Goal: Communication & Community: Answer question/provide support

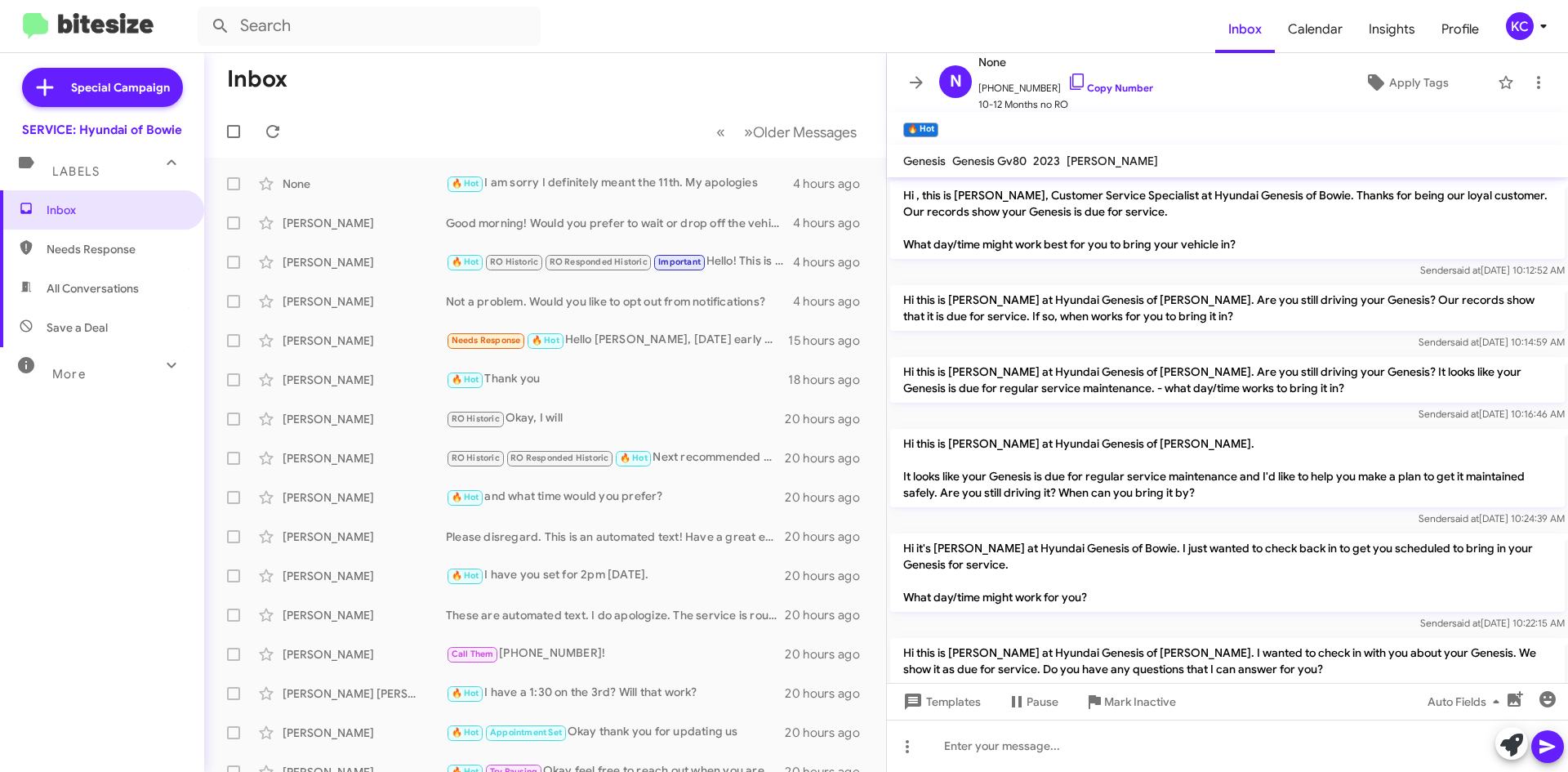
scroll to position [493, 0]
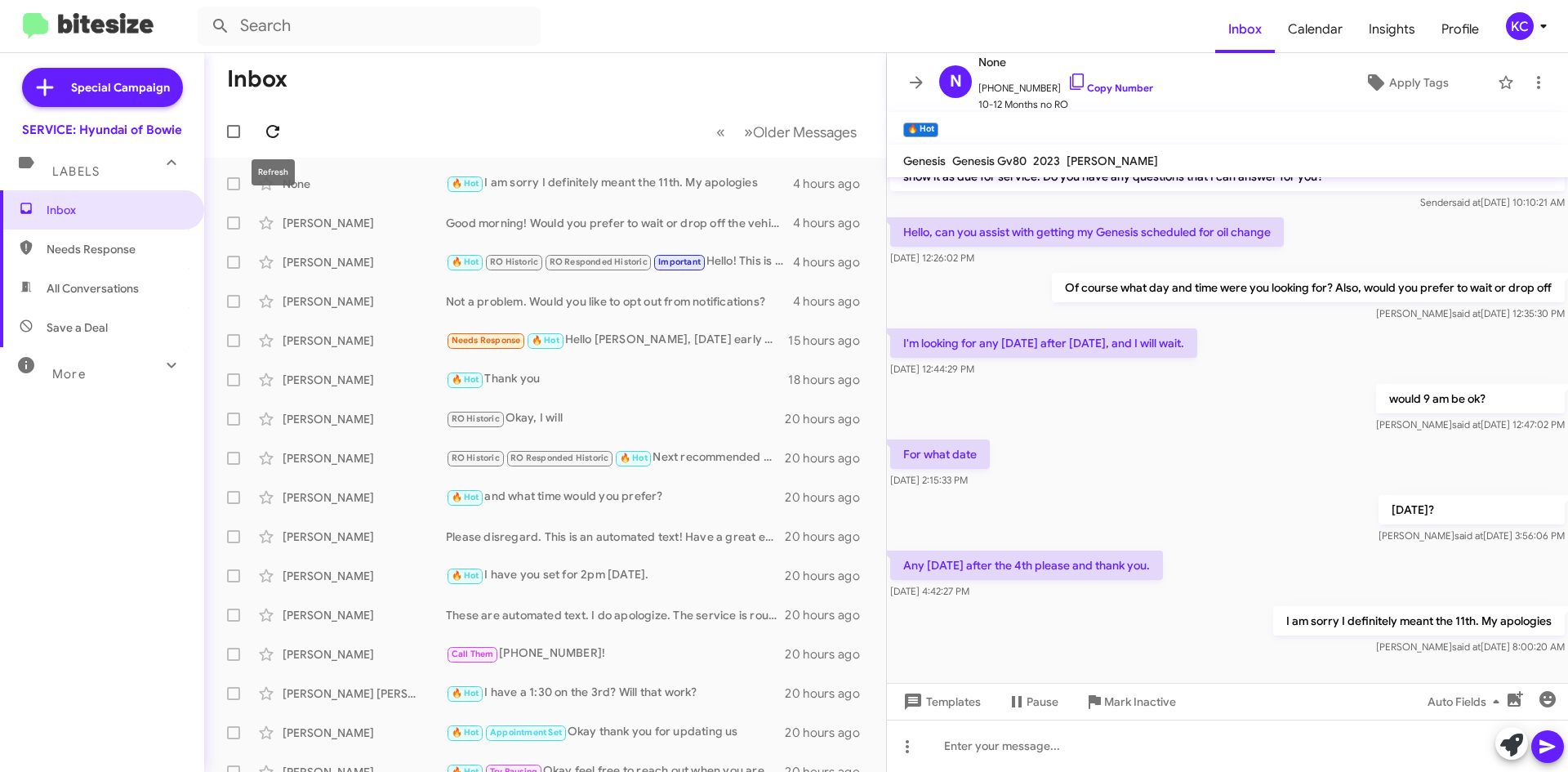
click at [272, 131] on icon at bounding box center [273, 132] width 19 height 19
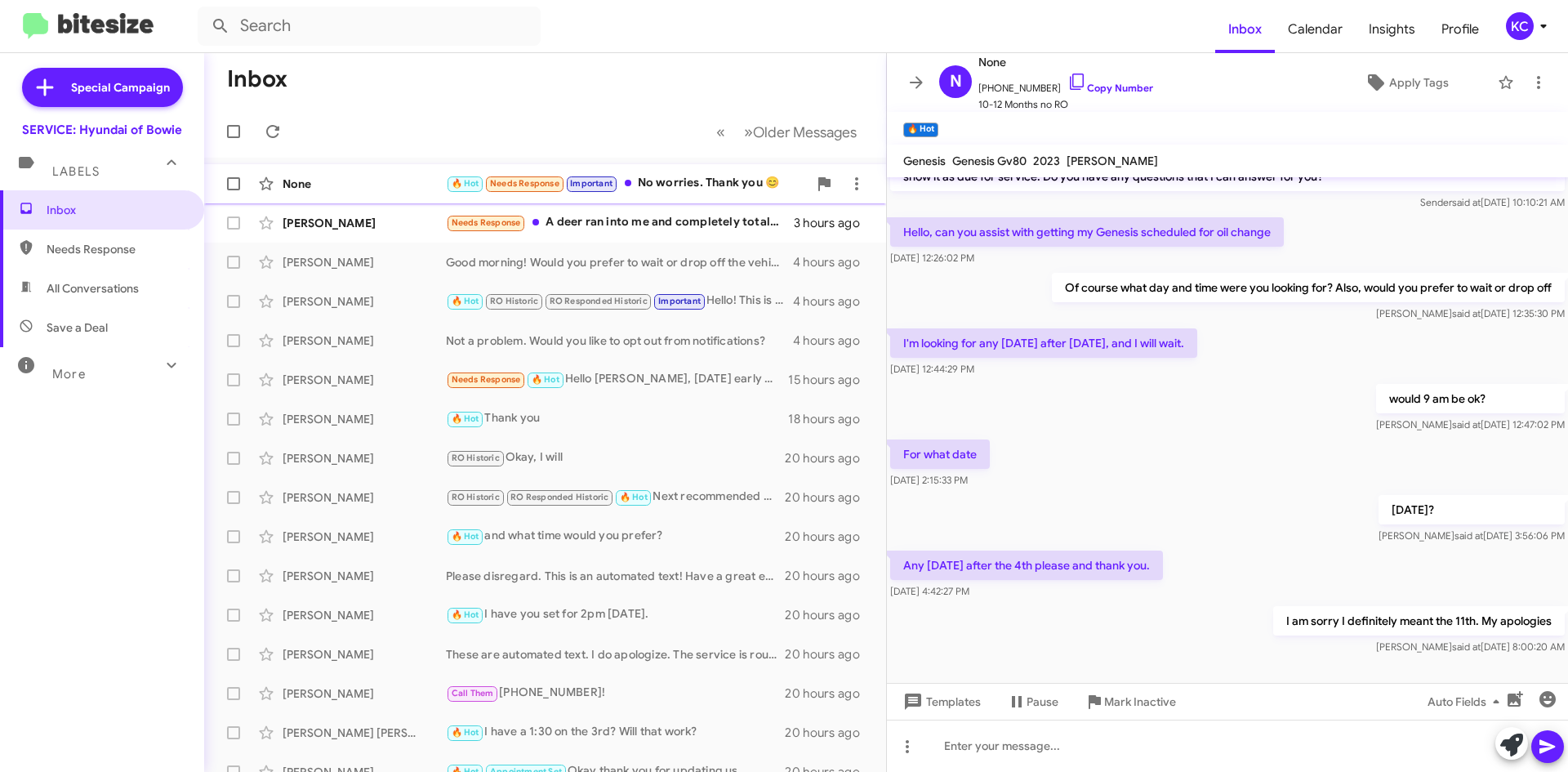
click at [688, 177] on div "🔥 Hot Needs Response Important No worries. Thank you 😊" at bounding box center [627, 183] width 362 height 19
click at [699, 189] on div "🔥 Hot Needs Response Important No worries. Thank you 😊" at bounding box center [627, 183] width 362 height 19
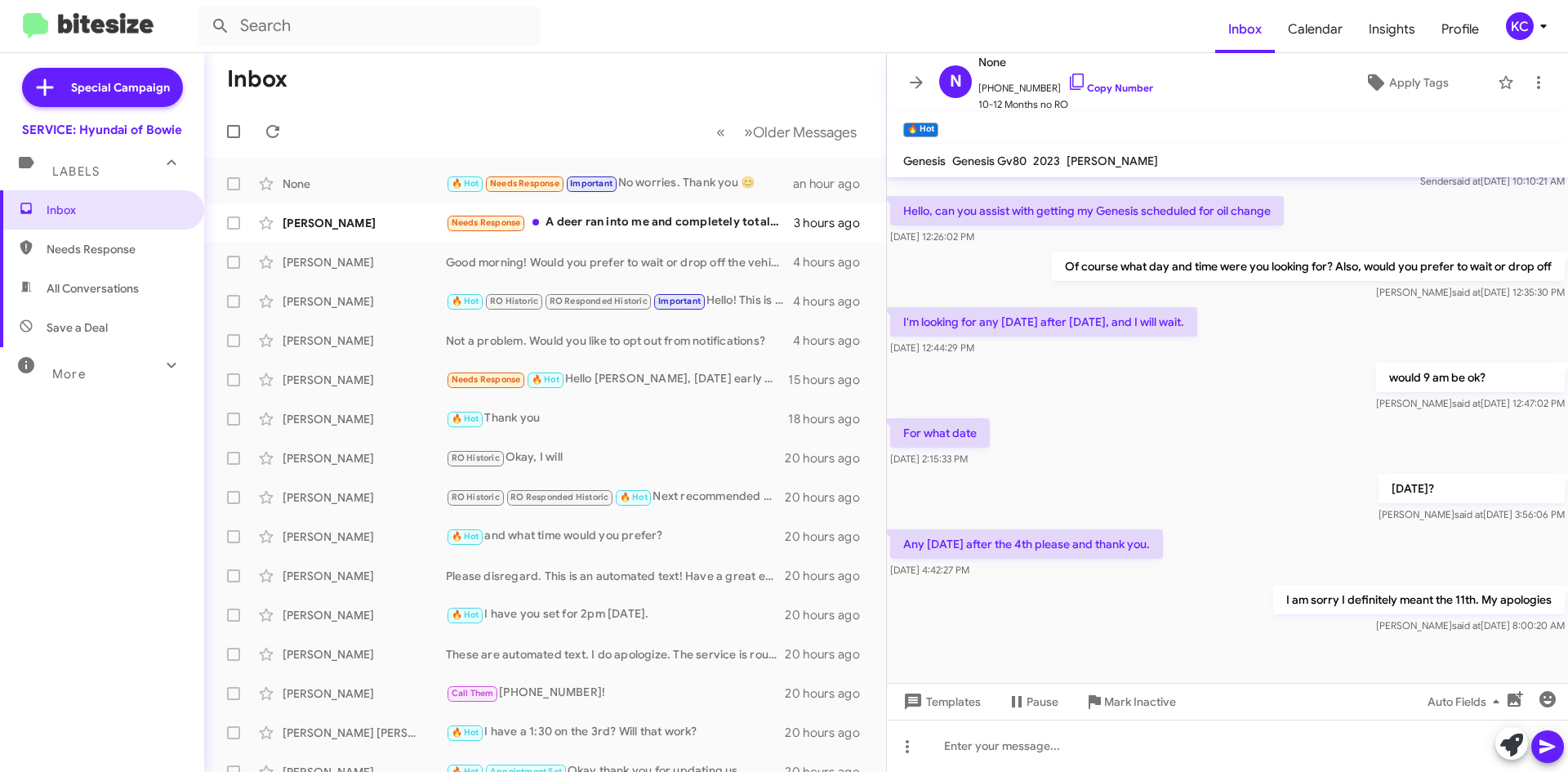
scroll to position [525, 0]
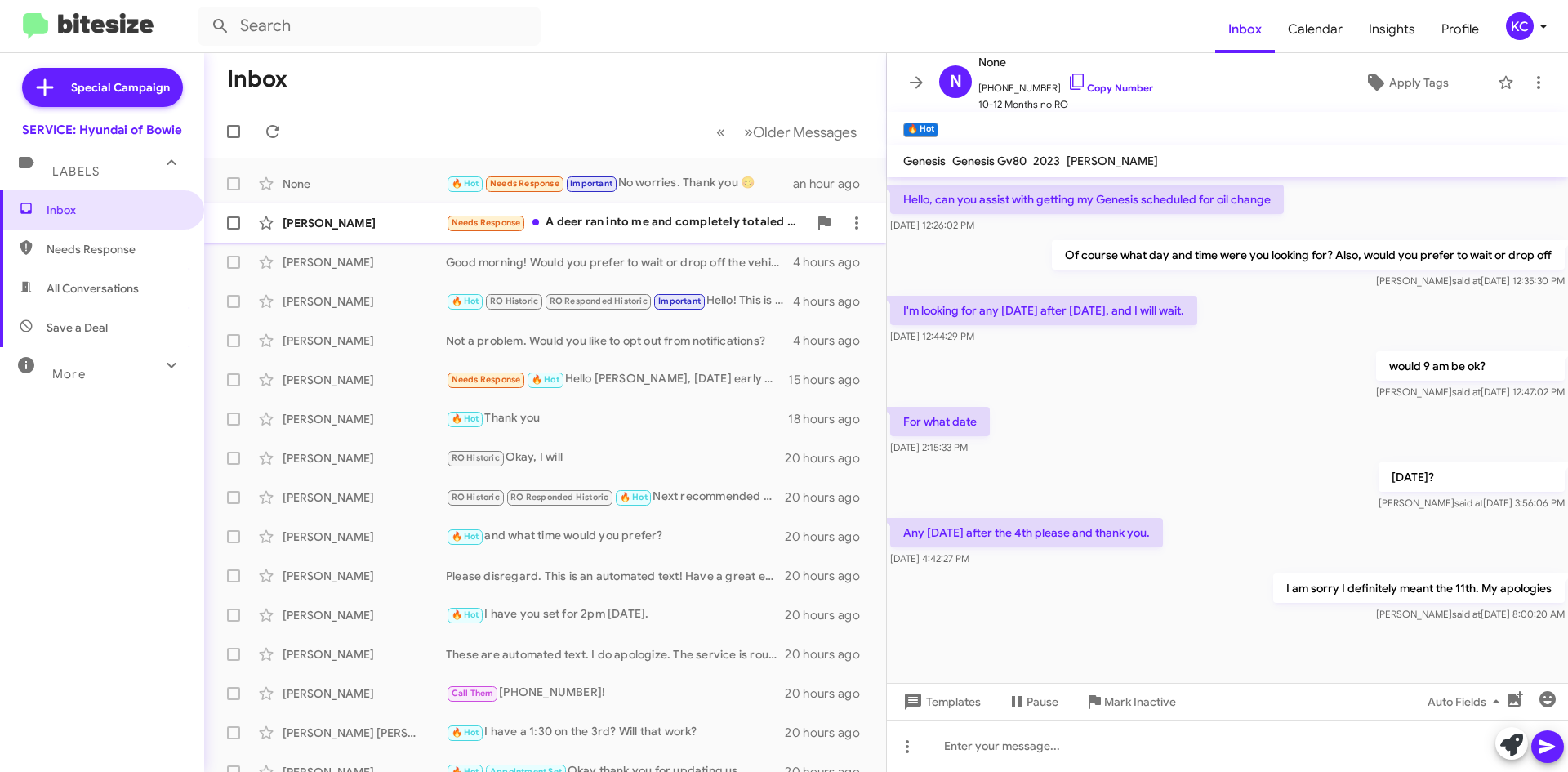
click at [606, 210] on div "Emi Nwagwu Needs Response A deer ran into me and completely totaled my Hyundai …" at bounding box center [544, 223] width 655 height 33
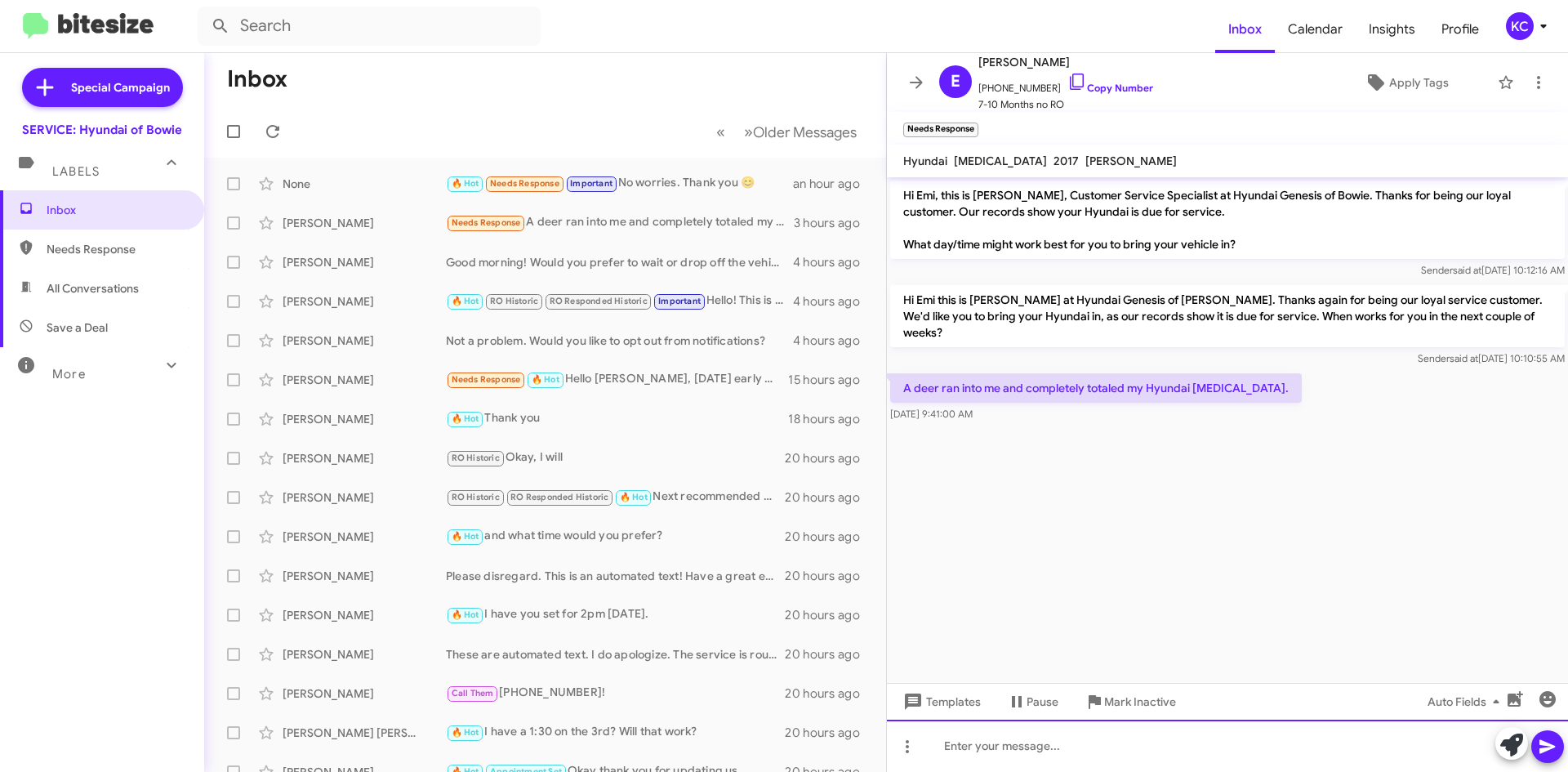
click at [1078, 743] on div at bounding box center [1227, 746] width 681 height 52
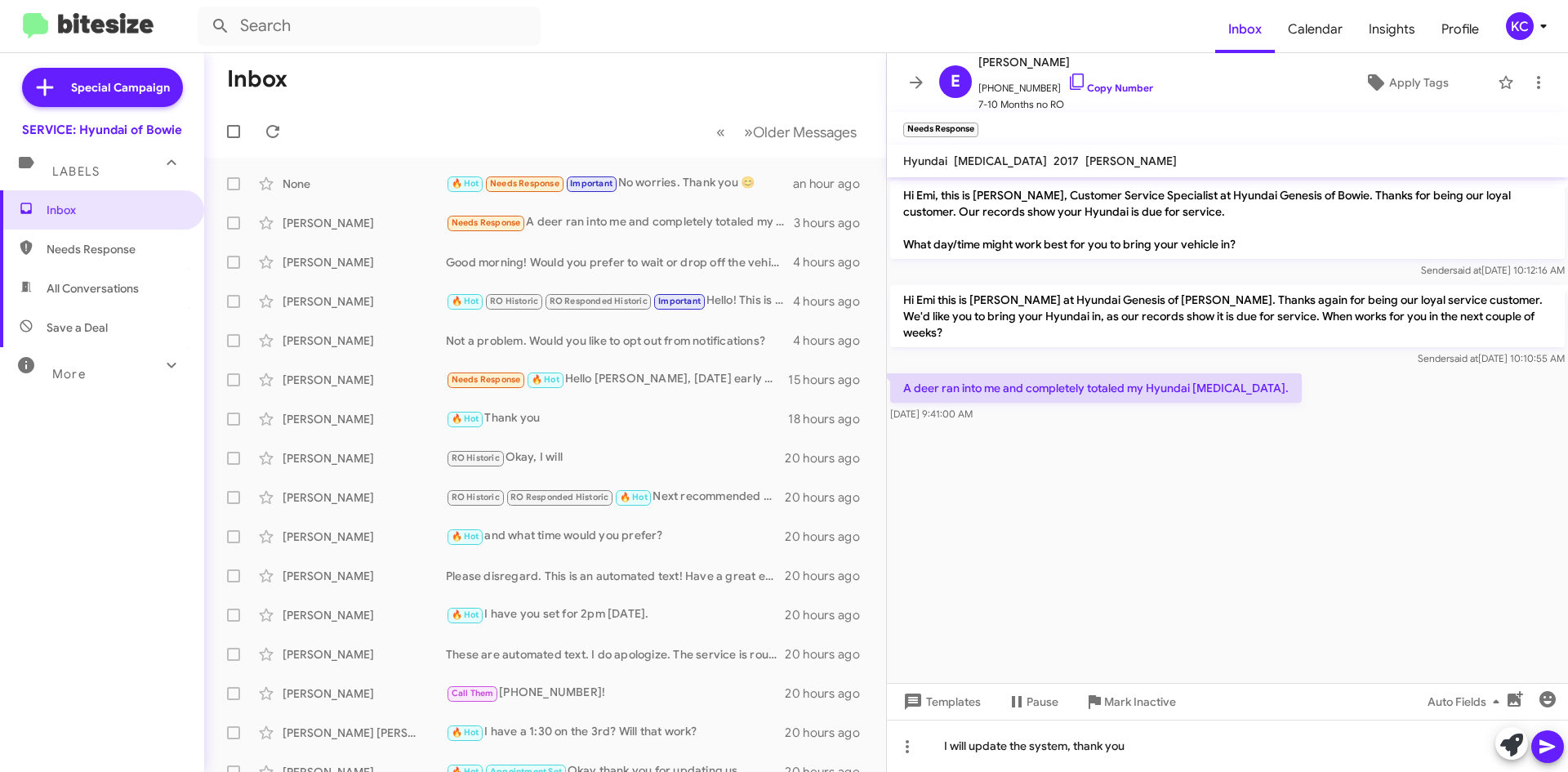
click at [1548, 752] on icon at bounding box center [1548, 747] width 19 height 19
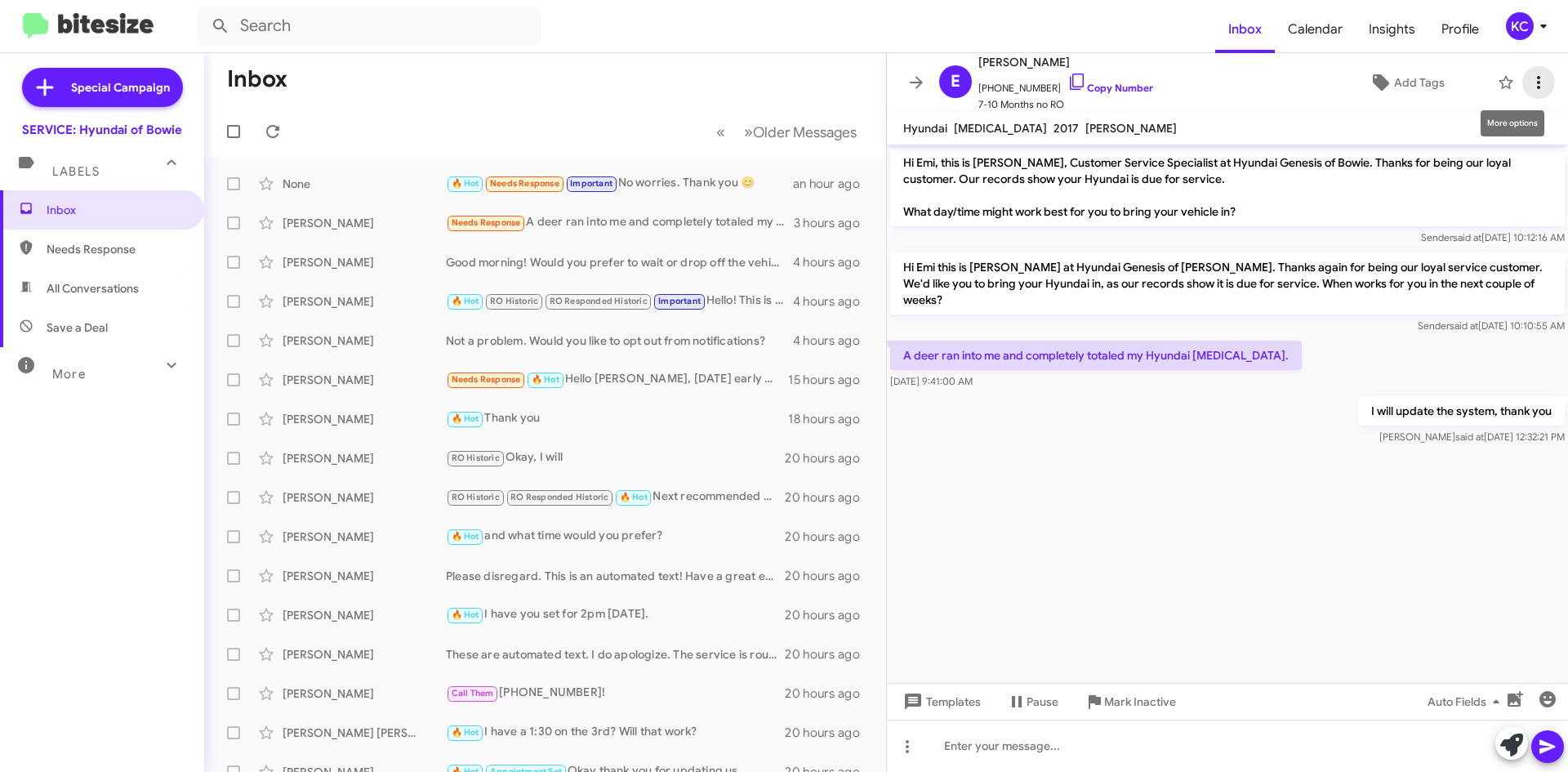
click at [1529, 80] on icon at bounding box center [1538, 83] width 19 height 19
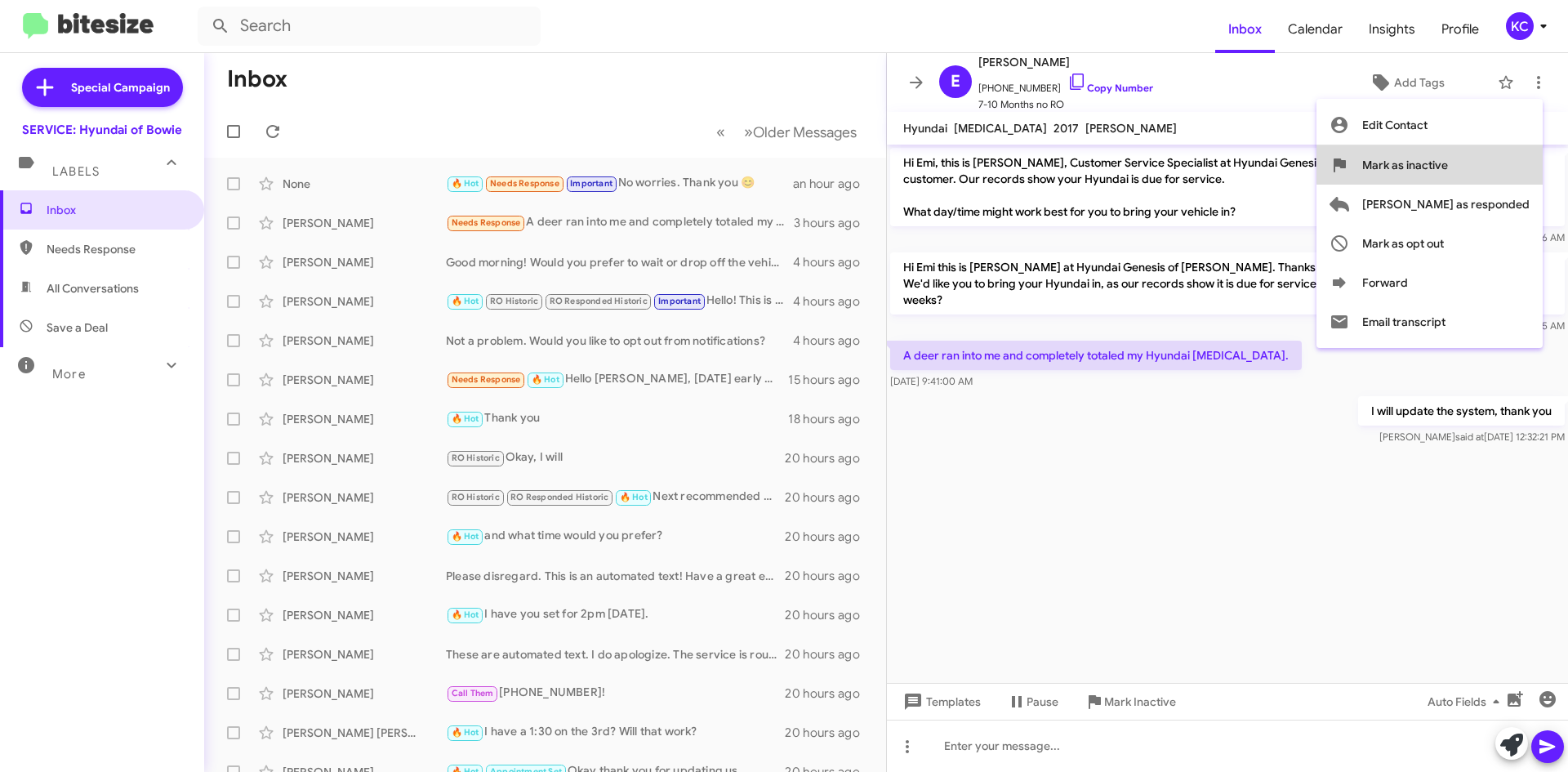
click at [1448, 157] on span "Mark as inactive" at bounding box center [1405, 164] width 85 height 39
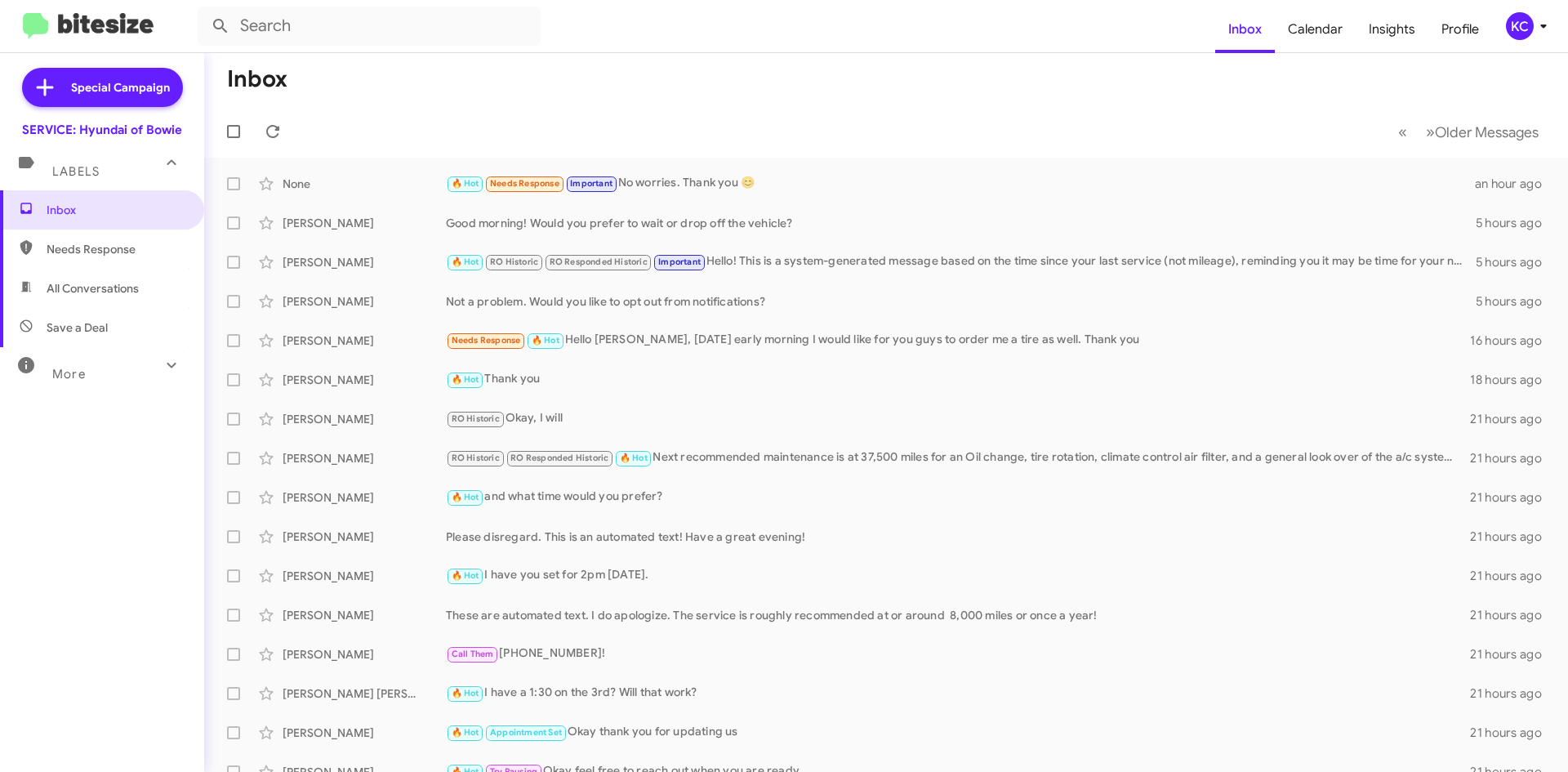
click at [1514, 21] on div "KC" at bounding box center [1519, 26] width 28 height 28
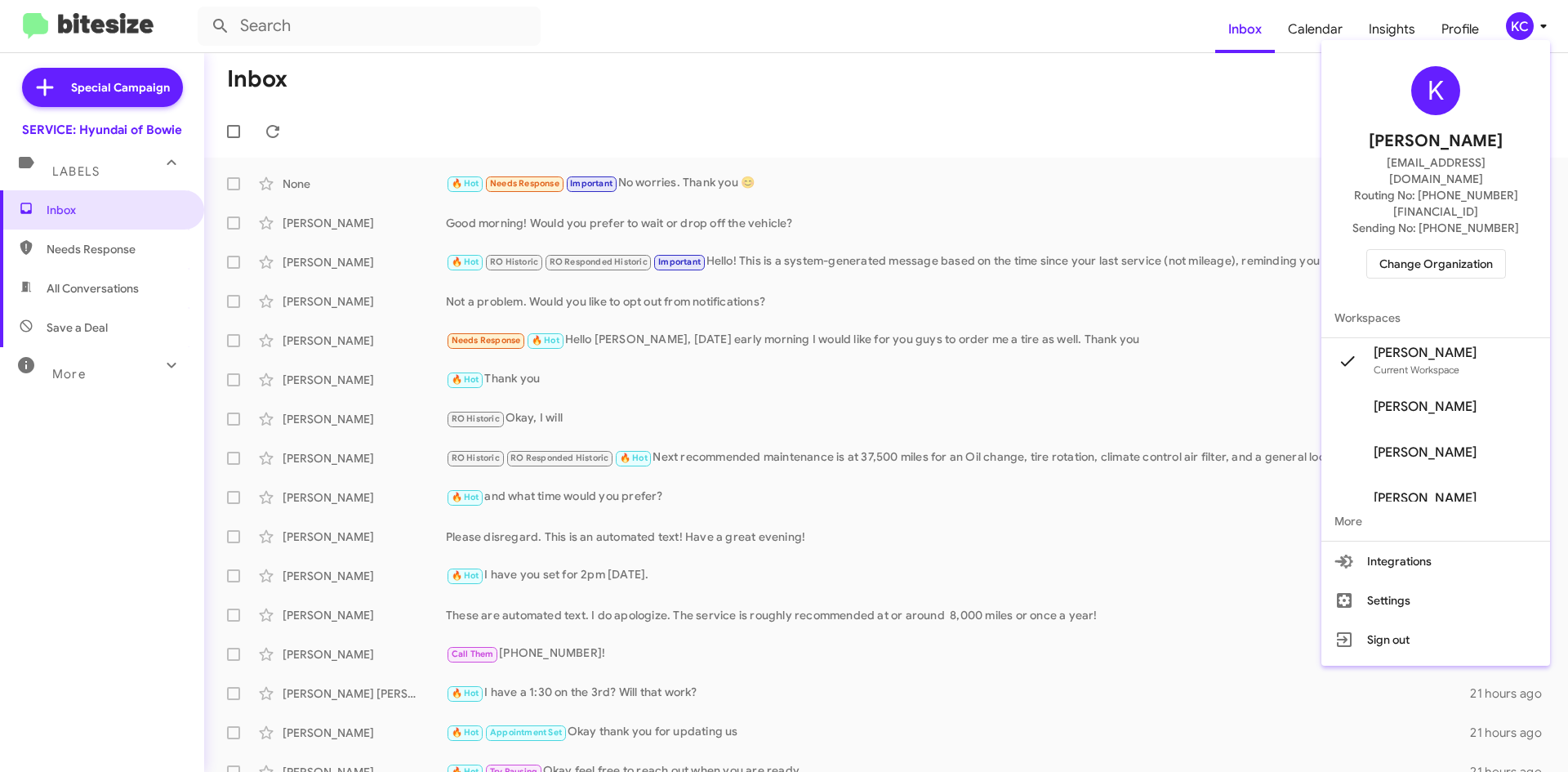
click at [1454, 250] on span "Change Organization" at bounding box center [1436, 263] width 113 height 28
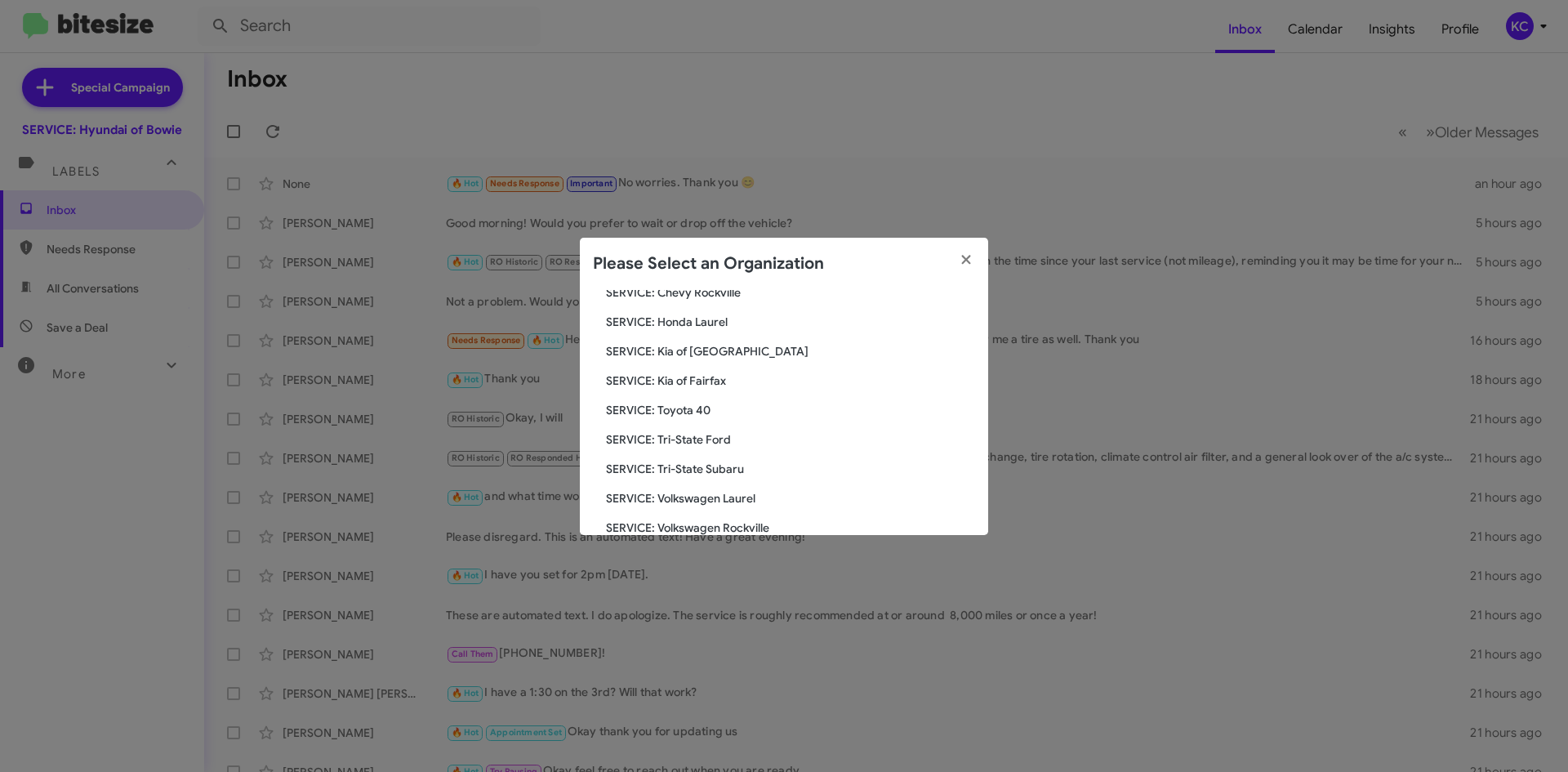
scroll to position [272, 0]
click at [718, 415] on span "SERVICE: Tri-State Ford" at bounding box center [790, 412] width 369 height 16
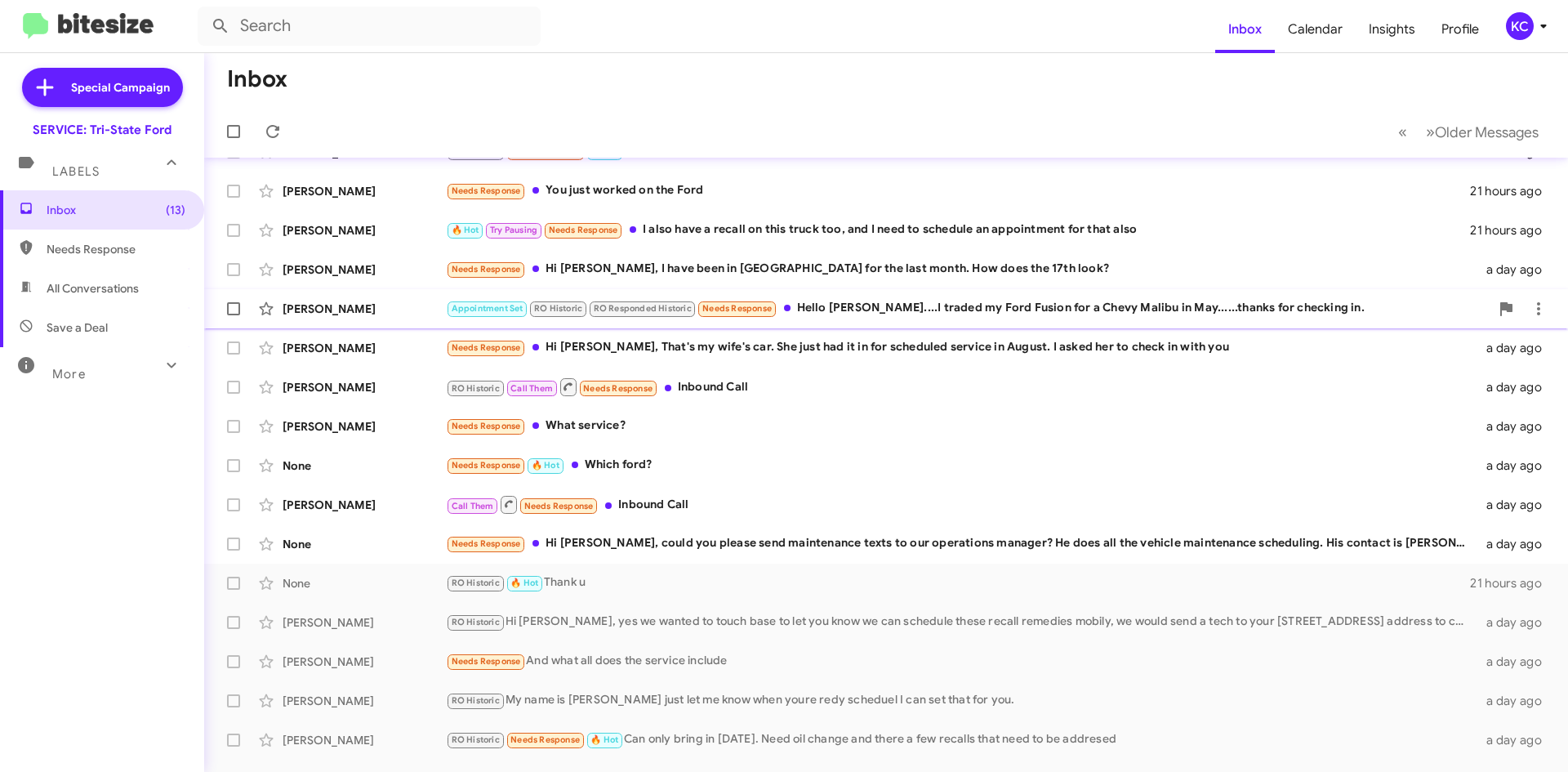
scroll to position [82, 0]
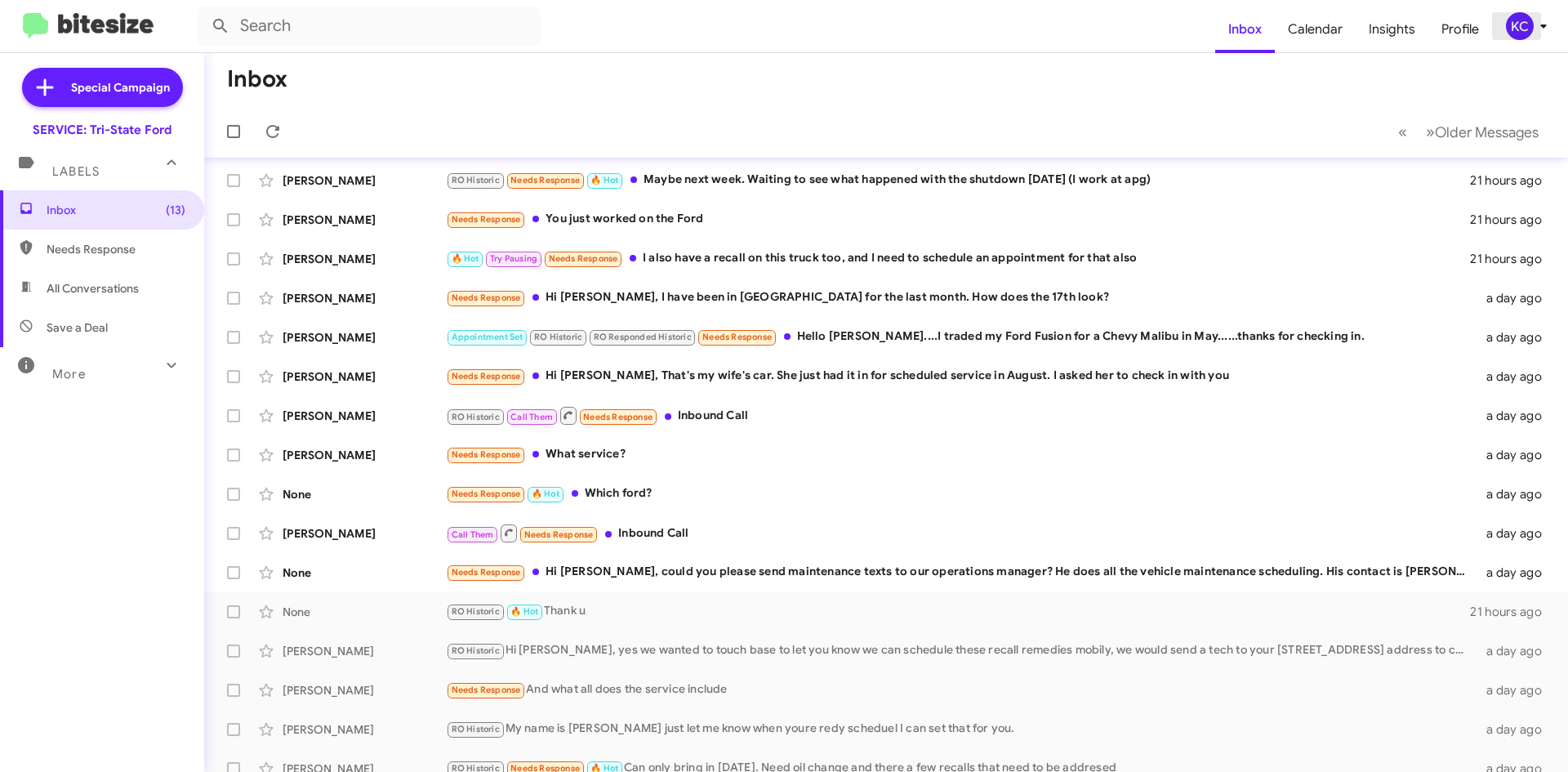
click at [1530, 17] on div "KC" at bounding box center [1519, 26] width 28 height 28
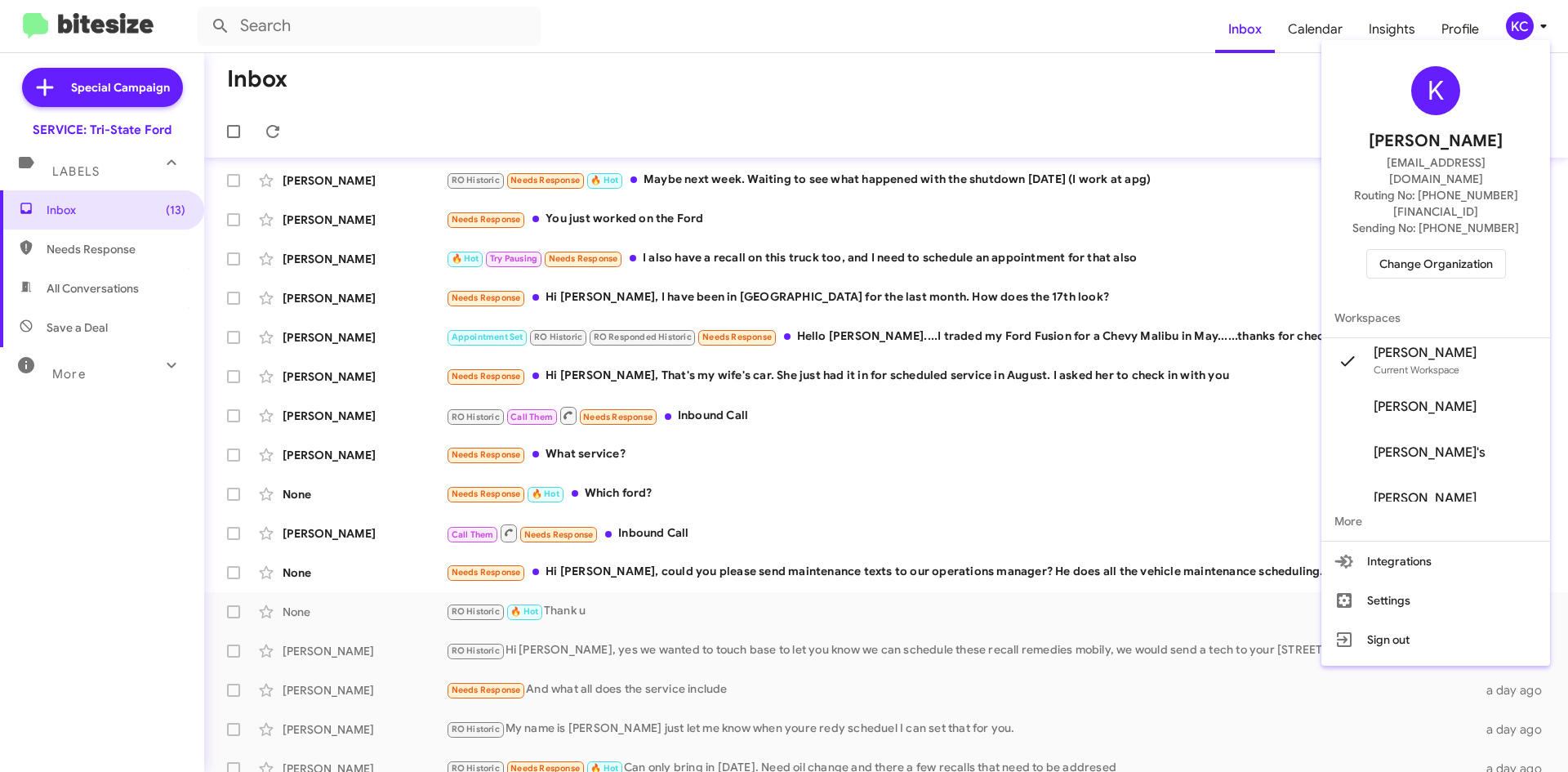
click at [726, 179] on div at bounding box center [784, 386] width 1568 height 772
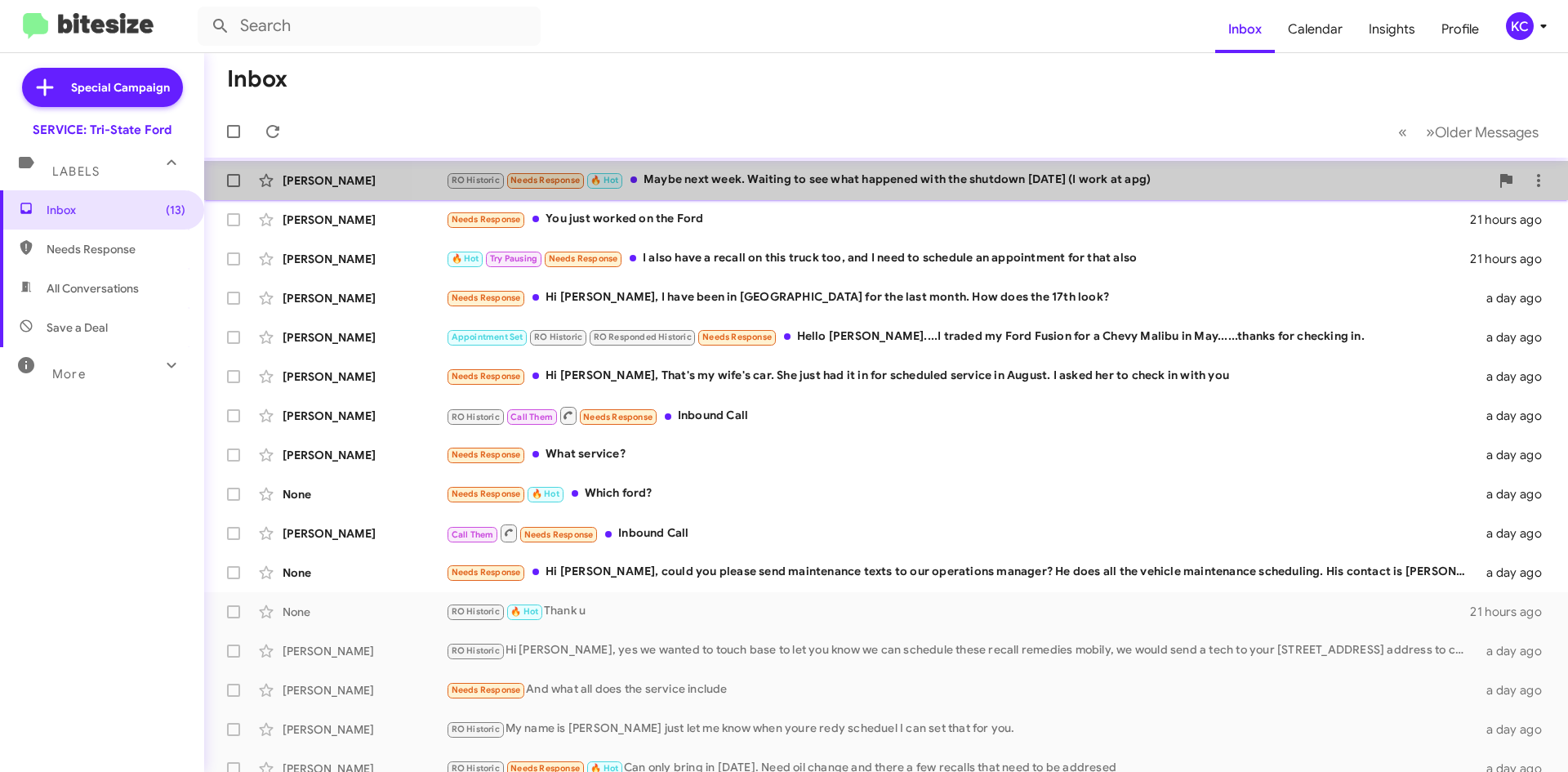
click at [969, 174] on div "RO Historic Needs Response 🔥 Hot Maybe next week. Waiting to see what happened …" at bounding box center [968, 181] width 1044 height 19
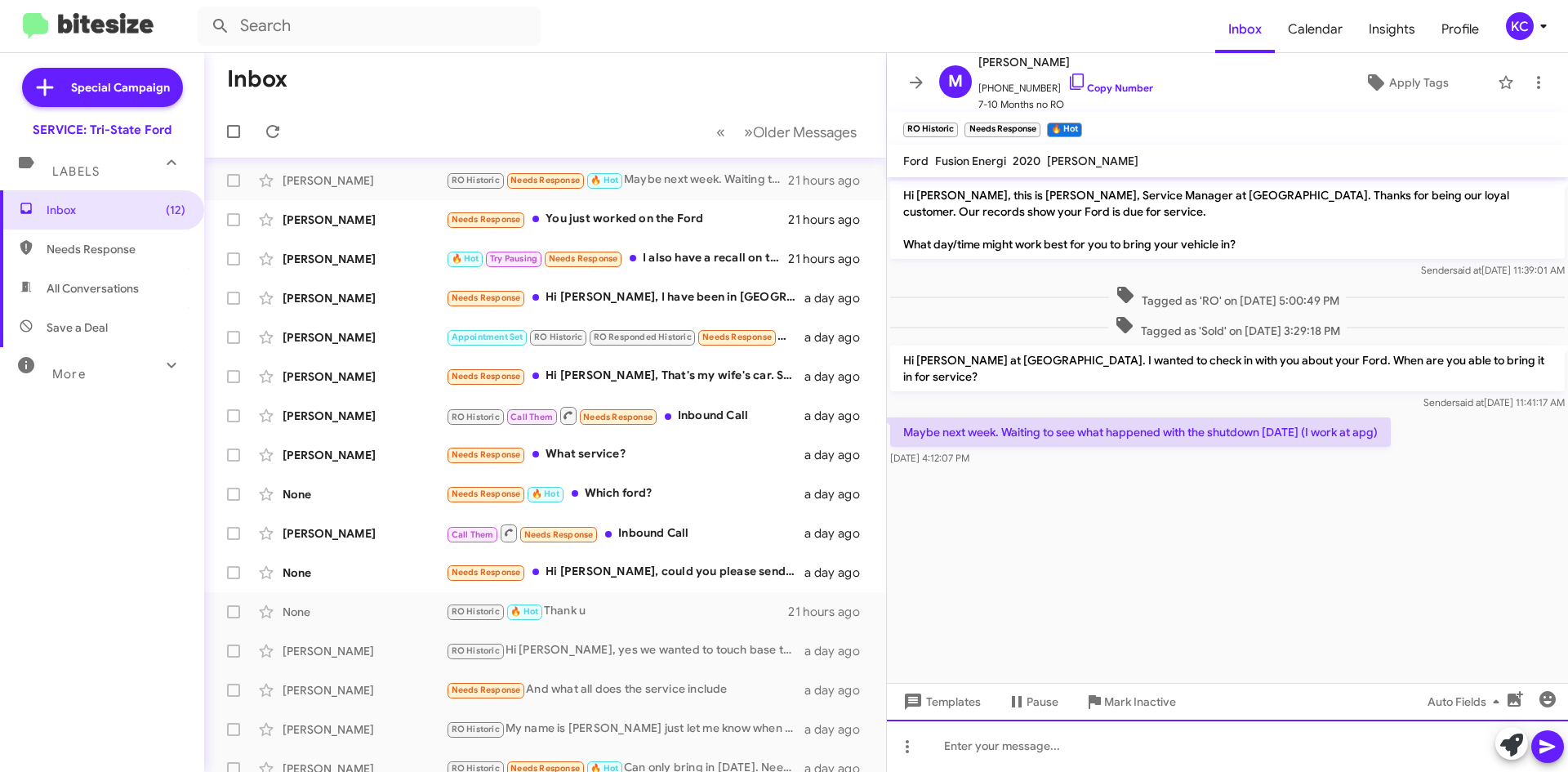
click at [1166, 736] on div at bounding box center [1227, 746] width 681 height 52
click at [1562, 755] on div "Good luck! Let us know if we can assist in any way" at bounding box center [1227, 746] width 681 height 52
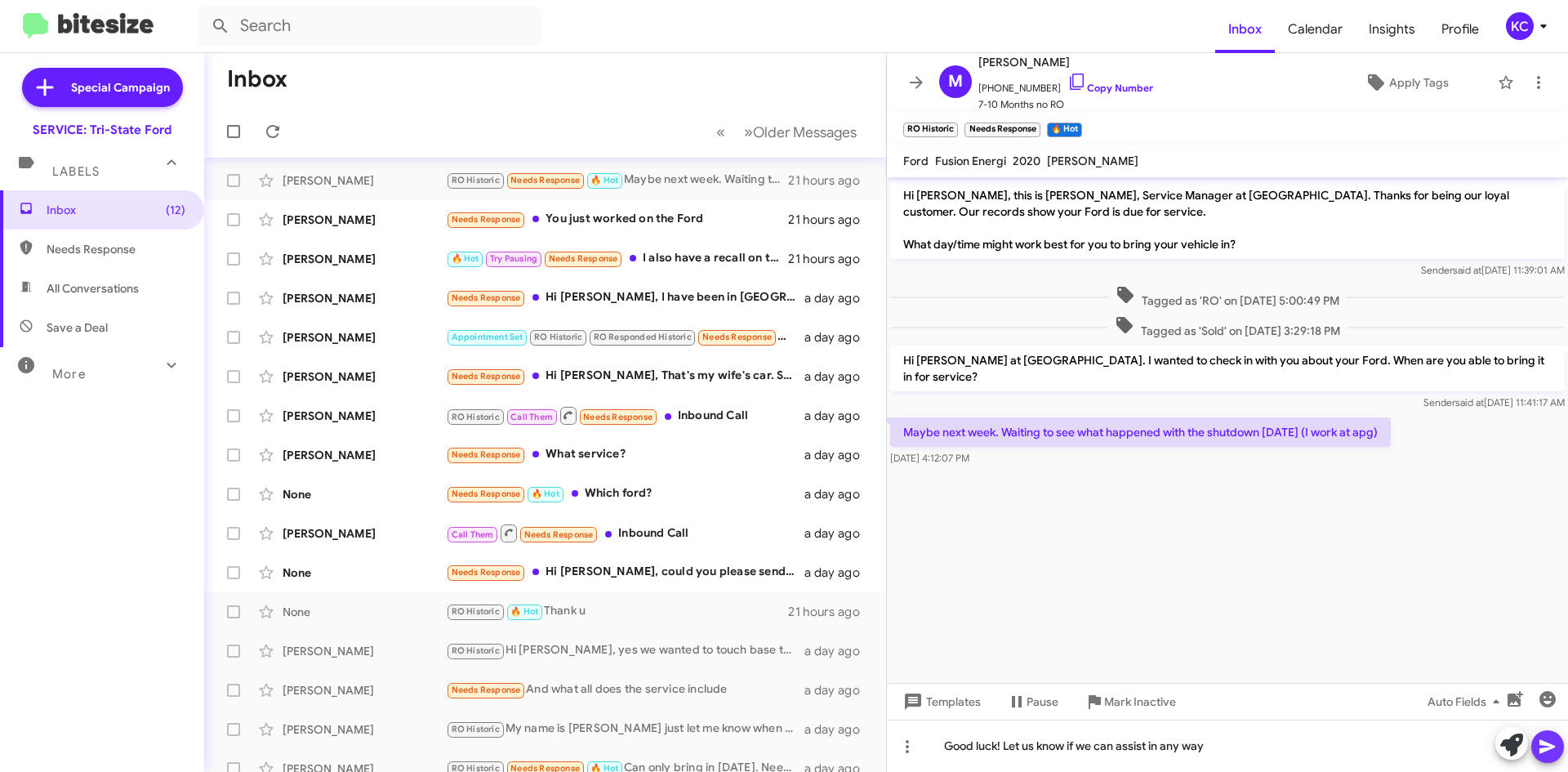
drag, startPoint x: 1556, startPoint y: 754, endPoint x: 1547, endPoint y: 749, distance: 10.3
click at [1556, 754] on icon at bounding box center [1548, 747] width 19 height 19
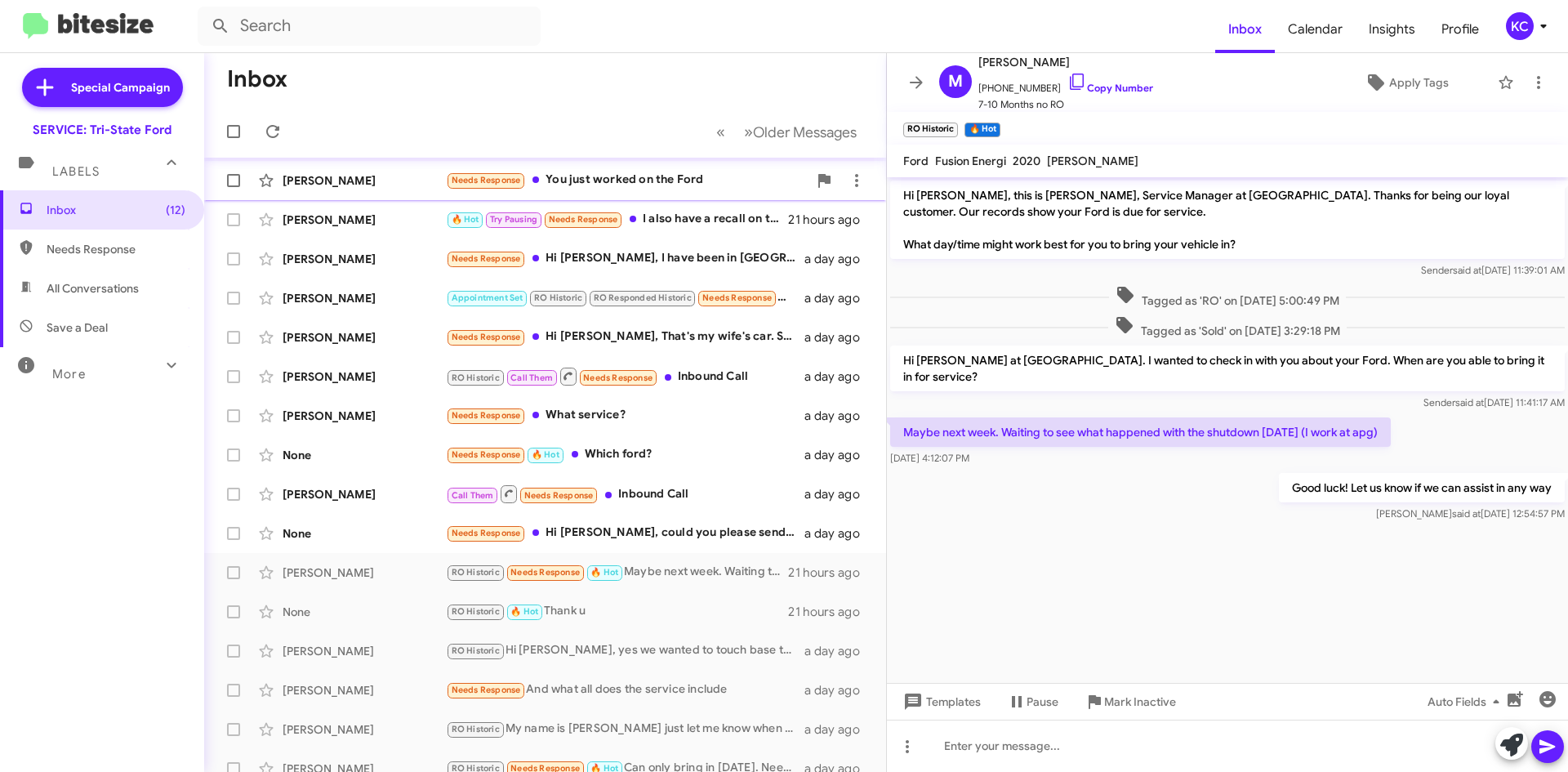
click at [655, 189] on div "Needs Response You just worked on the Ford" at bounding box center [627, 181] width 362 height 19
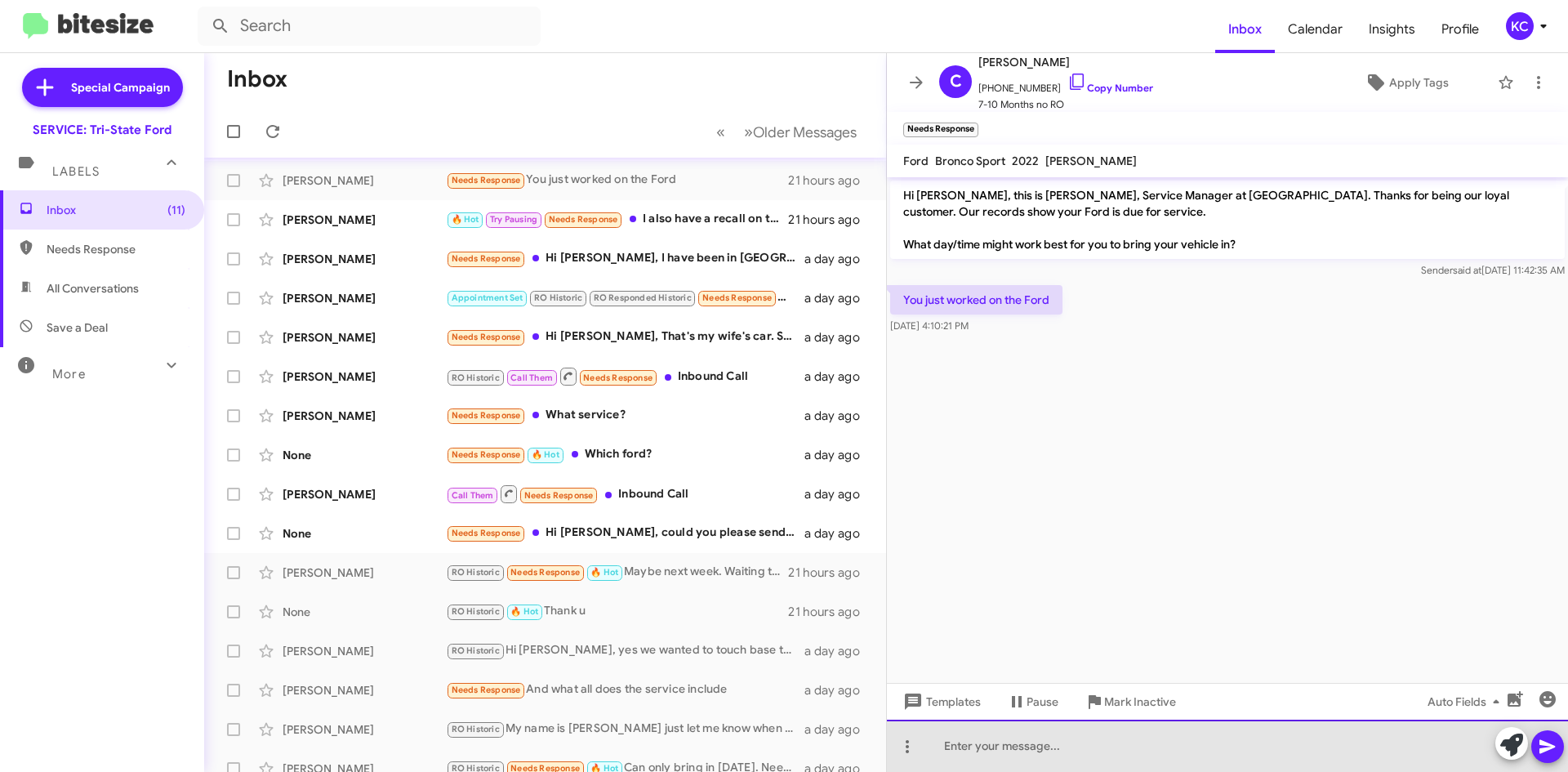
click at [1101, 756] on div at bounding box center [1227, 746] width 681 height 52
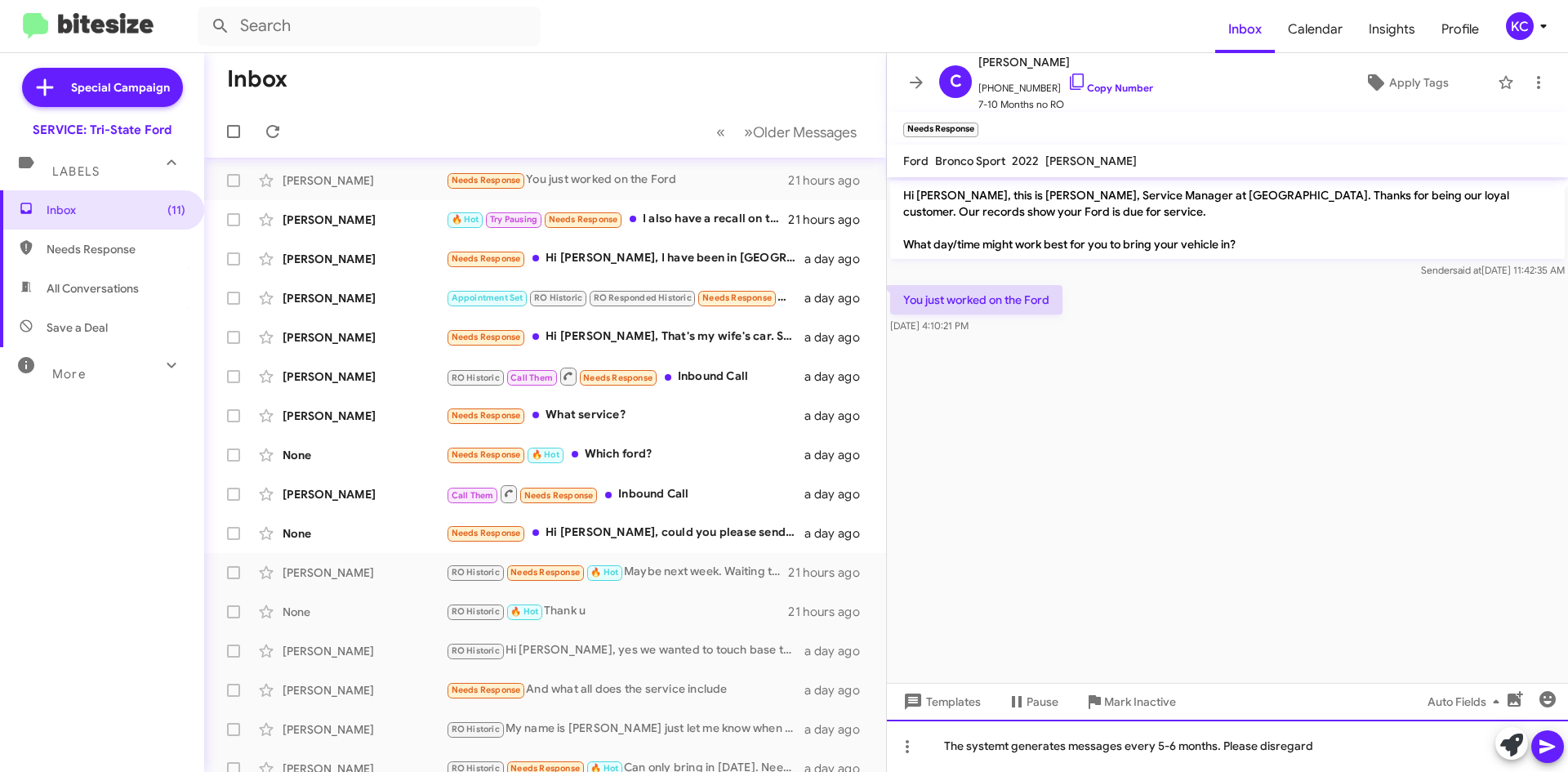
click at [997, 746] on div "The systemt generates messages every 5-6 months. Please disregard" at bounding box center [1227, 746] width 681 height 52
click at [937, 744] on div "The system generates messages every 5-6 months. Please disregard" at bounding box center [1227, 746] width 681 height 52
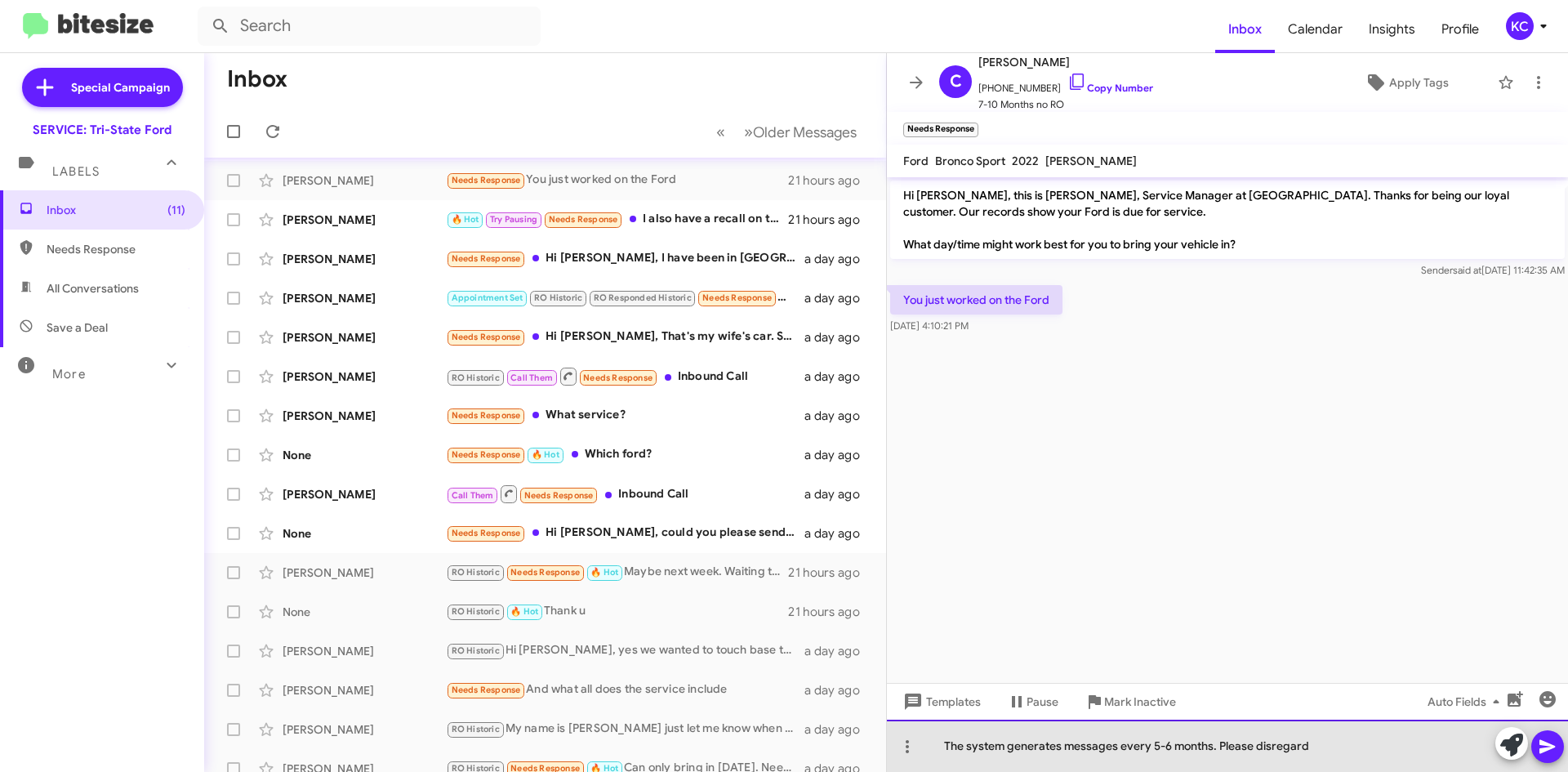
click at [950, 744] on div "The system generates messages every 5-6 months. Please disregard" at bounding box center [1227, 746] width 681 height 52
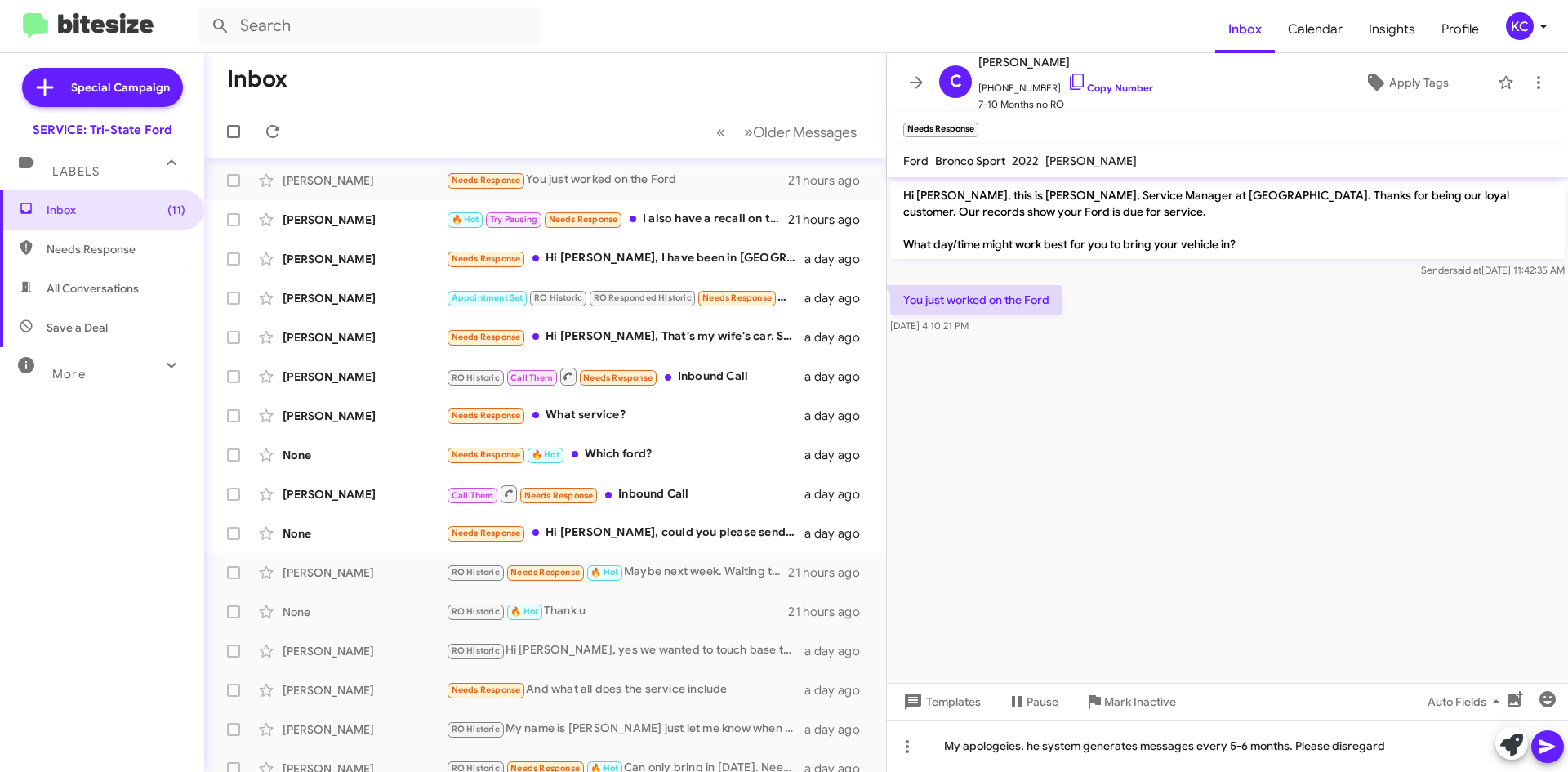
click at [1415, 598] on cdk-virtual-scroll-viewport "Hi Catherine, this is Dave McFadden, Service Manager at Tri-State Ford. Thanks …" at bounding box center [1227, 430] width 681 height 506
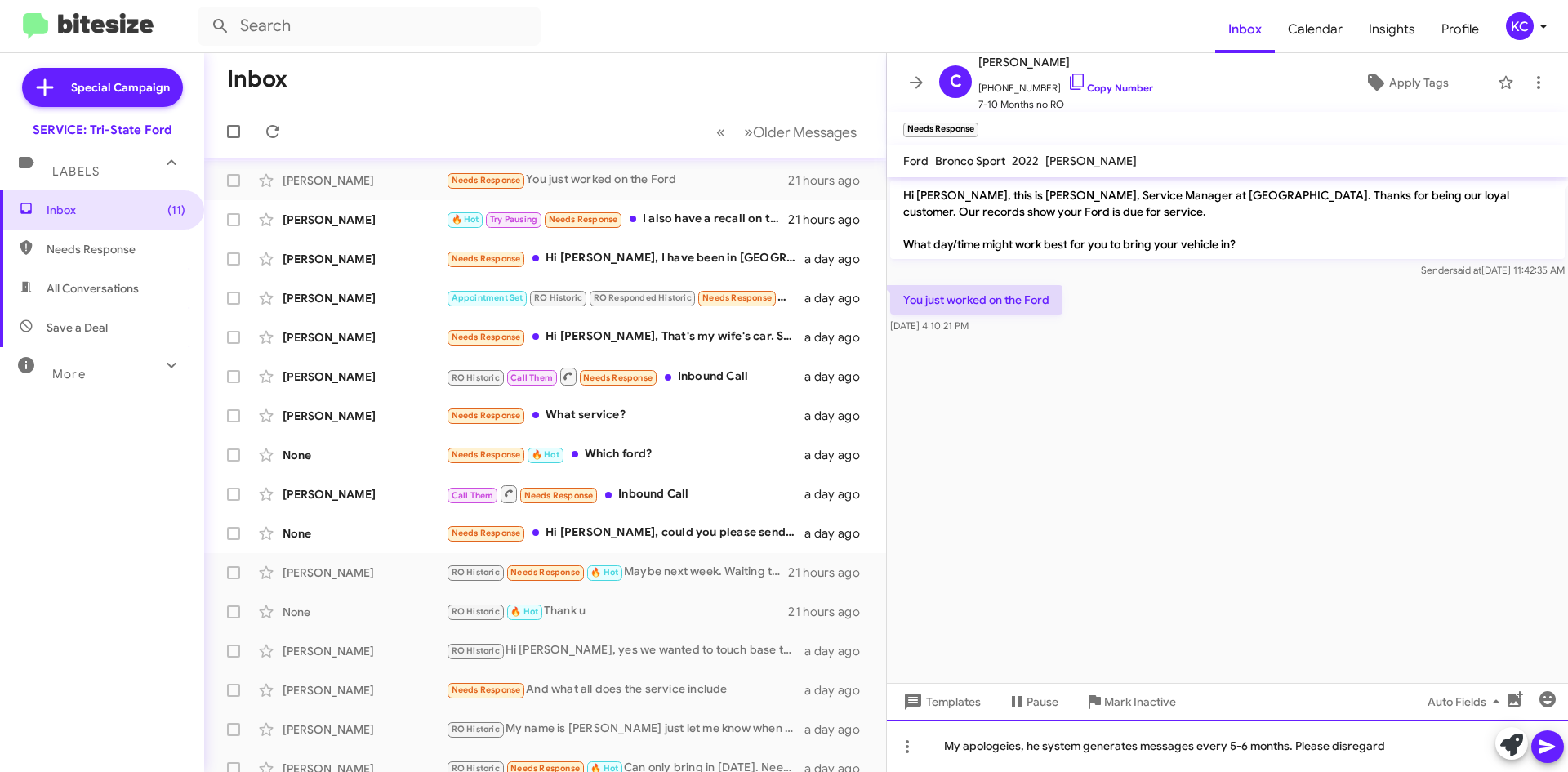
click at [990, 751] on div "My apologeies, he system generates messages every 5-6 months. Please disregard" at bounding box center [1227, 746] width 681 height 52
click at [1019, 749] on div "My apologies, he system generates messages every 5-6 months. Please disregard" at bounding box center [1227, 746] width 681 height 52
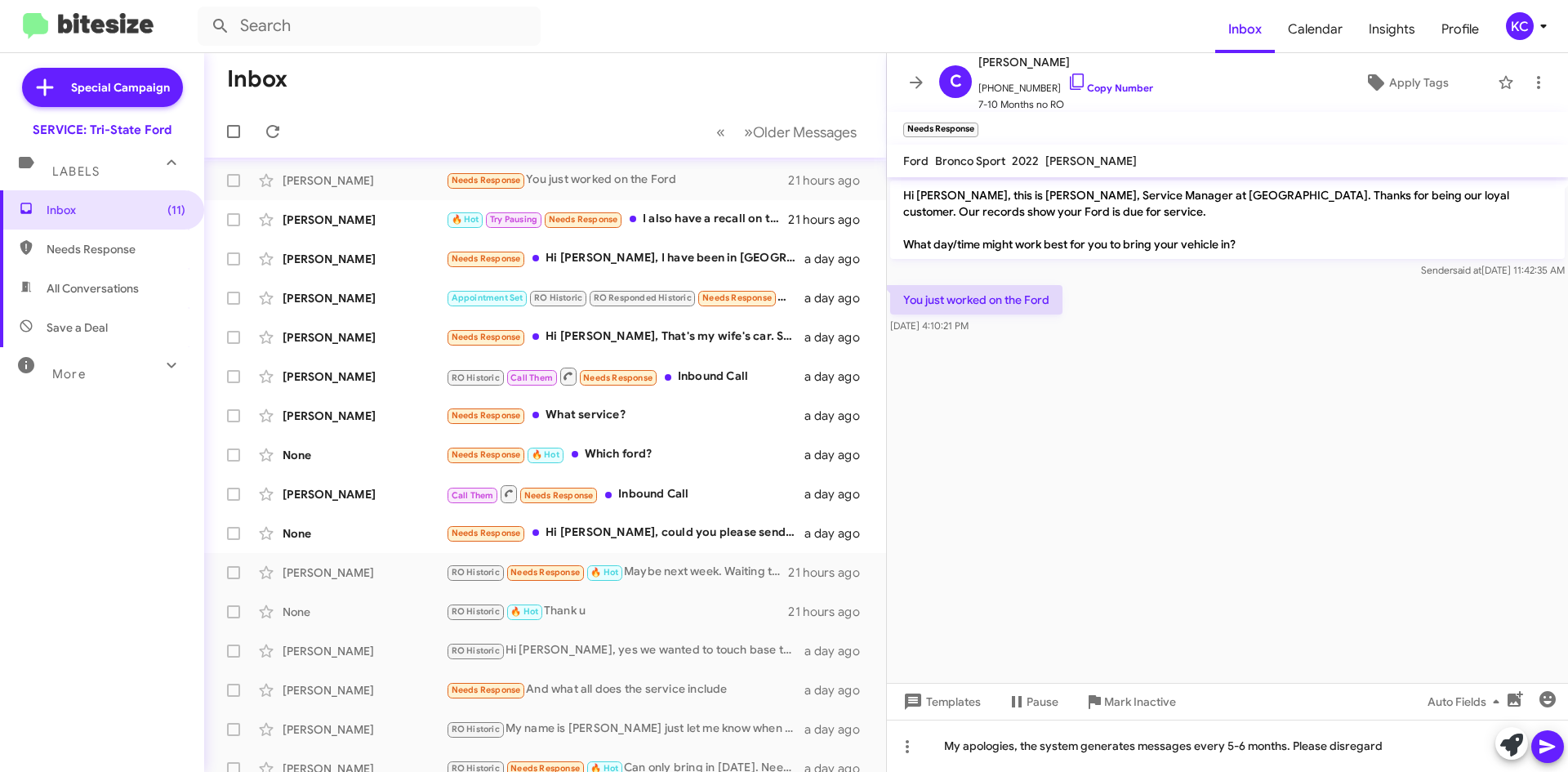
click at [1552, 745] on icon at bounding box center [1547, 747] width 15 height 13
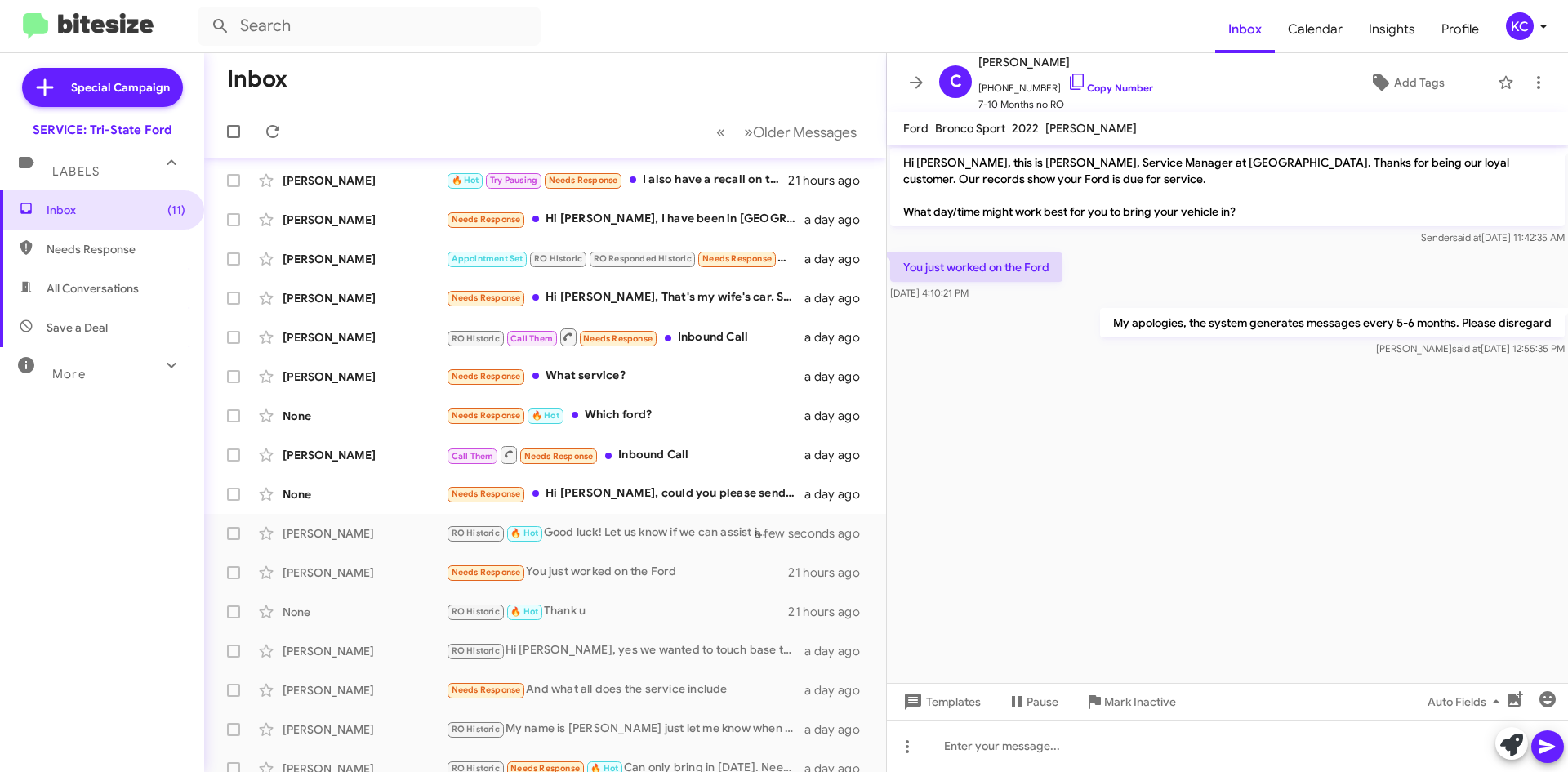
click at [683, 228] on div "Needs Response Hi Dave, I have been in Europe for the last month. How does the …" at bounding box center [626, 220] width 359 height 19
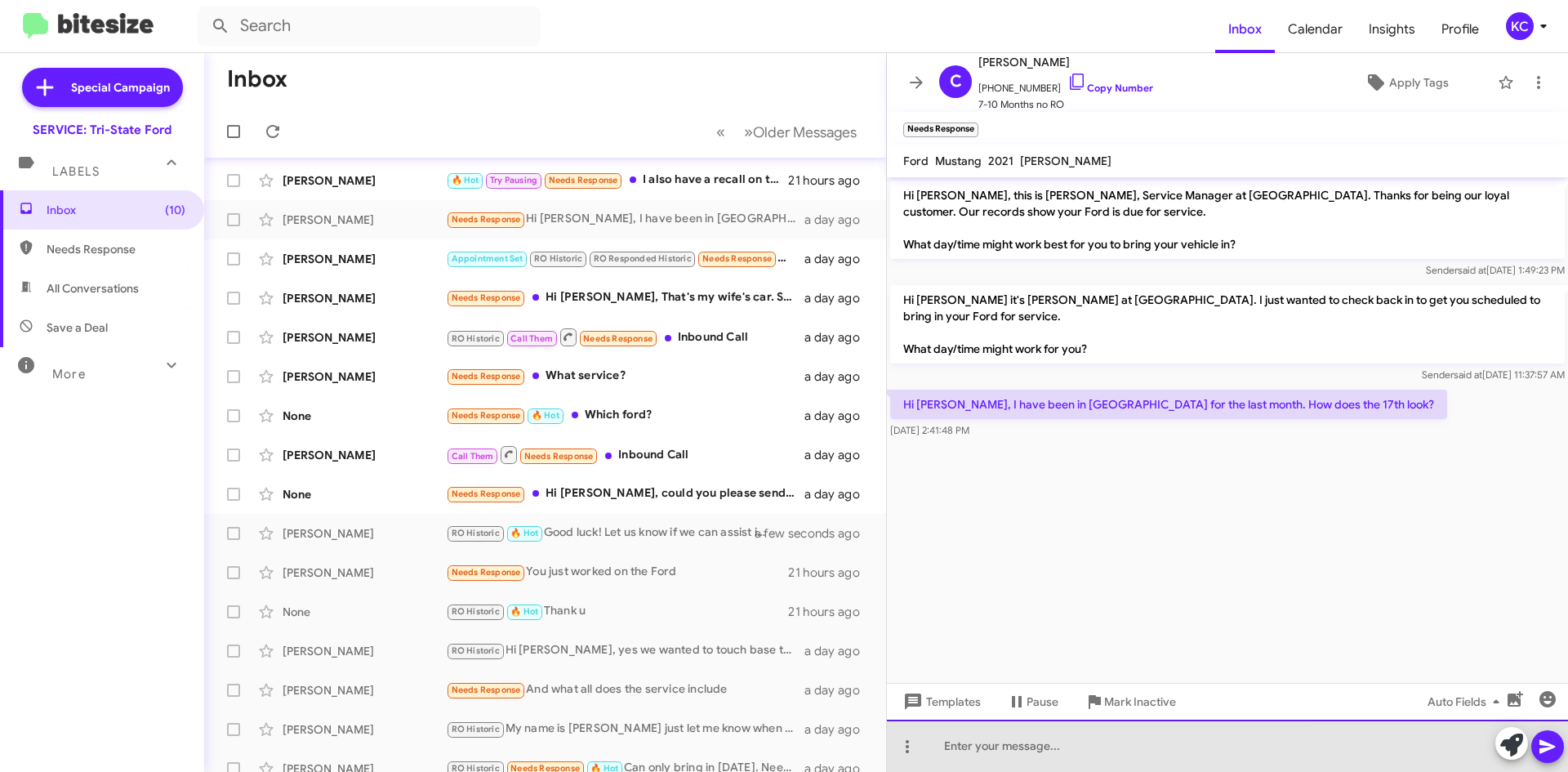
click at [1127, 760] on div at bounding box center [1227, 746] width 681 height 52
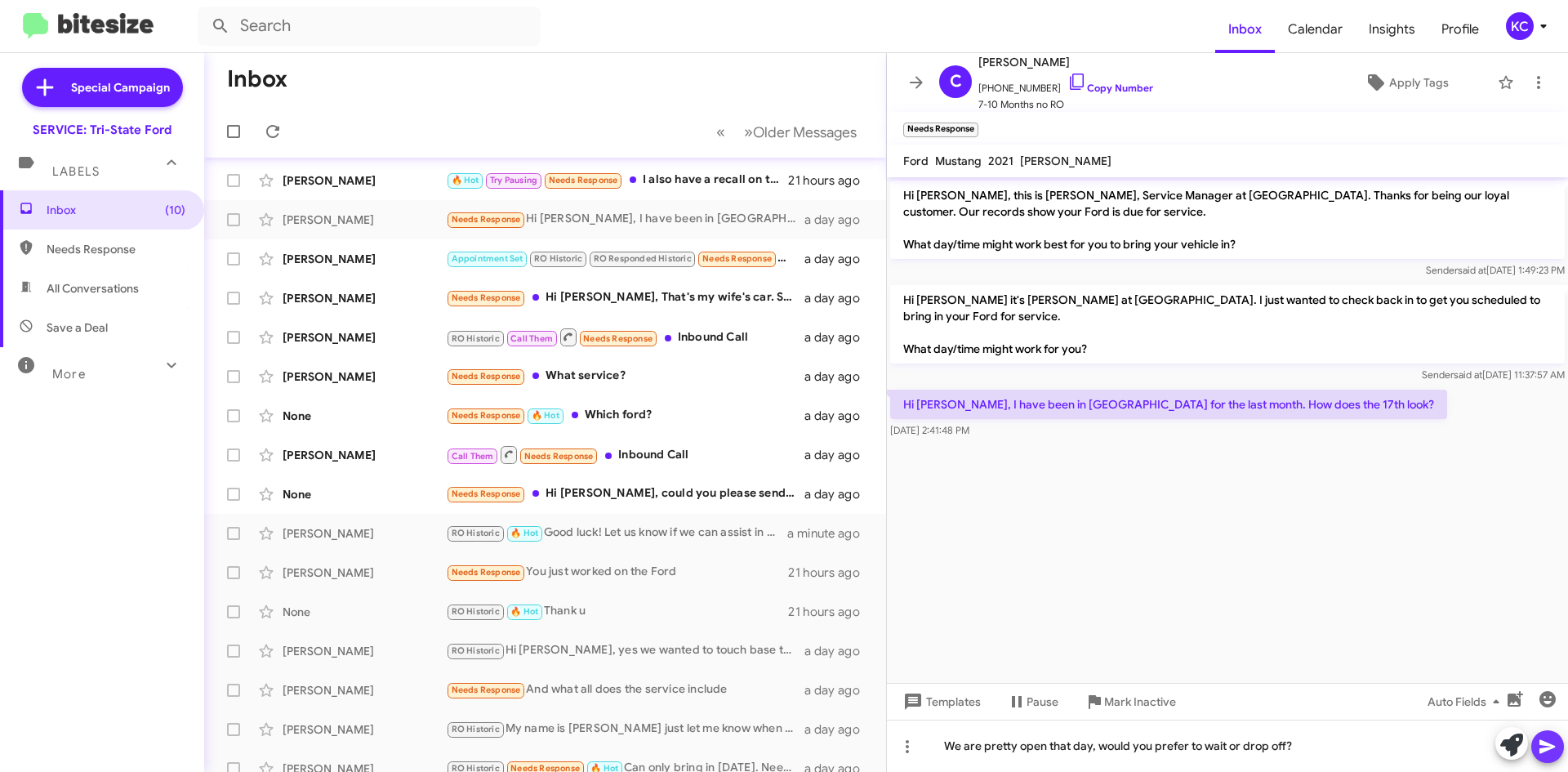
click at [1543, 759] on span at bounding box center [1548, 747] width 19 height 33
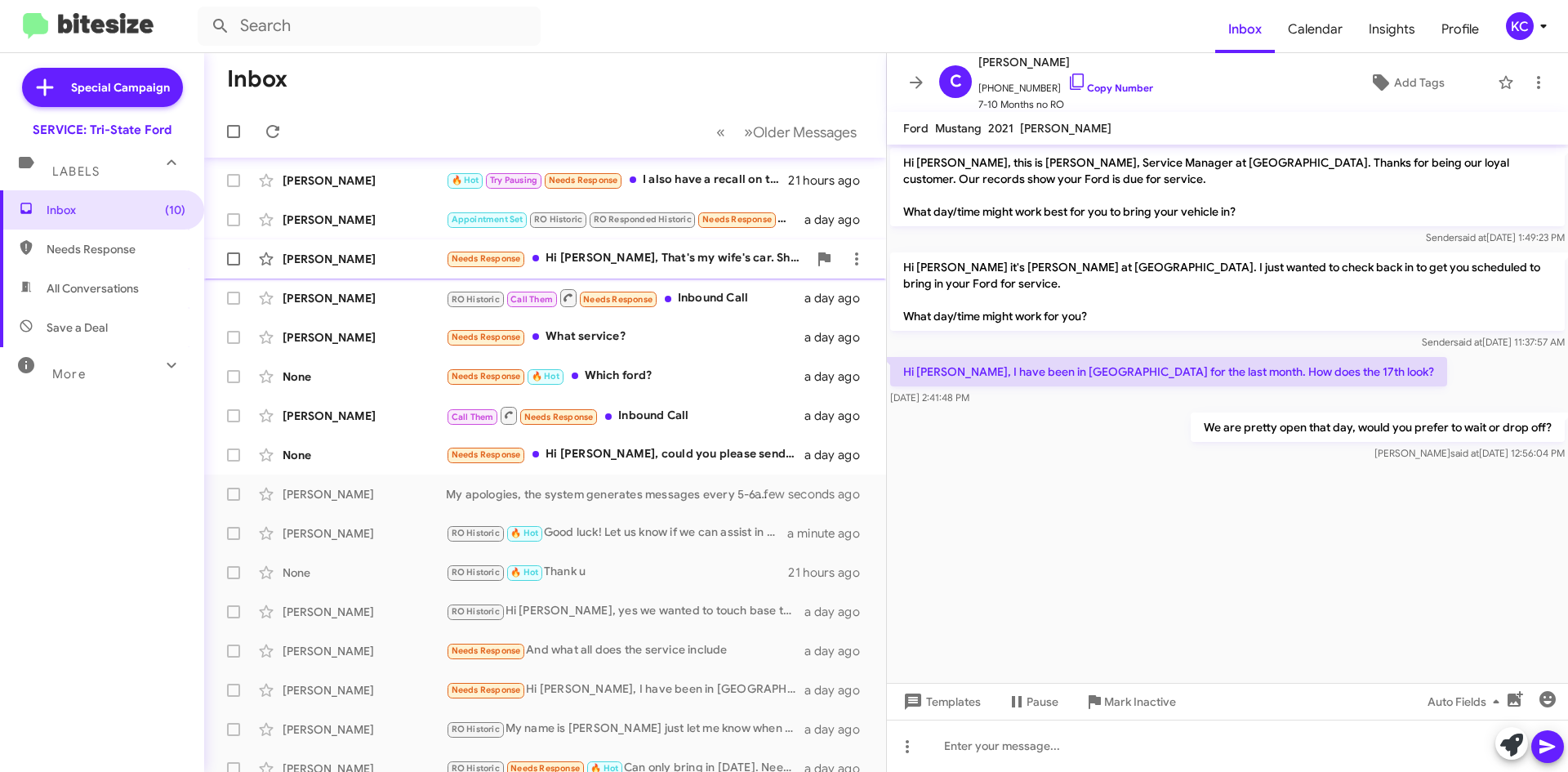
click at [697, 258] on div "Needs Response Hi Dave, That's my wife's car. She just had it in for scheduled …" at bounding box center [627, 259] width 362 height 19
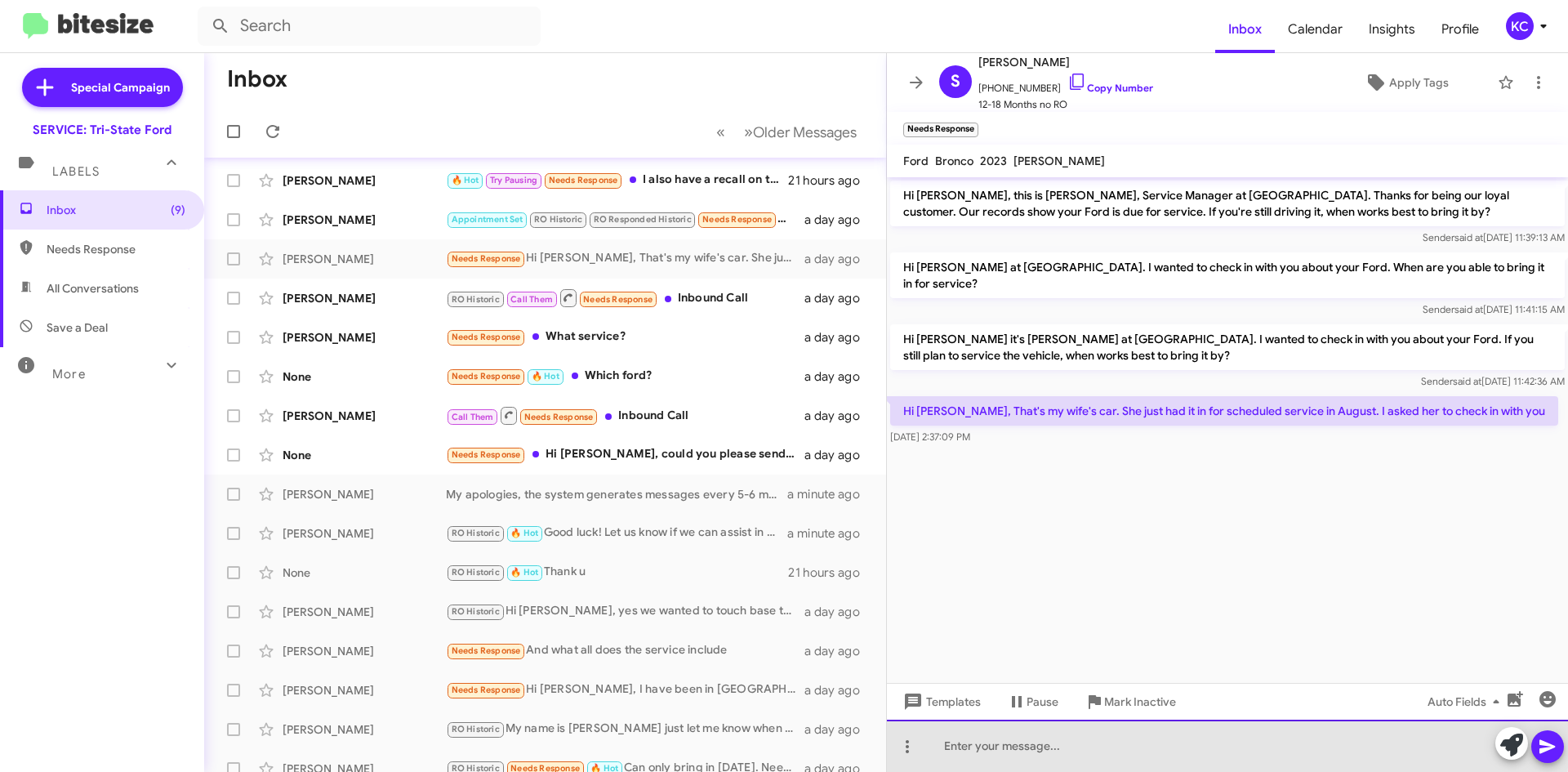
click at [1078, 741] on div at bounding box center [1227, 746] width 681 height 52
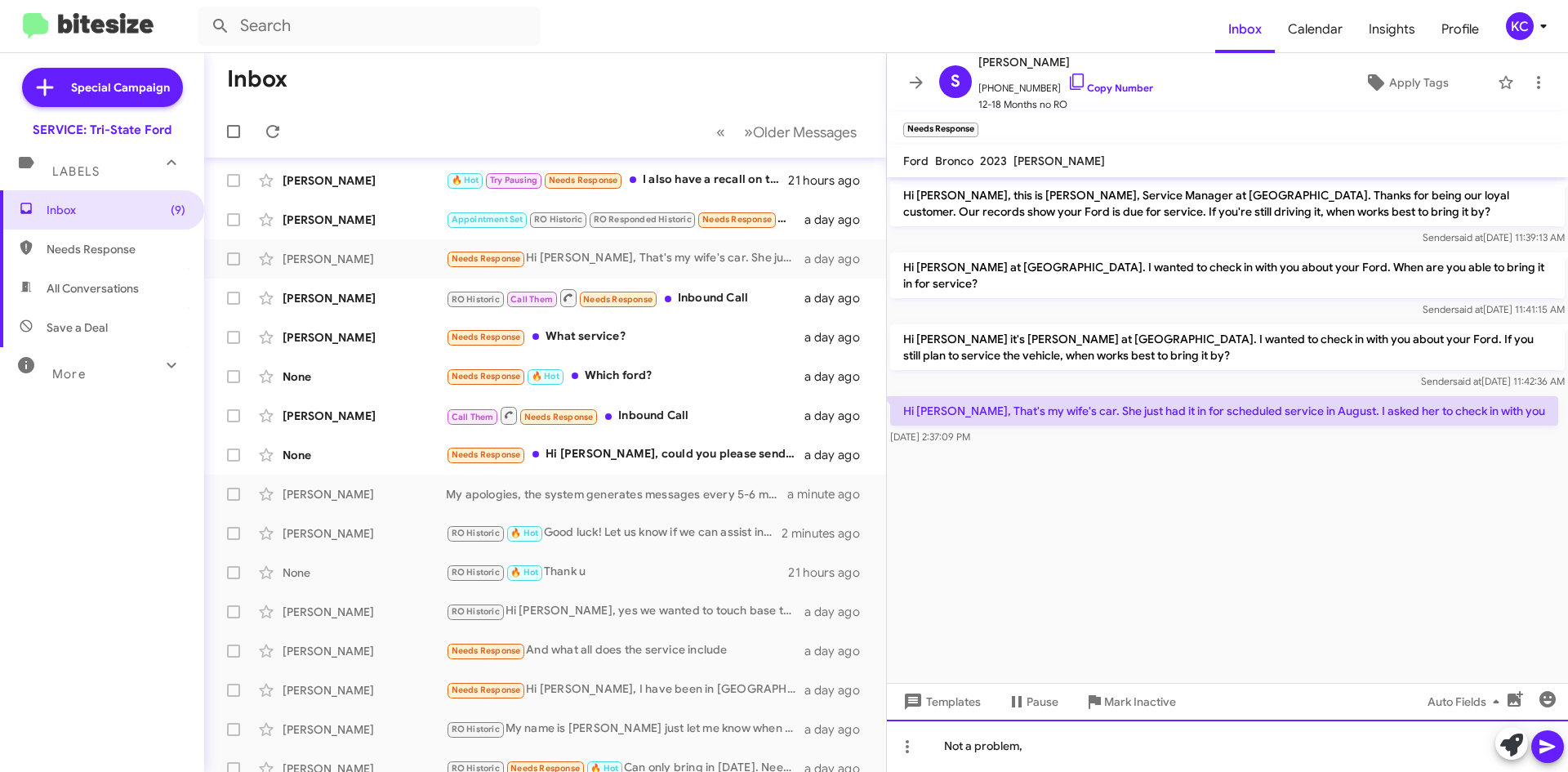
click at [1057, 748] on div "Not a problem," at bounding box center [1227, 746] width 681 height 52
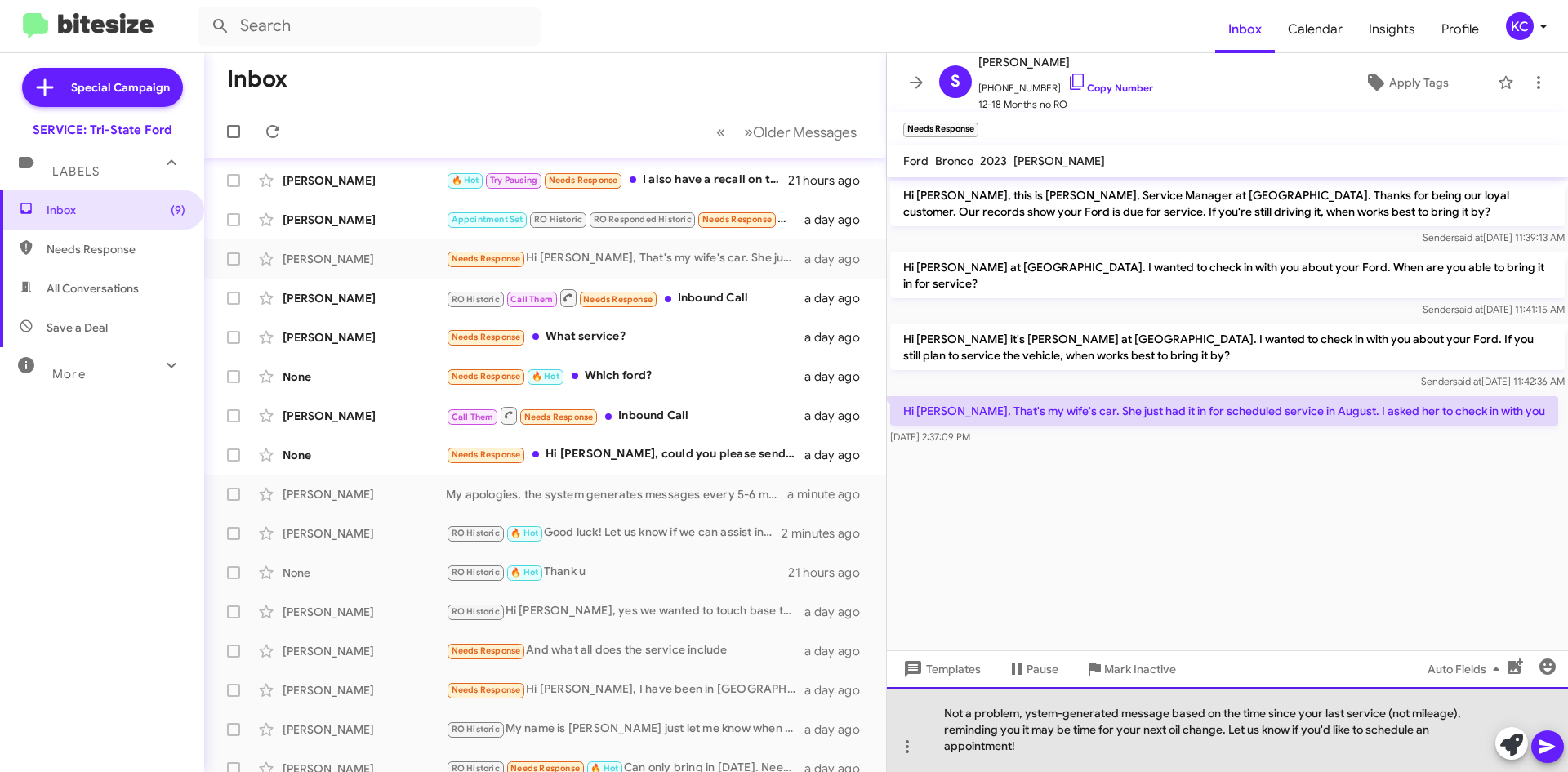
click at [1028, 713] on div "Not a problem, ystem-generated message based on the time since your last servic…" at bounding box center [1227, 730] width 681 height 85
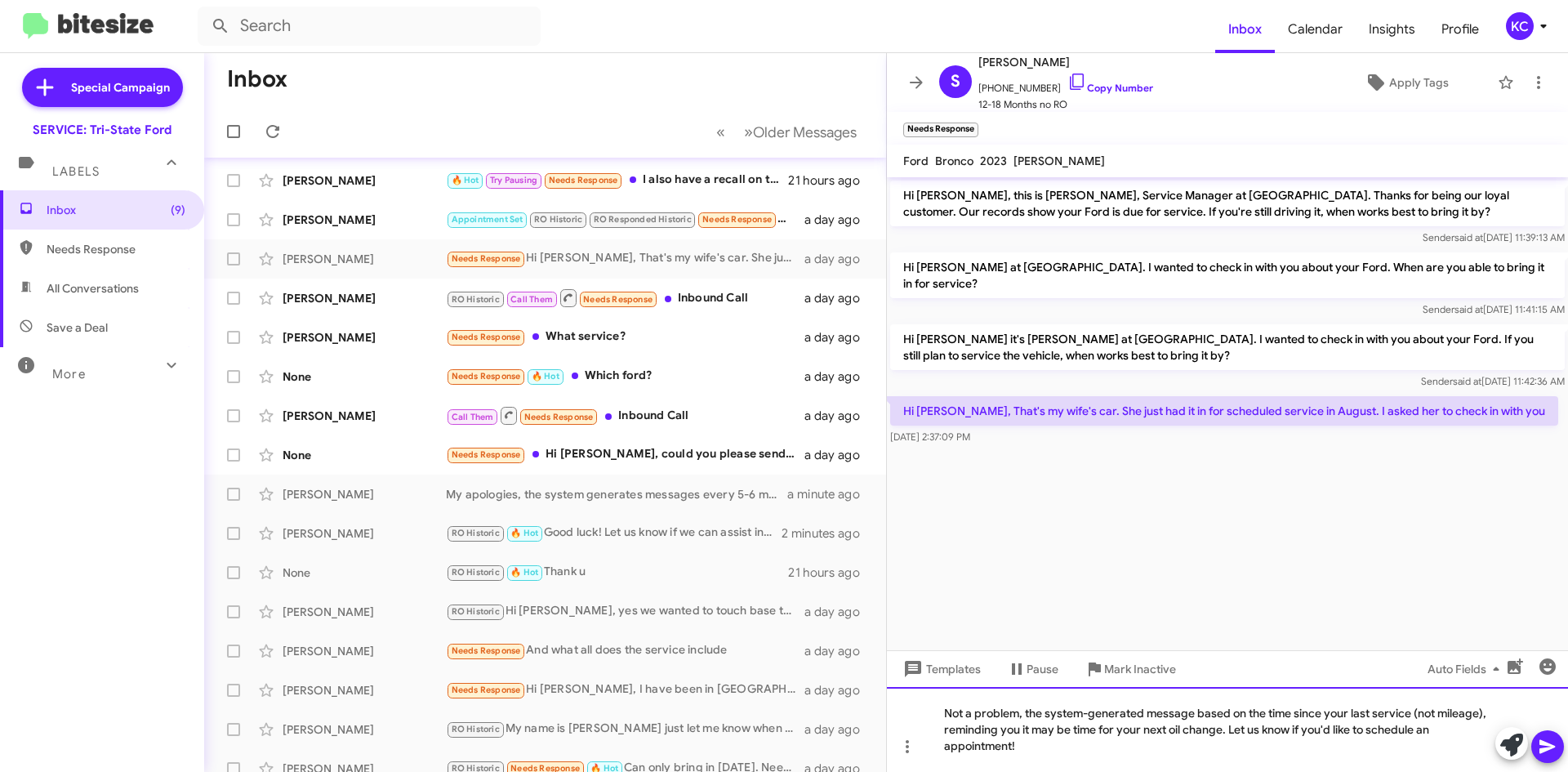
click at [1140, 707] on div "Not a problem, the system-generated message based on the time since your last s…" at bounding box center [1227, 730] width 681 height 85
click at [1192, 711] on div "Not a problem, the system-generates message based on the time since your last s…" at bounding box center [1227, 730] width 681 height 85
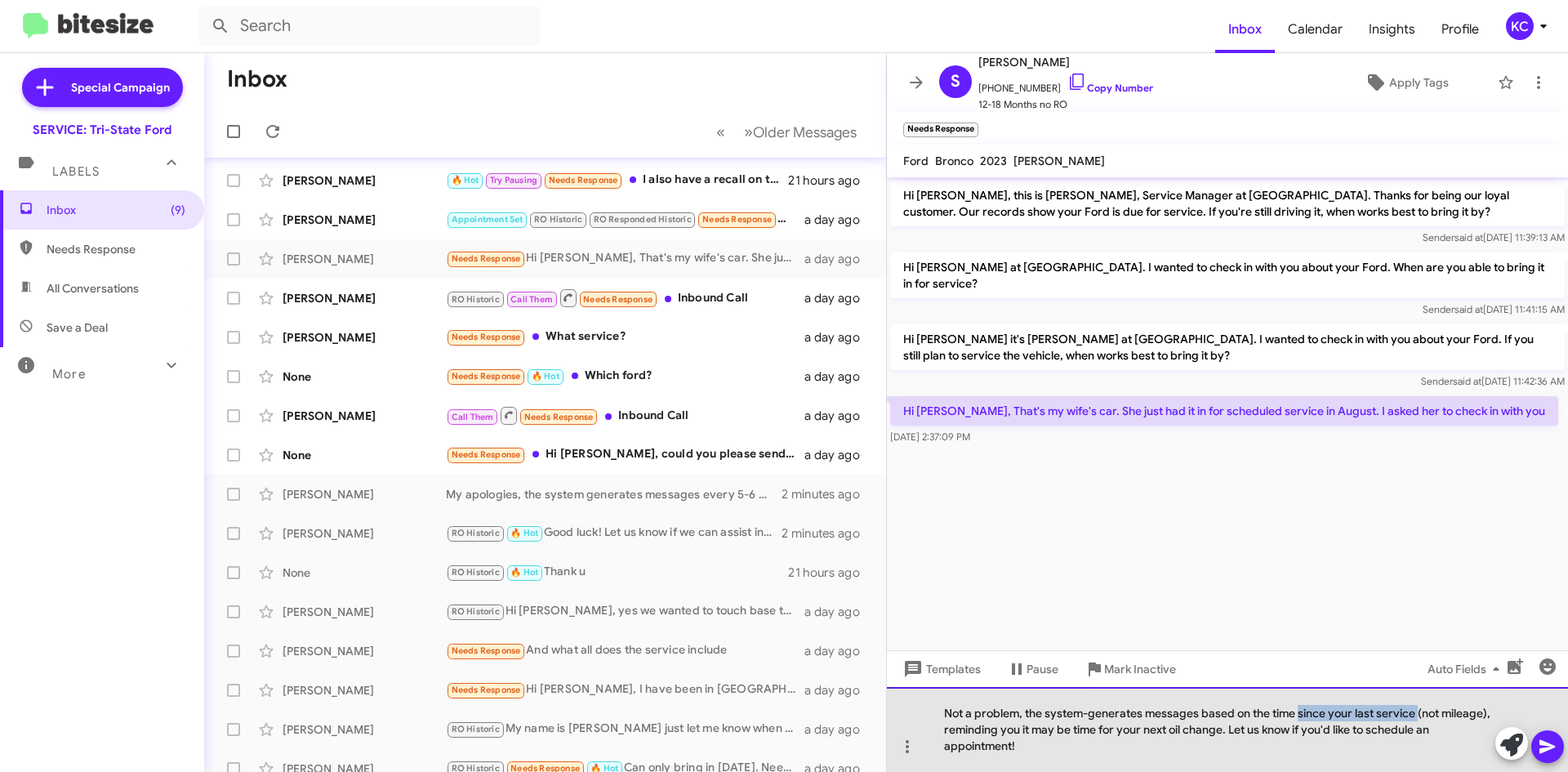
drag, startPoint x: 1316, startPoint y: 713, endPoint x: 1416, endPoint y: 717, distance: 100.1
click at [1417, 717] on div "Not a problem, the system-generates messages based on the time since your last …" at bounding box center [1227, 730] width 681 height 85
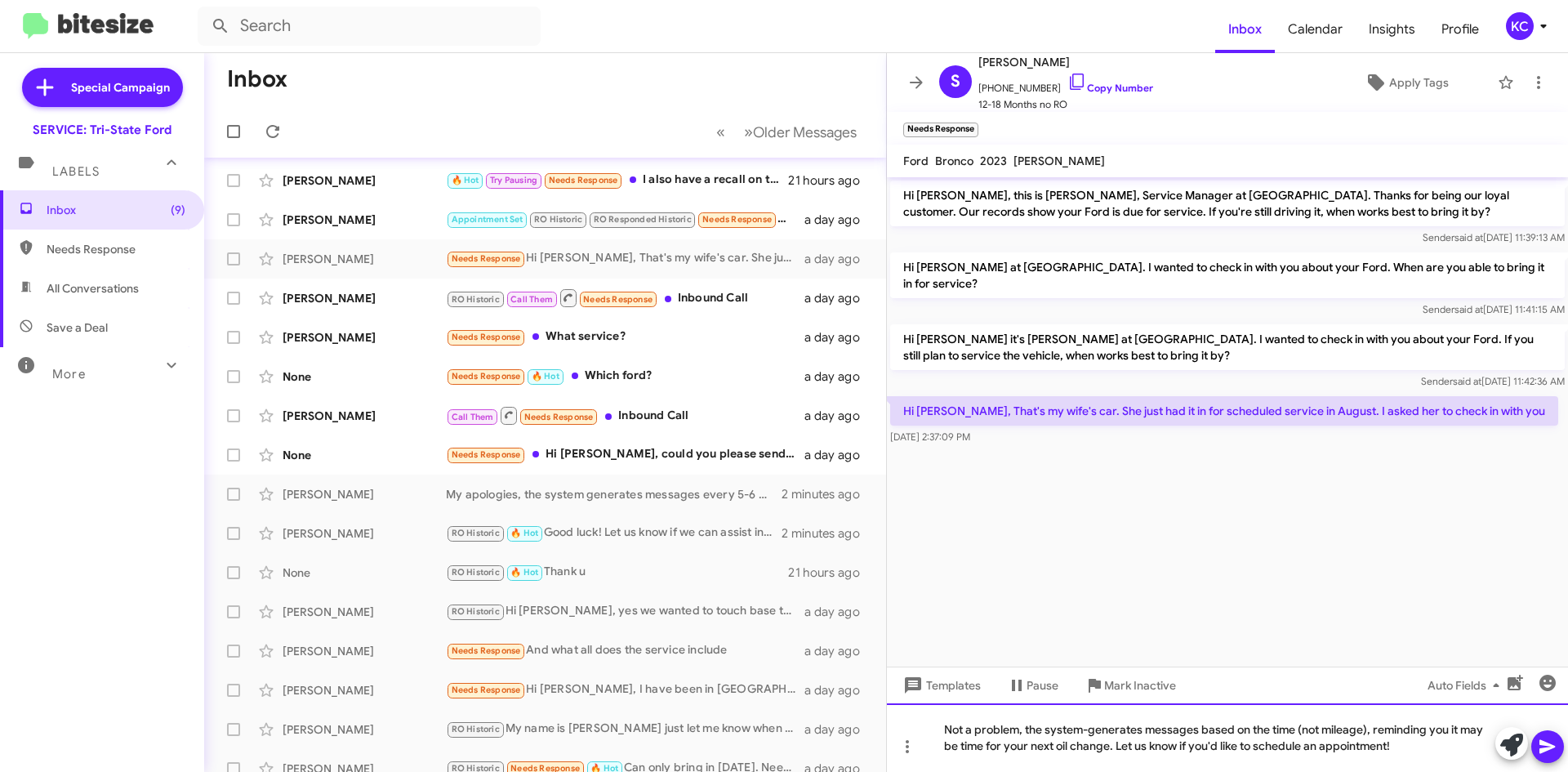
click at [1114, 747] on div "Not a problem, the system-generates messages based on the time (not mileage), r…" at bounding box center [1227, 737] width 681 height 68
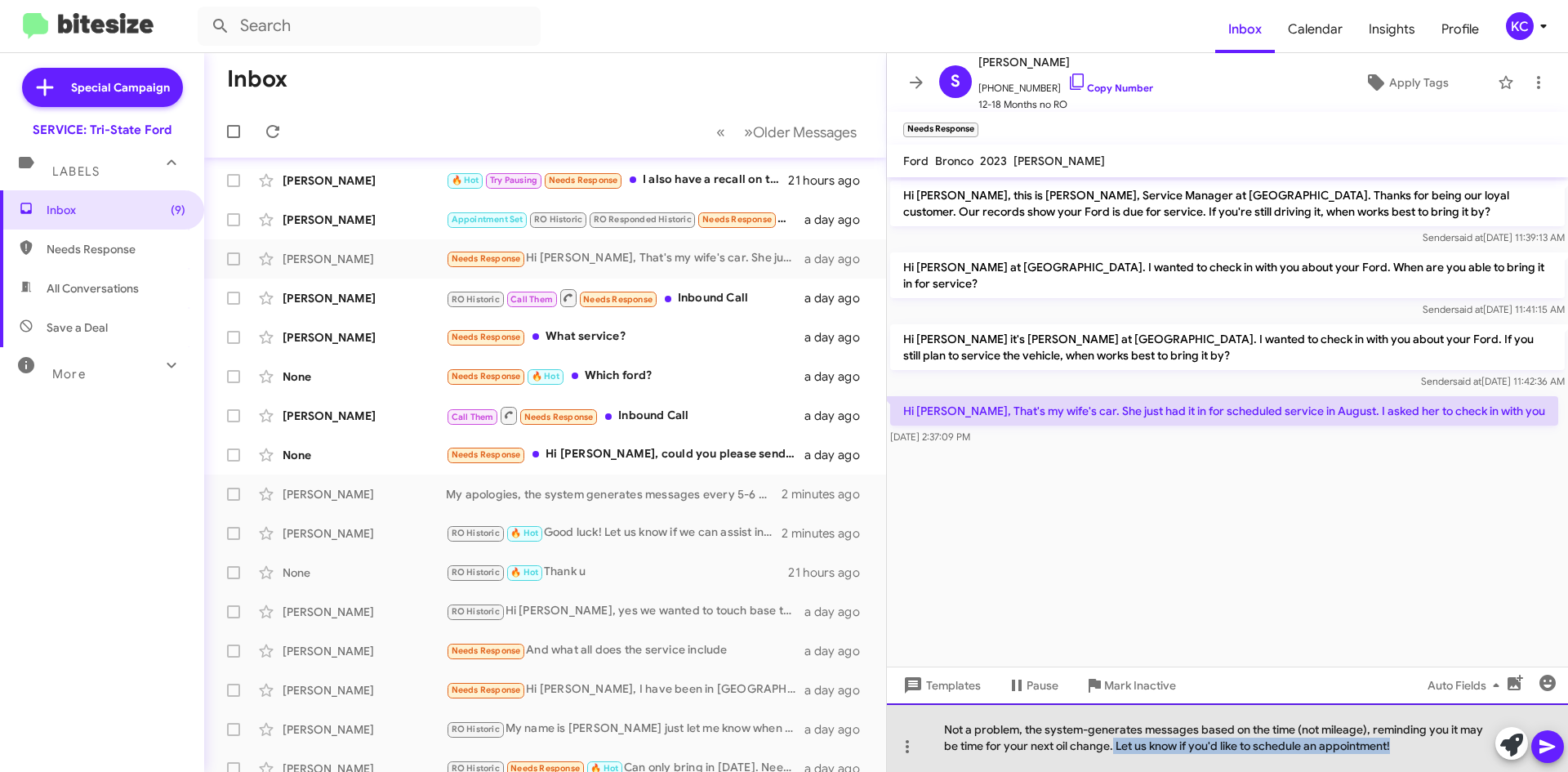
drag, startPoint x: 1114, startPoint y: 745, endPoint x: 1483, endPoint y: 756, distance: 369.2
click at [1483, 756] on div "Not a problem, the system-generates messages based on the time (not mileage), r…" at bounding box center [1227, 737] width 681 height 68
drag, startPoint x: 1201, startPoint y: 731, endPoint x: 1368, endPoint y: 726, distance: 167.1
click at [1368, 726] on div "Not a problem, the system-generates messages based on the time (not mileage), r…" at bounding box center [1227, 737] width 681 height 68
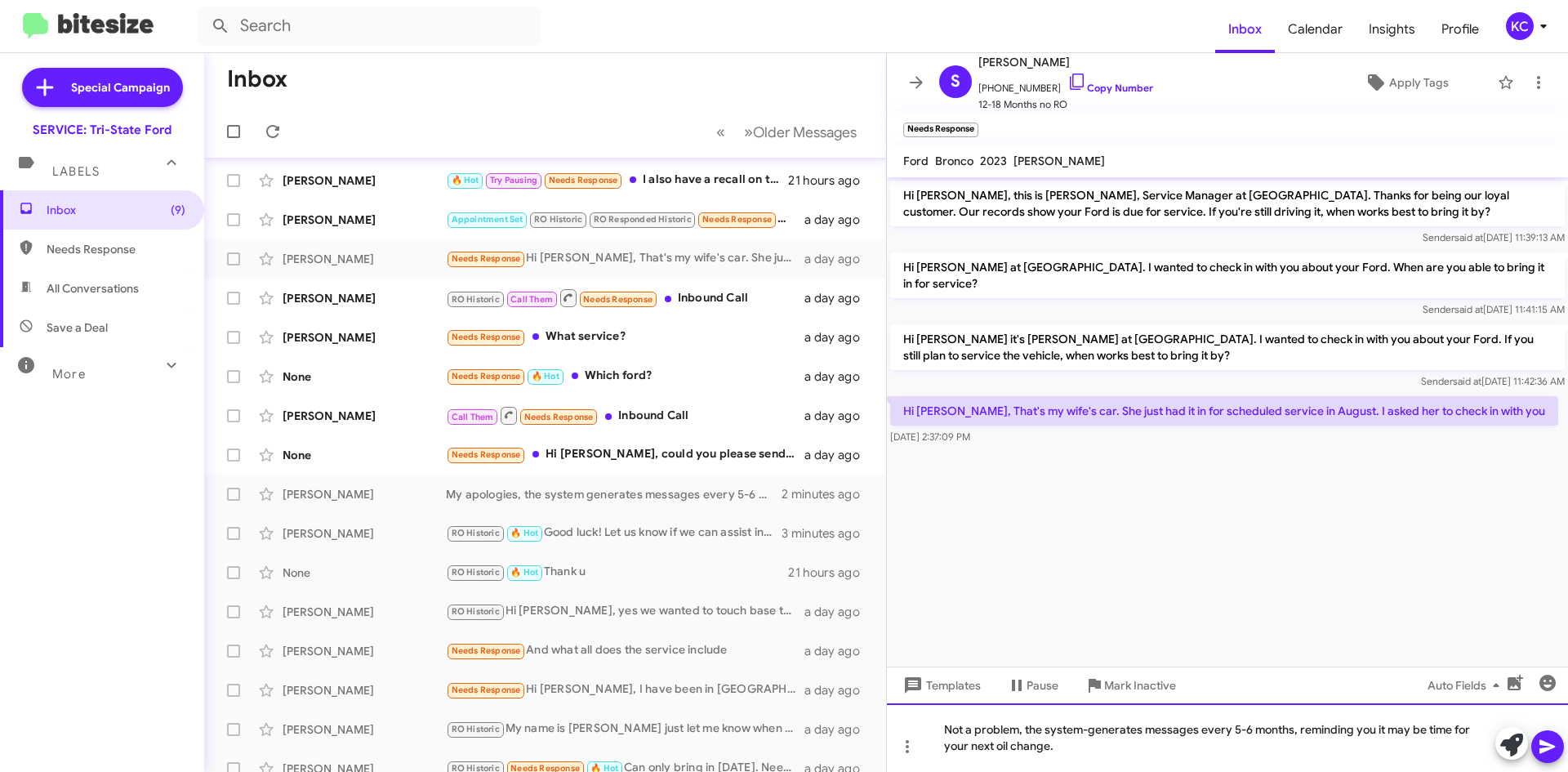
click at [1134, 755] on div "Not a problem, the system-generates messages every 5-6 months, reminding you it…" at bounding box center [1227, 737] width 681 height 68
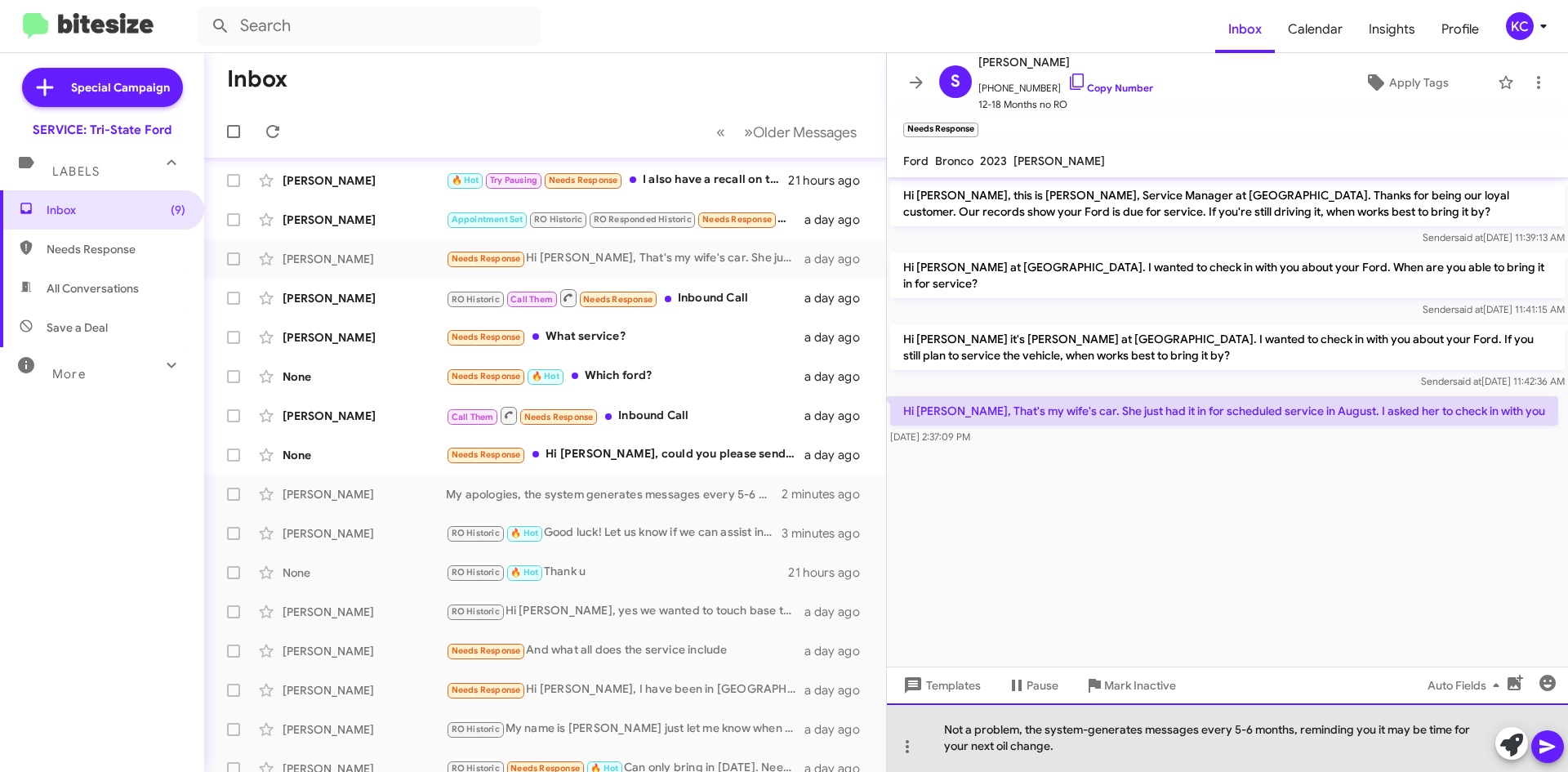
click at [1273, 748] on div "Not a problem, the system-generates messages every 5-6 months, reminding you it…" at bounding box center [1227, 737] width 681 height 68
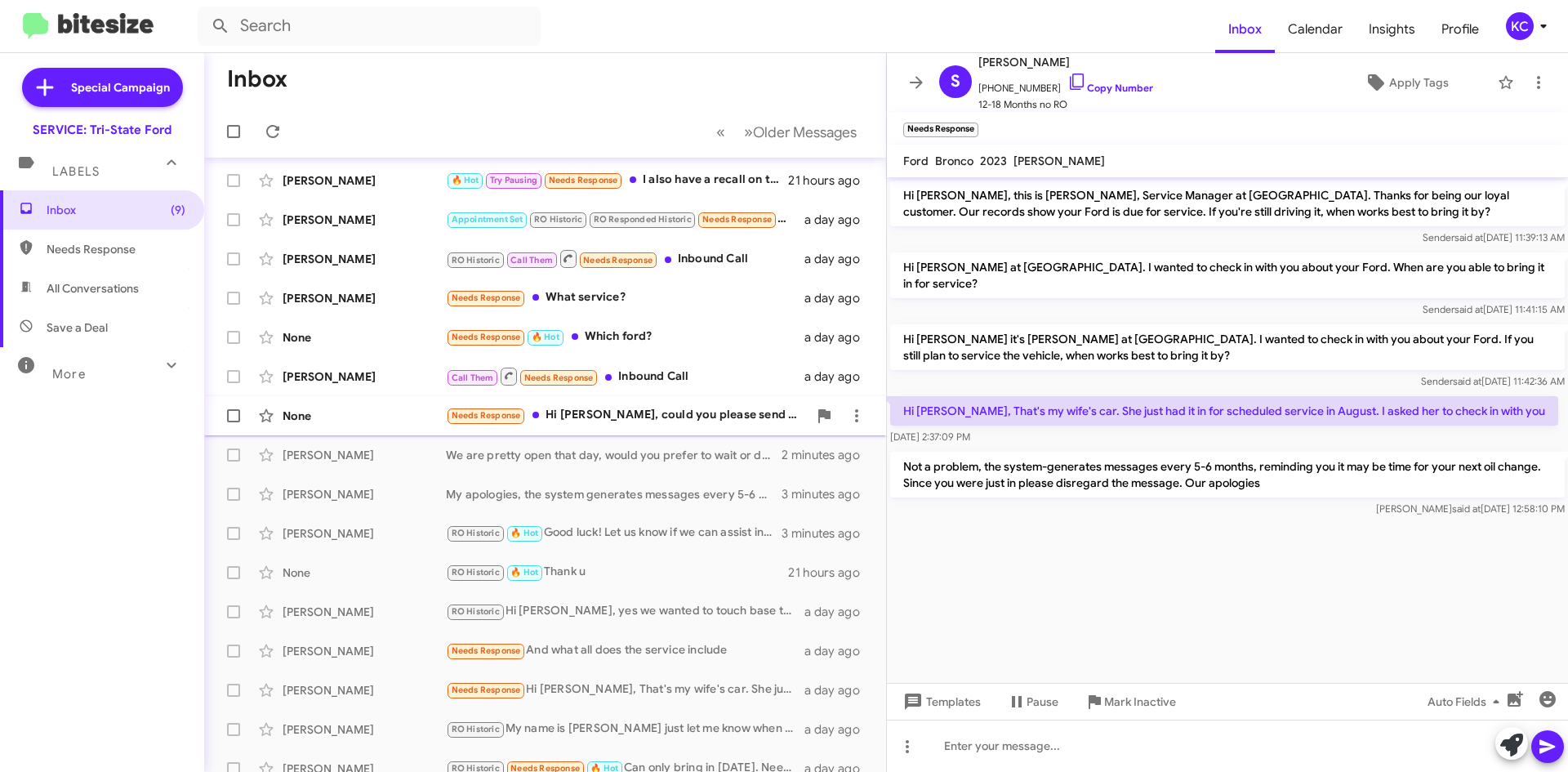
click at [656, 417] on div "Needs Response Hi Dave, could you please send maintenance texts to our operatio…" at bounding box center [627, 416] width 362 height 19
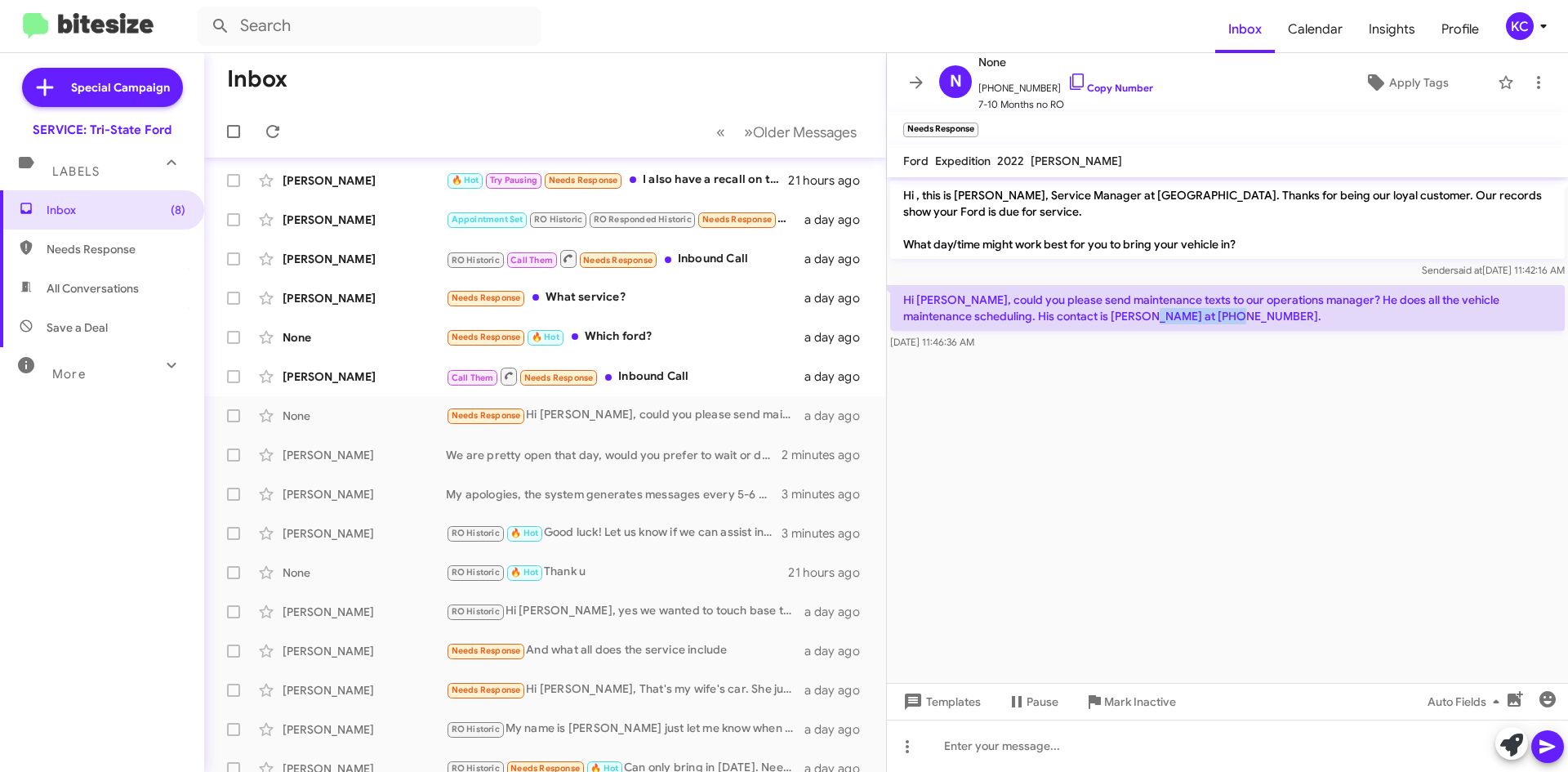
drag, startPoint x: 1132, startPoint y: 316, endPoint x: 1198, endPoint y: 317, distance: 66.0
click at [1203, 320] on p "Hi [PERSON_NAME], could you please send maintenance texts to our operations man…" at bounding box center [1227, 308] width 675 height 46
click at [1529, 77] on icon at bounding box center [1538, 83] width 19 height 19
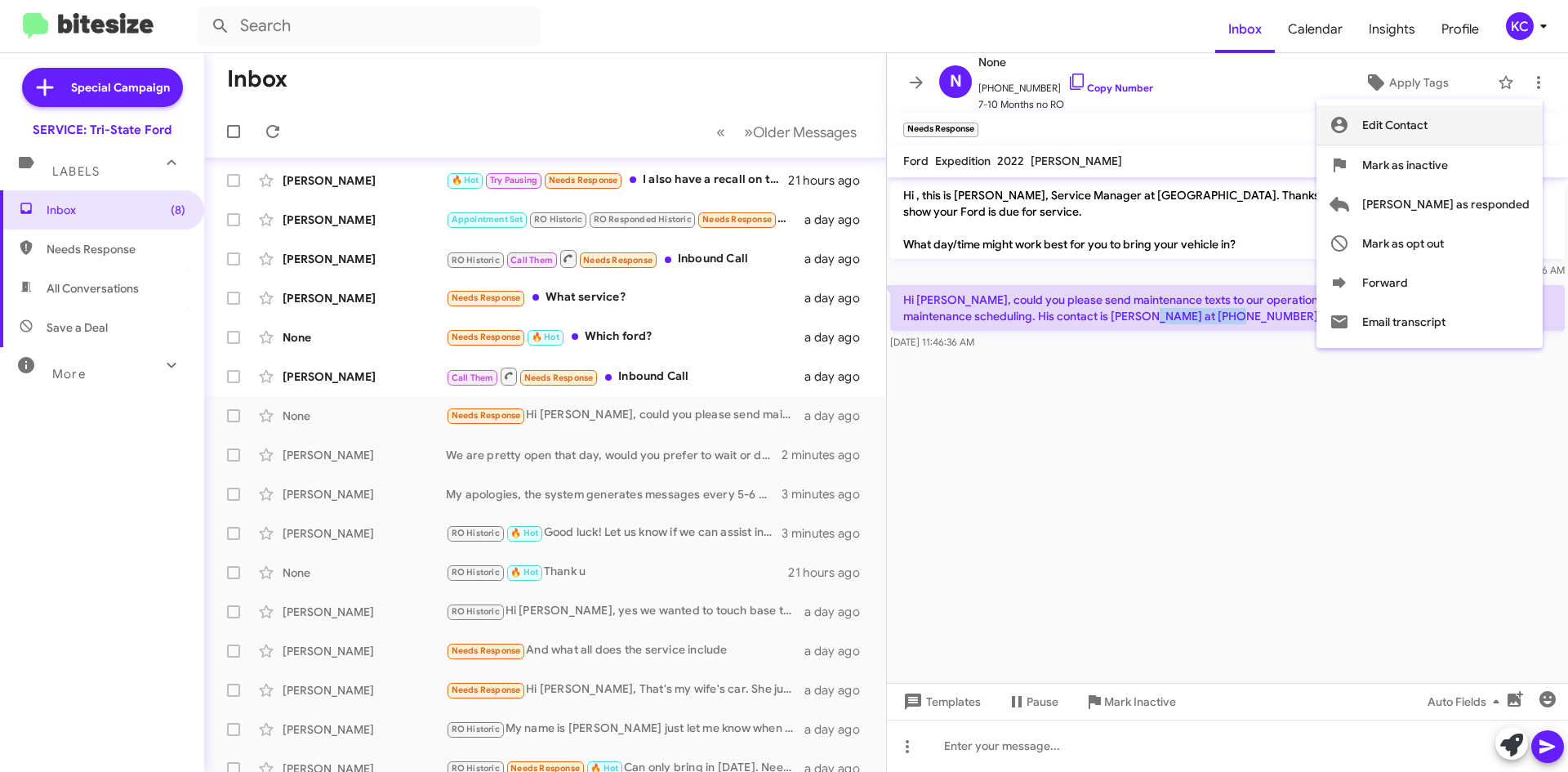
click at [1504, 133] on button "Edit Contact" at bounding box center [1430, 125] width 226 height 39
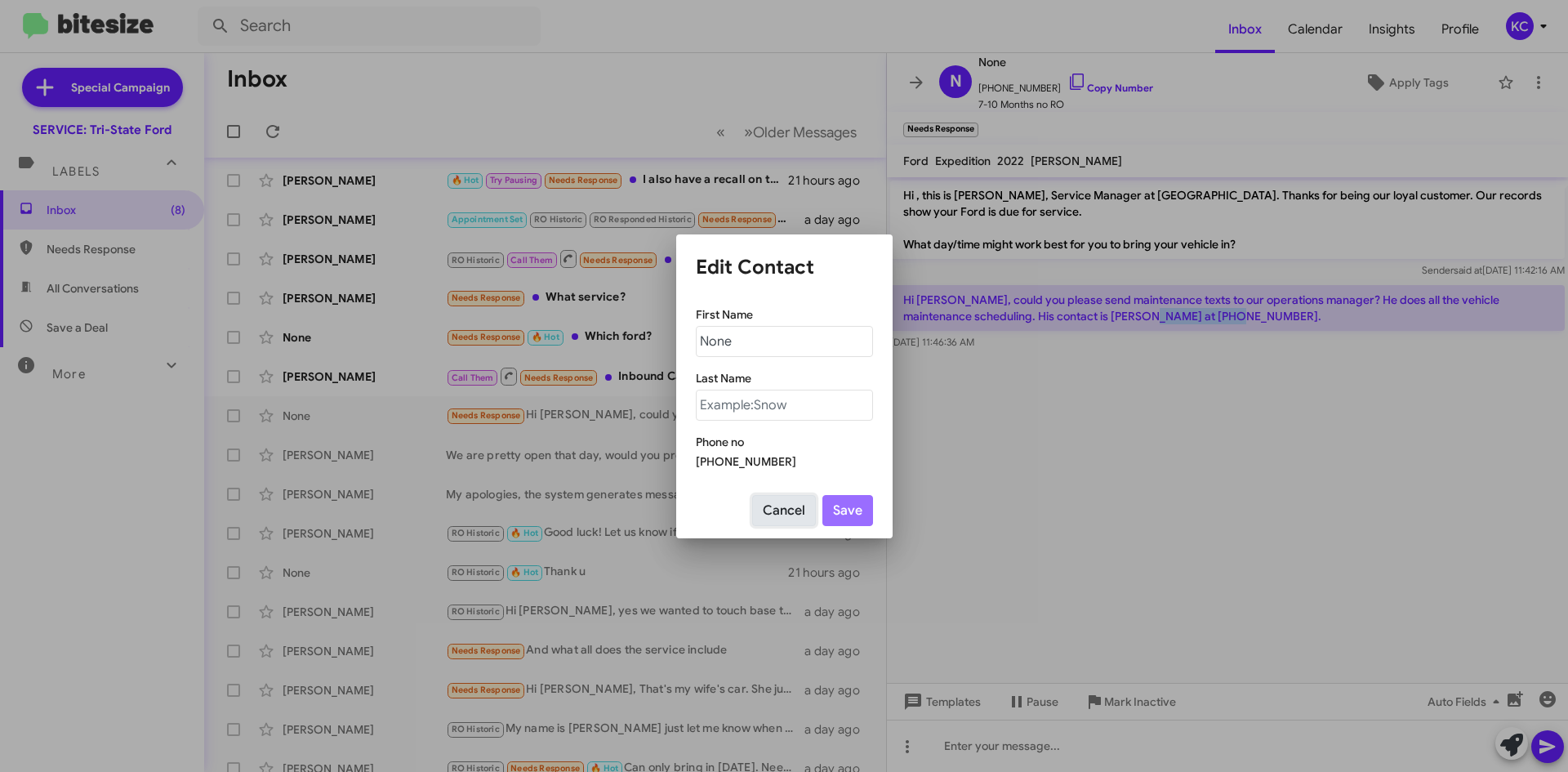
click at [792, 513] on button "Cancel" at bounding box center [784, 511] width 63 height 31
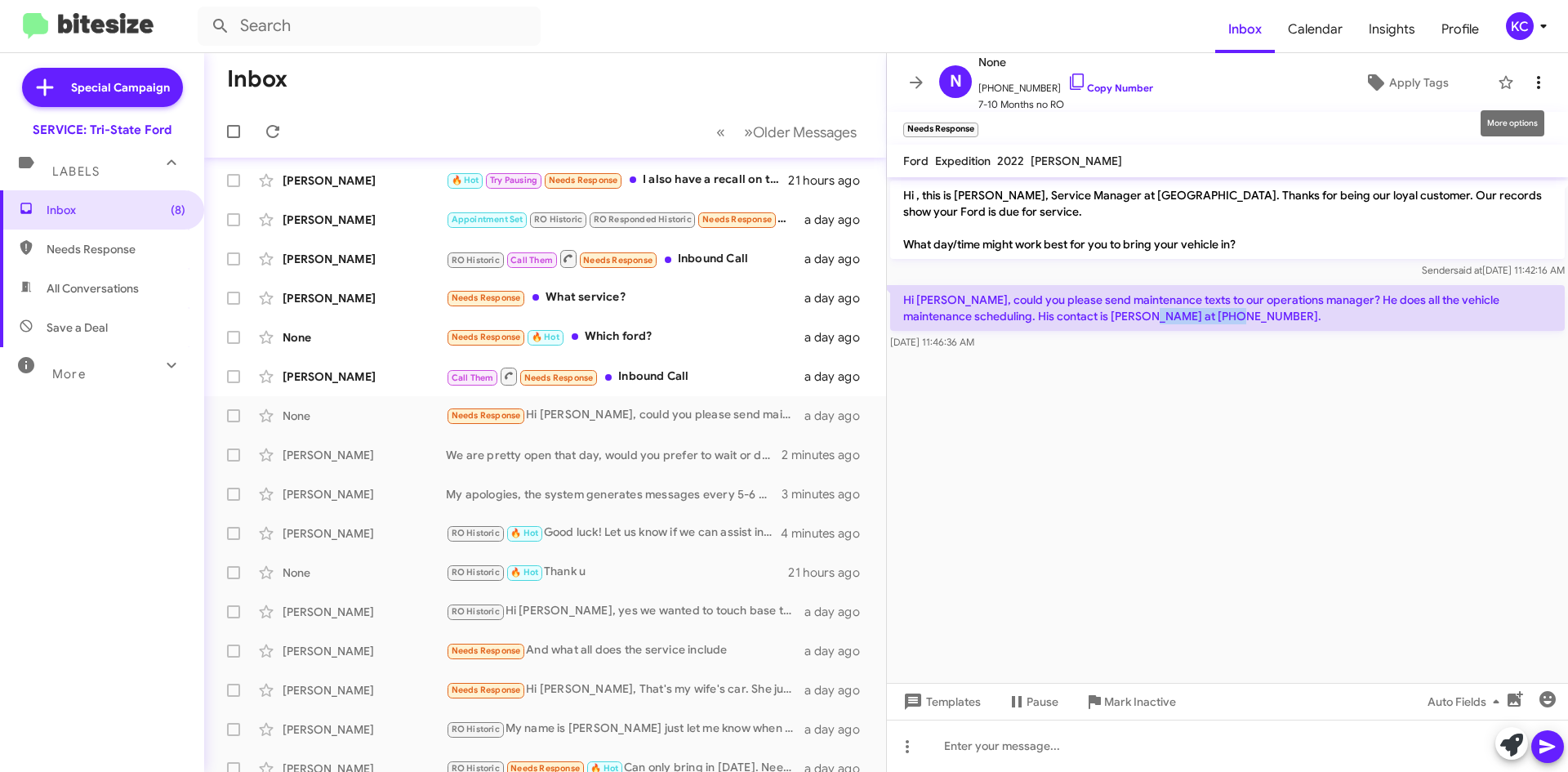
click at [1529, 81] on icon at bounding box center [1538, 83] width 19 height 19
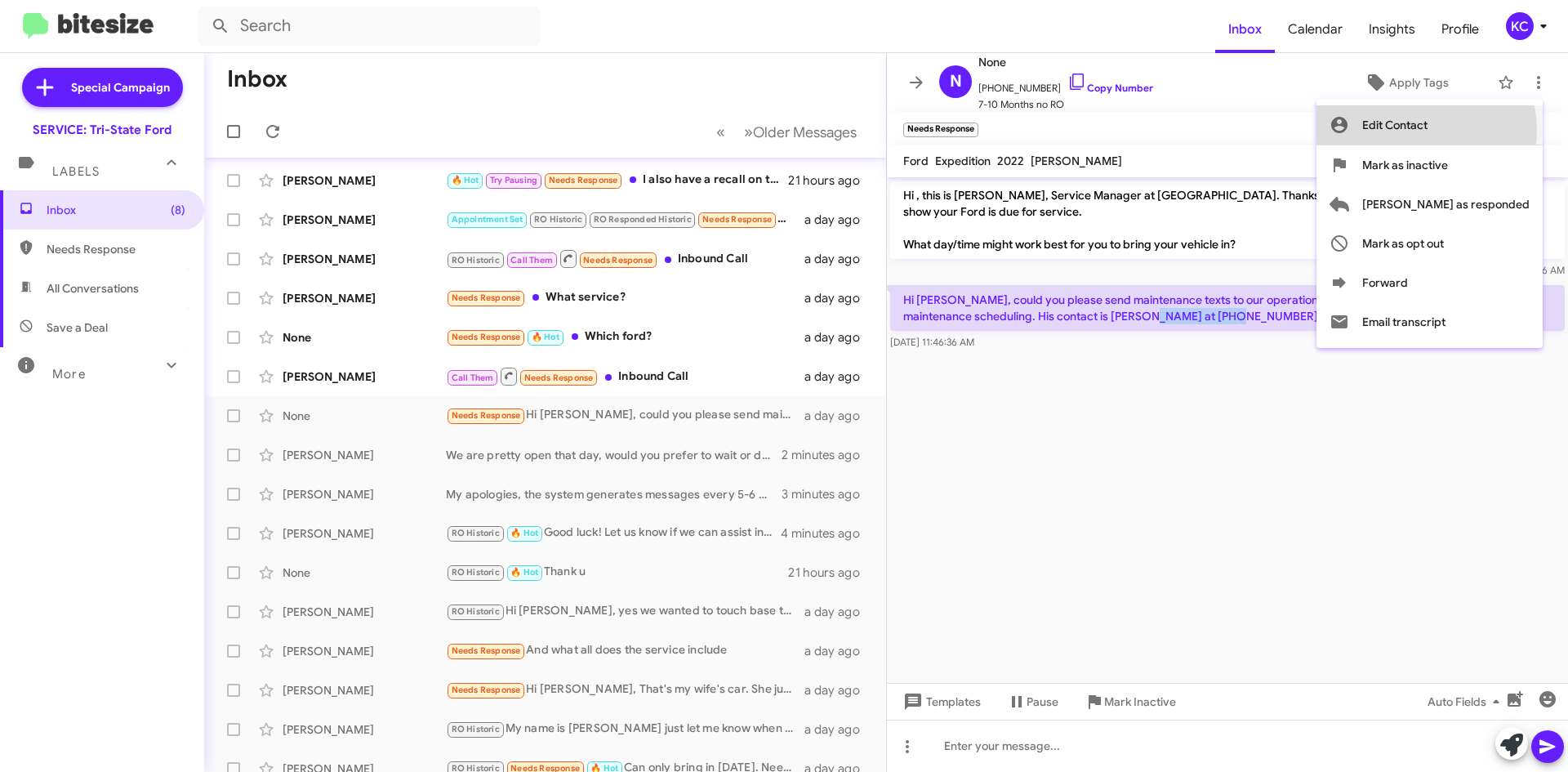
click at [1428, 130] on span "Edit Contact" at bounding box center [1395, 125] width 65 height 39
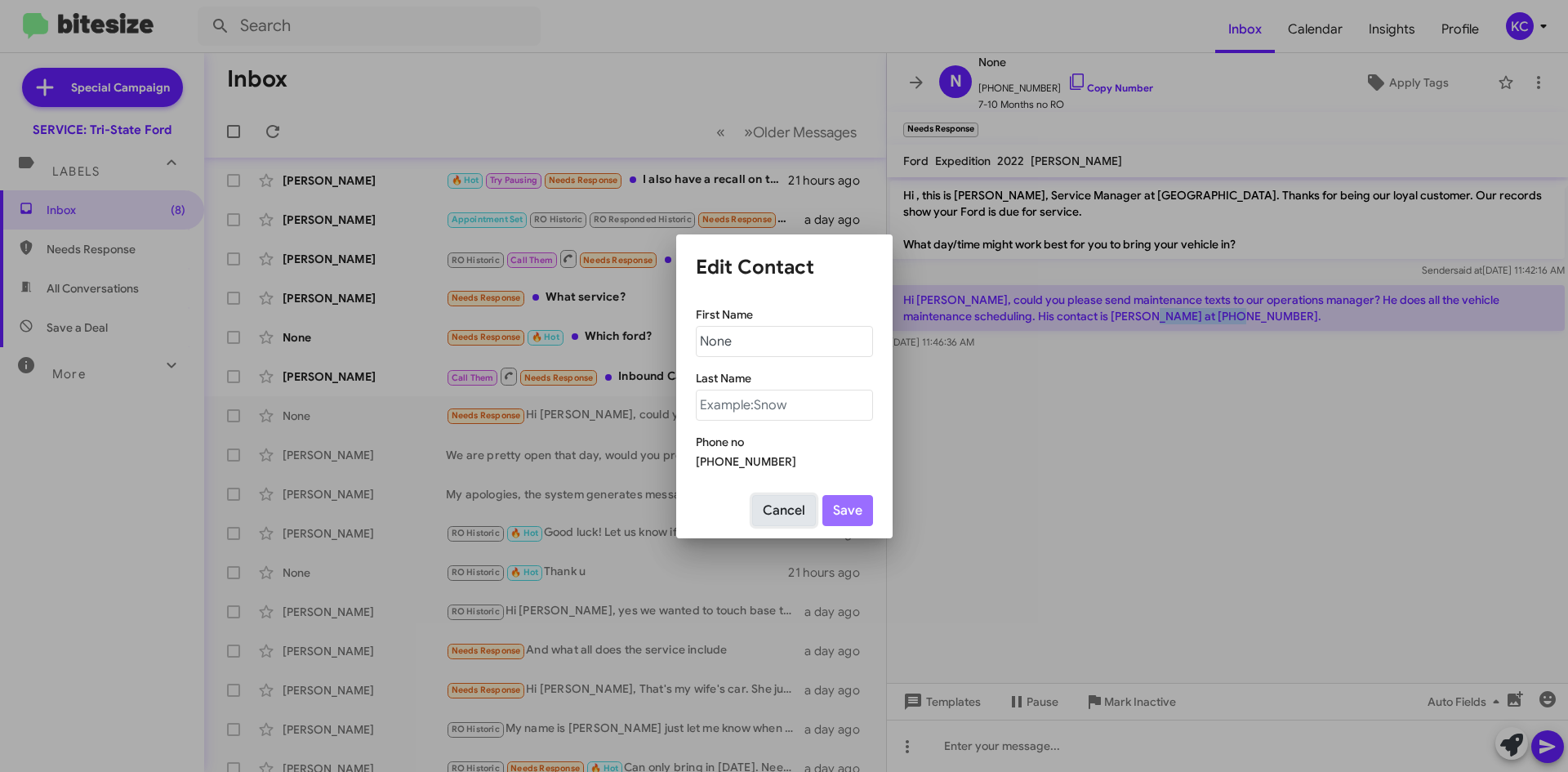
click at [797, 513] on button "Cancel" at bounding box center [784, 511] width 63 height 31
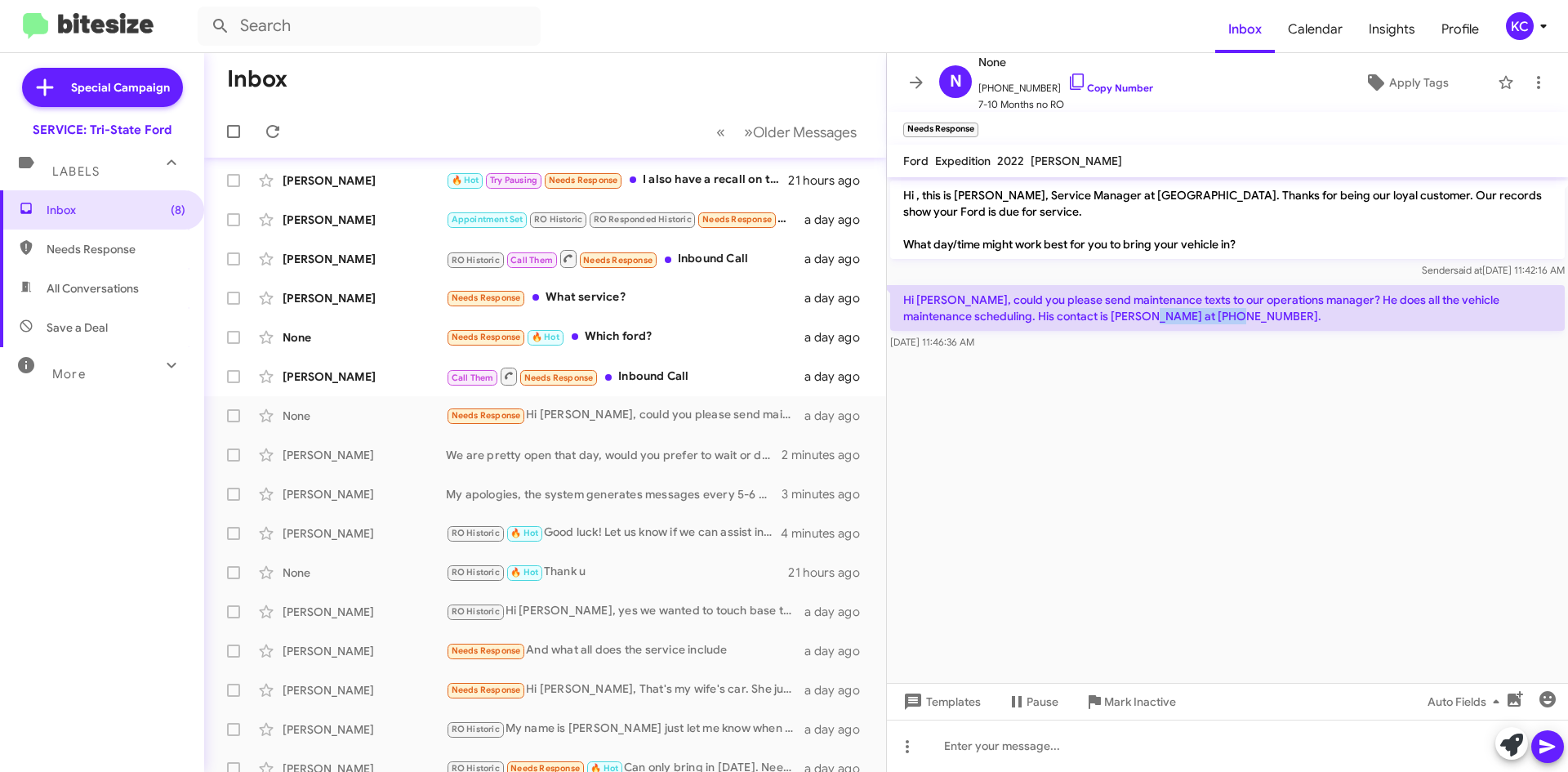
click at [1254, 511] on cdk-virtual-scroll-viewport "Hi , this is Dave McFadden, Service Manager at Tri-State Ford. Thanks for being…" at bounding box center [1227, 430] width 681 height 506
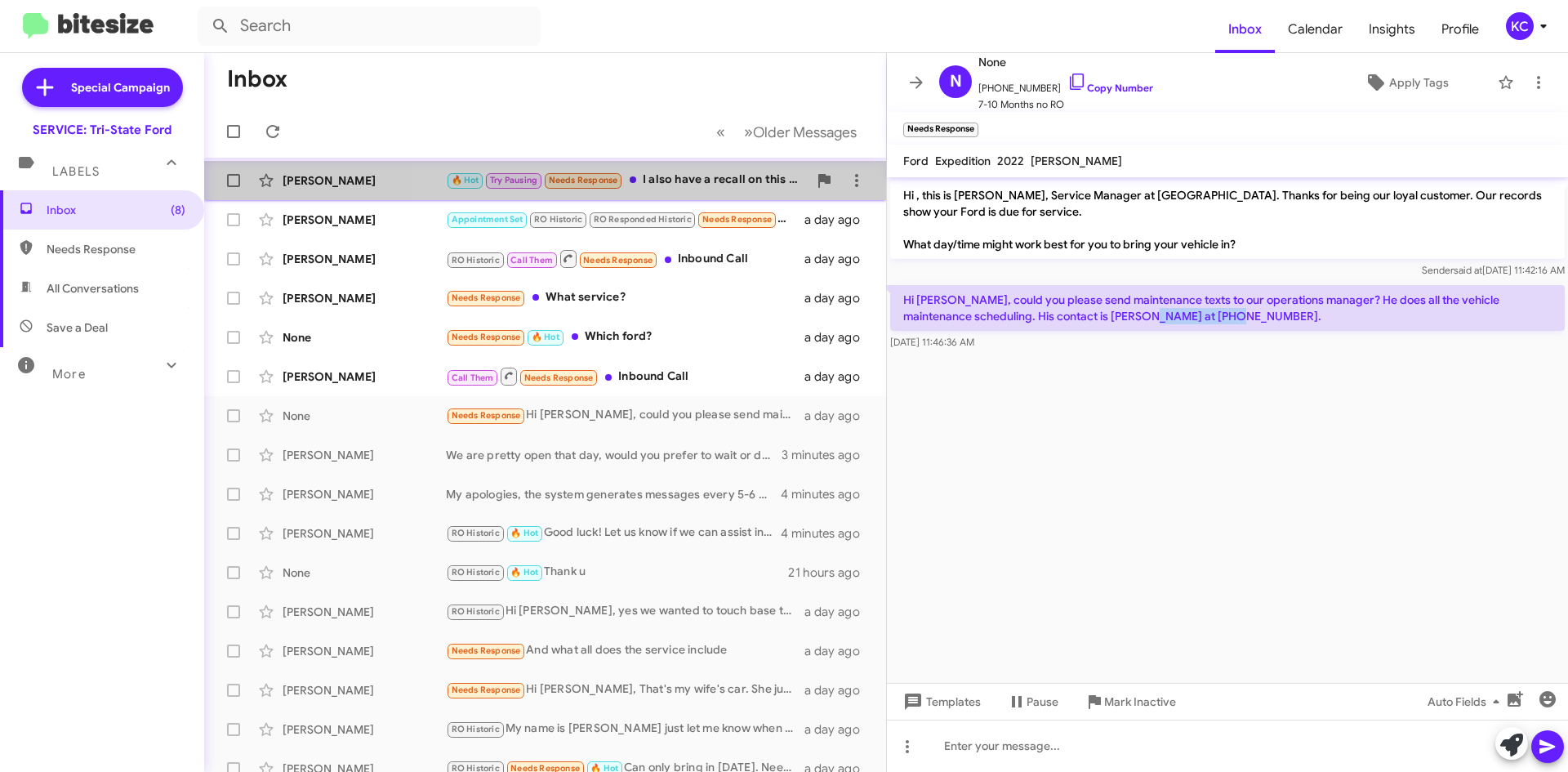
click at [686, 185] on div "🔥 Hot Try Pausing Needs Response I also have a recall on this truck too, and I …" at bounding box center [627, 181] width 362 height 19
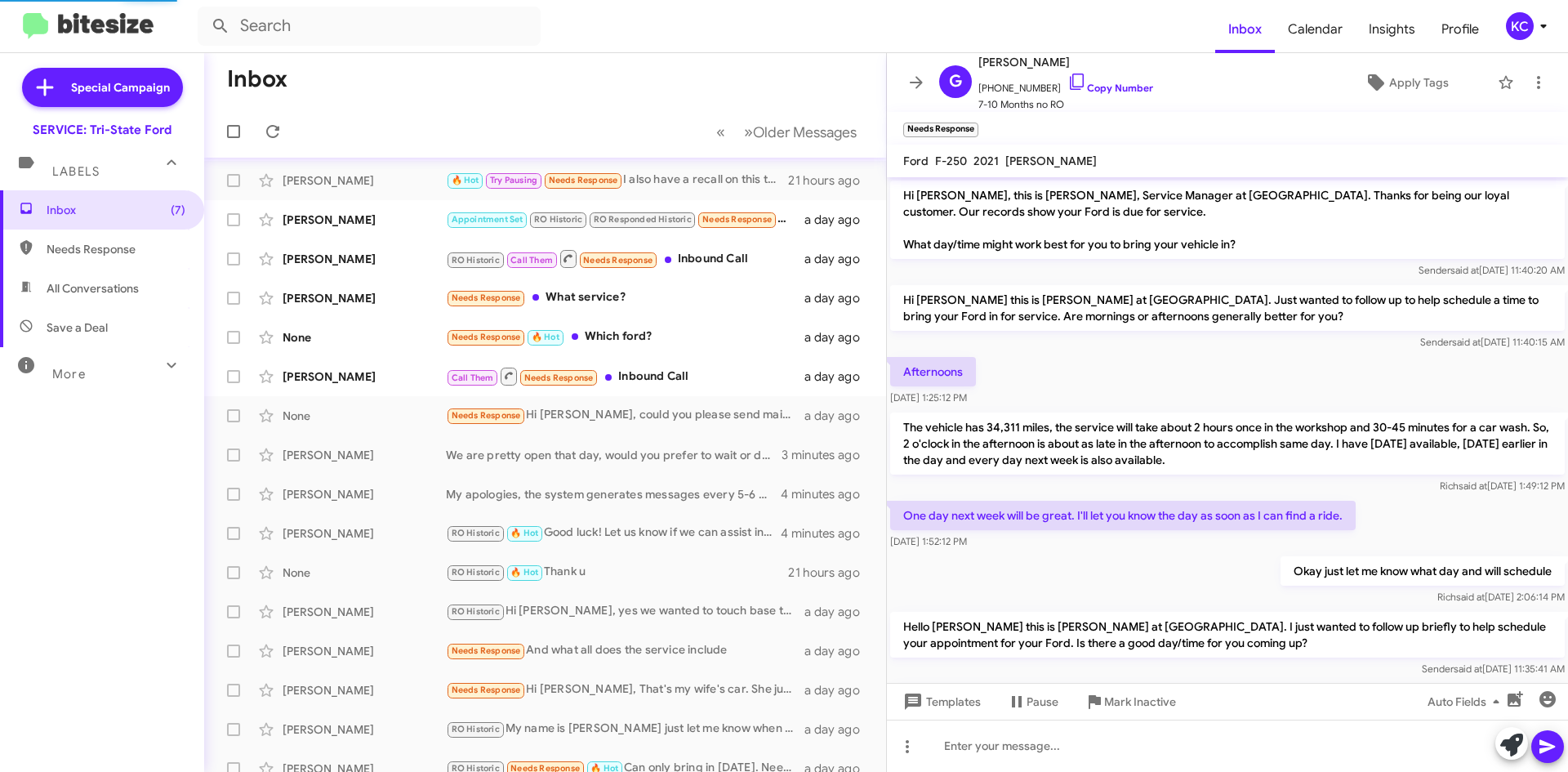
scroll to position [162, 0]
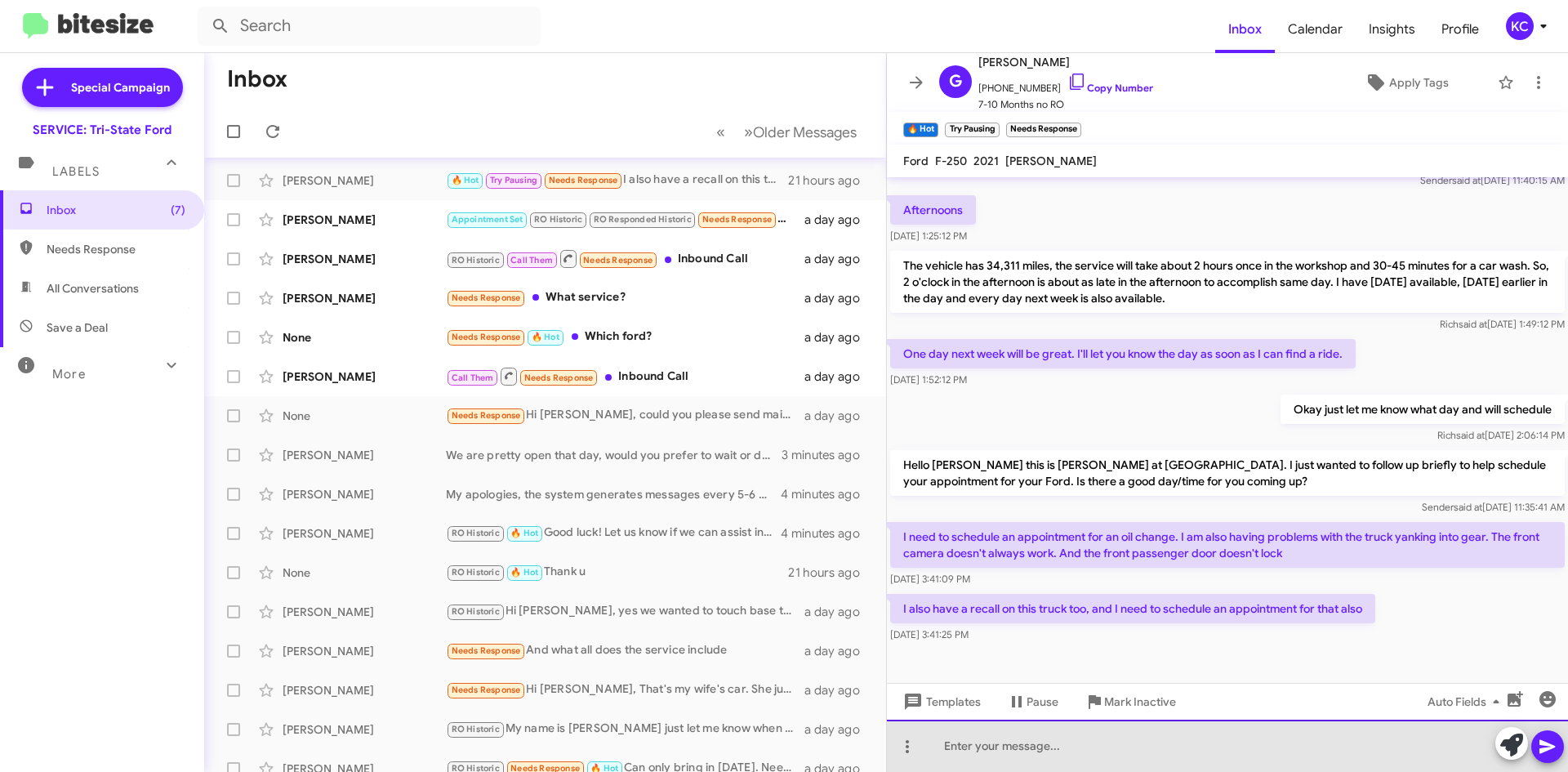
click at [1119, 755] on div at bounding box center [1227, 746] width 681 height 52
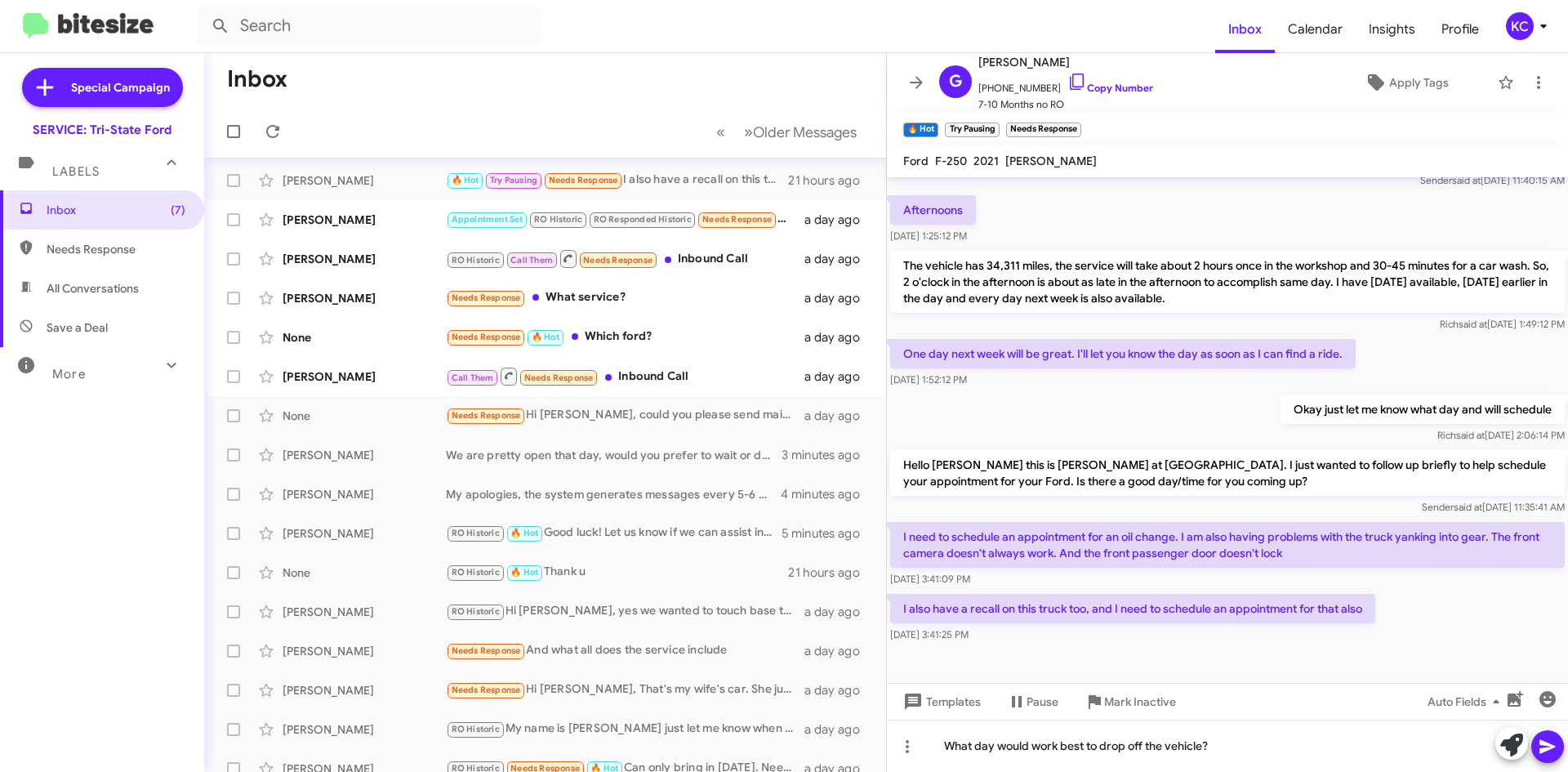
click at [1542, 740] on icon at bounding box center [1548, 747] width 19 height 19
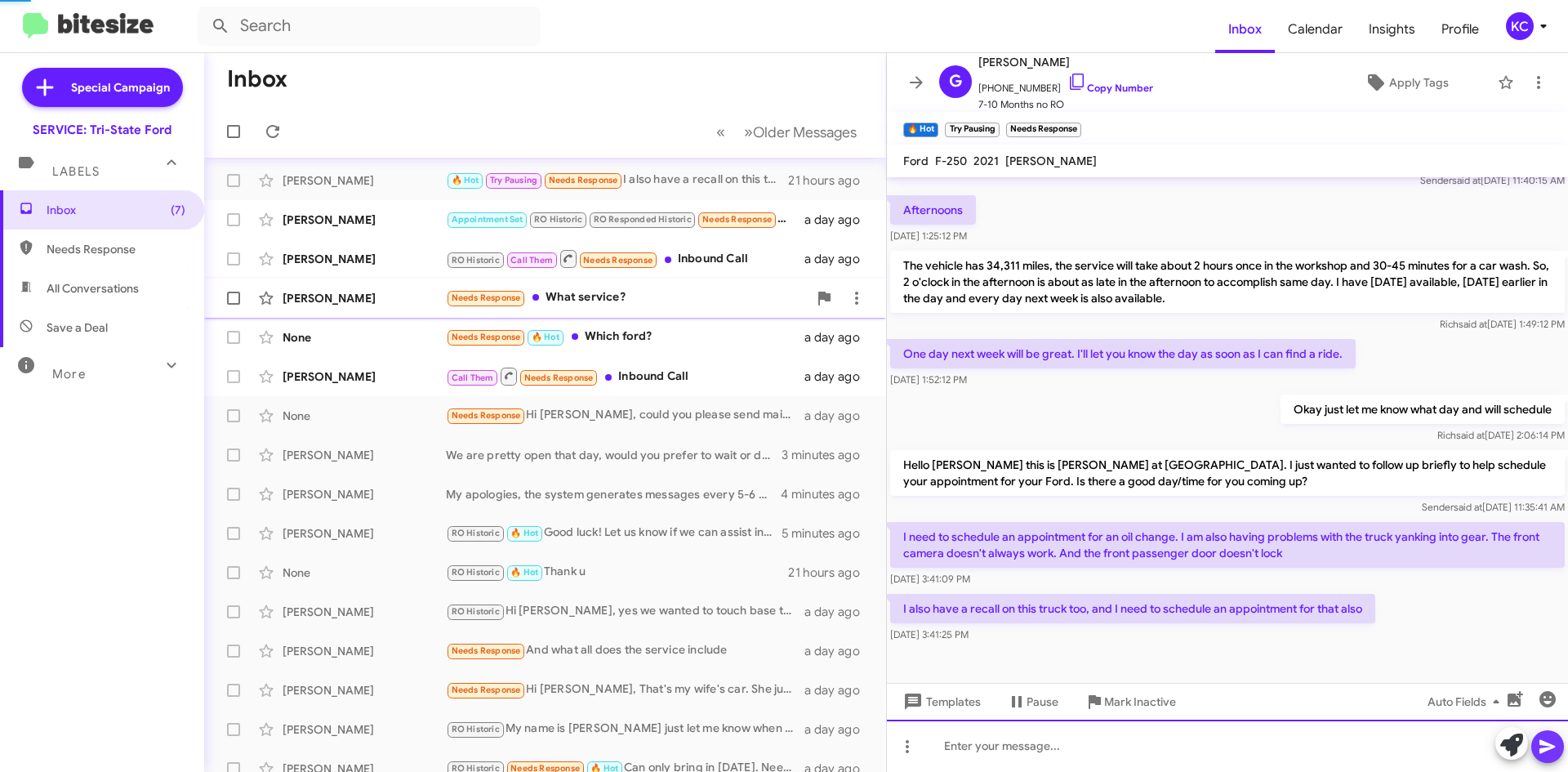
scroll to position [0, 0]
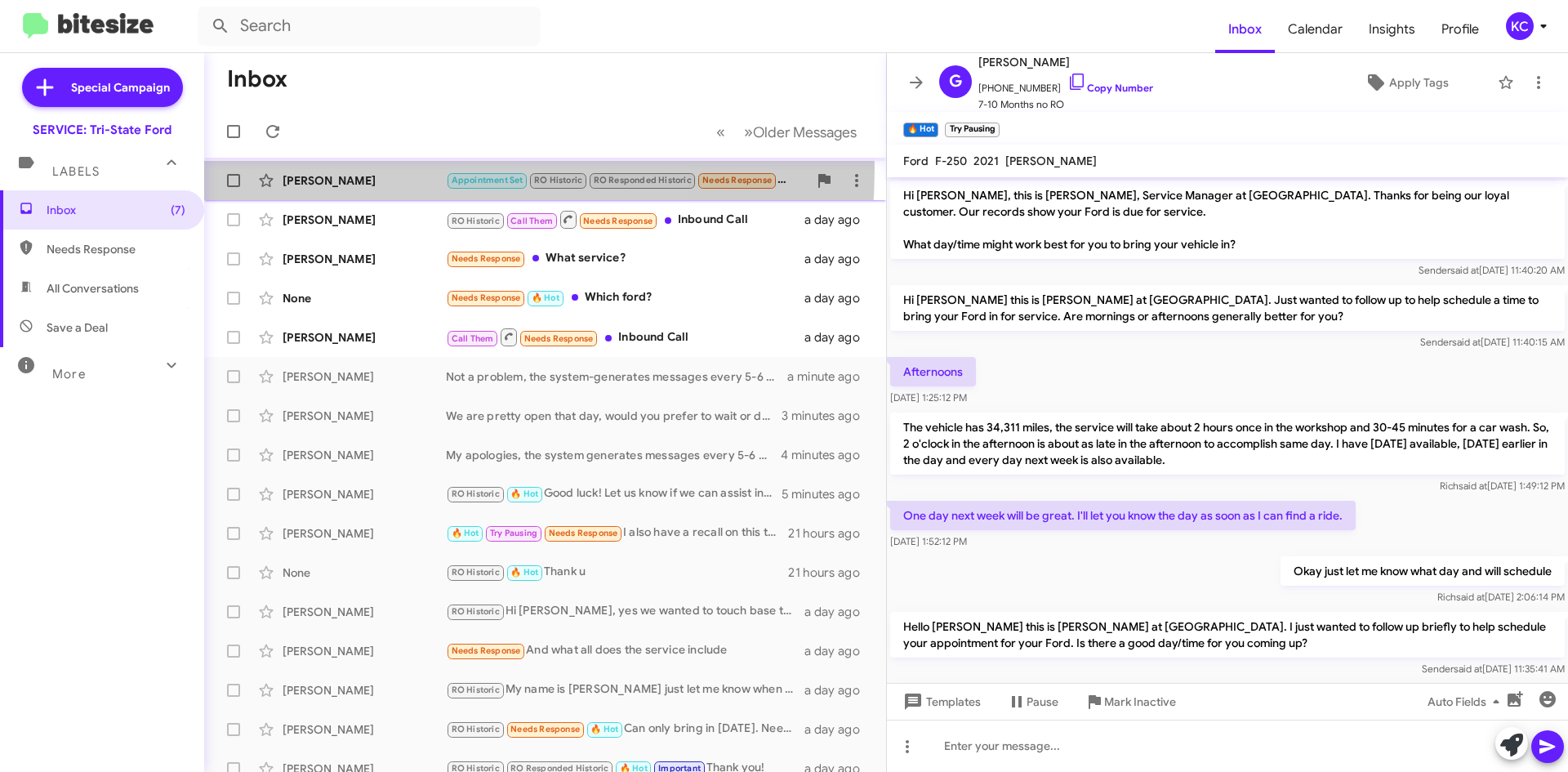
click at [366, 168] on div "Laurel Wirtz Appointment Set RO Historic RO Responded Historic Needs Response H…" at bounding box center [544, 181] width 655 height 33
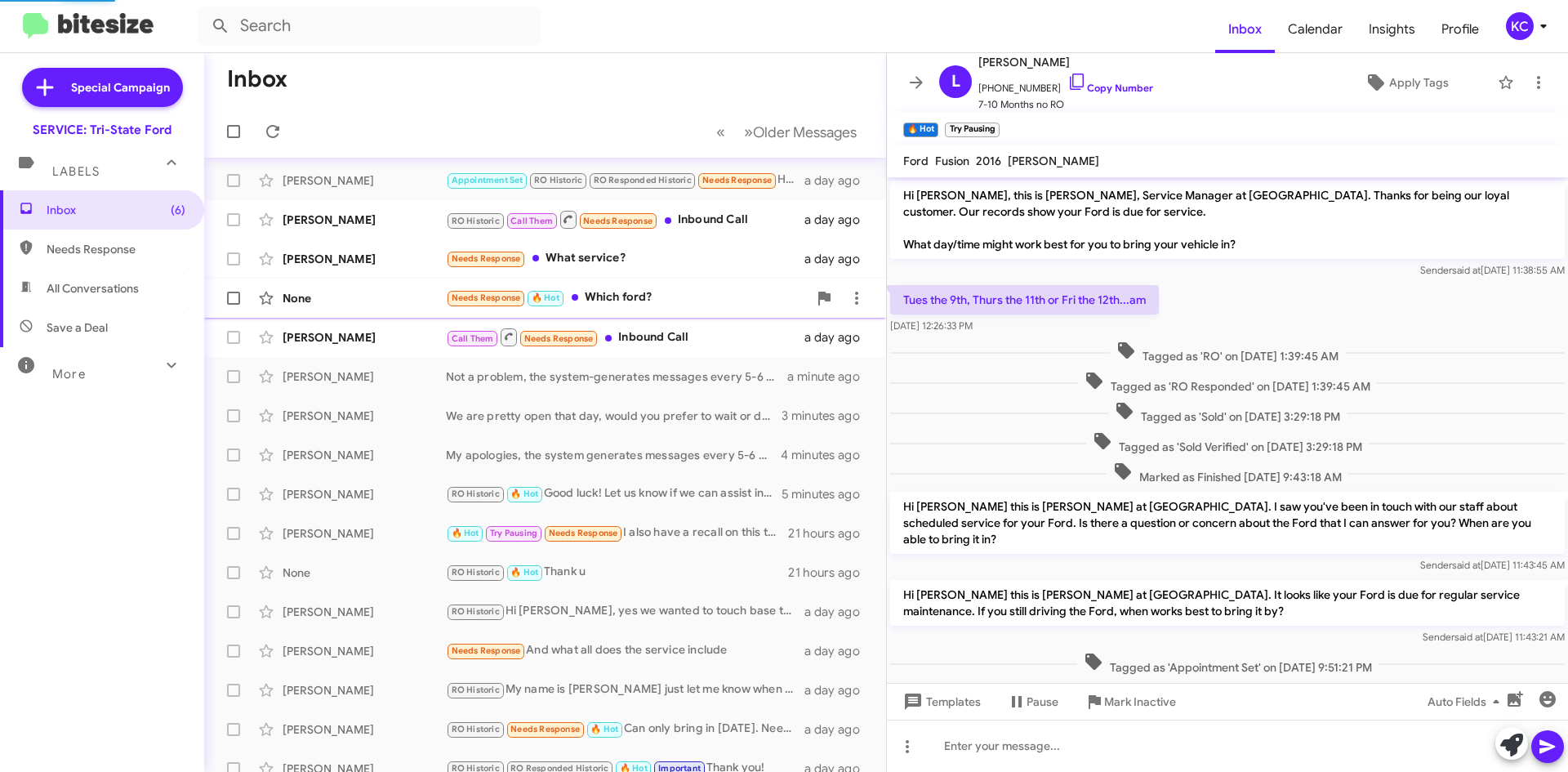
scroll to position [225, 0]
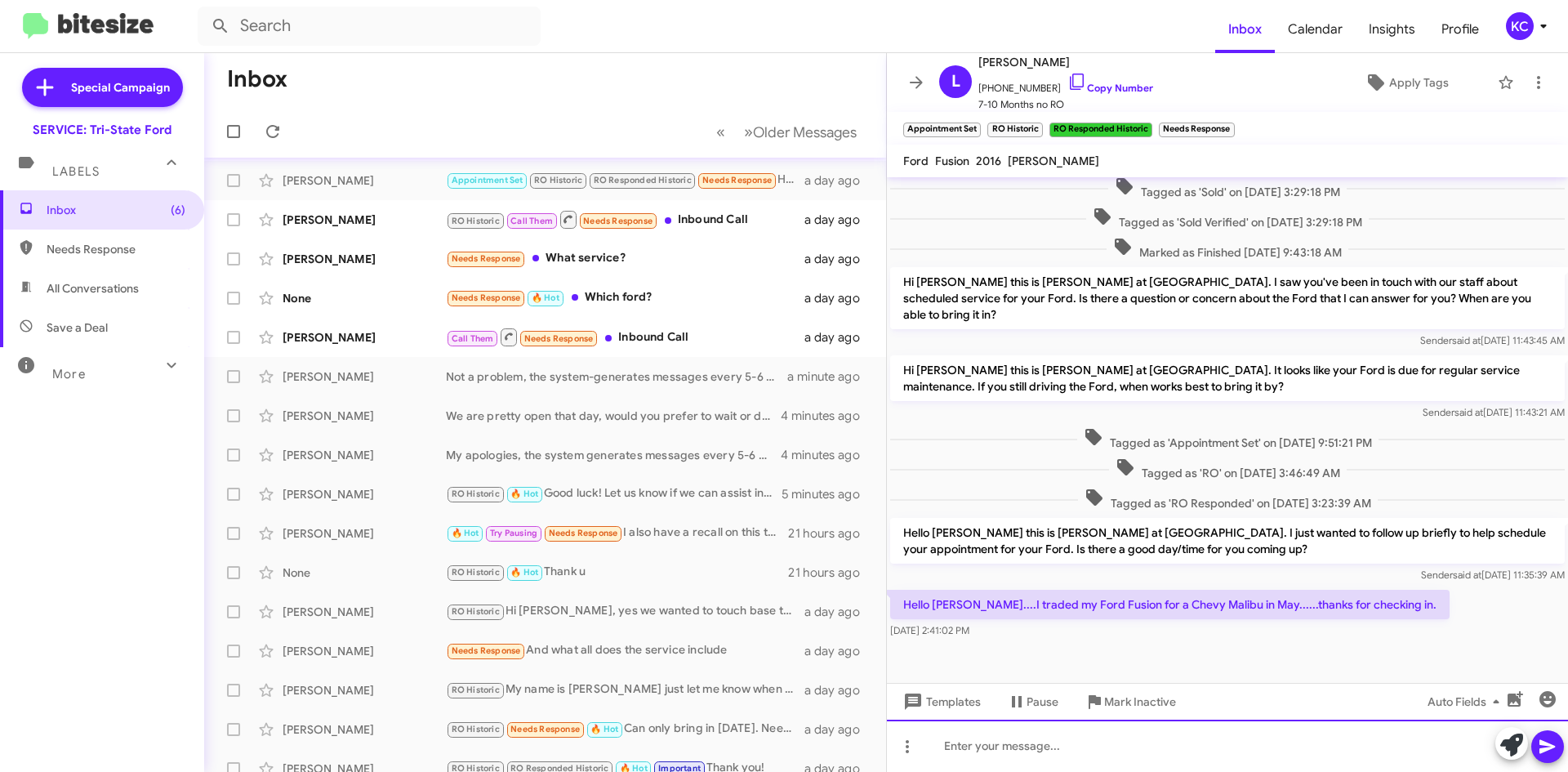
click at [1152, 739] on div at bounding box center [1227, 746] width 681 height 52
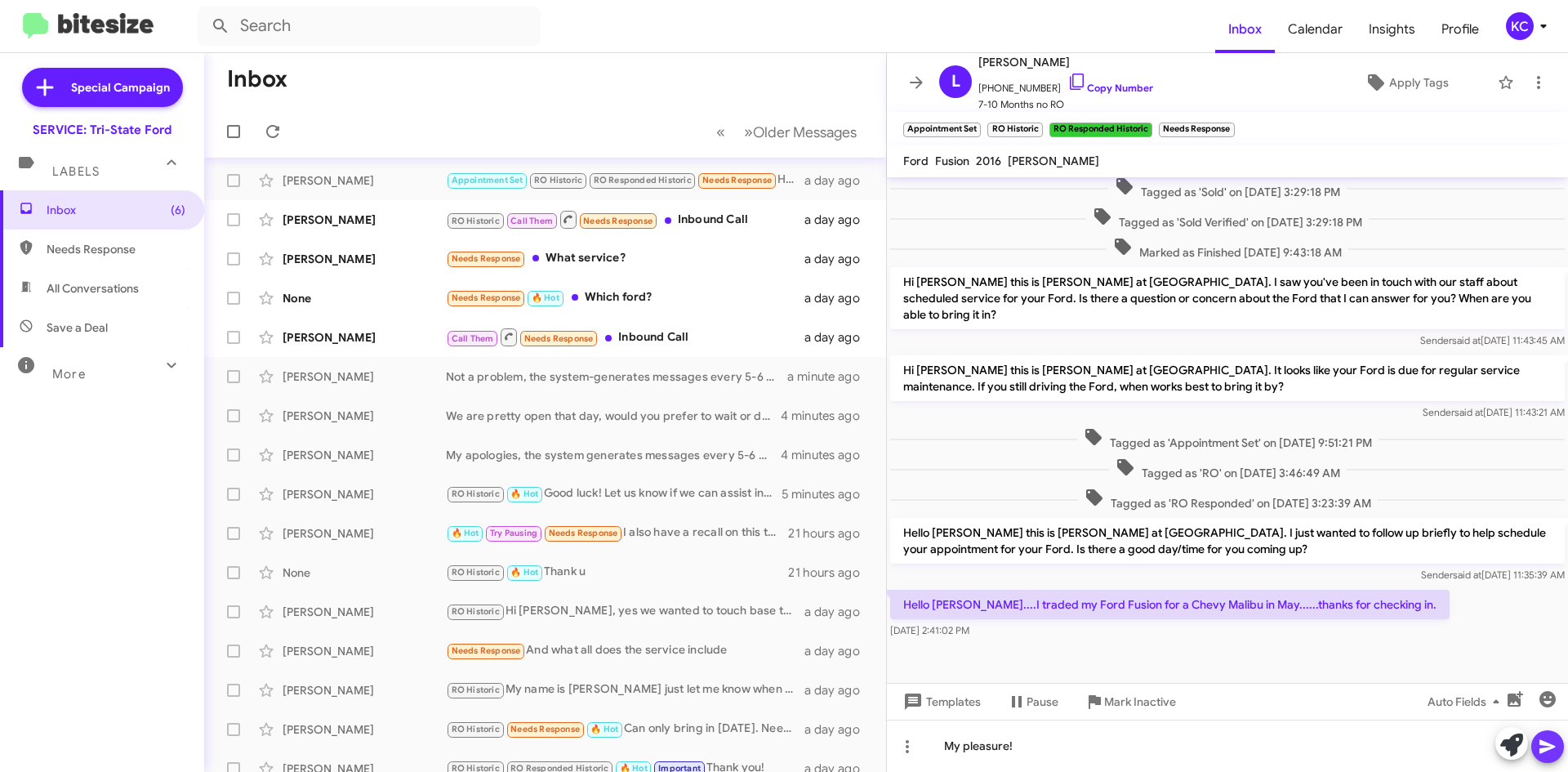
click at [1544, 743] on icon at bounding box center [1547, 747] width 15 height 13
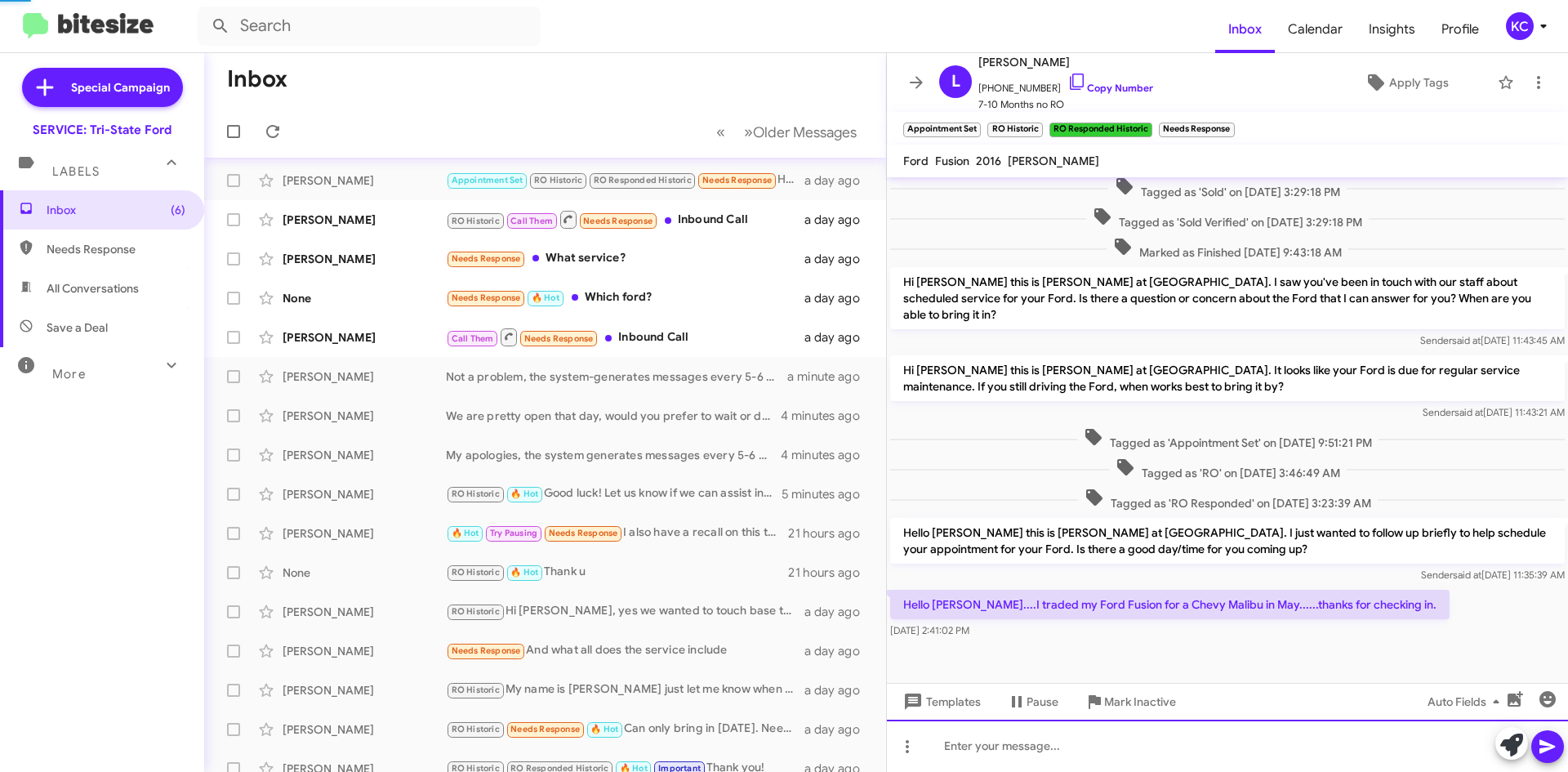
scroll to position [0, 0]
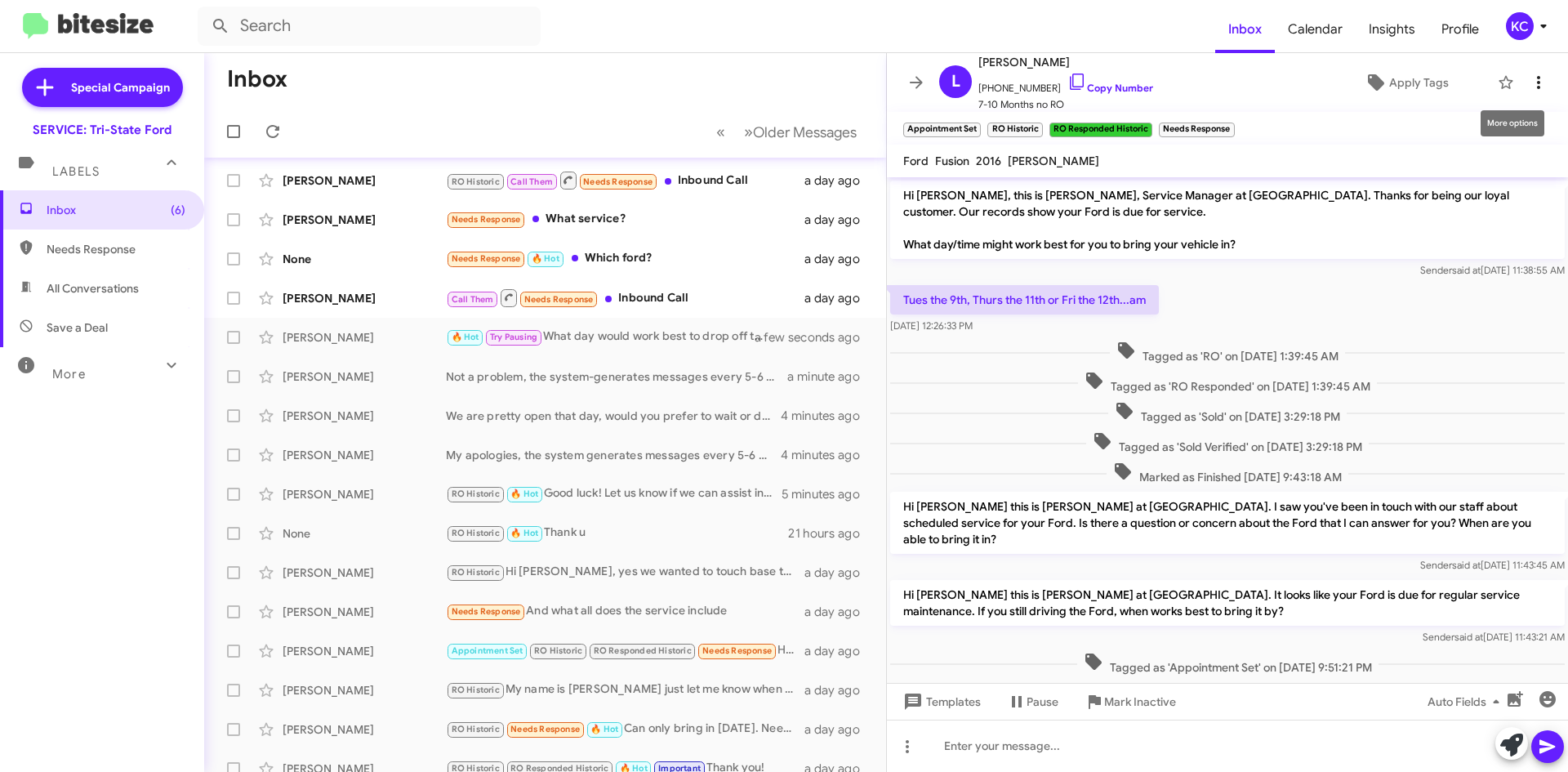
click at [1530, 81] on icon at bounding box center [1538, 83] width 19 height 19
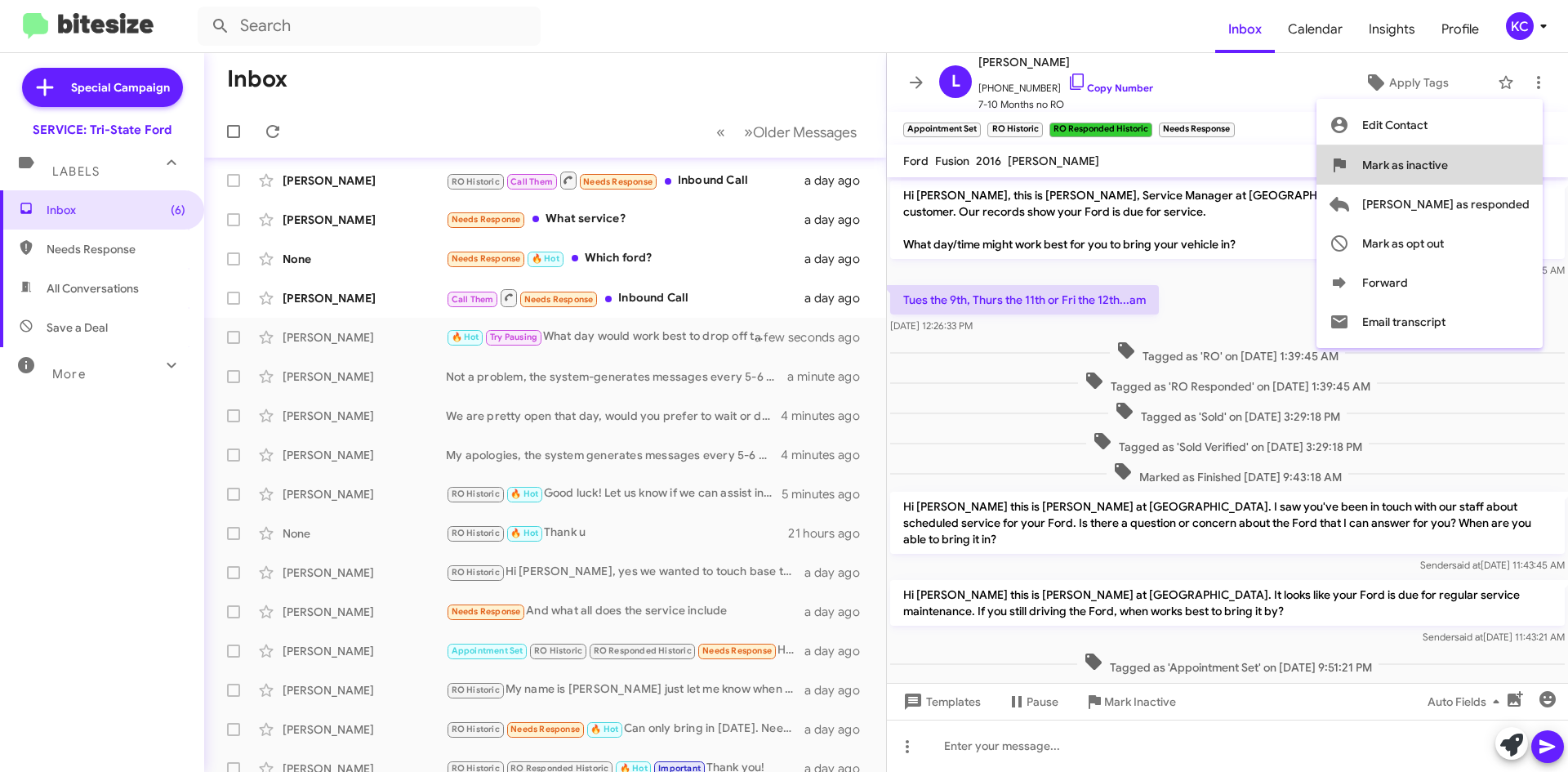
click at [1448, 175] on span "Mark as inactive" at bounding box center [1405, 164] width 85 height 39
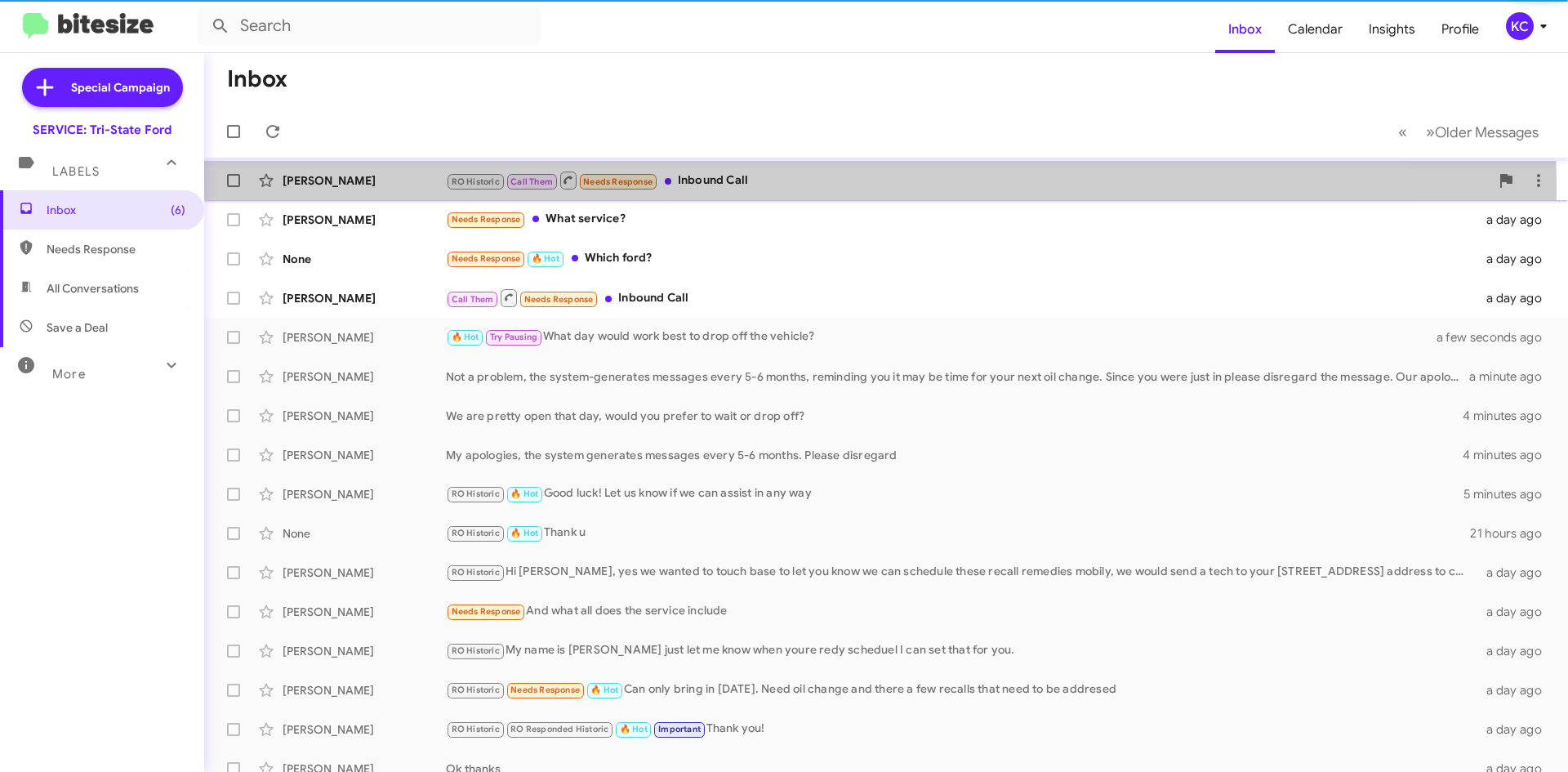
click at [755, 190] on div "RO Historic Call Them Needs Response Inbound Call" at bounding box center [968, 180] width 1044 height 20
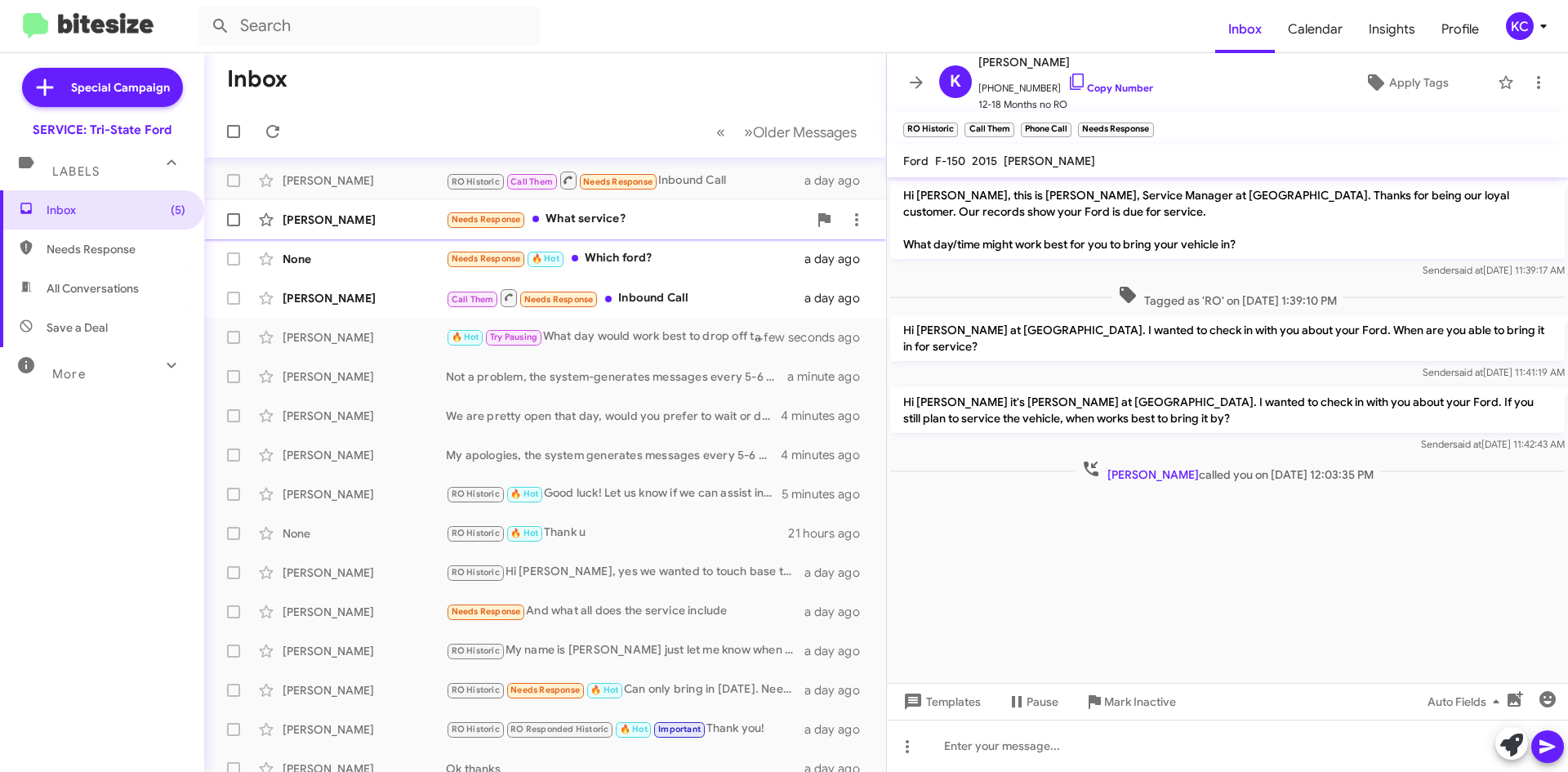
click at [681, 228] on div "Needs Response What service?" at bounding box center [627, 220] width 362 height 19
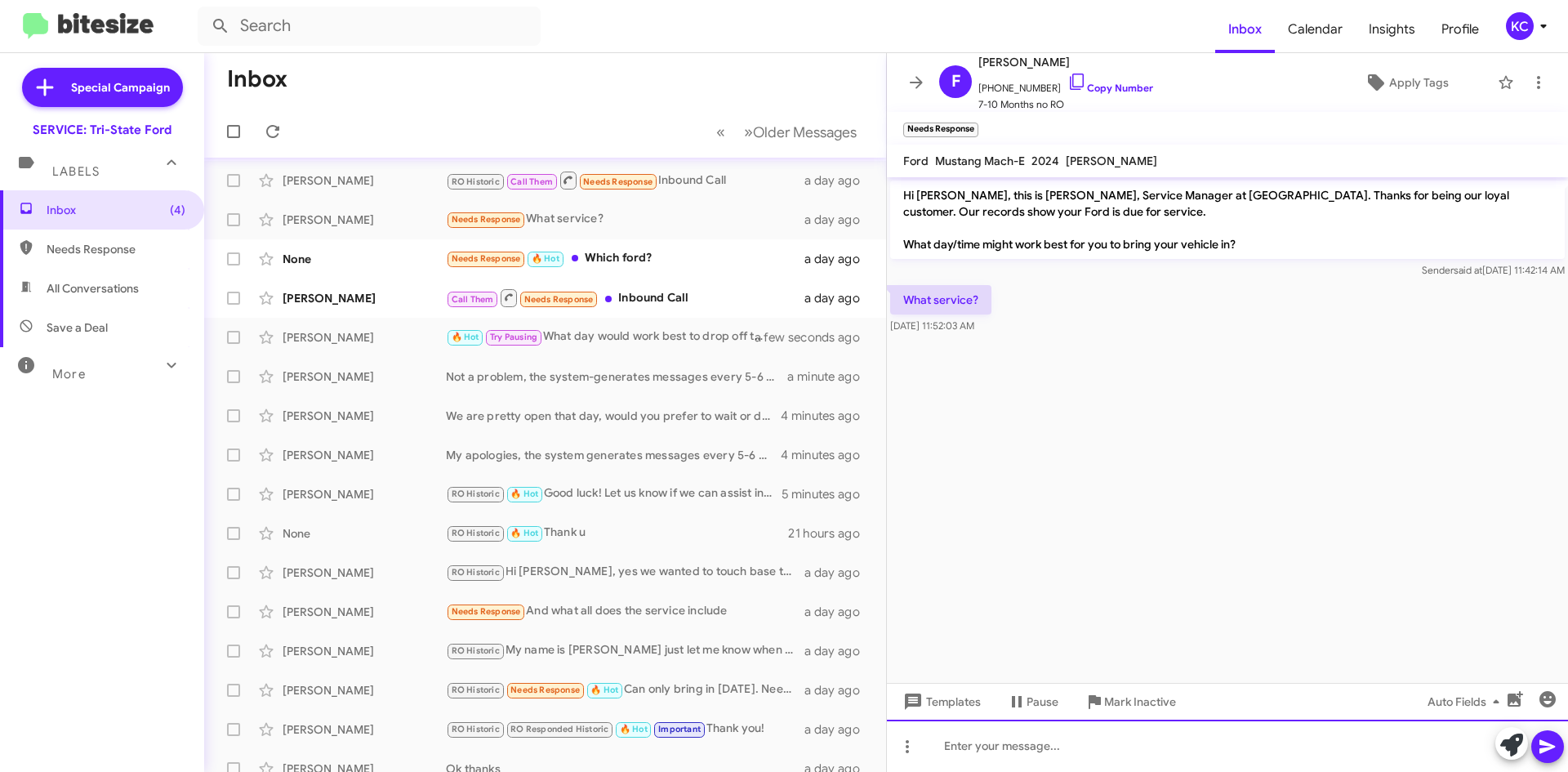
click at [1150, 745] on div at bounding box center [1227, 746] width 681 height 52
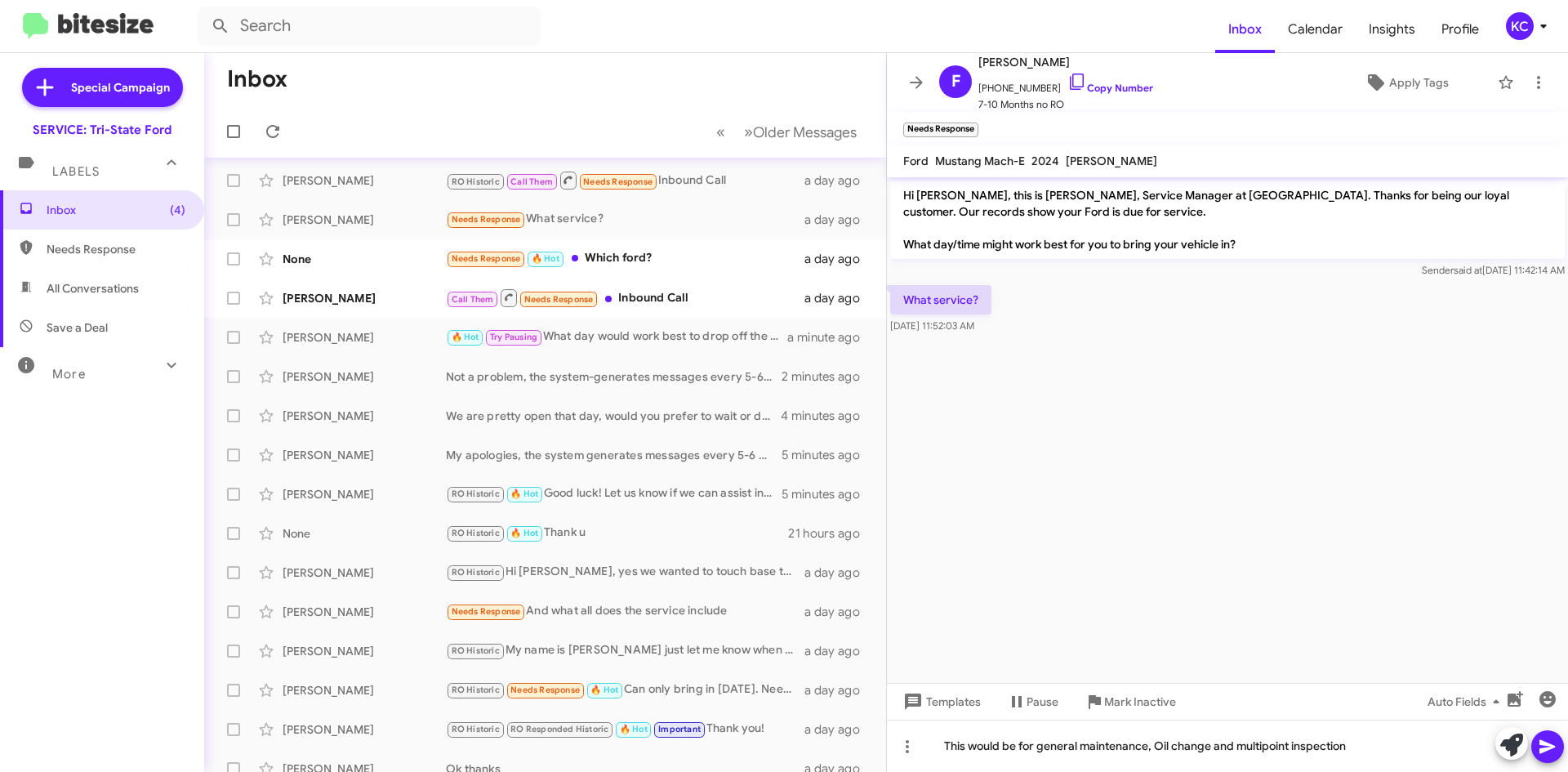
click at [1538, 743] on button at bounding box center [1548, 747] width 33 height 33
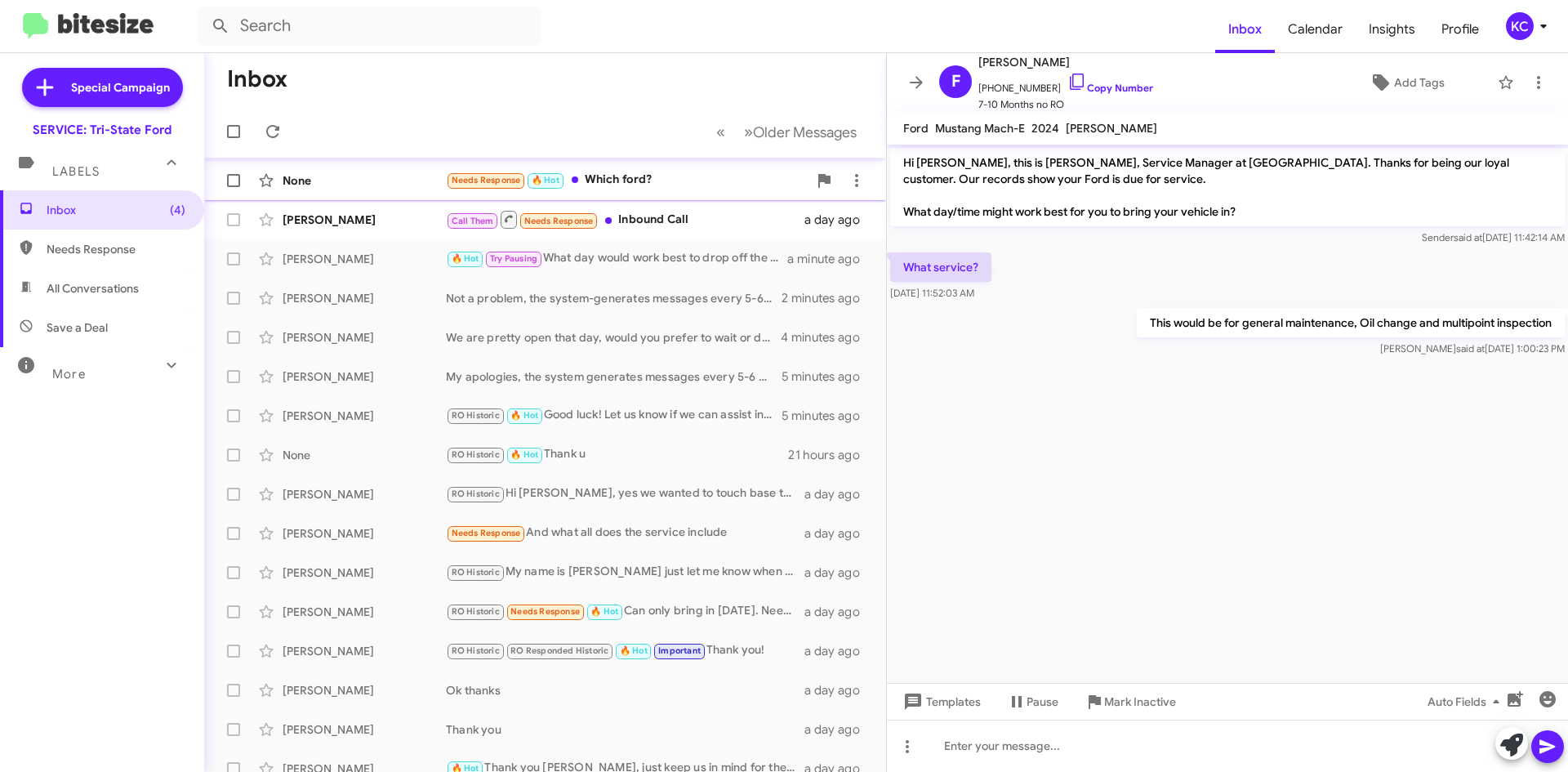
click at [634, 189] on div "Needs Response 🔥 Hot Which ford?" at bounding box center [627, 181] width 362 height 19
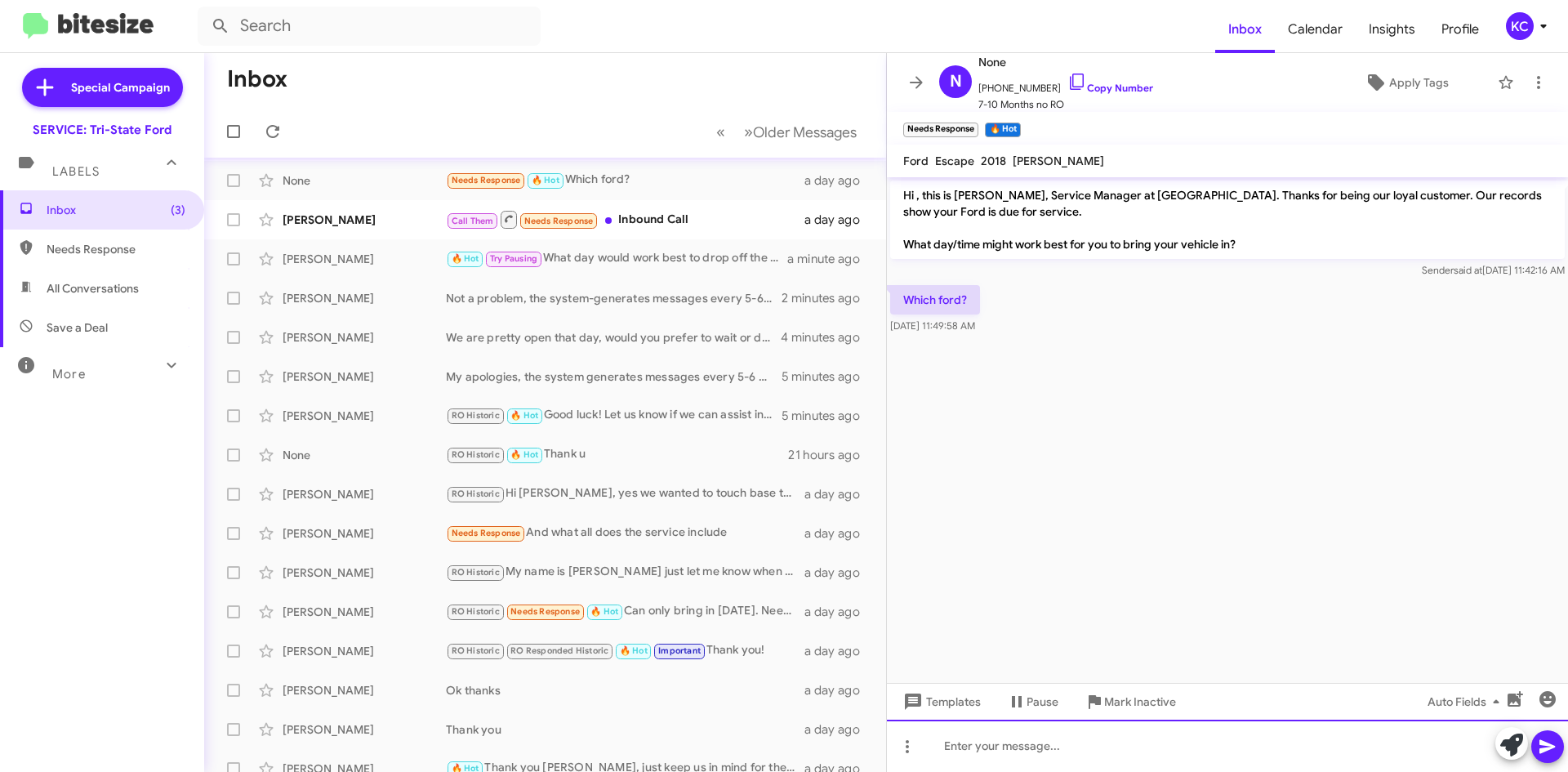
click at [1176, 759] on div at bounding box center [1227, 746] width 681 height 52
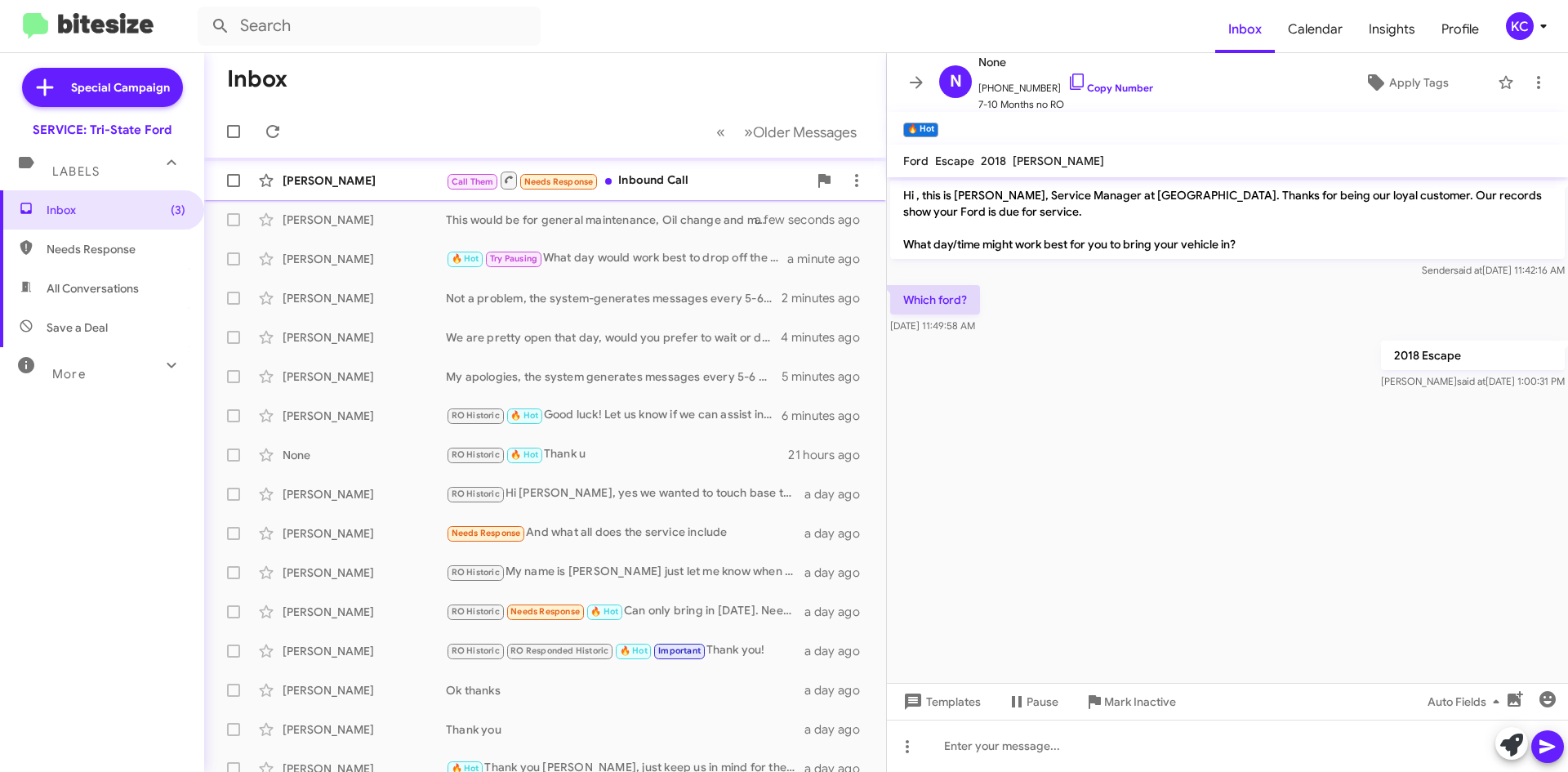
click at [668, 195] on div "Ronald Reichl Call Them Needs Response Inbound Call a day ago" at bounding box center [544, 181] width 655 height 33
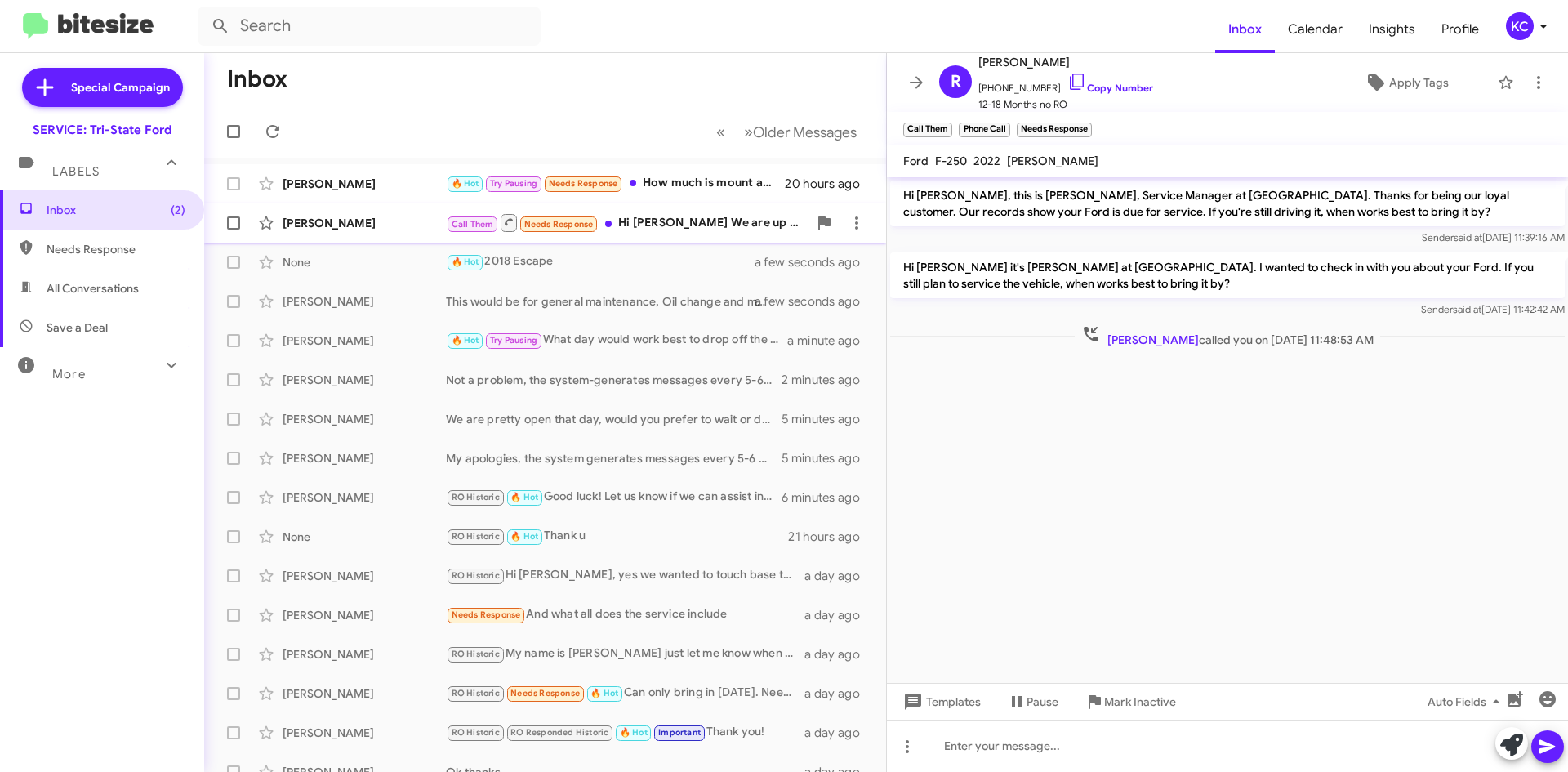
click at [726, 227] on div "Call Them Needs Response Hi dave We are up yo date in service Thank you "Hi Jea…" at bounding box center [627, 222] width 362 height 20
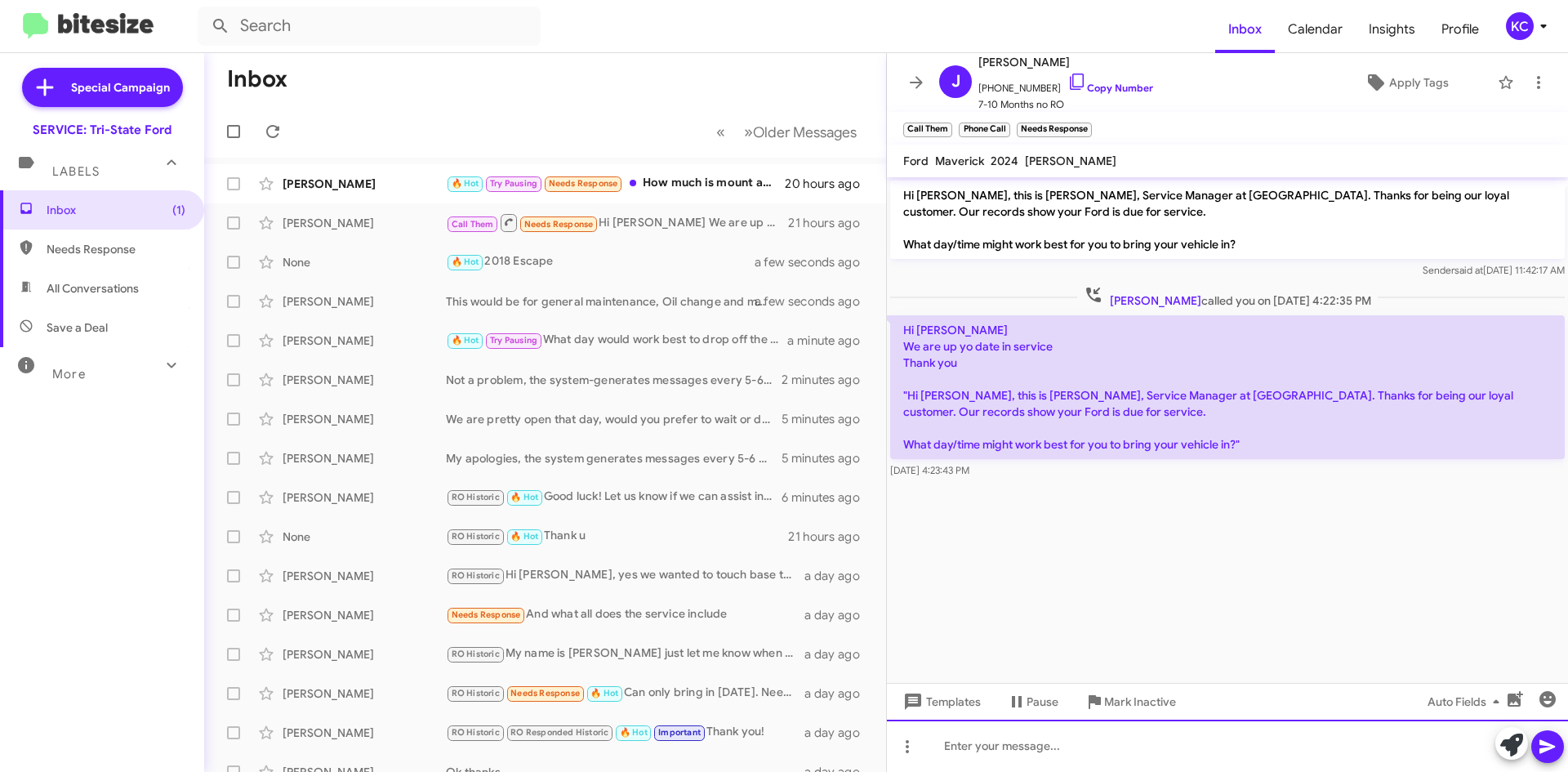
click at [1129, 751] on div at bounding box center [1227, 746] width 681 height 52
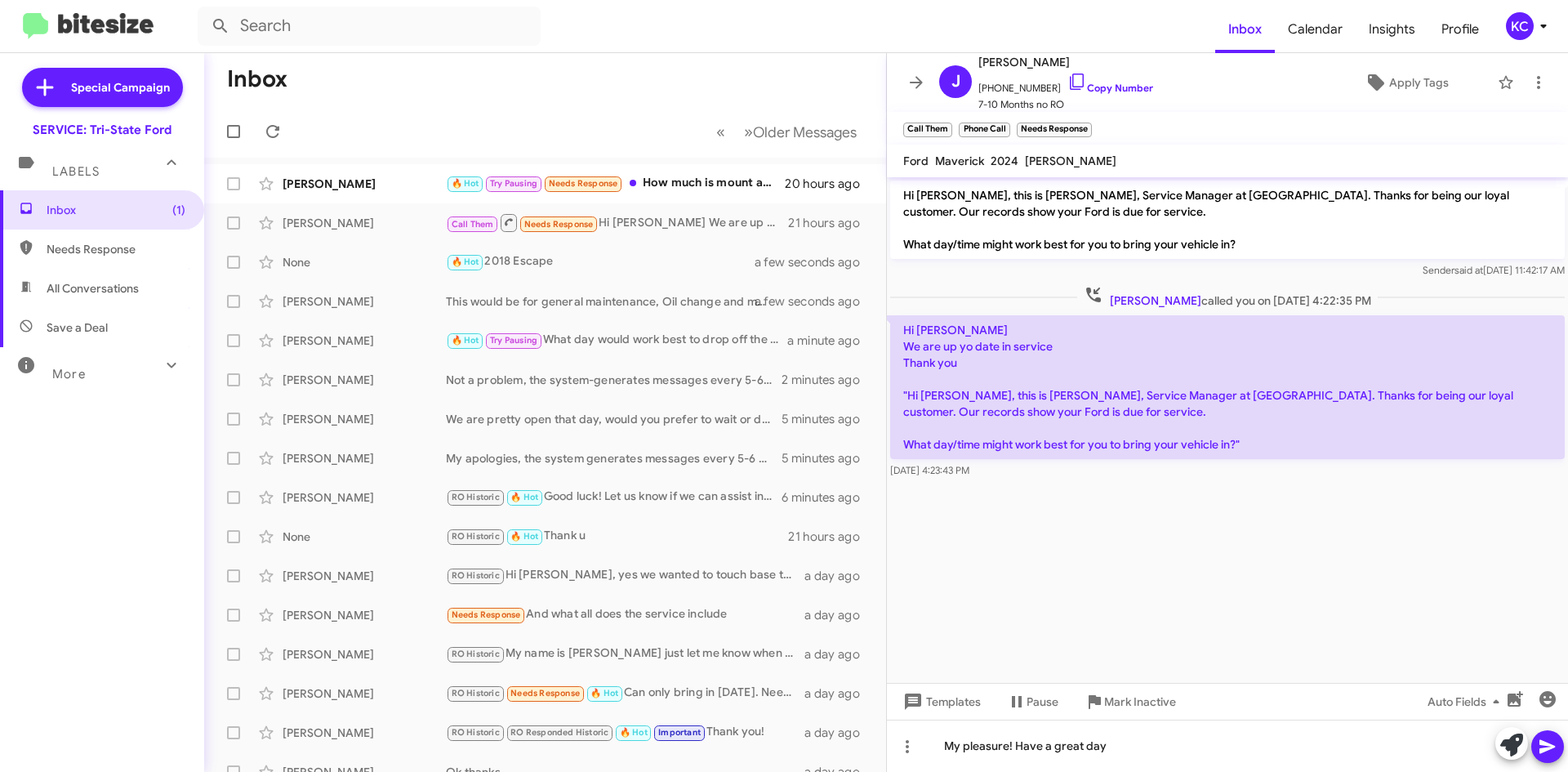
click at [1555, 744] on icon at bounding box center [1548, 747] width 19 height 19
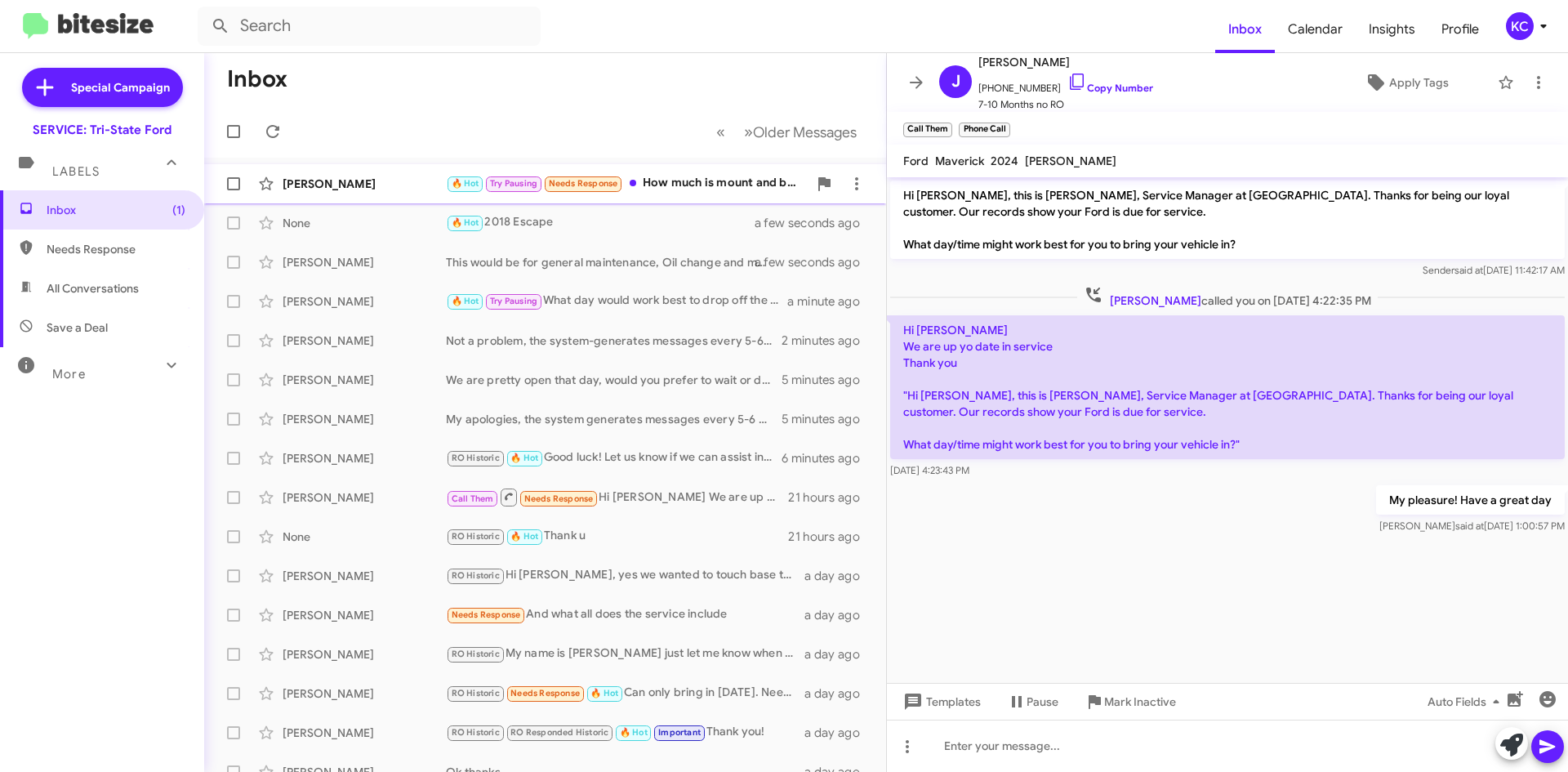
click at [716, 181] on div "🔥 Hot Try Pausing Needs Response How much is mount and balance" at bounding box center [627, 183] width 362 height 19
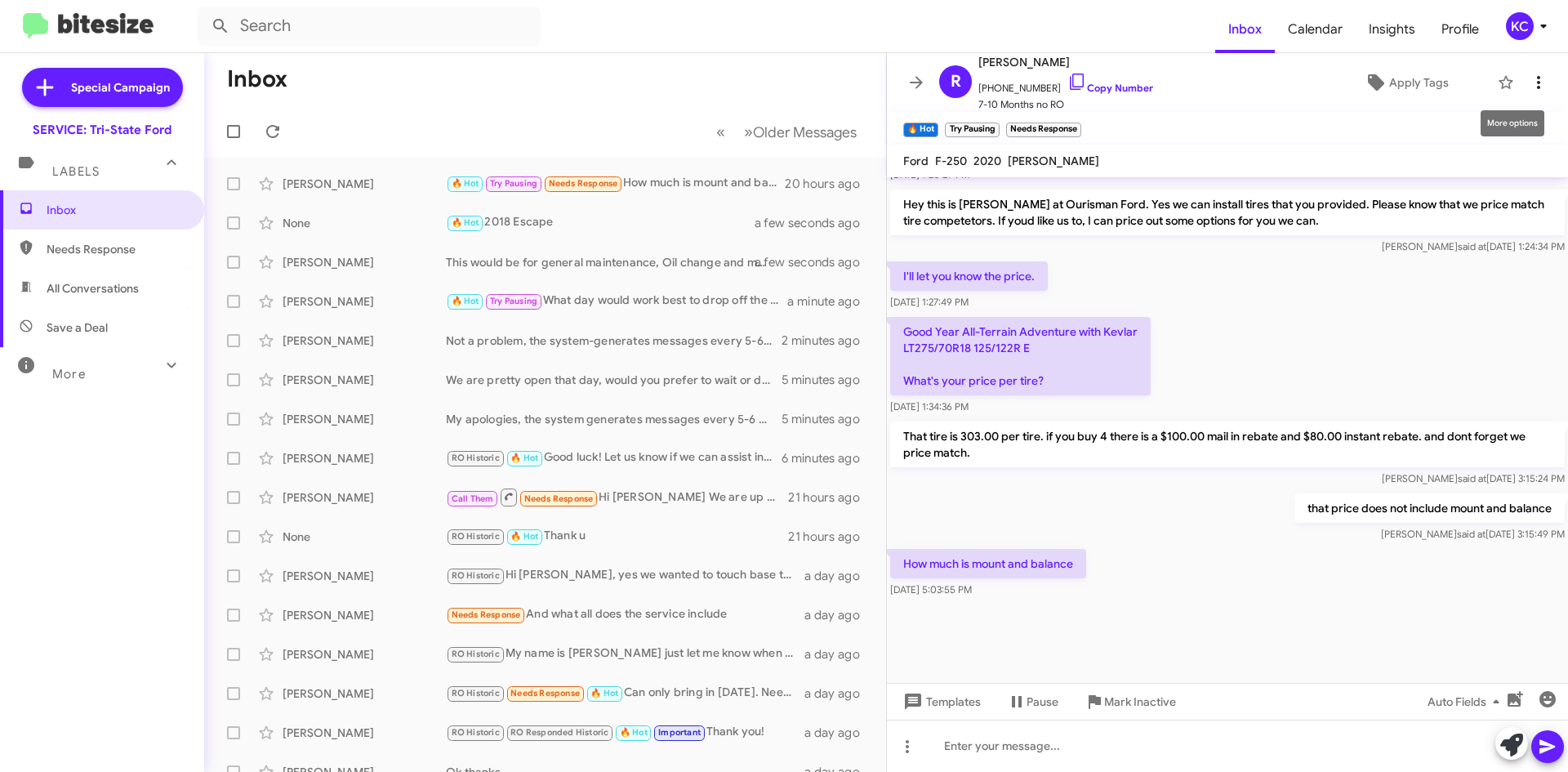
click at [1529, 78] on icon at bounding box center [1538, 83] width 19 height 19
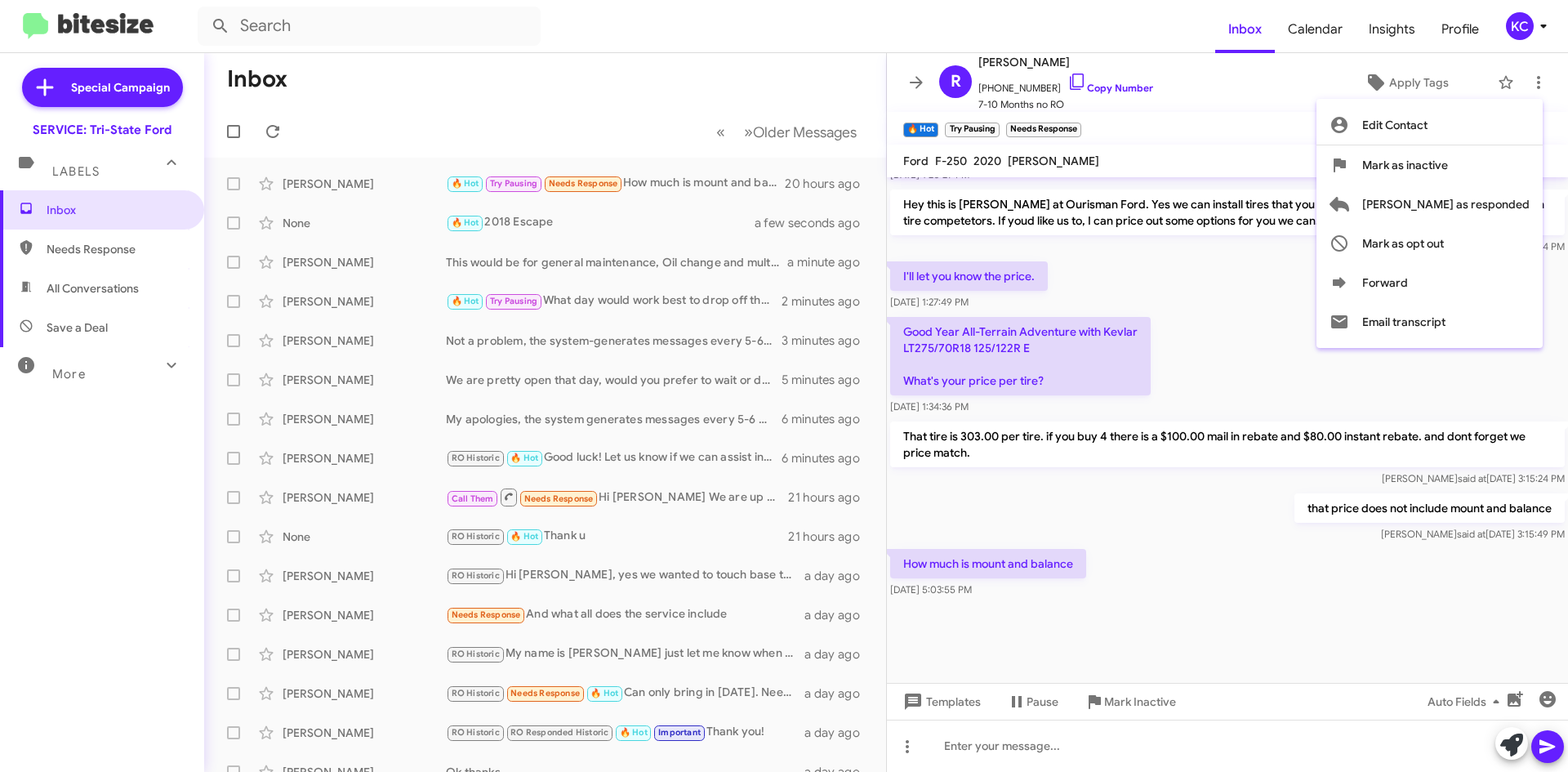
click at [746, 187] on div at bounding box center [784, 386] width 1568 height 772
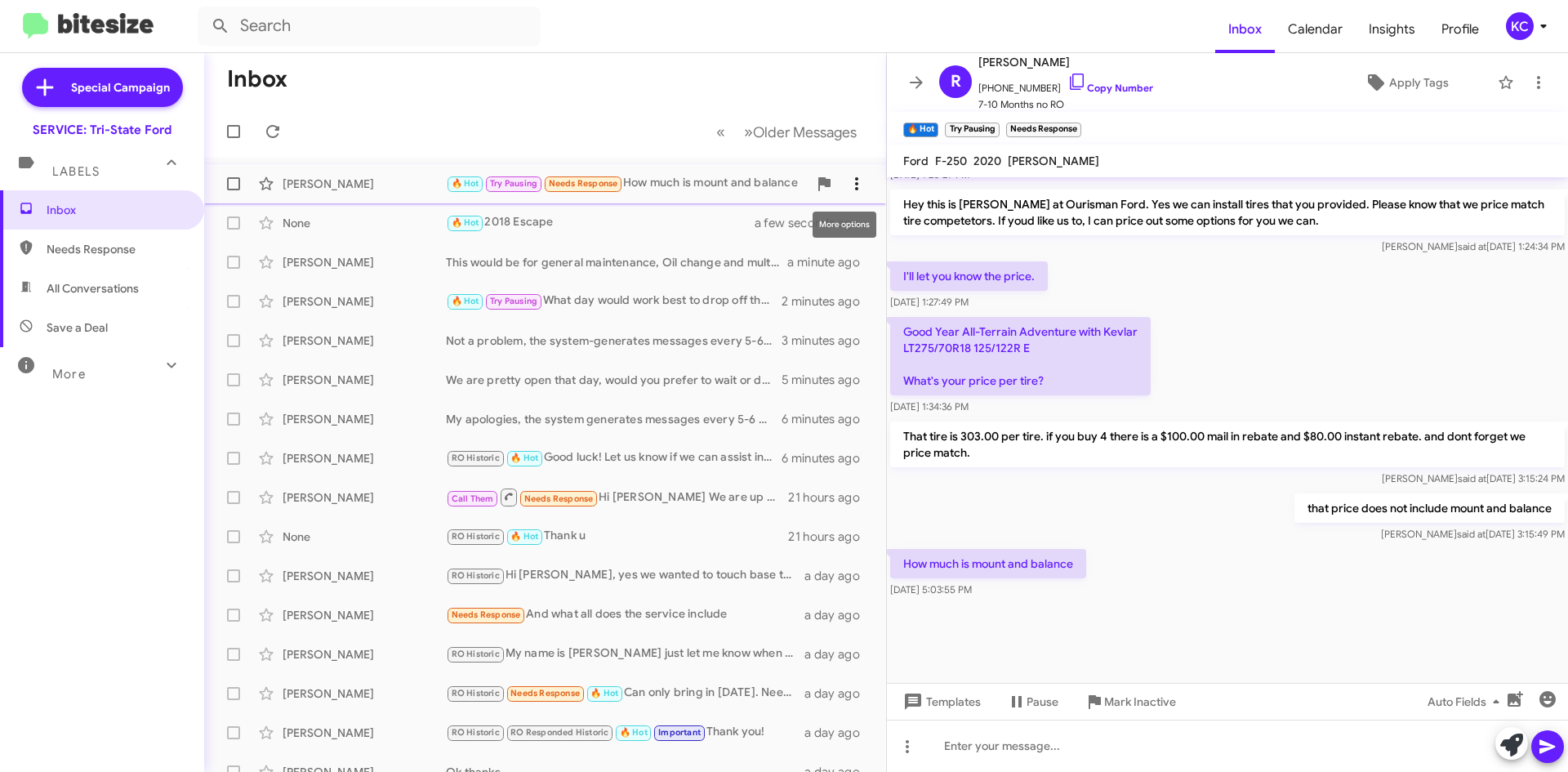
click at [855, 189] on icon at bounding box center [856, 184] width 3 height 13
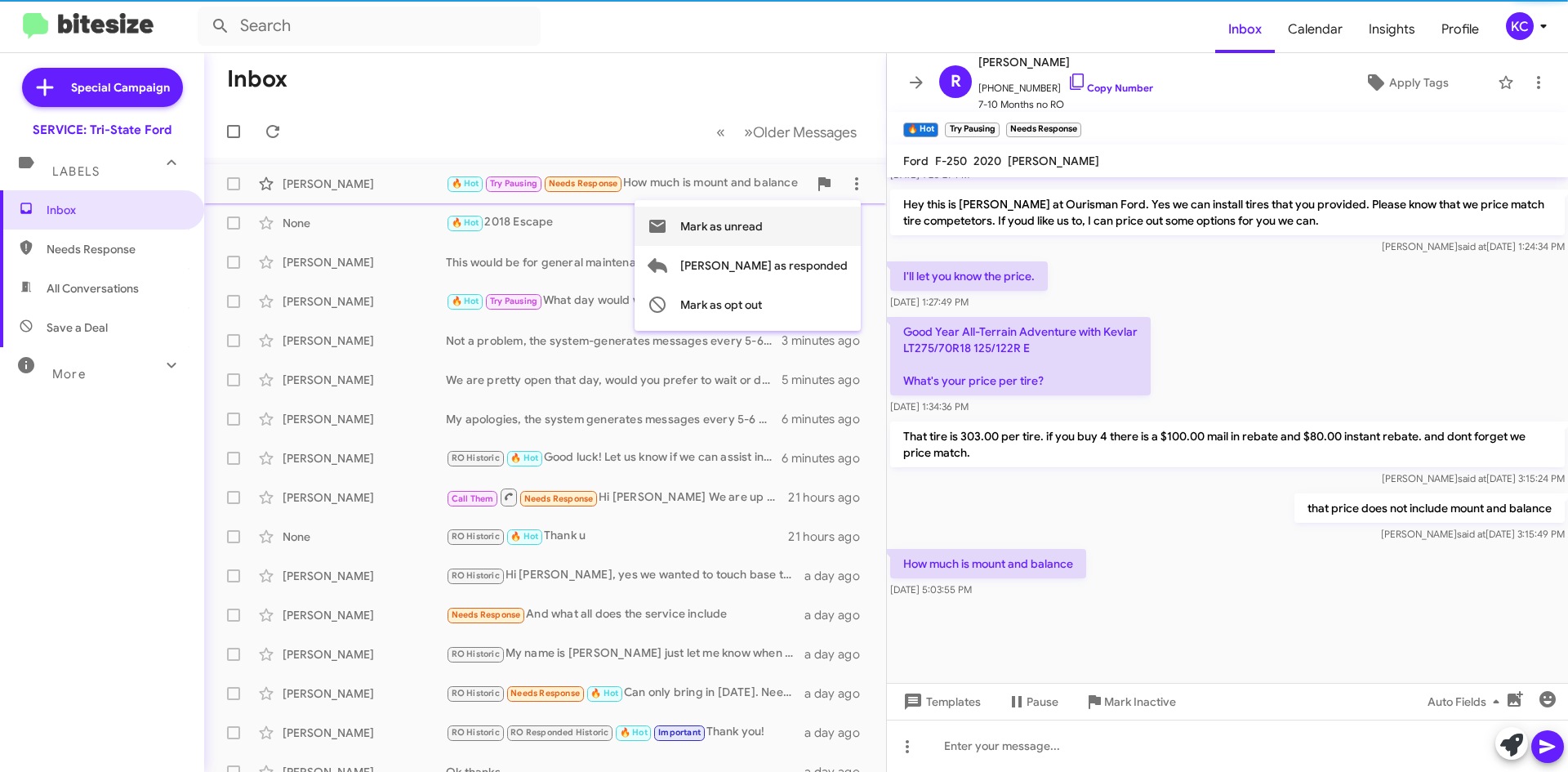
click at [763, 222] on span "Mark as unread" at bounding box center [722, 226] width 83 height 39
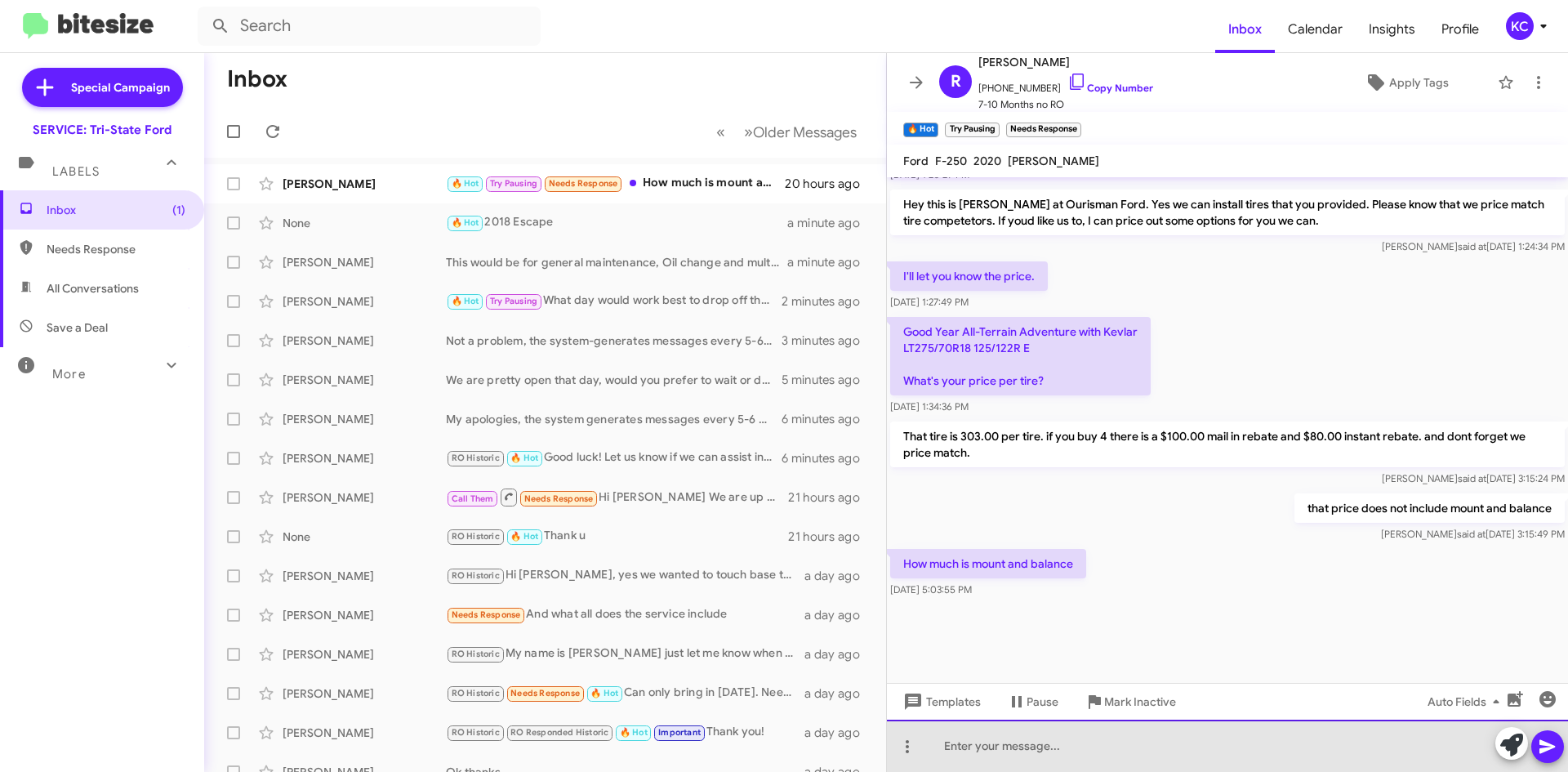
click at [1013, 733] on div at bounding box center [1227, 746] width 681 height 52
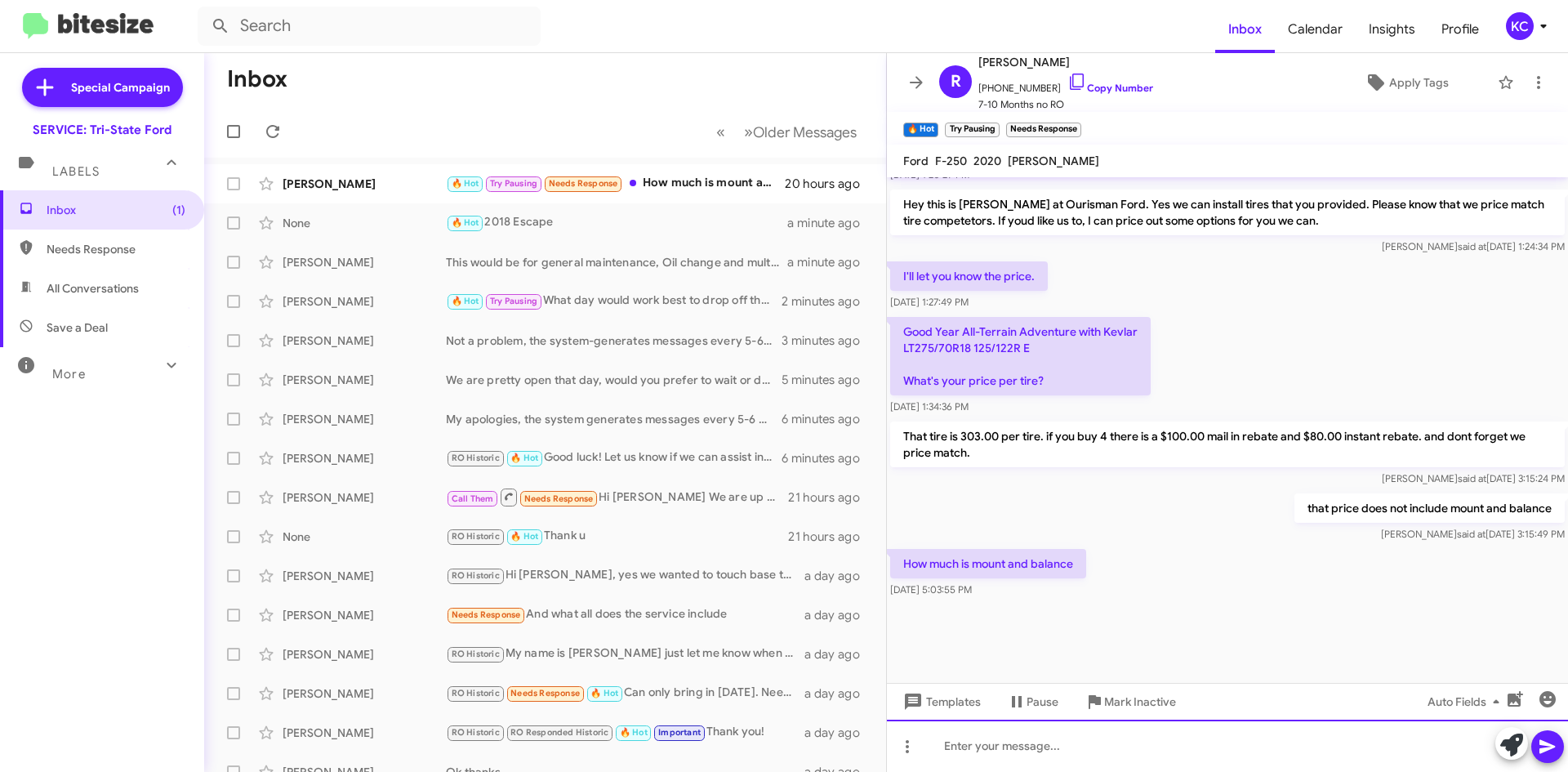
click at [1412, 742] on div at bounding box center [1227, 746] width 681 height 52
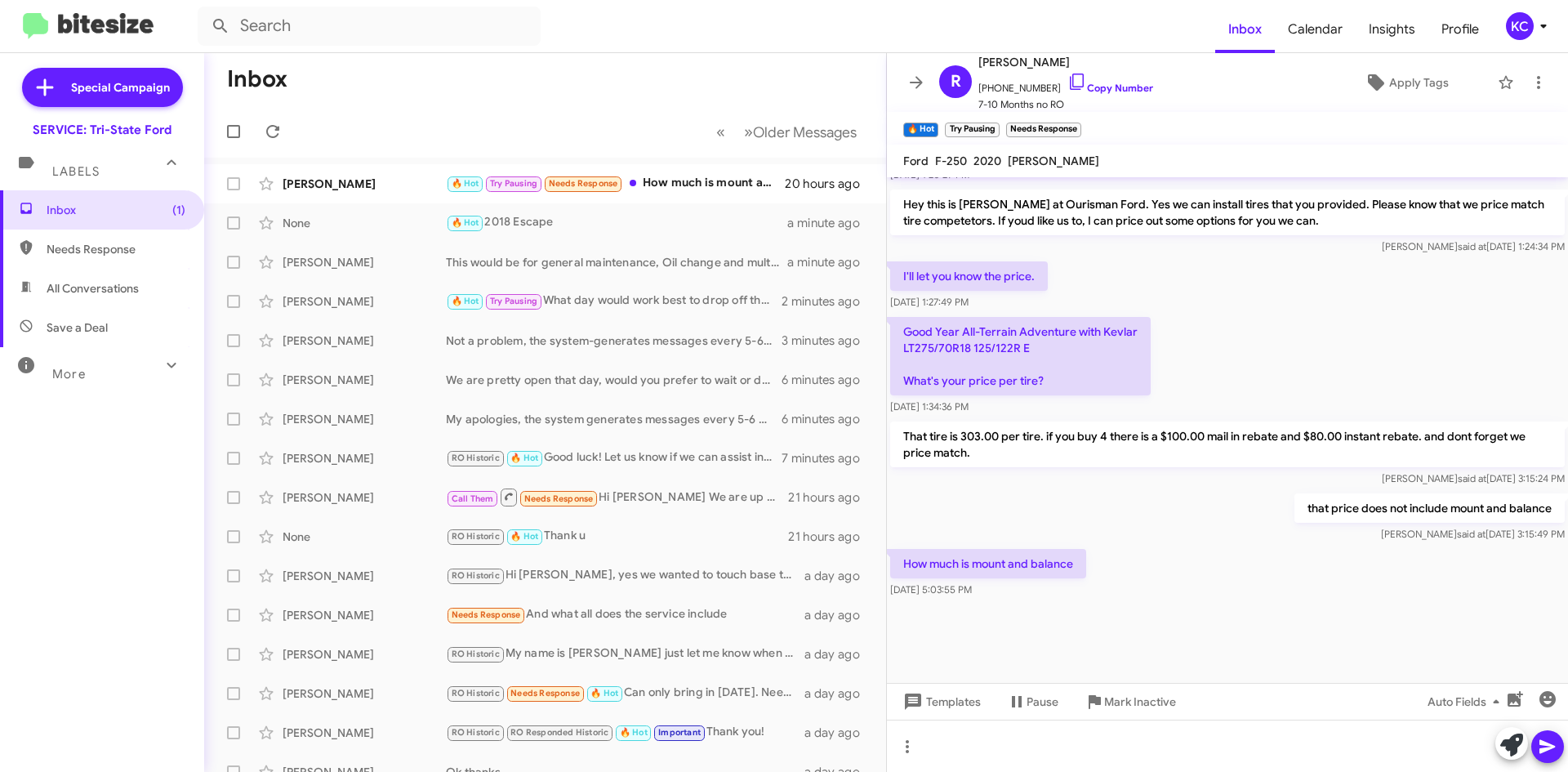
click at [1331, 322] on div "Good Year All-Terrain Adventure with Kevlar LT275/70R18 125/122R E What's your …" at bounding box center [1227, 366] width 681 height 105
click at [808, 350] on button at bounding box center [824, 341] width 33 height 33
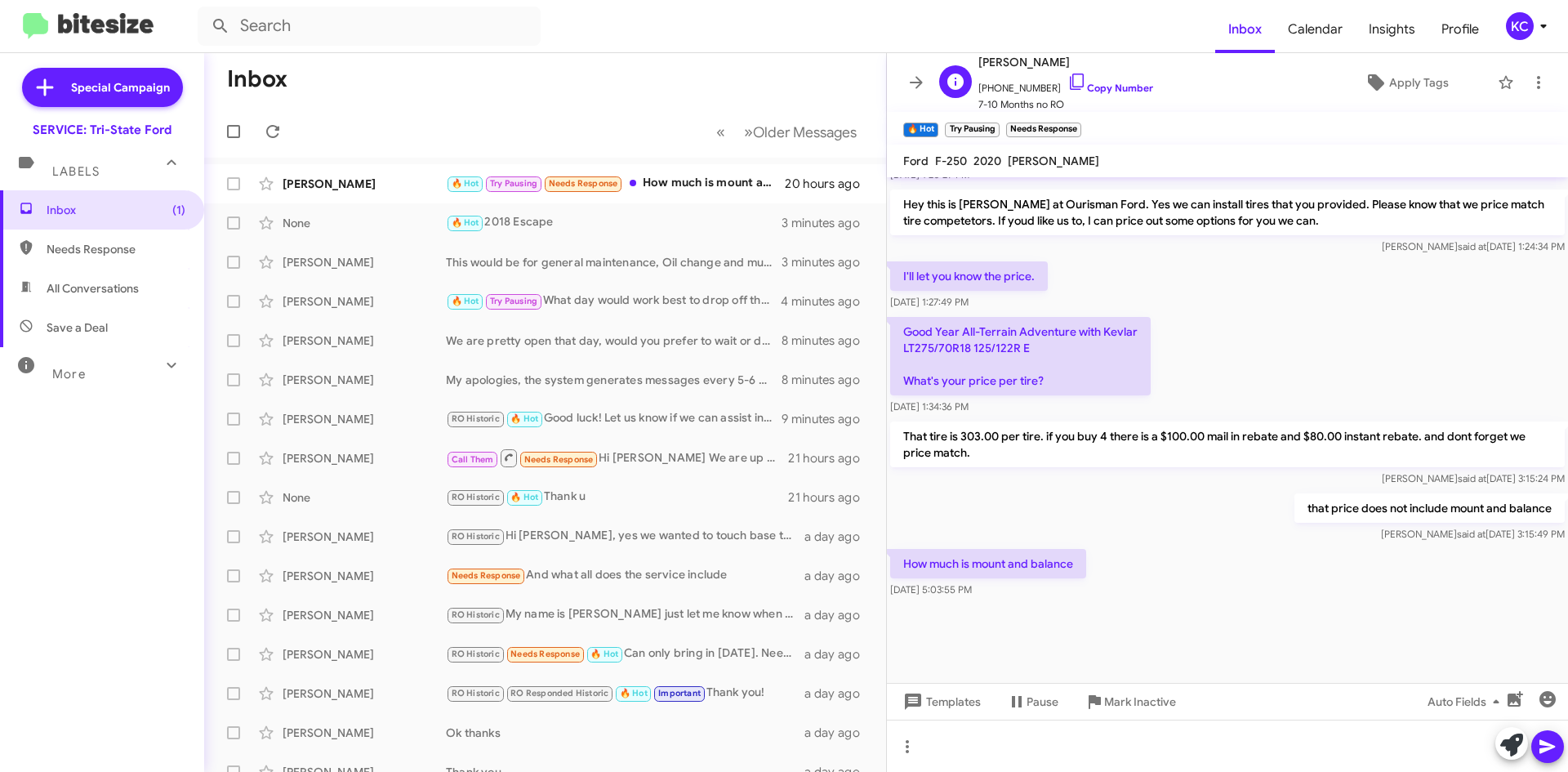
click at [1203, 109] on div "R Ryan Sadler +14438778541 Copy Number 7-10 Months no RO Apply Tags" at bounding box center [1211, 82] width 557 height 60
click at [1506, 28] on div "KC" at bounding box center [1519, 26] width 28 height 28
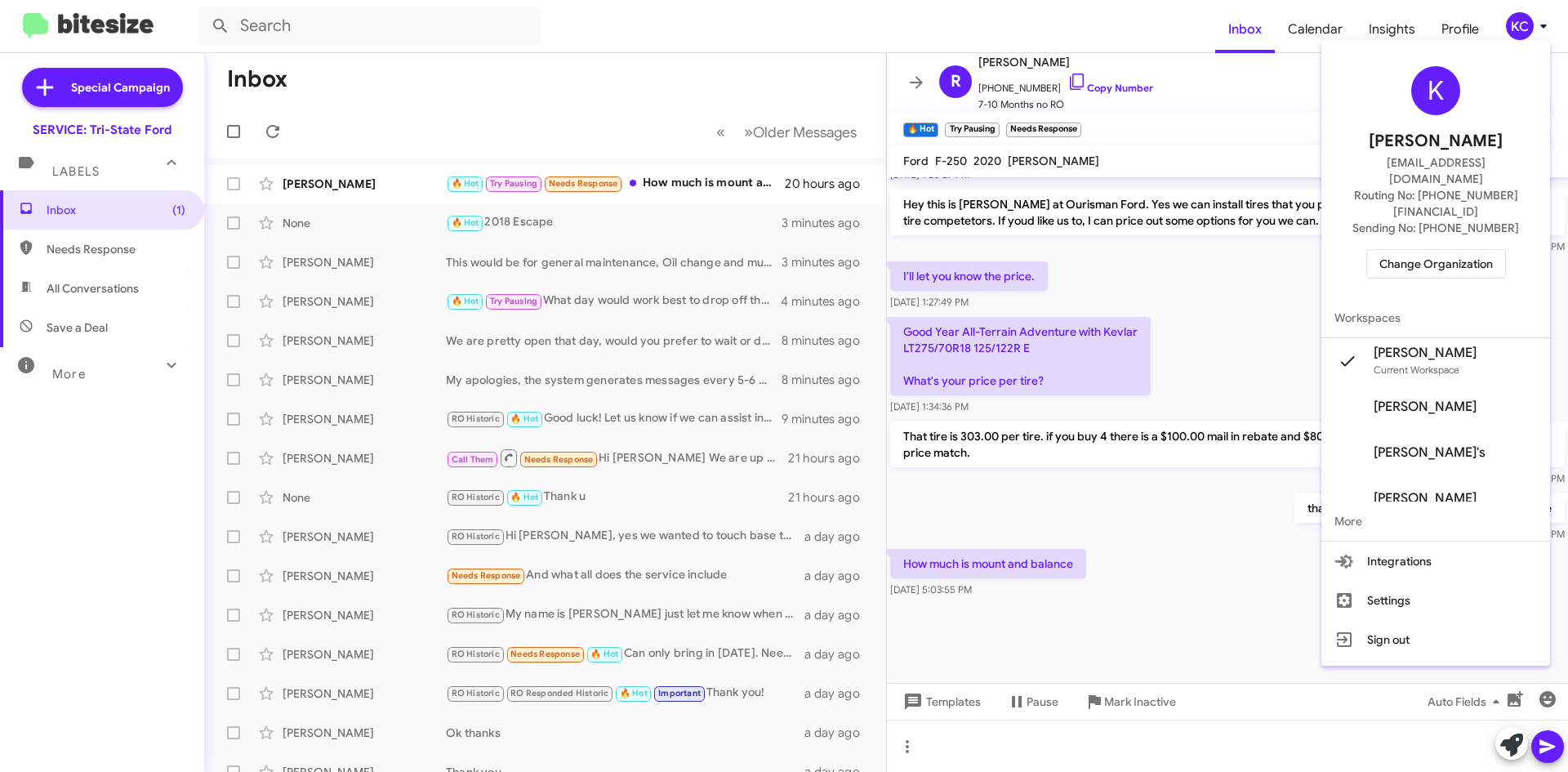
click at [1439, 250] on span "Change Organization" at bounding box center [1436, 263] width 113 height 28
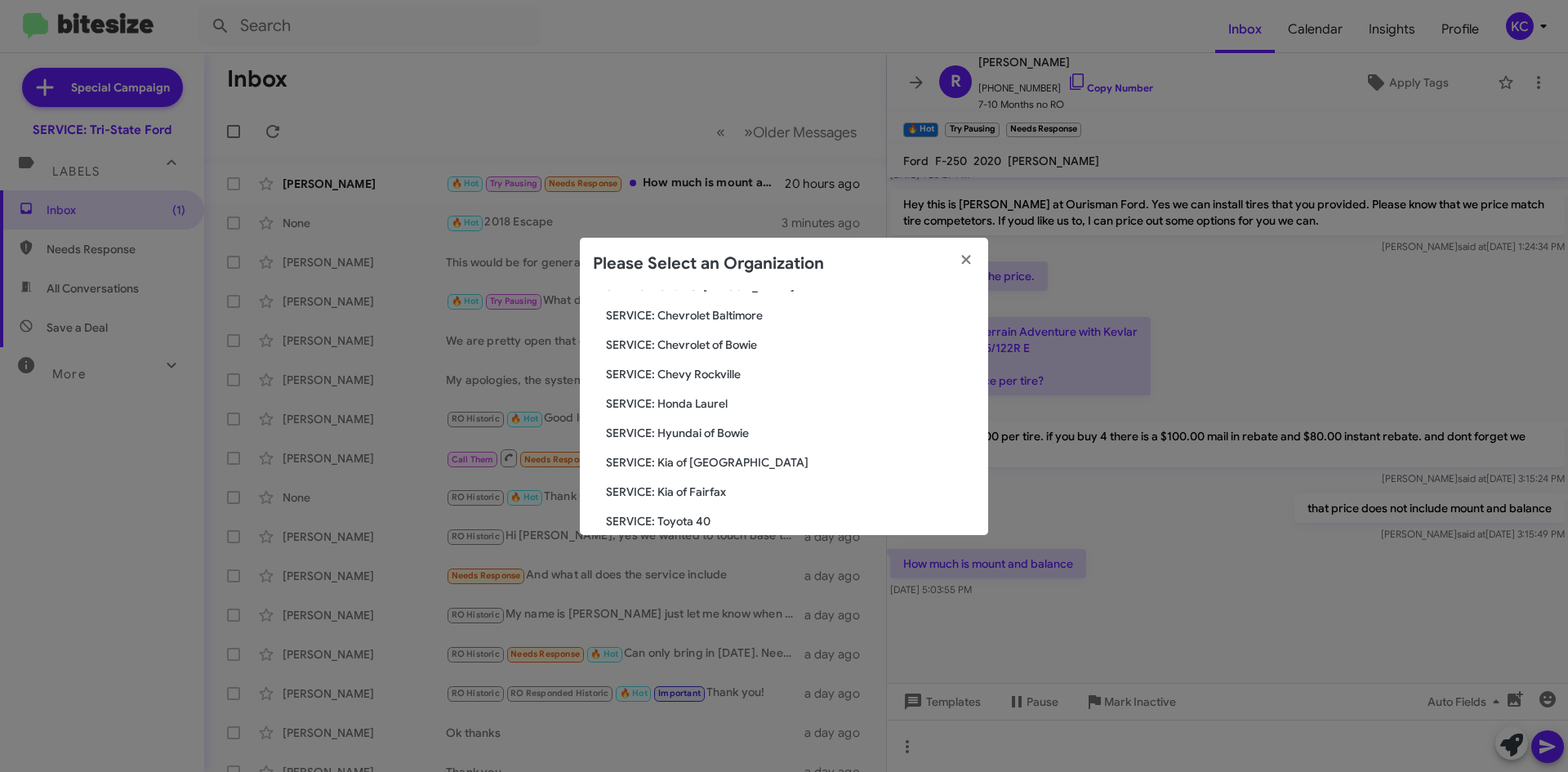
scroll to position [272, 0]
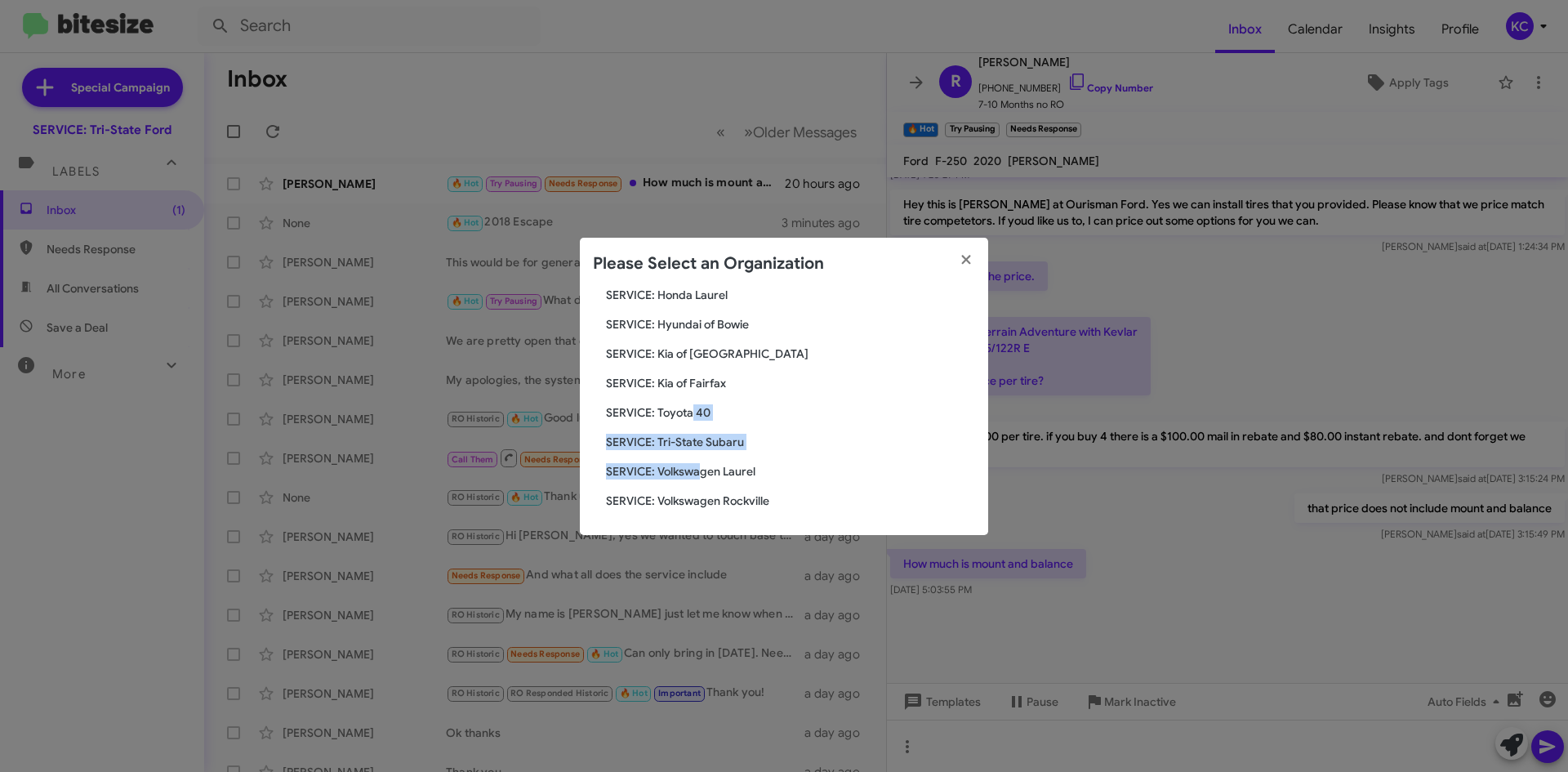
drag, startPoint x: 694, startPoint y: 409, endPoint x: 704, endPoint y: 455, distance: 47.1
click at [704, 455] on div "Search SERVICE: Tri-State Ford Current Org SERVICE: CDJR Baltimore SERVICE: CDJ…" at bounding box center [784, 412] width 409 height 245
click at [710, 442] on span "SERVICE: Tri-State Subaru" at bounding box center [790, 442] width 369 height 16
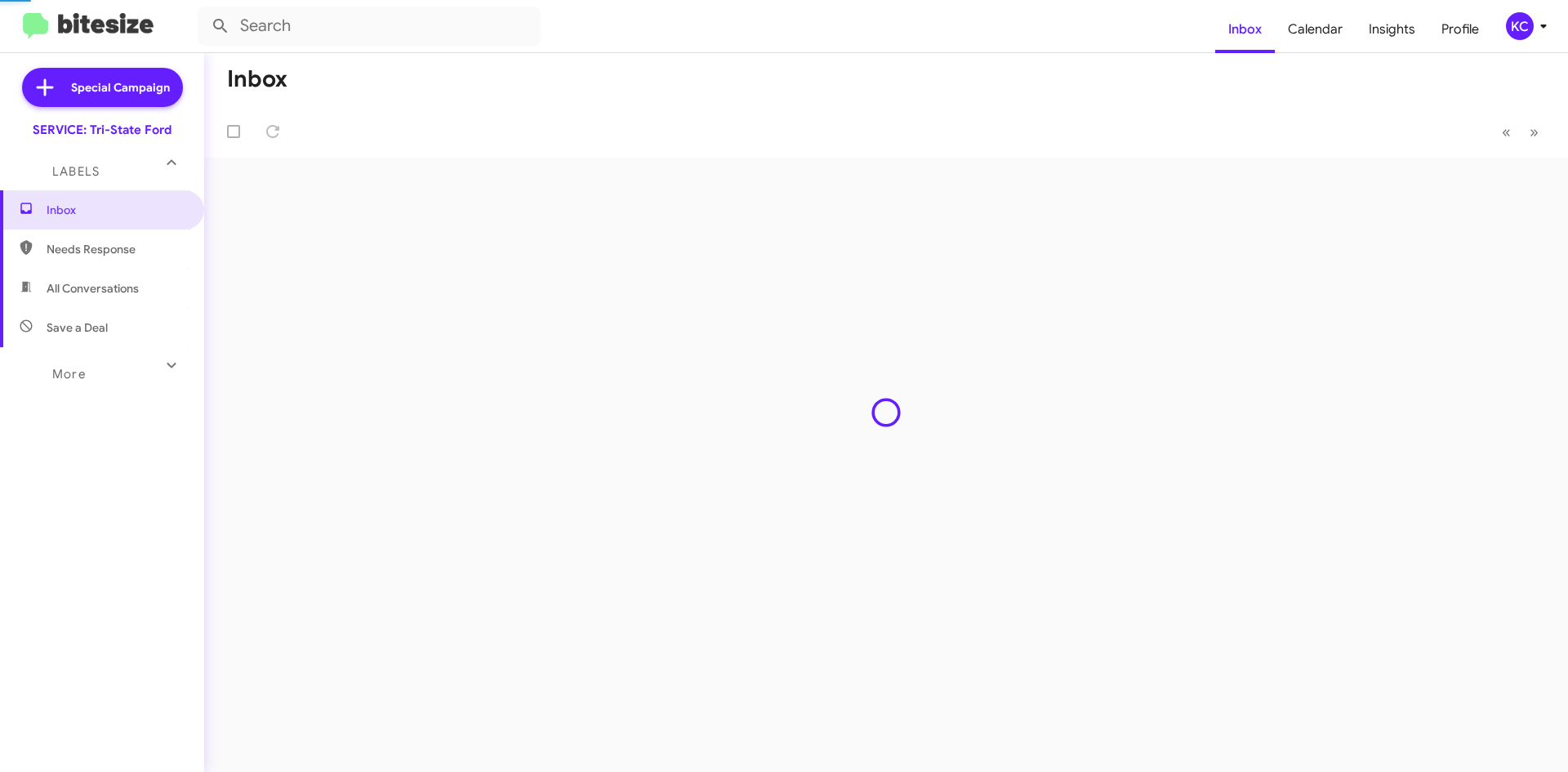
click at [710, 442] on div "Inbox « Previous » Next" at bounding box center [886, 412] width 1364 height 719
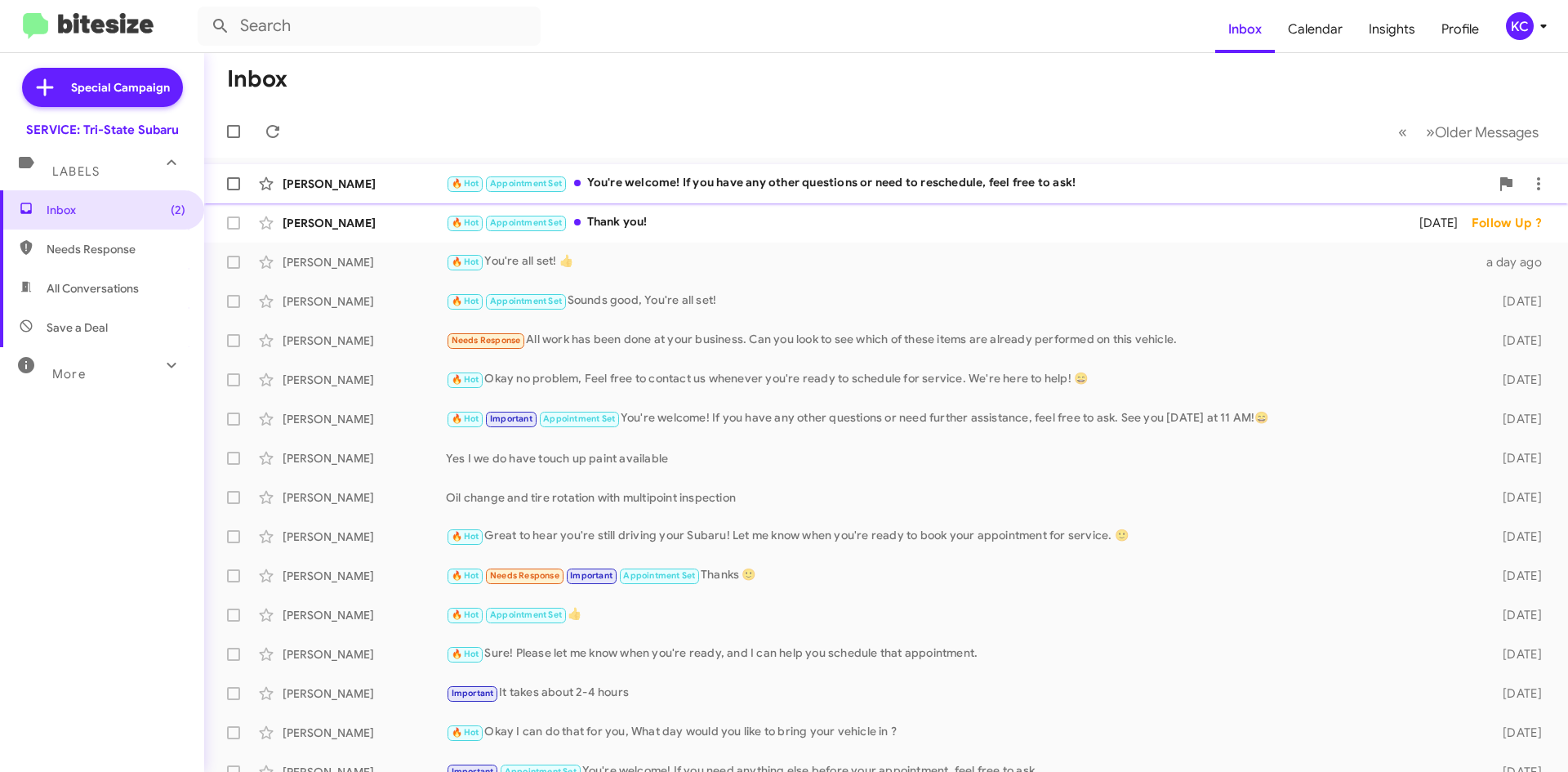
click at [836, 180] on div "🔥 Hot Appointment Set You're welcome! If you have any other questions or need t…" at bounding box center [968, 183] width 1044 height 19
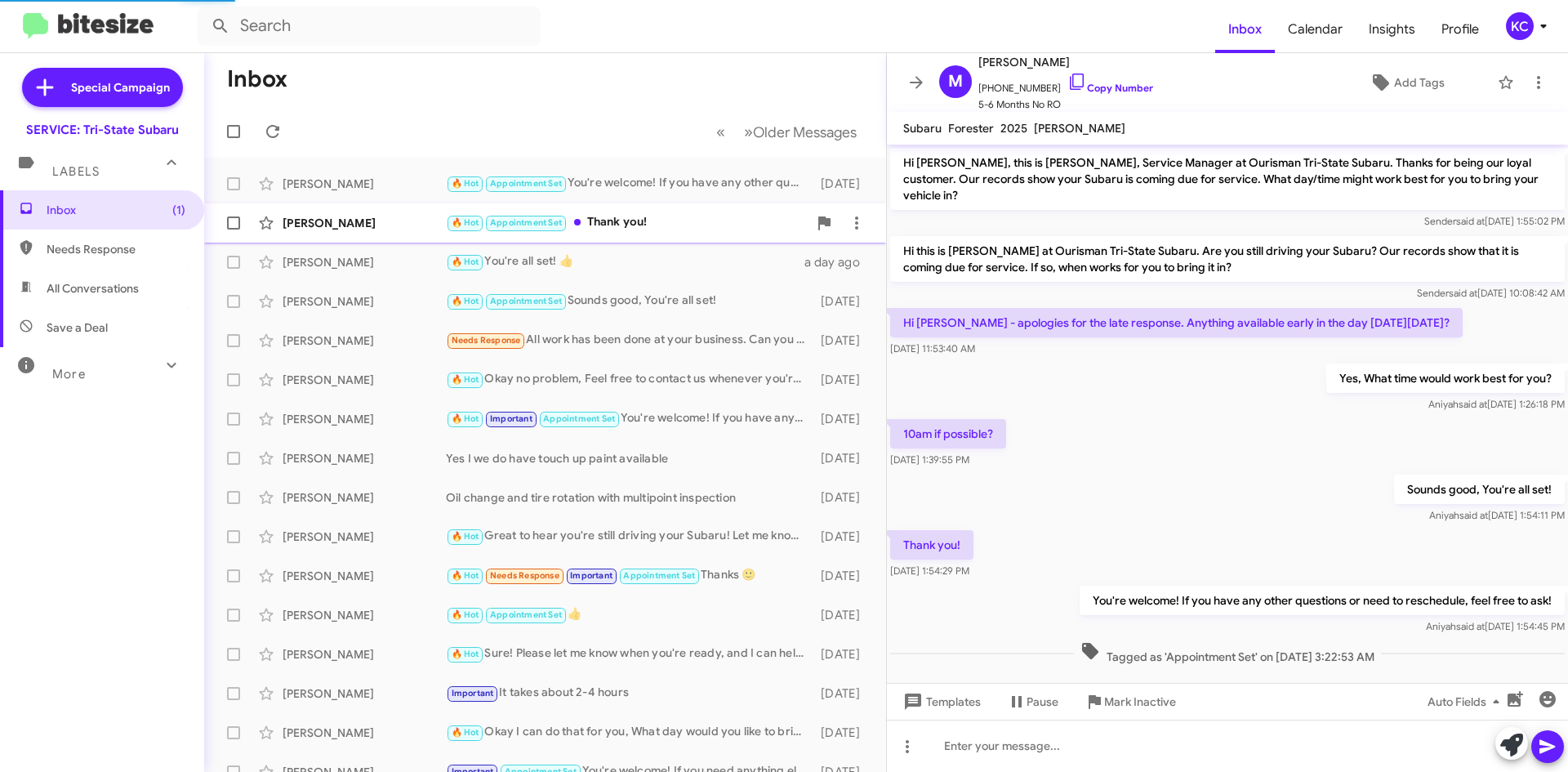
scroll to position [6, 0]
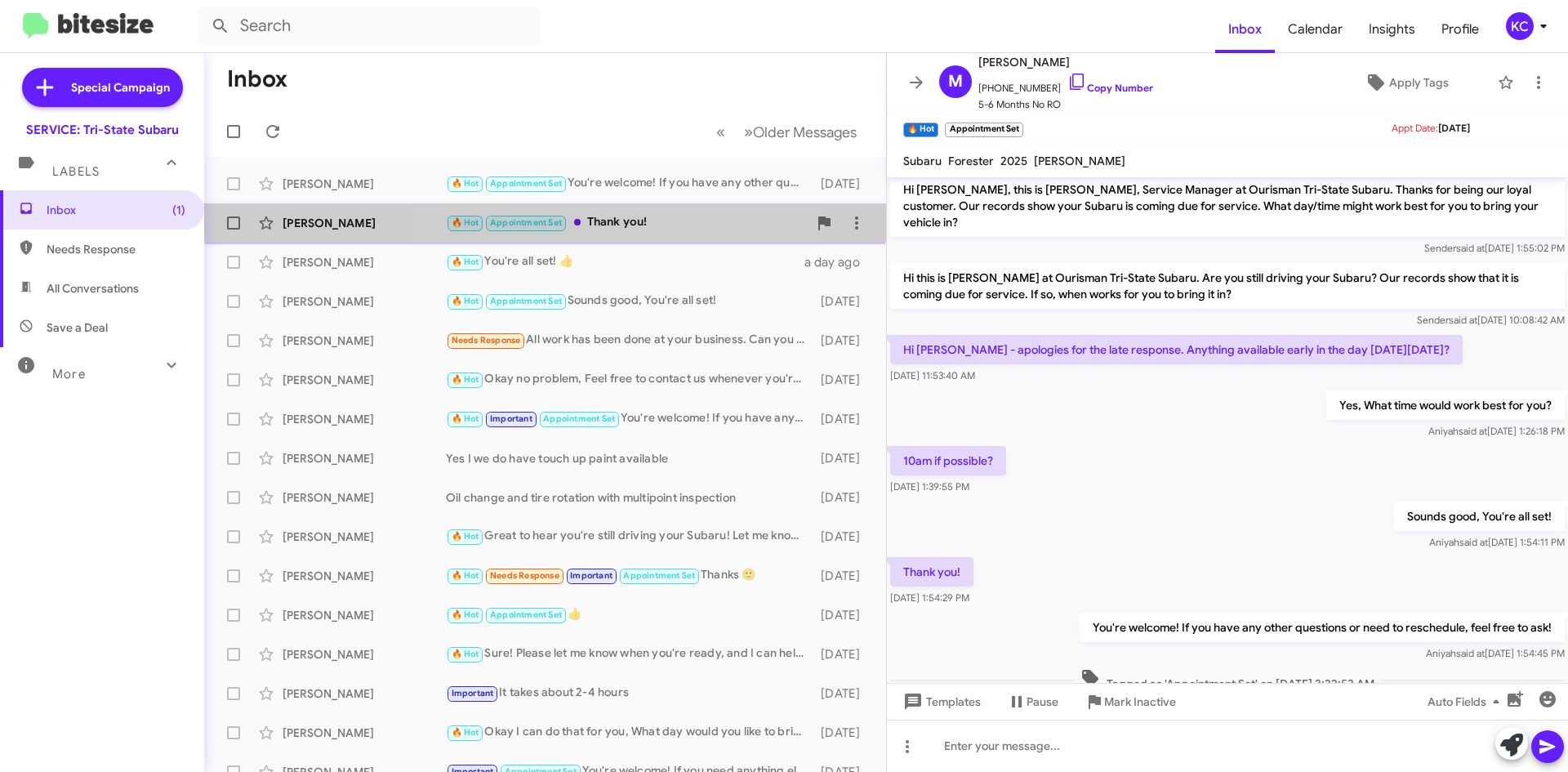
click at [635, 212] on div "[PERSON_NAME] 🔥 Hot Appointment Set Thank you! [DATE] Follow Up ?" at bounding box center [544, 223] width 655 height 33
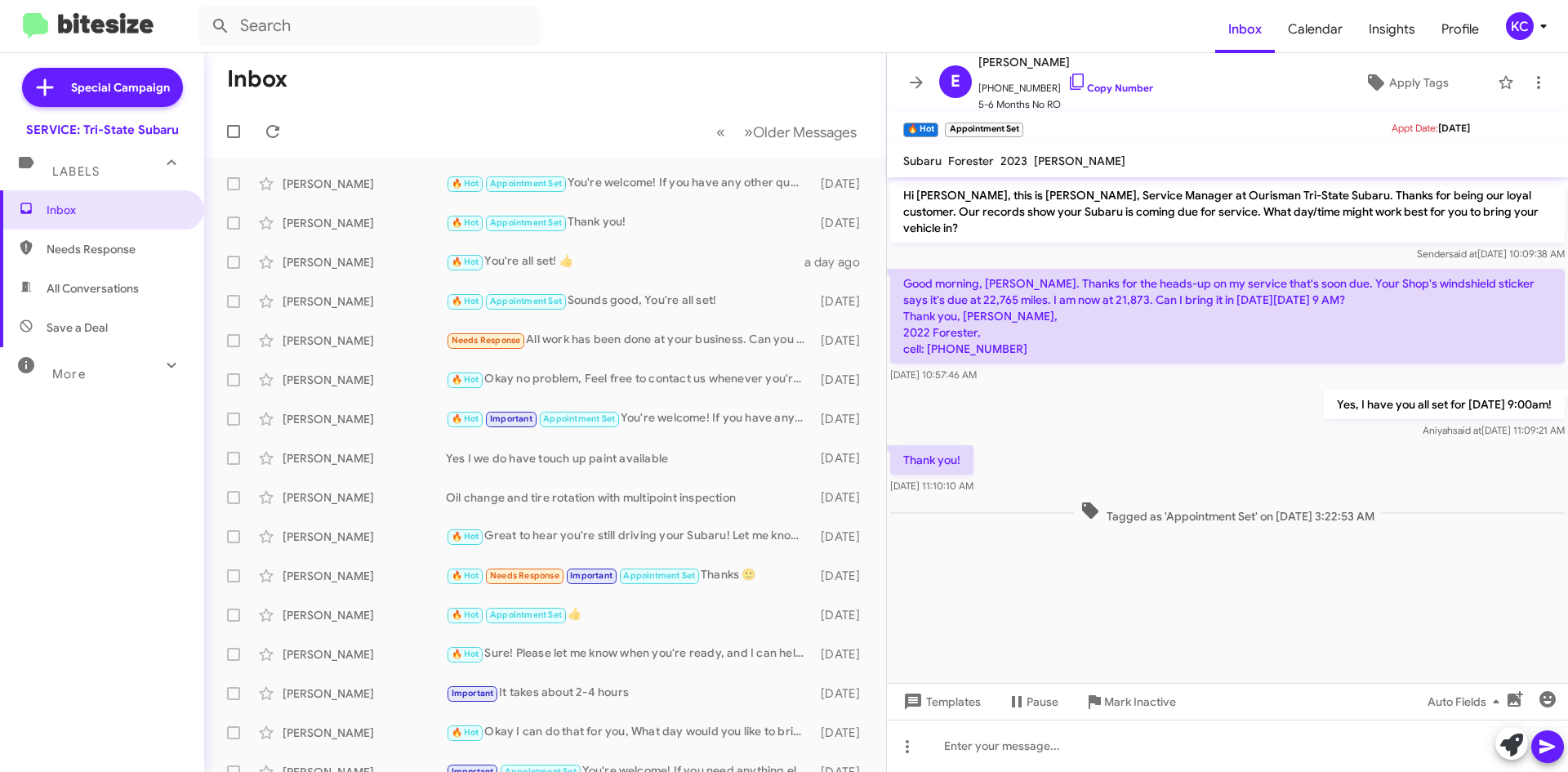
click at [1516, 27] on div "KC" at bounding box center [1519, 26] width 28 height 28
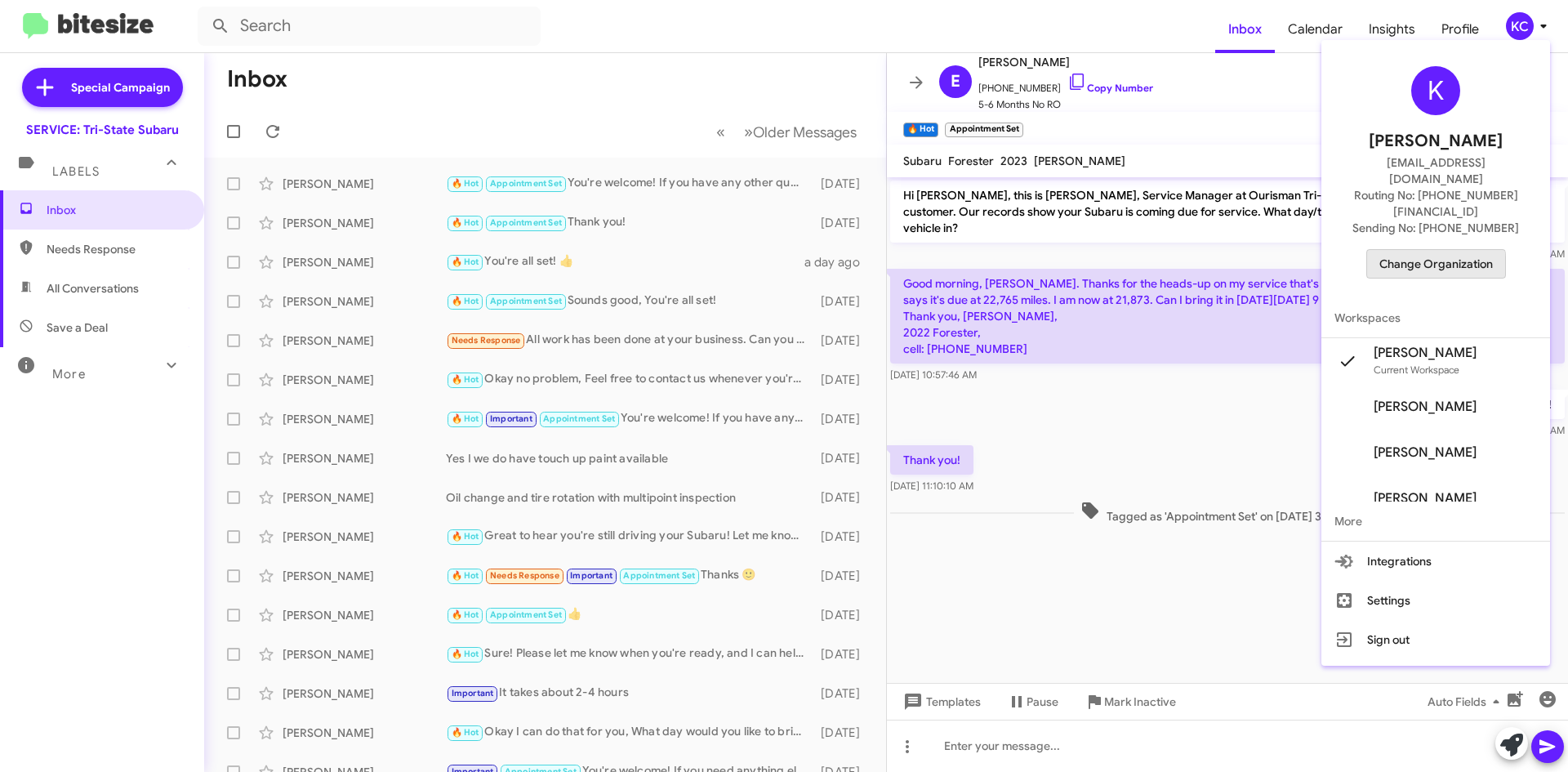
click at [1444, 250] on span "Change Organization" at bounding box center [1436, 263] width 113 height 28
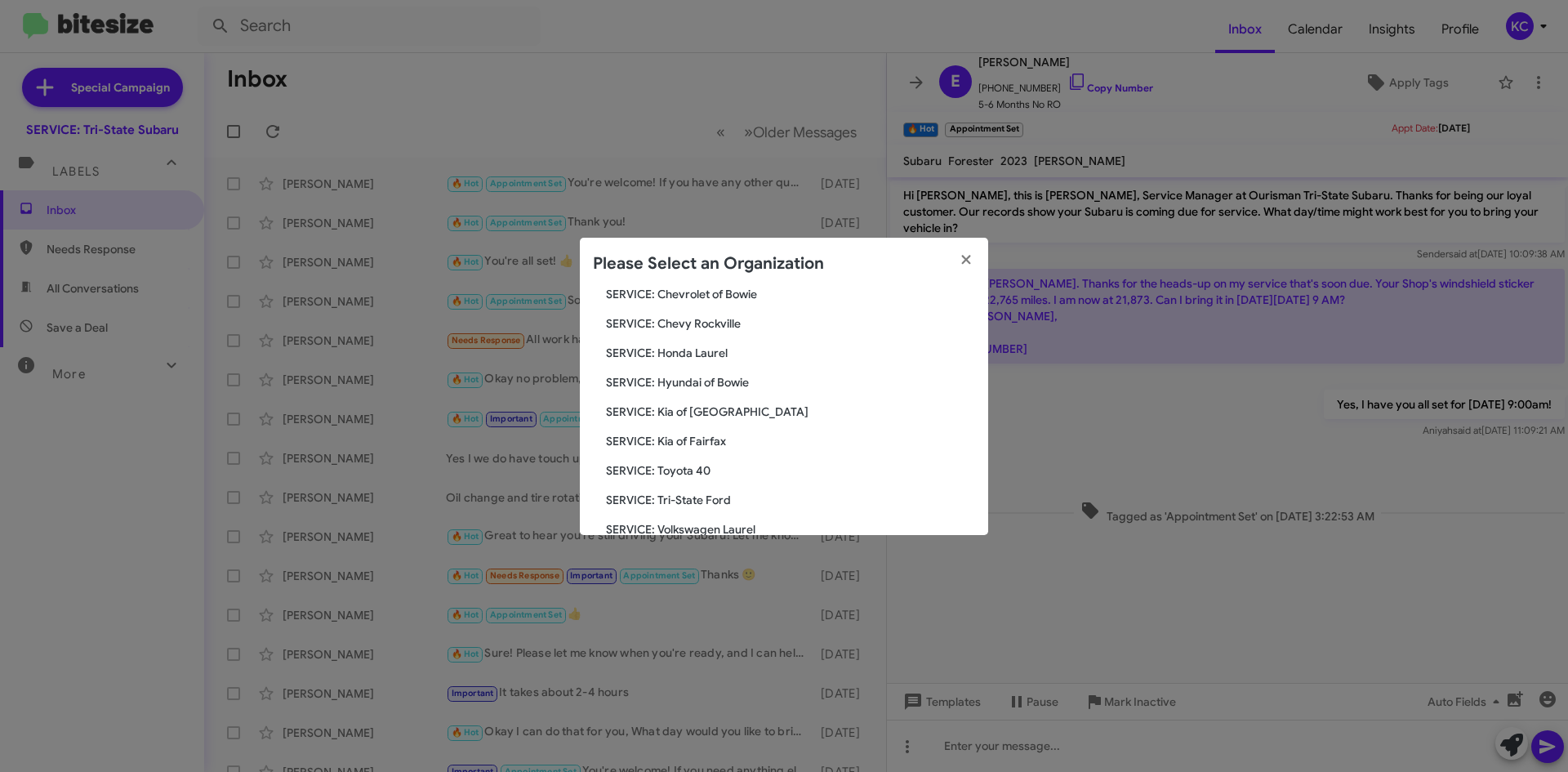
scroll to position [272, 0]
click at [694, 380] on span "SERVICE: Kia of Fairfax" at bounding box center [790, 383] width 369 height 16
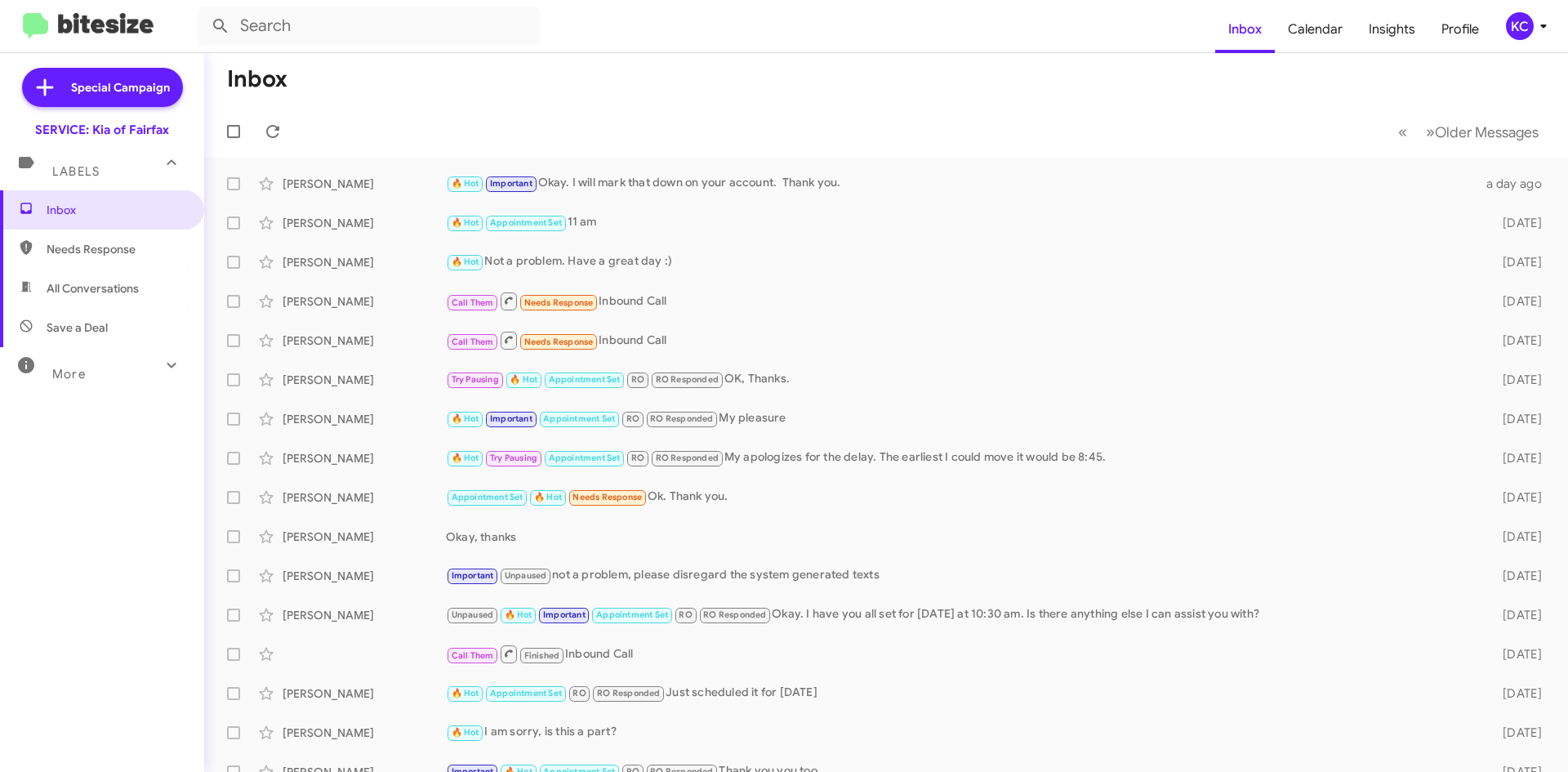
click at [1525, 17] on div "KC" at bounding box center [1519, 26] width 28 height 28
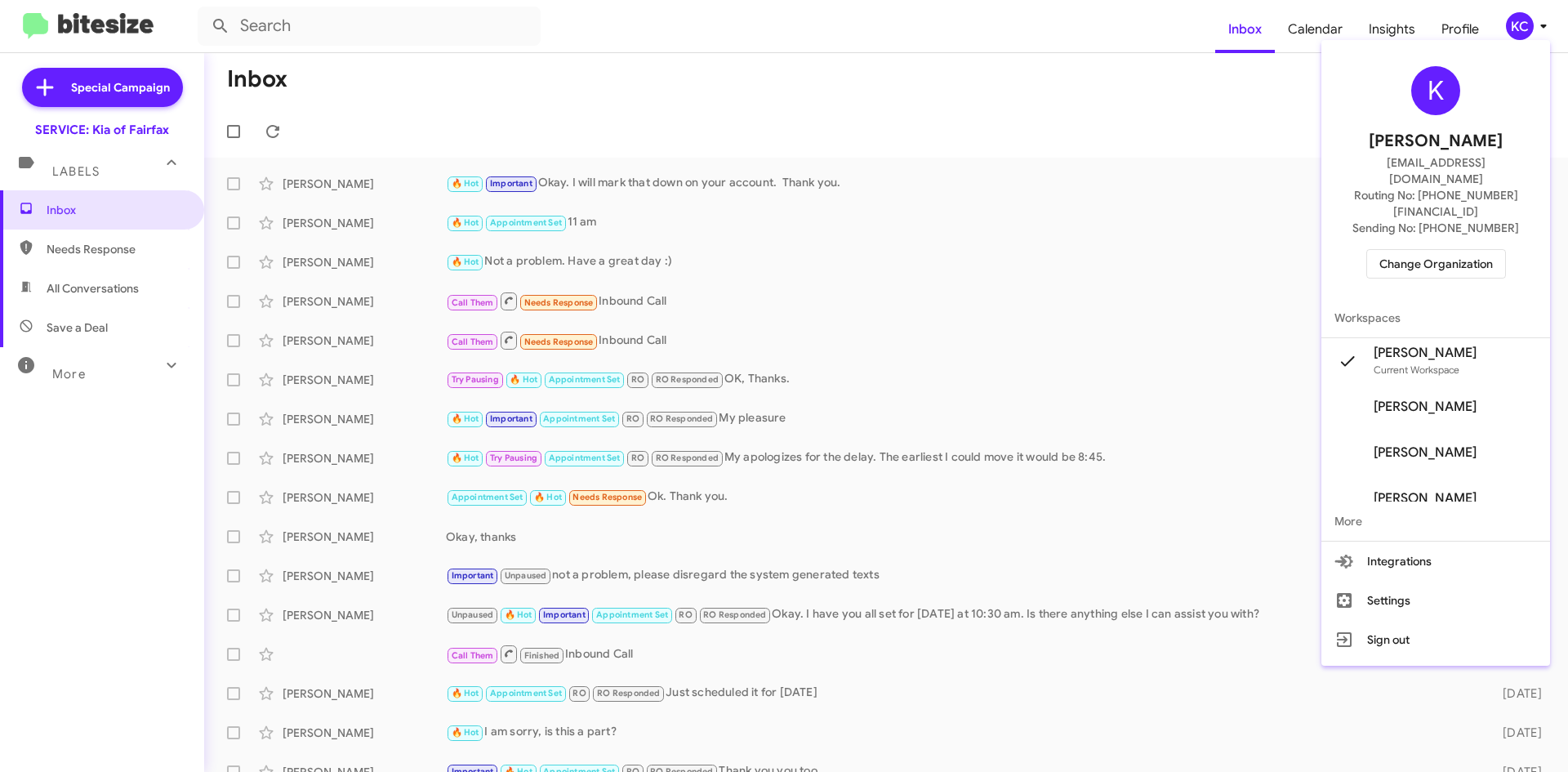
click at [1446, 250] on span "Change Organization" at bounding box center [1436, 263] width 113 height 28
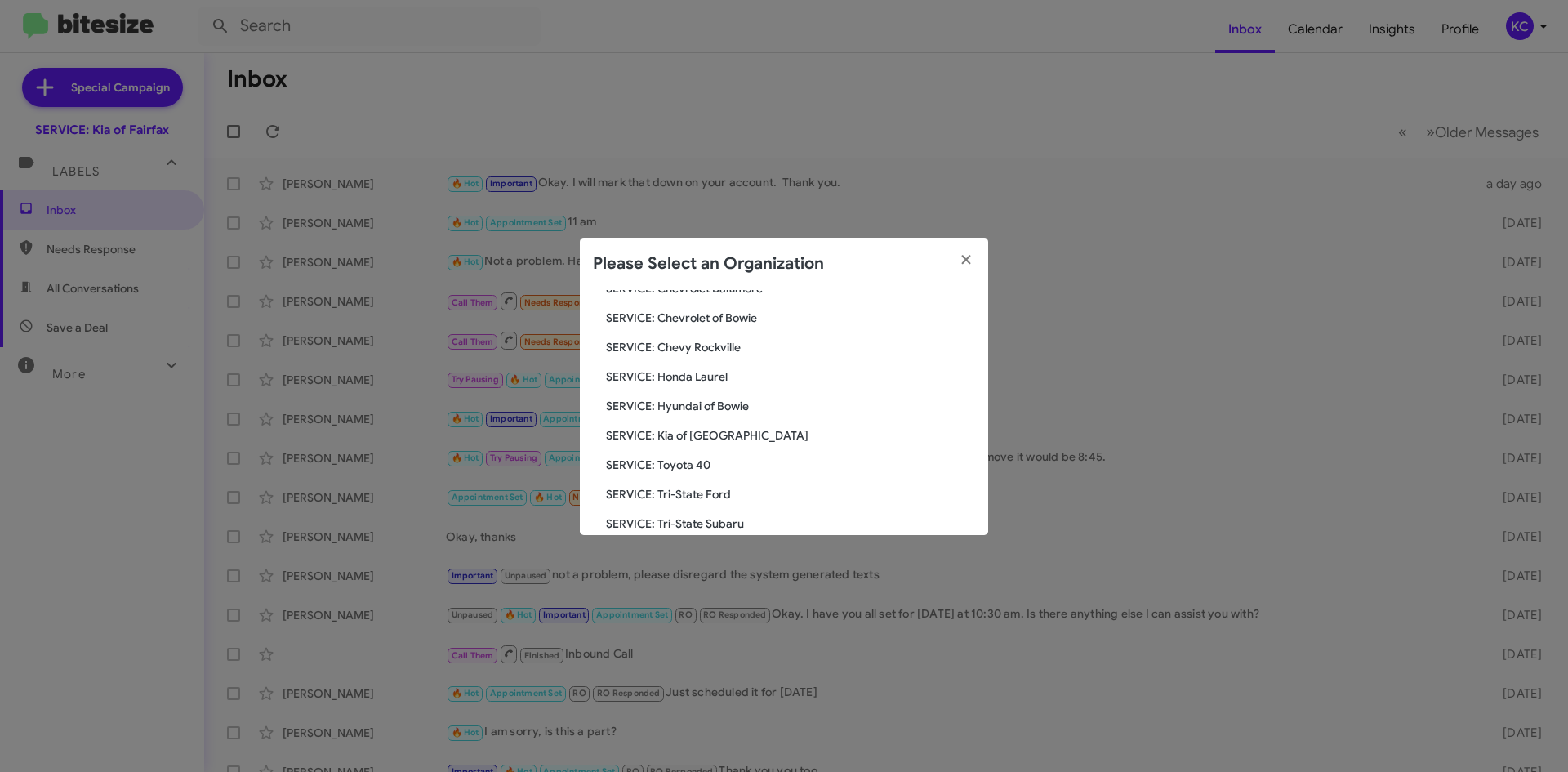
scroll to position [272, 0]
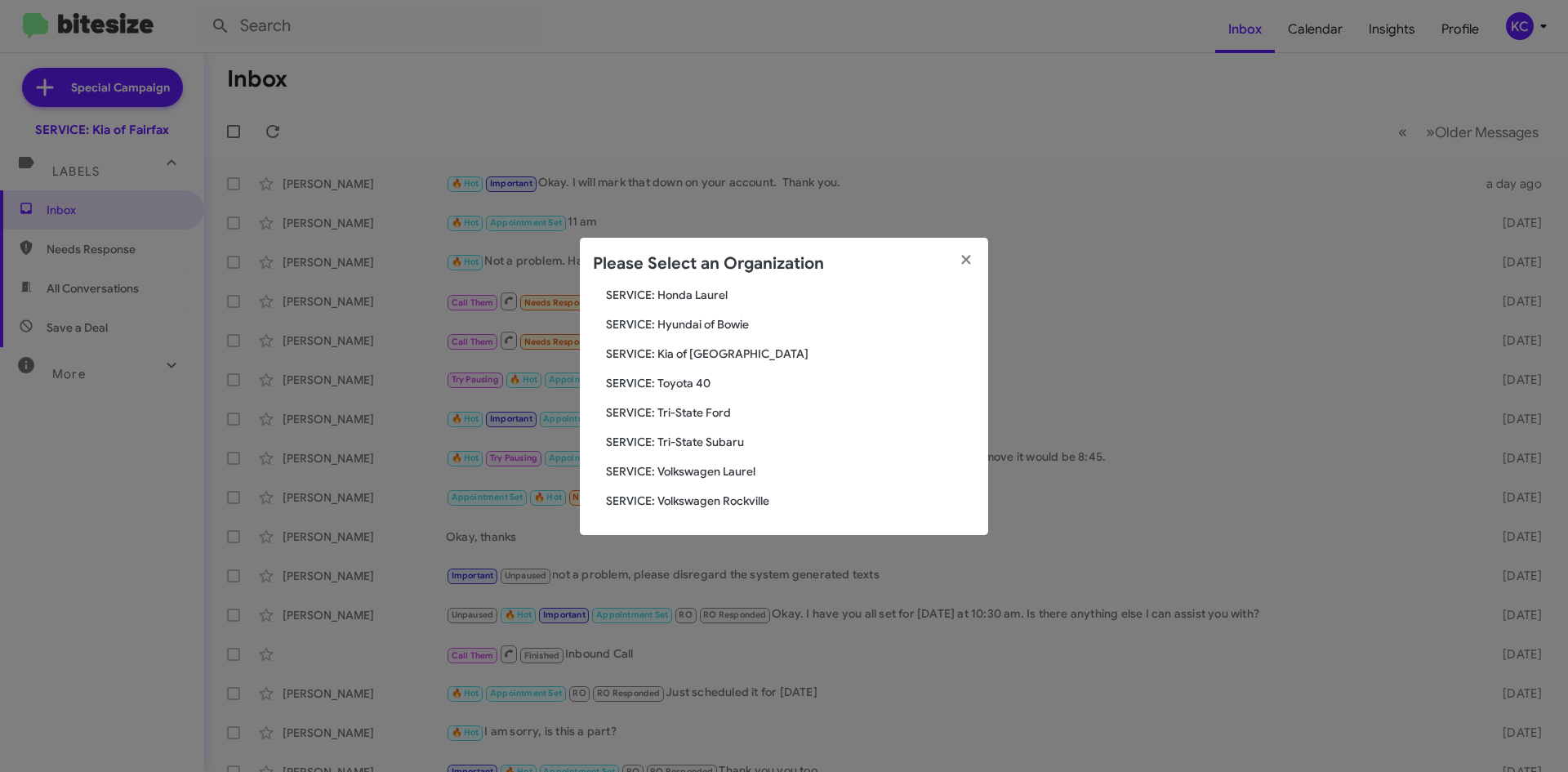
click at [699, 381] on span "SERVICE: Toyota 40" at bounding box center [790, 383] width 369 height 16
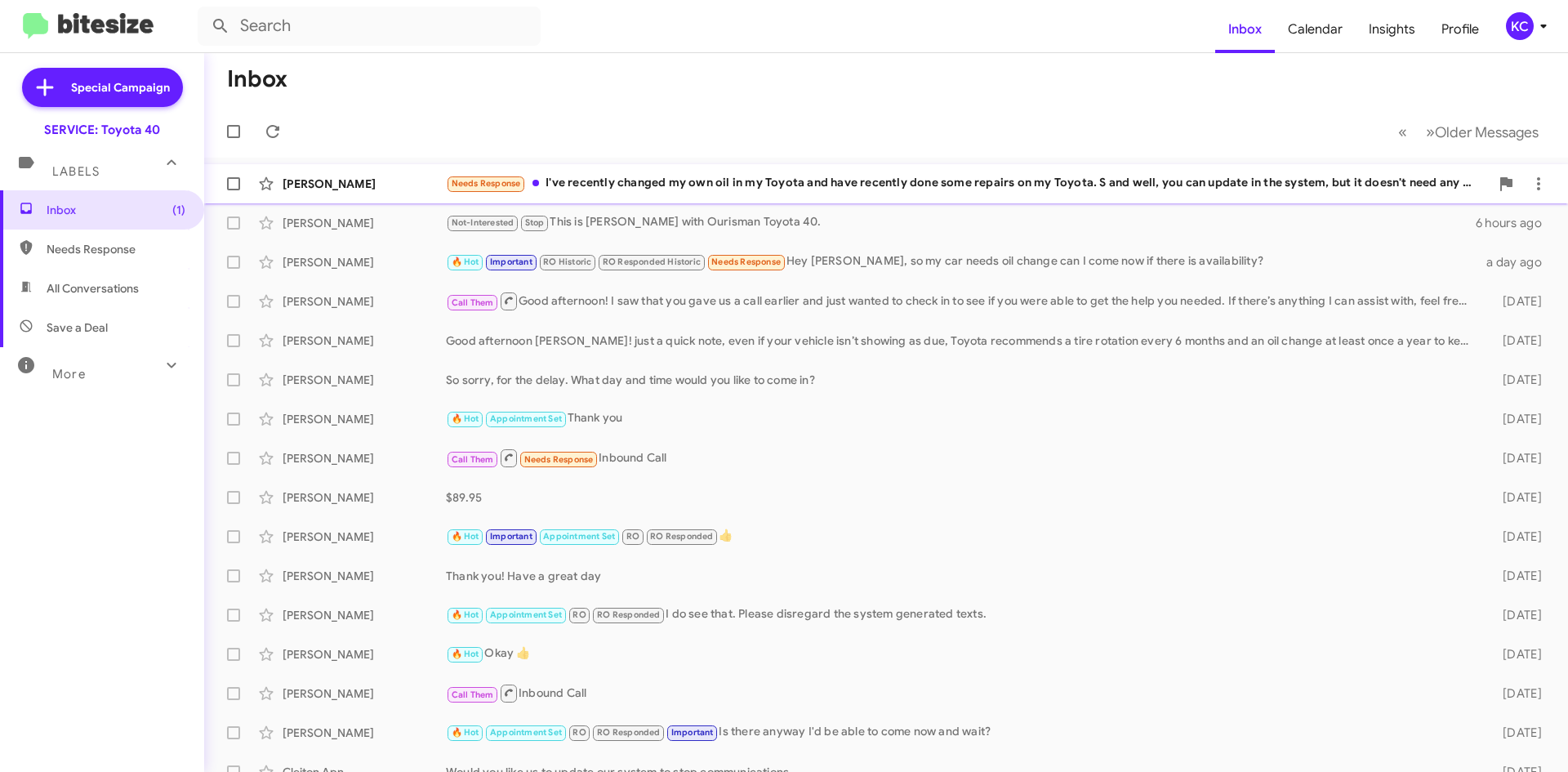
click at [726, 187] on div "Needs Response I've recently changed my own oil in my Toyota and have recently …" at bounding box center [968, 183] width 1044 height 19
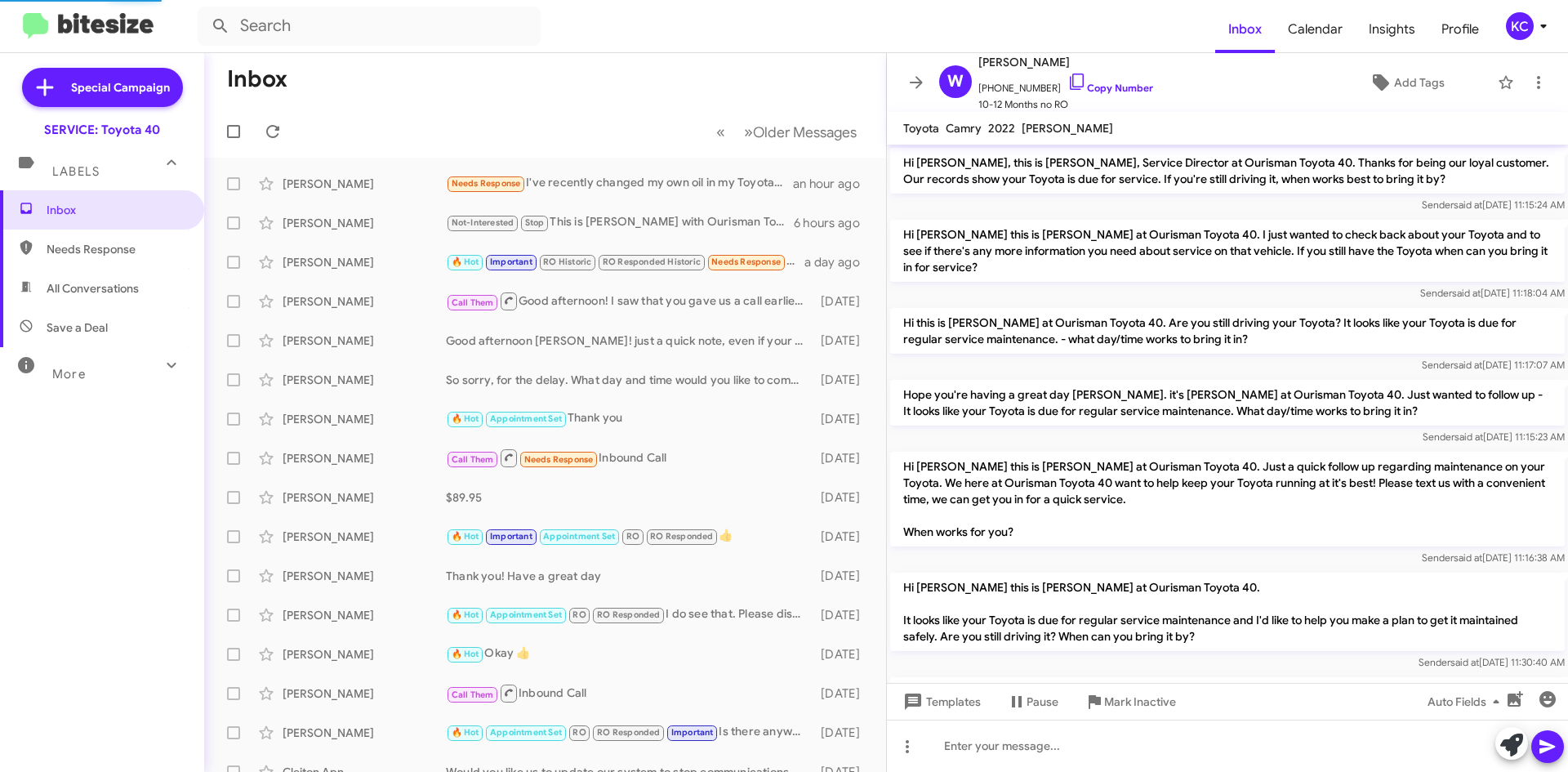
scroll to position [929, 0]
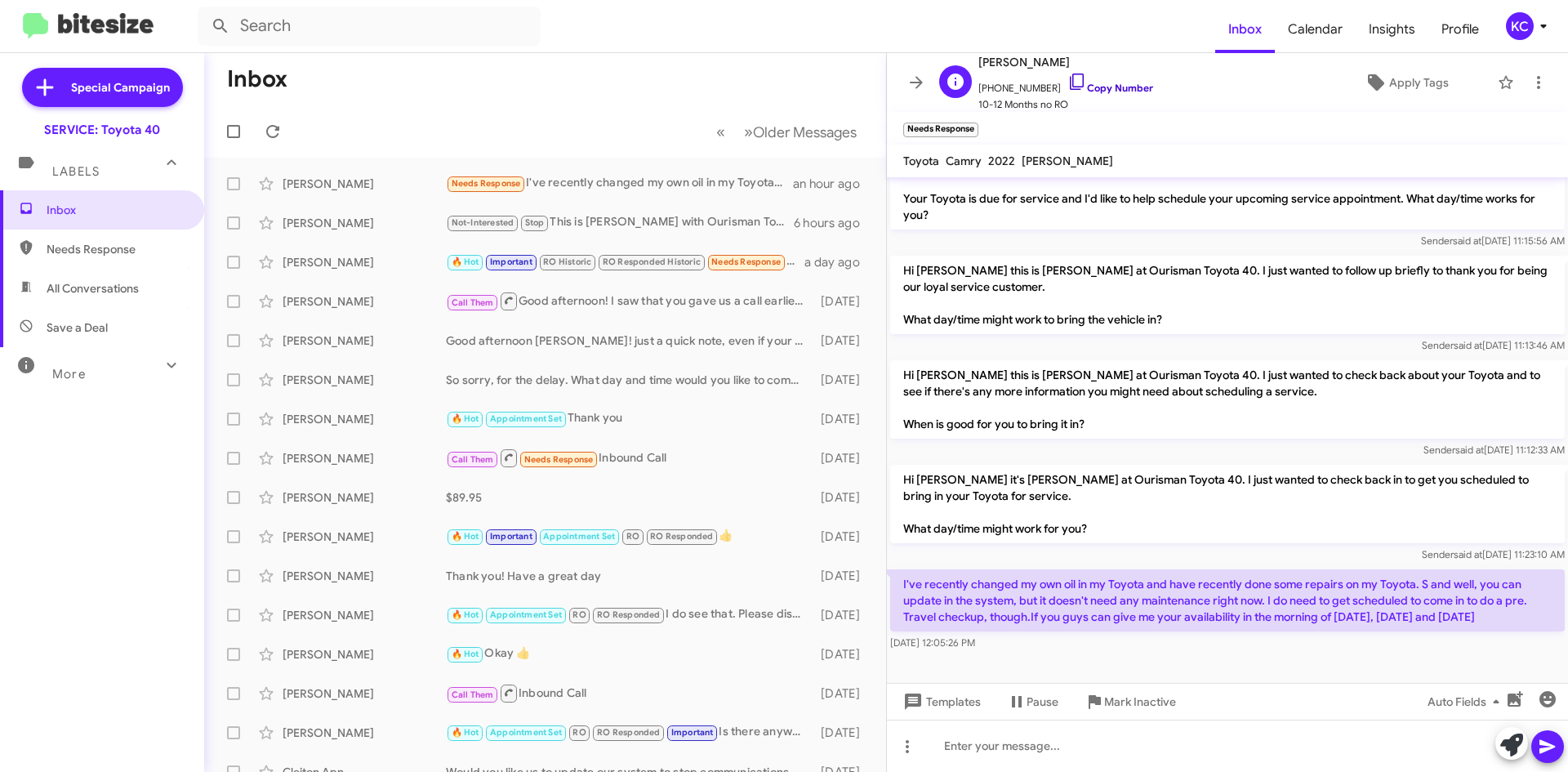
click at [1070, 77] on icon at bounding box center [1077, 82] width 13 height 16
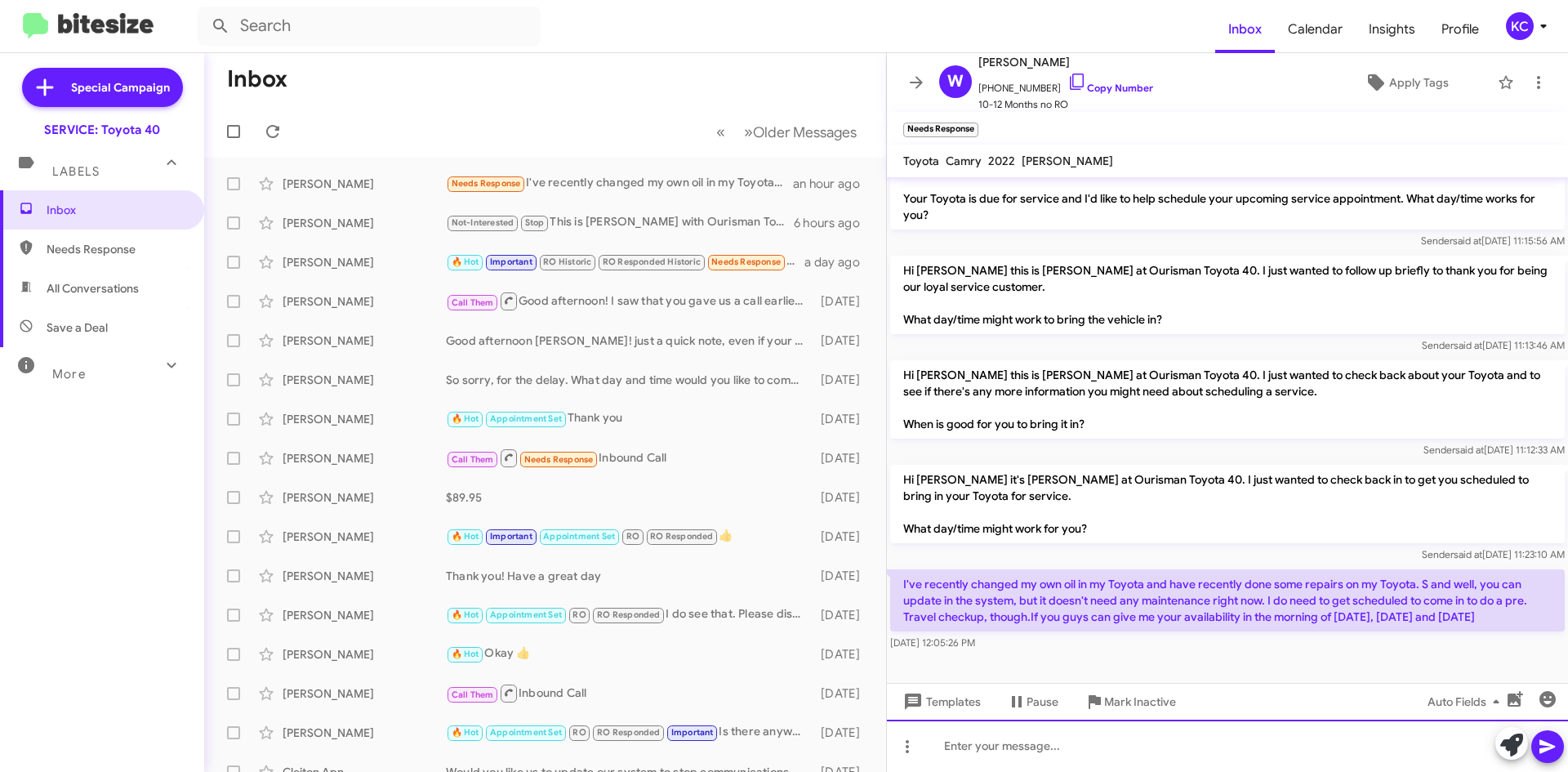
click at [990, 755] on div at bounding box center [1227, 746] width 681 height 52
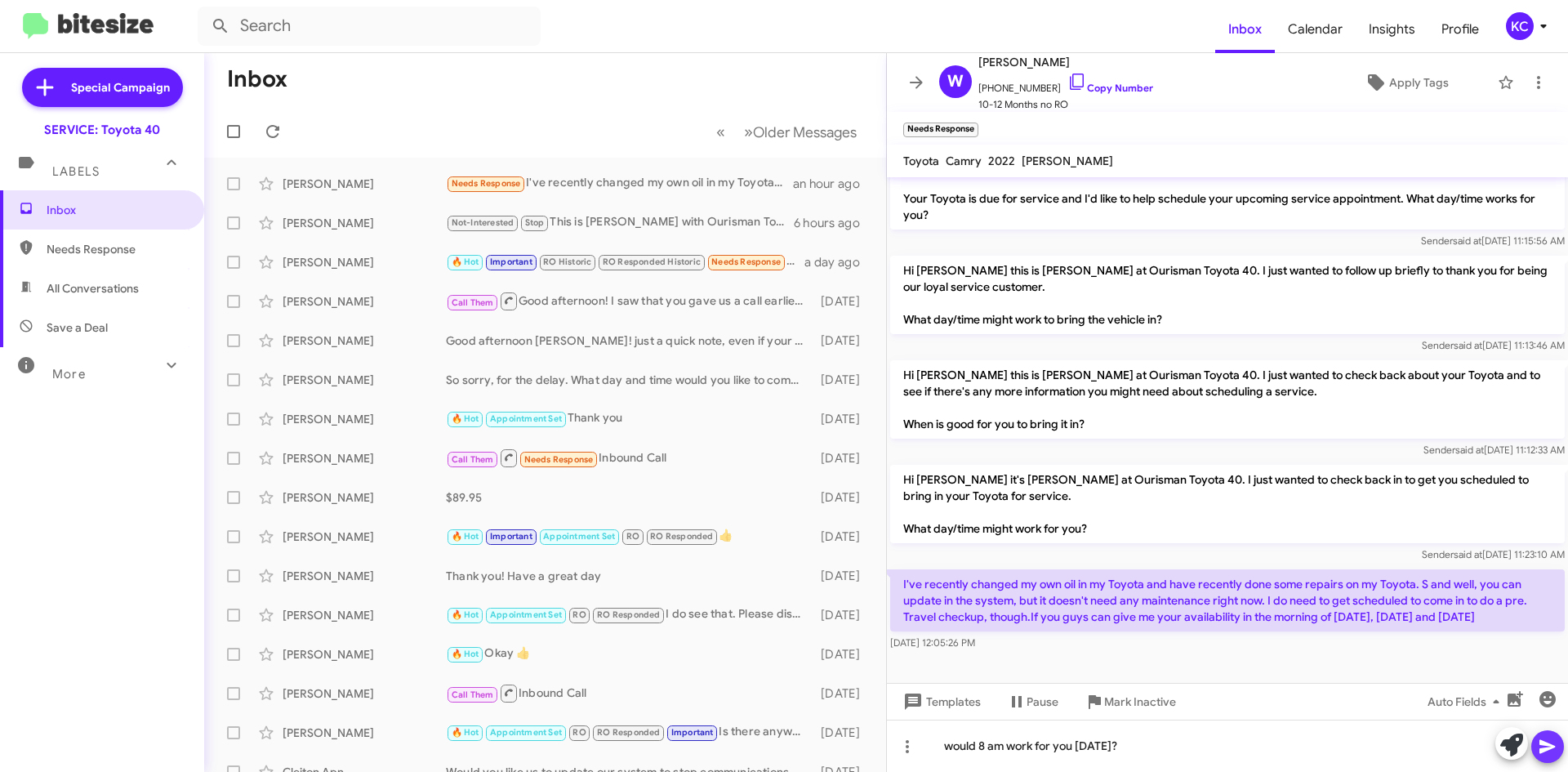
click at [1542, 739] on icon at bounding box center [1548, 747] width 19 height 19
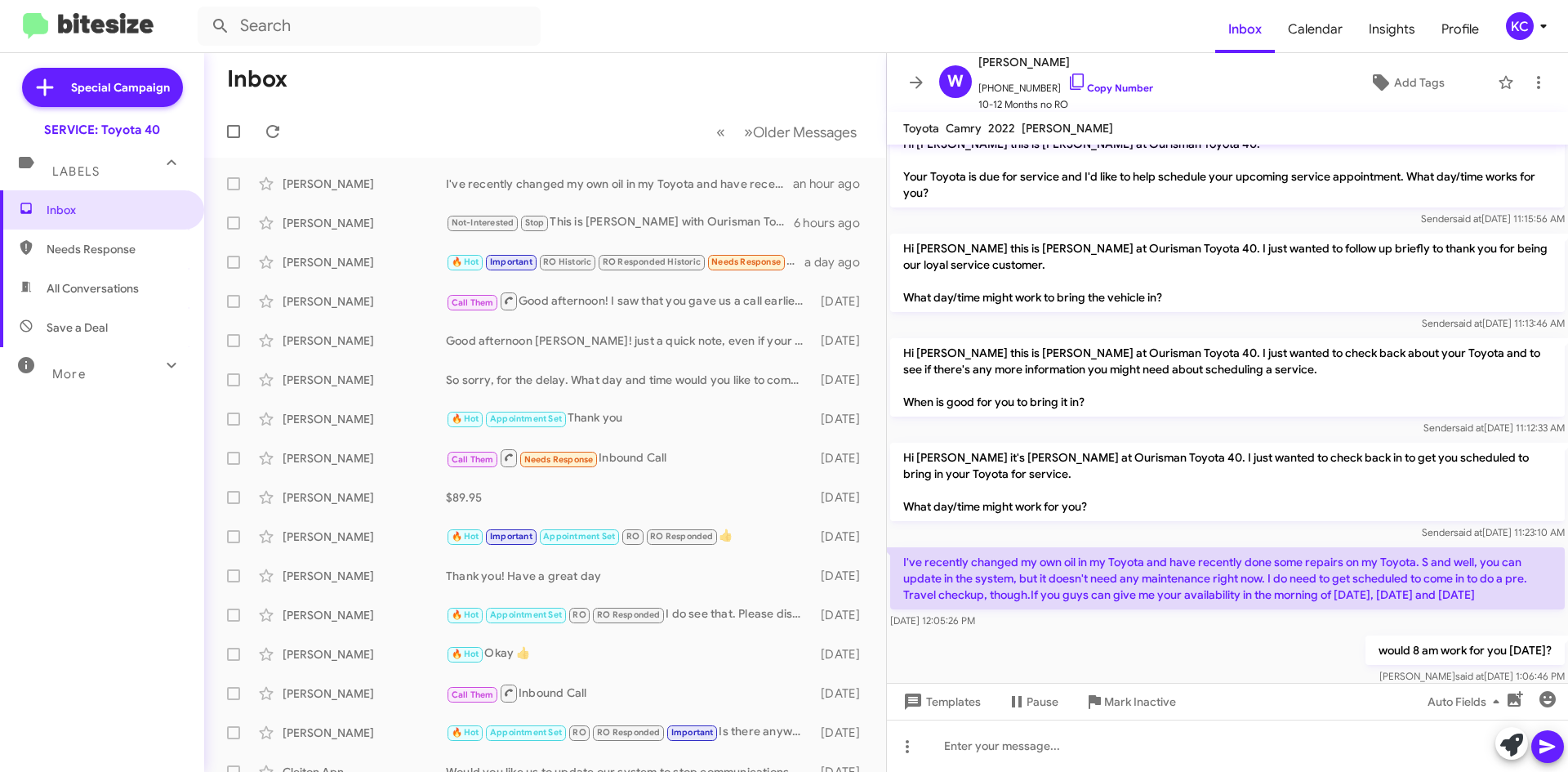
scroll to position [988, 0]
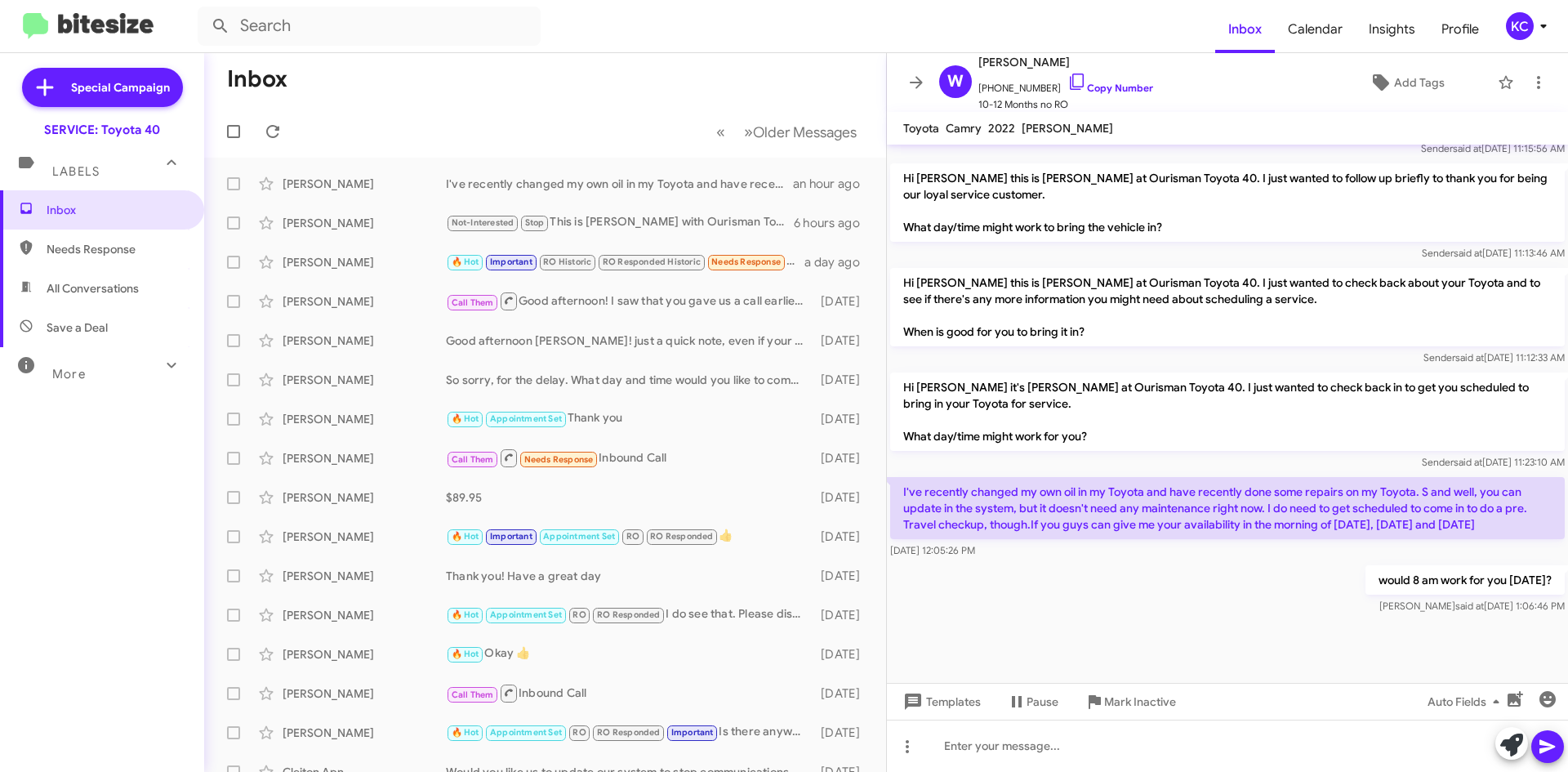
click at [1516, 25] on div "KC" at bounding box center [1519, 26] width 28 height 28
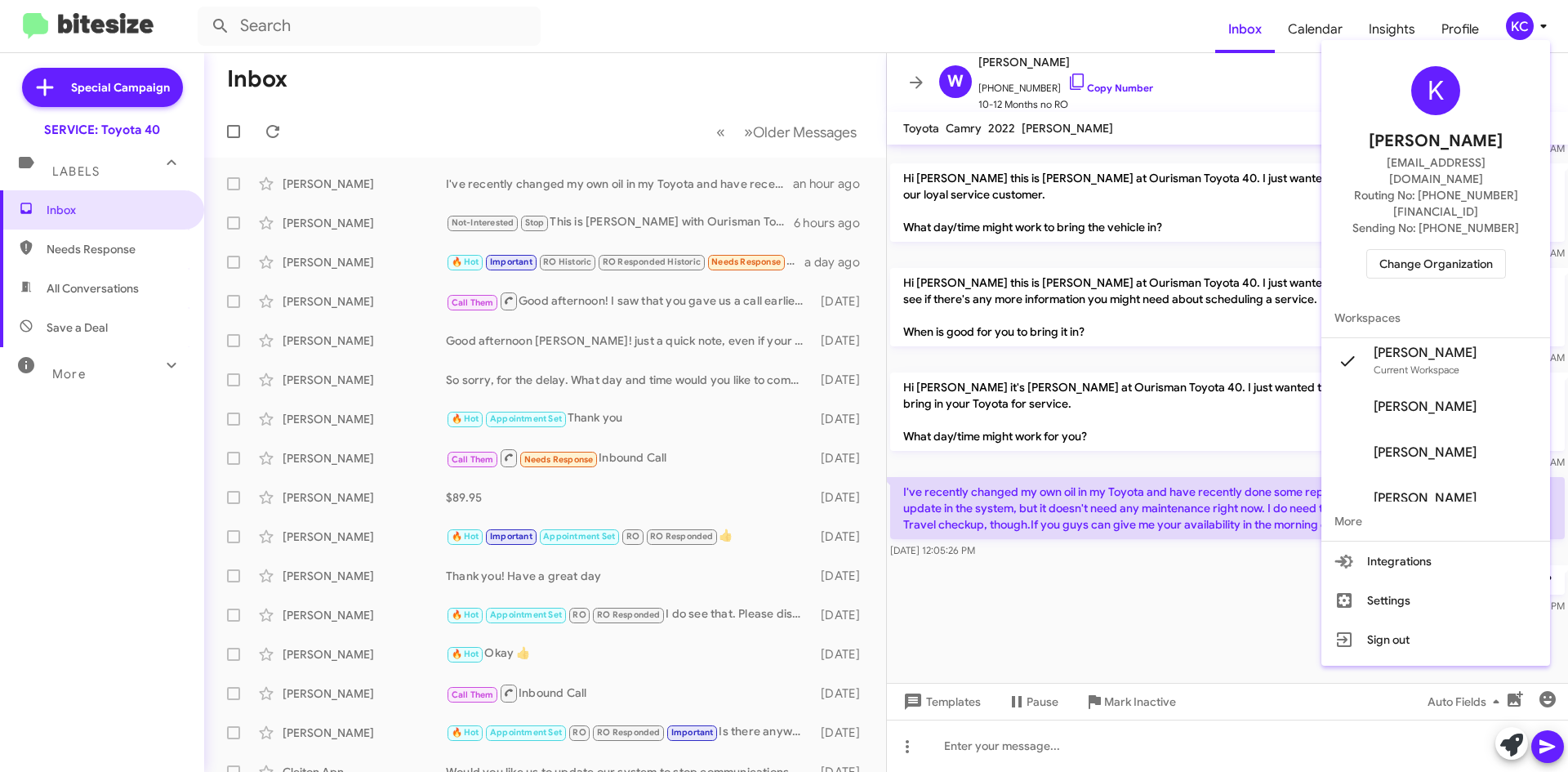
click at [1444, 250] on span "Change Organization" at bounding box center [1436, 263] width 113 height 28
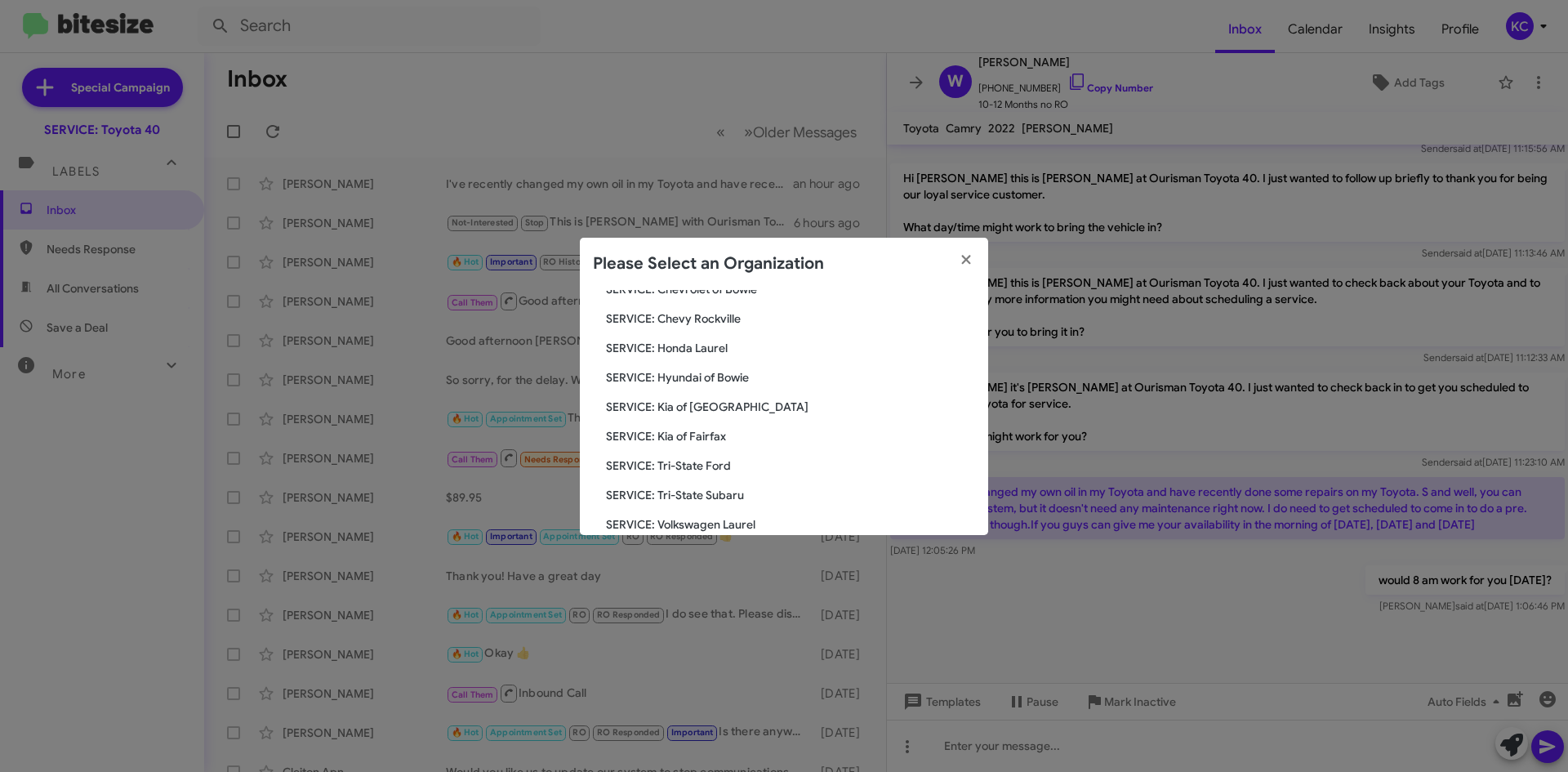
scroll to position [190, 0]
click at [701, 464] on span "SERVICE: Kia of Fairfax" at bounding box center [790, 465] width 369 height 16
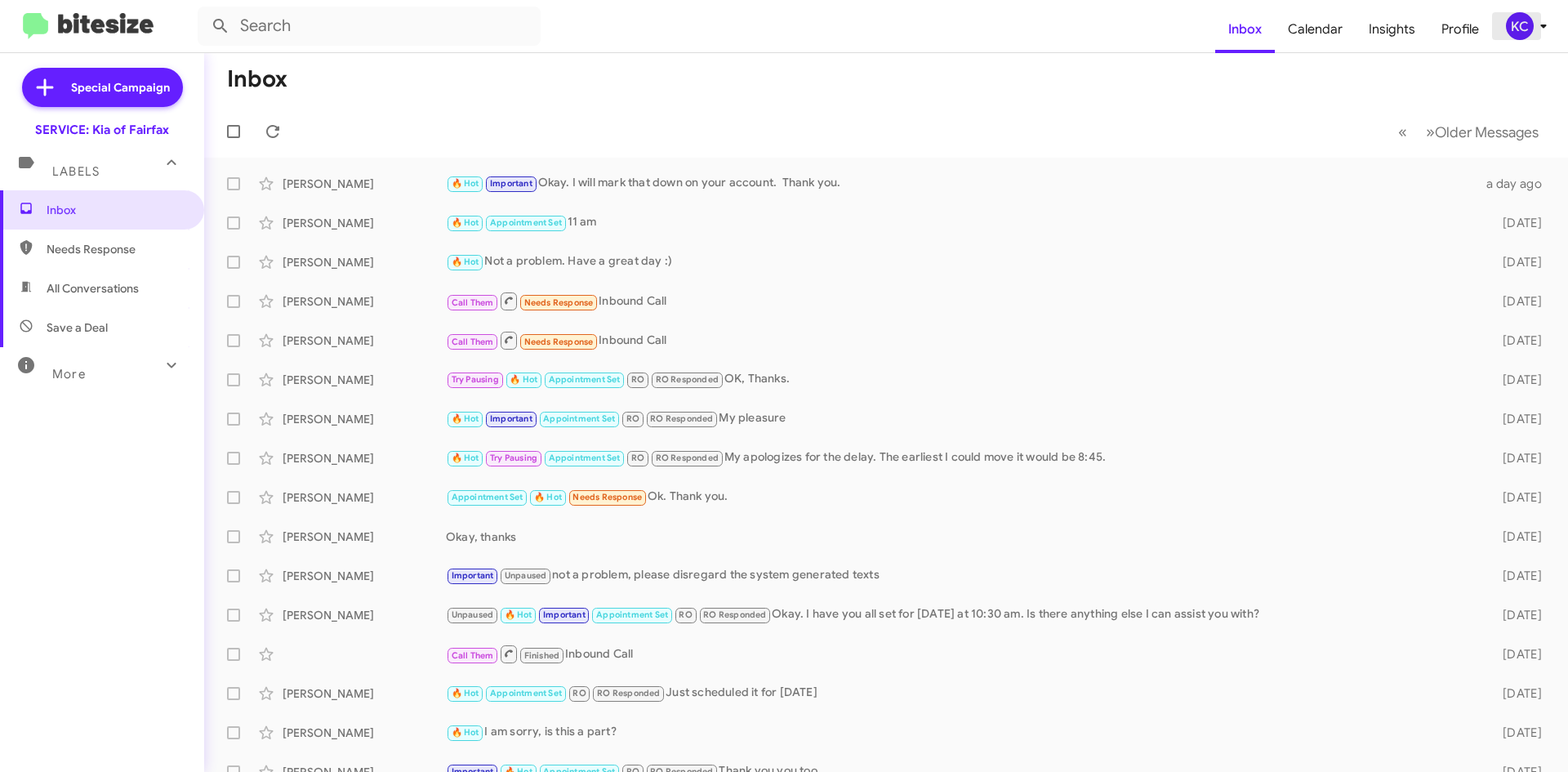
drag, startPoint x: 1523, startPoint y: 26, endPoint x: 1515, endPoint y: 25, distance: 8.1
click at [1521, 25] on div "KC" at bounding box center [1519, 26] width 28 height 28
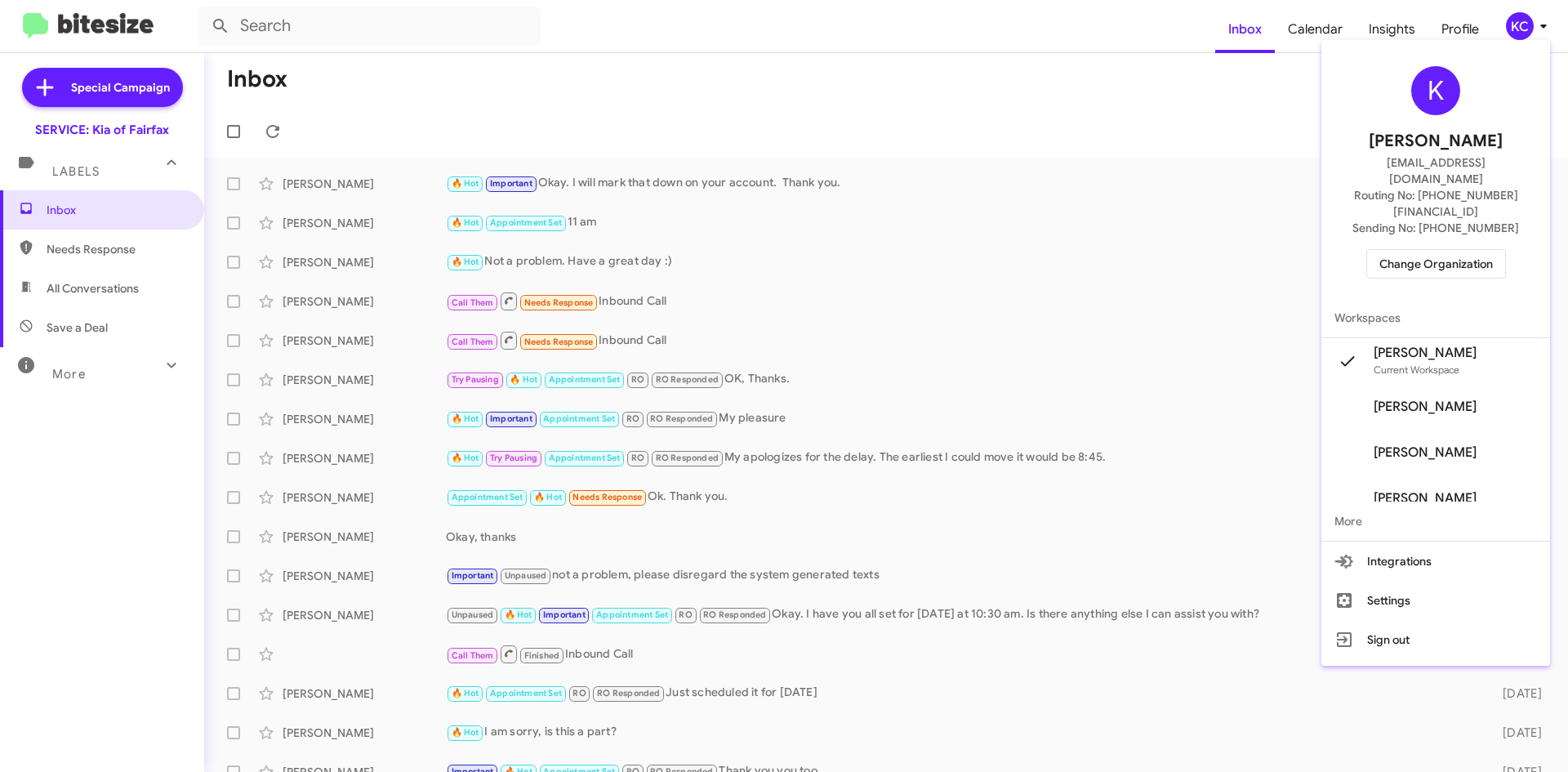
click at [1477, 250] on span "Change Organization" at bounding box center [1436, 263] width 113 height 28
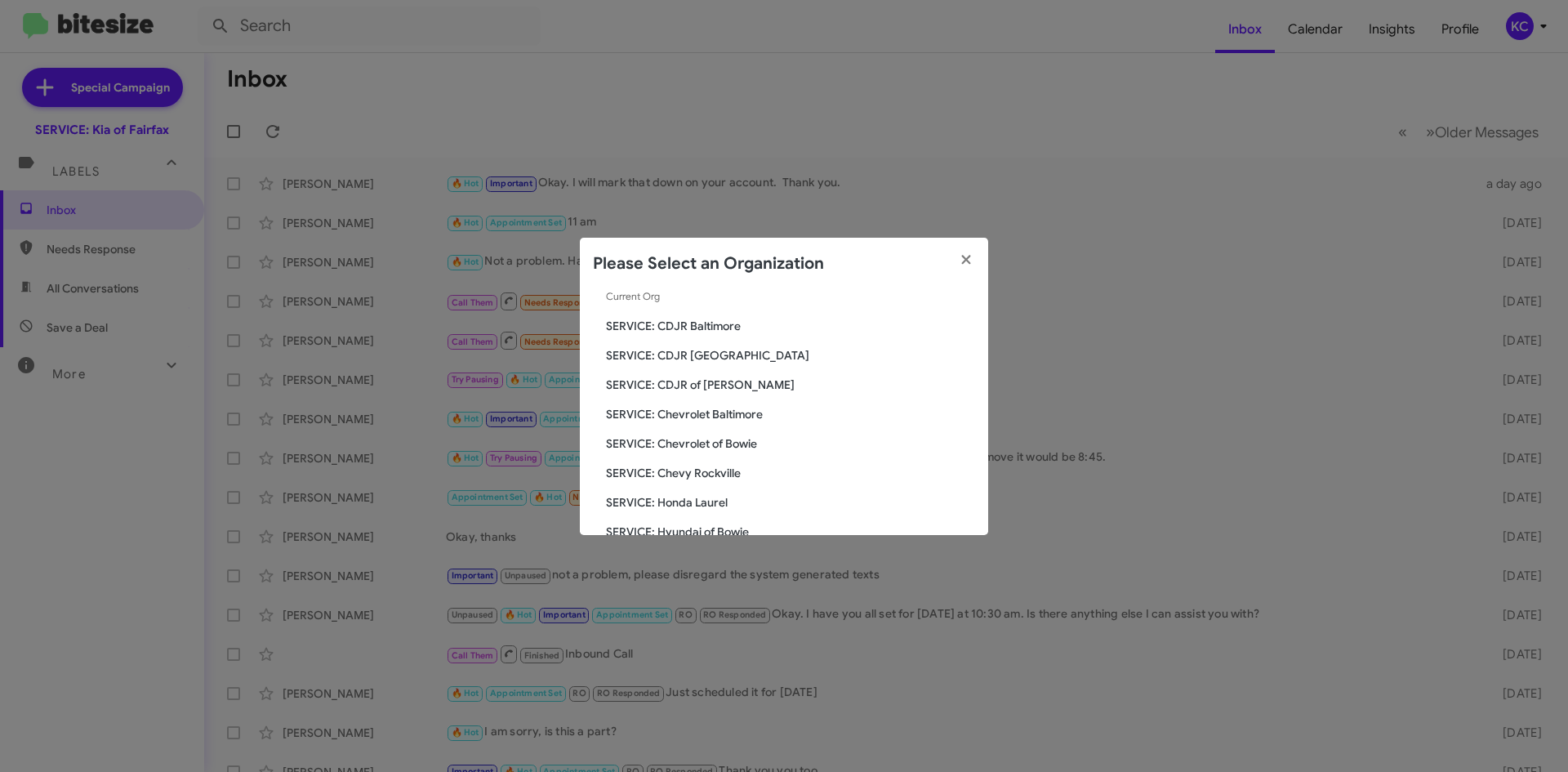
scroll to position [163, 0]
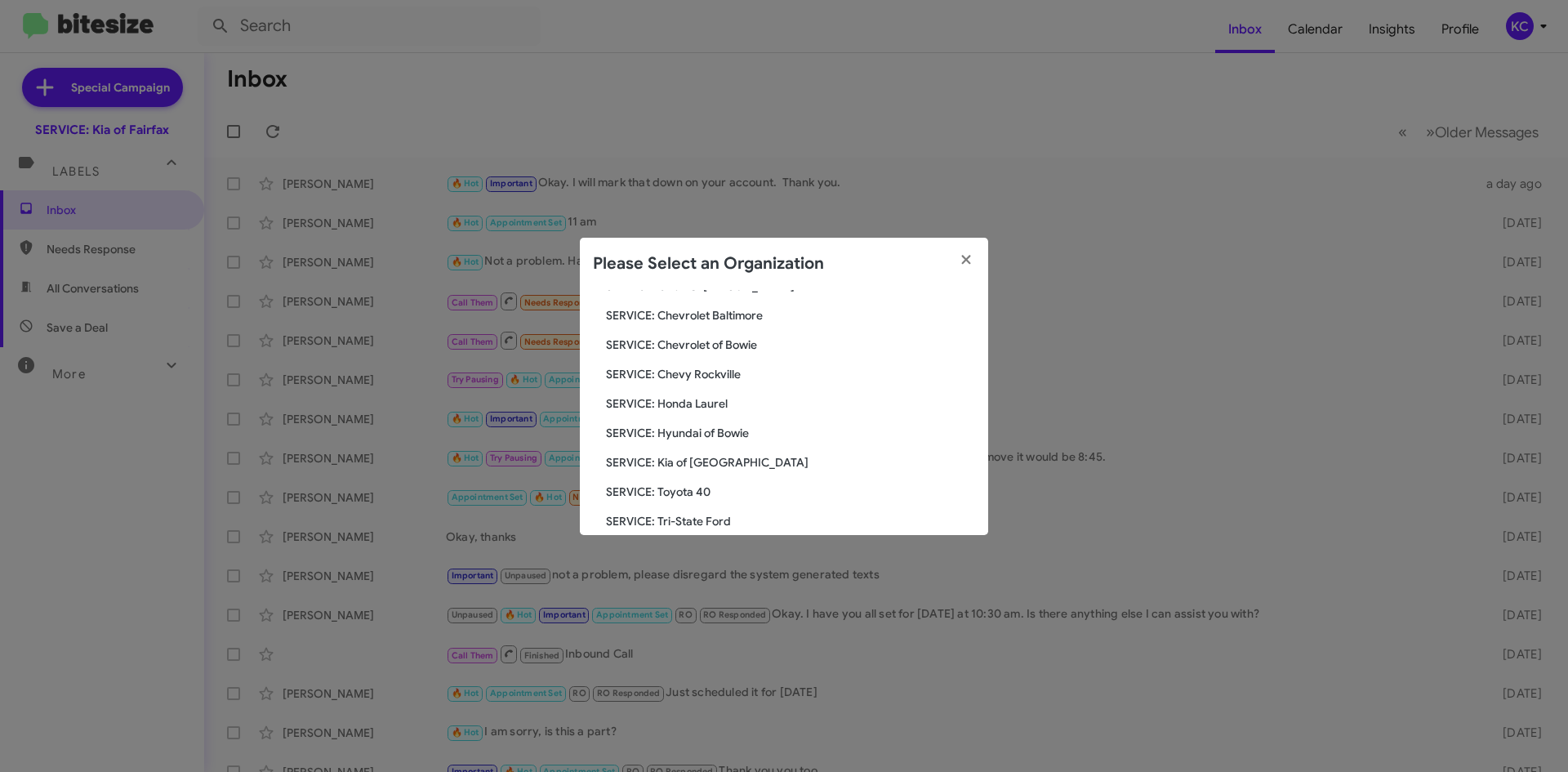
click at [710, 458] on span "SERVICE: Kia of [GEOGRAPHIC_DATA]" at bounding box center [790, 462] width 369 height 16
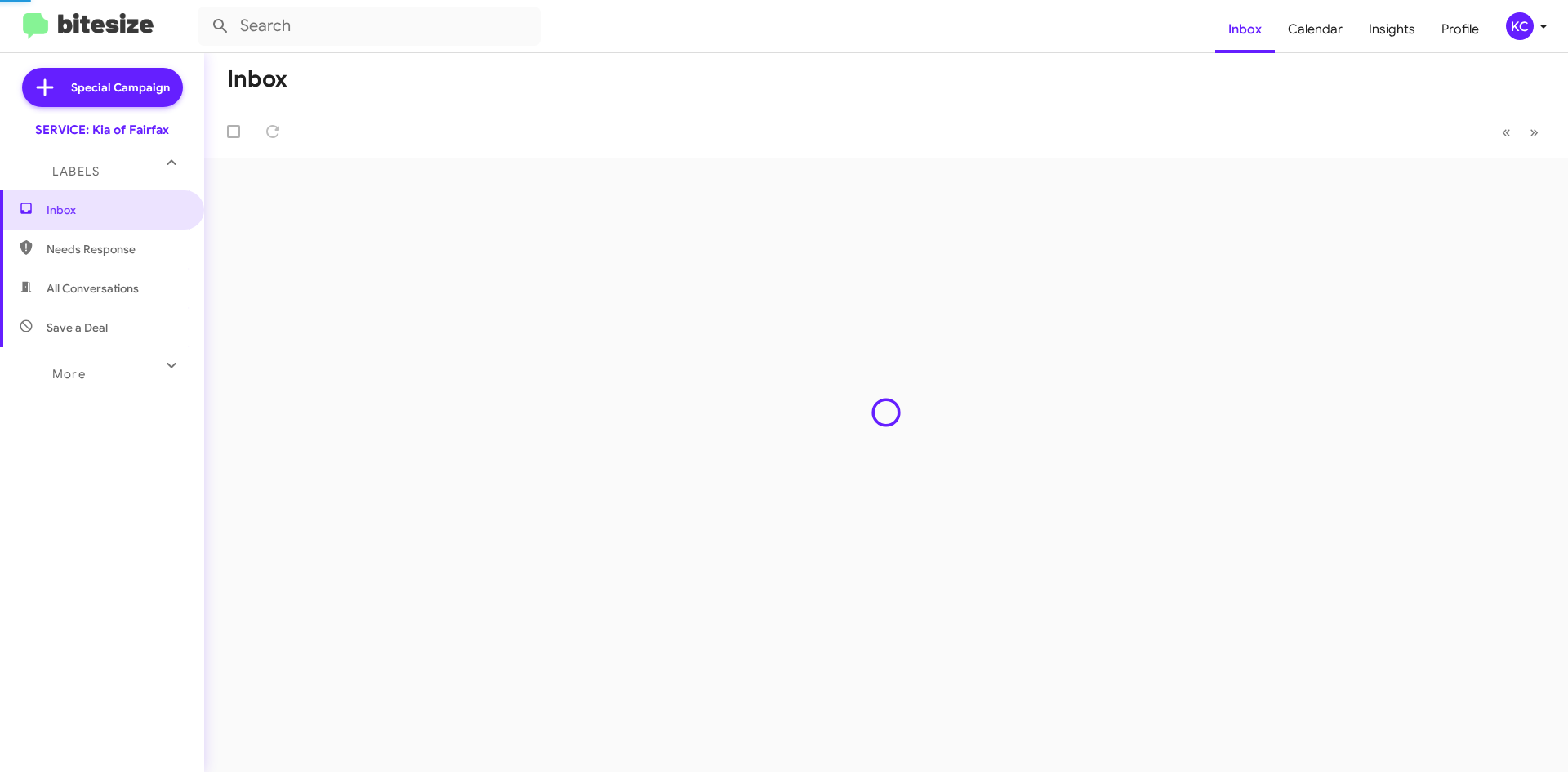
click at [710, 458] on div "Inbox « Previous » Next" at bounding box center [886, 412] width 1364 height 719
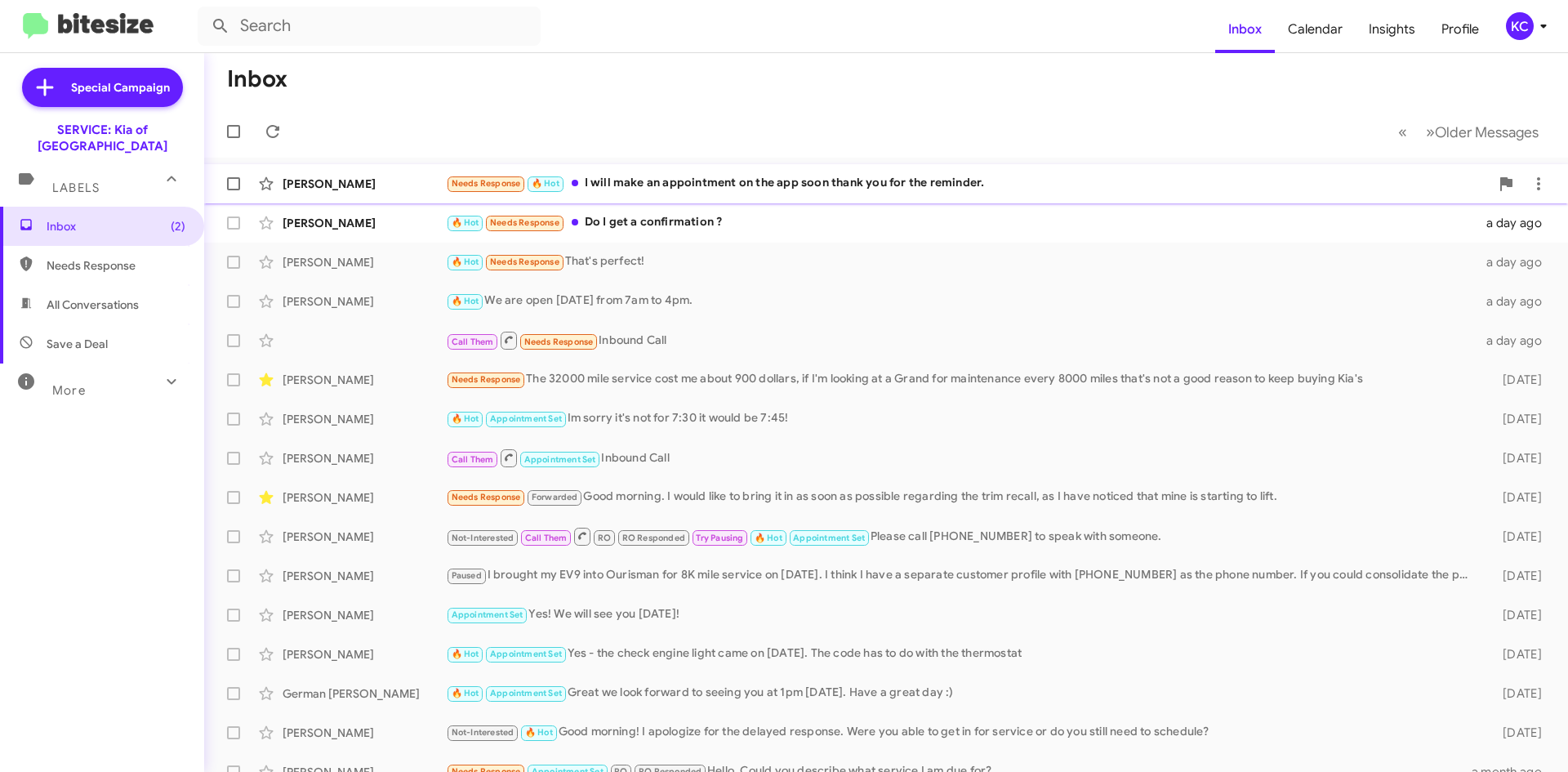
click at [869, 184] on div "Needs Response 🔥 Hot I will make an appointment on the app soon thank you for t…" at bounding box center [968, 183] width 1044 height 19
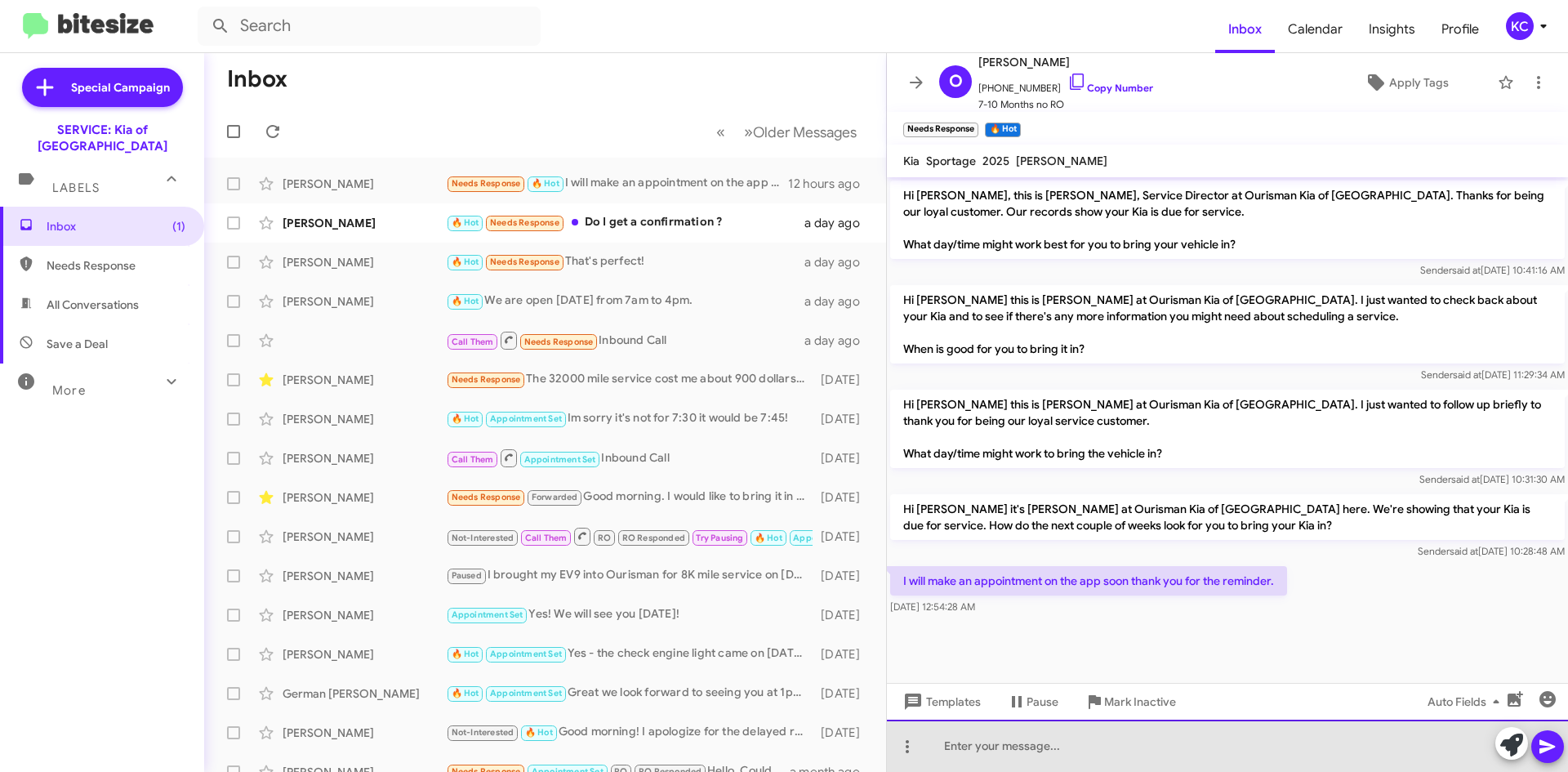
click at [1179, 757] on div at bounding box center [1227, 746] width 681 height 52
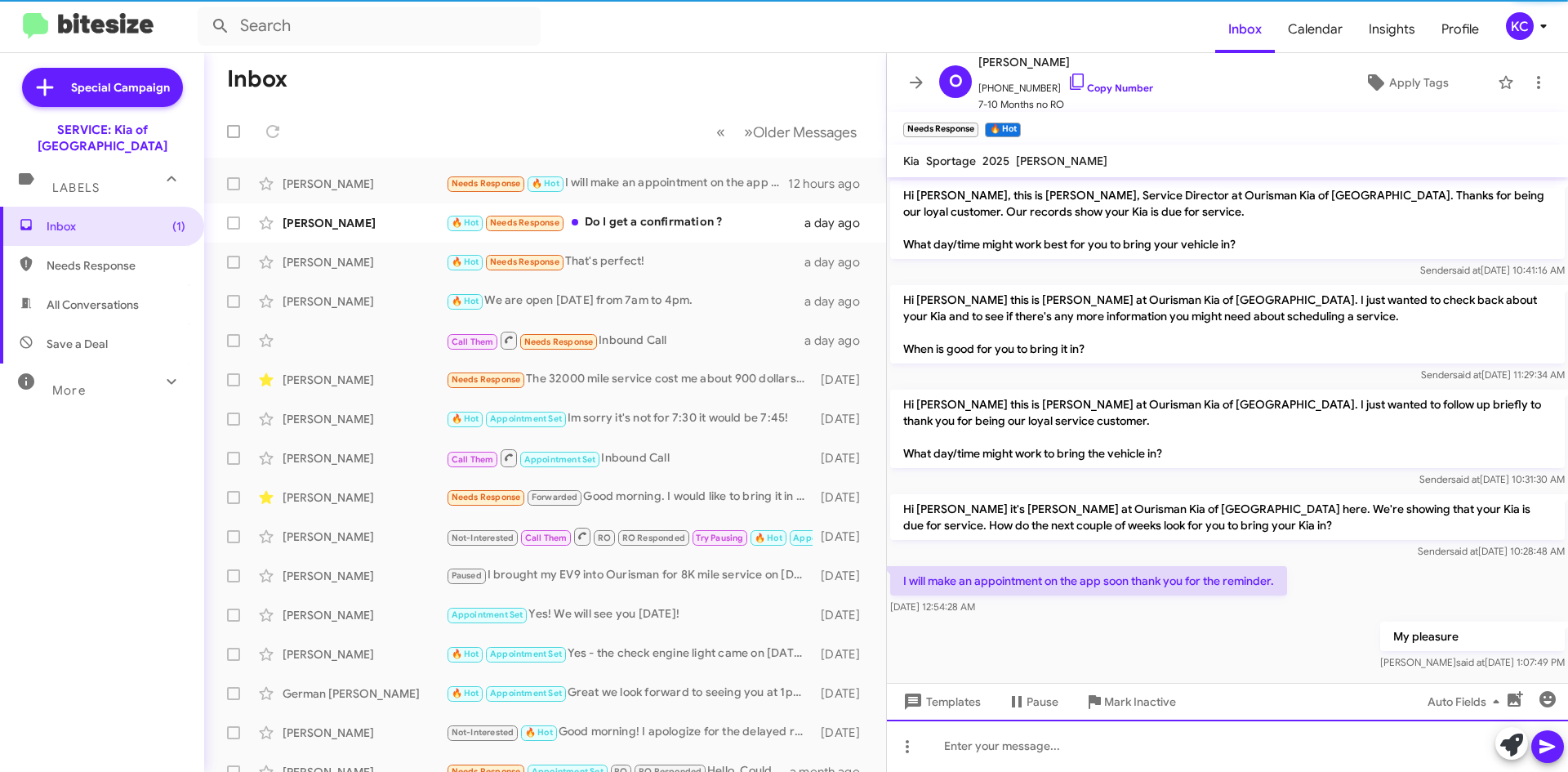
scroll to position [15, 0]
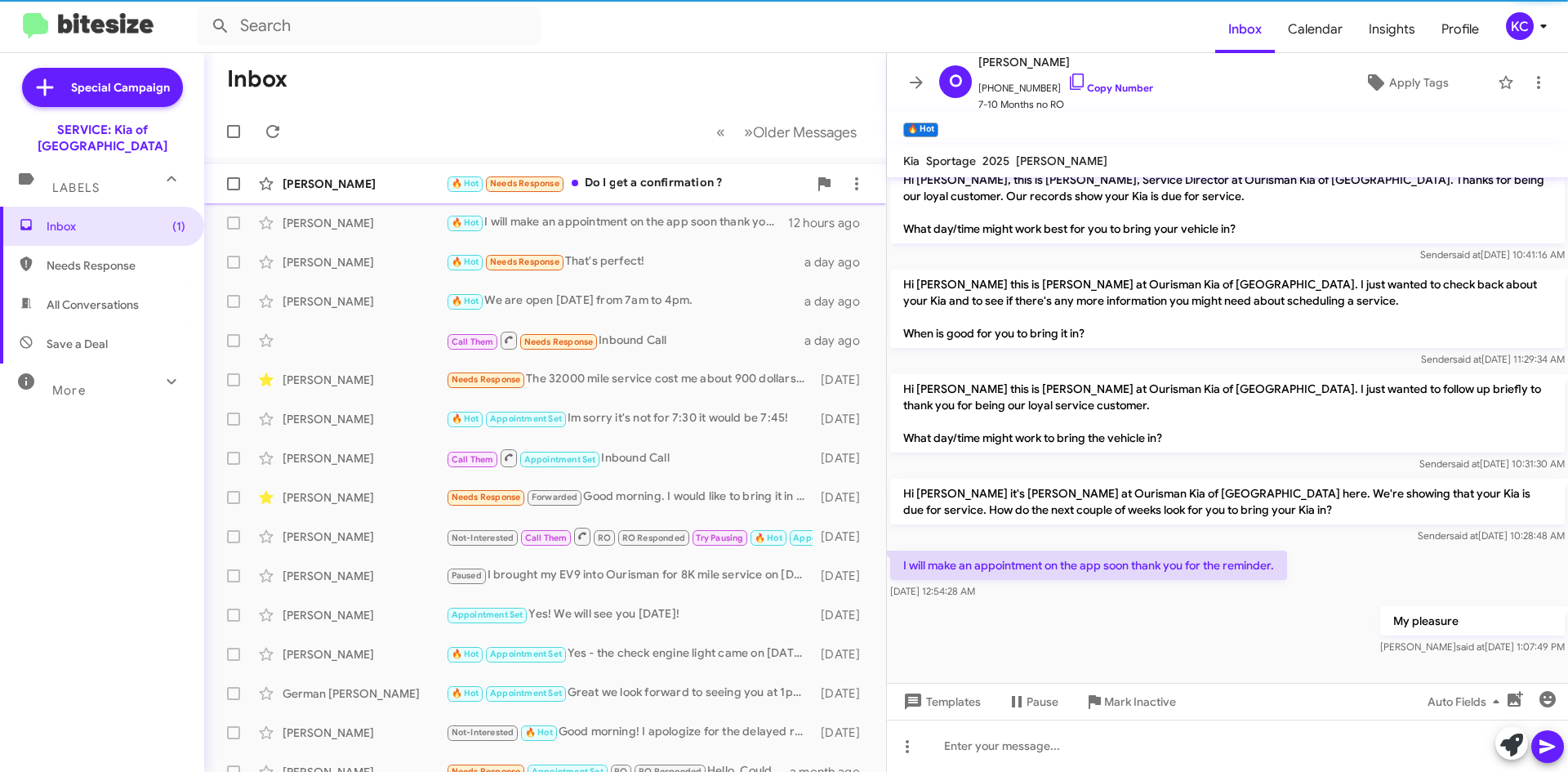
click at [665, 189] on div "🔥 Hot Needs Response Do I get a confirmation ?" at bounding box center [627, 183] width 362 height 19
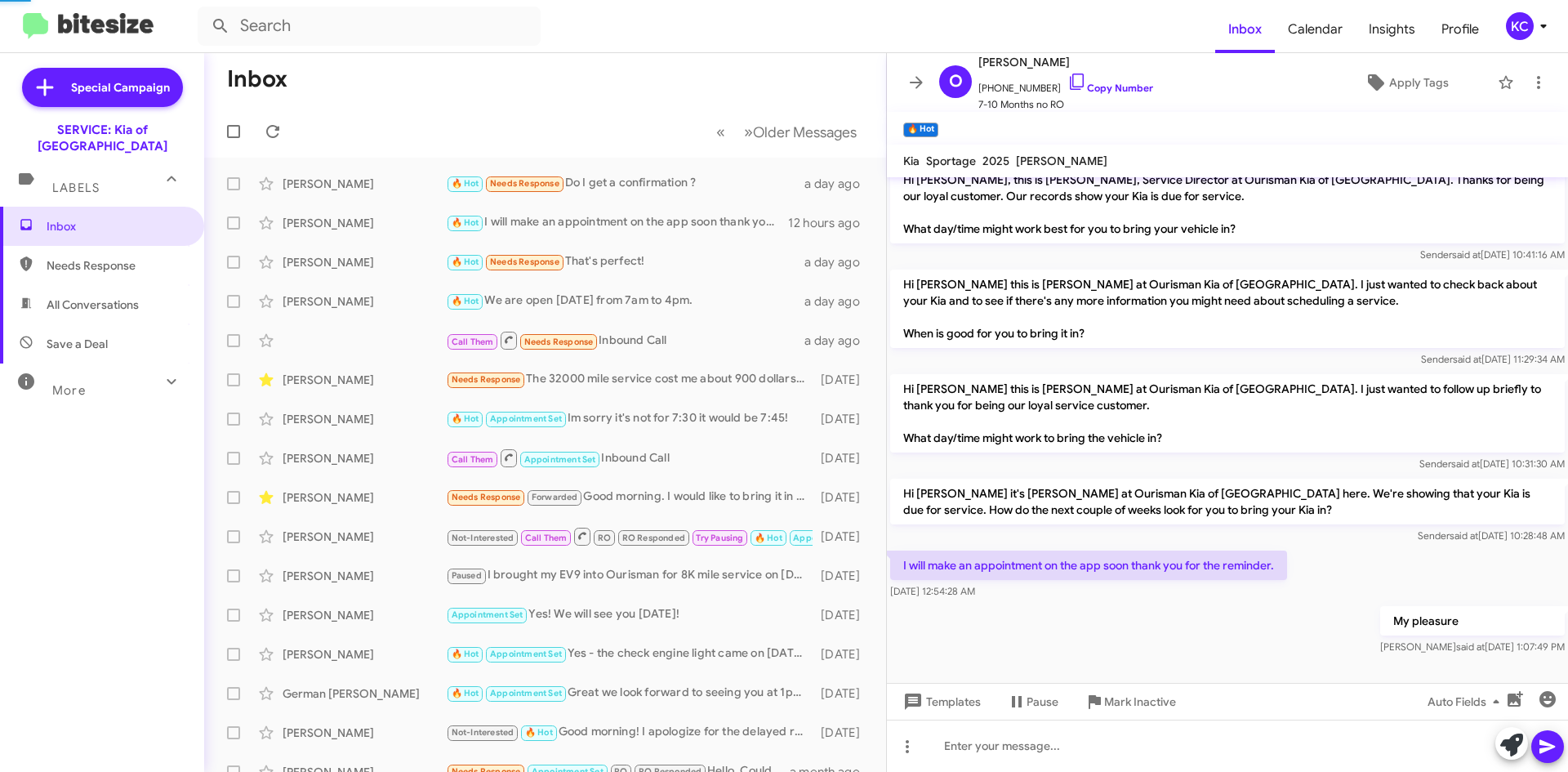
scroll to position [623, 0]
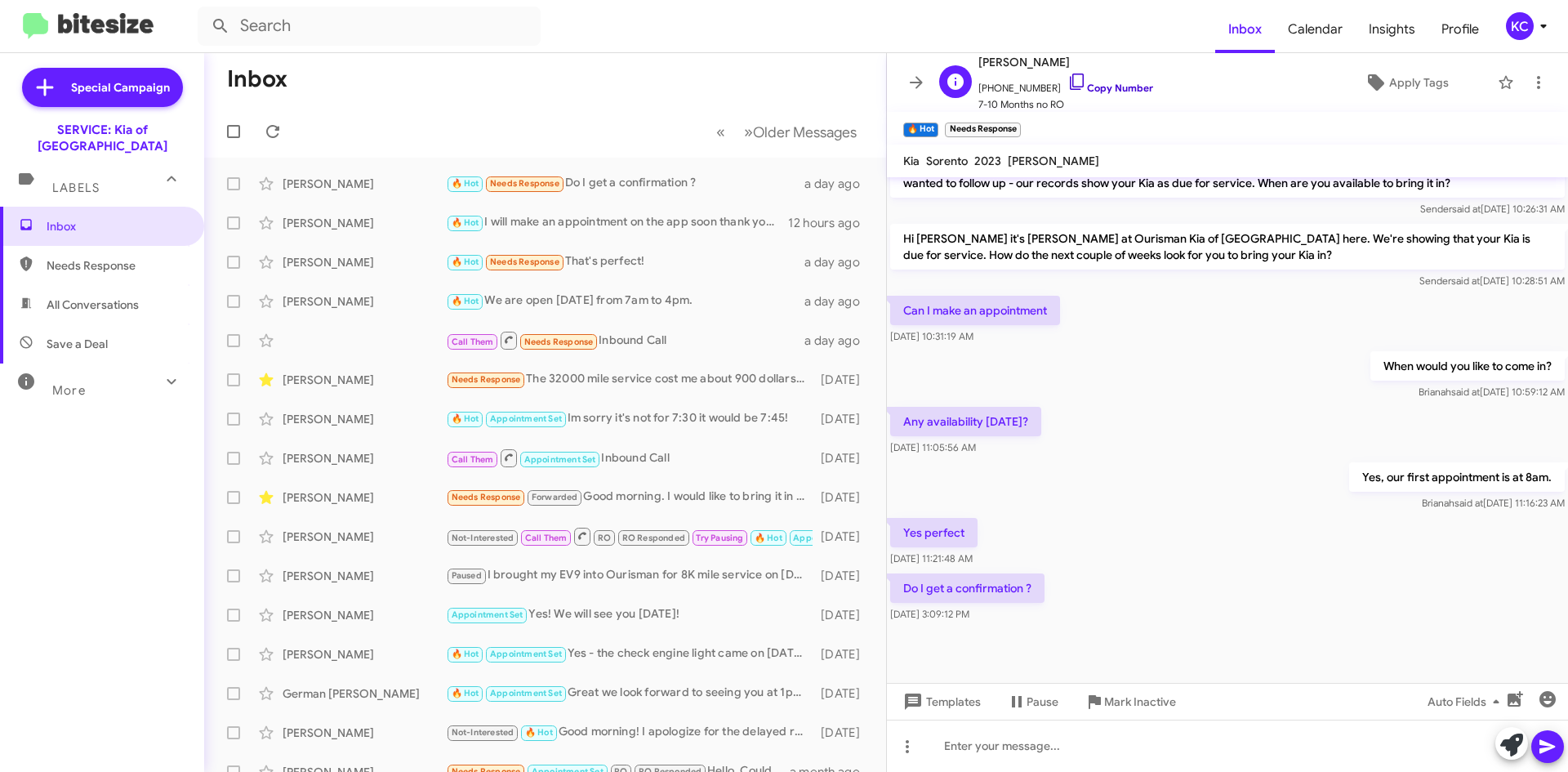
click at [1072, 80] on icon at bounding box center [1077, 82] width 19 height 19
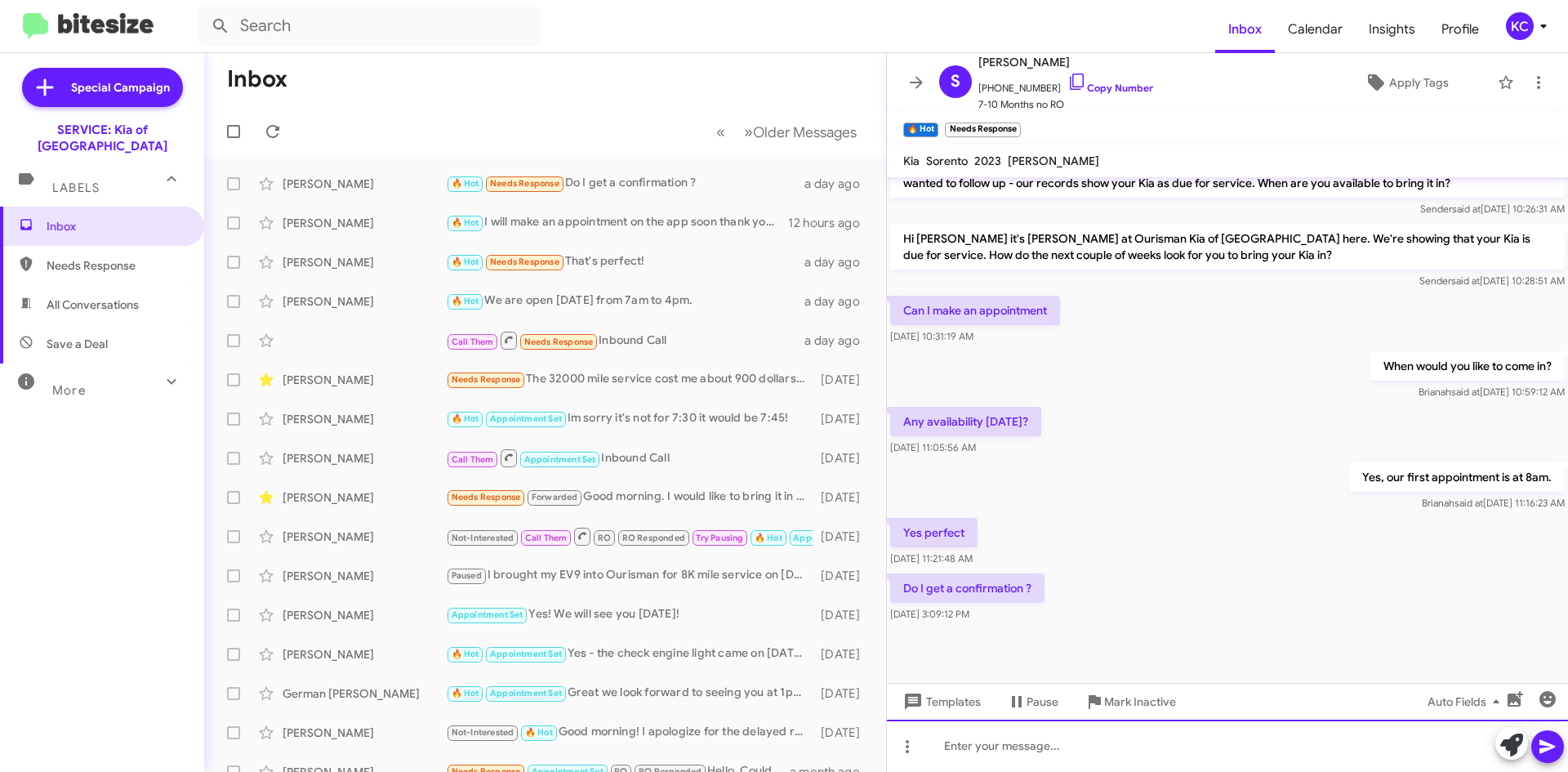
click at [1063, 728] on div at bounding box center [1227, 746] width 681 height 52
click at [1175, 742] on div "I am sorry nobody confirmed with you" at bounding box center [1227, 746] width 681 height 52
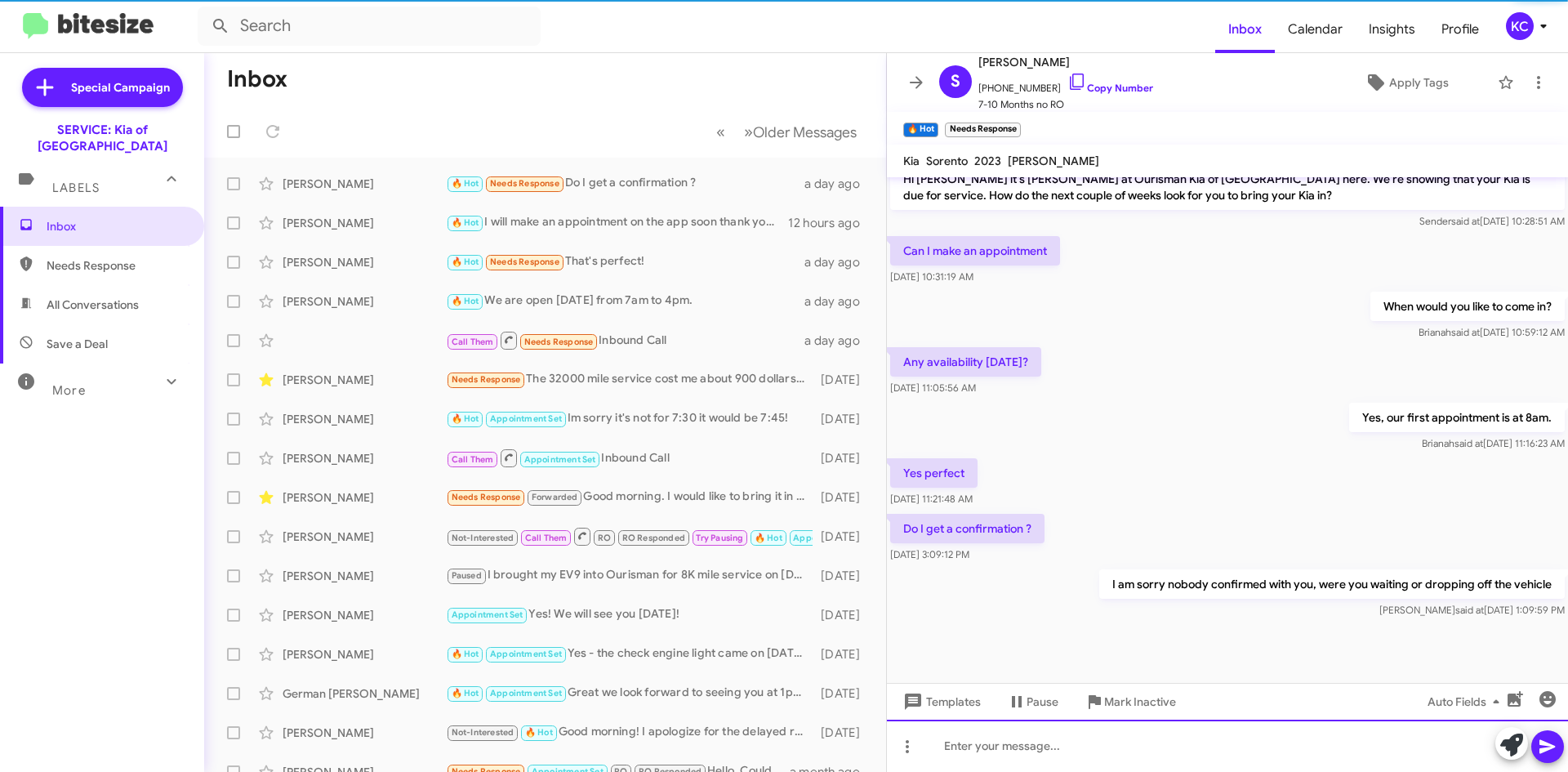
scroll to position [683, 0]
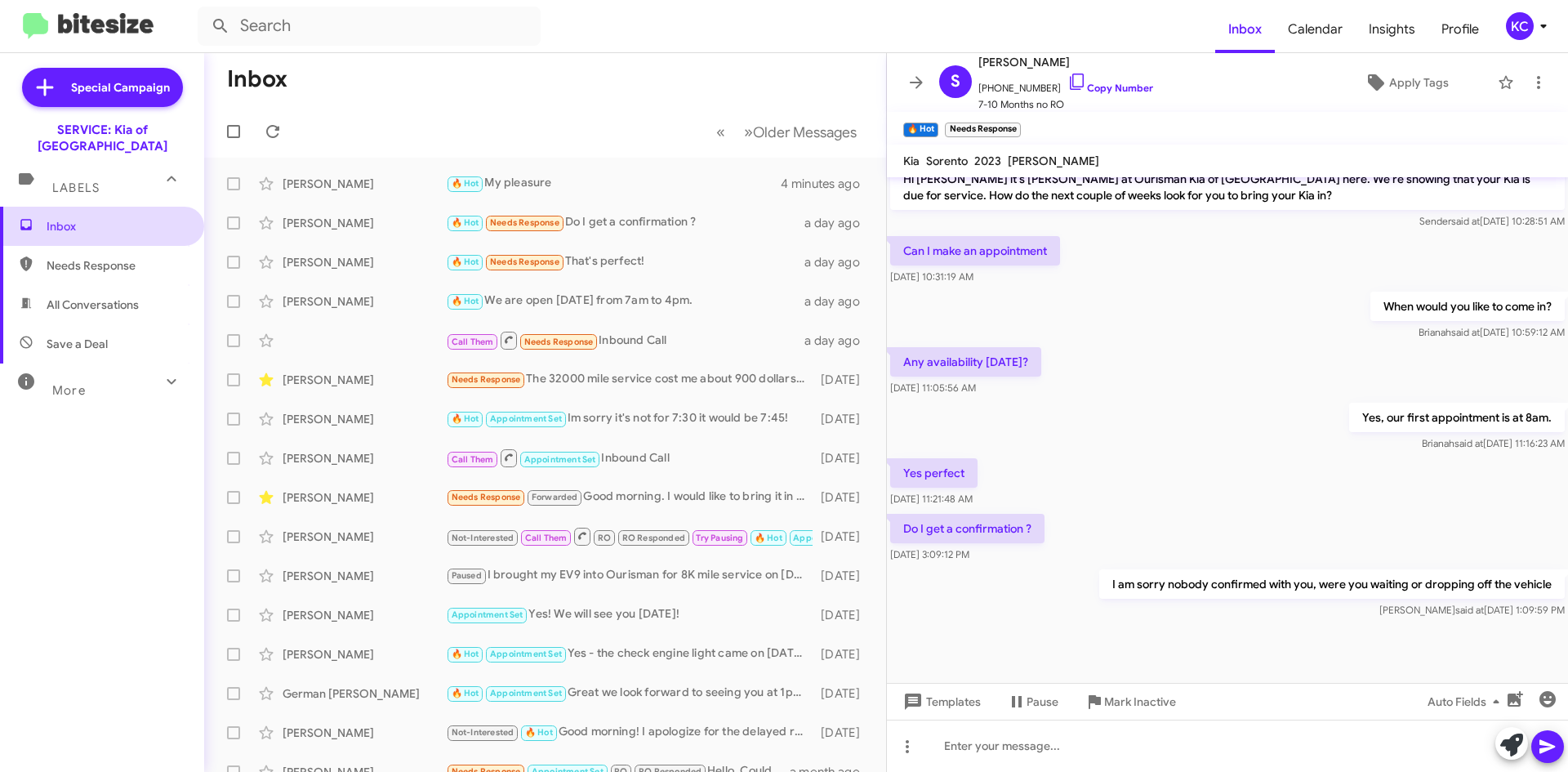
click at [110, 218] on span "Inbox" at bounding box center [116, 226] width 139 height 16
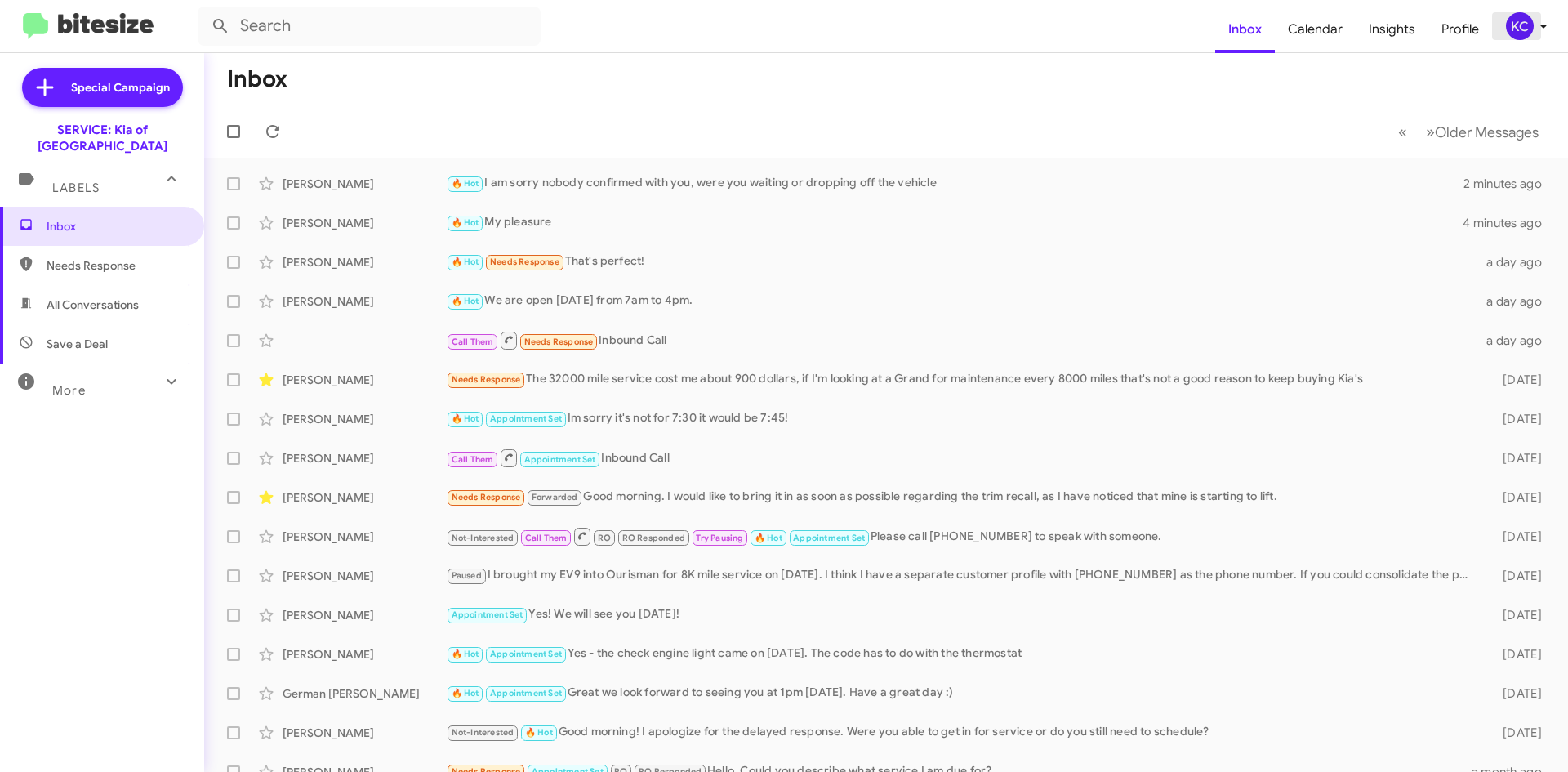
click at [1516, 23] on div "KC" at bounding box center [1519, 26] width 28 height 28
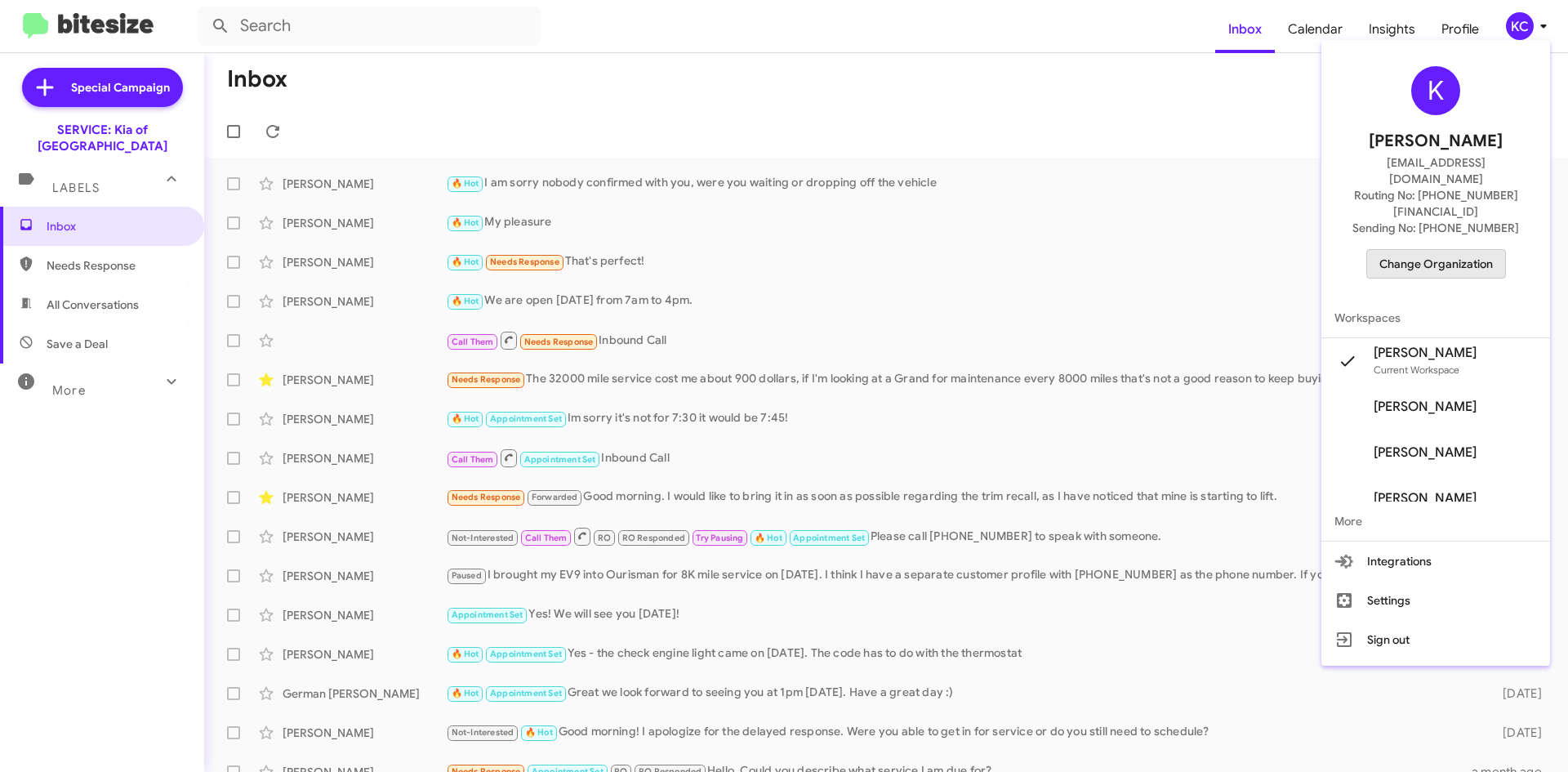
click at [1469, 250] on span "Change Organization" at bounding box center [1436, 263] width 113 height 28
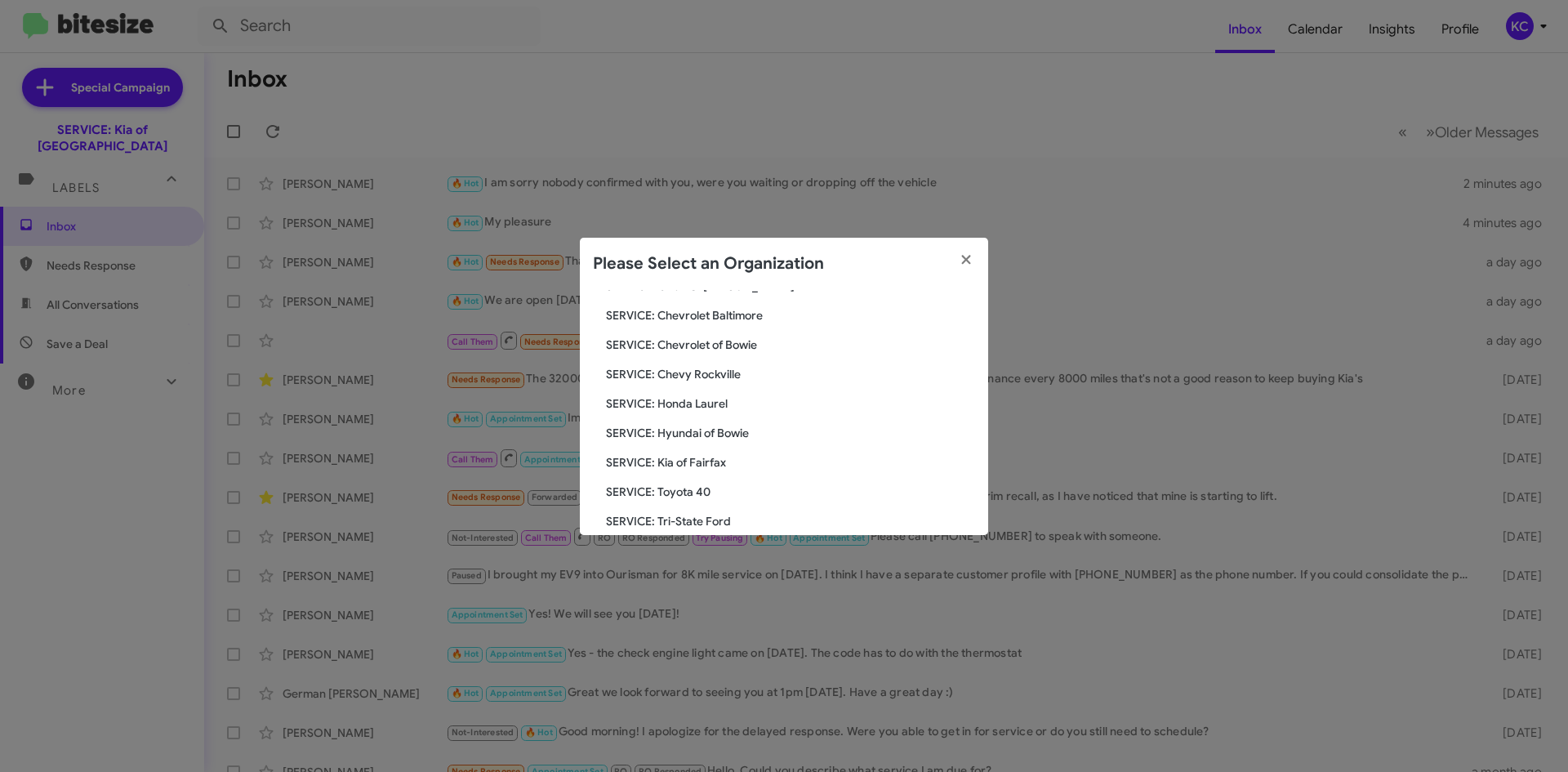
scroll to position [82, 0]
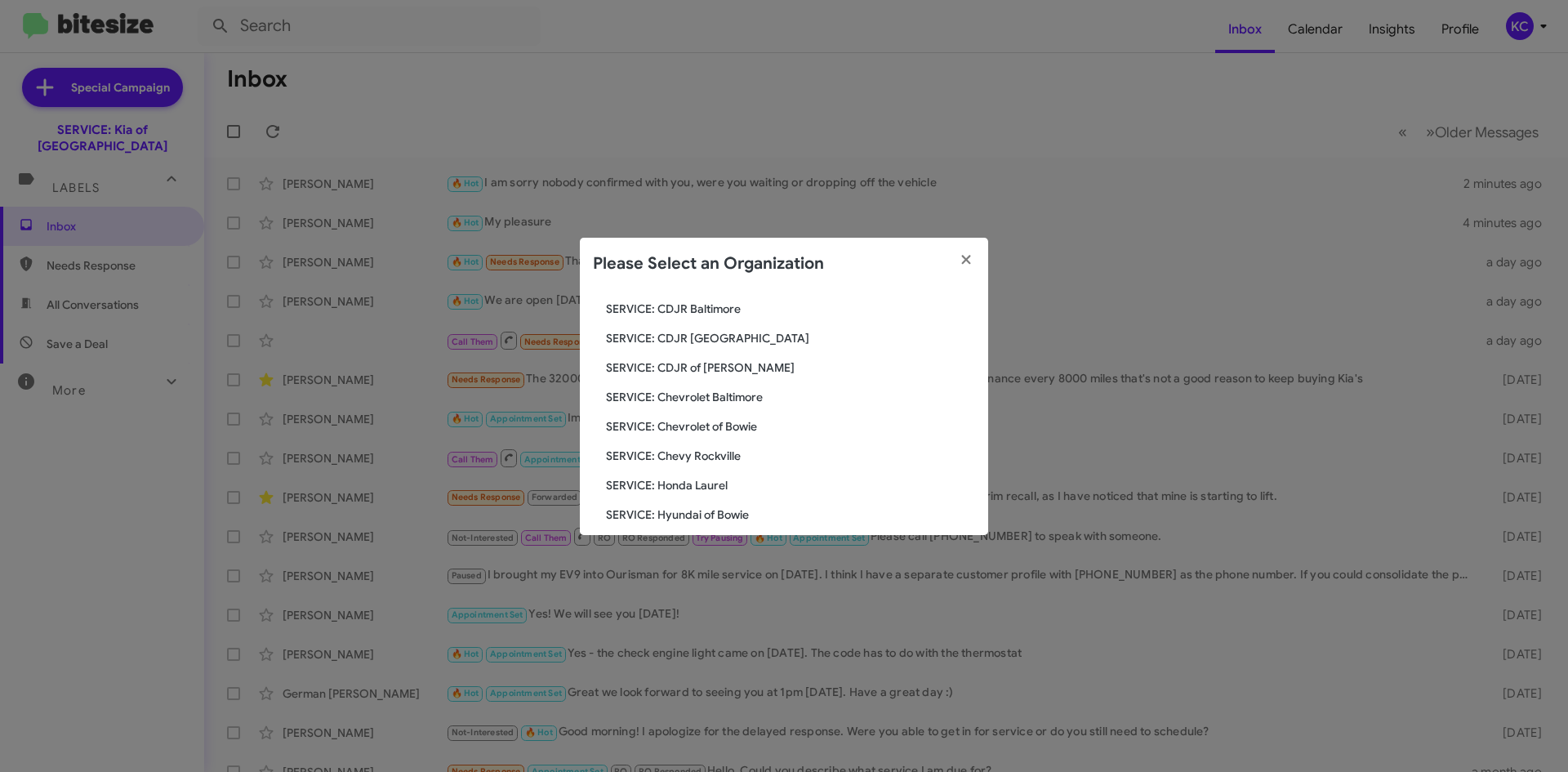
click at [717, 514] on span "SERVICE: Hyundai of Bowie" at bounding box center [790, 515] width 369 height 16
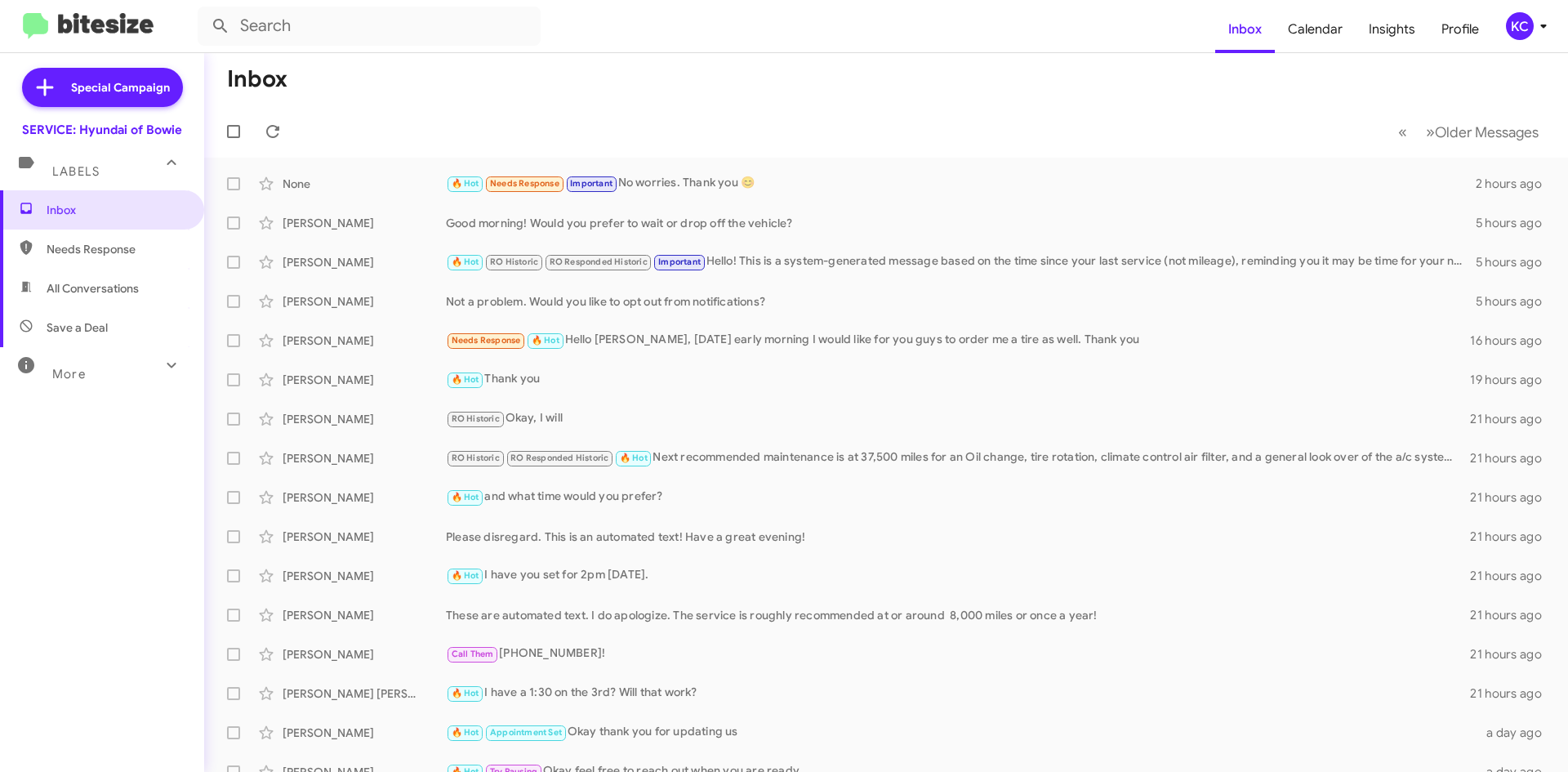
click at [1519, 23] on div "KC" at bounding box center [1519, 26] width 28 height 28
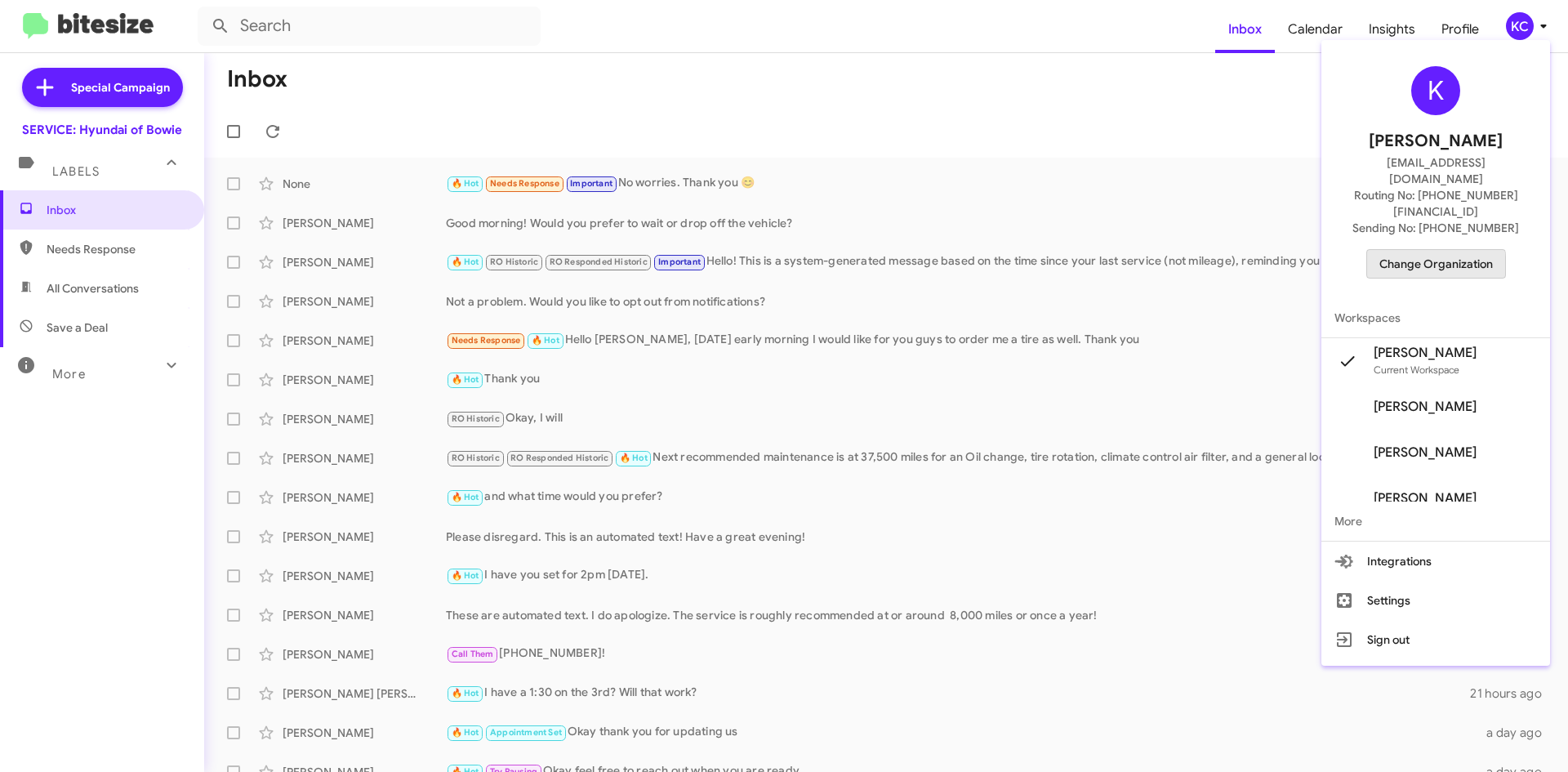
click at [1422, 250] on span "Change Organization" at bounding box center [1436, 263] width 113 height 28
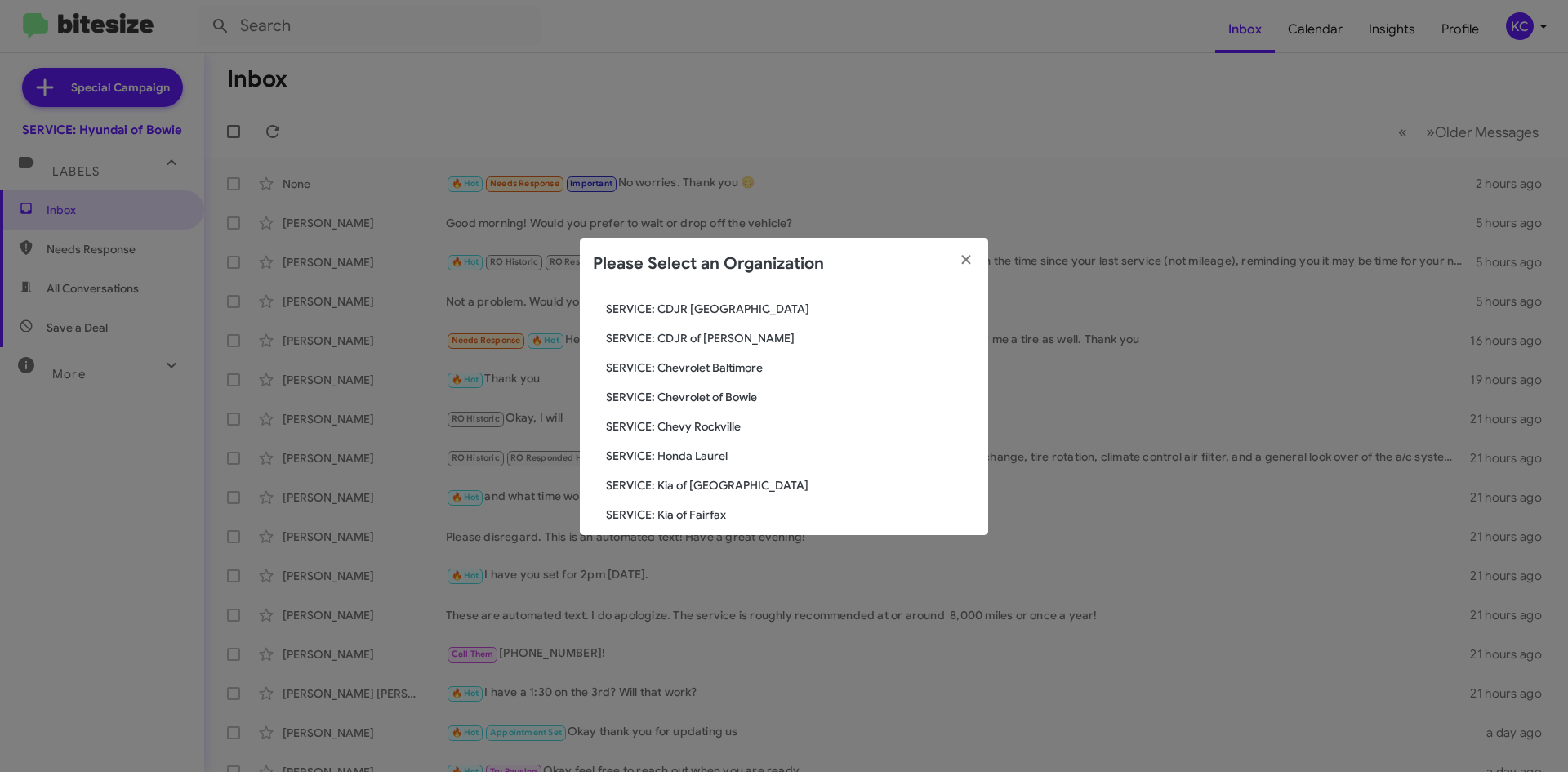
scroll to position [82, 0]
click at [703, 447] on span "SERVICE: Chevy Rockville" at bounding box center [790, 455] width 369 height 16
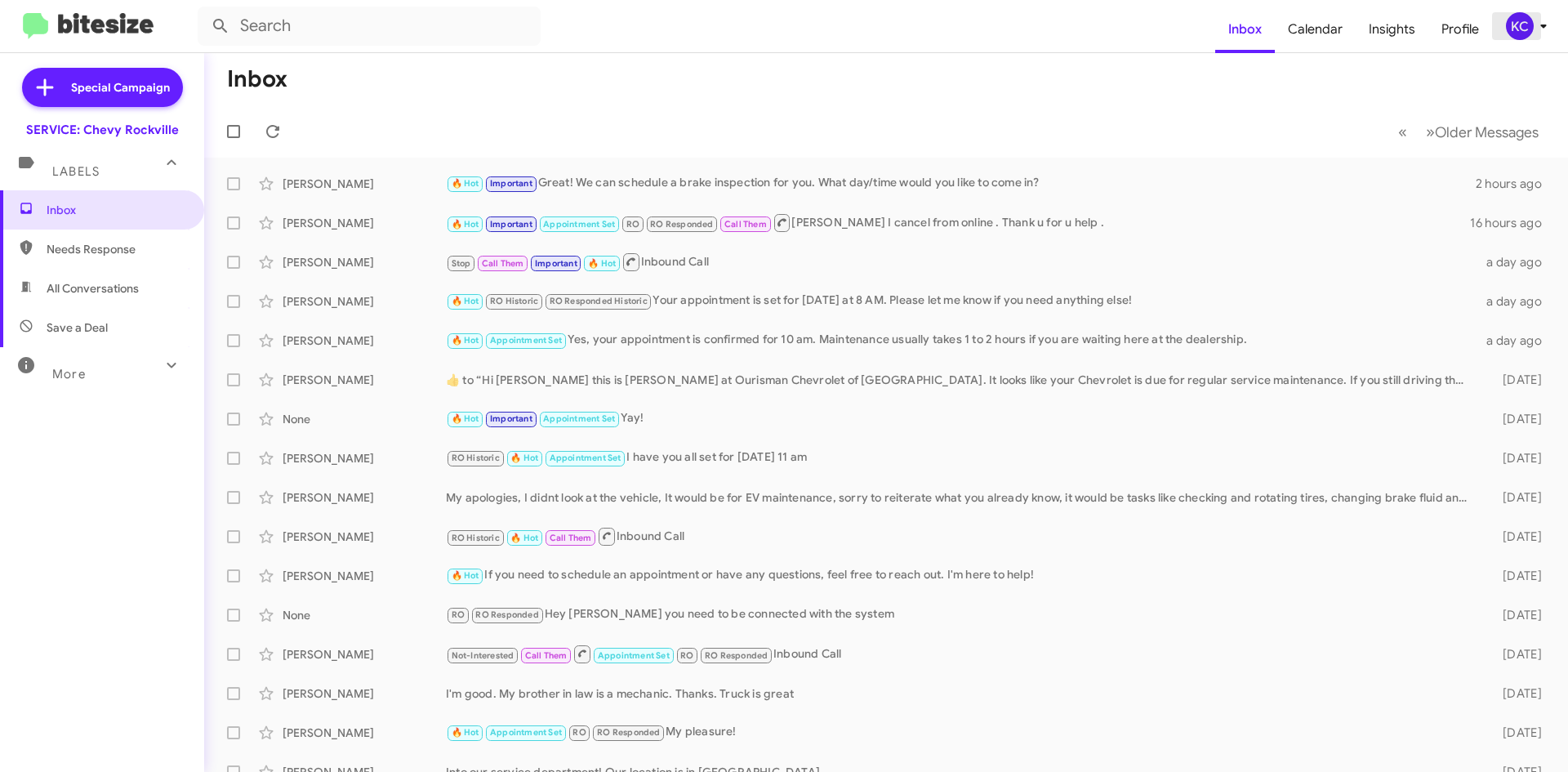
click at [1502, 32] on button "KC" at bounding box center [1521, 26] width 58 height 28
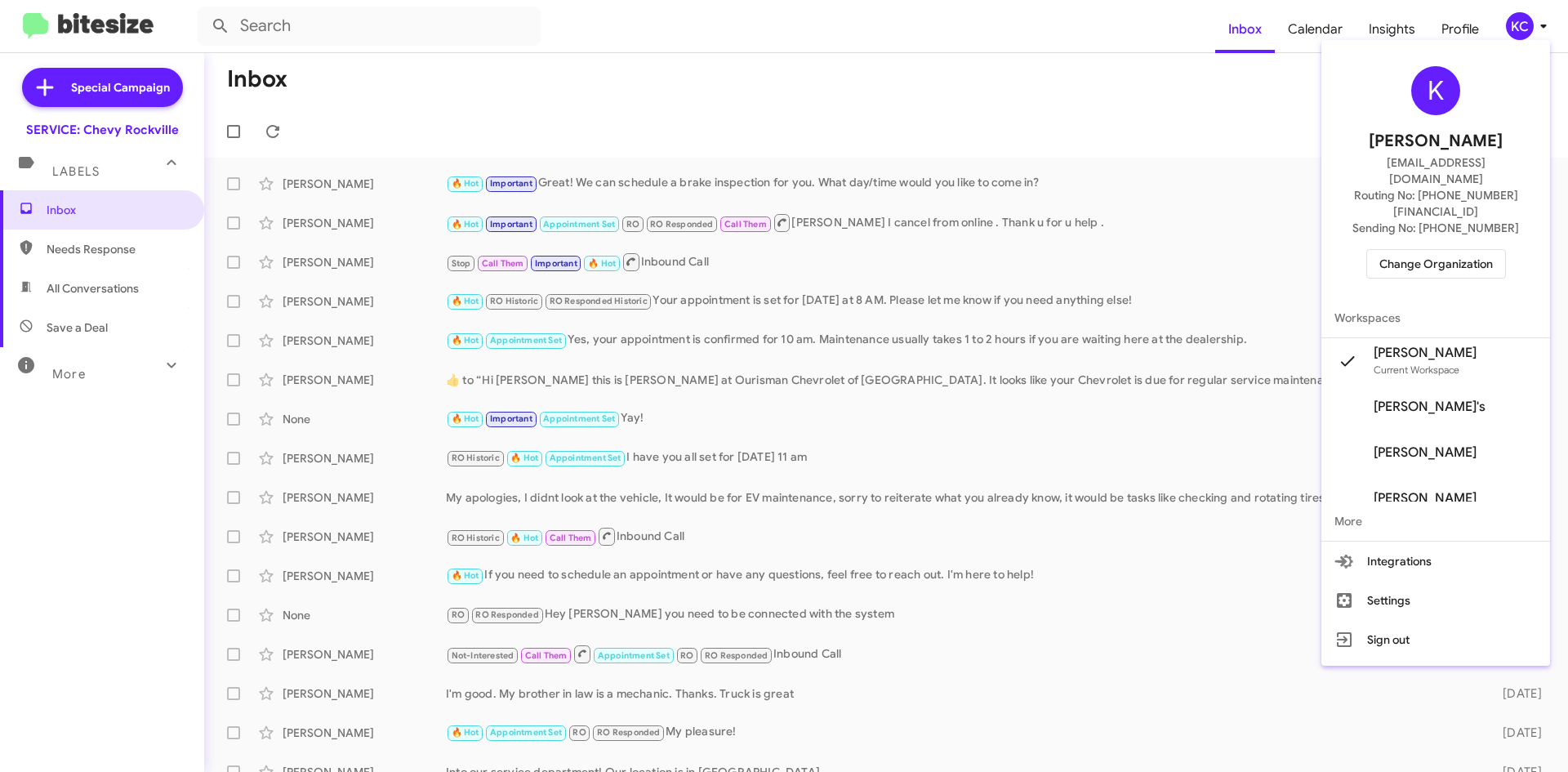
click at [1444, 250] on span "Change Organization" at bounding box center [1436, 263] width 113 height 28
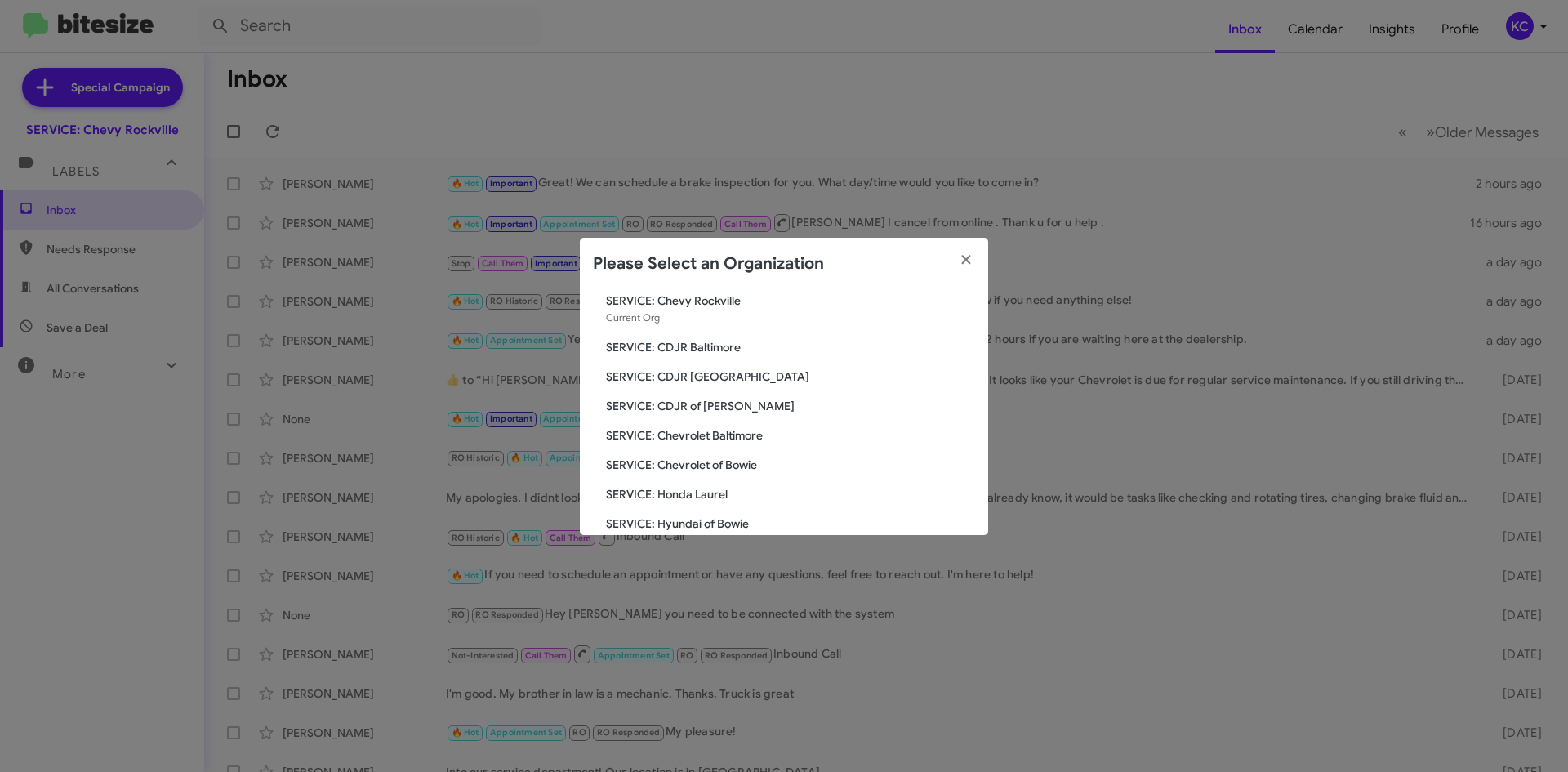
scroll to position [82, 0]
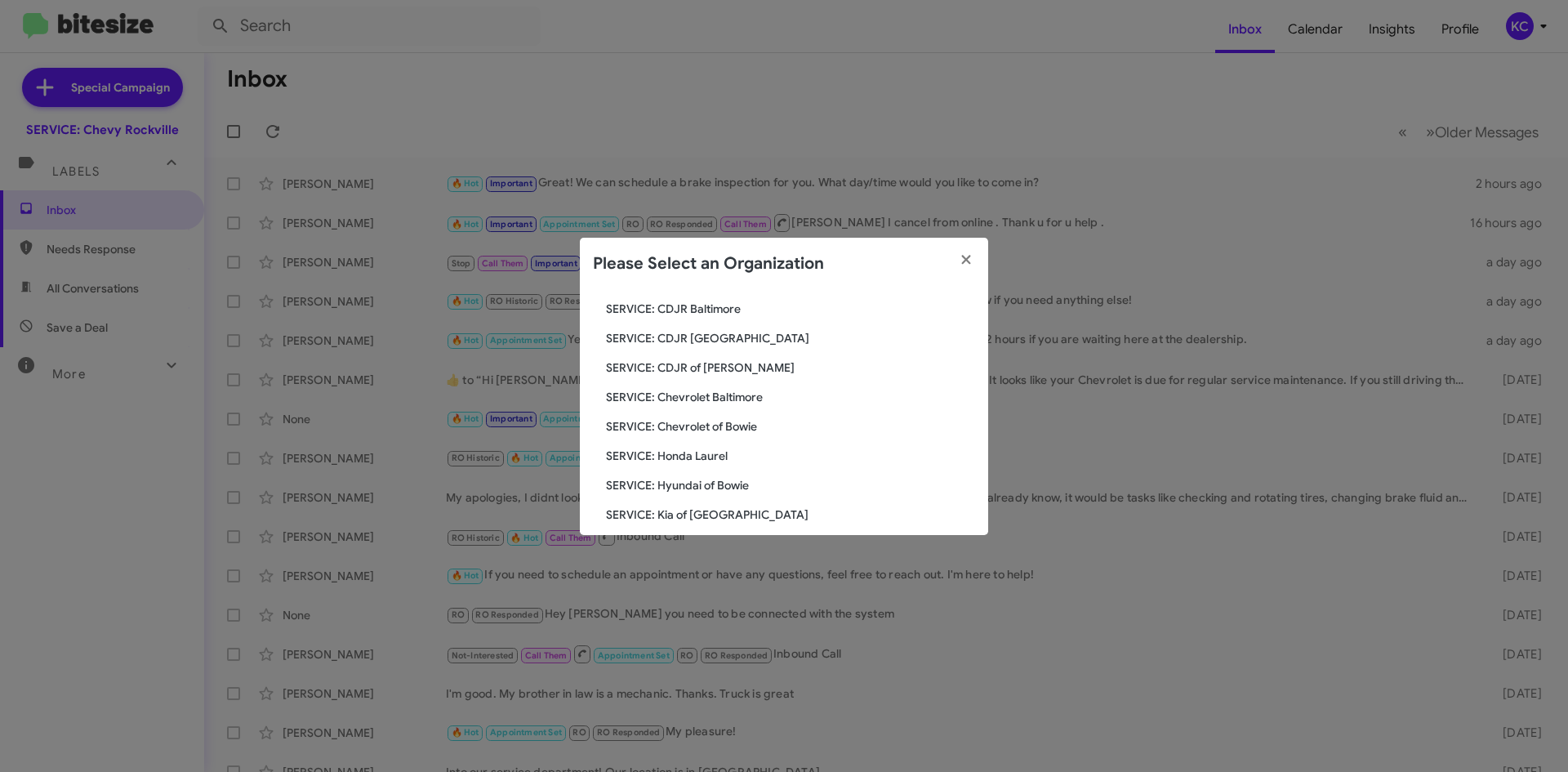
click at [705, 425] on span "SERVICE: Chevrolet of Bowie" at bounding box center [790, 426] width 369 height 16
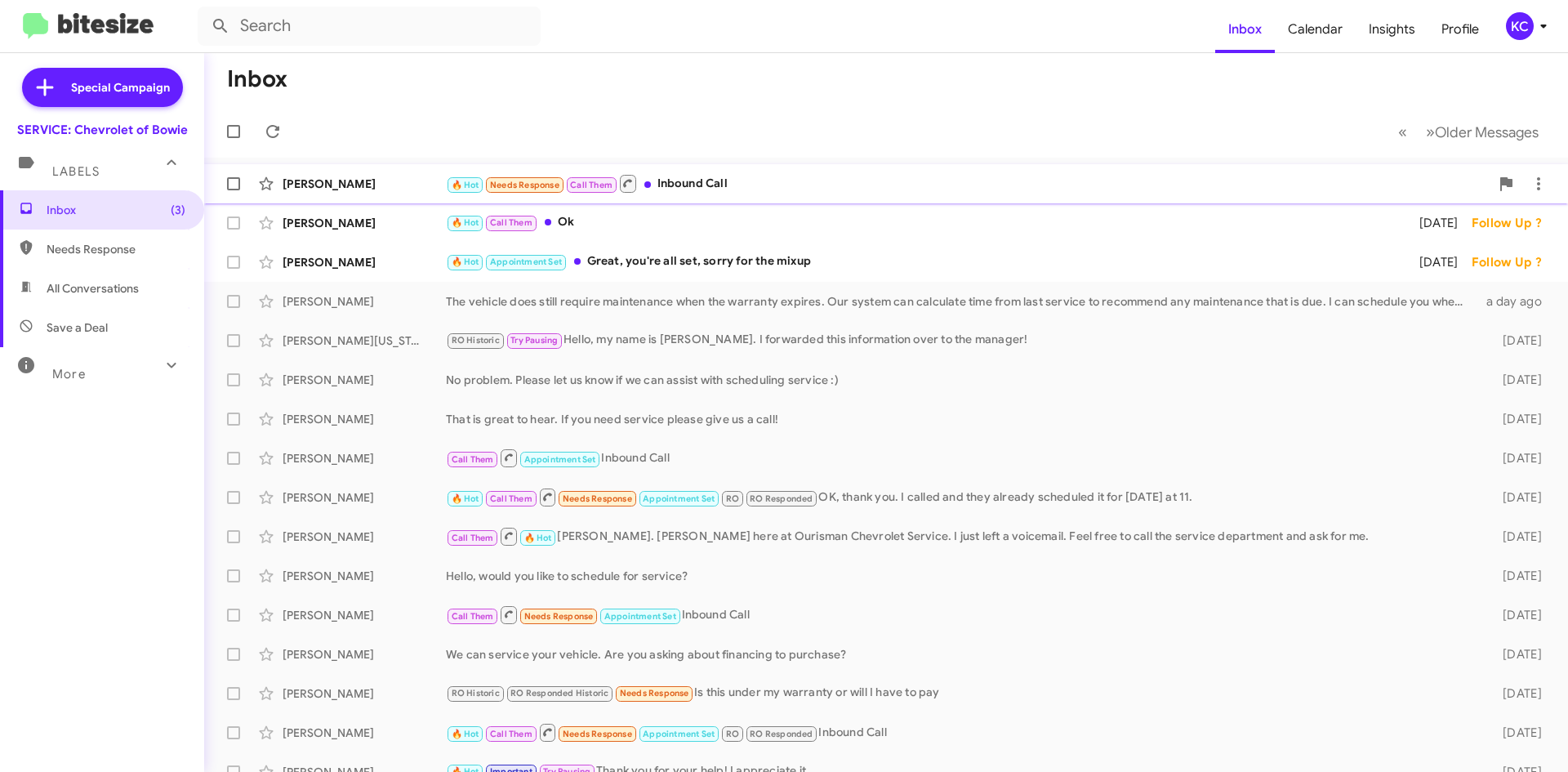
click at [698, 186] on div "🔥 Hot Needs Response Call Them Inbound Call" at bounding box center [968, 182] width 1044 height 20
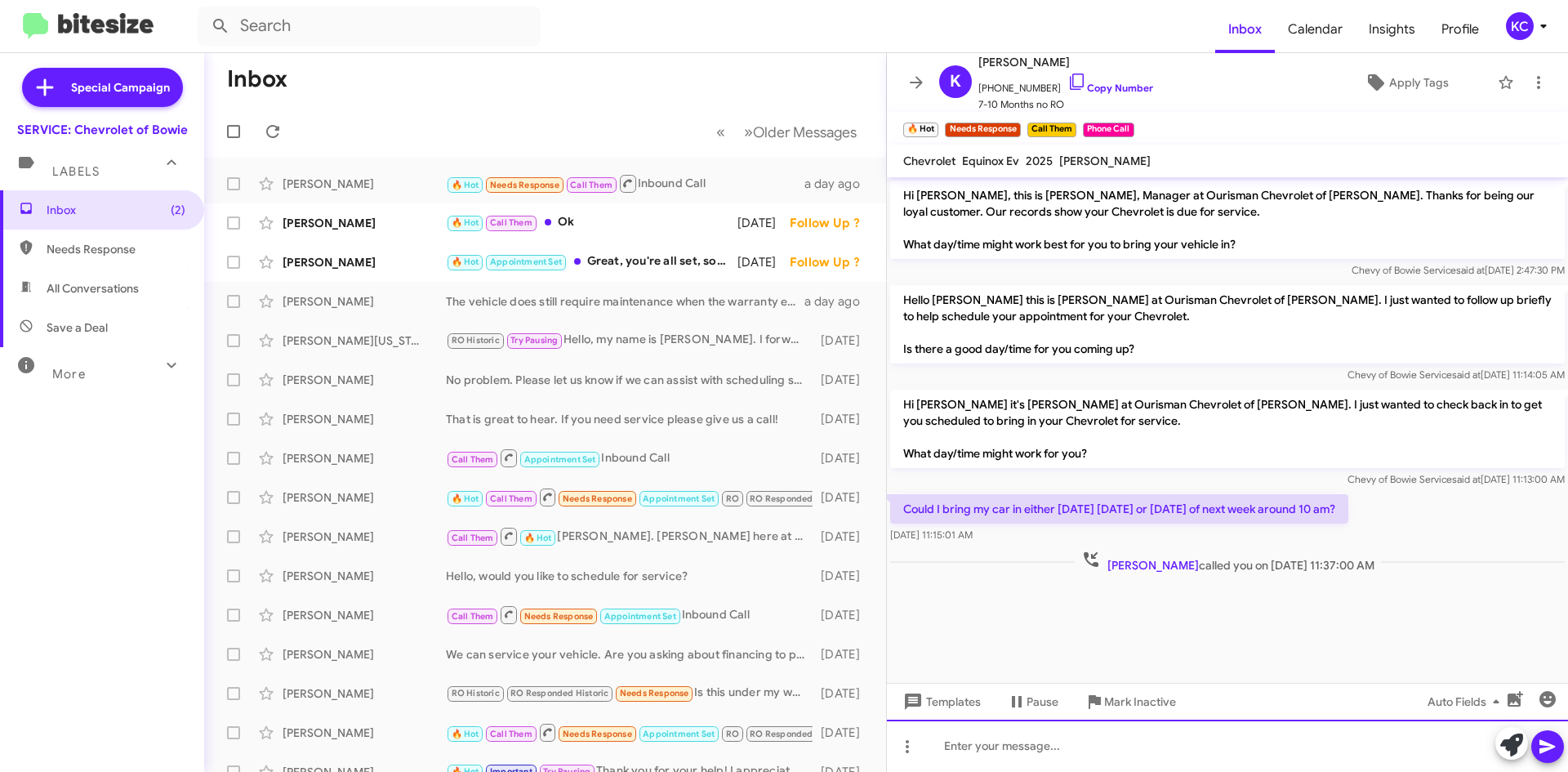
click at [1132, 737] on div at bounding box center [1227, 746] width 681 height 52
paste div
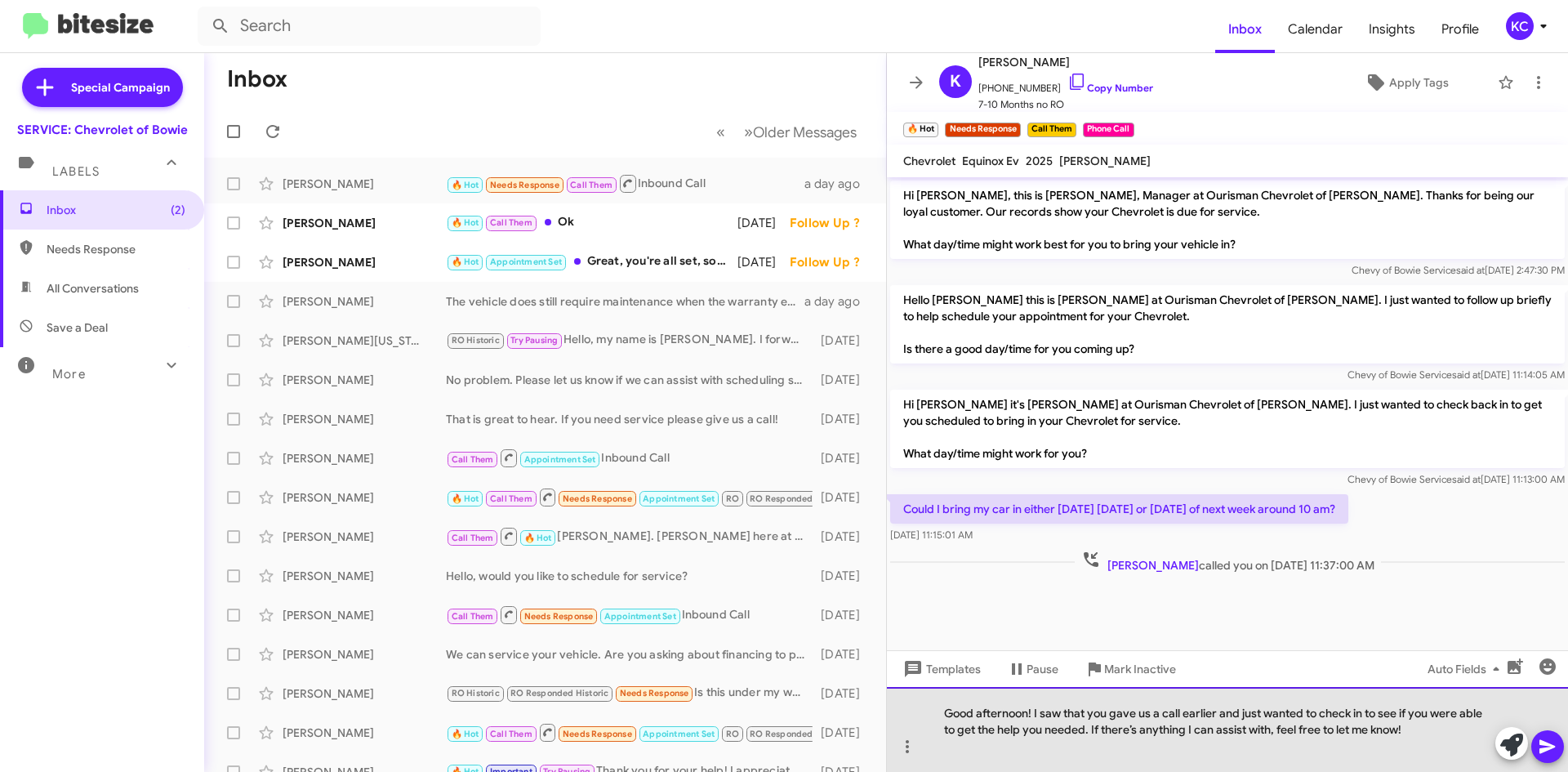
click at [1190, 712] on div "Good afternoon! I saw that you gave us a call earlier and just wanted to check …" at bounding box center [1227, 730] width 681 height 85
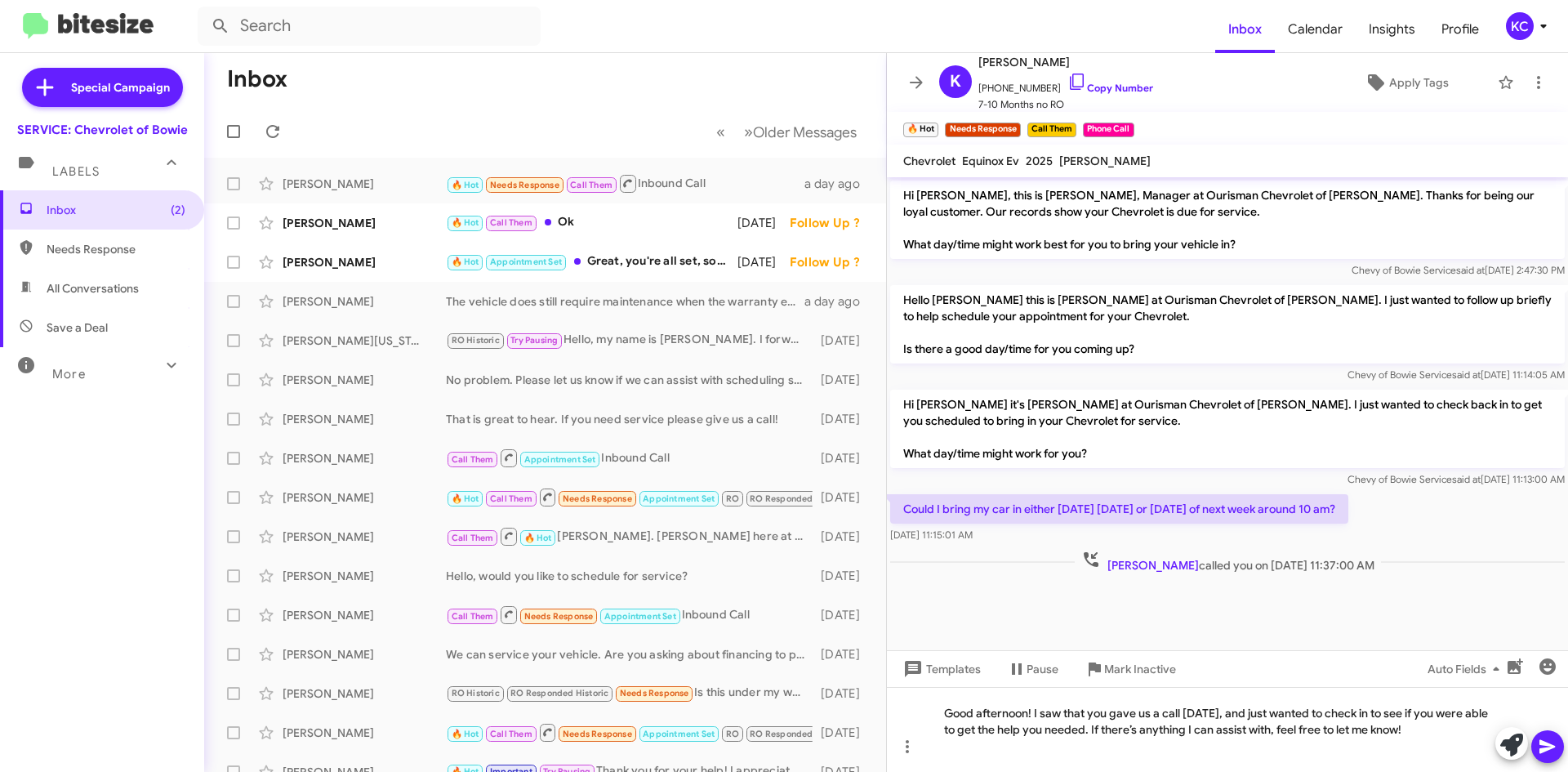
click at [1556, 734] on span at bounding box center [1548, 747] width 19 height 33
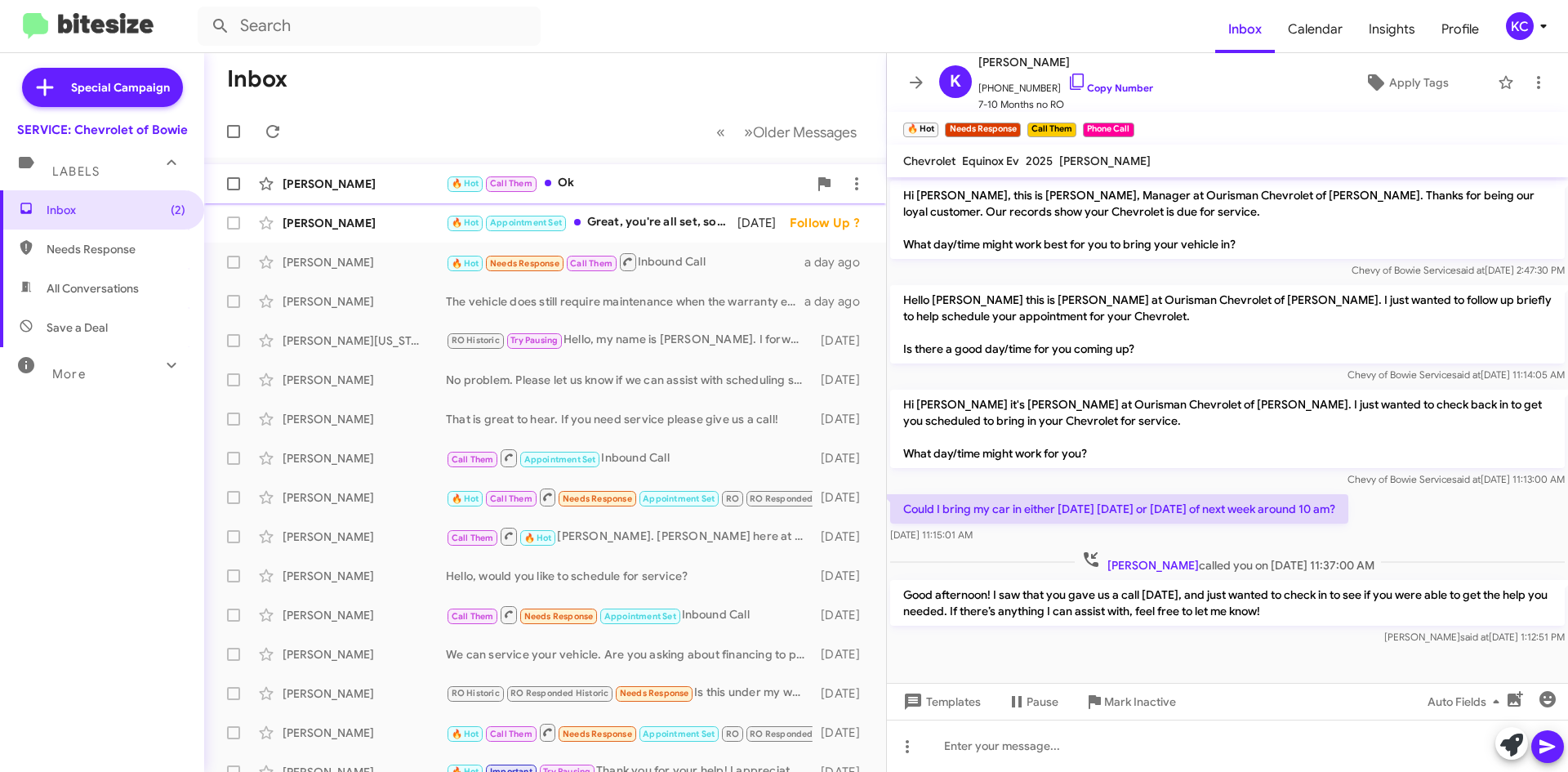
click at [587, 188] on div "🔥 Hot Call Them Ok" at bounding box center [627, 183] width 362 height 19
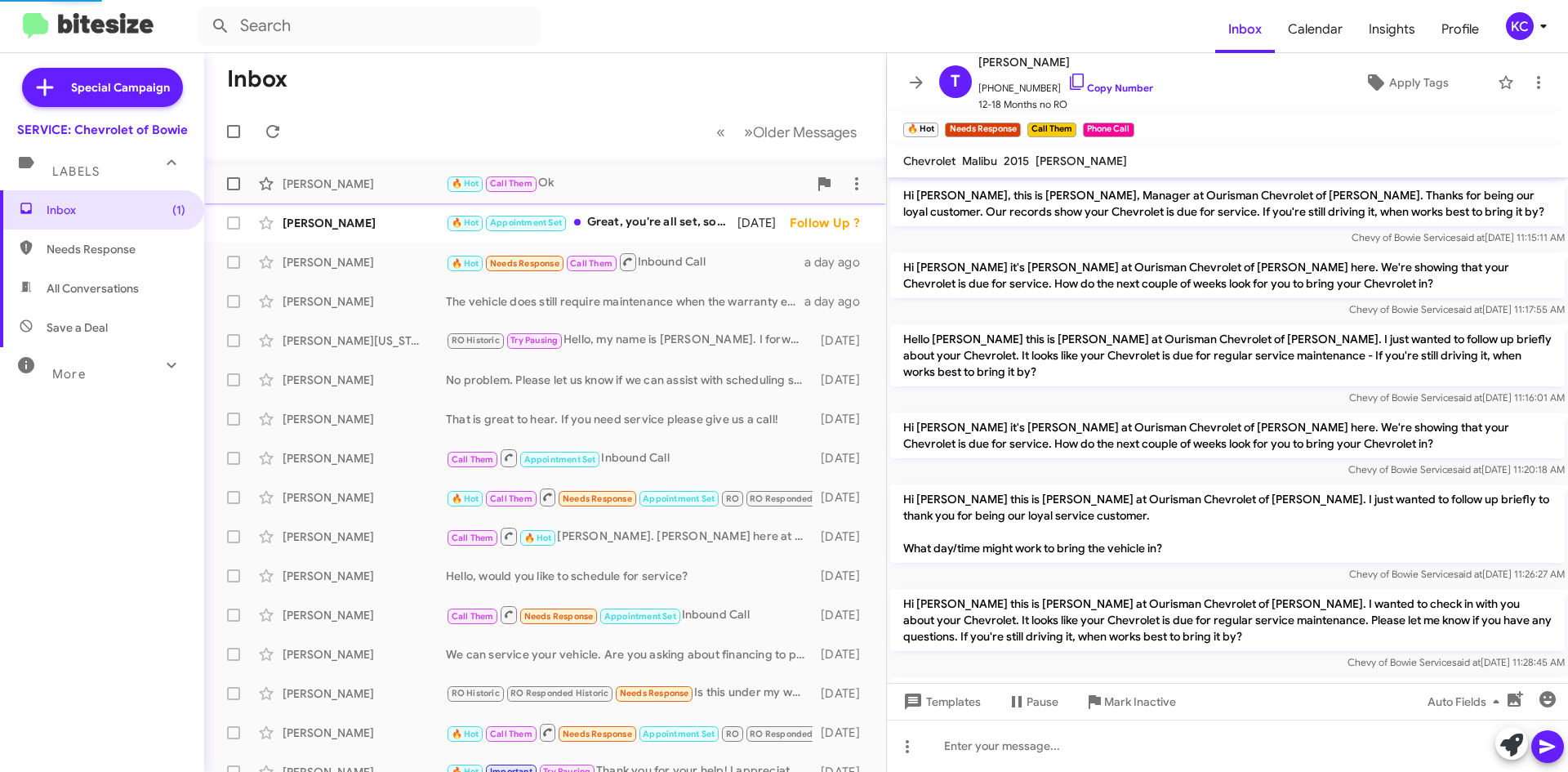
scroll to position [466, 0]
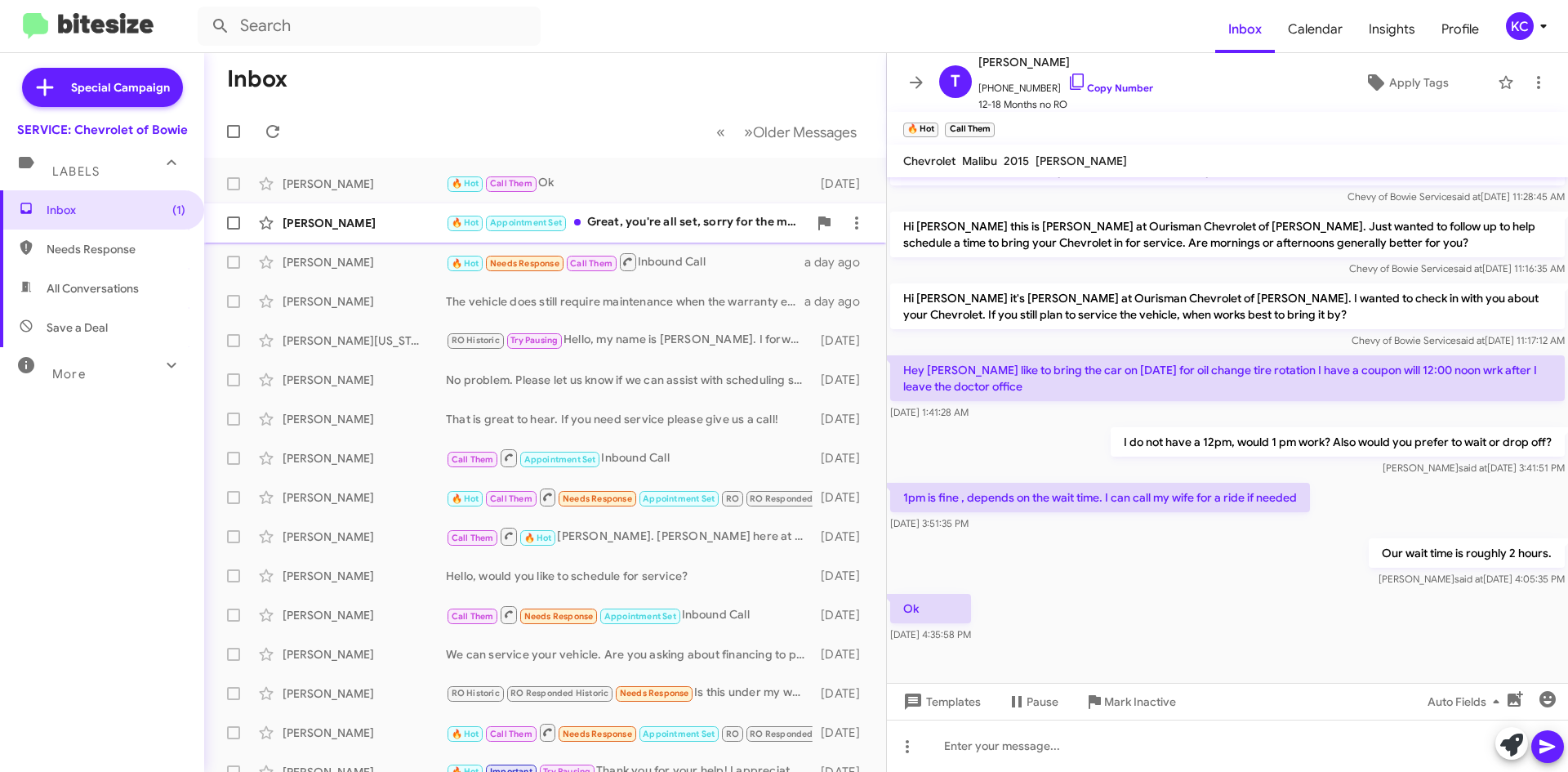
click at [601, 222] on div "🔥 Hot Appointment Set Great, you're all set, sorry for the mixup" at bounding box center [627, 223] width 362 height 19
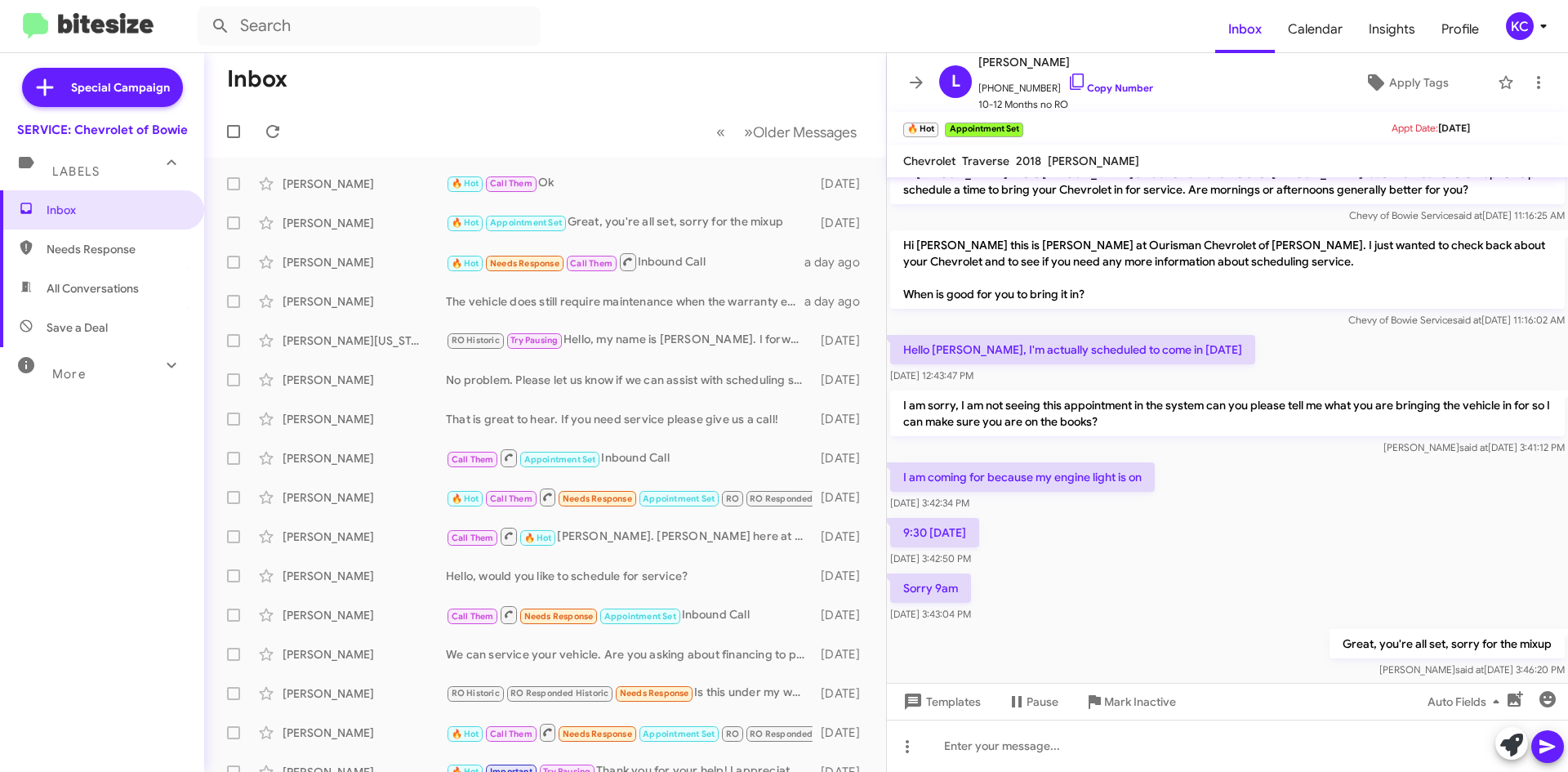
scroll to position [891, 0]
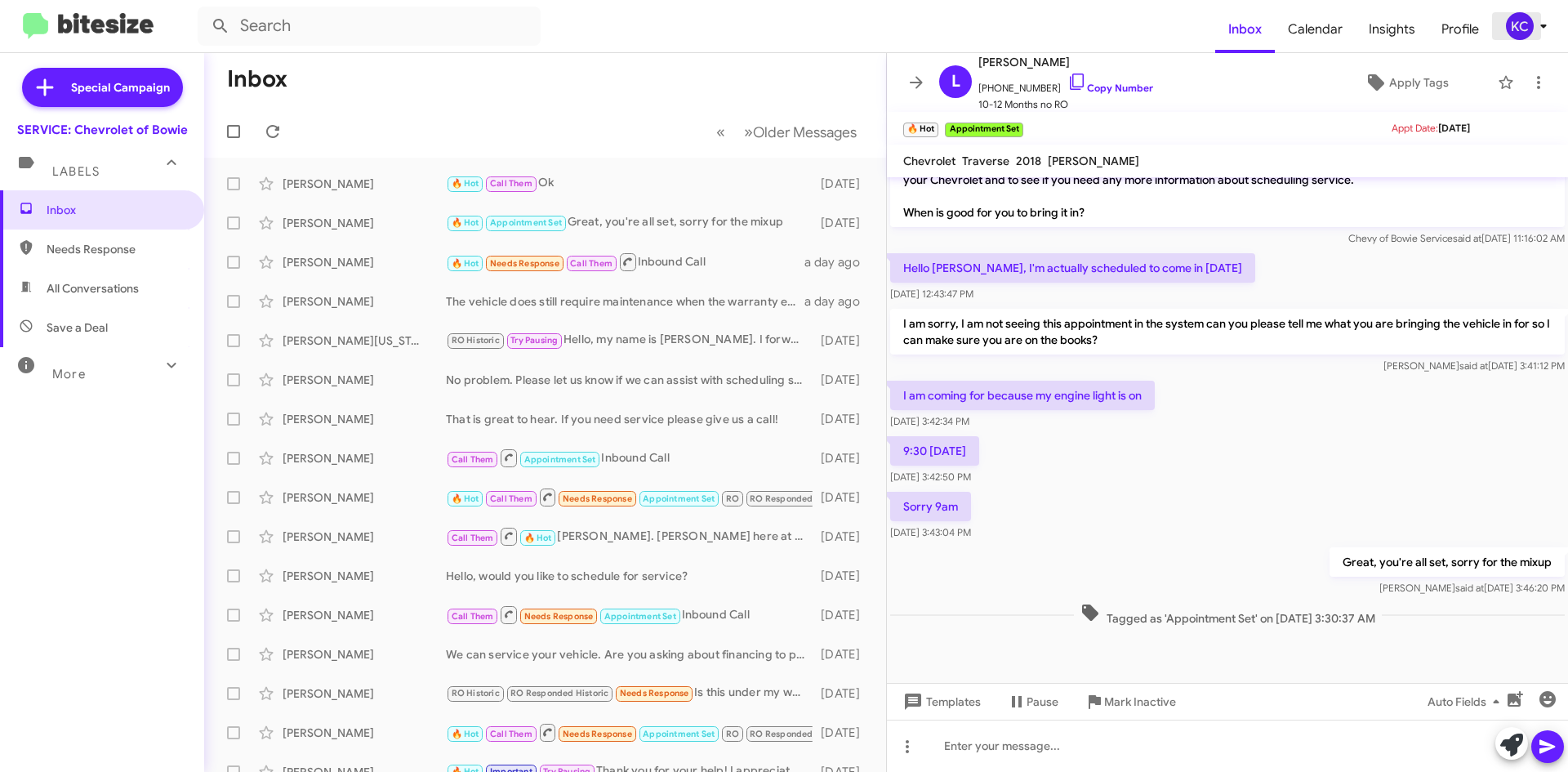
click at [1520, 28] on div "KC" at bounding box center [1519, 26] width 28 height 28
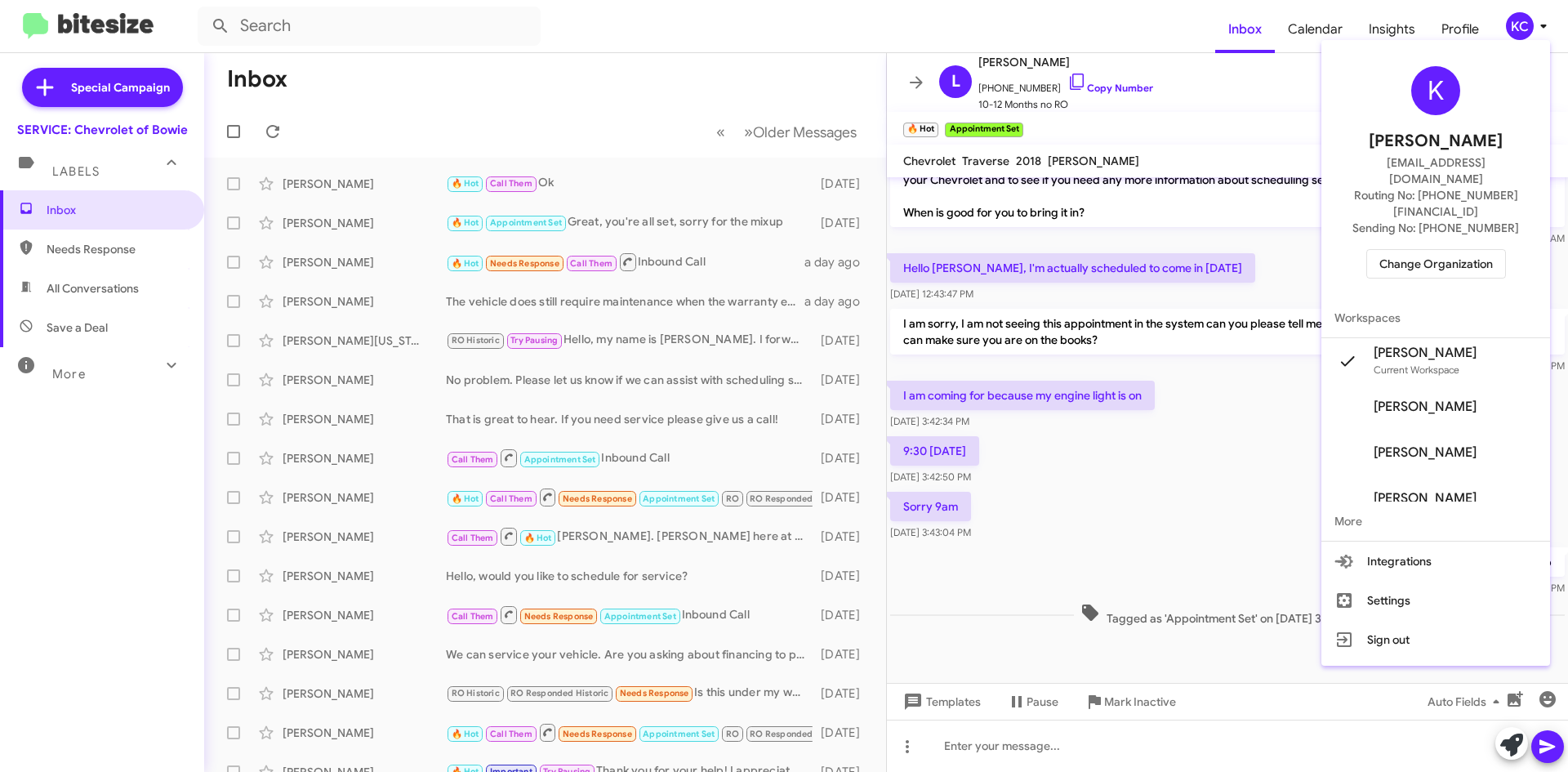
click at [1466, 250] on span "Change Organization" at bounding box center [1436, 263] width 113 height 28
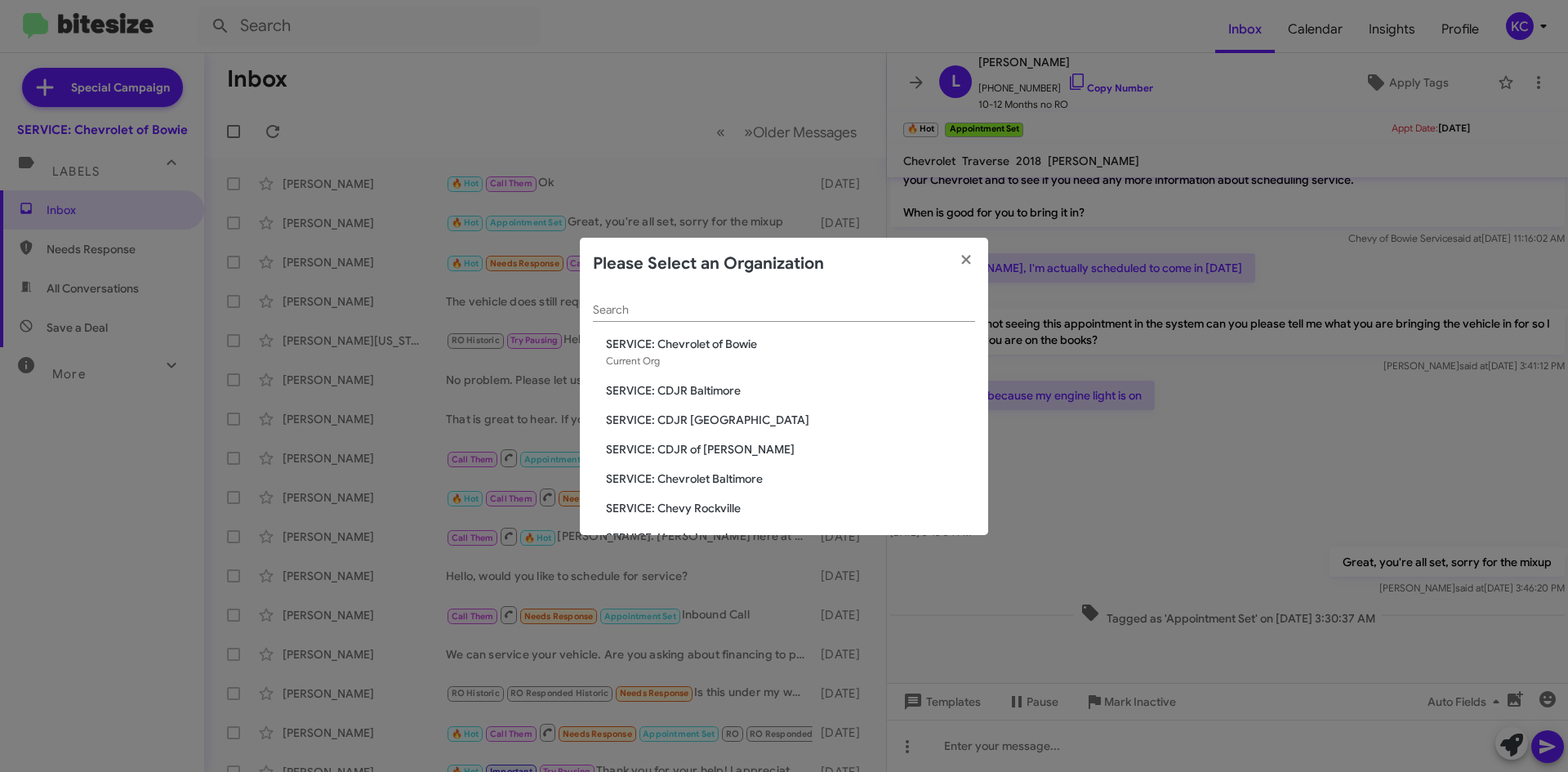
scroll to position [82, 0]
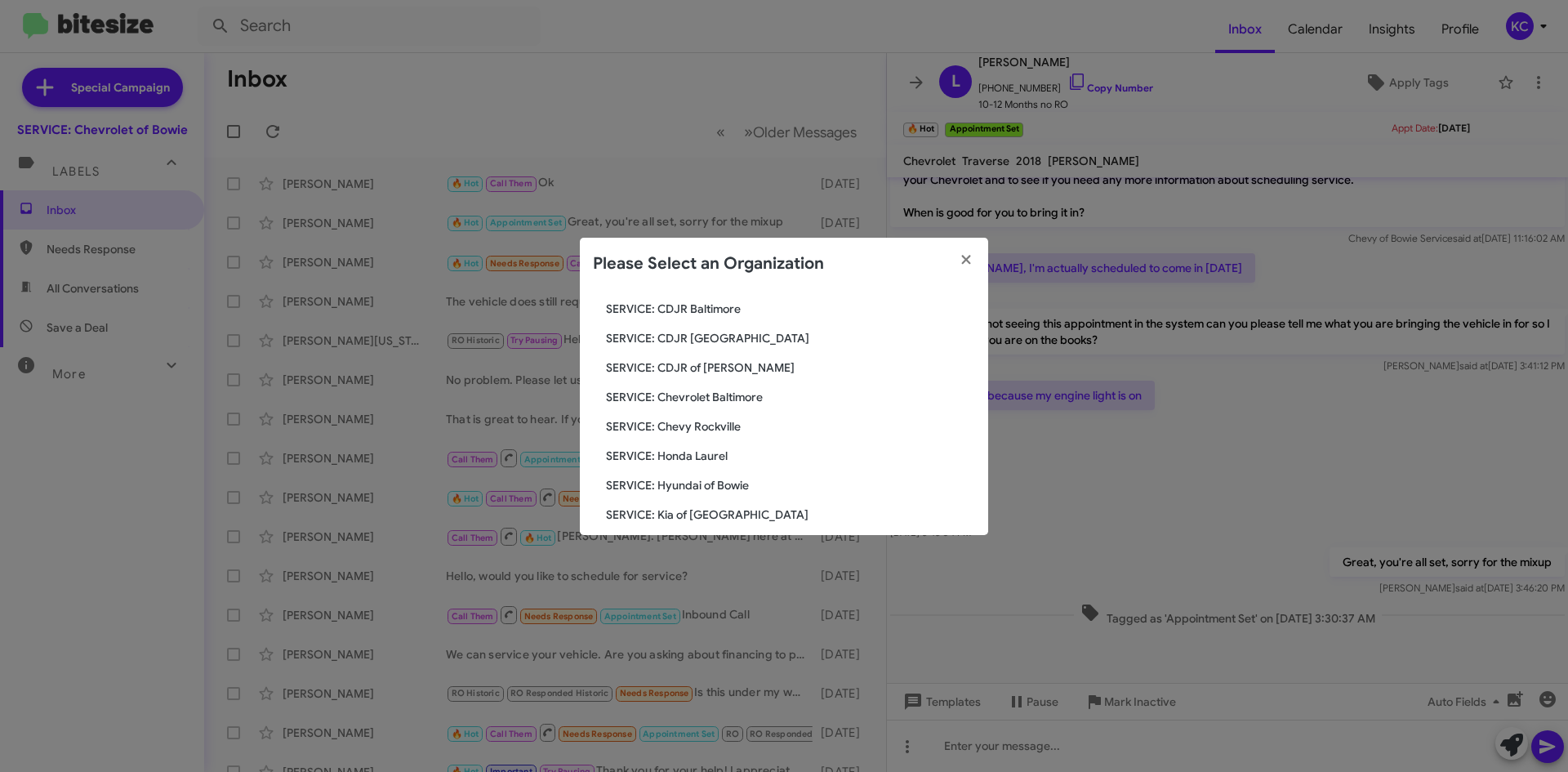
click at [735, 402] on span "SERVICE: Chevrolet Baltimore" at bounding box center [790, 397] width 369 height 16
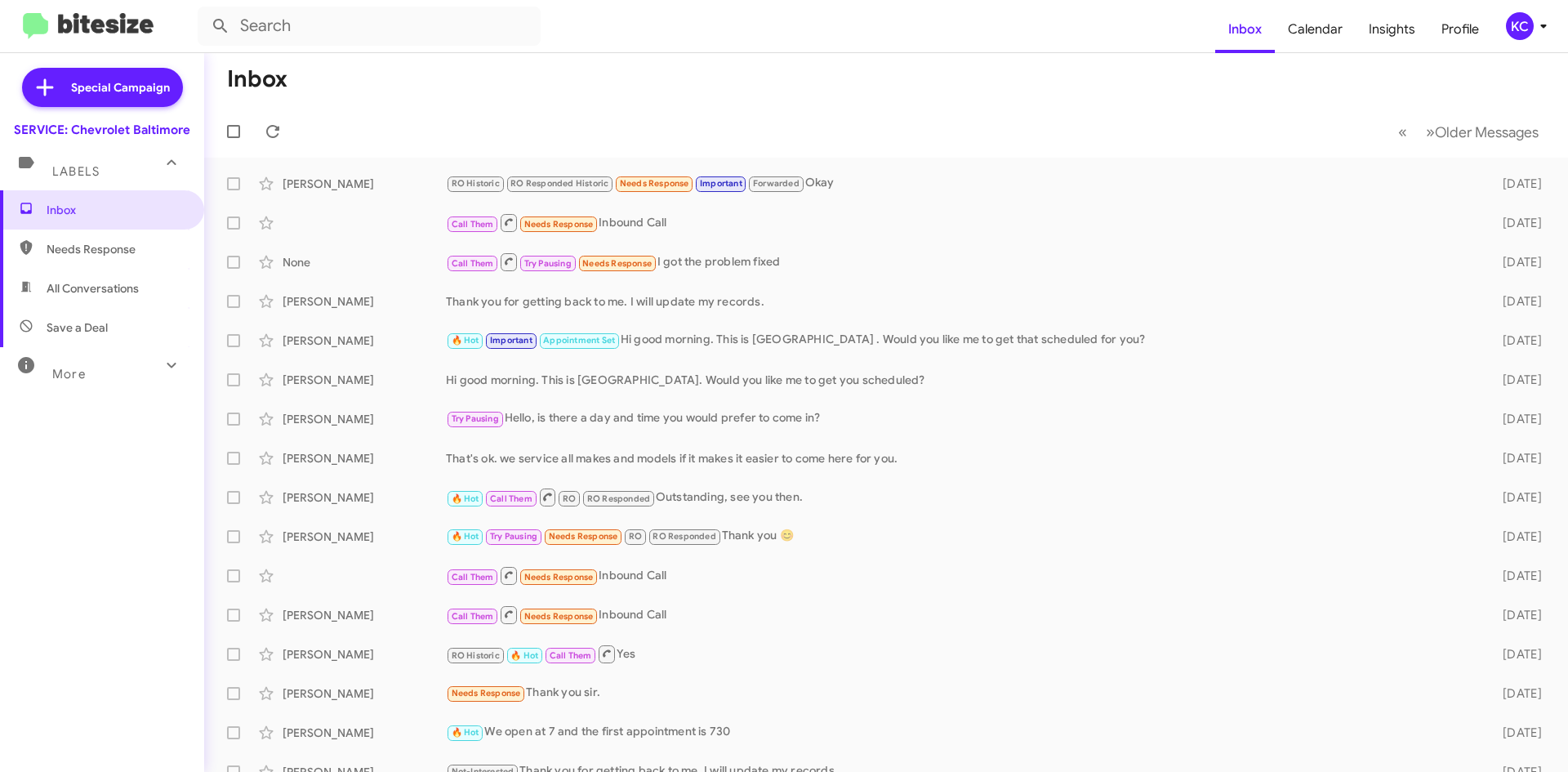
click at [1520, 26] on div "KC" at bounding box center [1519, 26] width 28 height 28
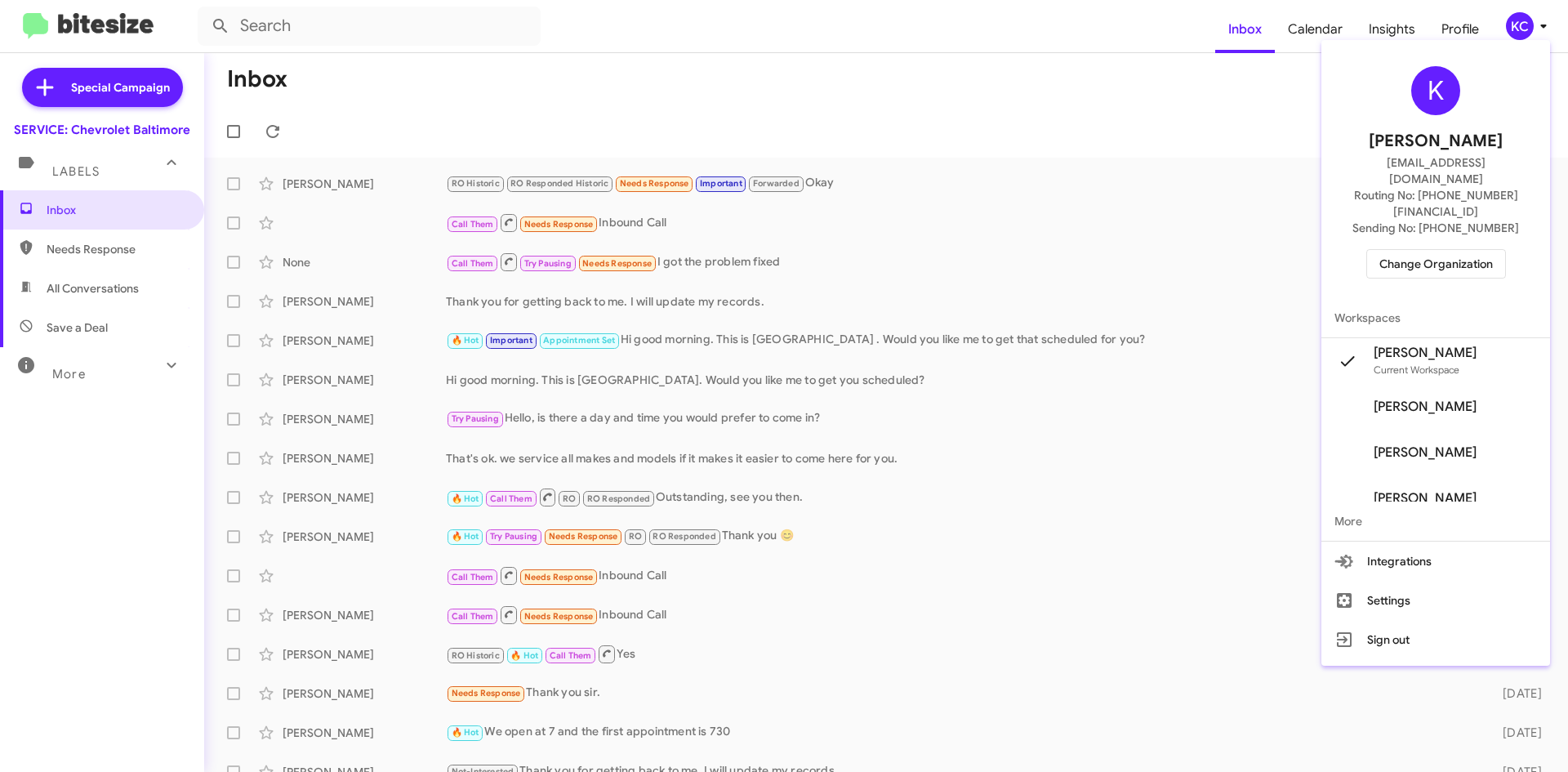
click at [1465, 250] on span "Change Organization" at bounding box center [1436, 263] width 113 height 28
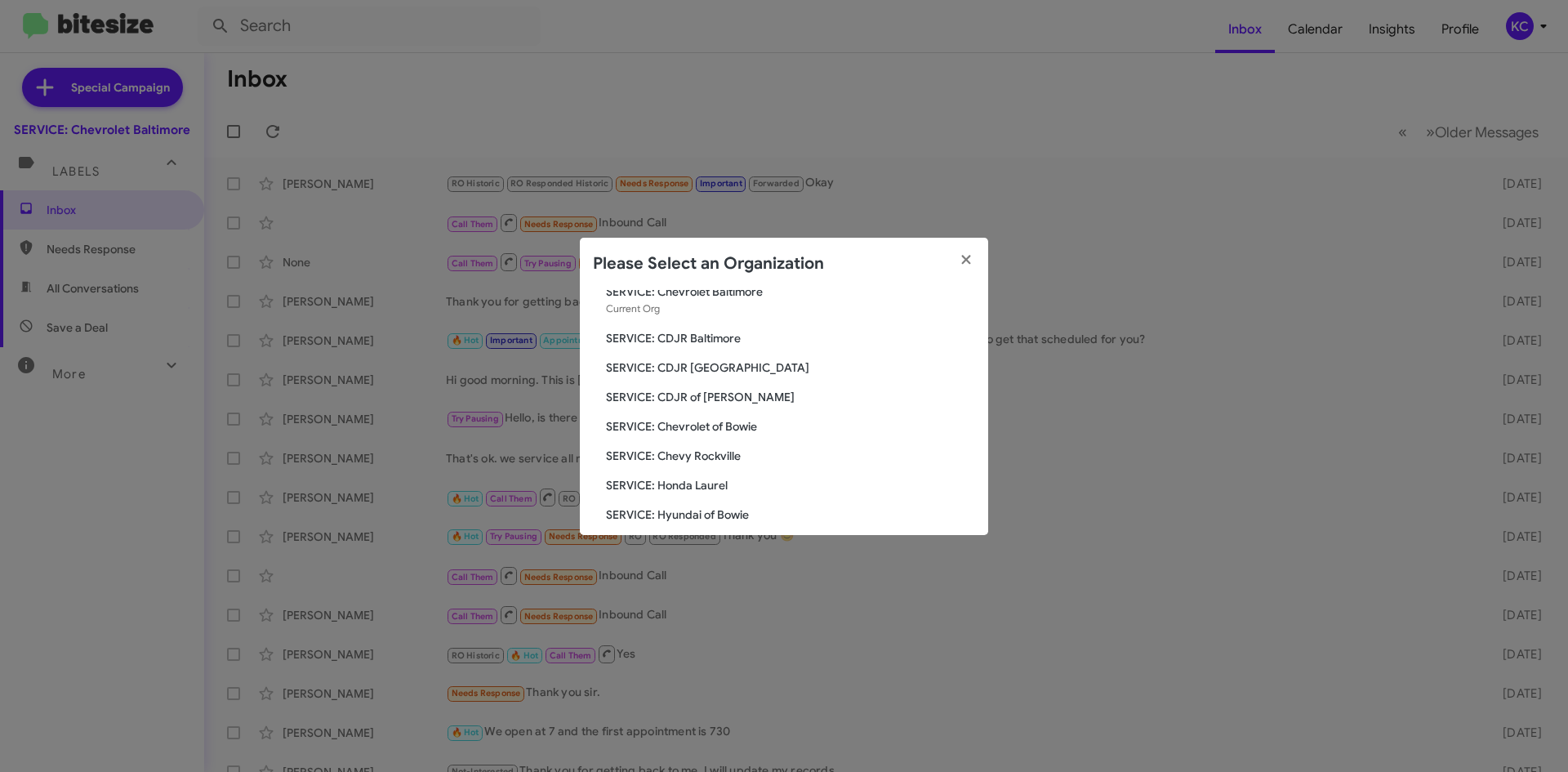
scroll to position [82, 0]
click at [717, 333] on span "SERVICE: CDJR [GEOGRAPHIC_DATA]" at bounding box center [790, 338] width 369 height 16
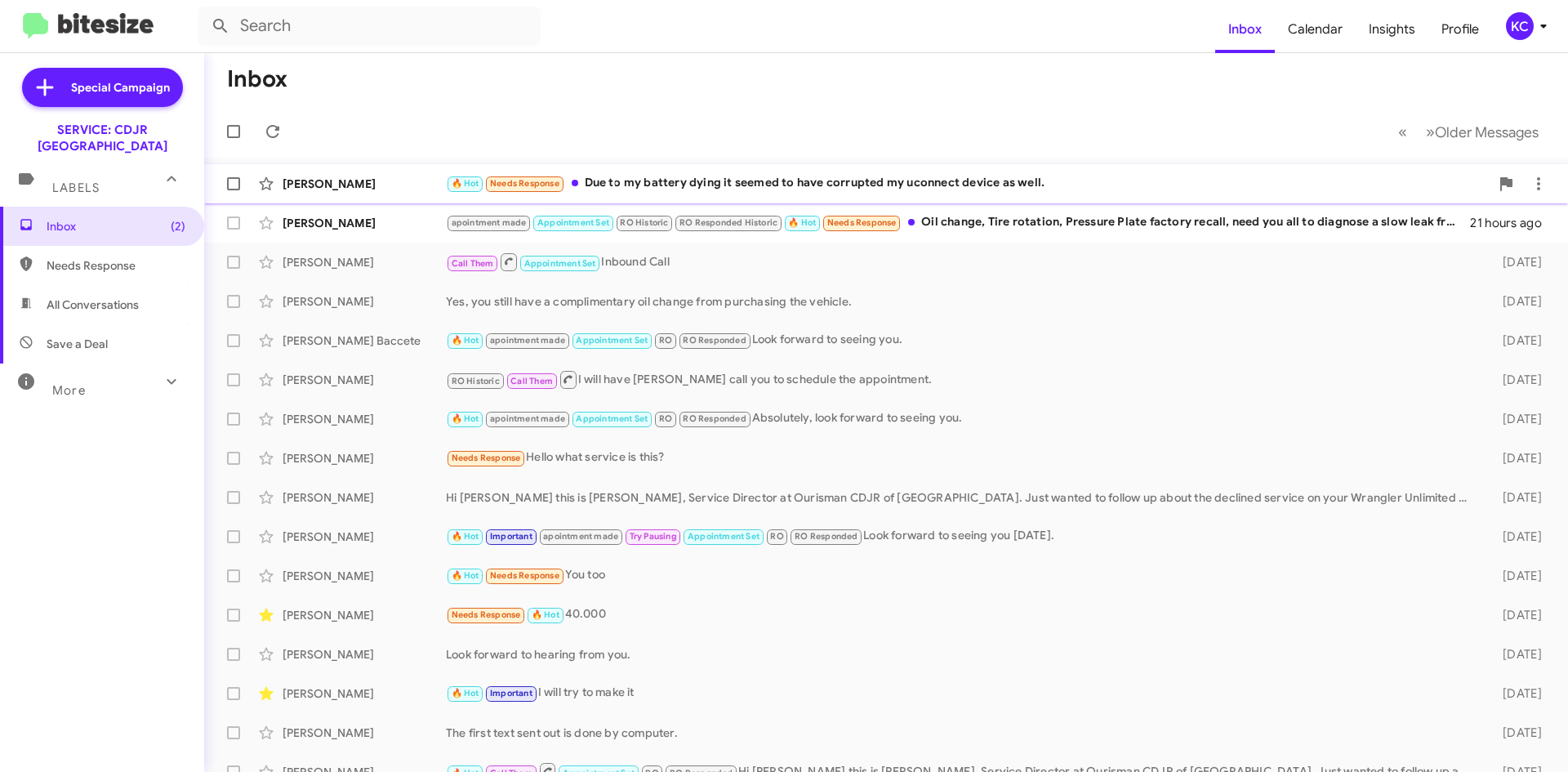
click at [947, 189] on div "🔥 Hot Needs Response Due to my battery dying it seemed to have corrupted my uco…" at bounding box center [968, 183] width 1044 height 19
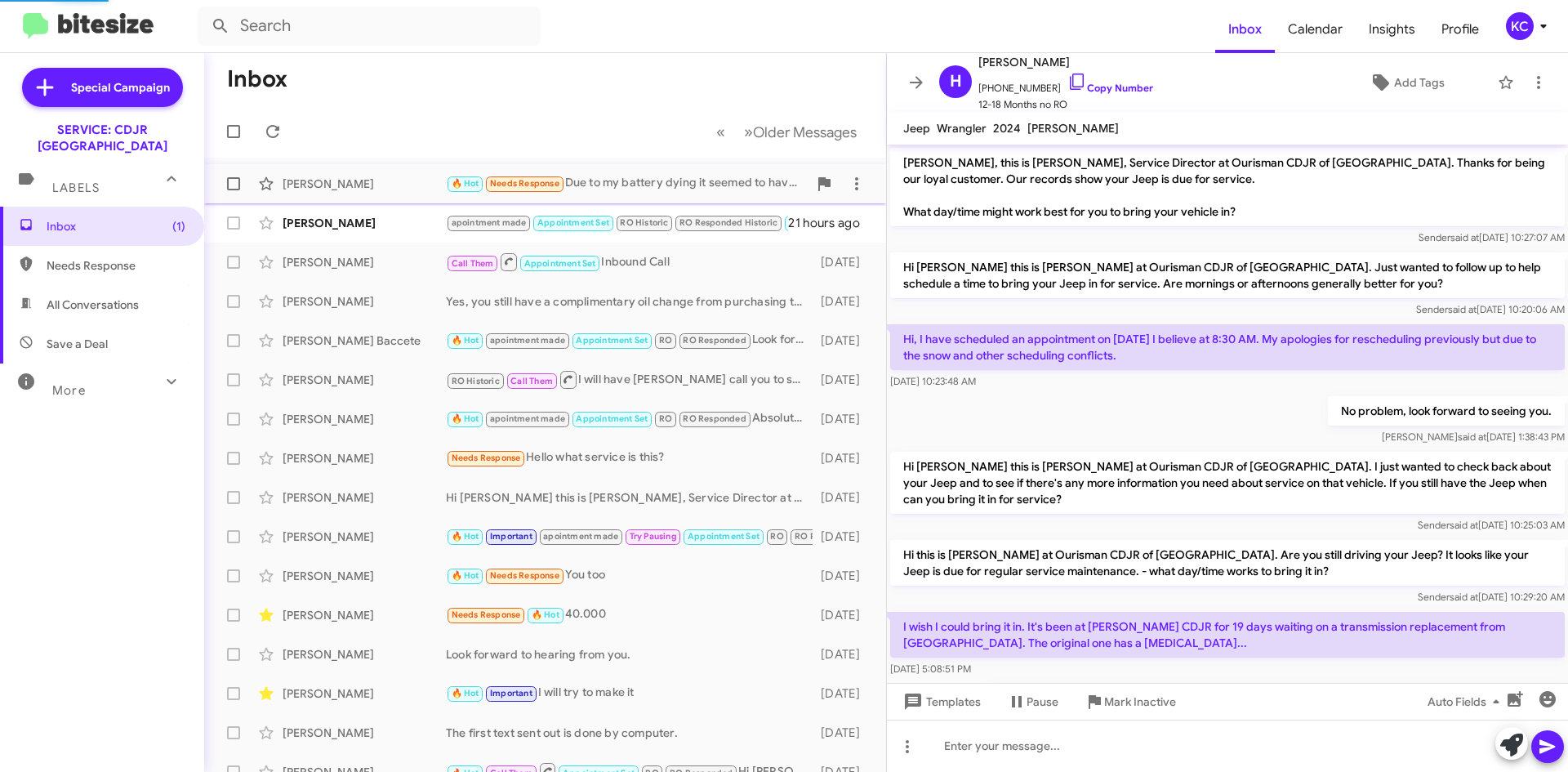
scroll to position [450, 0]
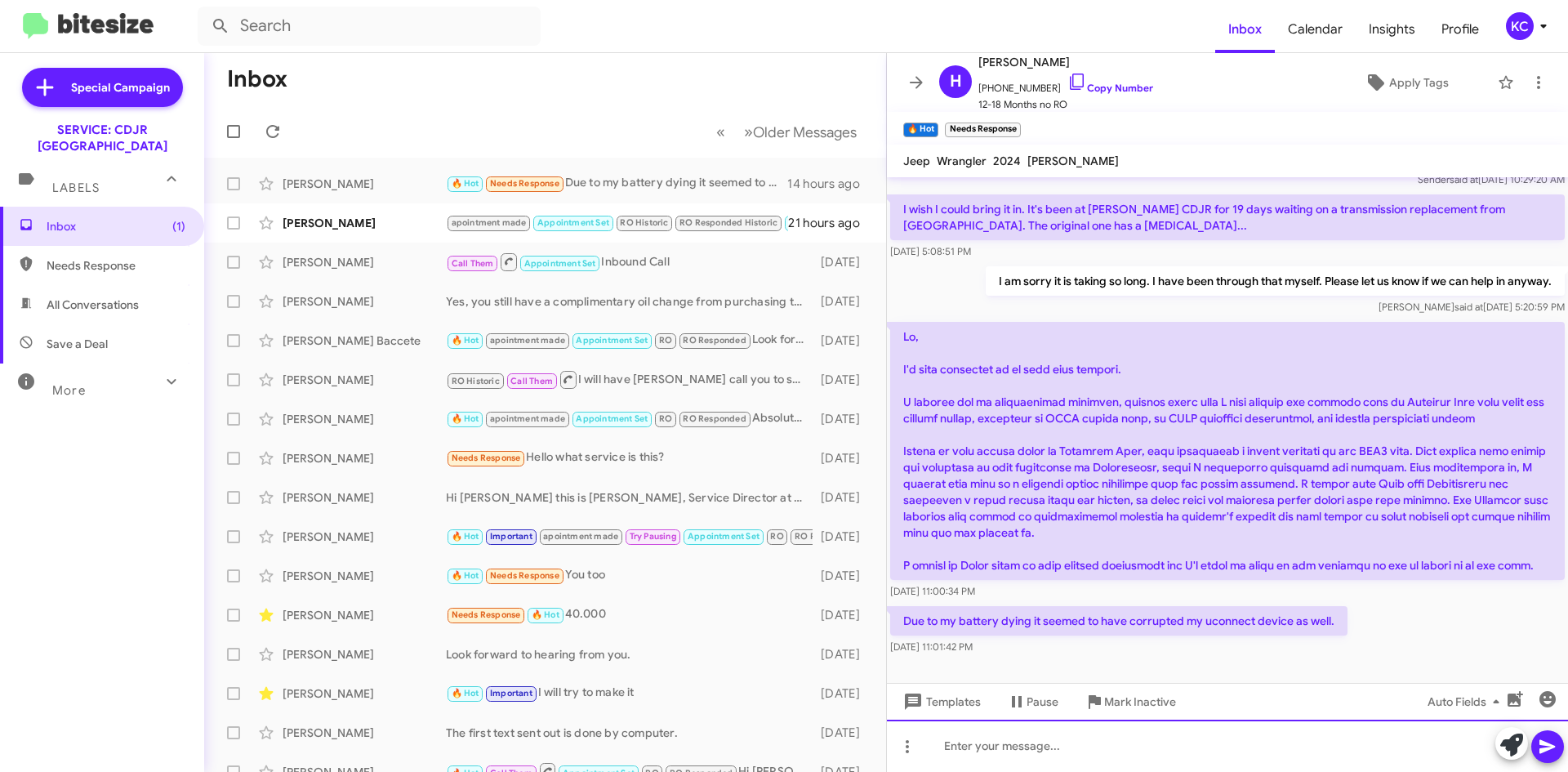
click at [1054, 749] on div at bounding box center [1227, 746] width 681 height 52
drag, startPoint x: 1481, startPoint y: 753, endPoint x: 874, endPoint y: 743, distance: 607.1
click at [874, 743] on div "Inbox « Previous » Next Older Messages Hong Yeung 🔥 Hot Needs Response Due to m…" at bounding box center [886, 412] width 1364 height 719
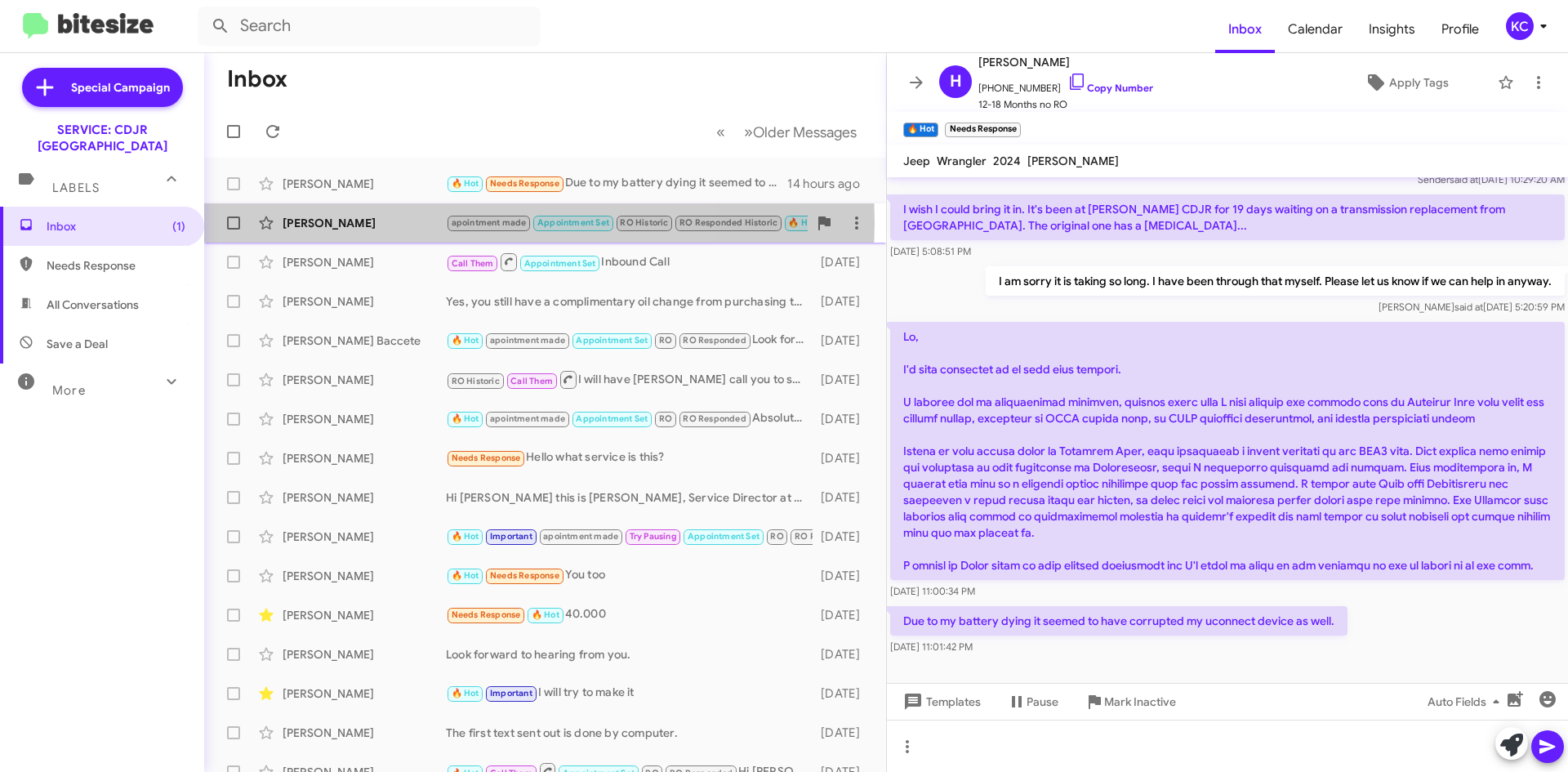
click at [381, 222] on div "Tuan Le" at bounding box center [364, 223] width 163 height 16
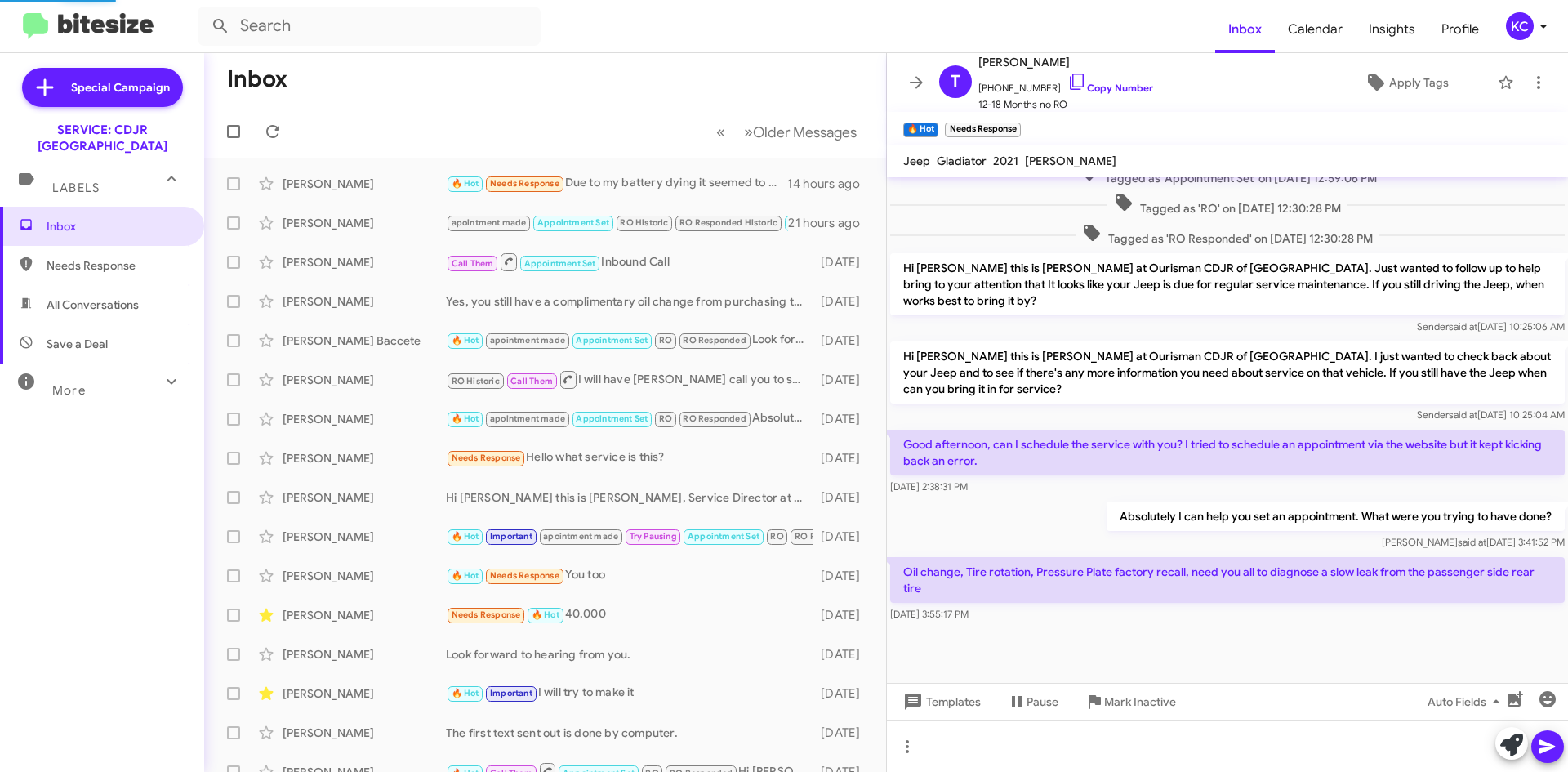
scroll to position [408, 0]
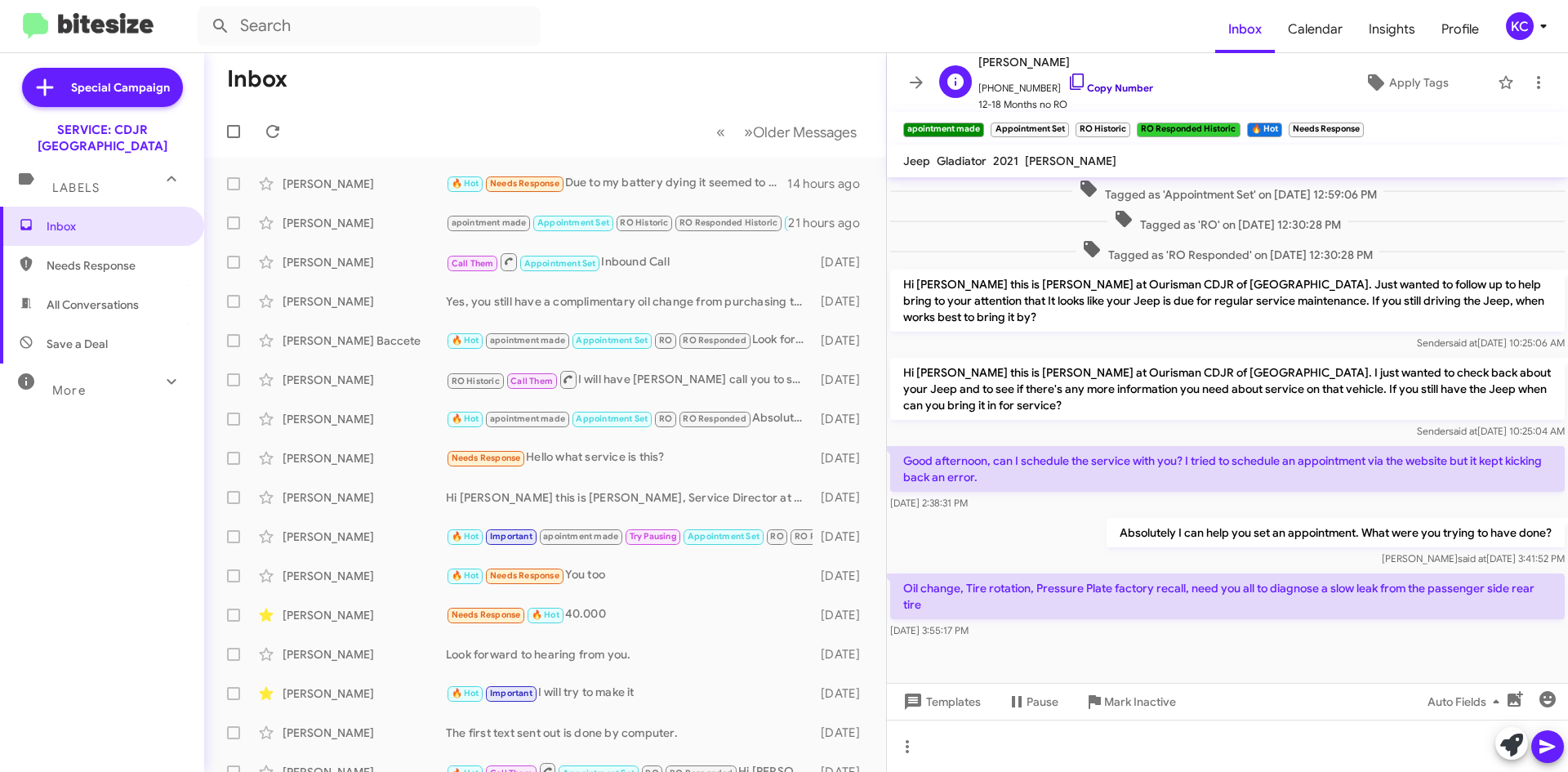
click at [1071, 83] on link "Copy Number" at bounding box center [1109, 87] width 85 height 12
drag, startPoint x: 1061, startPoint y: 78, endPoint x: 1051, endPoint y: 96, distance: 20.6
click at [1067, 78] on icon at bounding box center [1077, 82] width 19 height 19
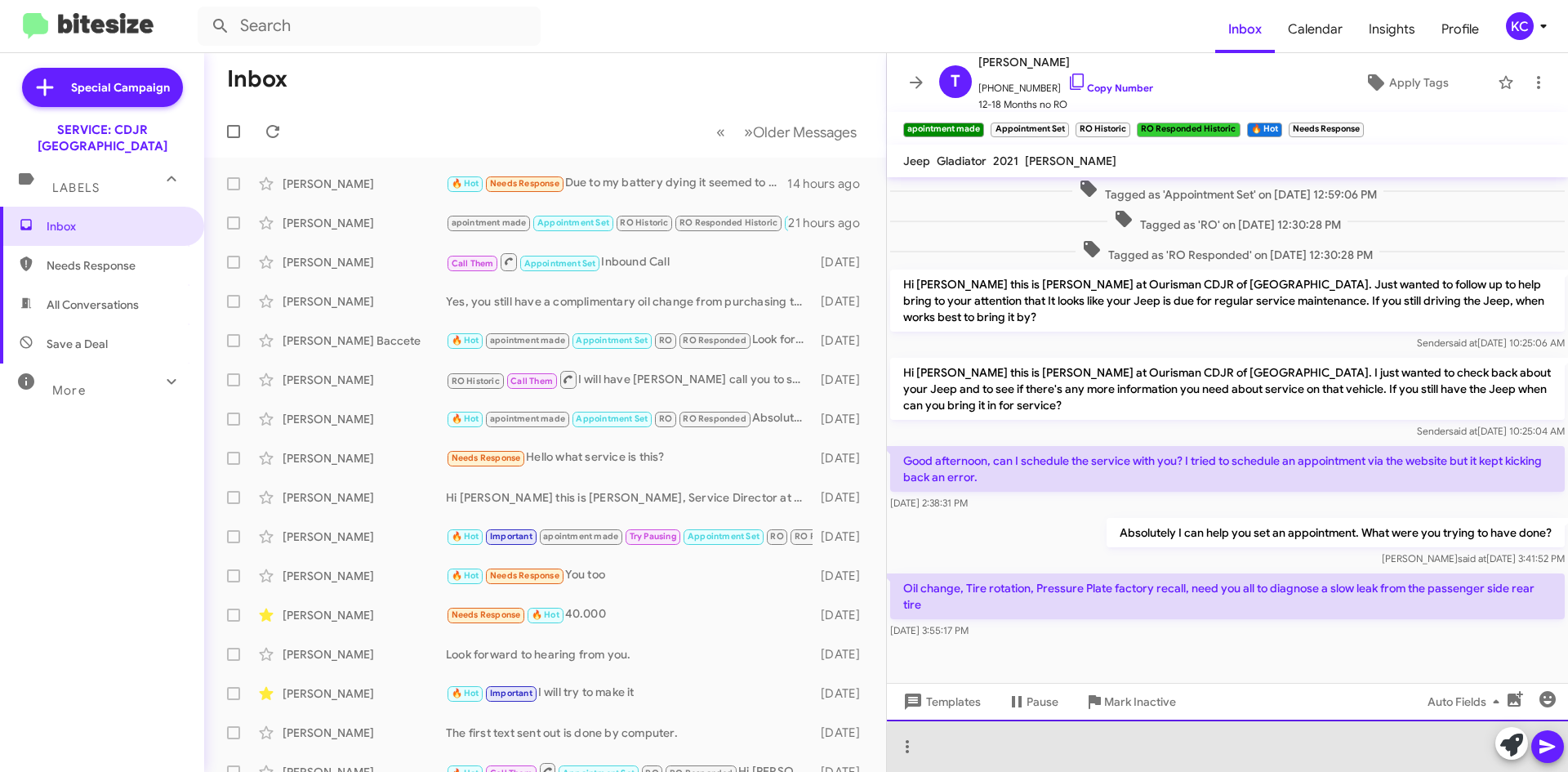
click at [1335, 753] on div at bounding box center [1227, 746] width 681 height 52
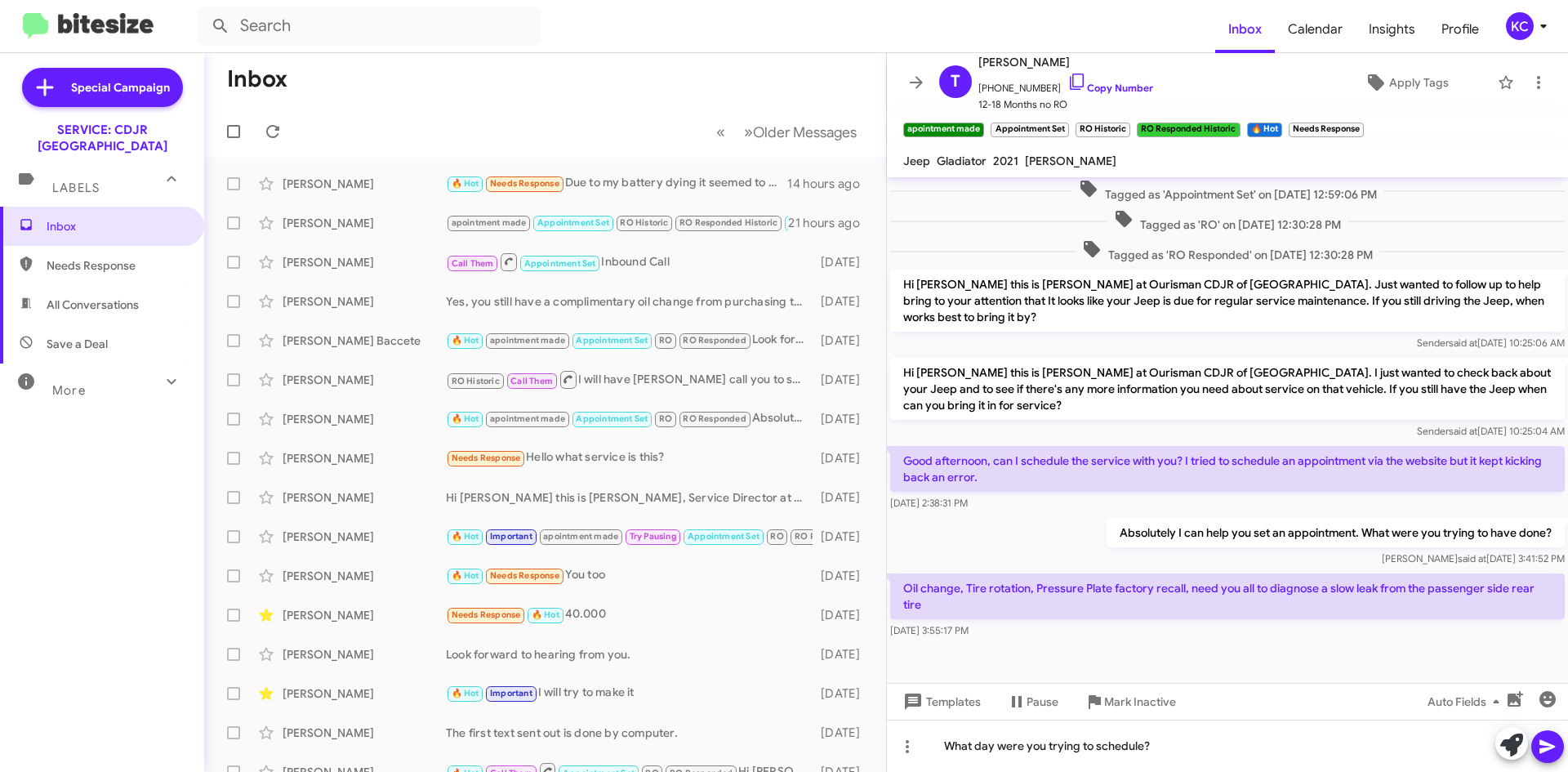
click at [1545, 747] on icon at bounding box center [1548, 747] width 19 height 19
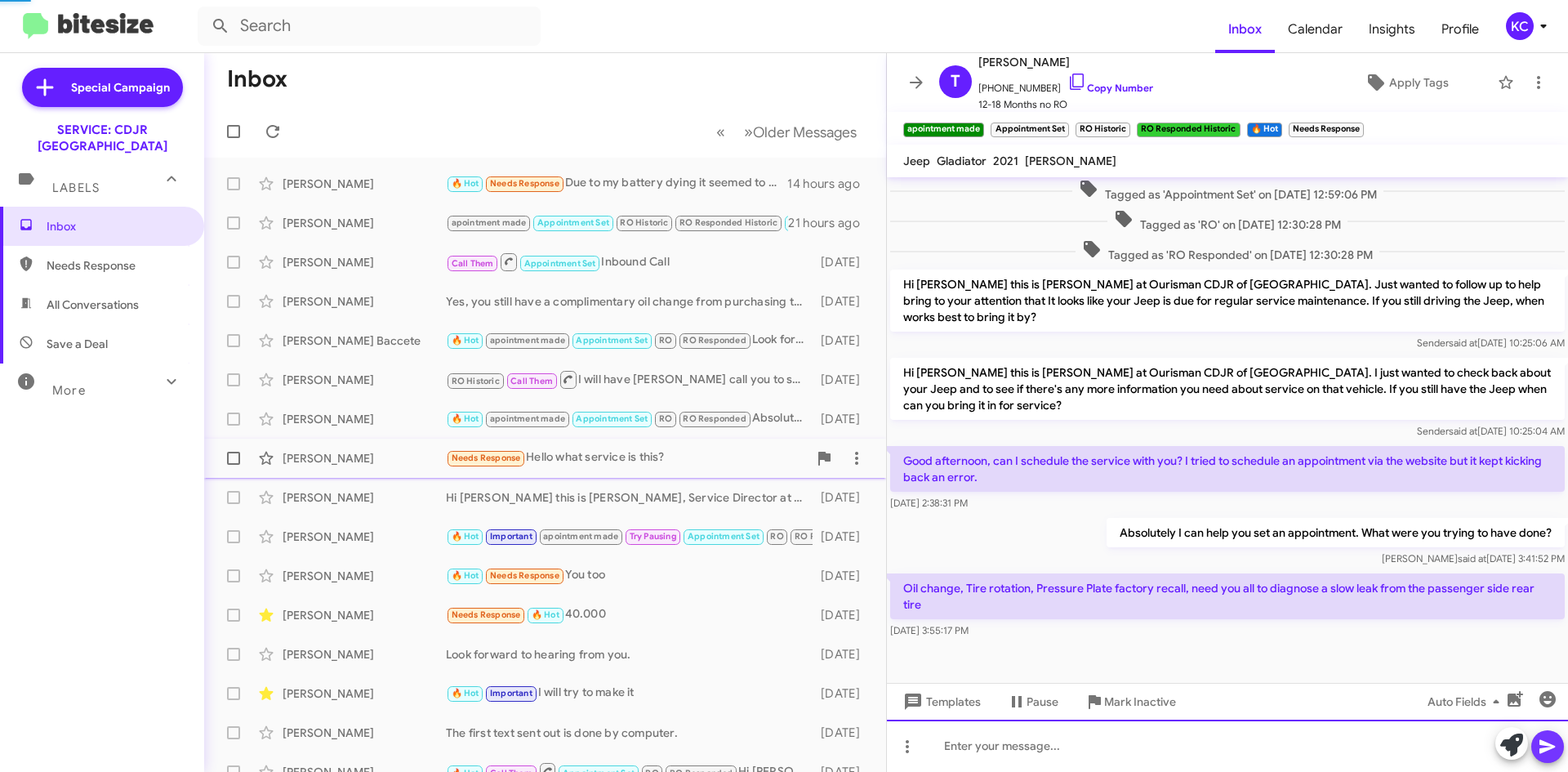
scroll to position [0, 0]
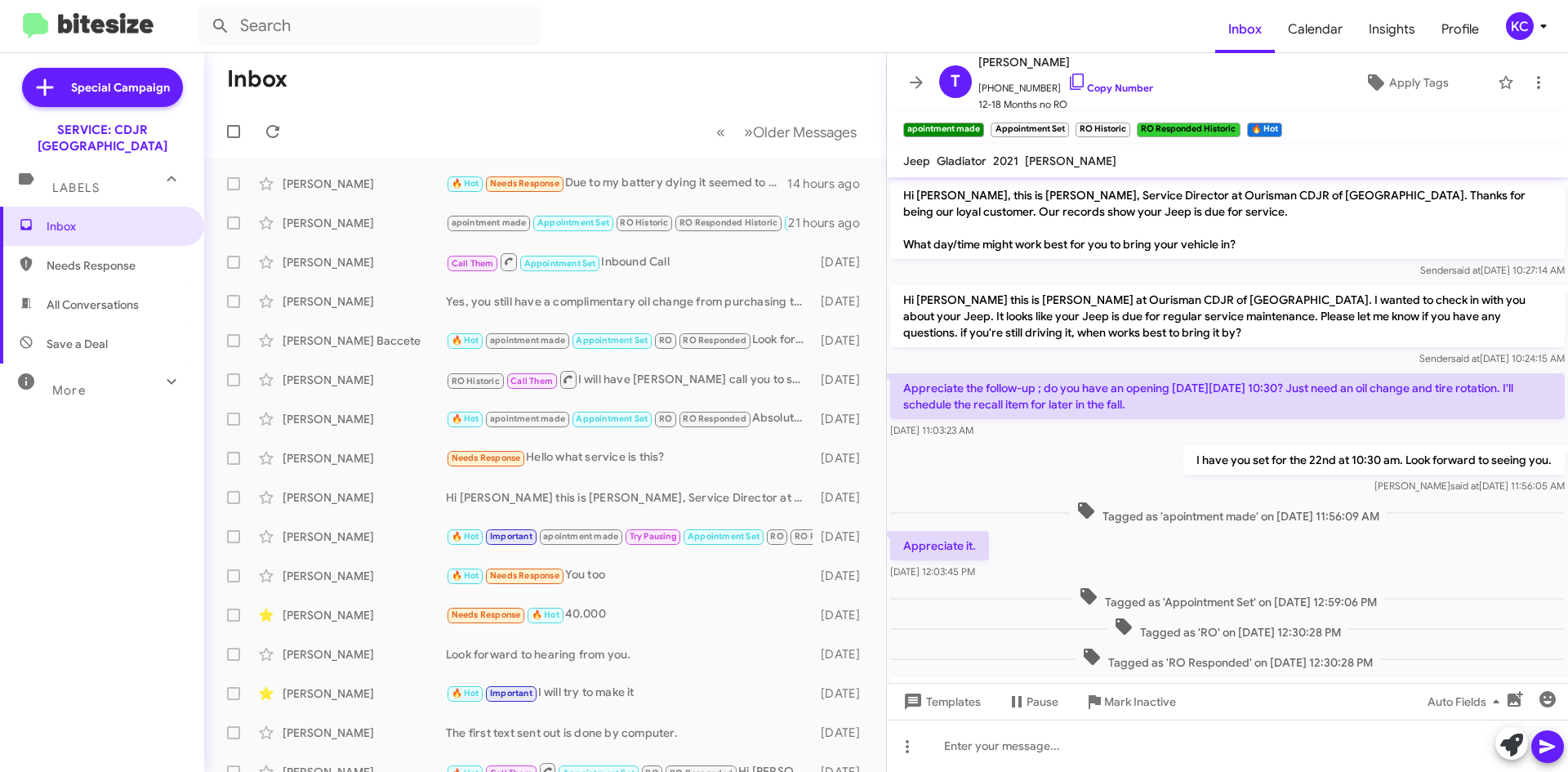
click at [1521, 31] on div "KC" at bounding box center [1519, 26] width 28 height 28
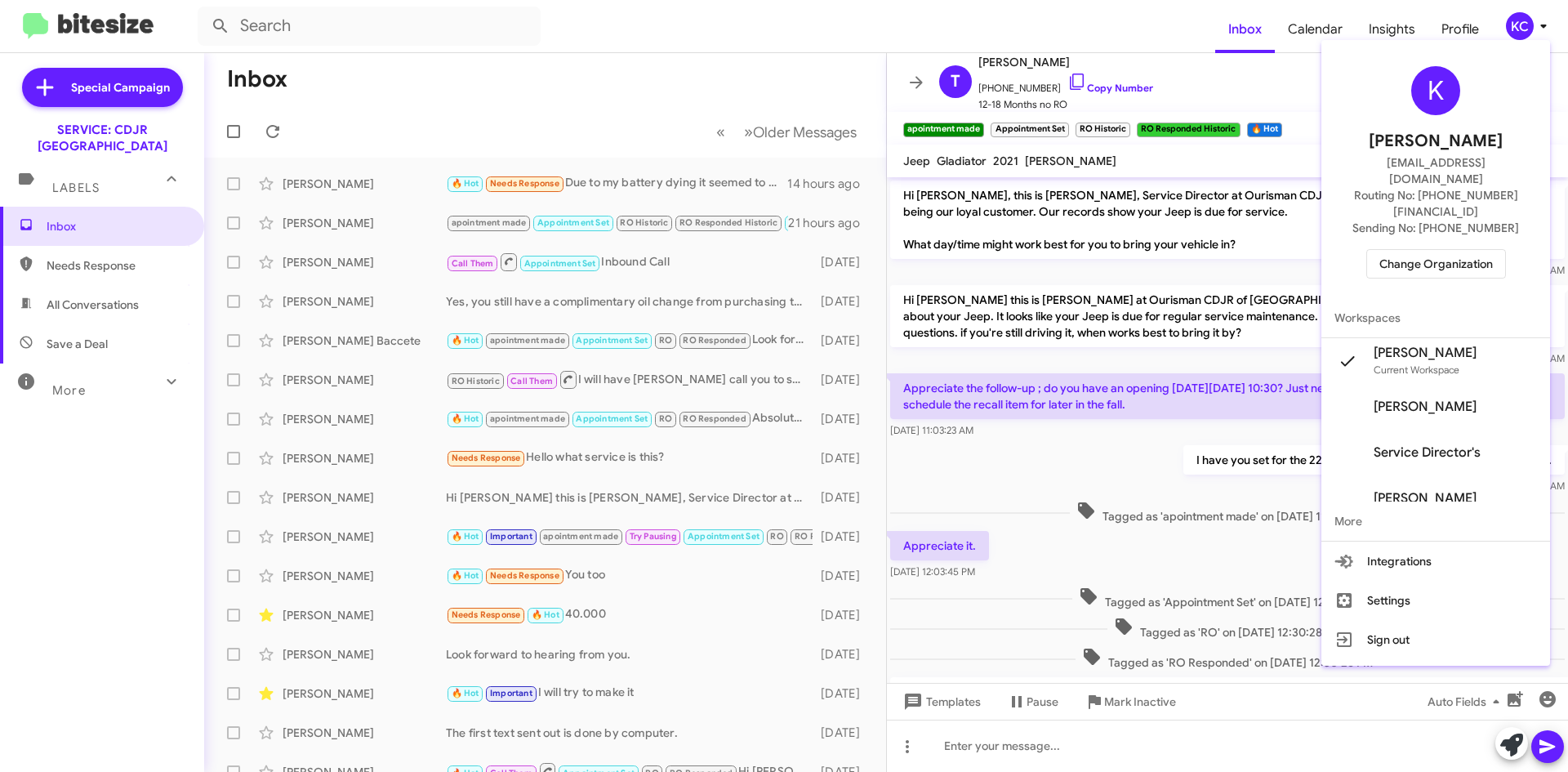
click at [1480, 250] on span "Change Organization" at bounding box center [1436, 263] width 113 height 28
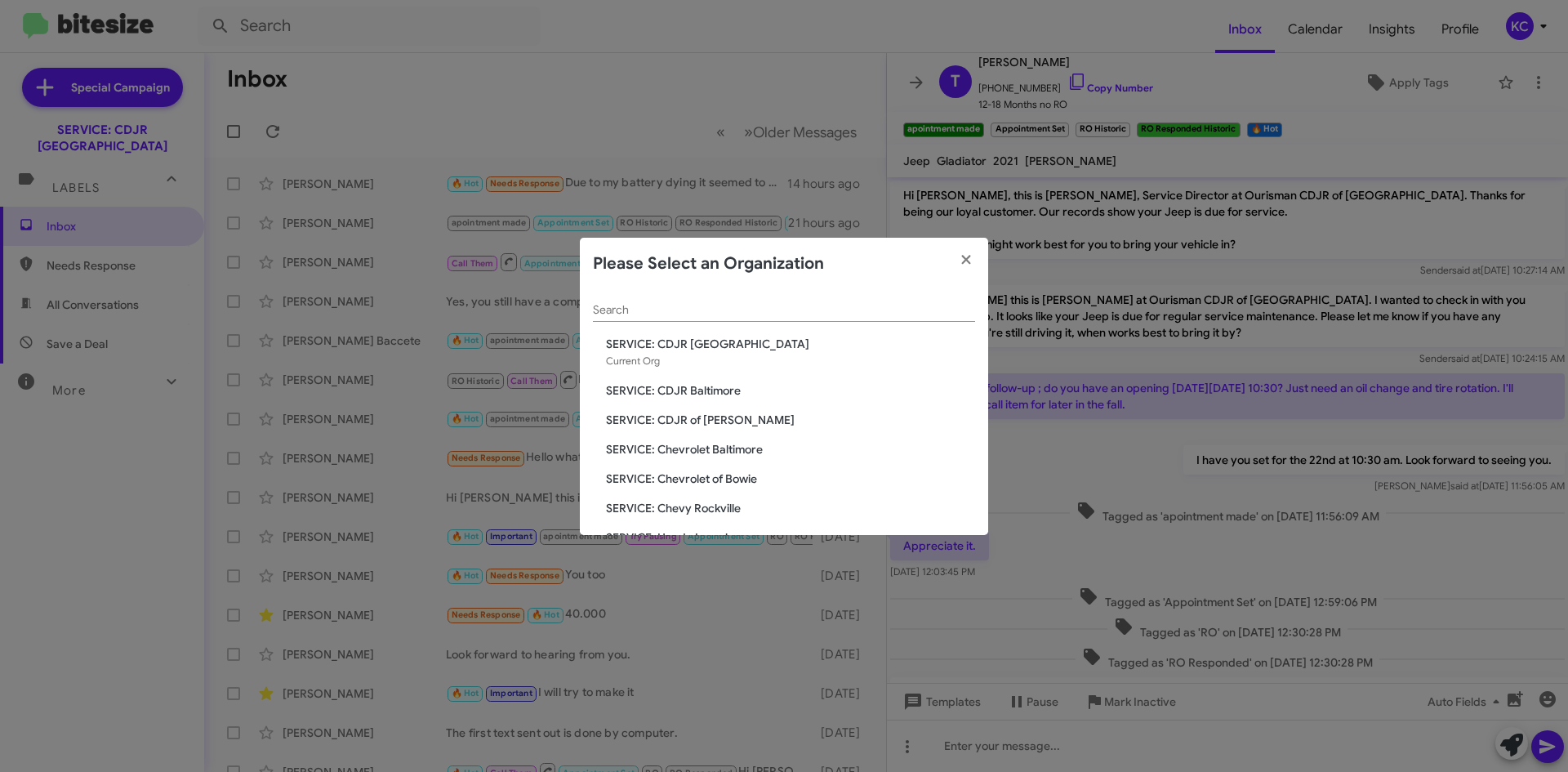
click at [720, 422] on span "SERVICE: CDJR of [PERSON_NAME]" at bounding box center [790, 420] width 369 height 16
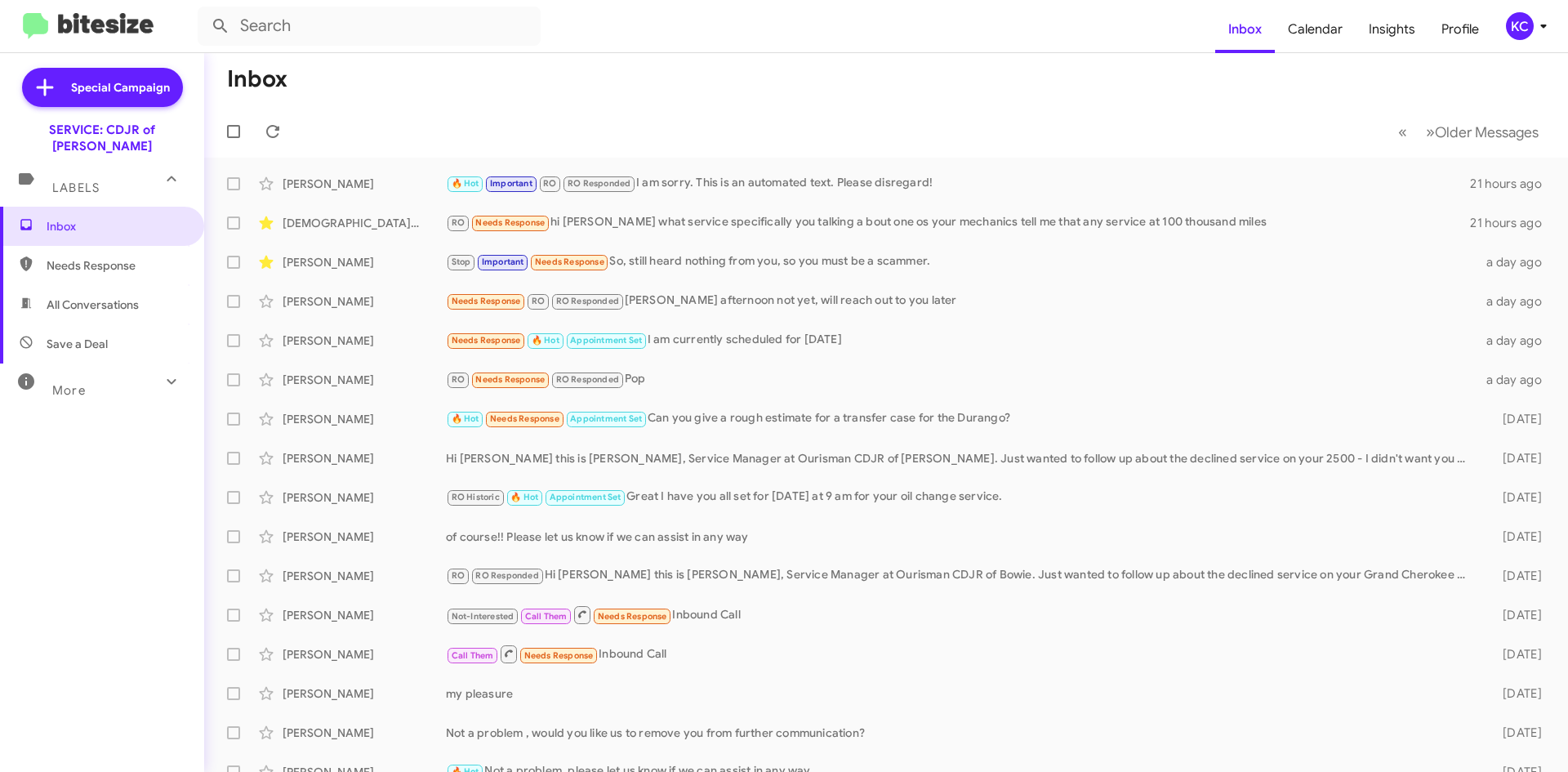
click at [1527, 14] on div "KC" at bounding box center [1519, 26] width 28 height 28
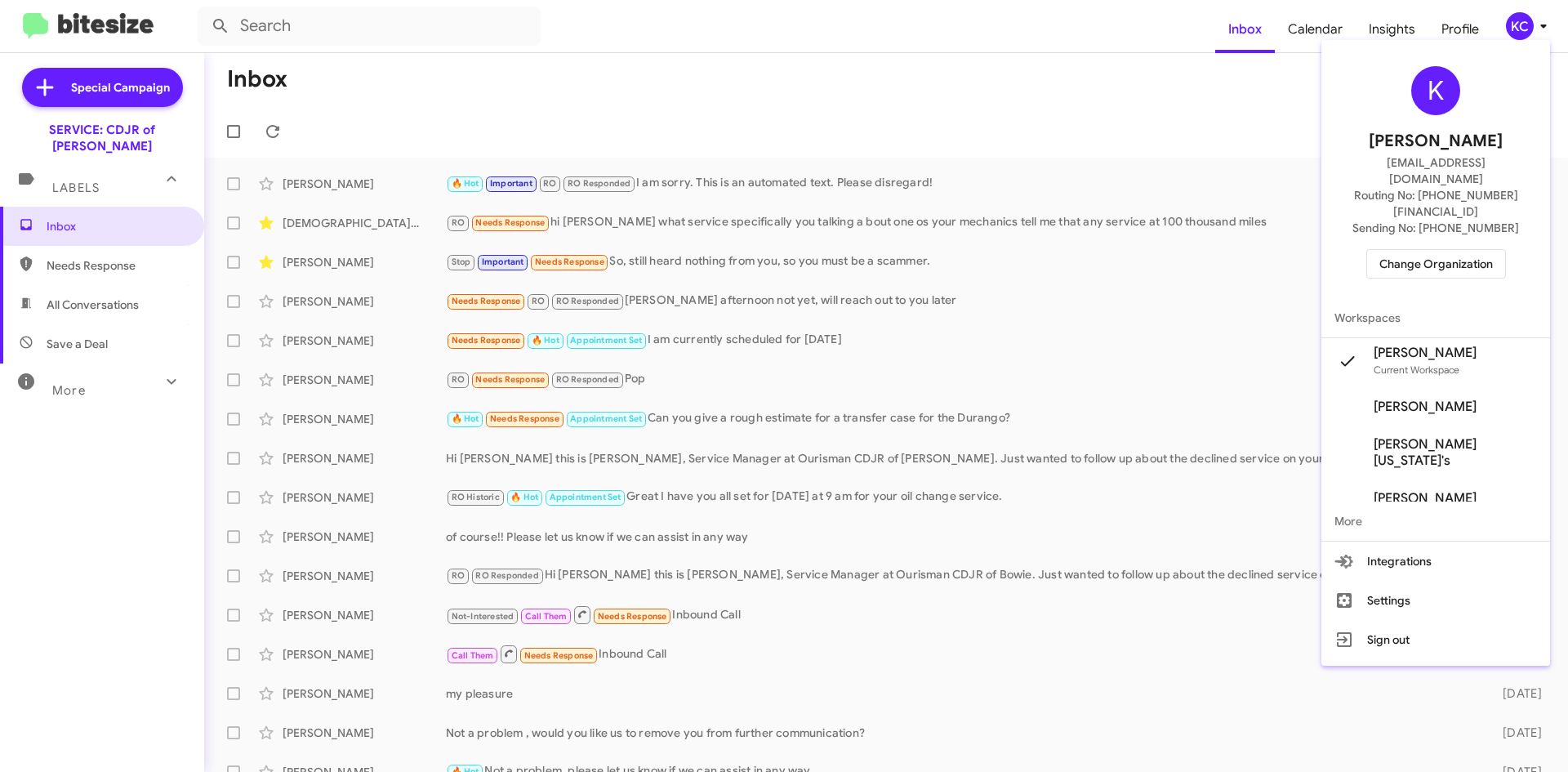
click at [1453, 250] on span "Change Organization" at bounding box center [1436, 263] width 113 height 28
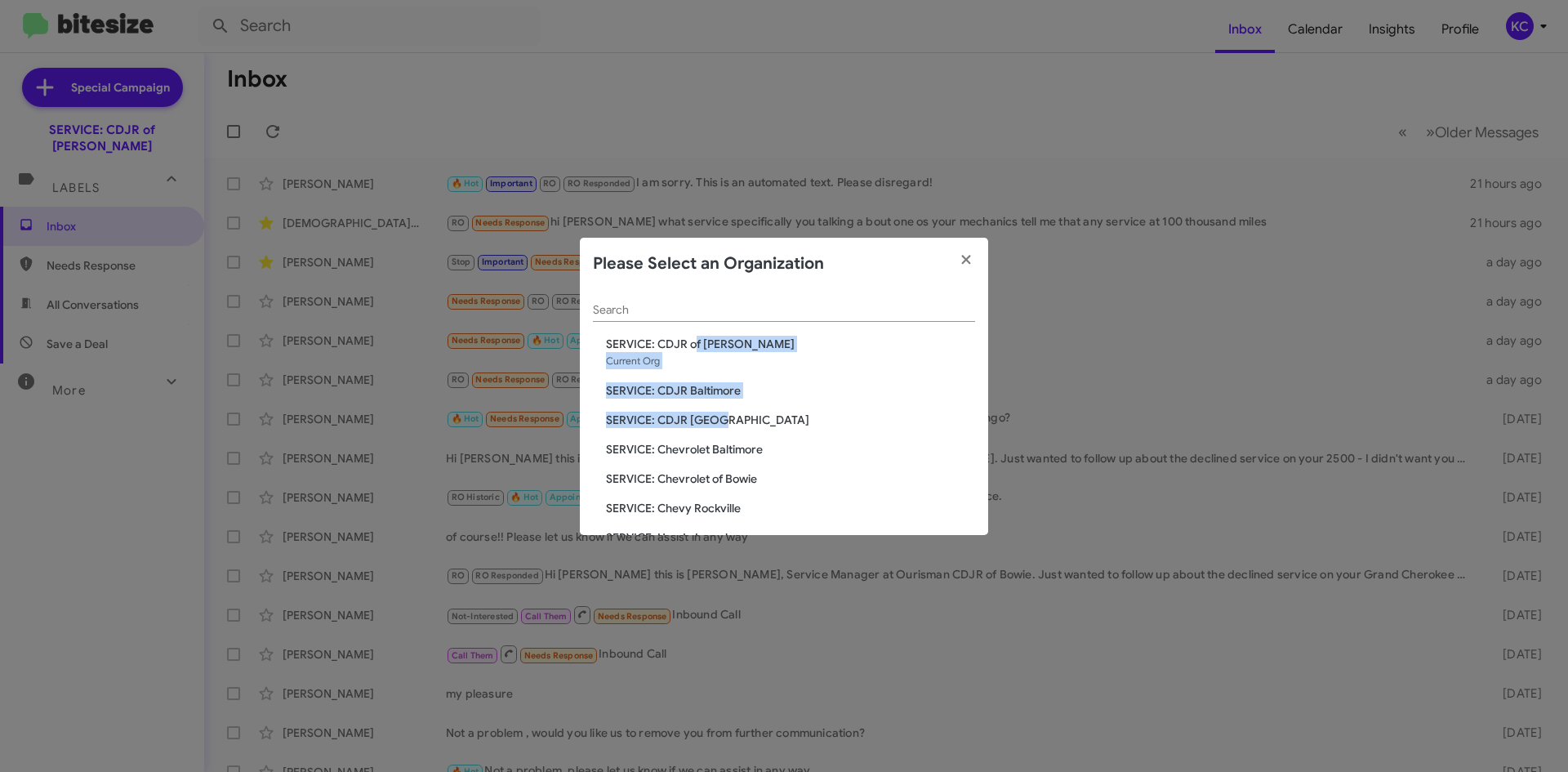
drag, startPoint x: 694, startPoint y: 343, endPoint x: 716, endPoint y: 417, distance: 77.2
click at [716, 418] on div "Search SERVICE: CDJR of Bowie Current Org SERVICE: CDJR Baltimore SERVICE: CDJR…" at bounding box center [784, 412] width 409 height 245
click at [721, 389] on span "SERVICE: CDJR Baltimore" at bounding box center [790, 390] width 369 height 16
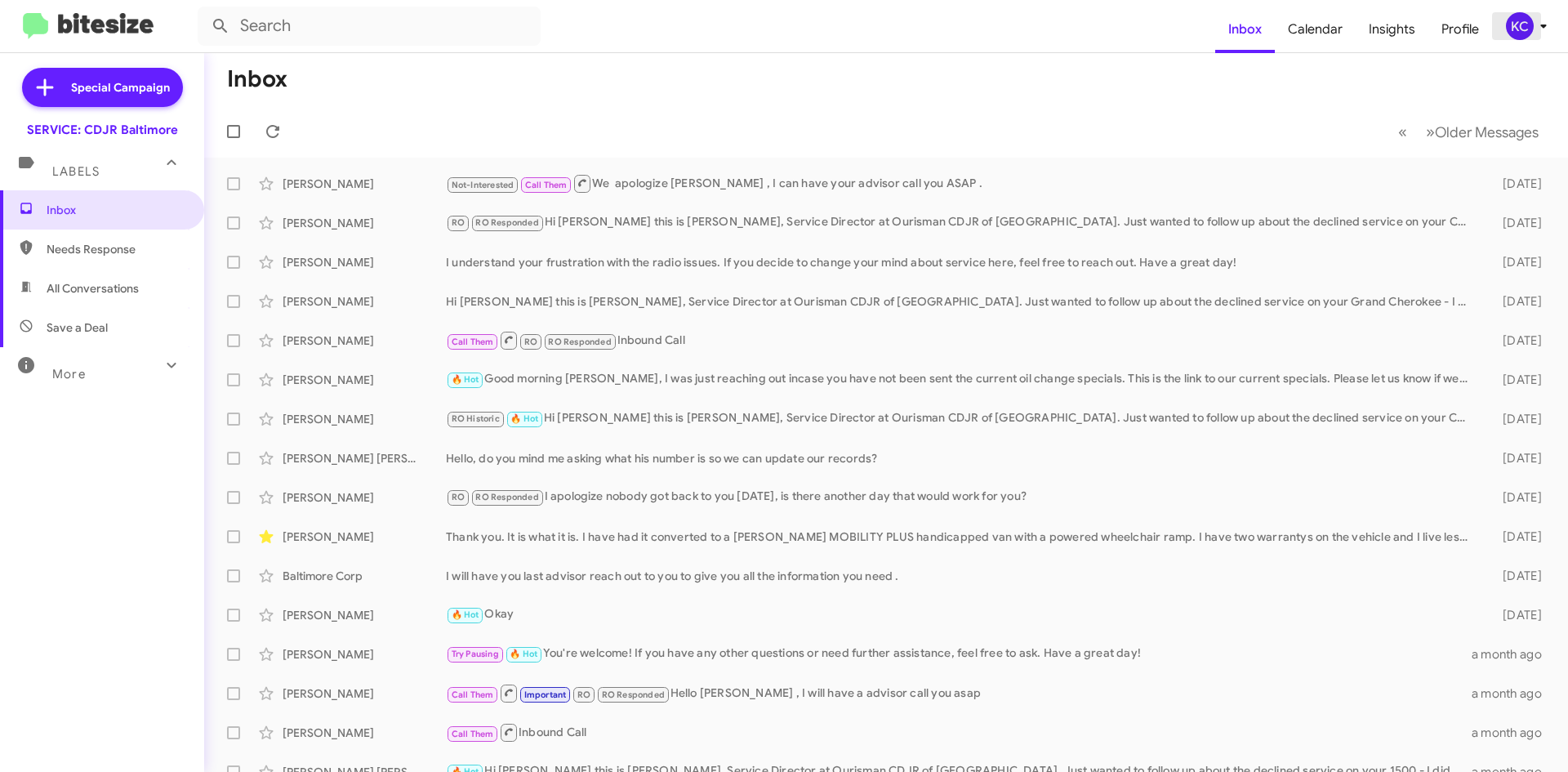
click at [1504, 25] on button "KC" at bounding box center [1521, 26] width 58 height 28
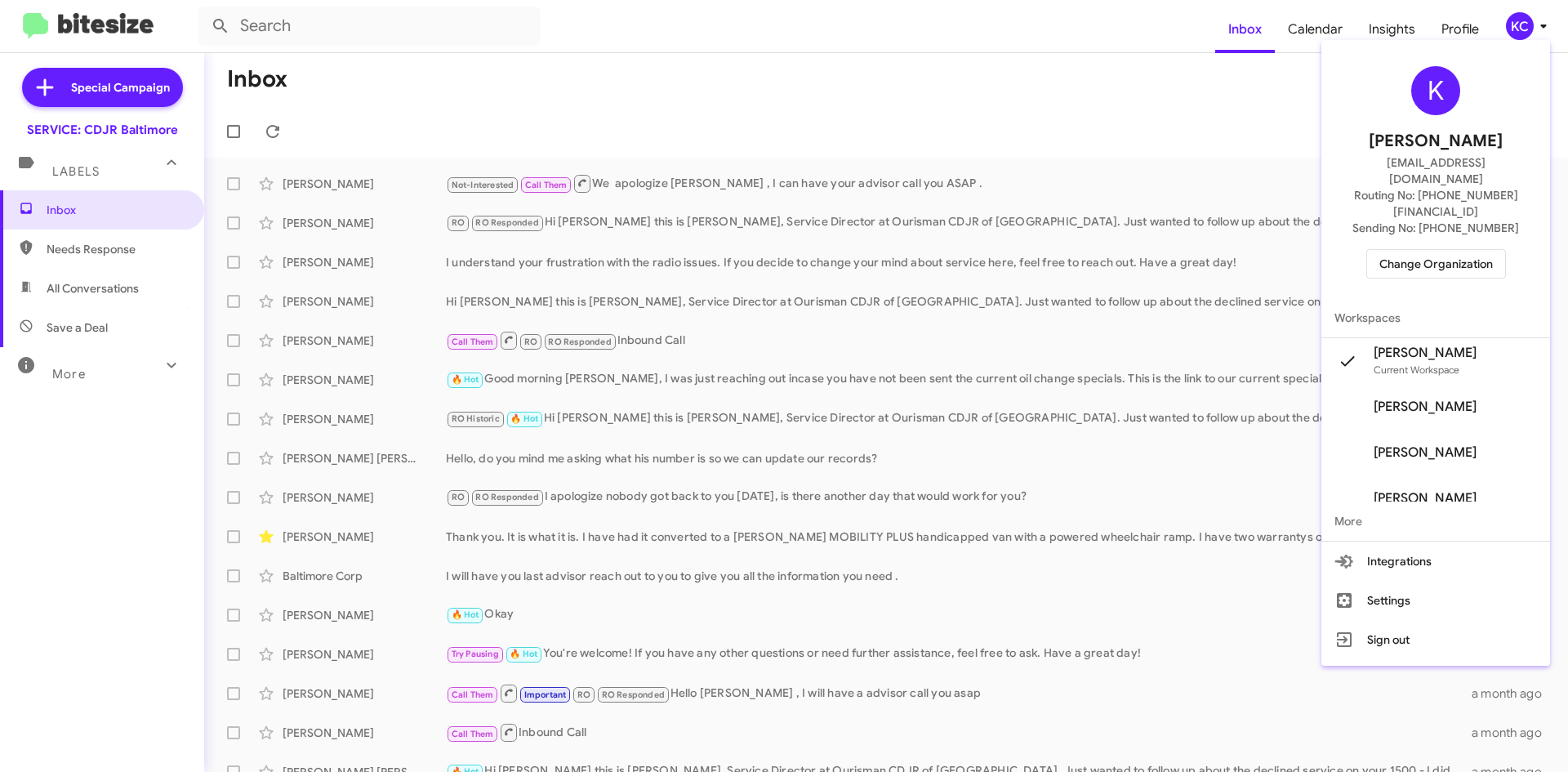
click at [1438, 257] on div "K [PERSON_NAME] [EMAIL_ADDRESS][DOMAIN_NAME] Routing No: [PHONE_NUMBER][FINANCI…" at bounding box center [1436, 173] width 228 height 252
click at [1441, 250] on span "Change Organization" at bounding box center [1436, 263] width 113 height 28
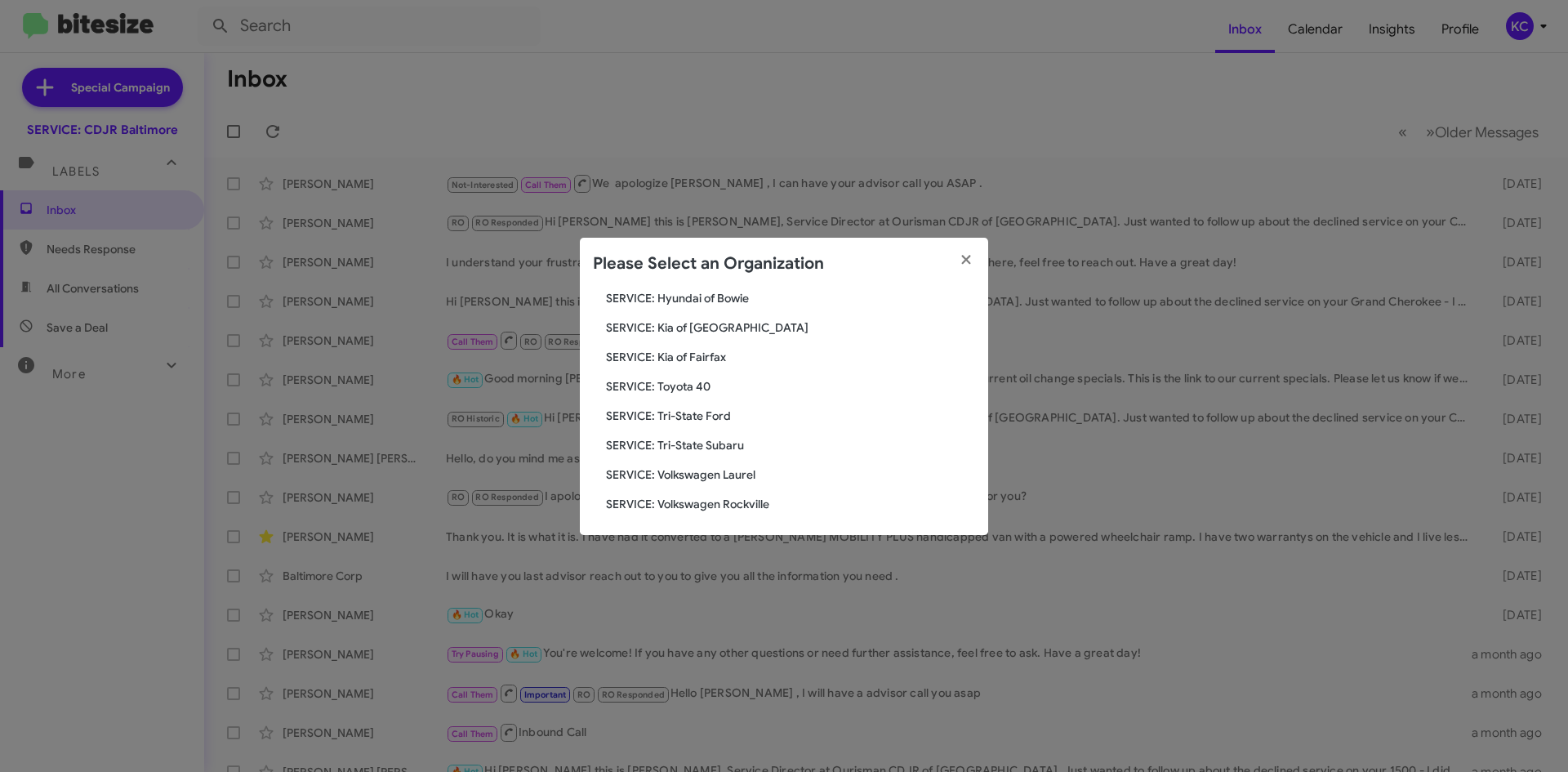
scroll to position [272, 0]
click at [717, 443] on span "SERVICE: Tri-State Subaru" at bounding box center [790, 442] width 369 height 16
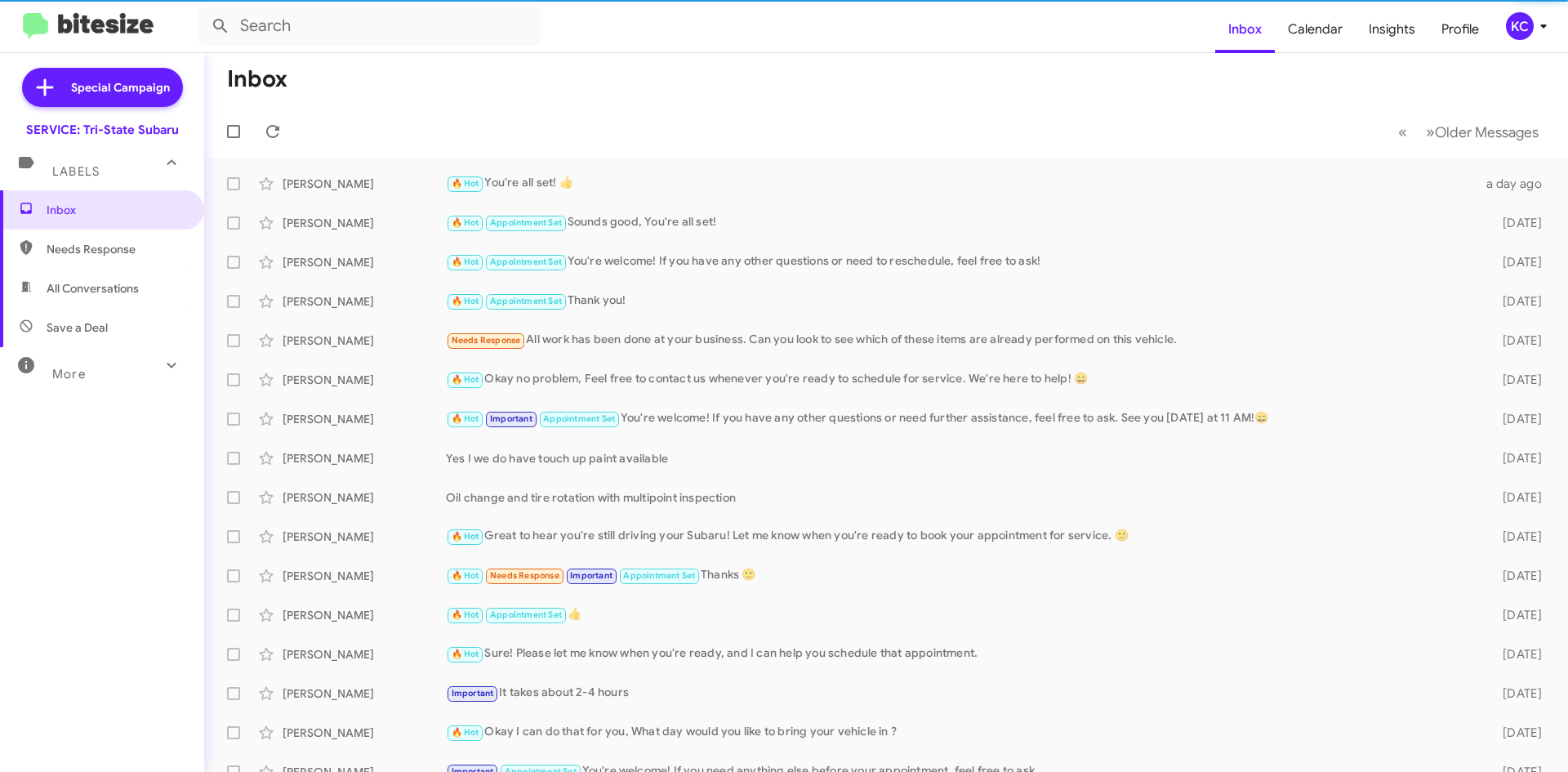
click at [1516, 41] on mat-toolbar "Inbox Calendar Insights Profile KC" at bounding box center [784, 26] width 1568 height 52
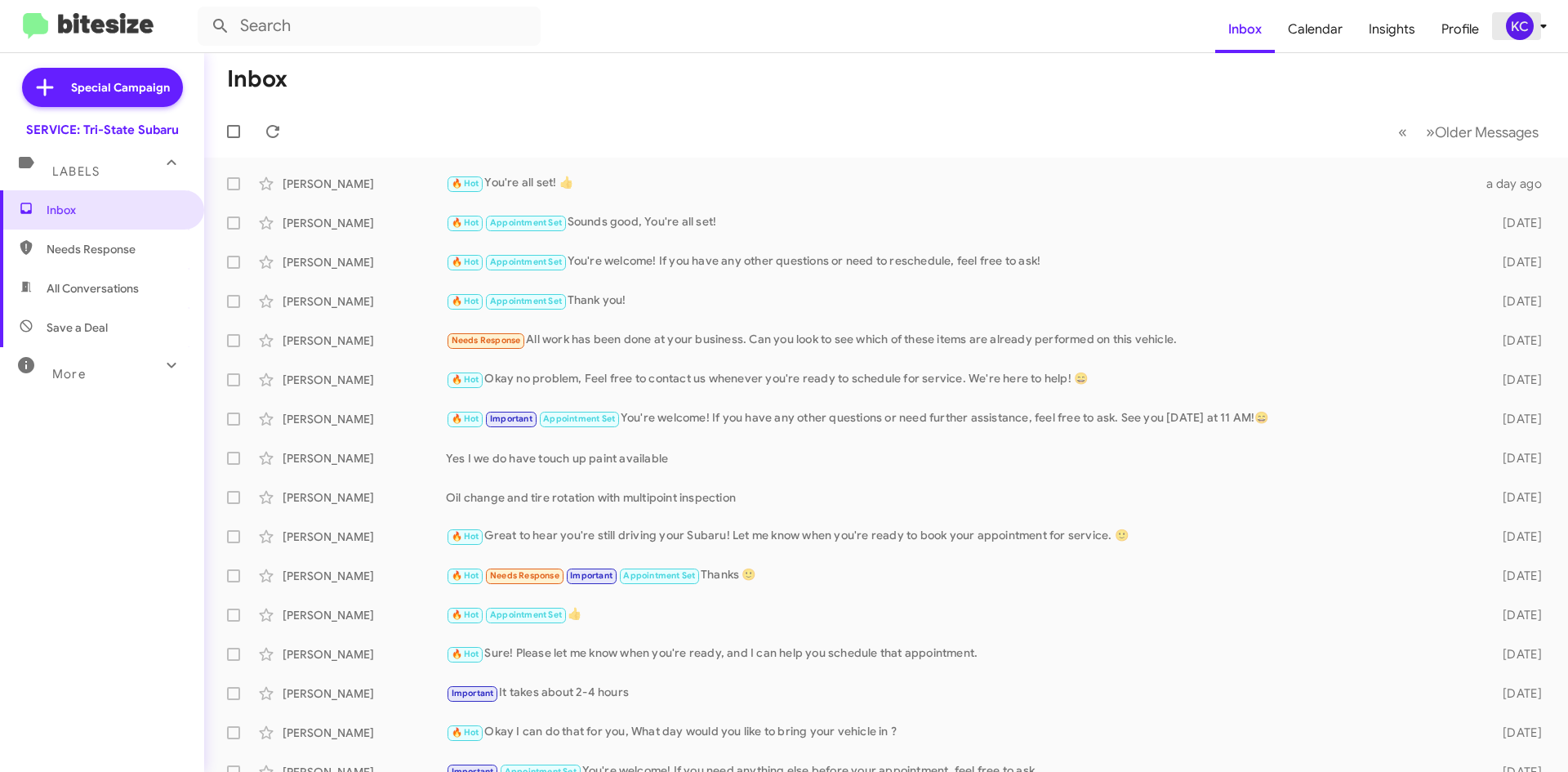
click at [1516, 13] on div "KC" at bounding box center [1519, 26] width 28 height 28
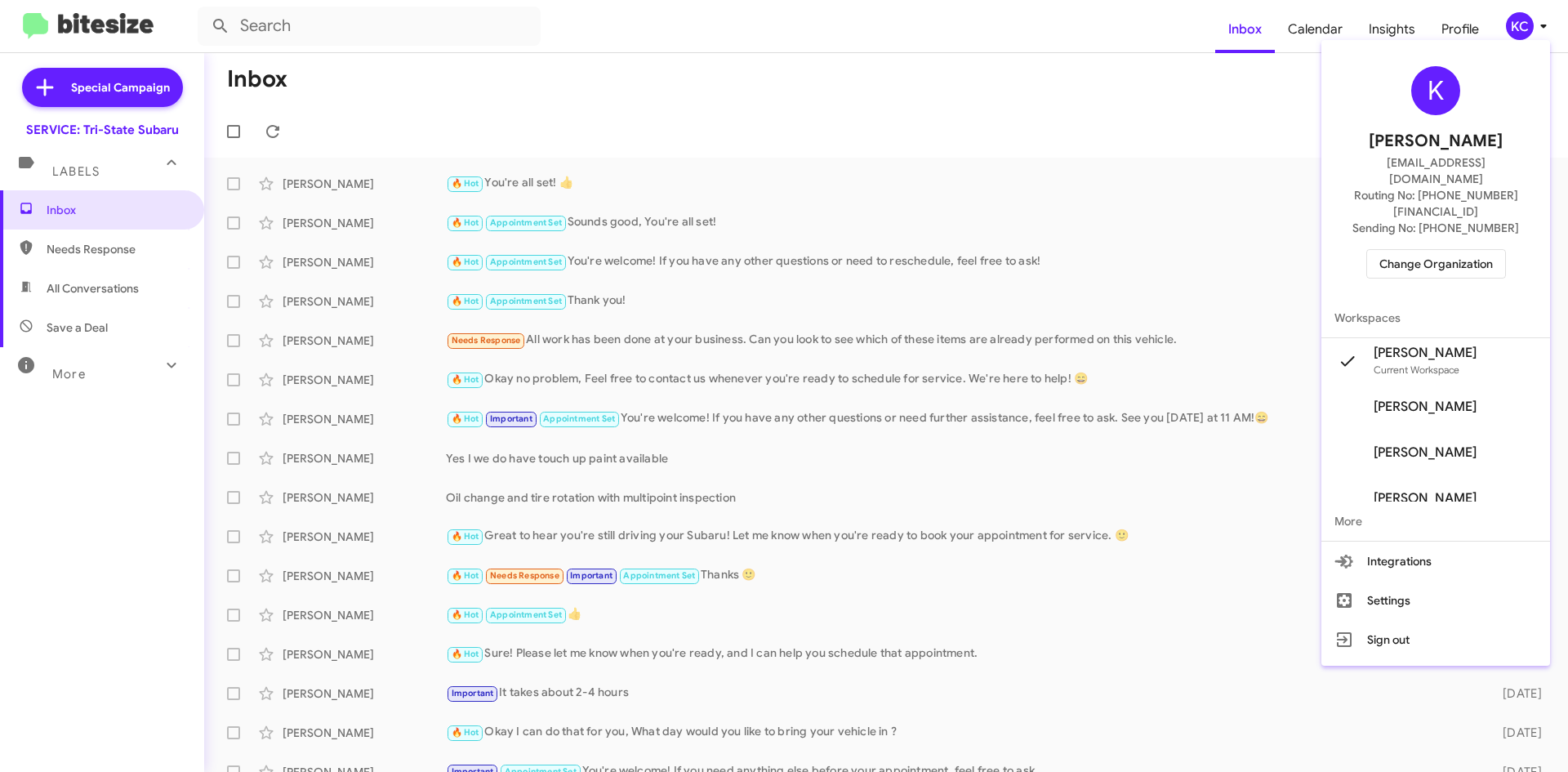
click at [1428, 250] on span "Change Organization" at bounding box center [1436, 263] width 113 height 28
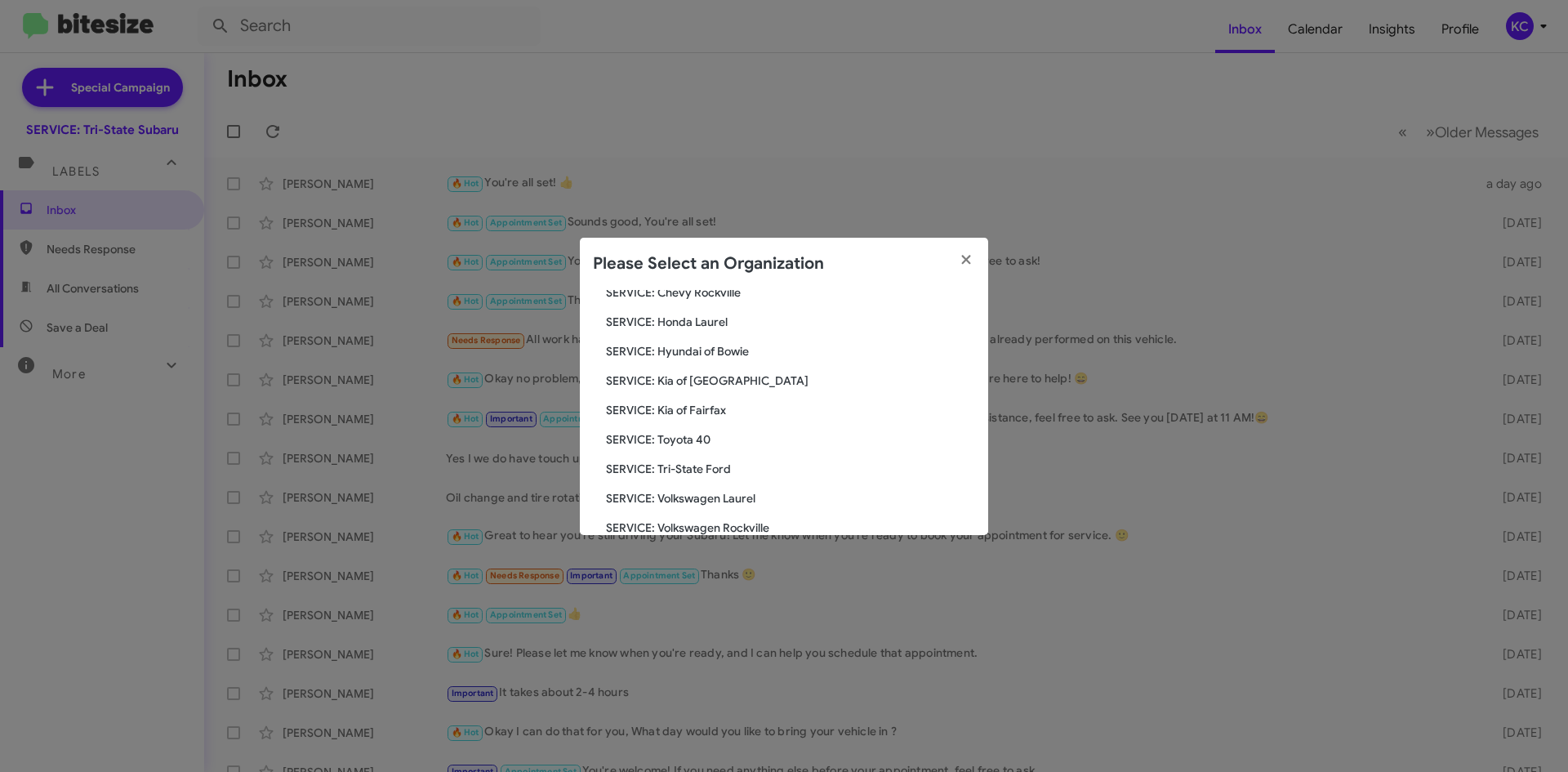
scroll to position [272, 0]
click at [693, 441] on span "SERVICE: Tri-State Ford" at bounding box center [790, 442] width 369 height 16
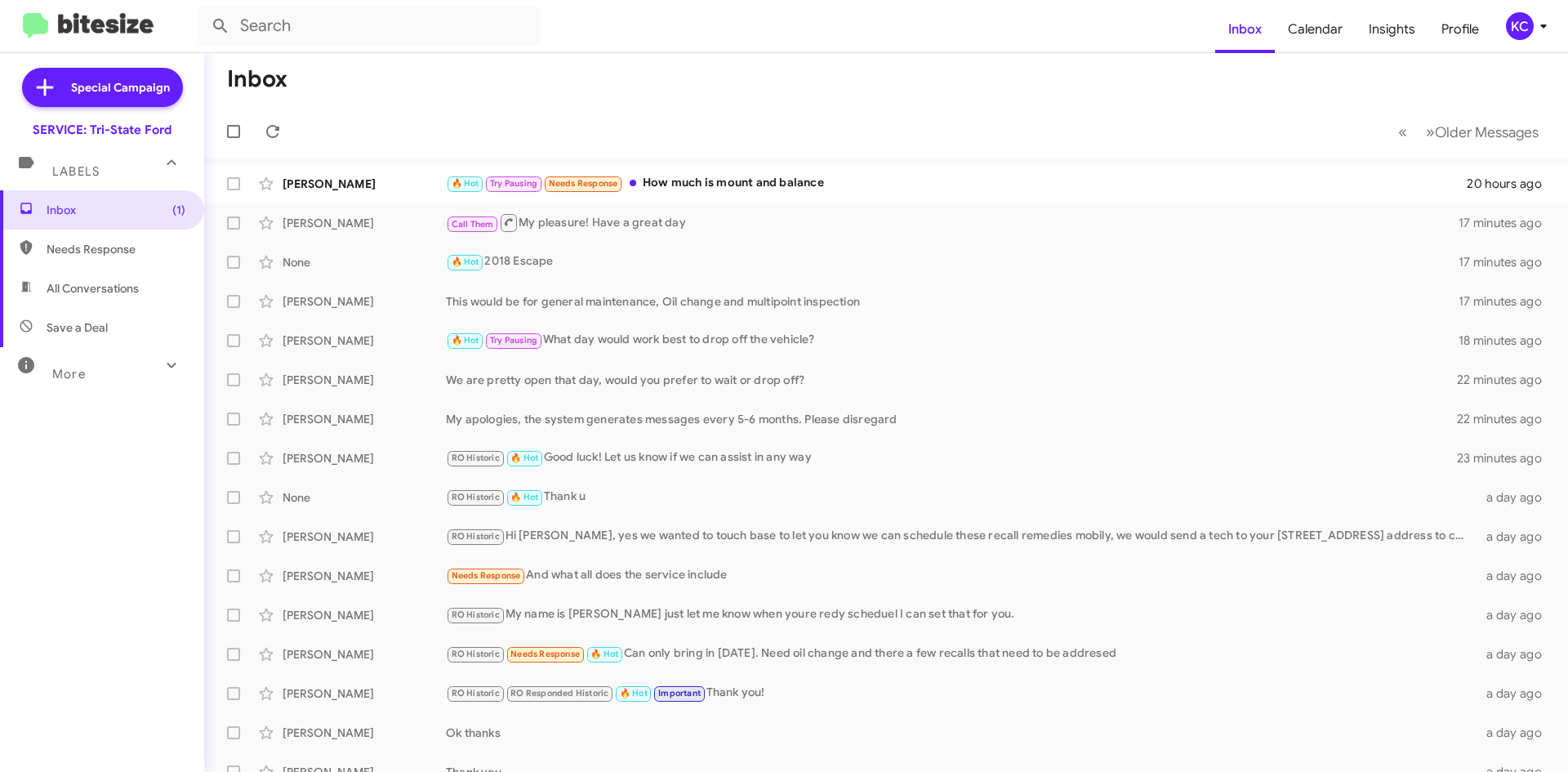
click at [1511, 22] on div "KC" at bounding box center [1519, 26] width 28 height 28
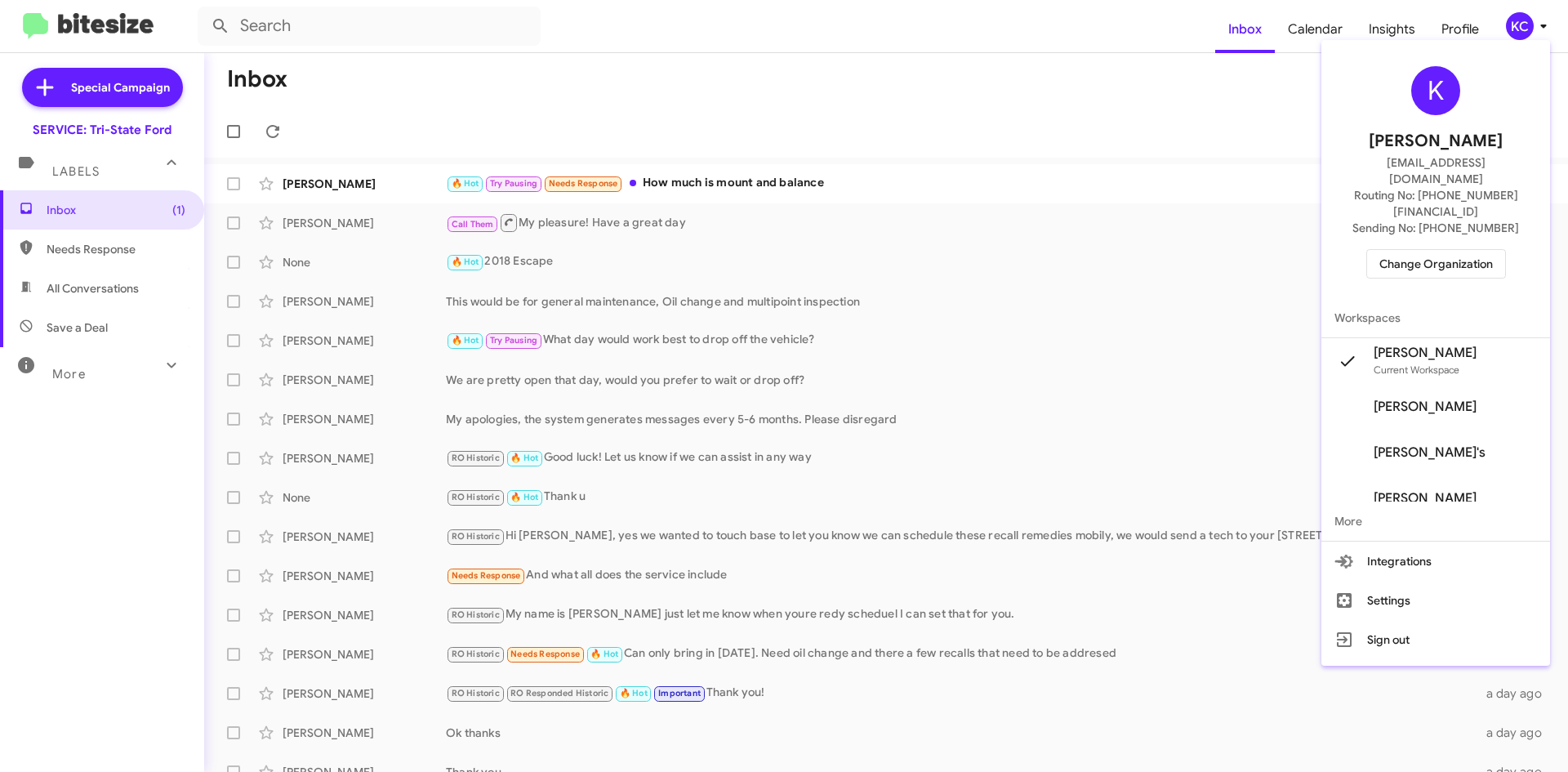
click at [1410, 250] on span "Change Organization" at bounding box center [1436, 263] width 113 height 28
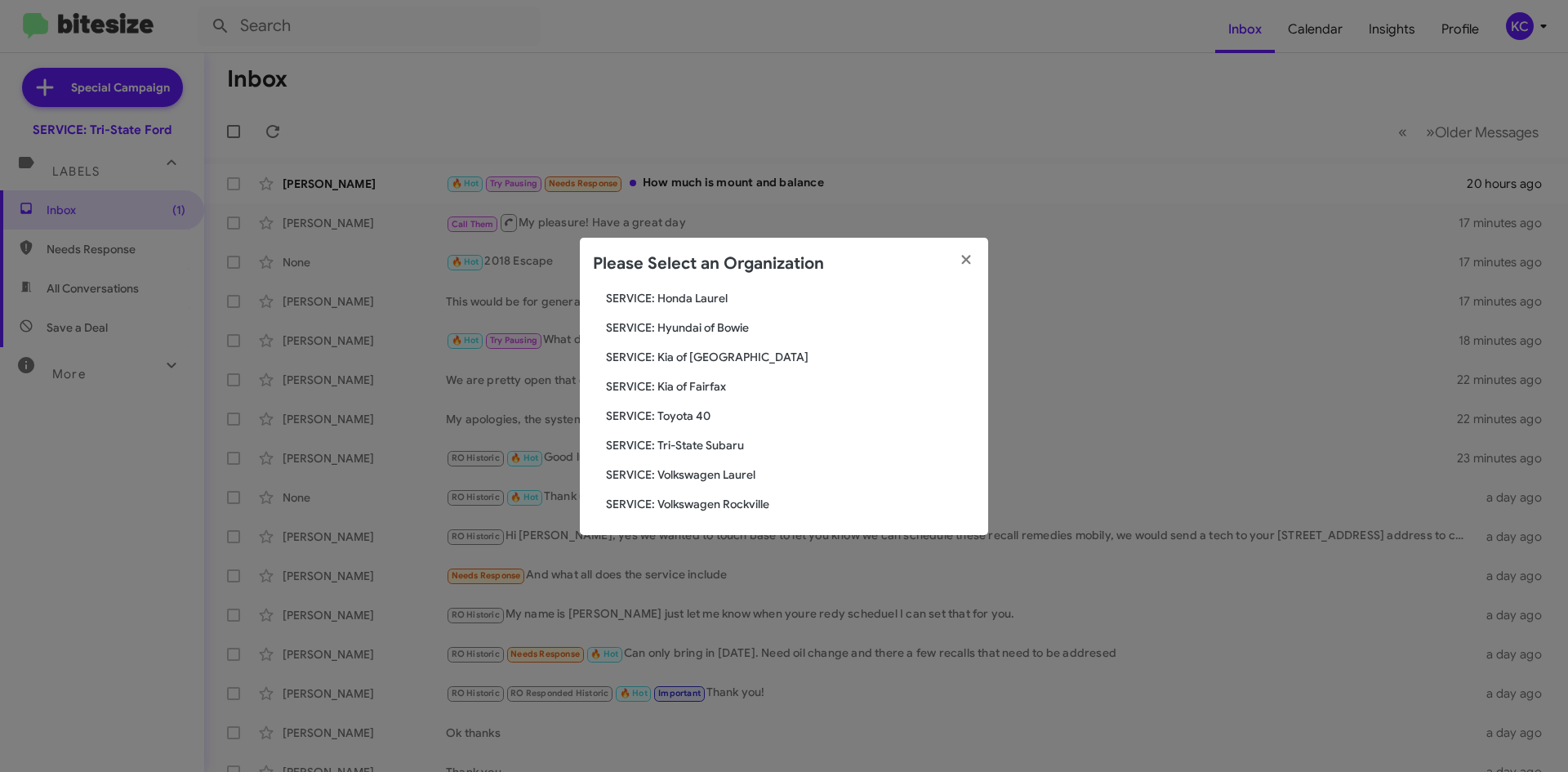
scroll to position [272, 0]
click at [695, 435] on div "Search SERVICE: Tri-State Ford Current Org SERVICE: CDJR Baltimore SERVICE: CDJ…" at bounding box center [784, 412] width 409 height 245
click at [699, 437] on span "SERVICE: Tri-State Subaru" at bounding box center [790, 442] width 369 height 16
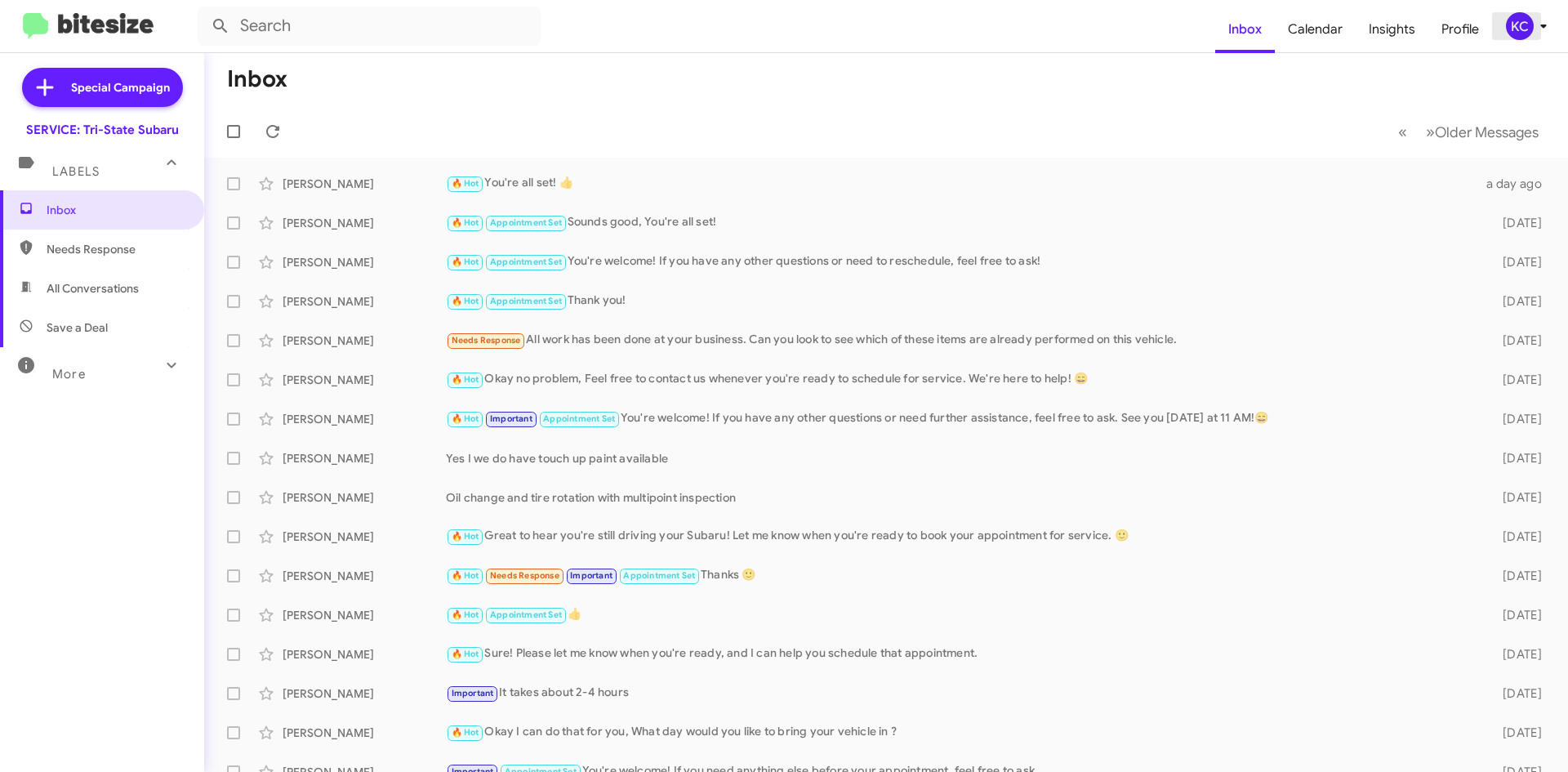
click at [1523, 32] on div "KC" at bounding box center [1519, 26] width 28 height 28
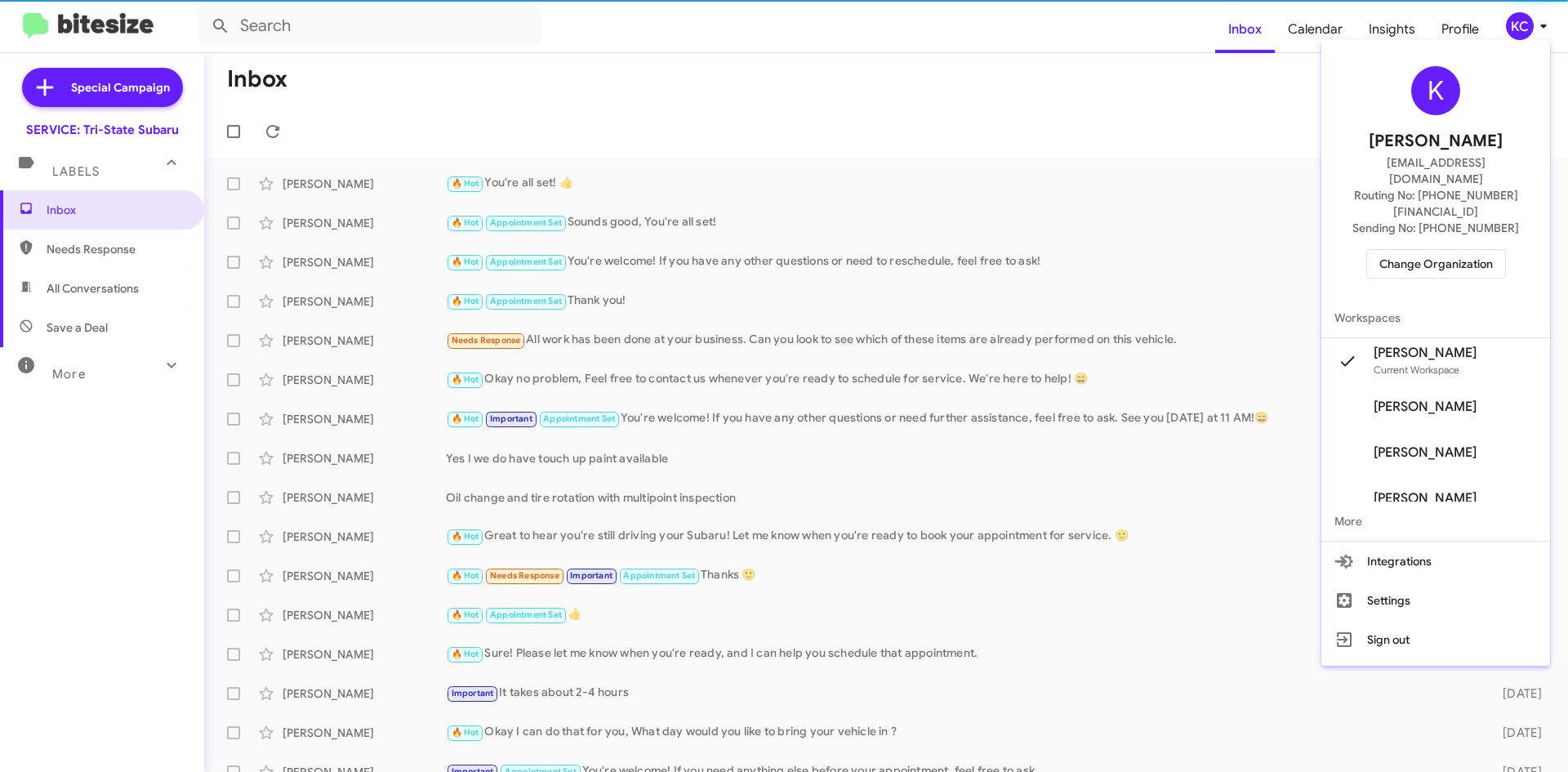
click at [1428, 250] on span "Change Organization" at bounding box center [1436, 263] width 113 height 28
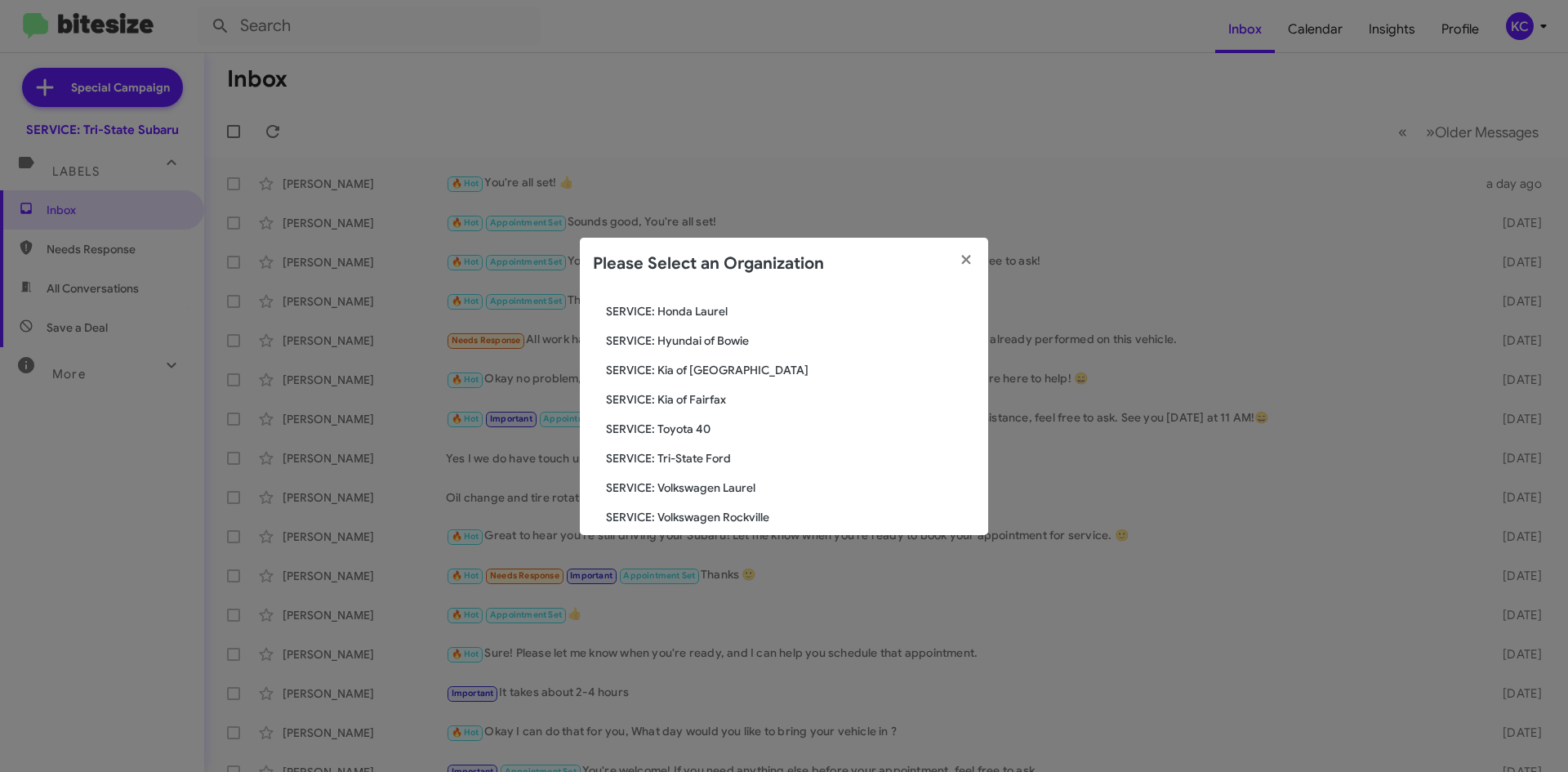
scroll to position [272, 0]
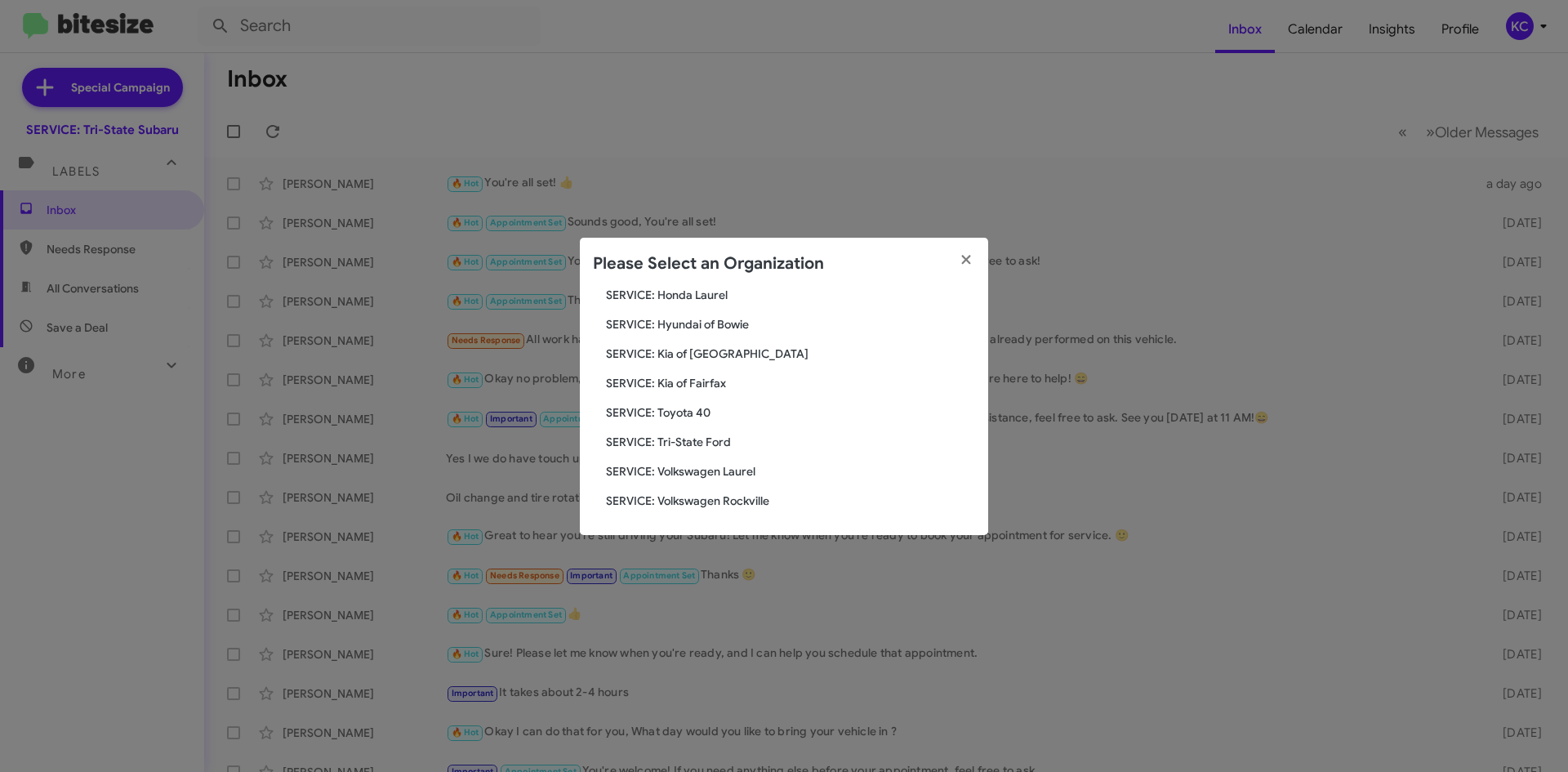
click at [660, 415] on span "SERVICE: Toyota 40" at bounding box center [790, 412] width 369 height 16
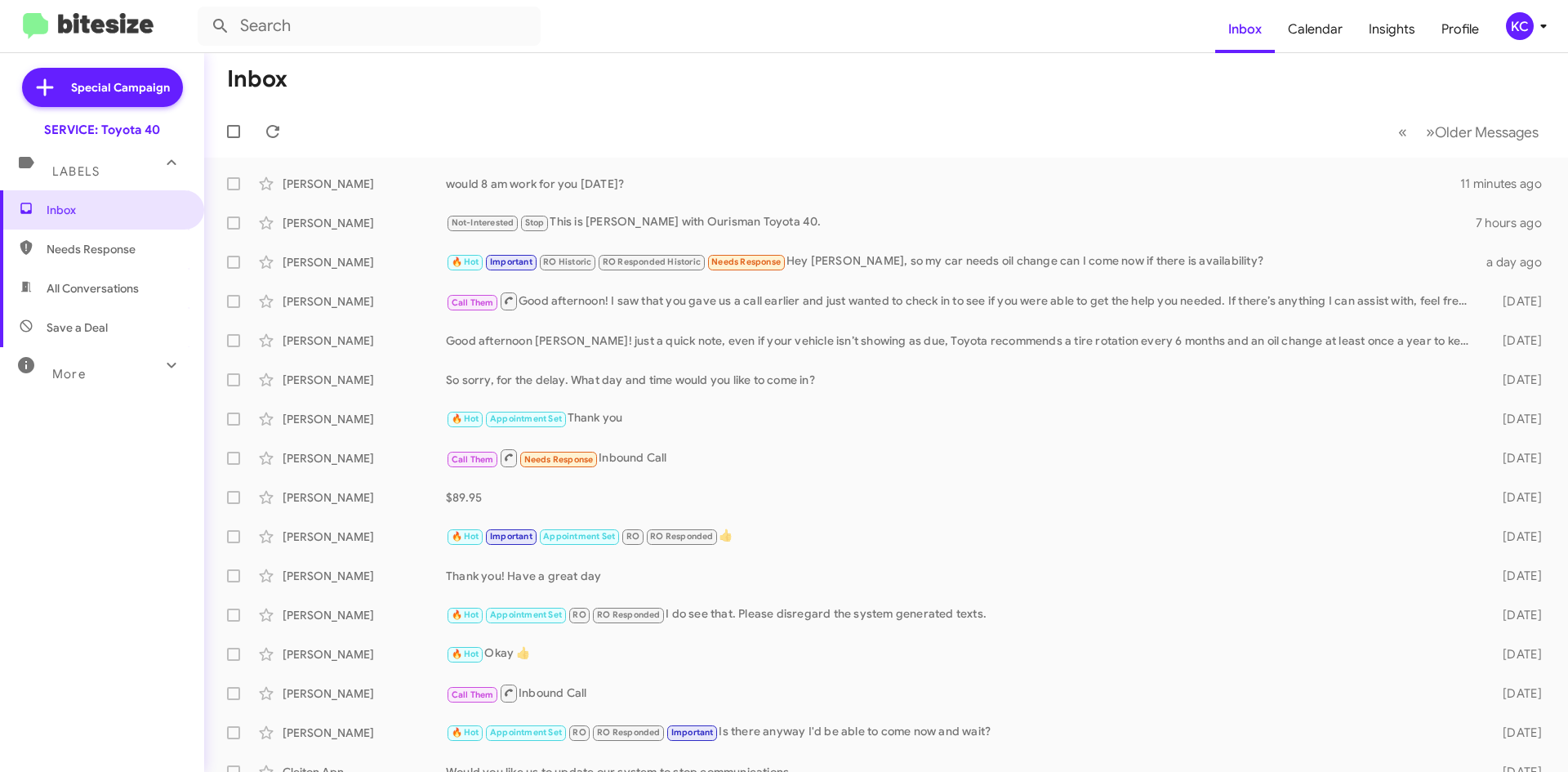
click at [1522, 34] on div "KC" at bounding box center [1519, 26] width 28 height 28
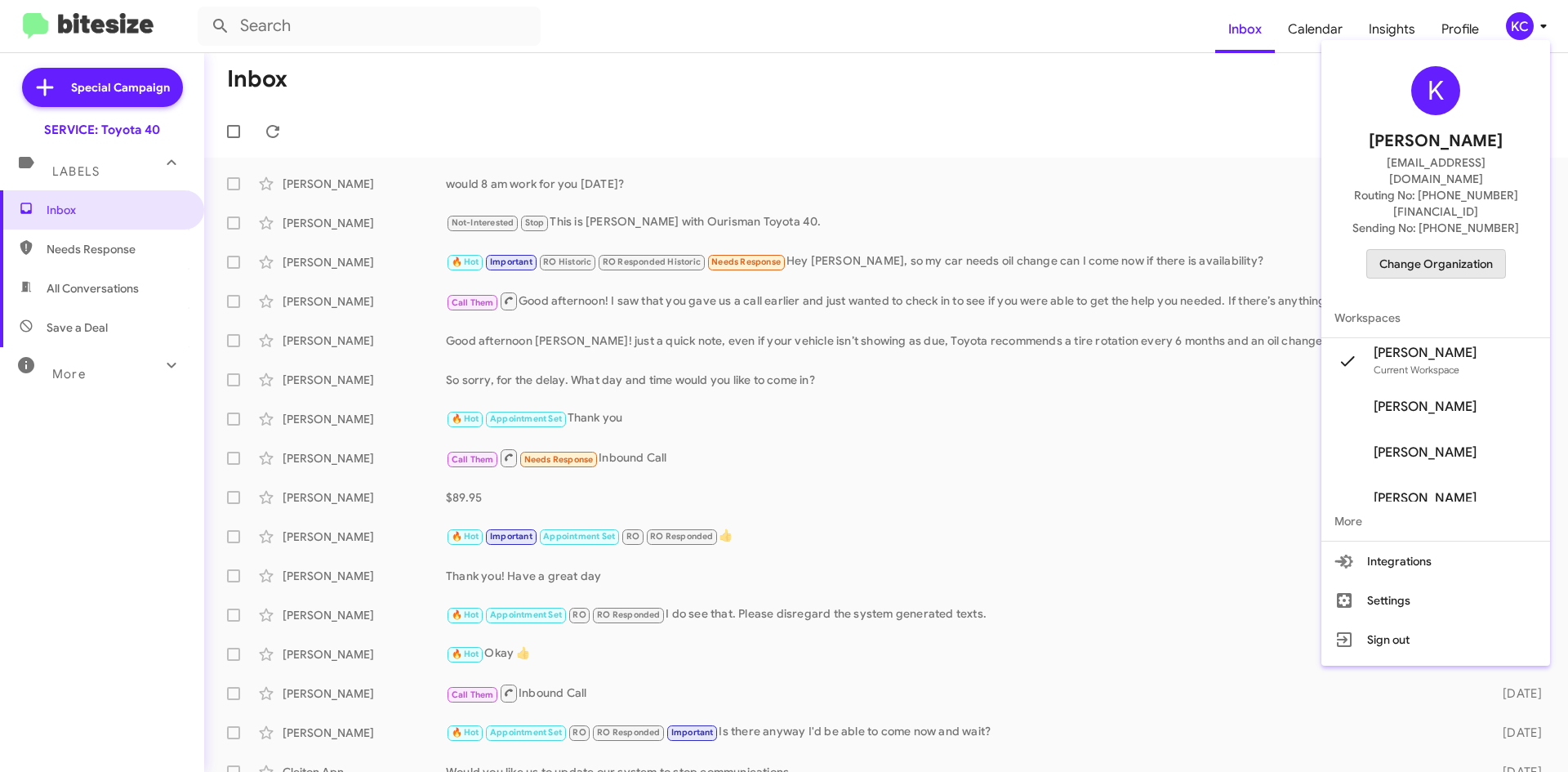
click at [1432, 250] on span "Change Organization" at bounding box center [1436, 263] width 113 height 28
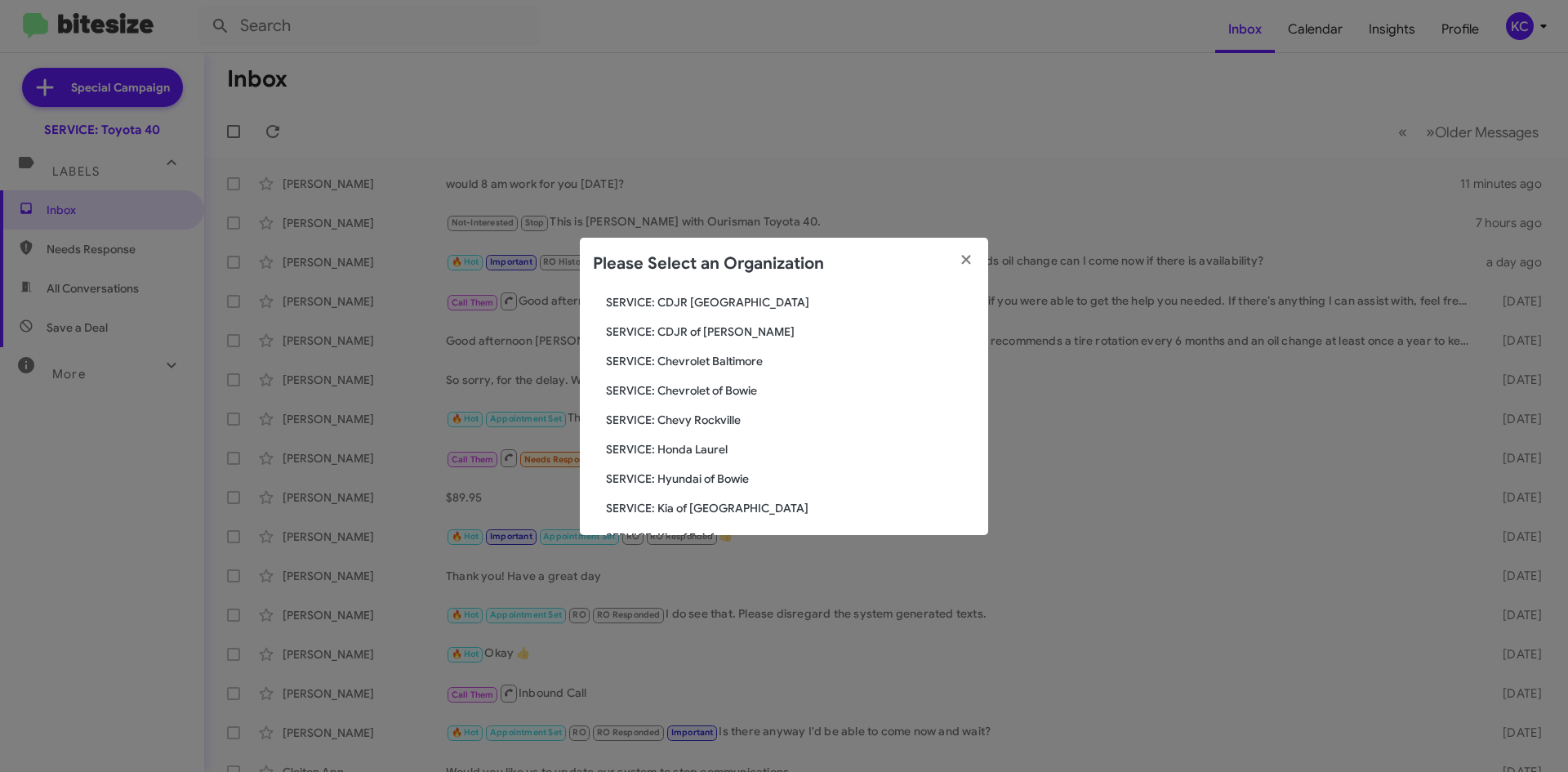
scroll to position [245, 0]
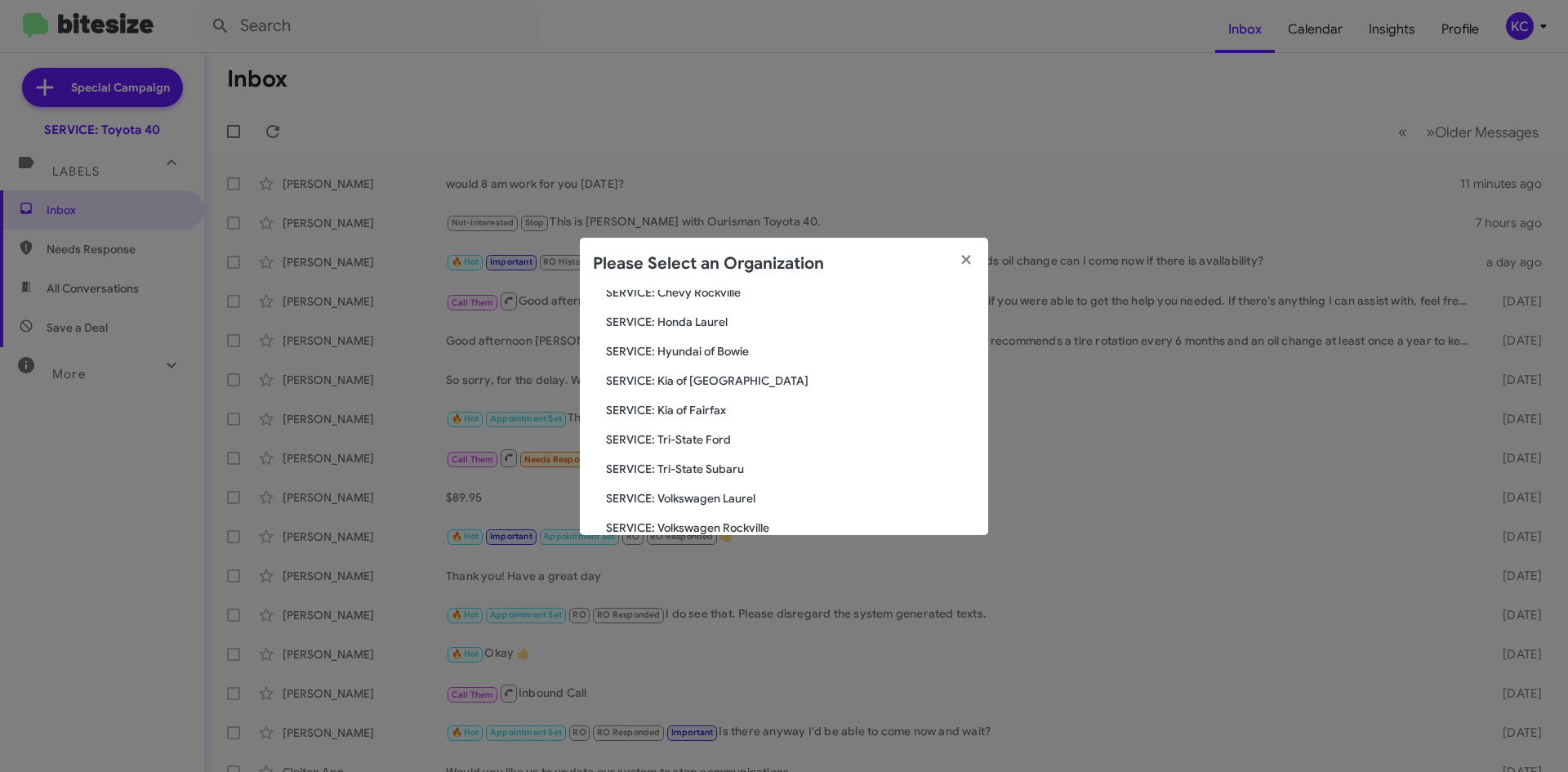
click at [713, 412] on span "SERVICE: Kia of Fairfax" at bounding box center [790, 410] width 369 height 16
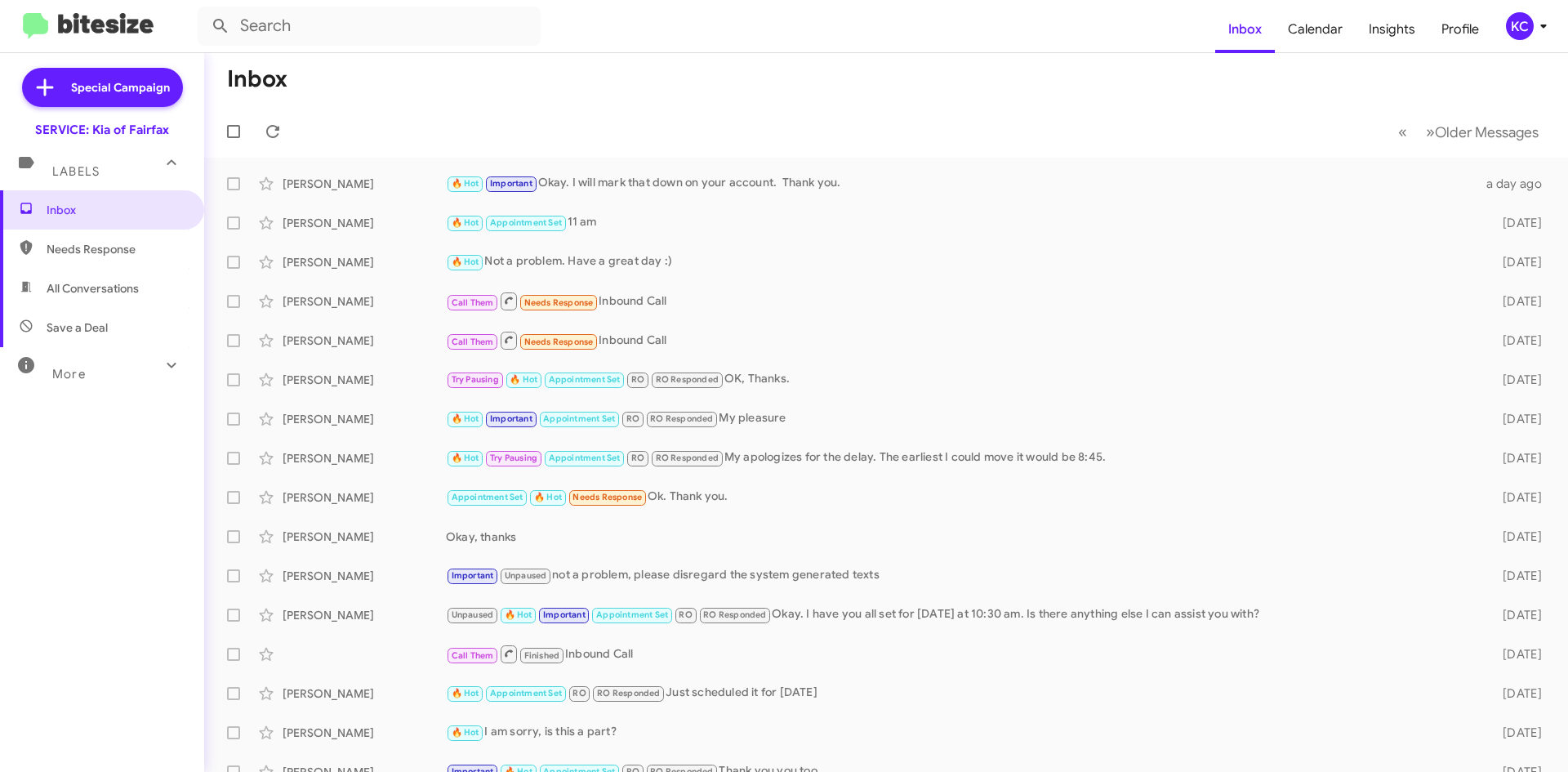
click at [1516, 28] on div "KC" at bounding box center [1519, 26] width 28 height 28
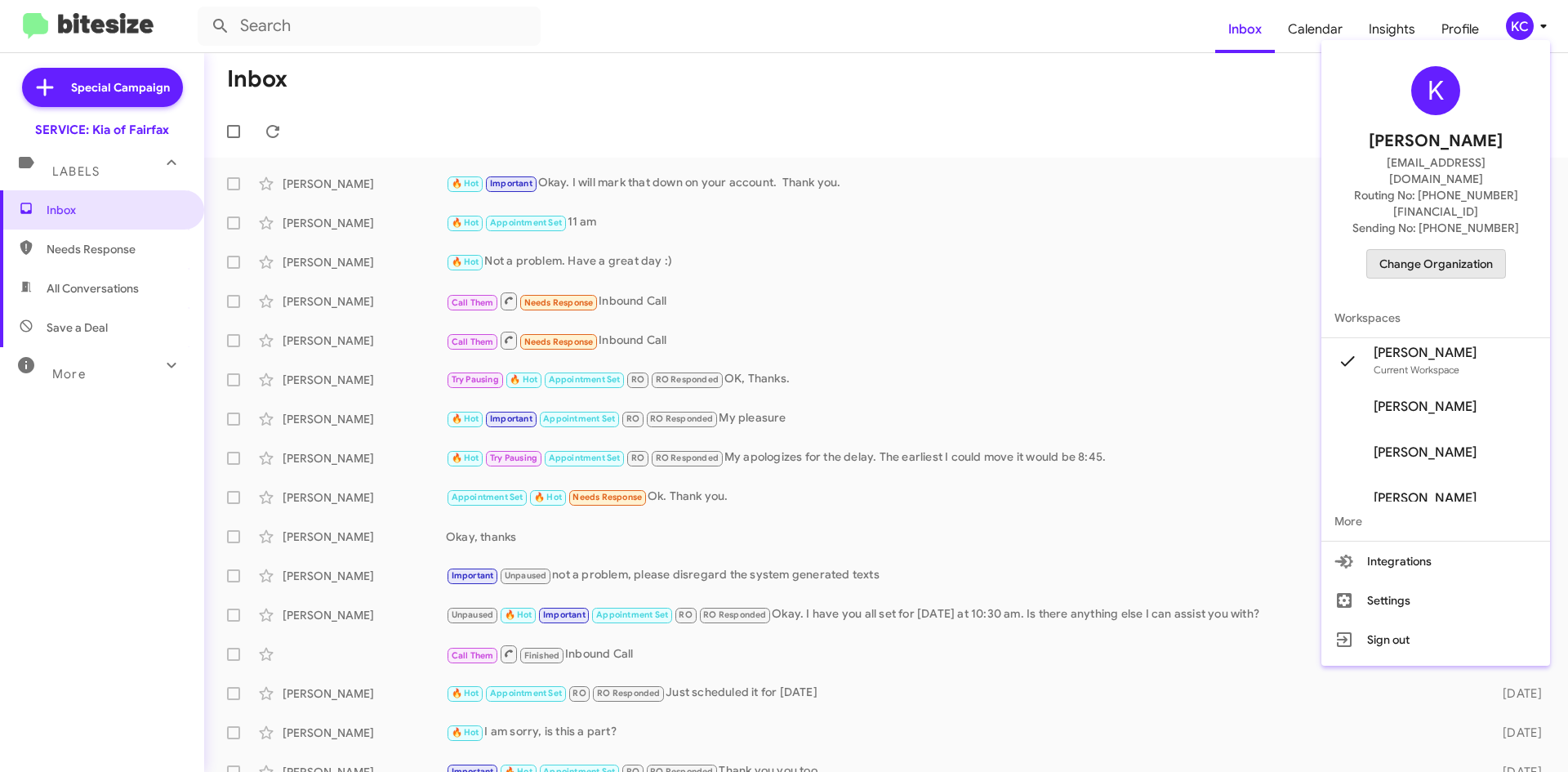
click at [1444, 250] on span "Change Organization" at bounding box center [1436, 263] width 113 height 28
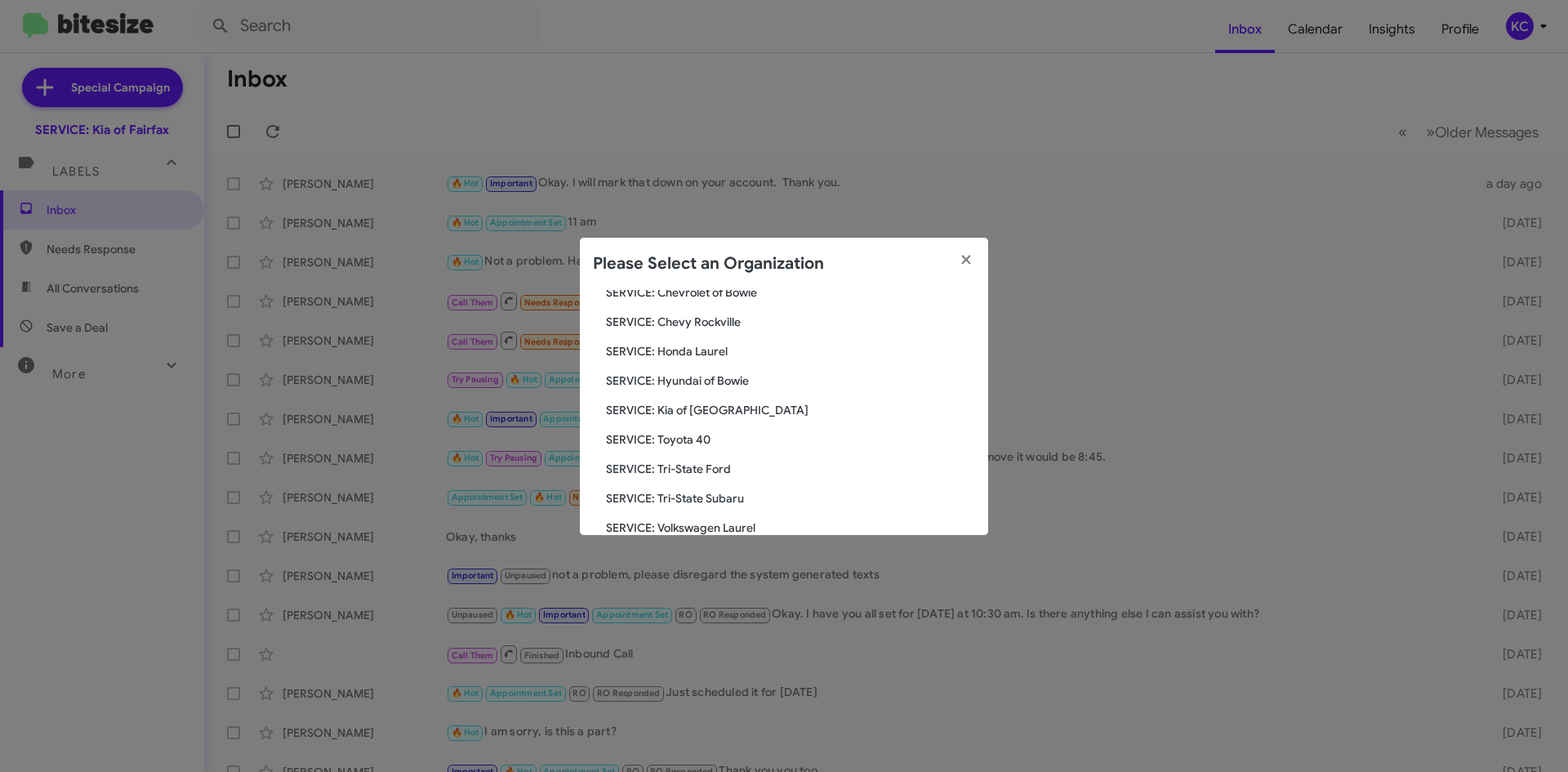
scroll to position [245, 0]
click at [705, 384] on span "SERVICE: Kia of [GEOGRAPHIC_DATA]" at bounding box center [790, 380] width 369 height 16
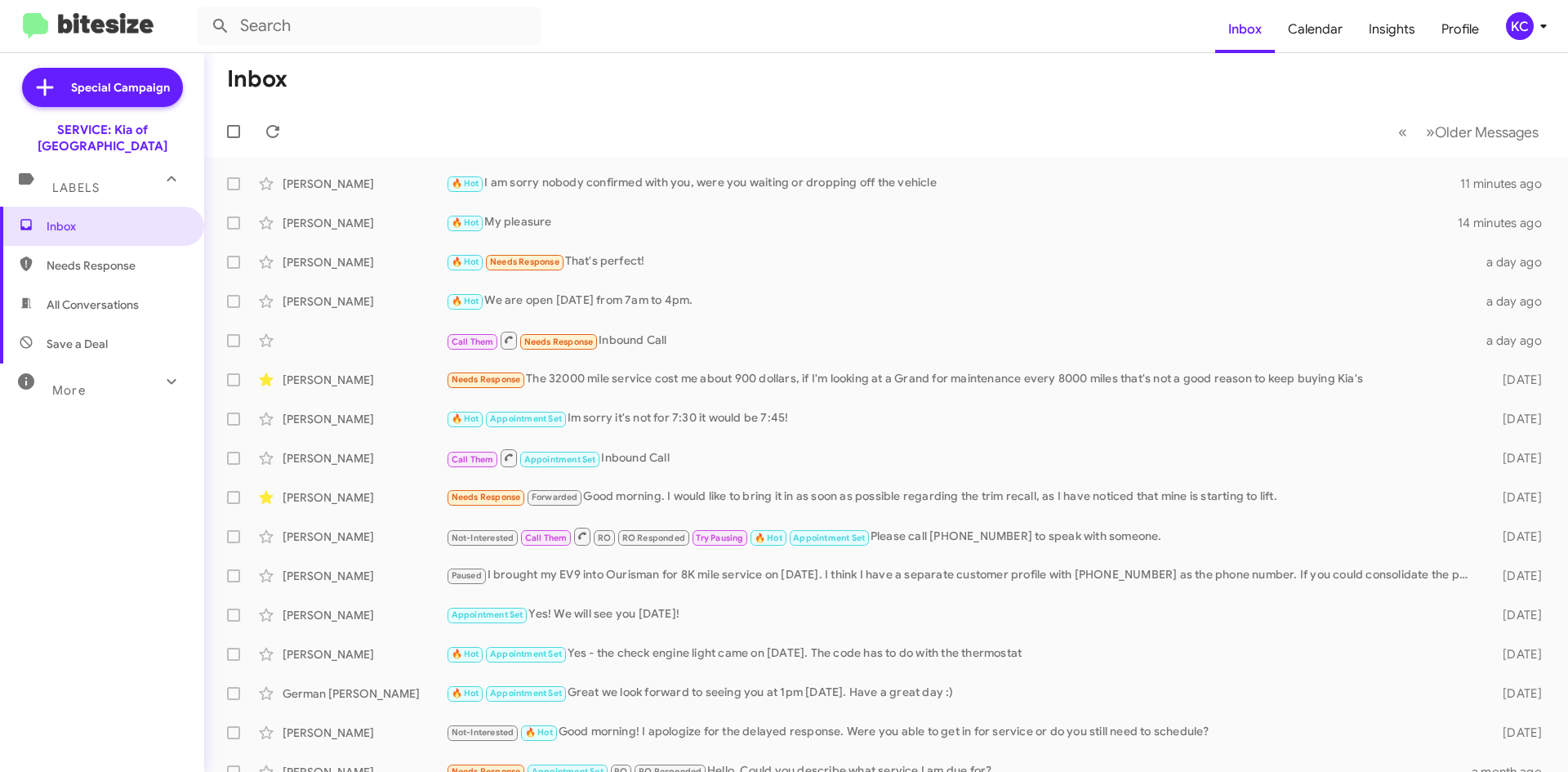
click at [416, 88] on mat-toolbar-row "Inbox" at bounding box center [886, 79] width 1364 height 52
click at [1520, 38] on div "KC" at bounding box center [1519, 26] width 28 height 28
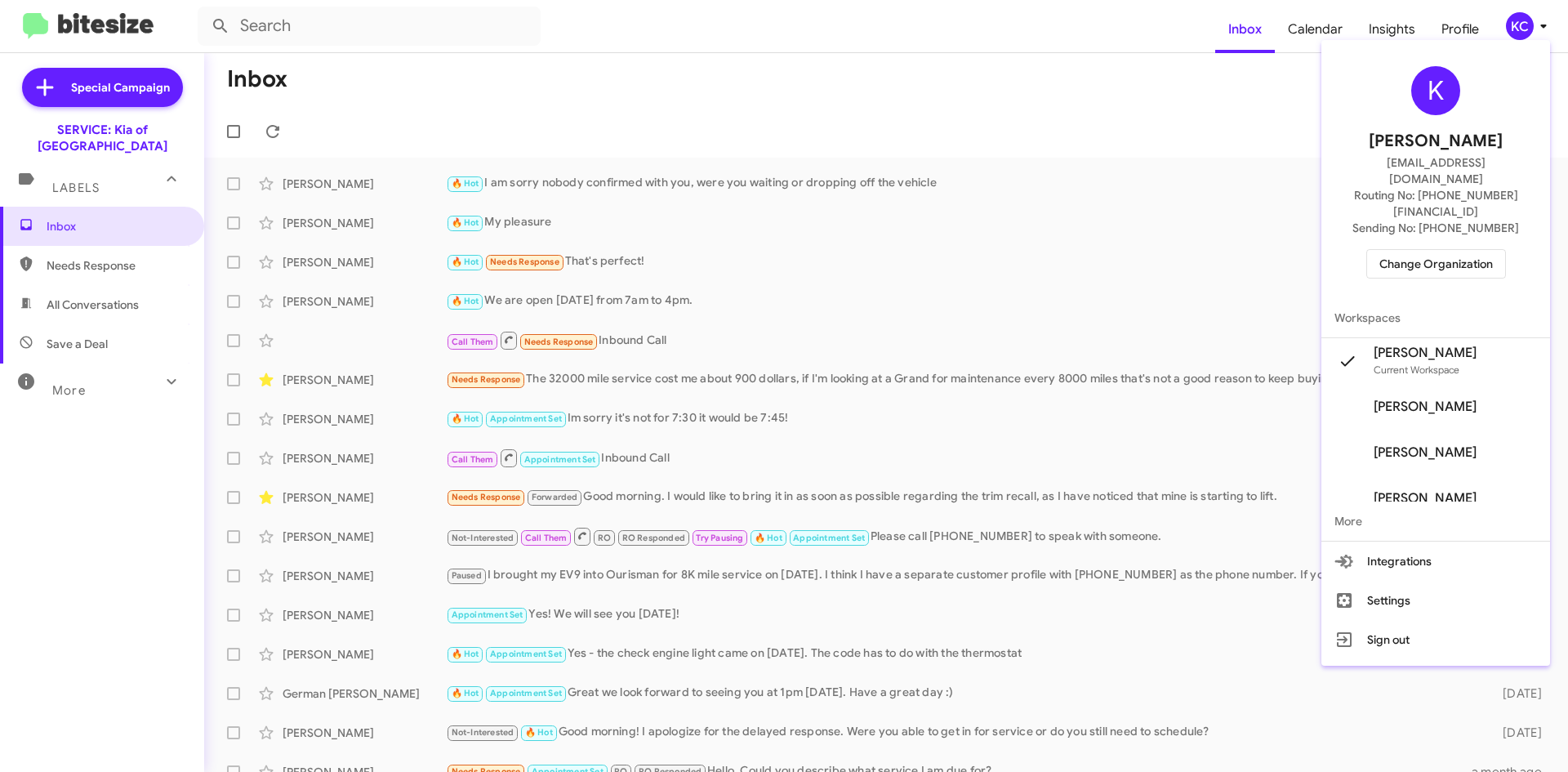
click at [1470, 250] on span "Change Organization" at bounding box center [1436, 263] width 113 height 28
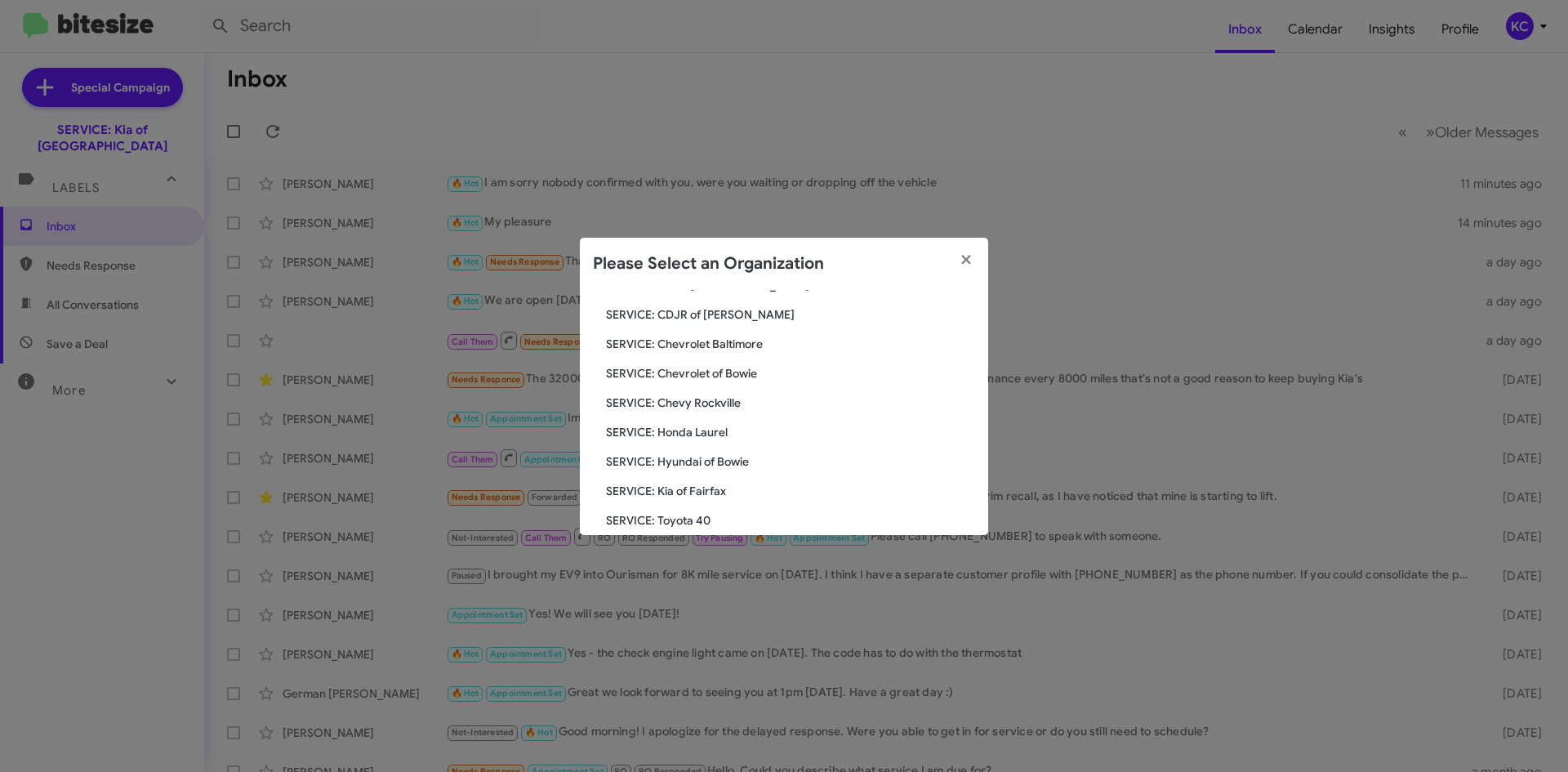
scroll to position [245, 0]
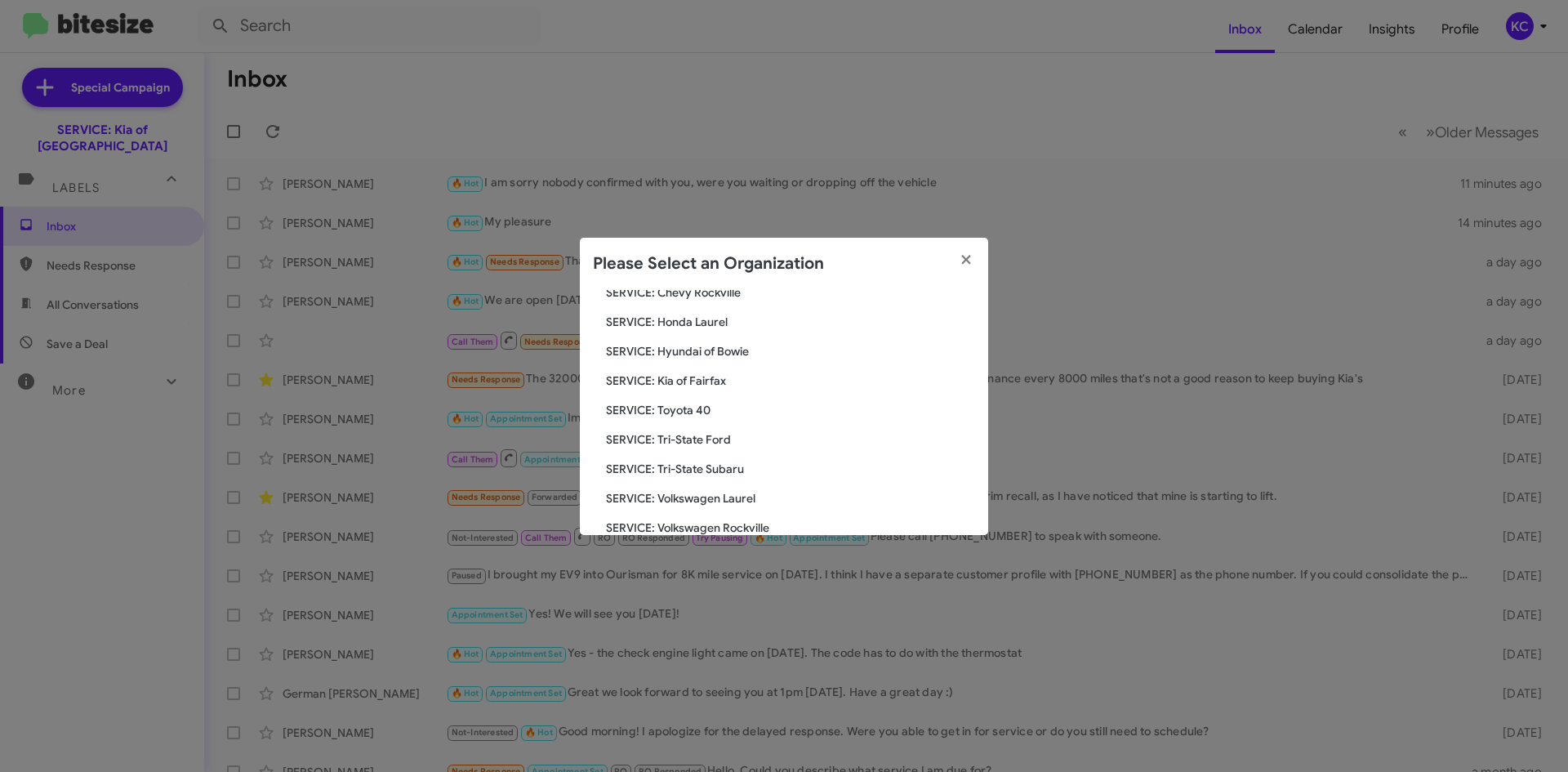
click at [694, 381] on span "SERVICE: Kia of Fairfax" at bounding box center [790, 380] width 369 height 16
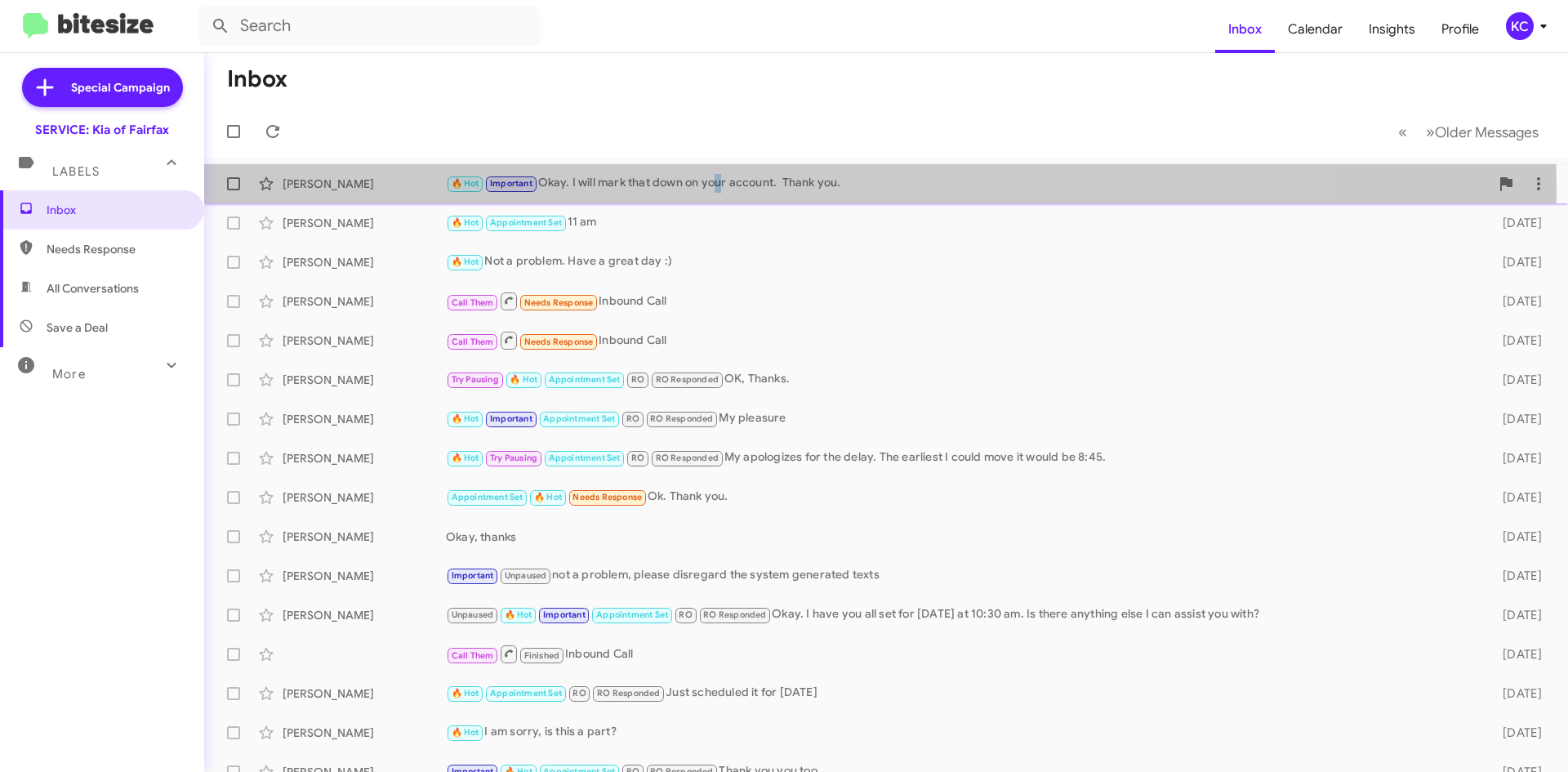
click at [719, 192] on div "🔥 Hot Important Okay. I will mark that down on your account. Thank you." at bounding box center [968, 183] width 1044 height 19
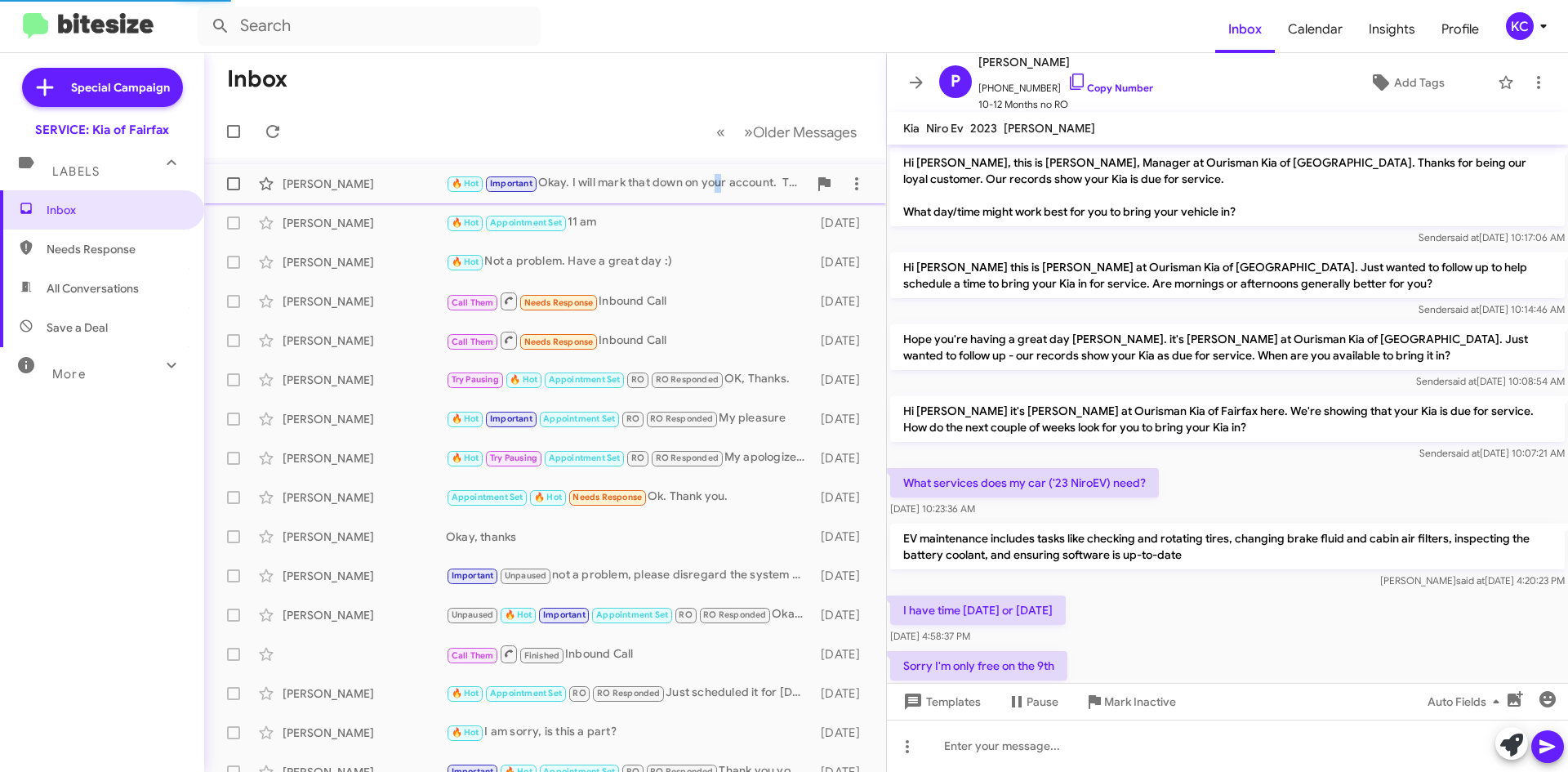
scroll to position [487, 0]
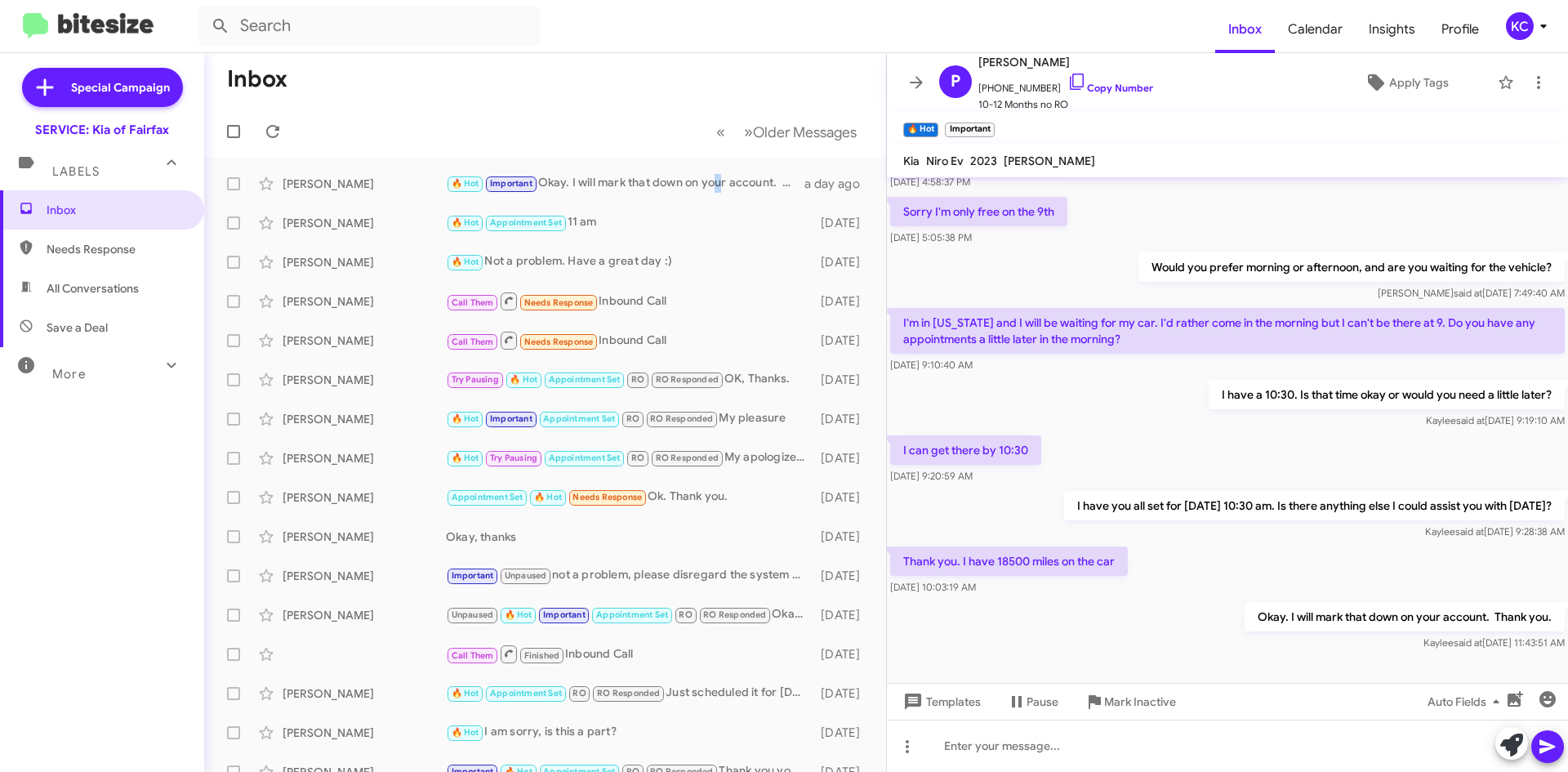
click at [1533, 23] on icon at bounding box center [1543, 26] width 19 height 19
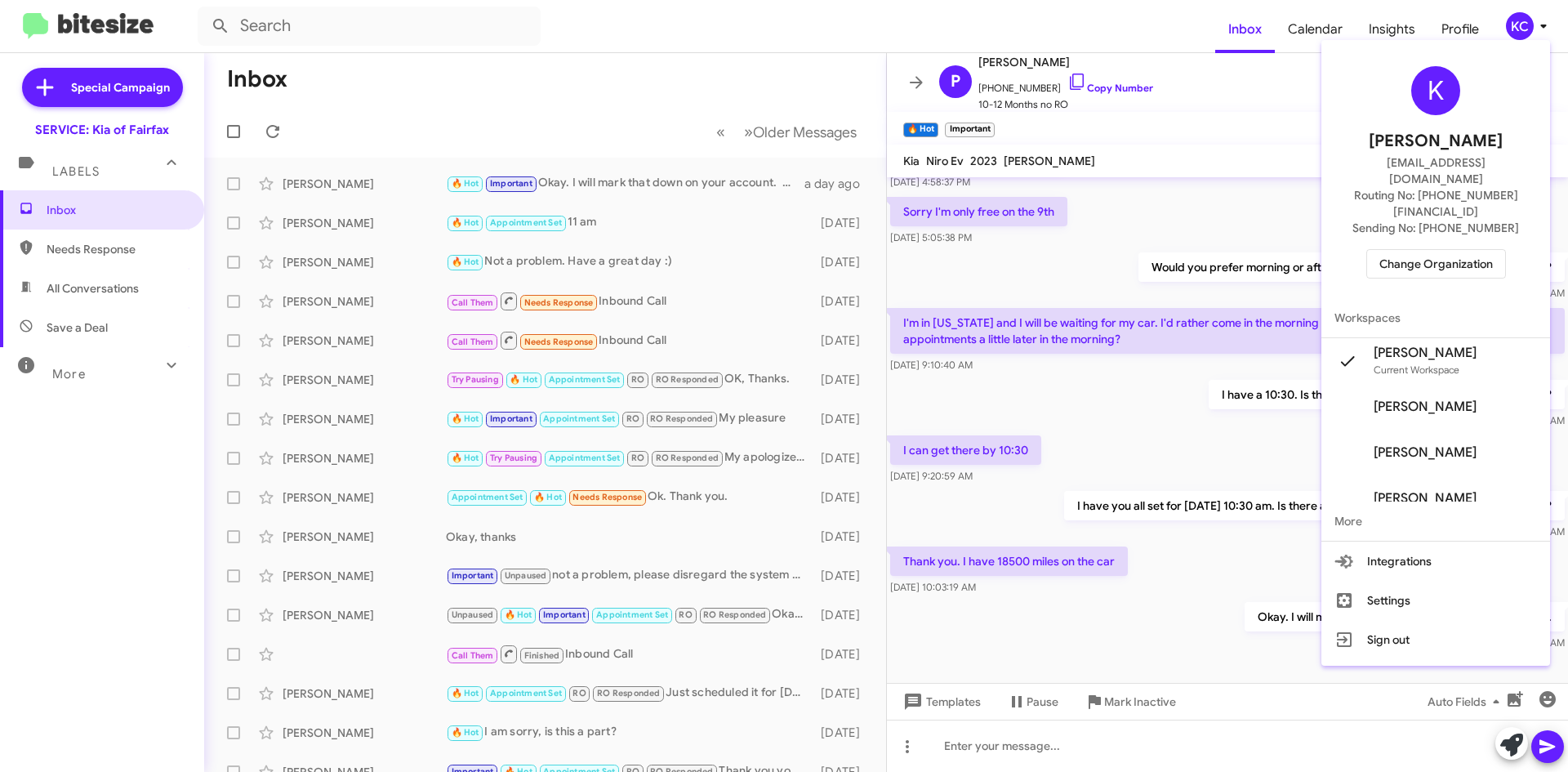
click at [1447, 214] on div "K Kimberly Cole kcole@ourismancars.com Routing No: +1 (703) 934-8877 Sending No…" at bounding box center [1436, 173] width 228 height 252
click at [1449, 250] on span "Change Organization" at bounding box center [1436, 263] width 113 height 28
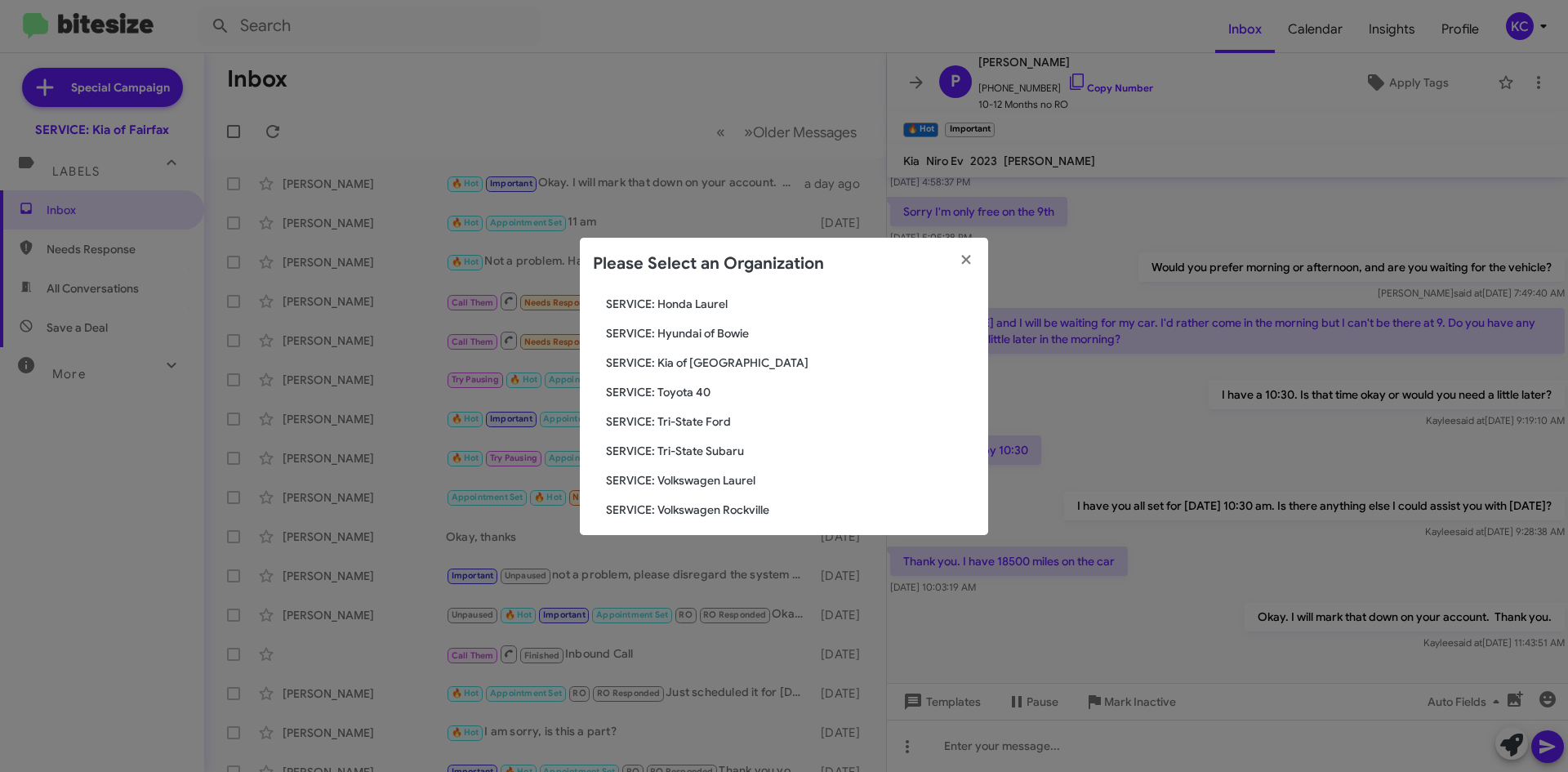
scroll to position [272, 0]
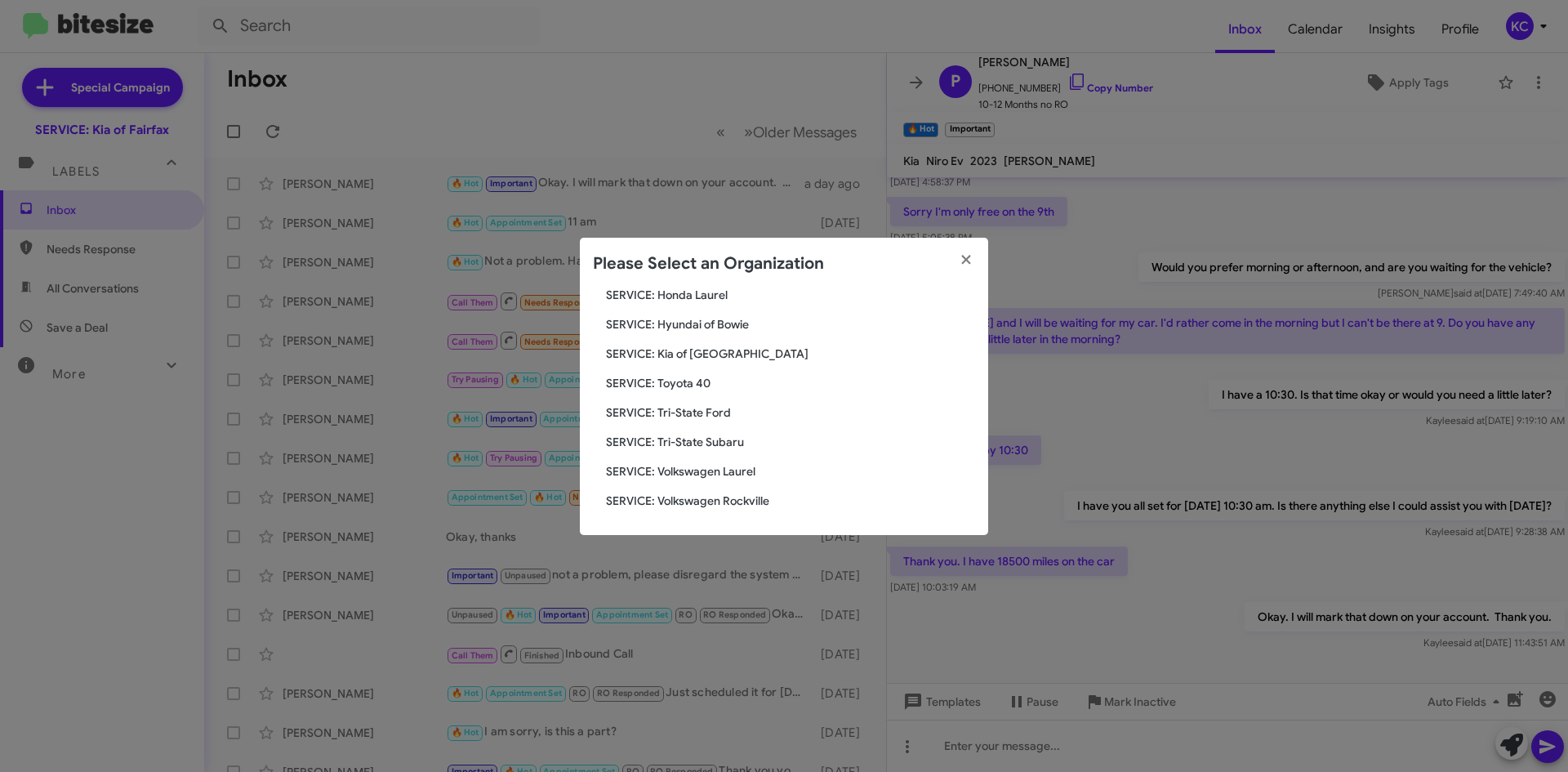
click at [725, 447] on span "SERVICE: Tri-State Subaru" at bounding box center [790, 442] width 369 height 16
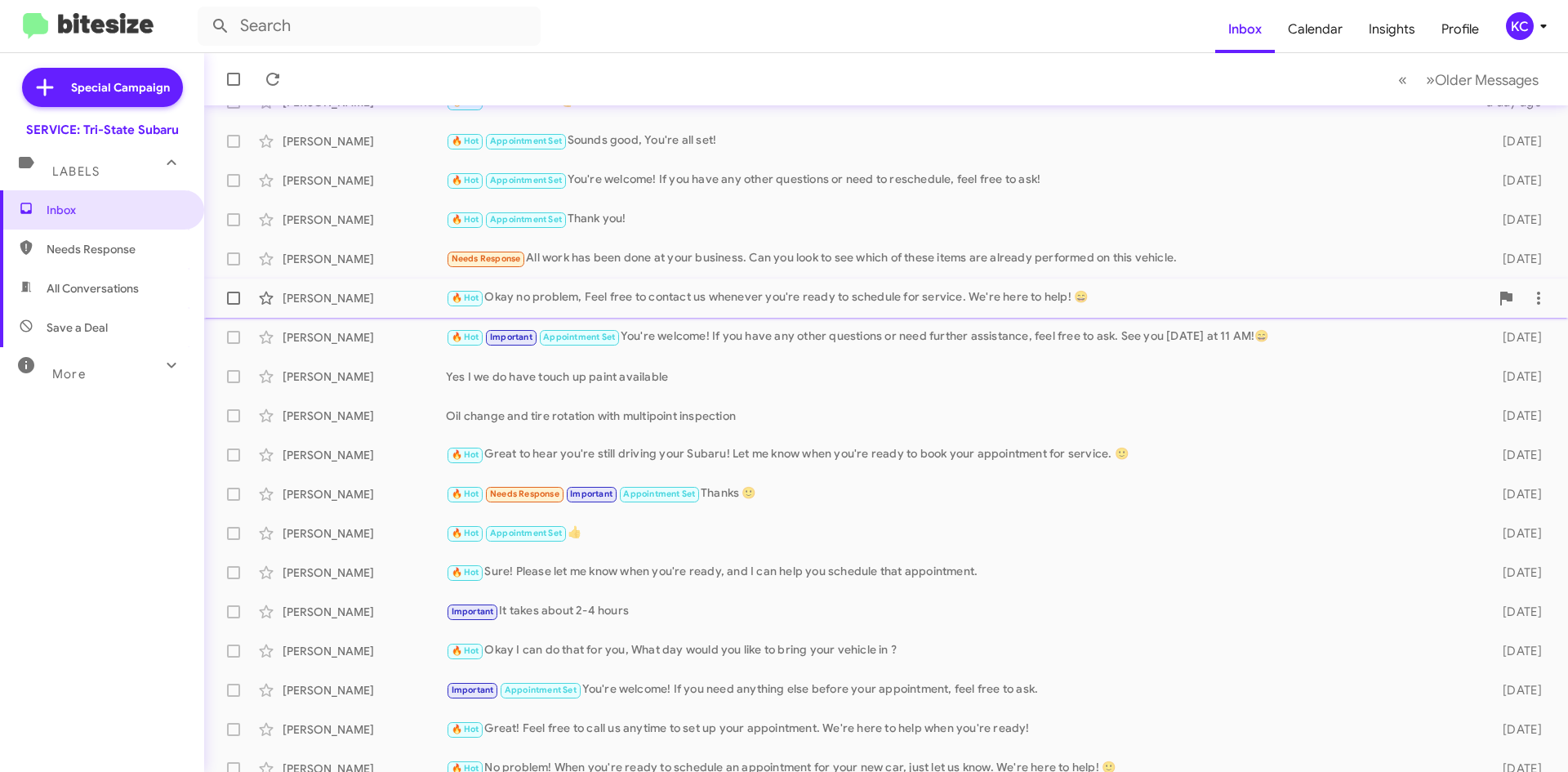
scroll to position [163, 0]
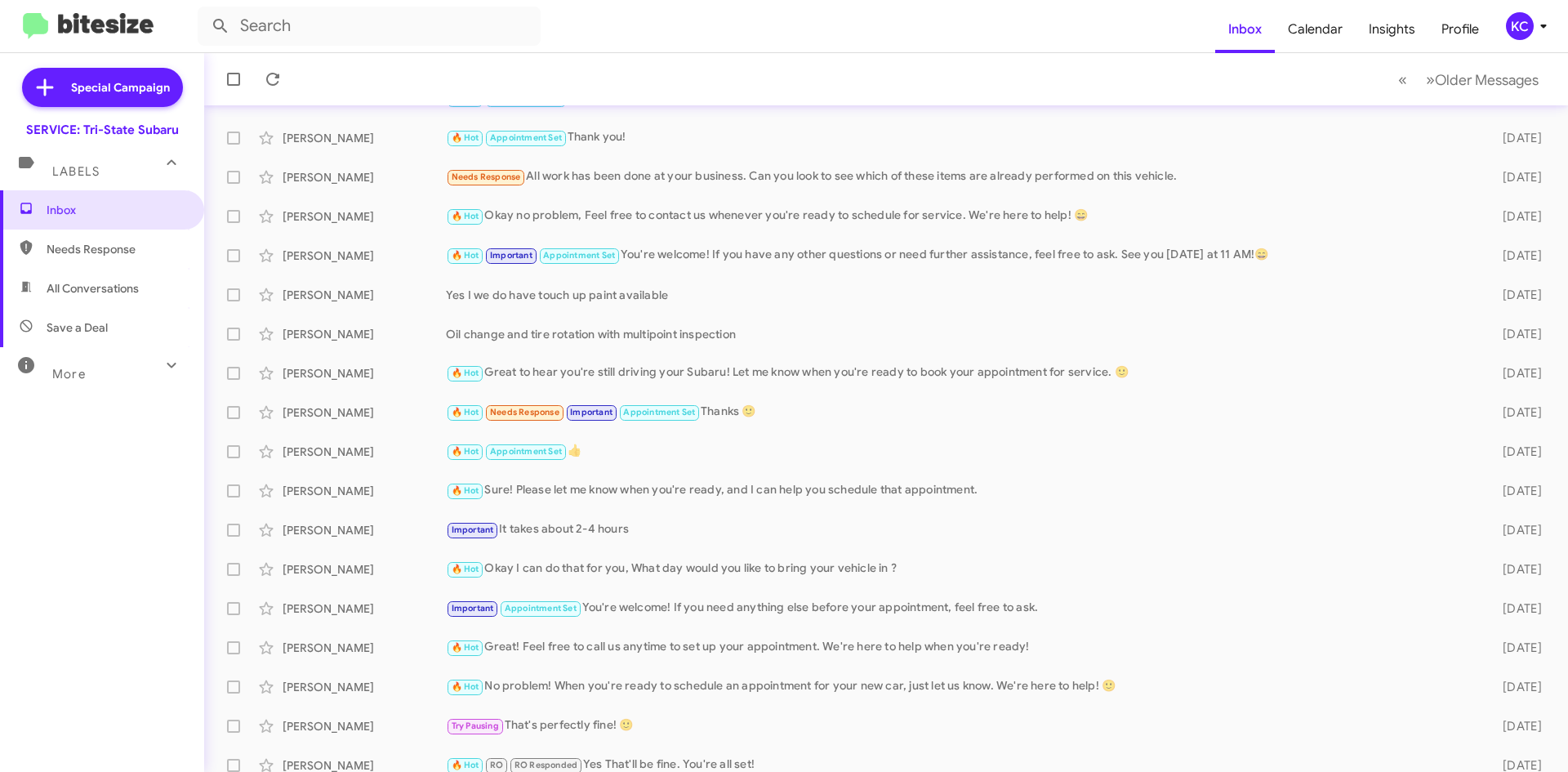
click at [1521, 36] on div "KC" at bounding box center [1519, 26] width 28 height 28
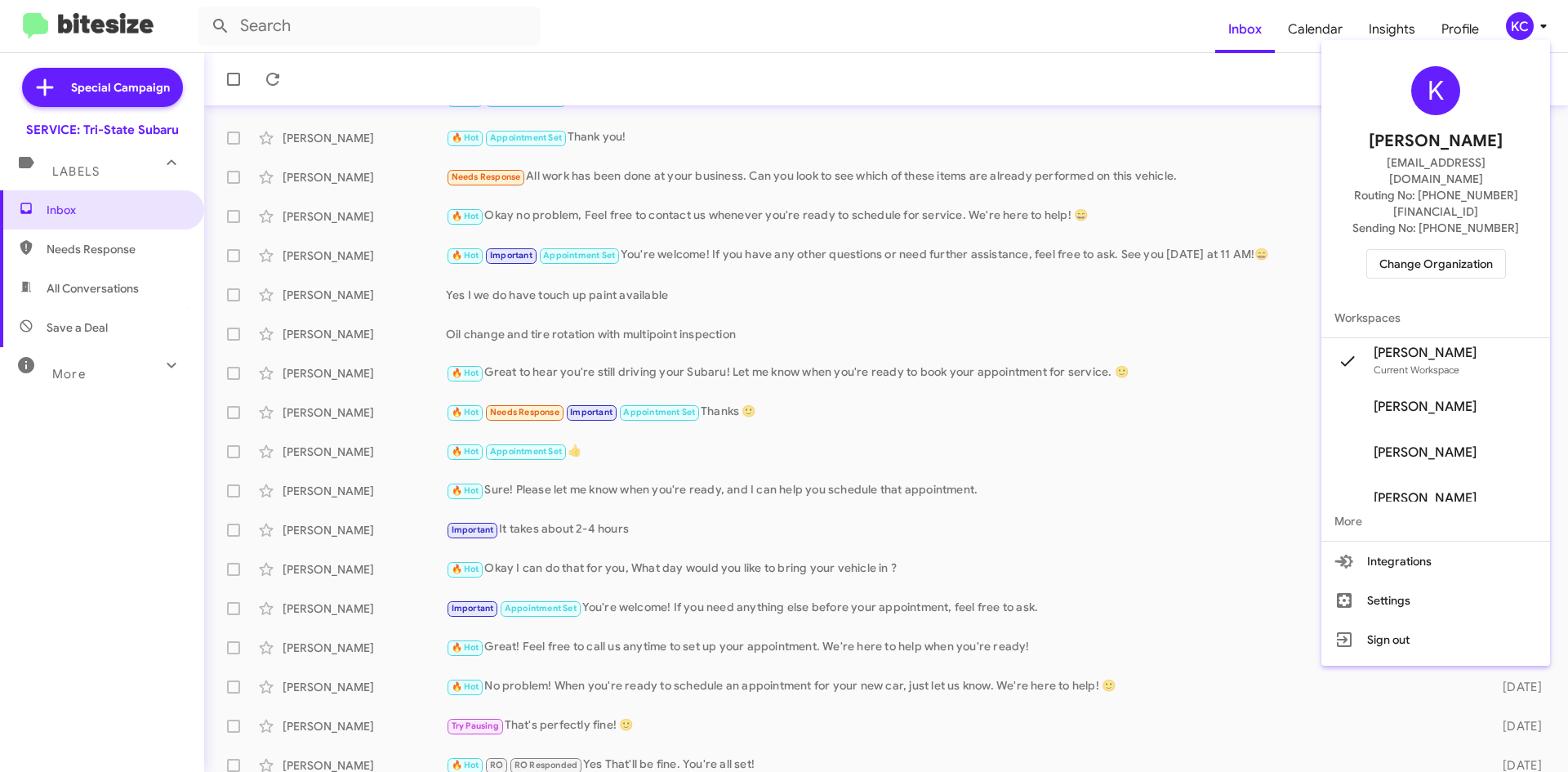
click at [1390, 250] on button "Change Organization" at bounding box center [1437, 264] width 140 height 30
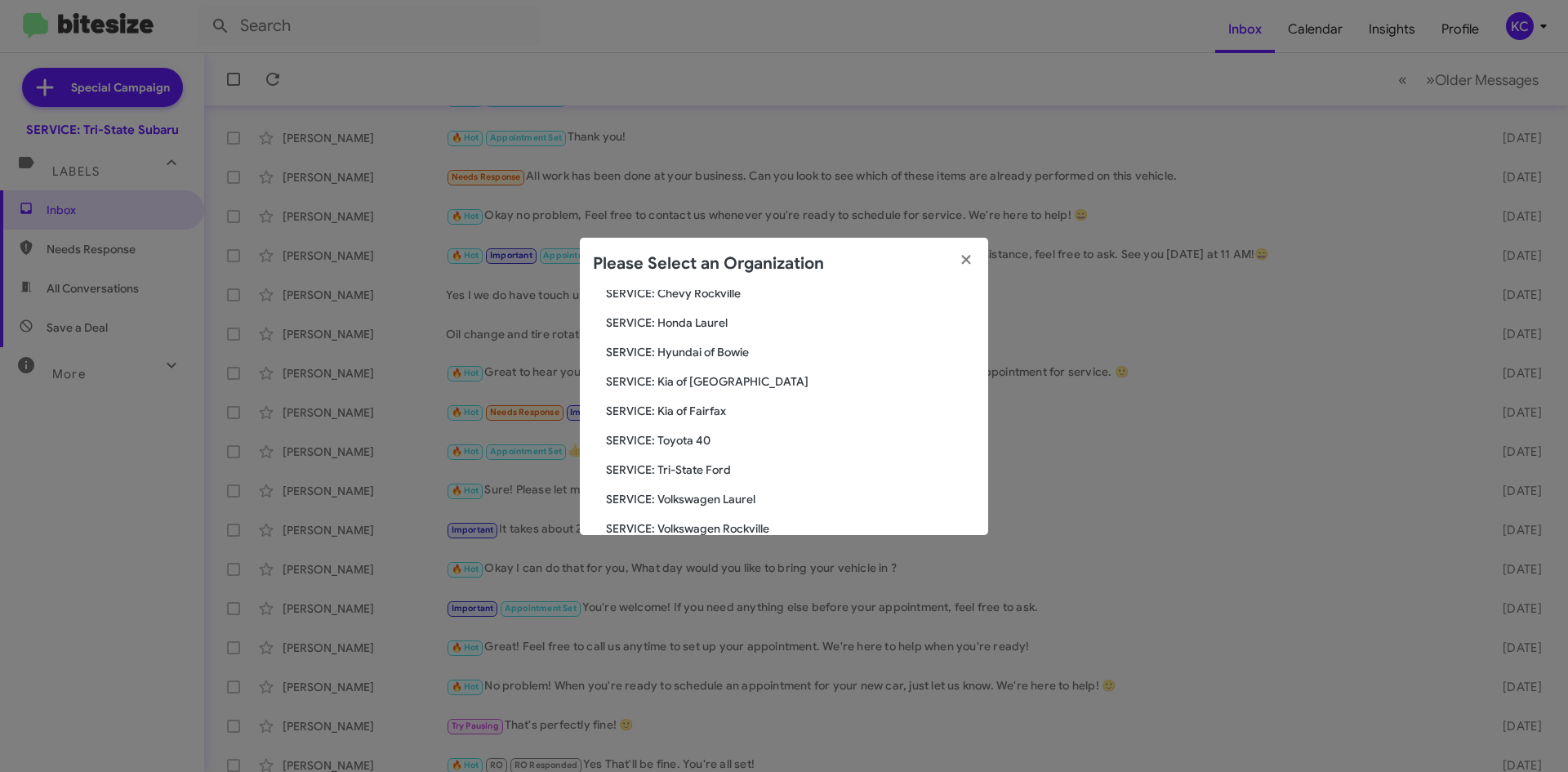
scroll to position [245, 0]
click at [706, 468] on span "SERVICE: Tri-State Ford" at bounding box center [790, 469] width 369 height 16
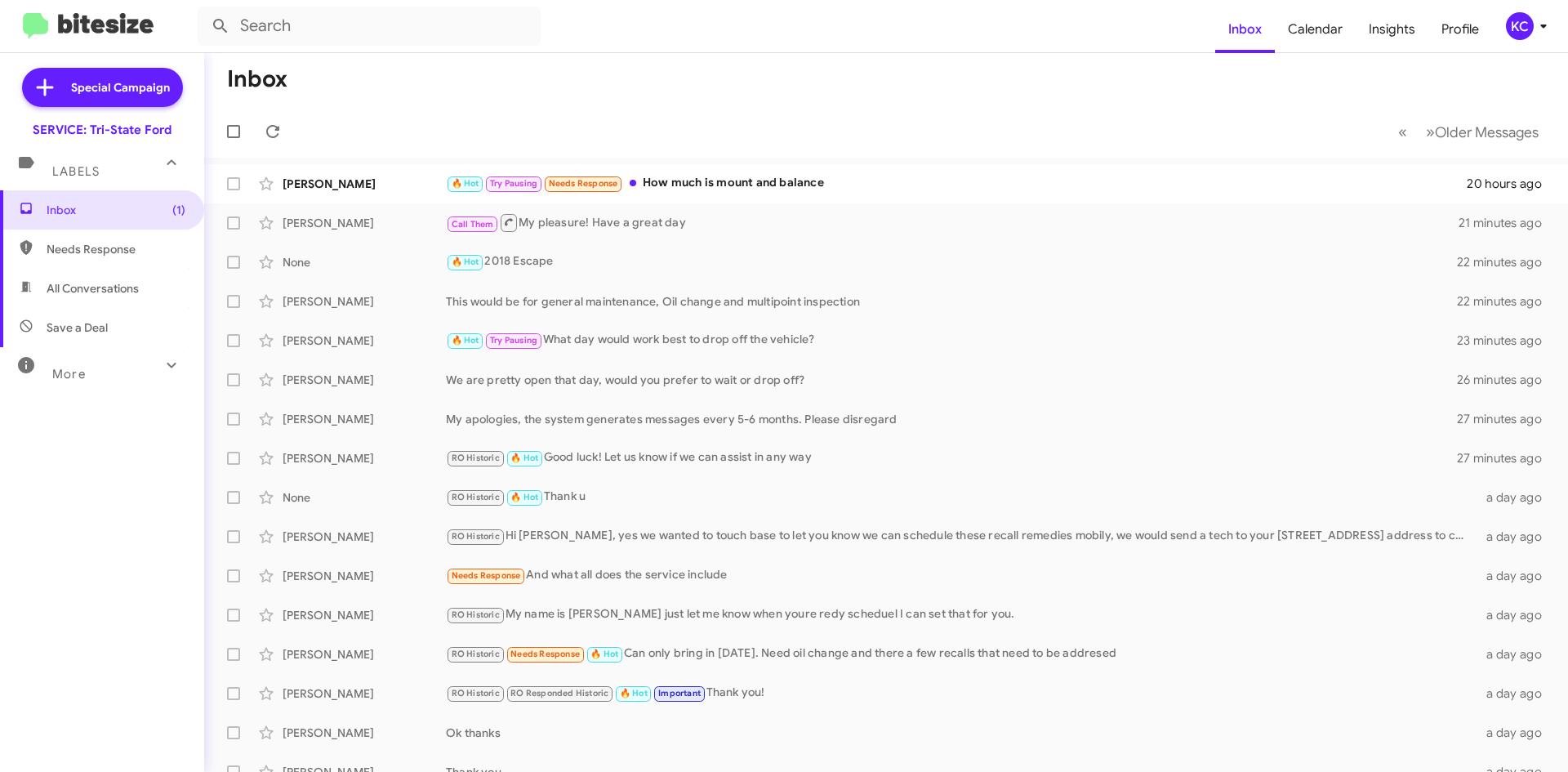
click at [1519, 19] on div "KC" at bounding box center [1519, 26] width 28 height 28
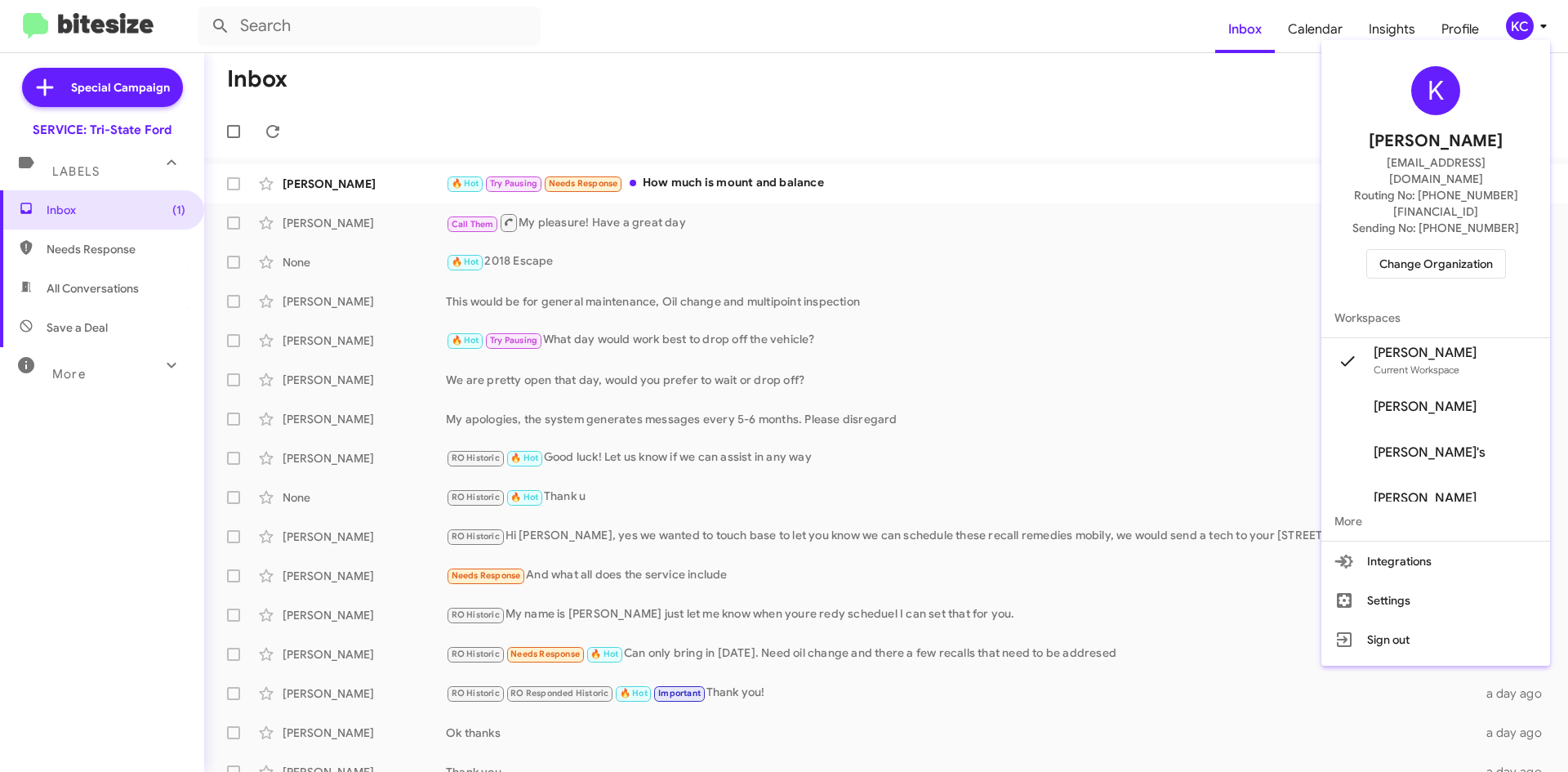
click at [1454, 250] on span "Change Organization" at bounding box center [1436, 263] width 113 height 28
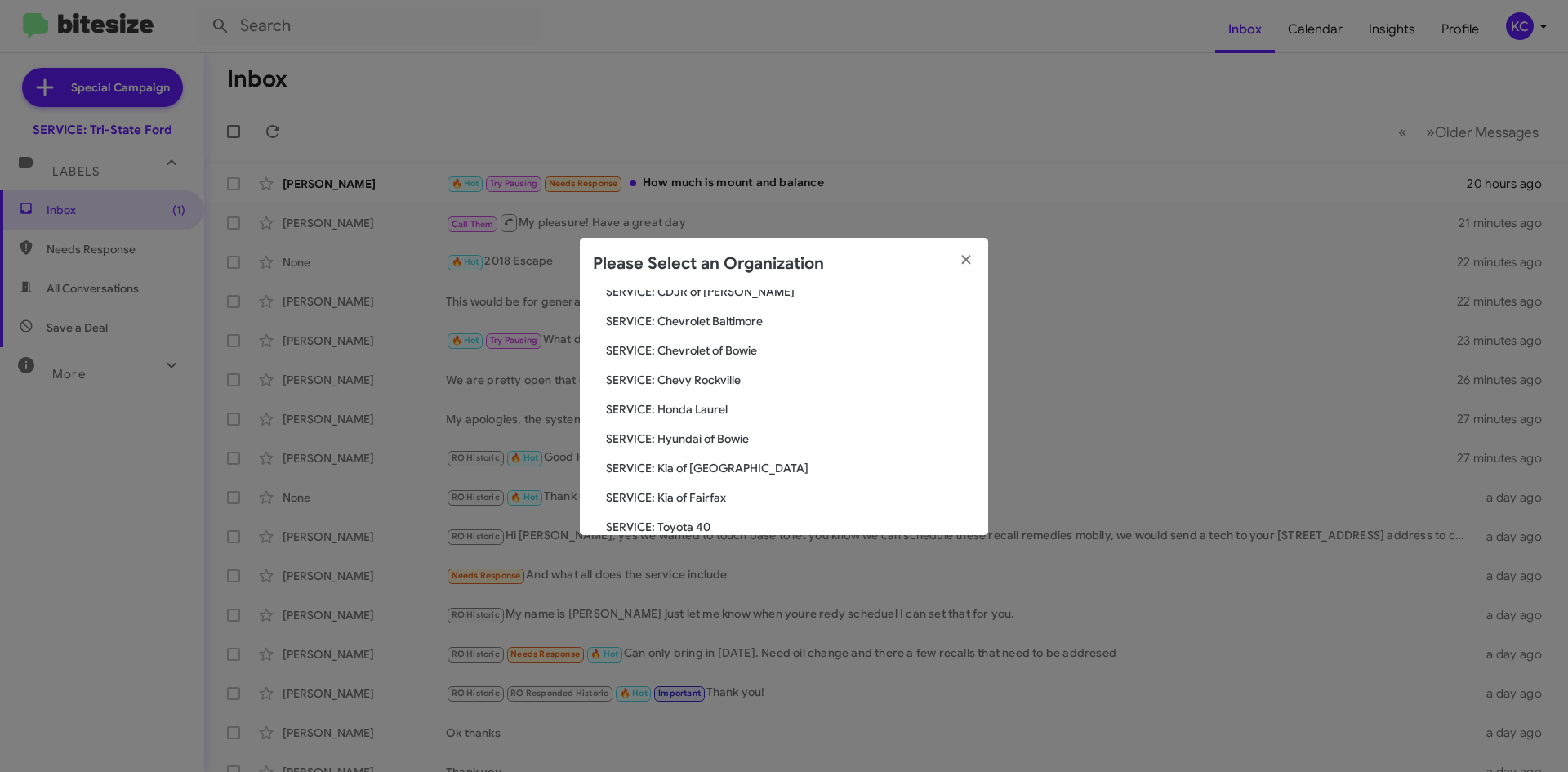
scroll to position [163, 0]
click at [737, 433] on span "SERVICE: Hyundai of Bowie" at bounding box center [790, 433] width 369 height 16
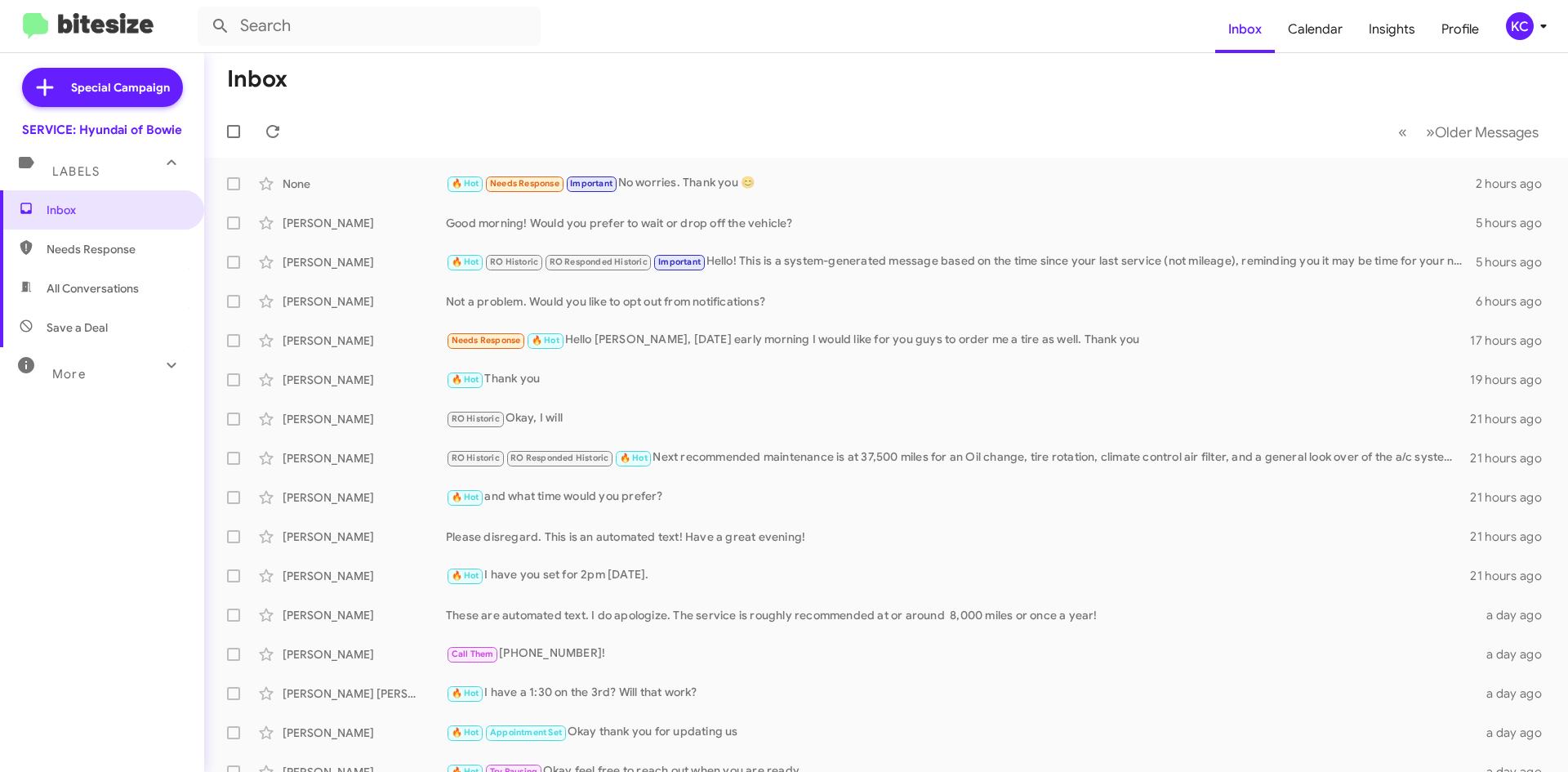
click at [1521, 26] on div "KC" at bounding box center [1519, 26] width 28 height 28
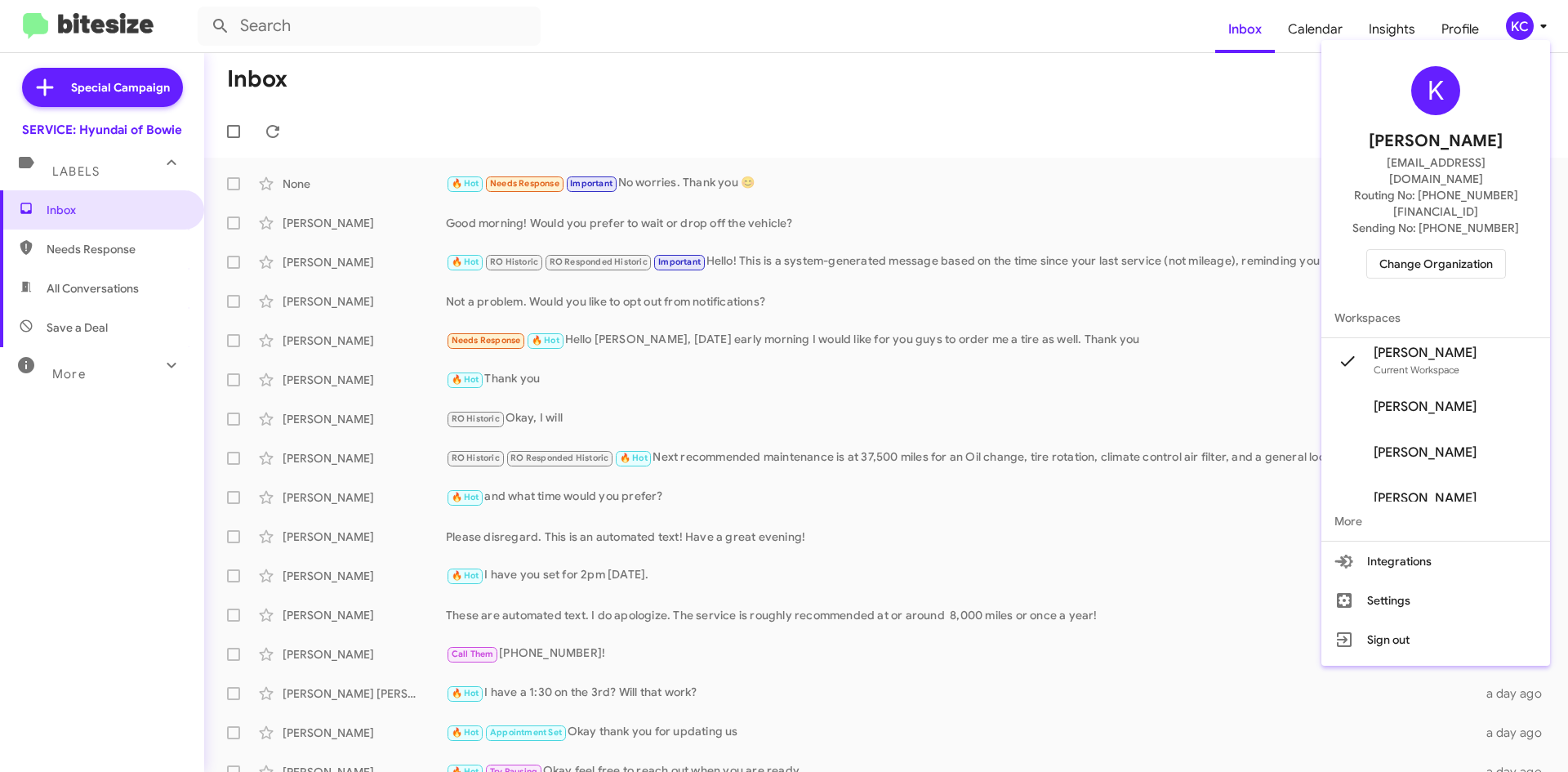
click at [1456, 250] on span "Change Organization" at bounding box center [1436, 263] width 113 height 28
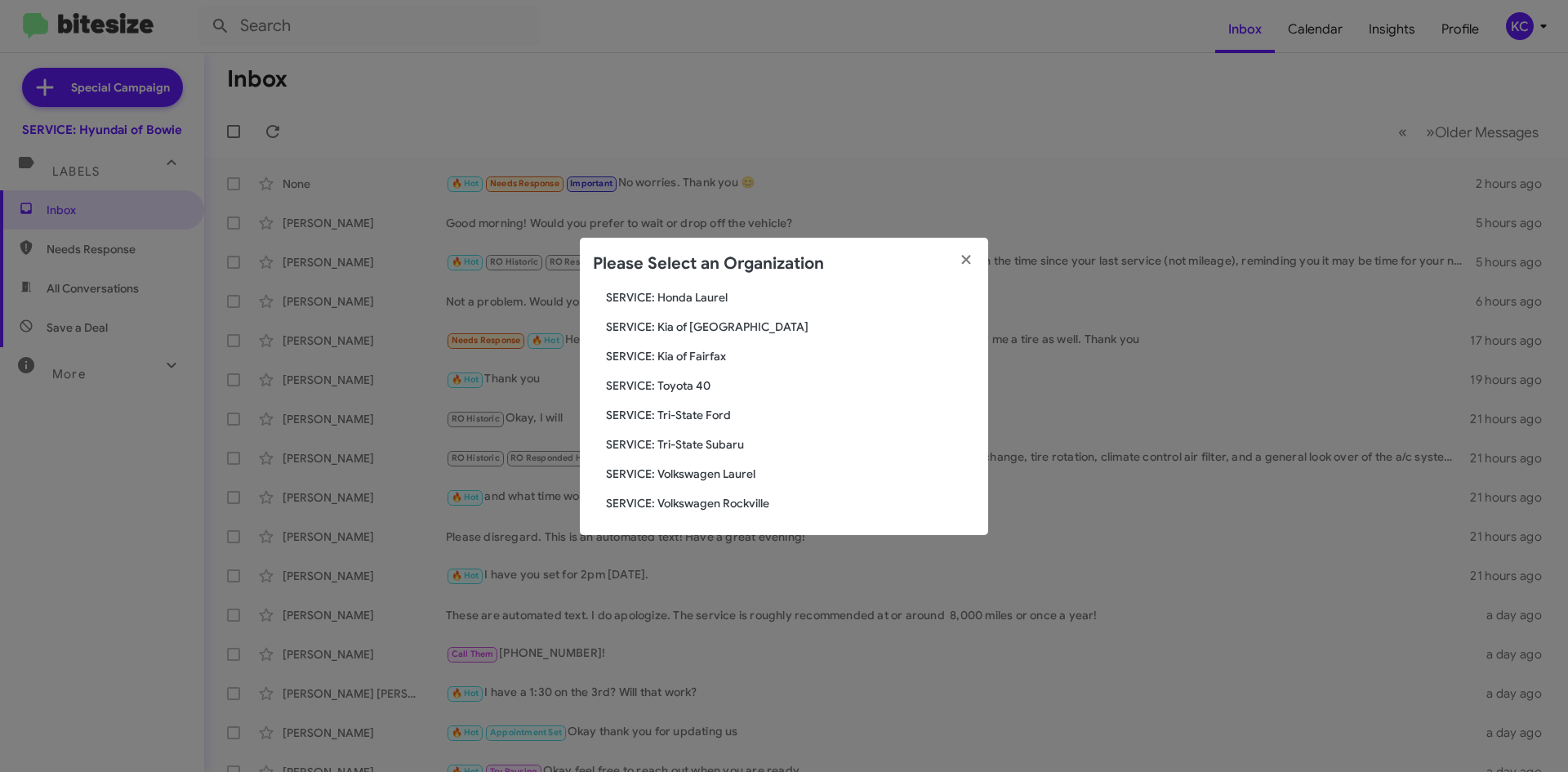
scroll to position [272, 0]
click at [724, 322] on span "SERVICE: Kia of [GEOGRAPHIC_DATA]" at bounding box center [790, 324] width 369 height 16
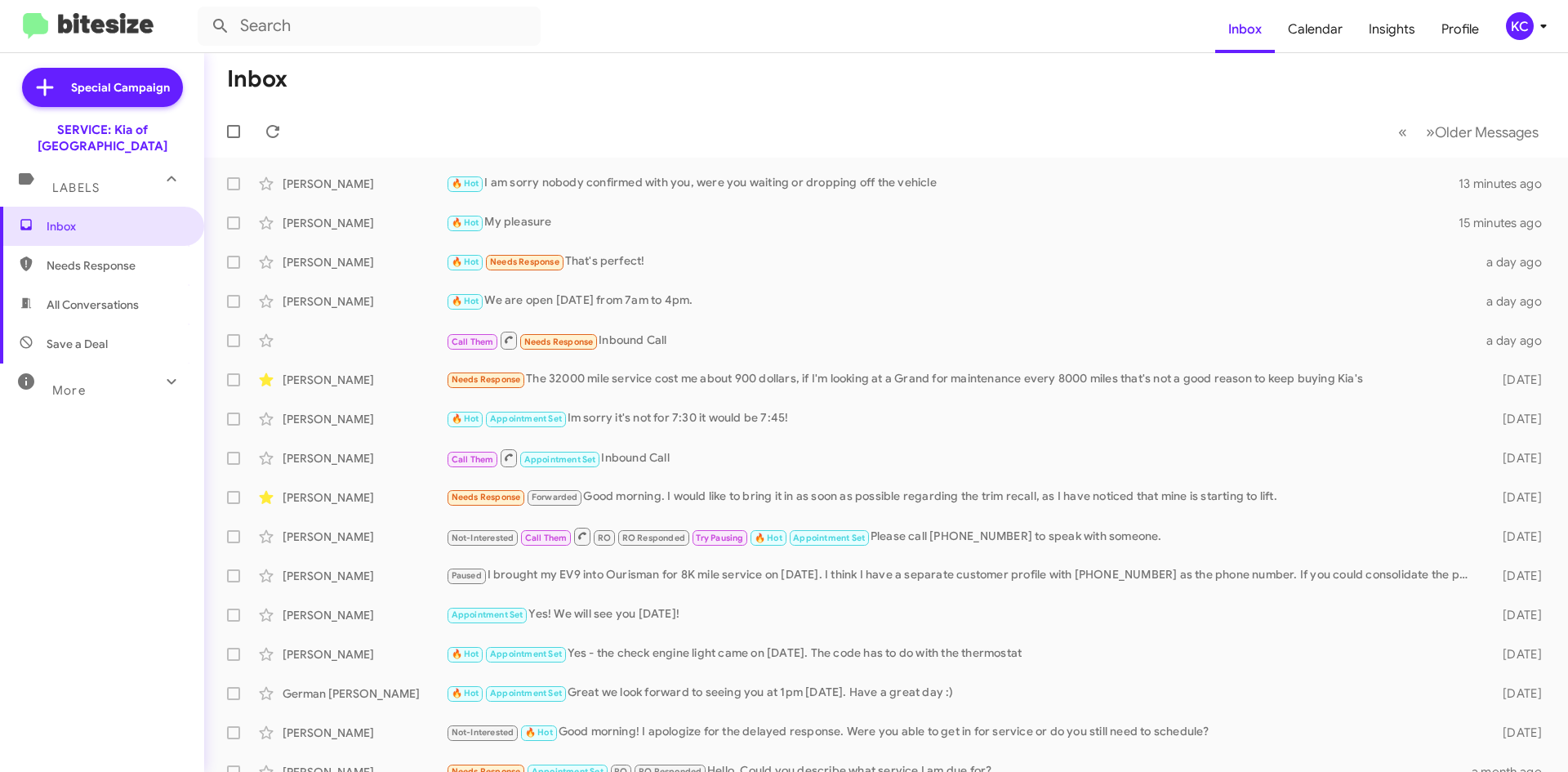
click at [1523, 15] on div "KC" at bounding box center [1519, 26] width 28 height 28
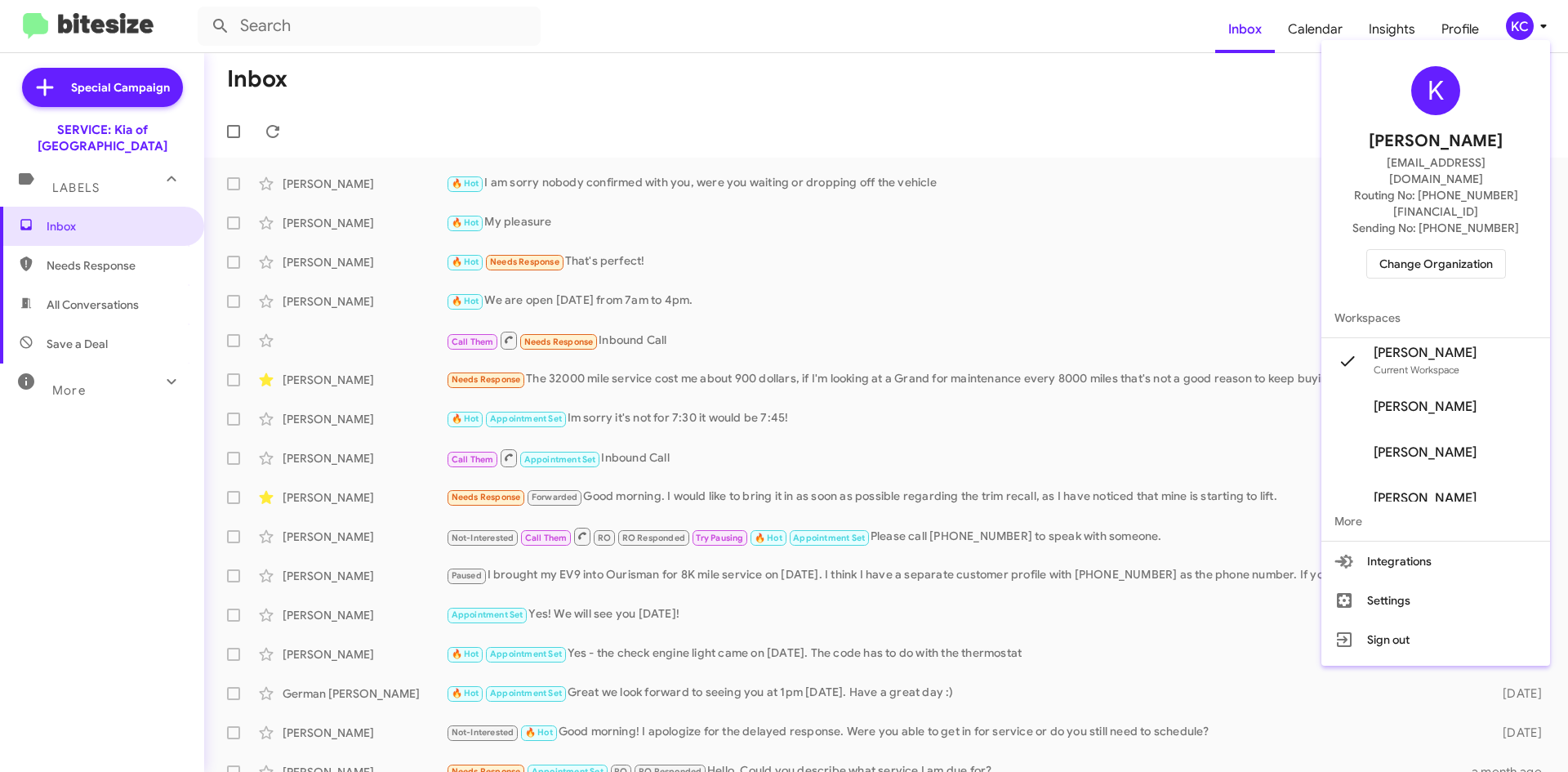
click at [1464, 250] on span "Change Organization" at bounding box center [1436, 263] width 113 height 28
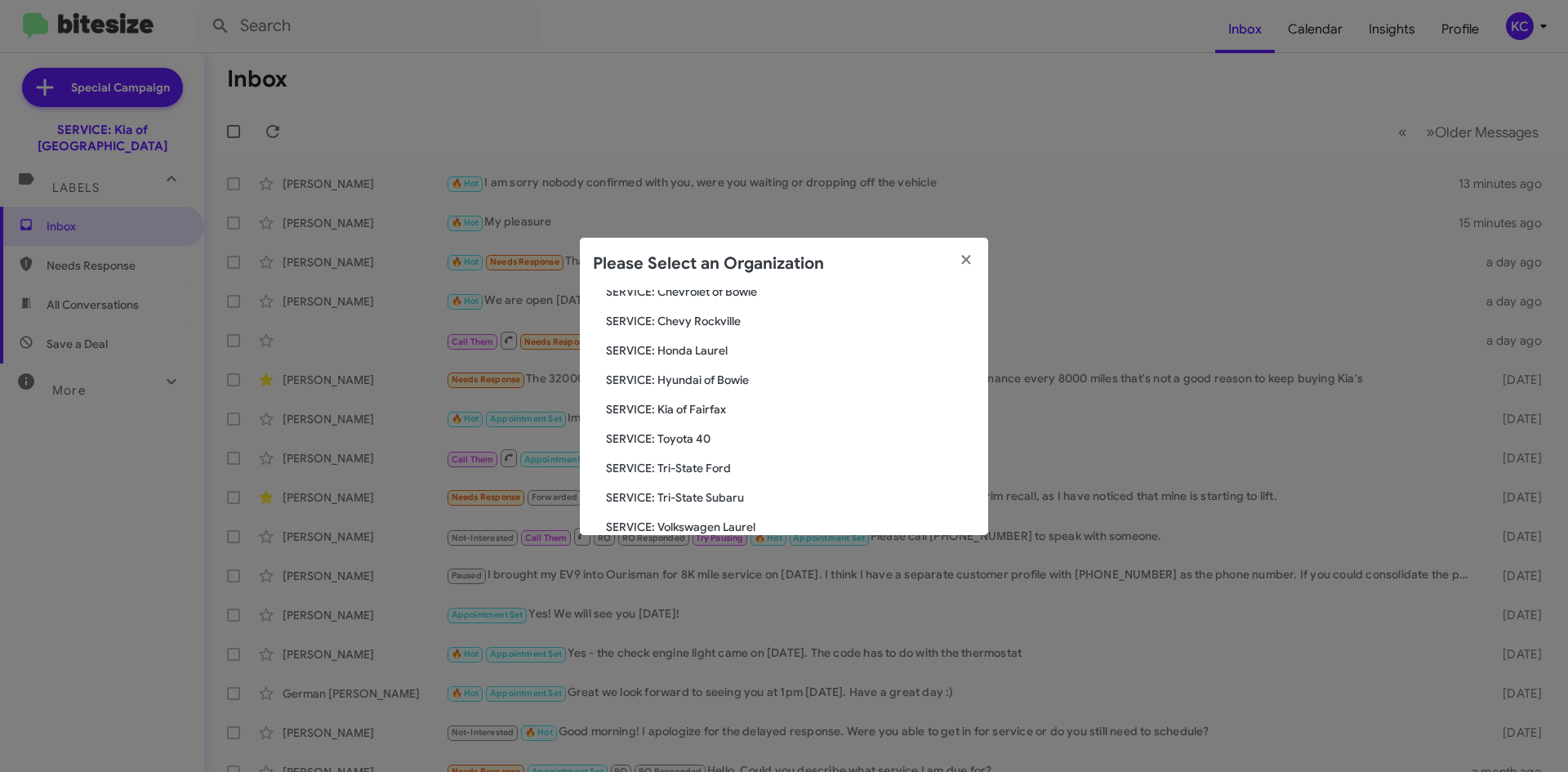
scroll to position [245, 0]
click at [703, 411] on span "SERVICE: Toyota 40" at bounding box center [790, 410] width 369 height 16
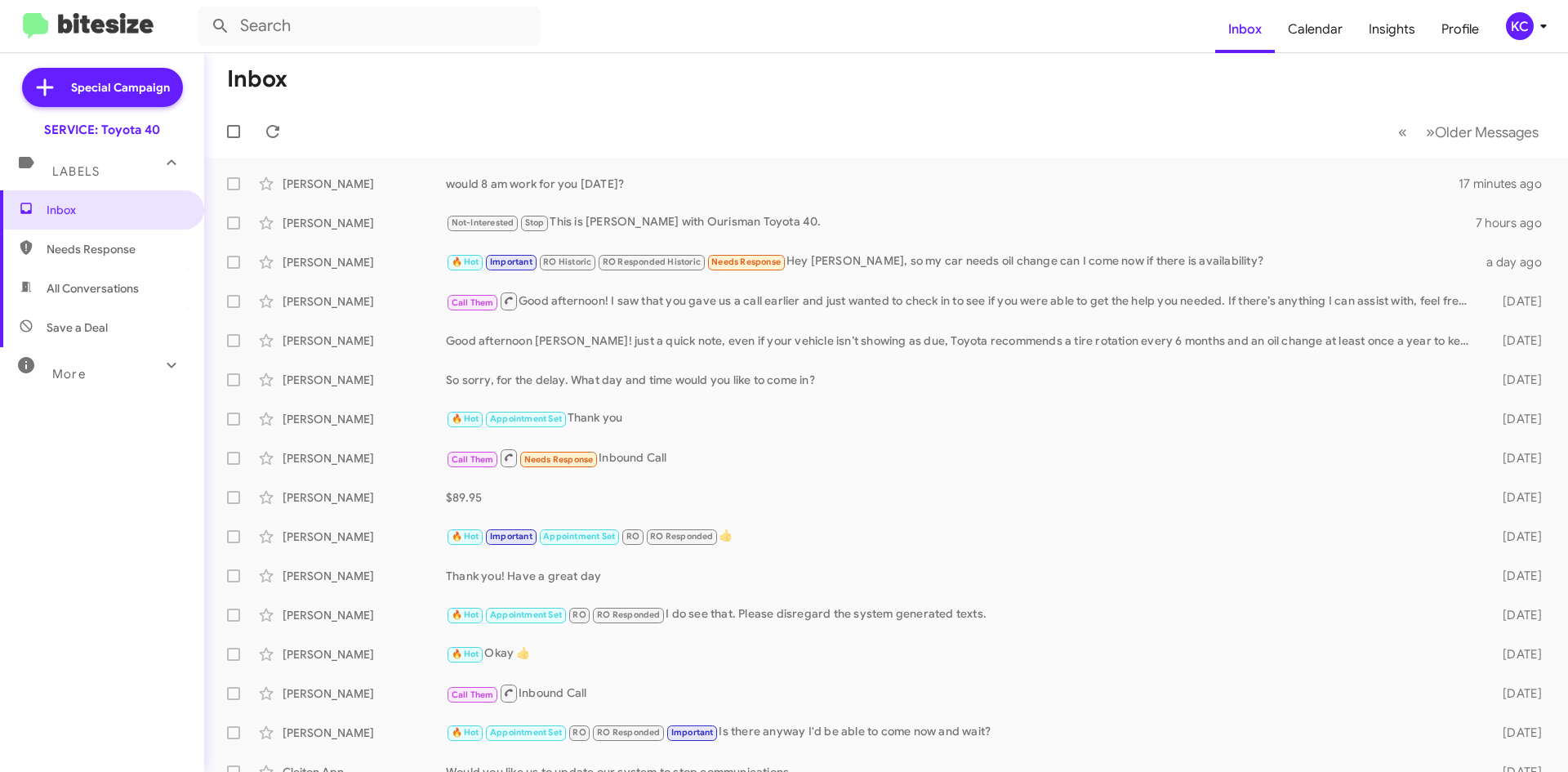
click at [1513, 24] on div "KC" at bounding box center [1519, 26] width 28 height 28
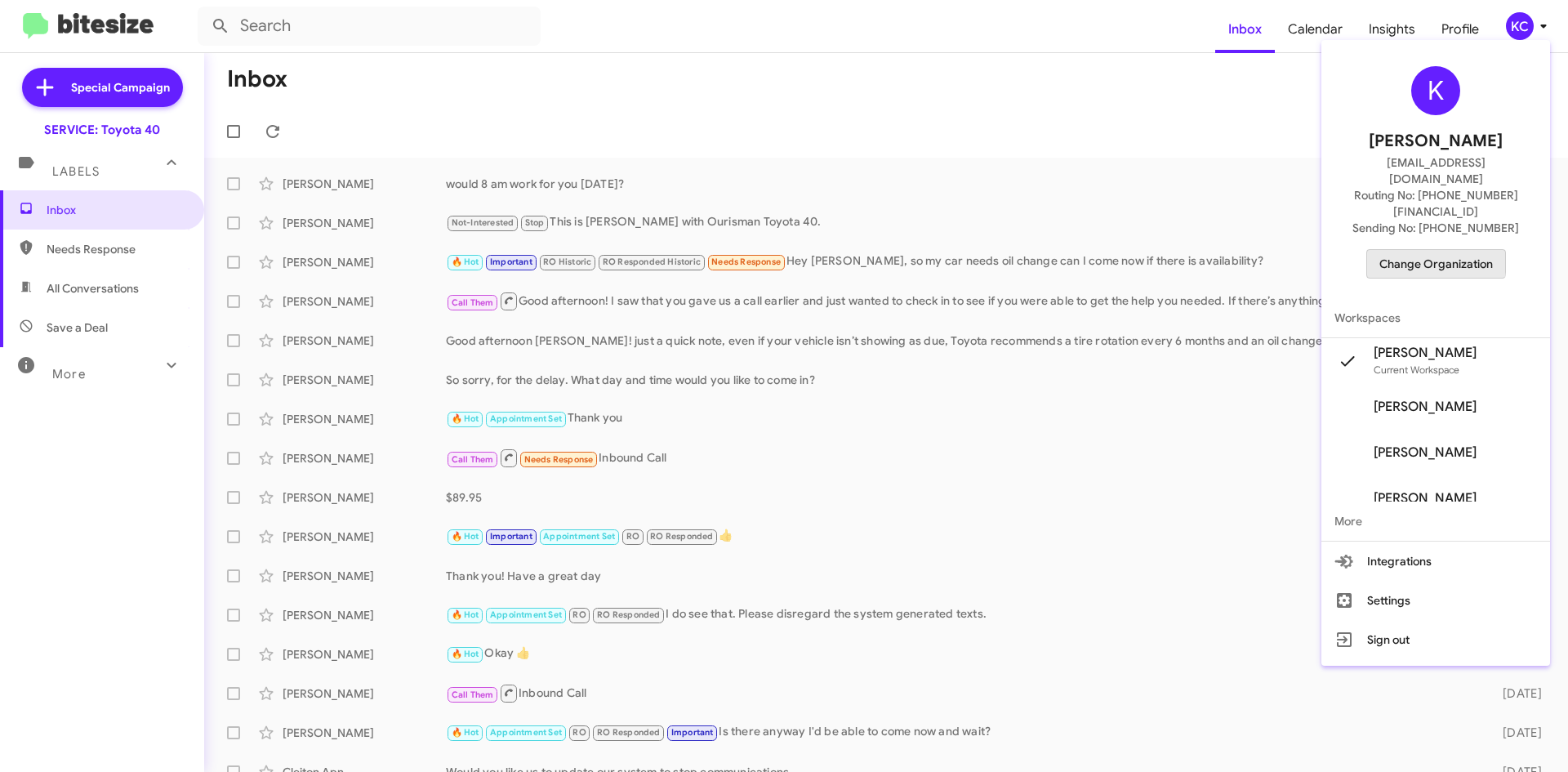
click at [1414, 250] on span "Change Organization" at bounding box center [1436, 263] width 113 height 28
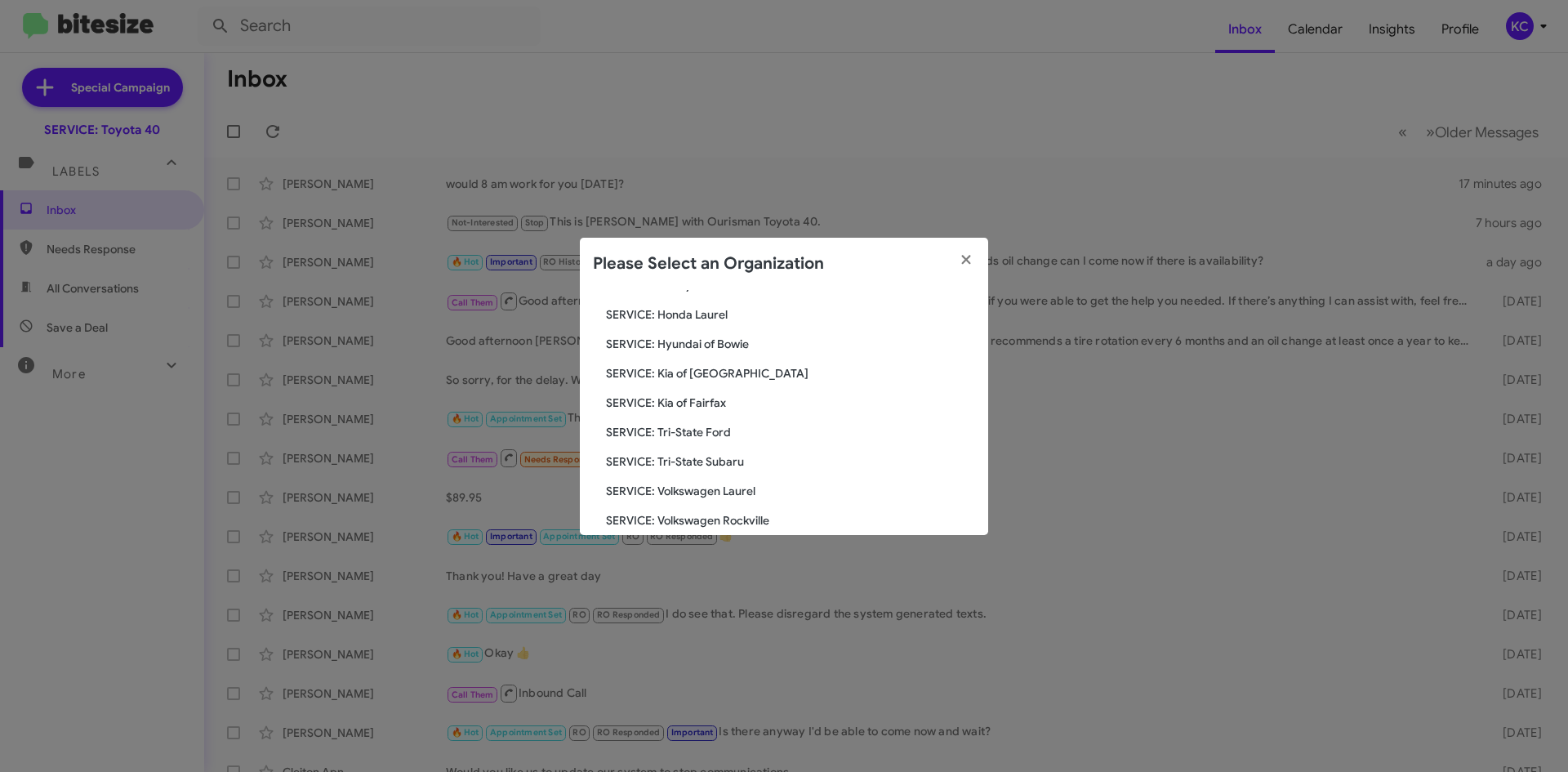
scroll to position [272, 0]
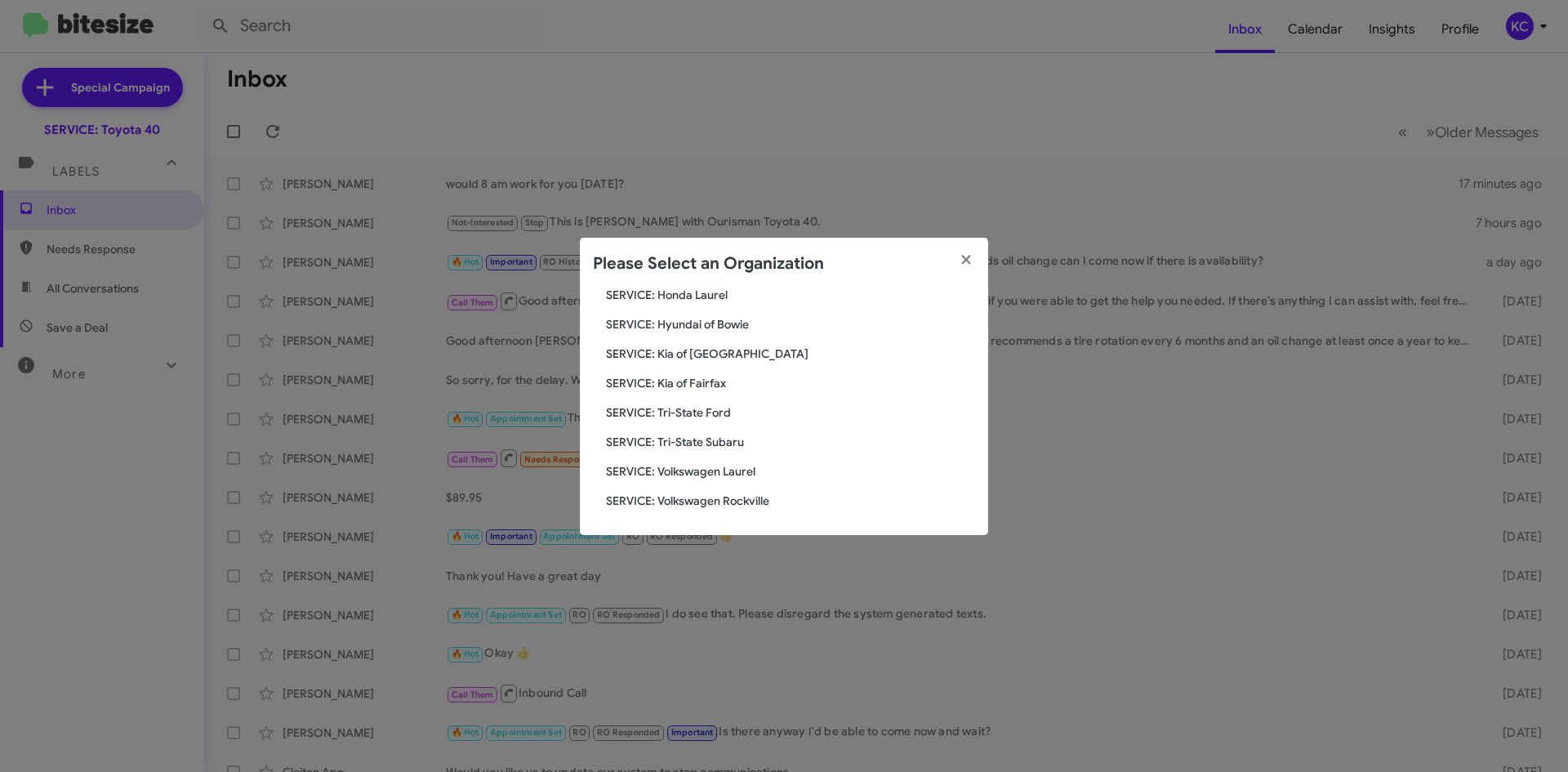
click at [713, 442] on span "SERVICE: Tri-State Subaru" at bounding box center [790, 442] width 369 height 16
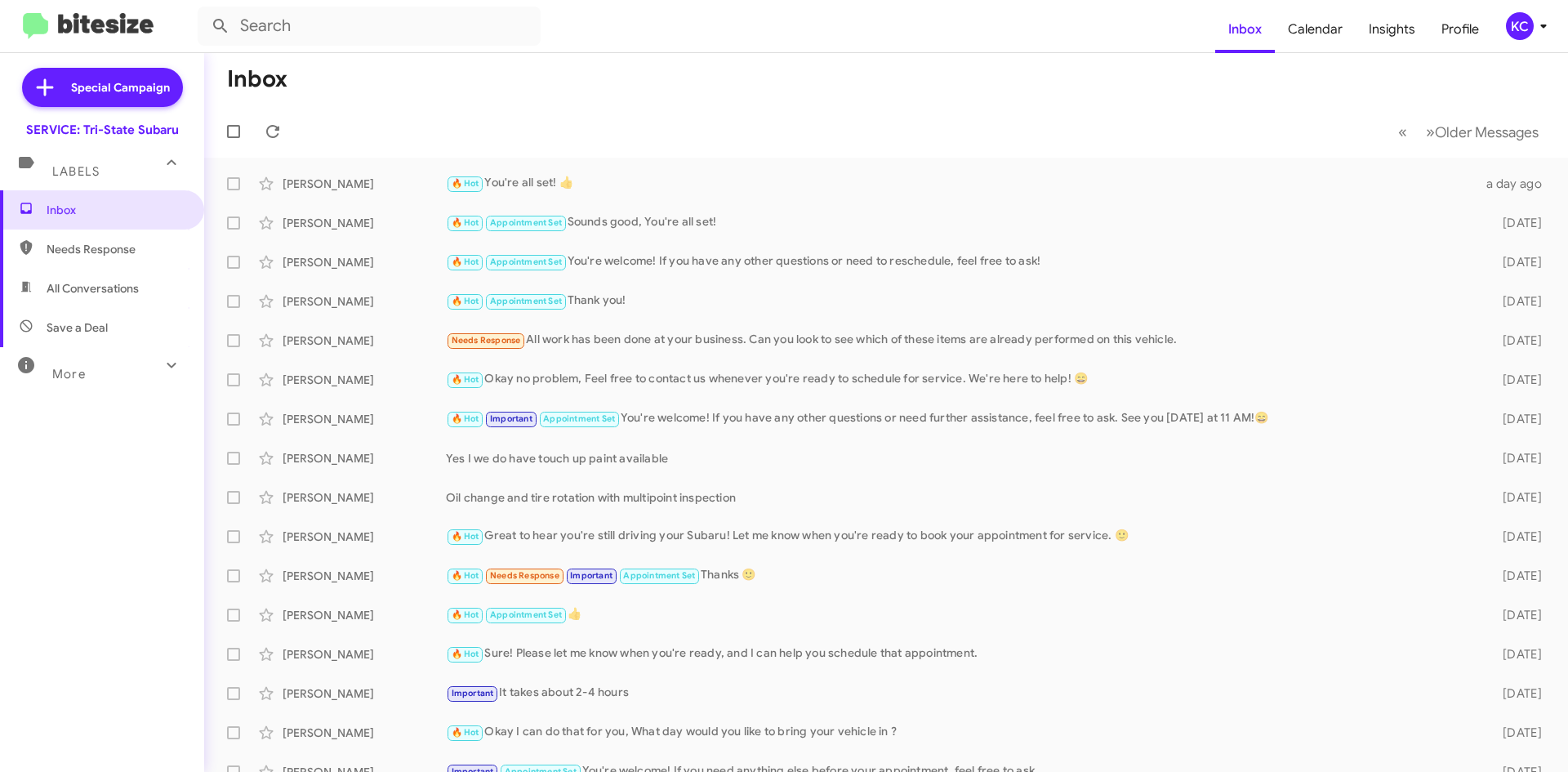
click at [110, 286] on span "All Conversations" at bounding box center [93, 288] width 92 height 16
type input "in:all-conversations"
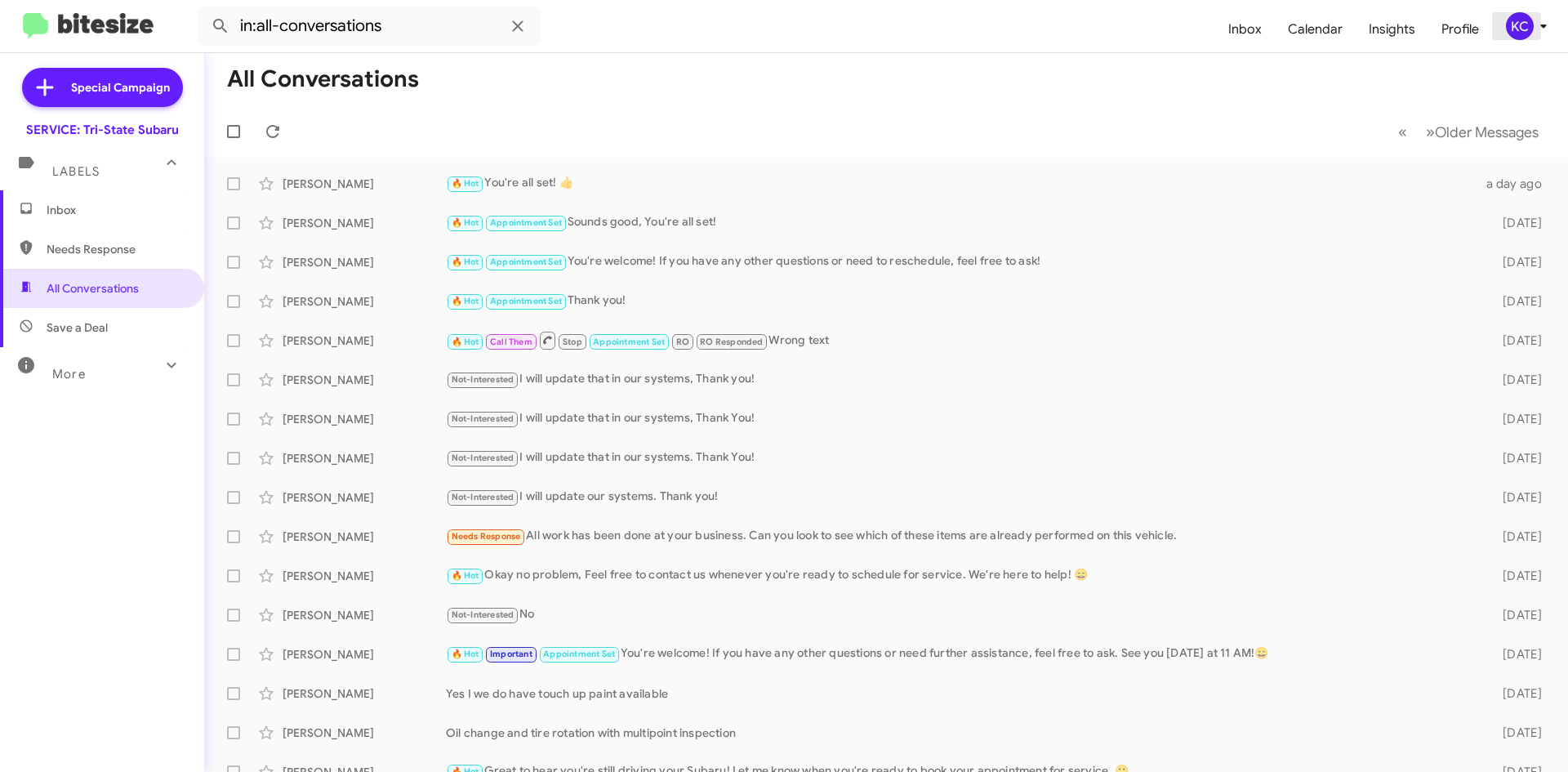
click at [1526, 27] on div "KC" at bounding box center [1519, 26] width 28 height 28
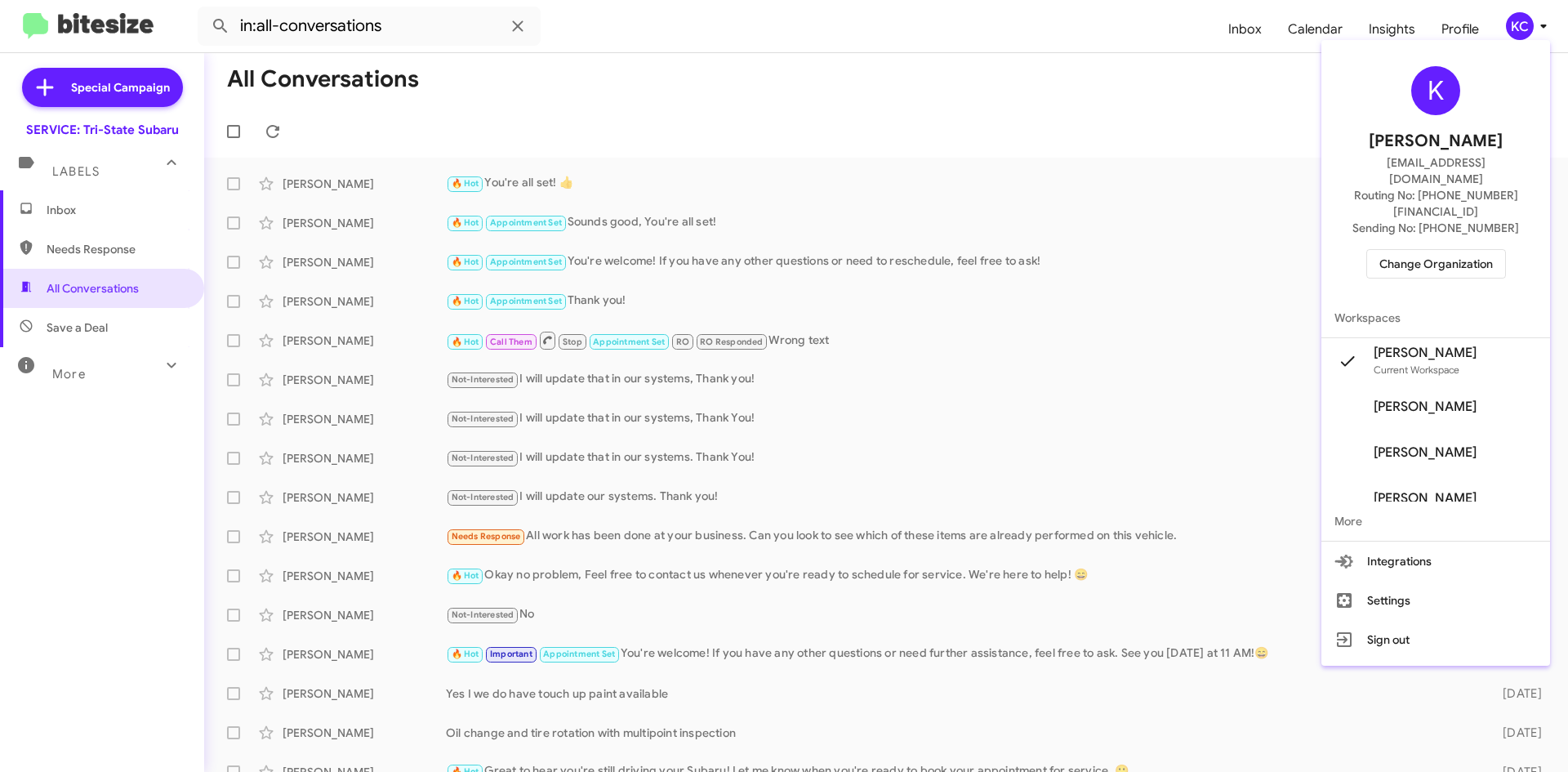
click at [1475, 250] on span "Change Organization" at bounding box center [1436, 263] width 113 height 28
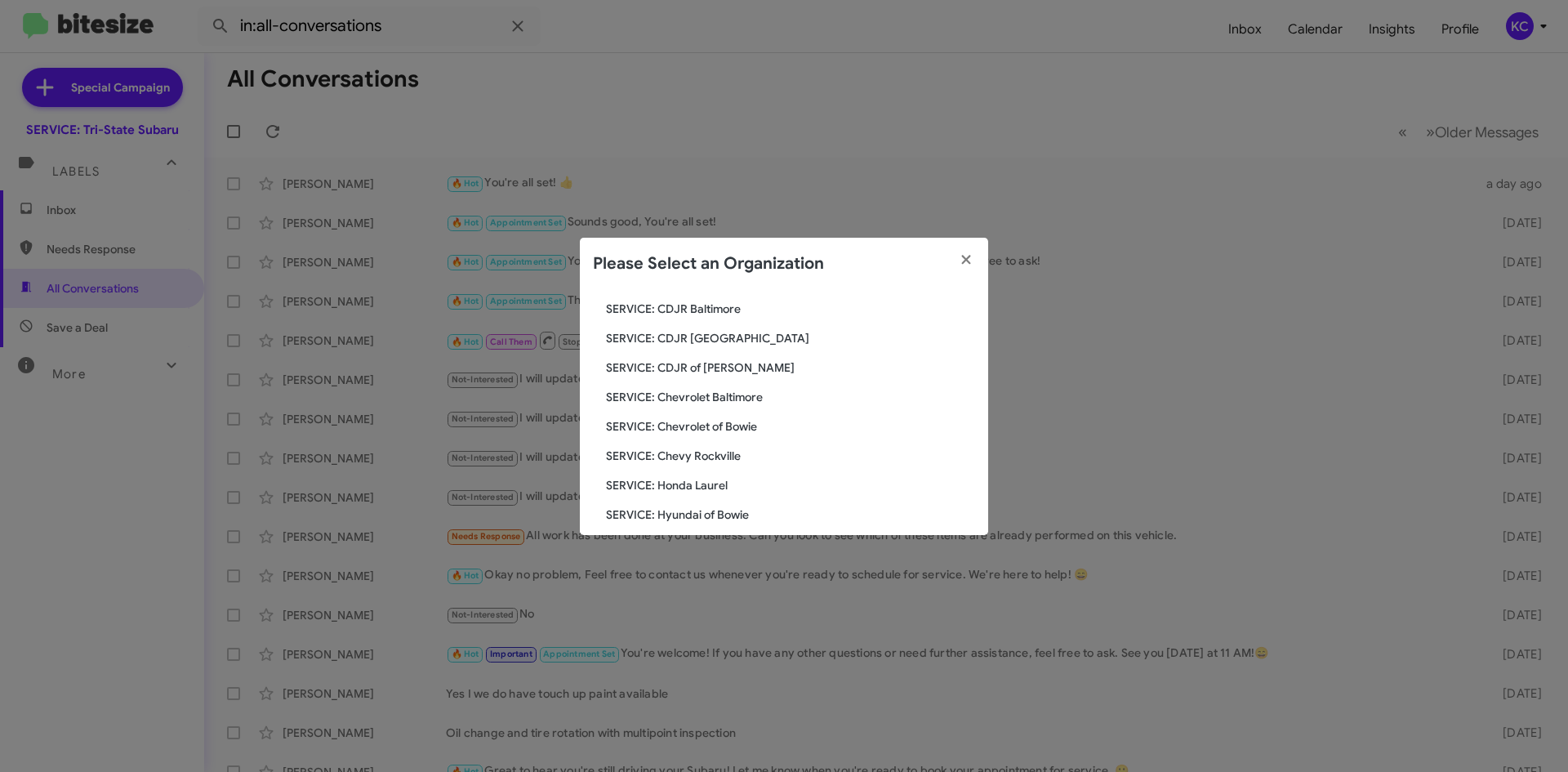
scroll to position [245, 0]
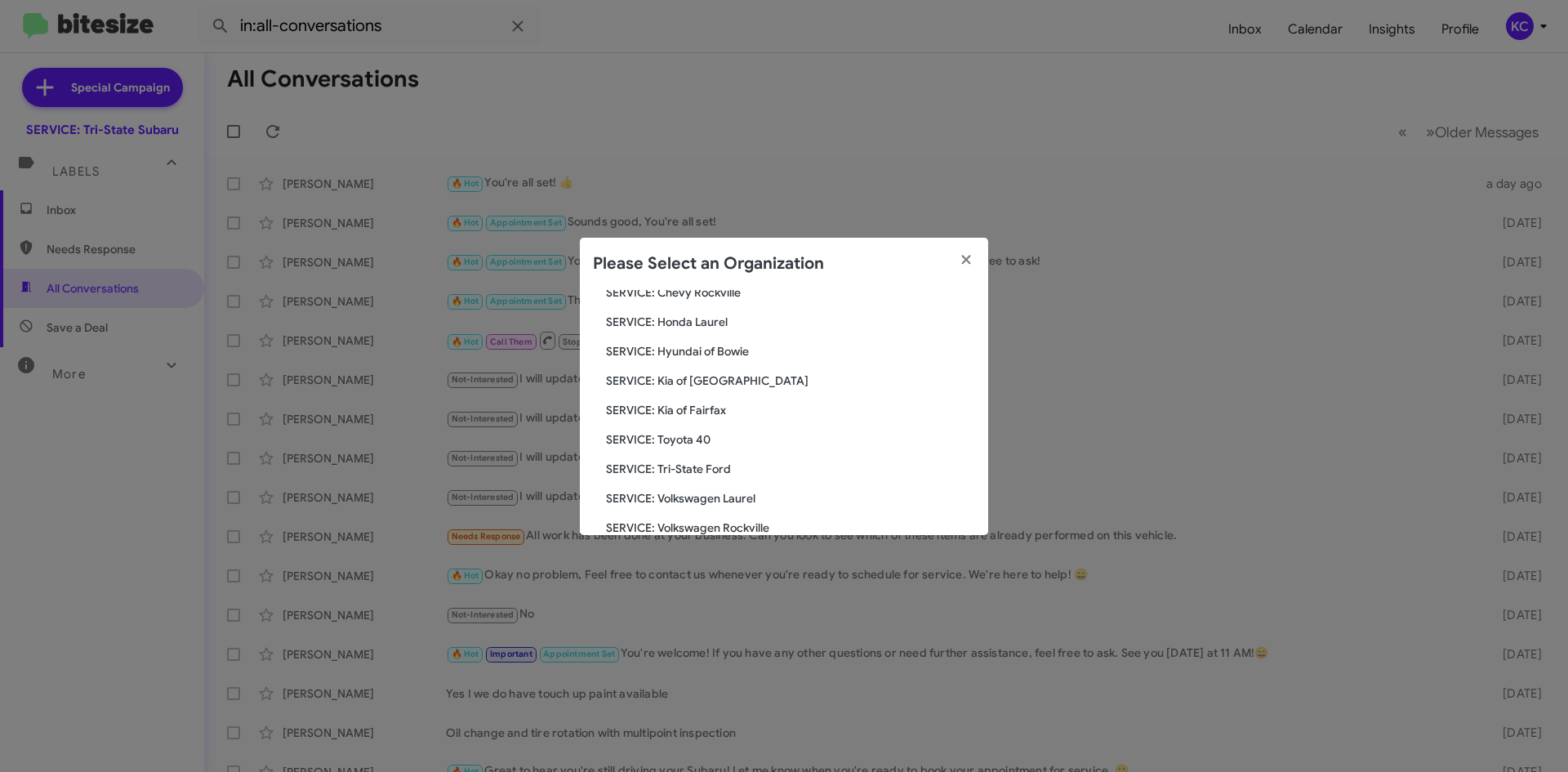
click at [717, 474] on span "SERVICE: Tri-State Ford" at bounding box center [790, 469] width 369 height 16
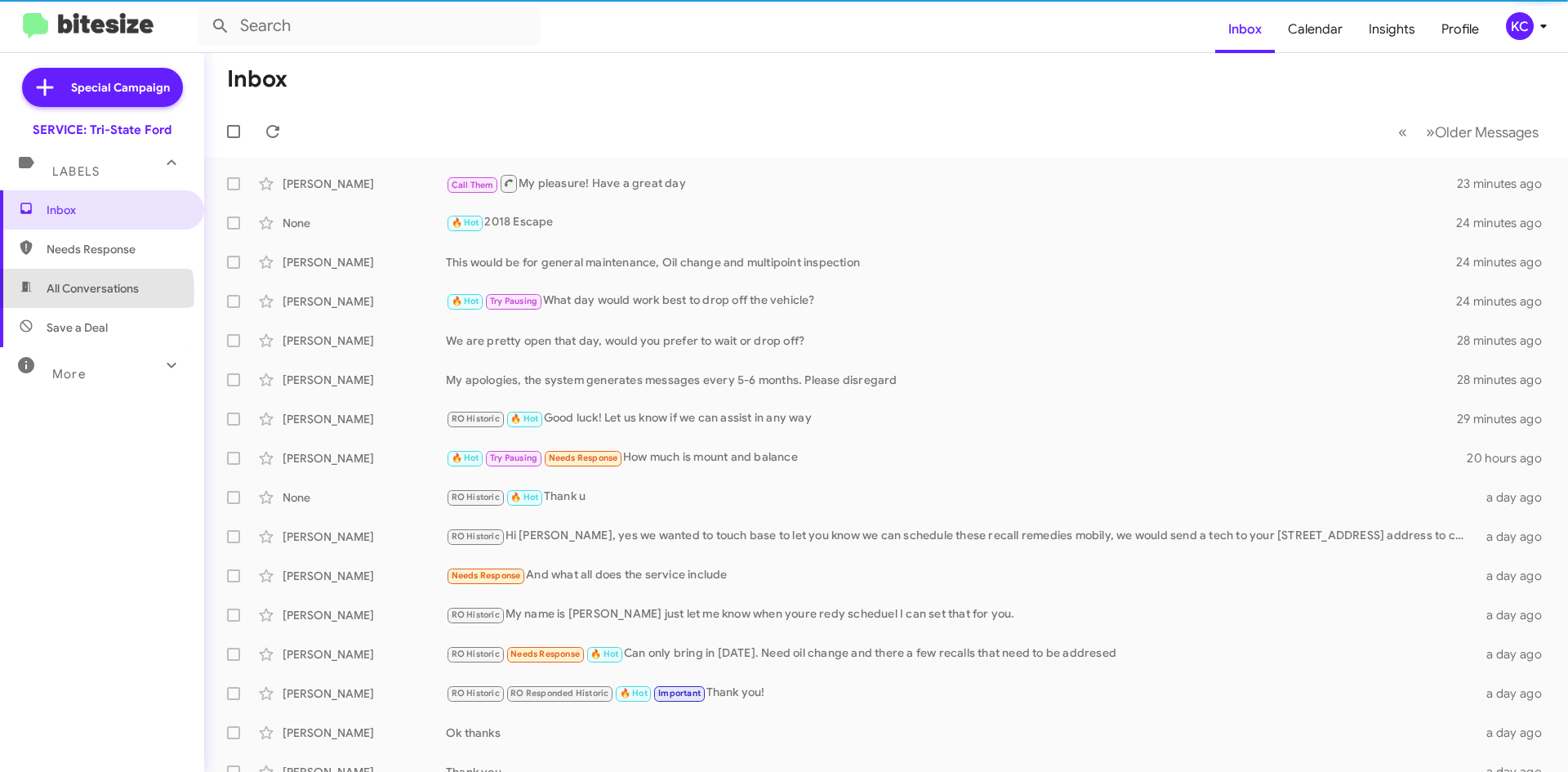
click at [80, 291] on span "All Conversations" at bounding box center [93, 288] width 92 height 16
type input "in:all-conversations"
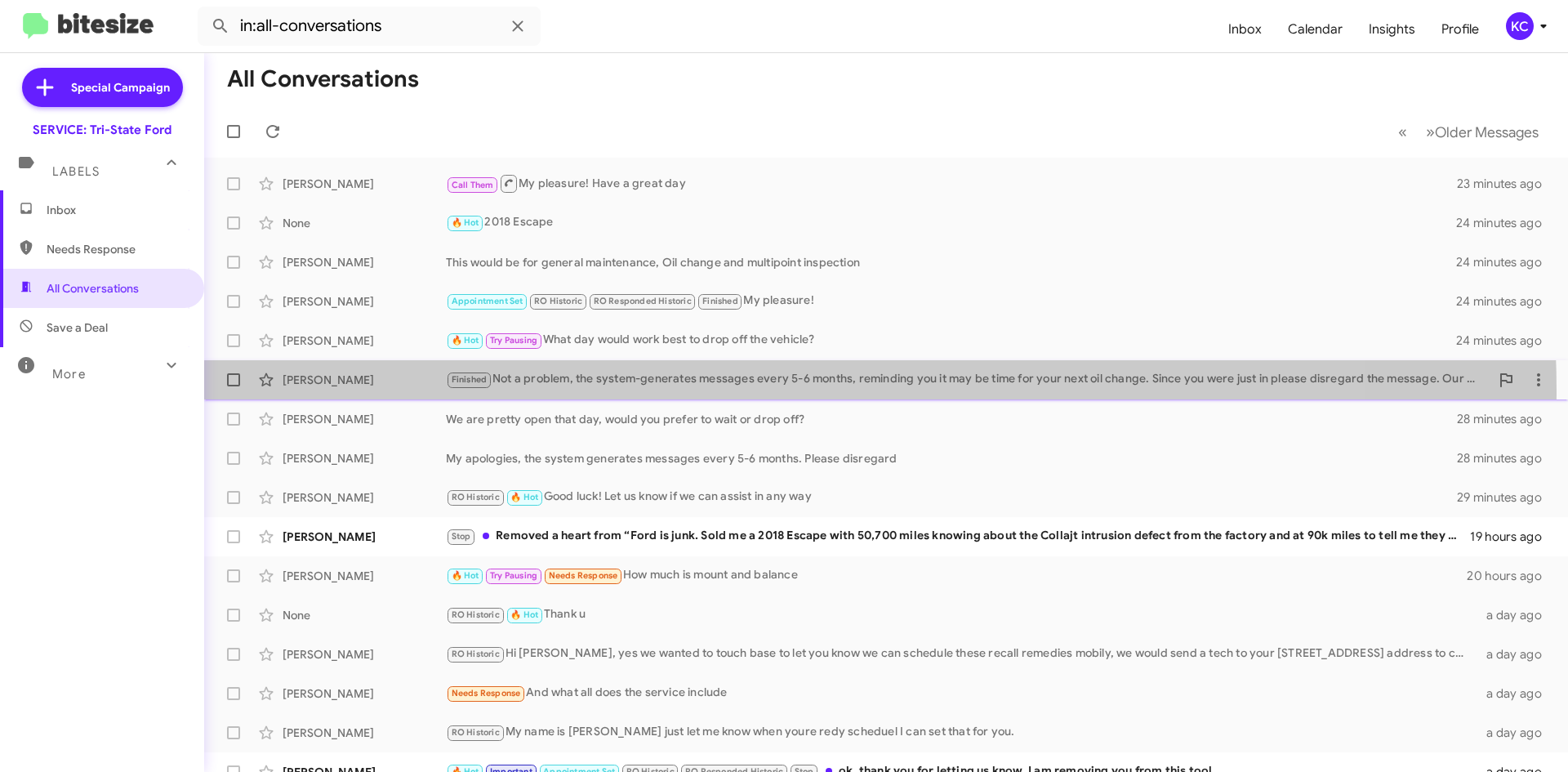
click at [734, 391] on div "Stephen Bossong Finished Not a problem, the system-generates messages every 5-6…" at bounding box center [886, 380] width 1338 height 33
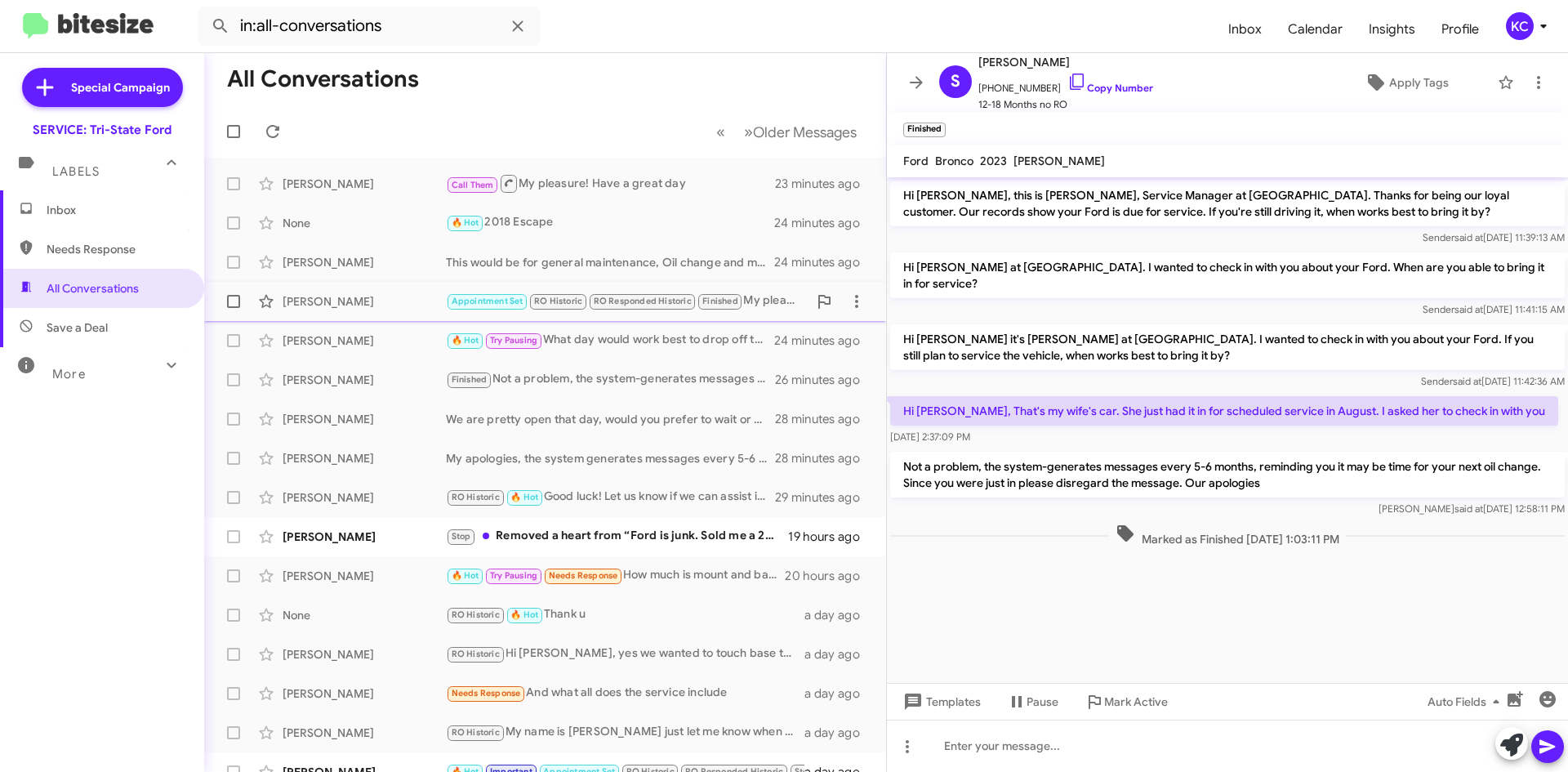
click at [751, 300] on div "Appointment Set RO Historic RO Responded Historic Finished My pleasure!" at bounding box center [627, 302] width 362 height 19
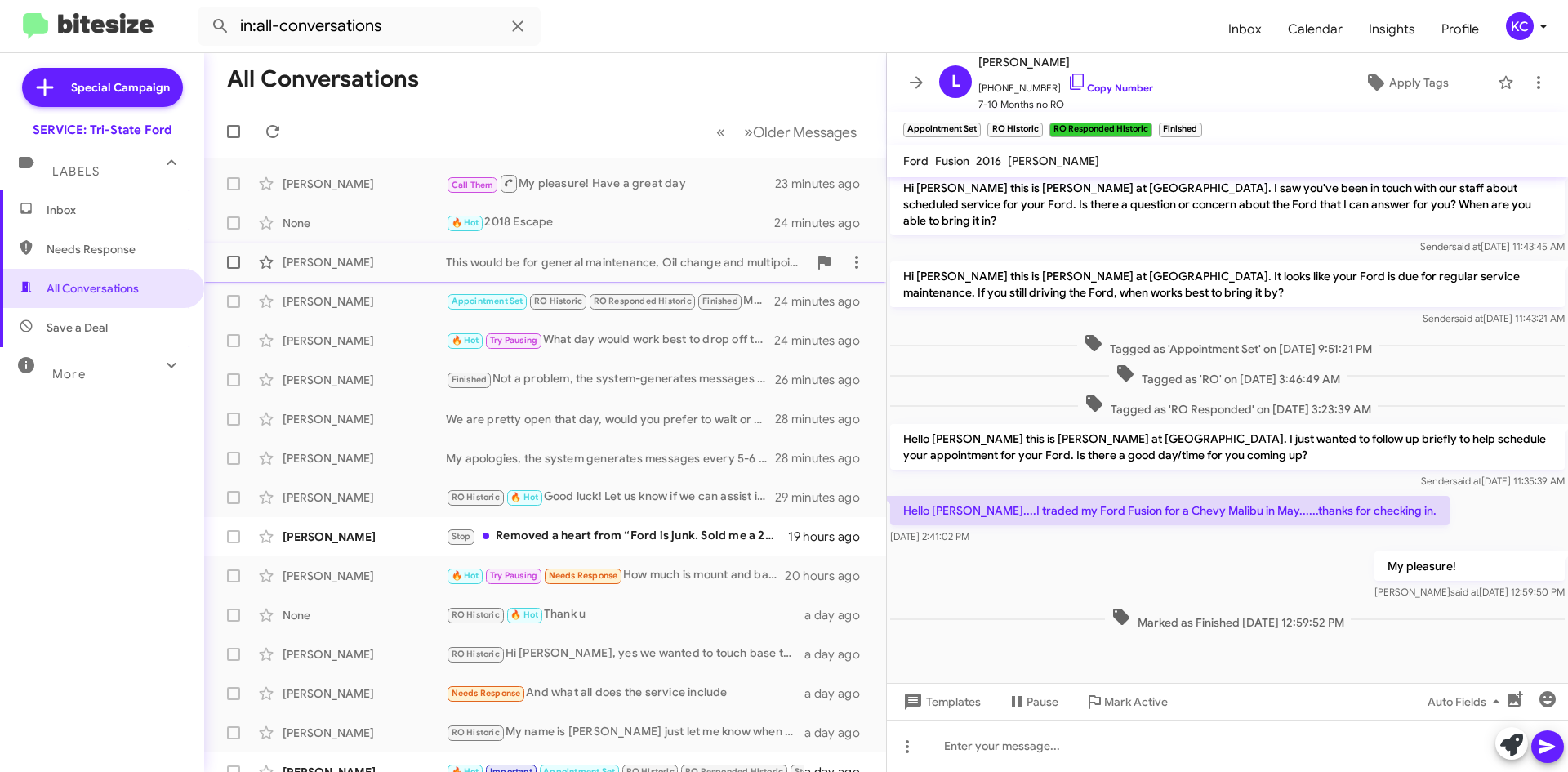
click at [741, 277] on div "Frederick Beyer This would be for general maintenance, Oil change and multipoin…" at bounding box center [544, 262] width 655 height 33
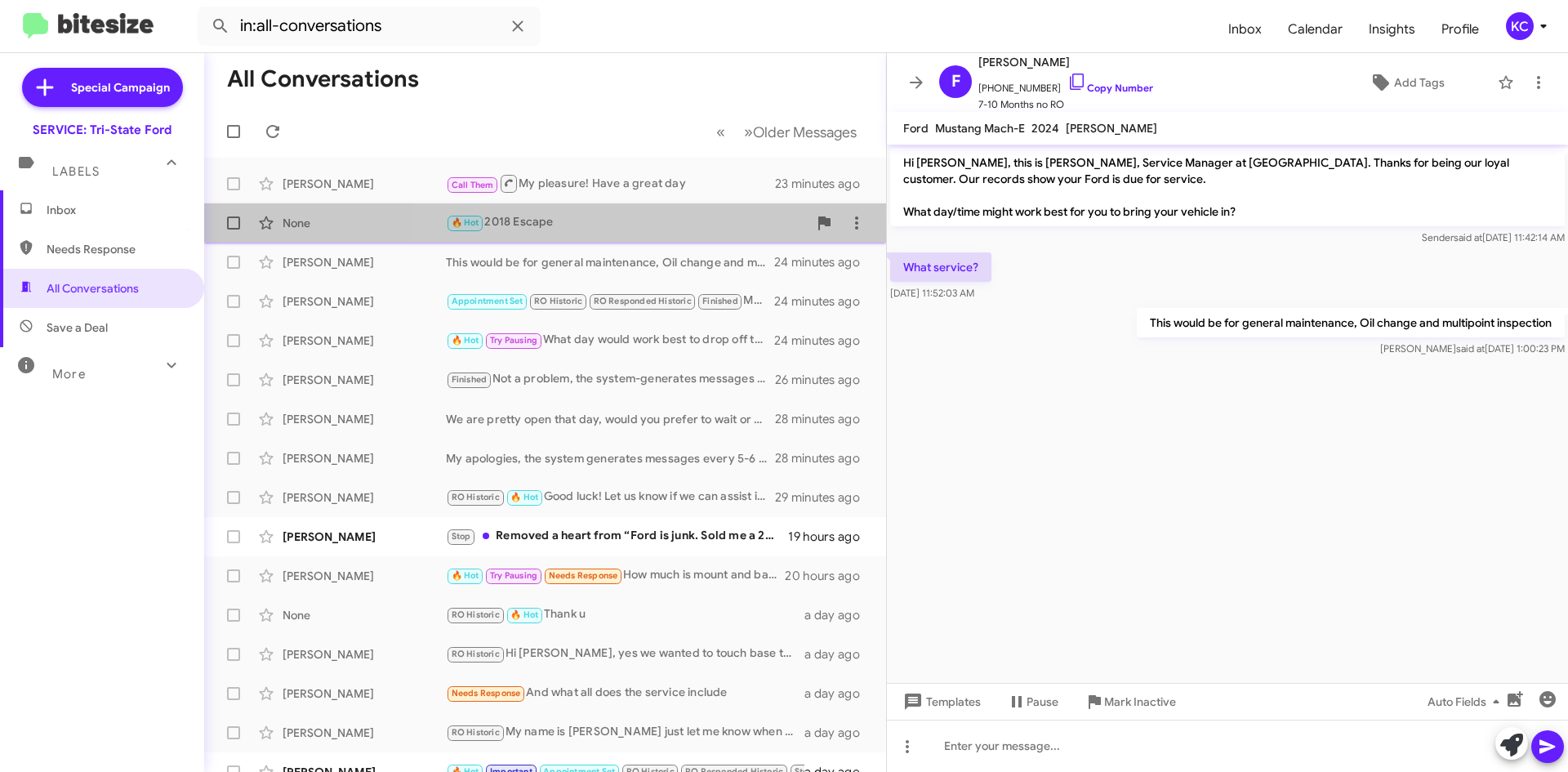
click at [708, 204] on span "None 🔥 Hot 2018 Escape 24 minutes ago" at bounding box center [545, 223] width 682 height 39
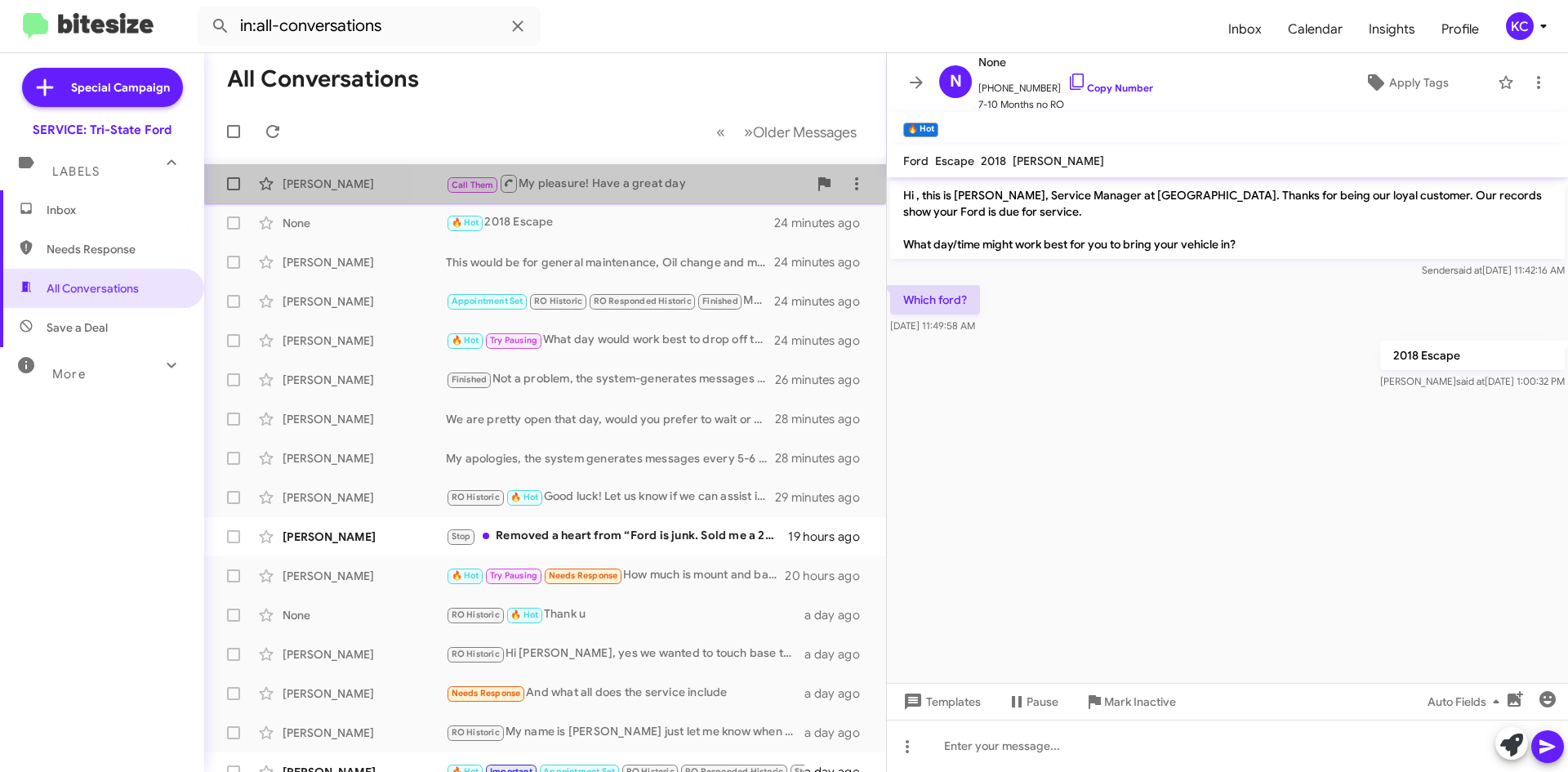
click at [711, 188] on div "Call Them My pleasure! Have a great day" at bounding box center [627, 182] width 362 height 20
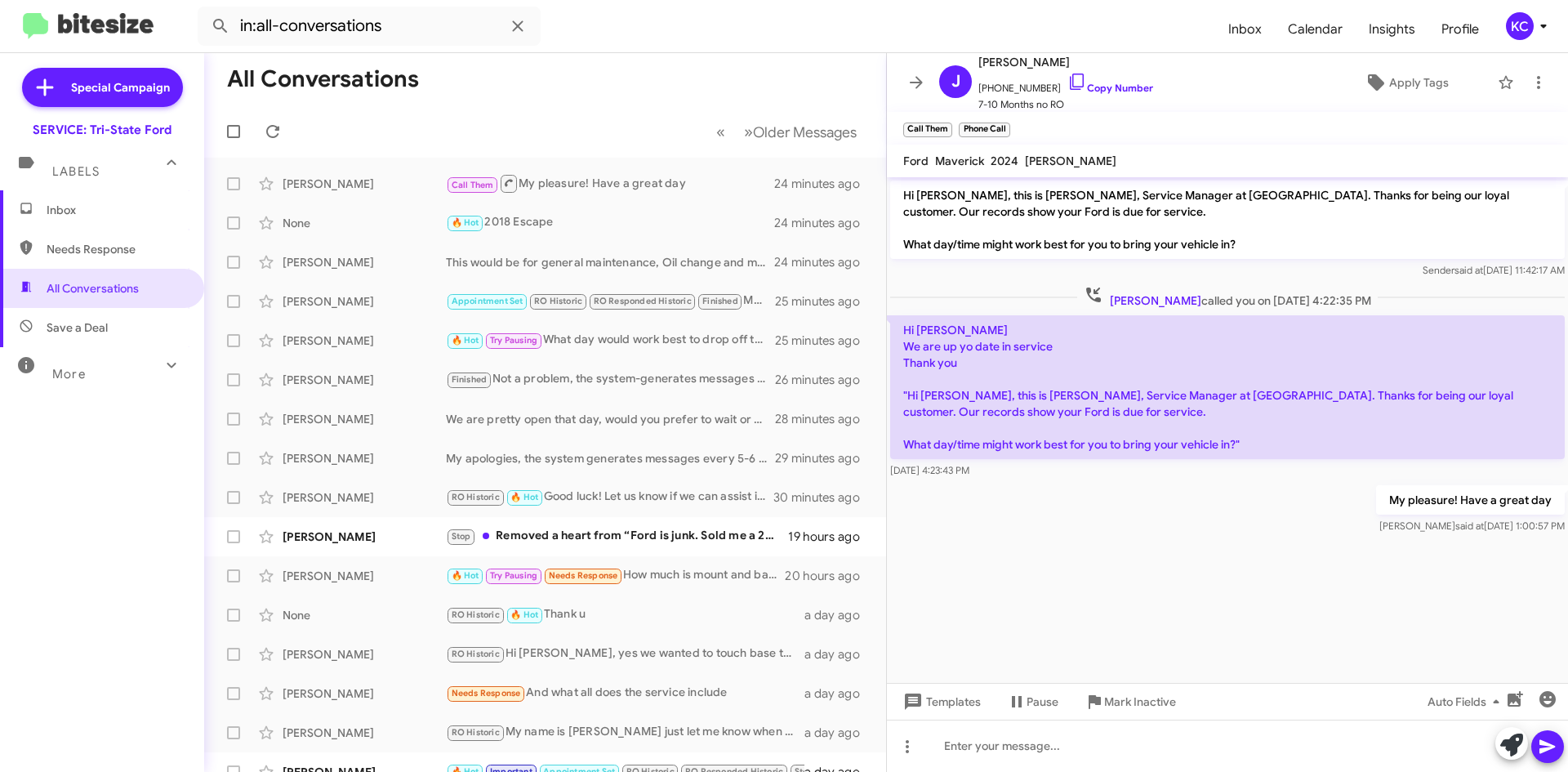
click at [1513, 31] on div "KC" at bounding box center [1519, 26] width 28 height 28
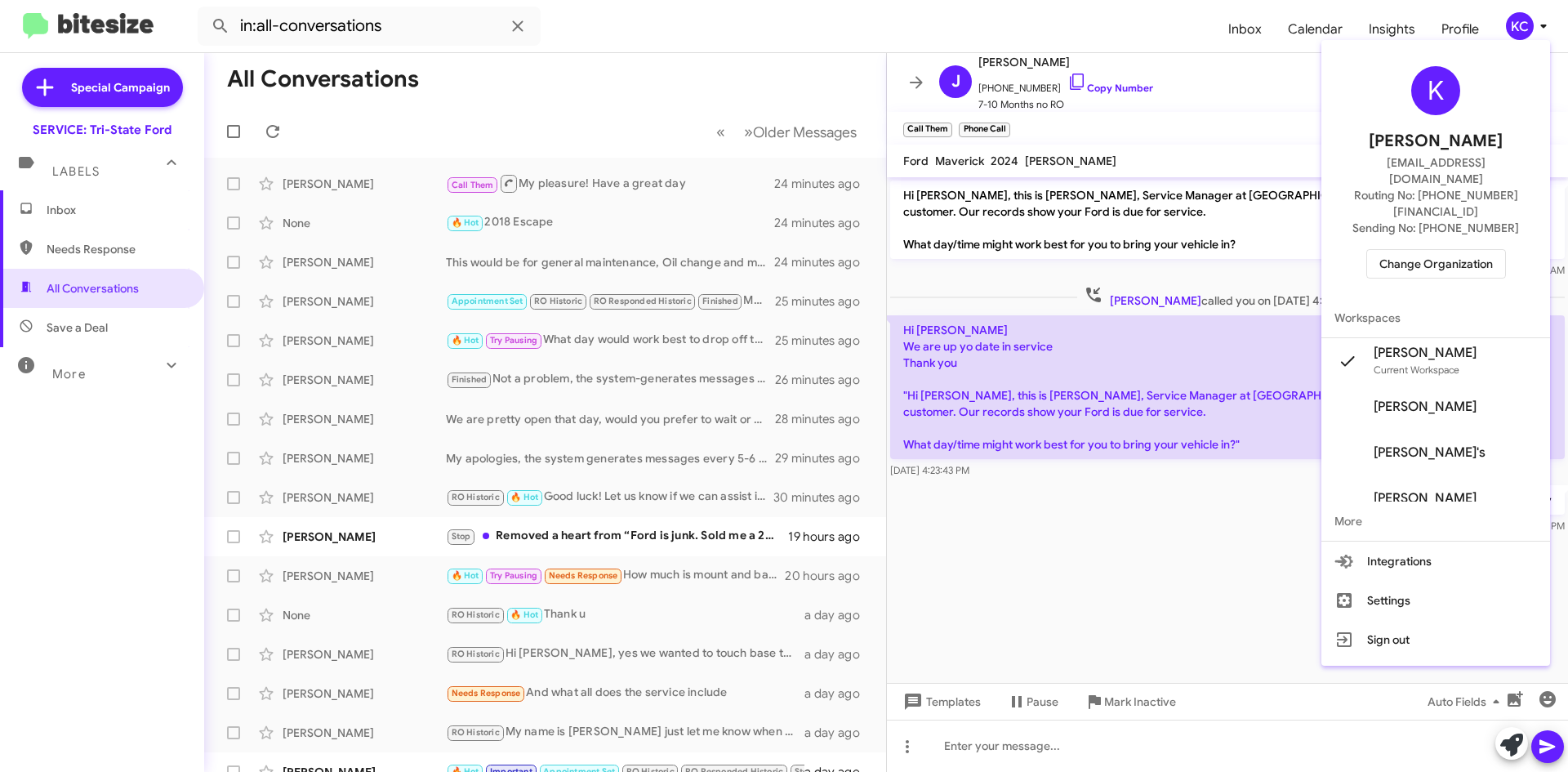
click at [1459, 250] on span "Change Organization" at bounding box center [1436, 263] width 113 height 28
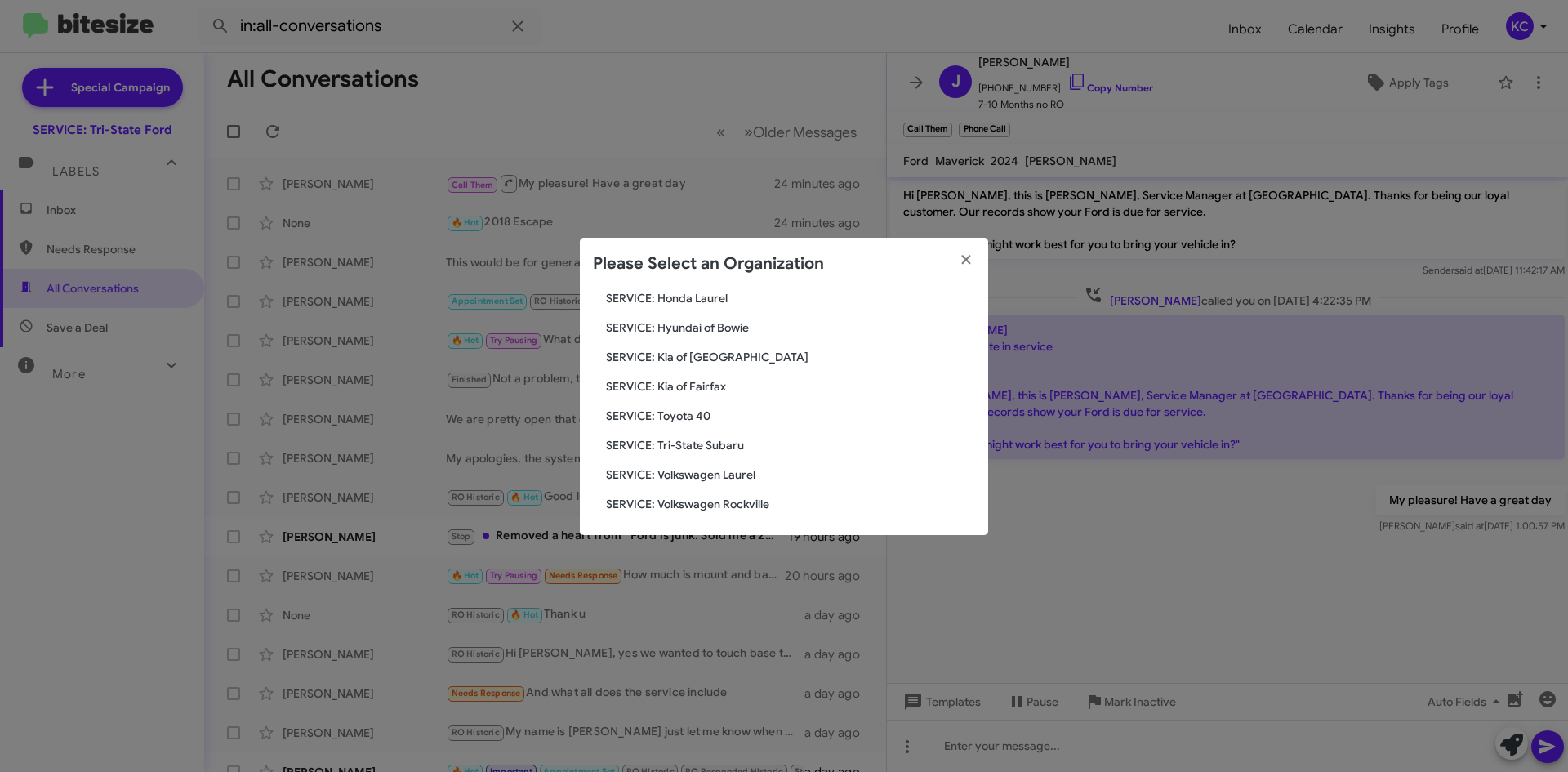
scroll to position [272, 0]
click at [699, 384] on span "SERVICE: Kia of Fairfax" at bounding box center [790, 383] width 369 height 16
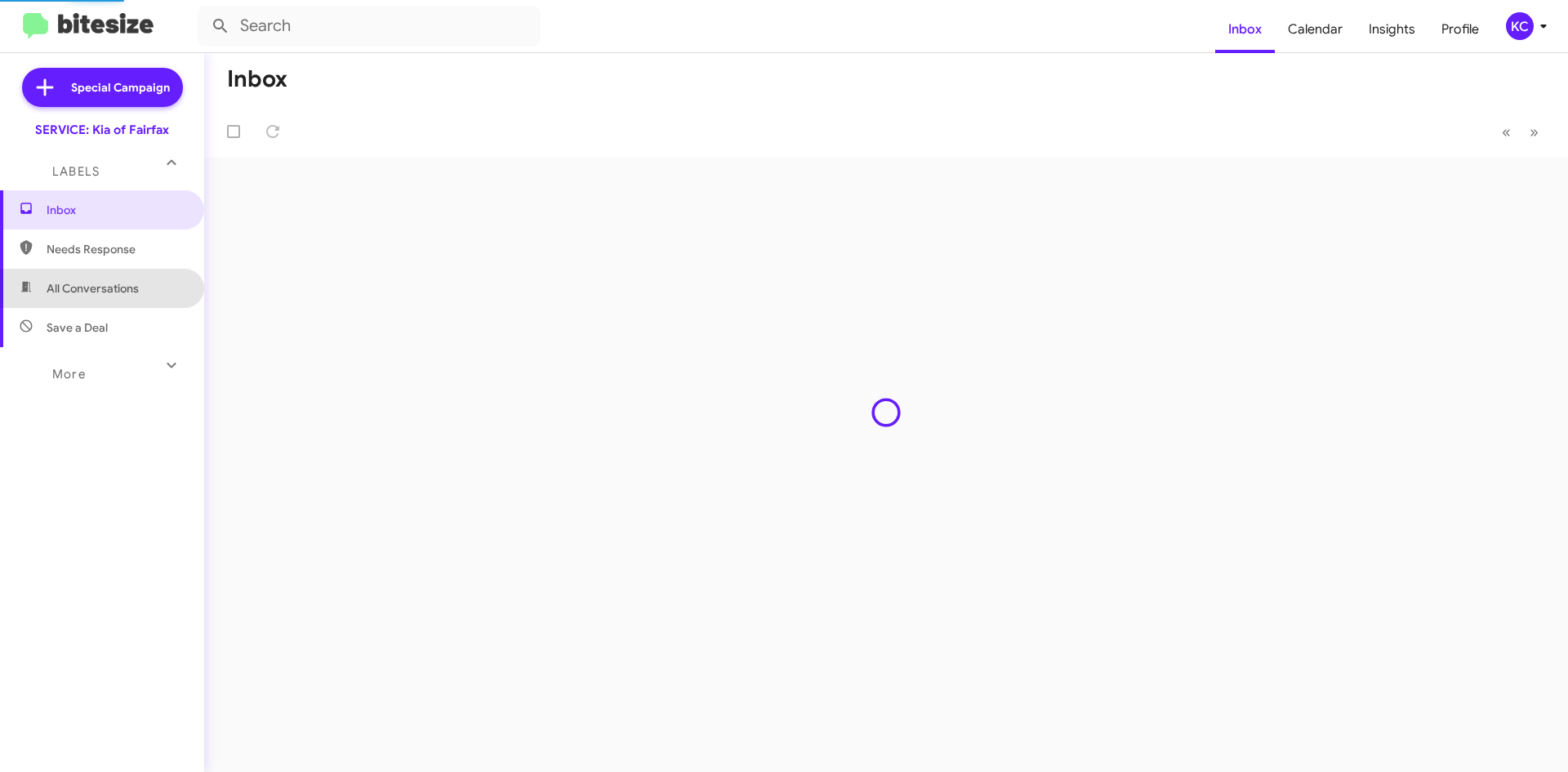
click at [108, 284] on span "All Conversations" at bounding box center [93, 288] width 92 height 16
type input "in:all-conversations"
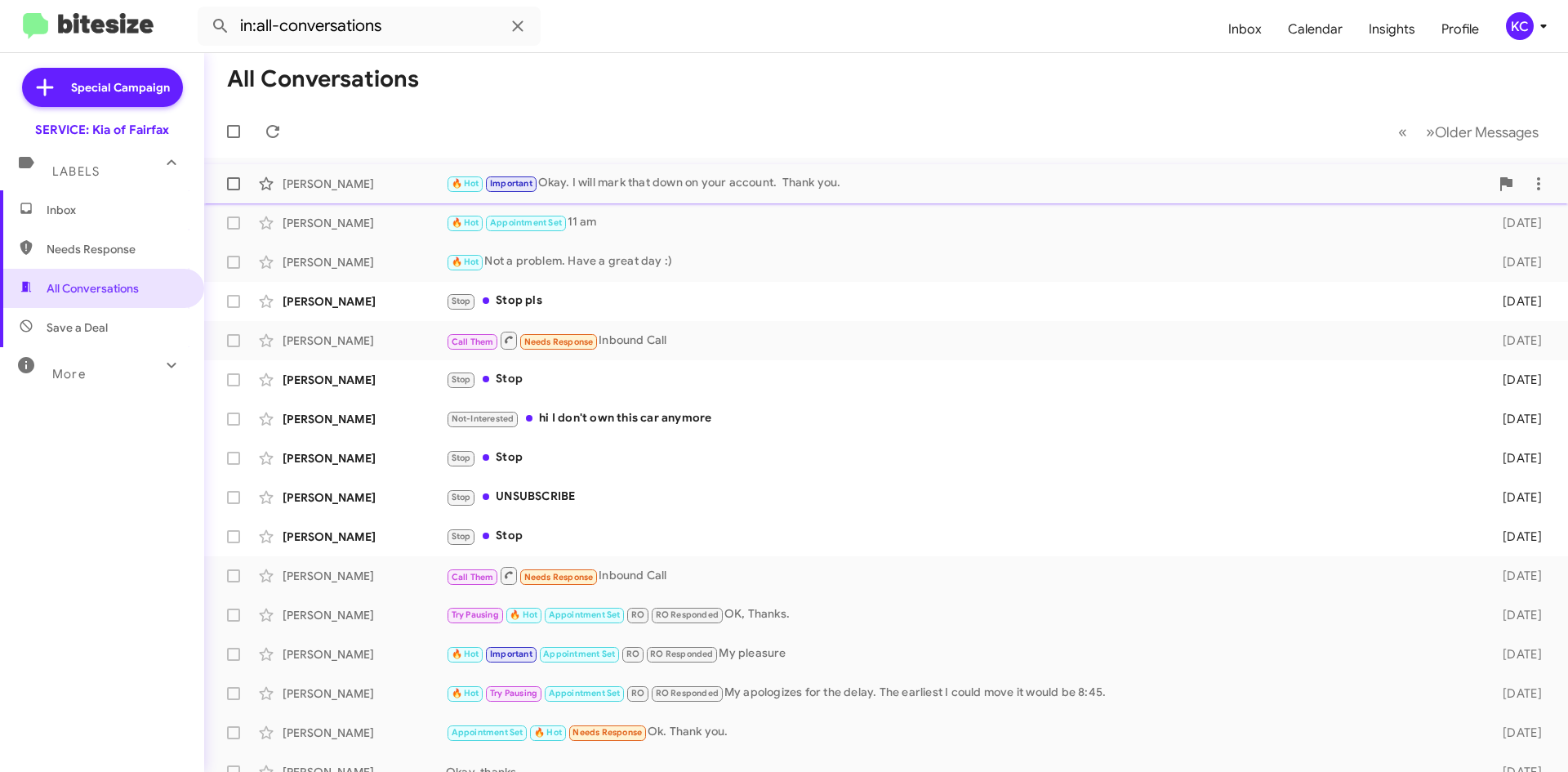
click at [741, 183] on div "🔥 Hot Important Okay. I will mark that down on your account. Thank you." at bounding box center [968, 183] width 1044 height 19
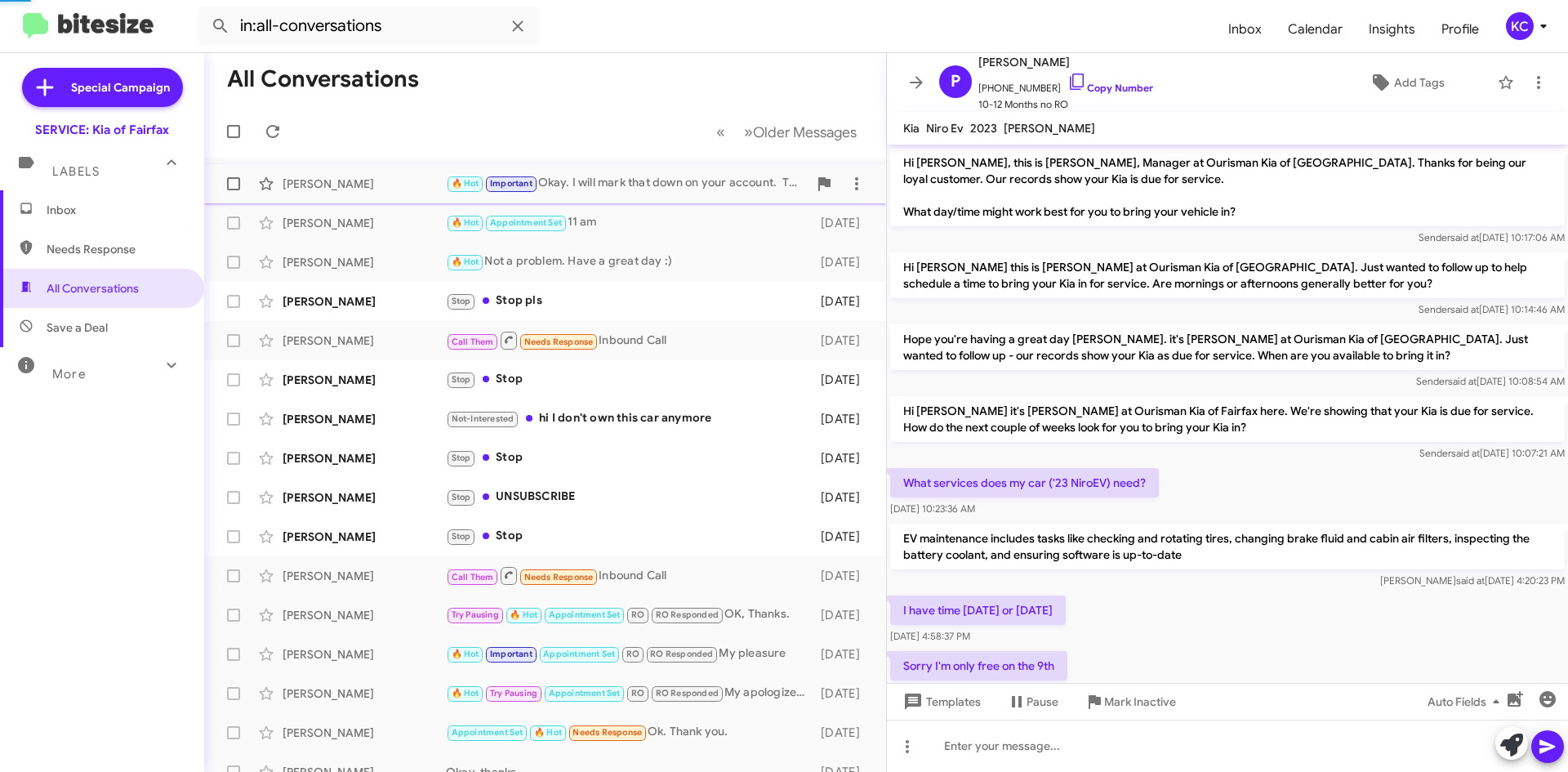
scroll to position [487, 0]
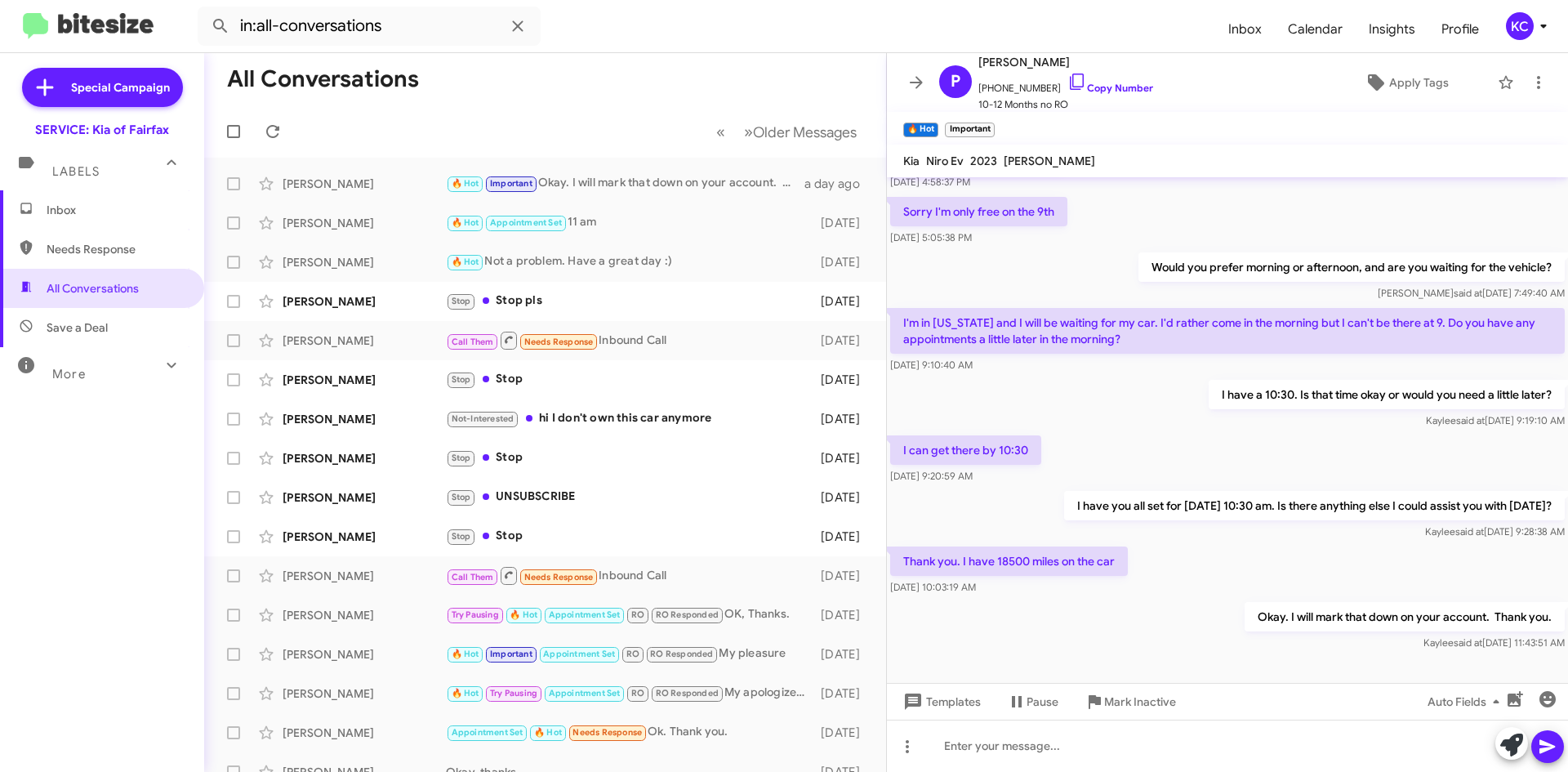
click at [118, 213] on span "Inbox" at bounding box center [116, 209] width 139 height 16
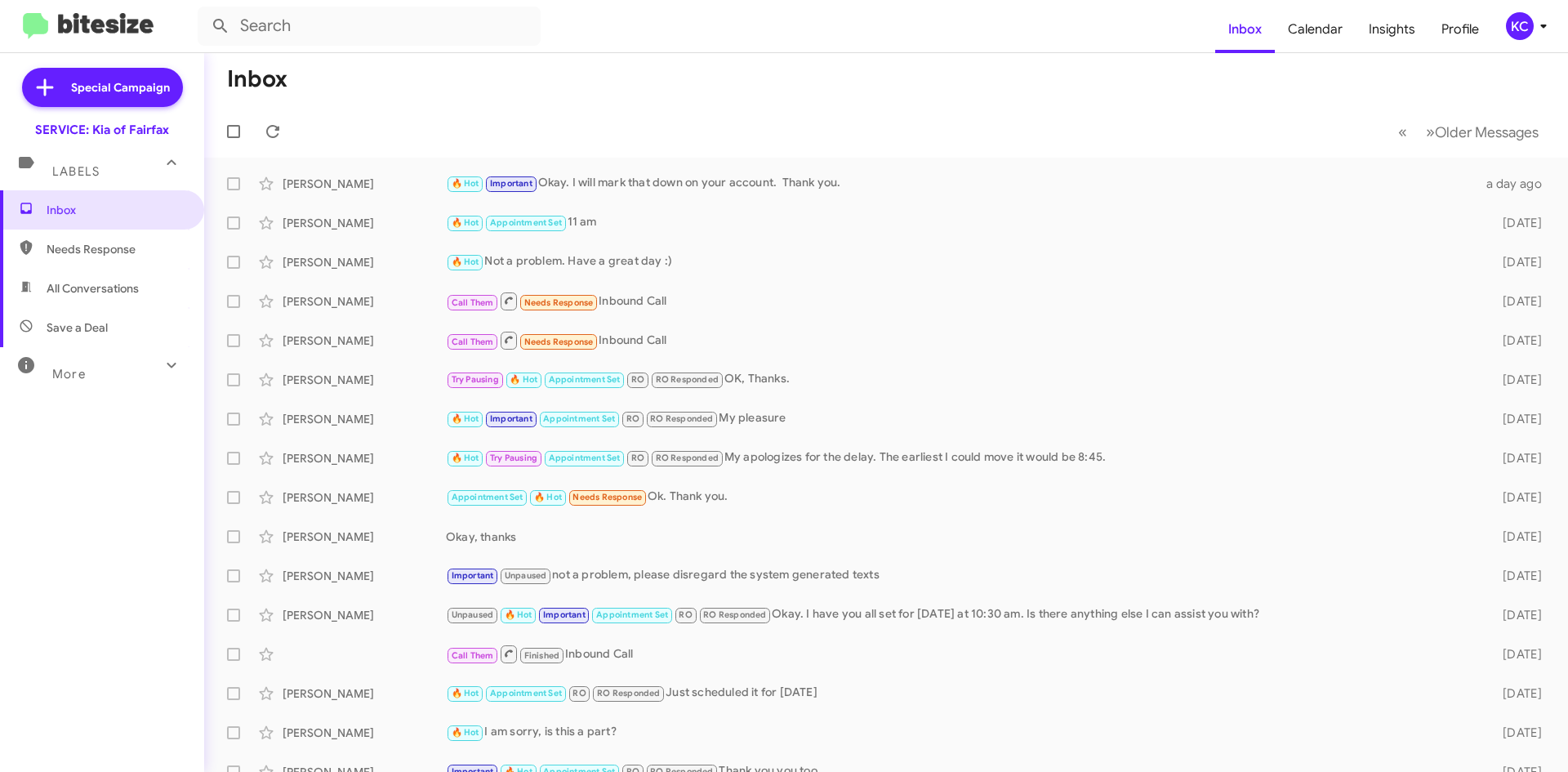
click at [1514, 36] on div "KC" at bounding box center [1519, 26] width 28 height 28
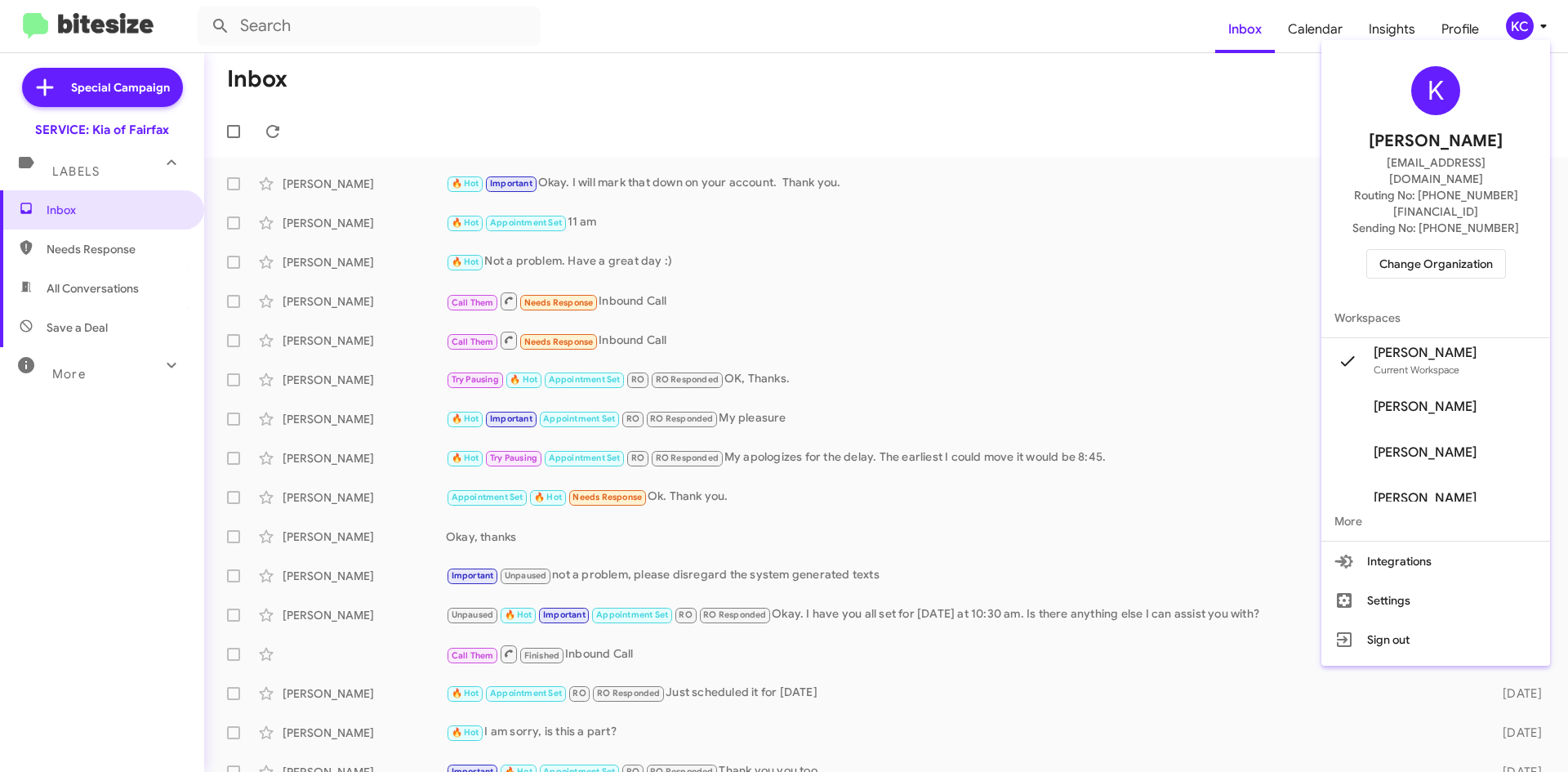
click at [1452, 250] on span "Change Organization" at bounding box center [1436, 263] width 113 height 28
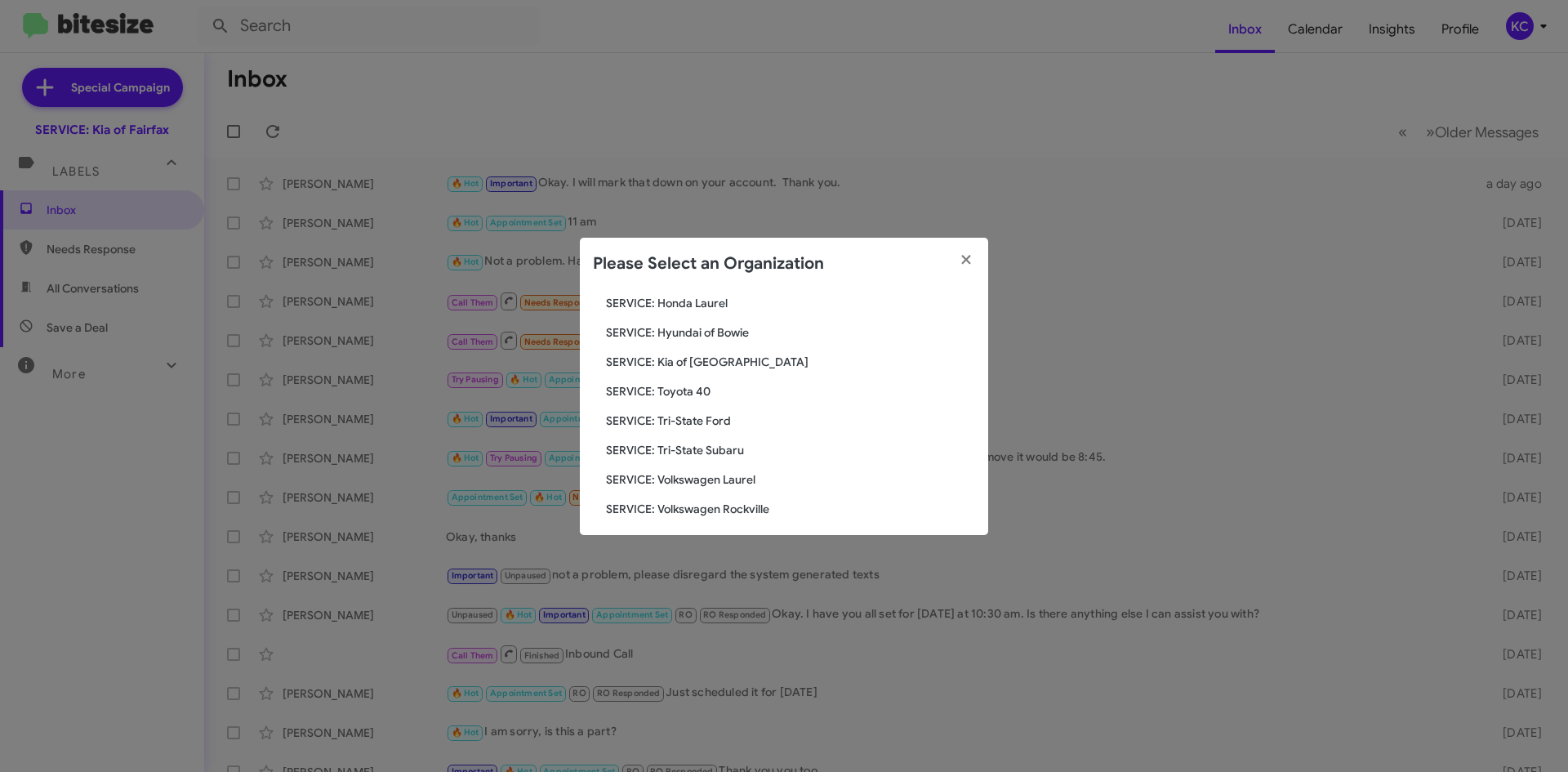
scroll to position [272, 0]
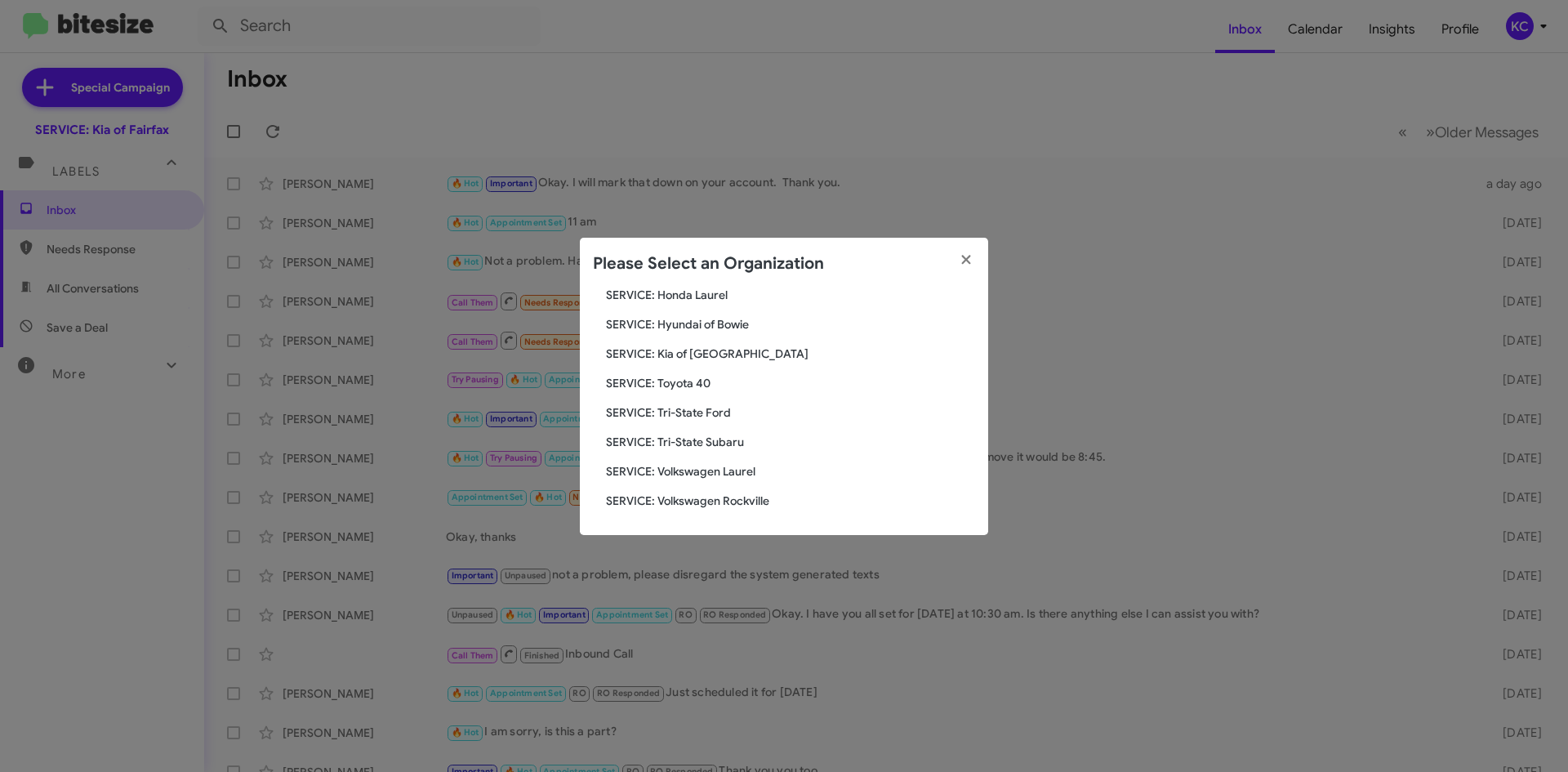
click at [699, 350] on span "SERVICE: Kia of [GEOGRAPHIC_DATA]" at bounding box center [790, 353] width 369 height 16
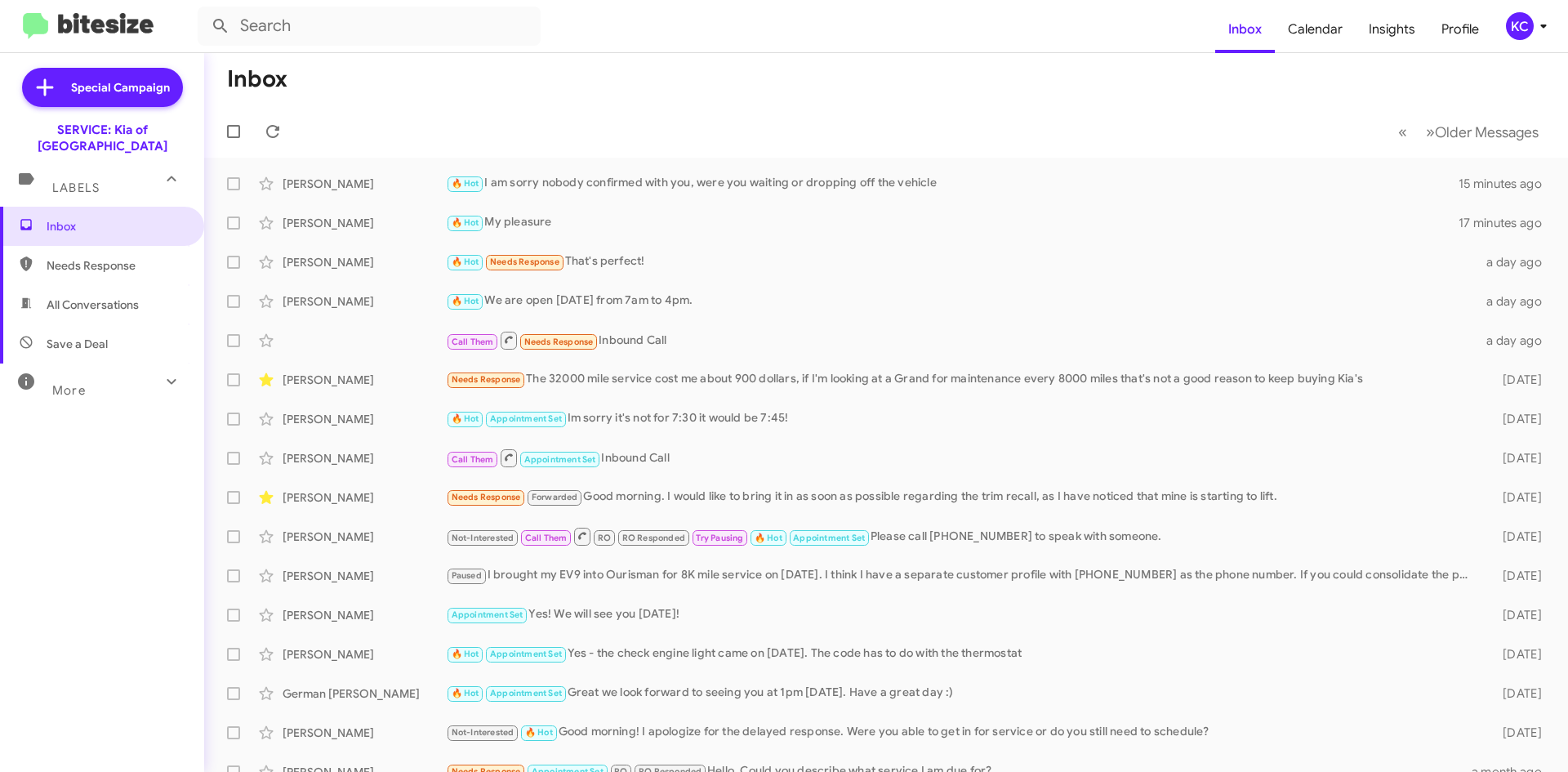
click at [101, 297] on span "All Conversations" at bounding box center [93, 304] width 92 height 16
type input "in:all-conversations"
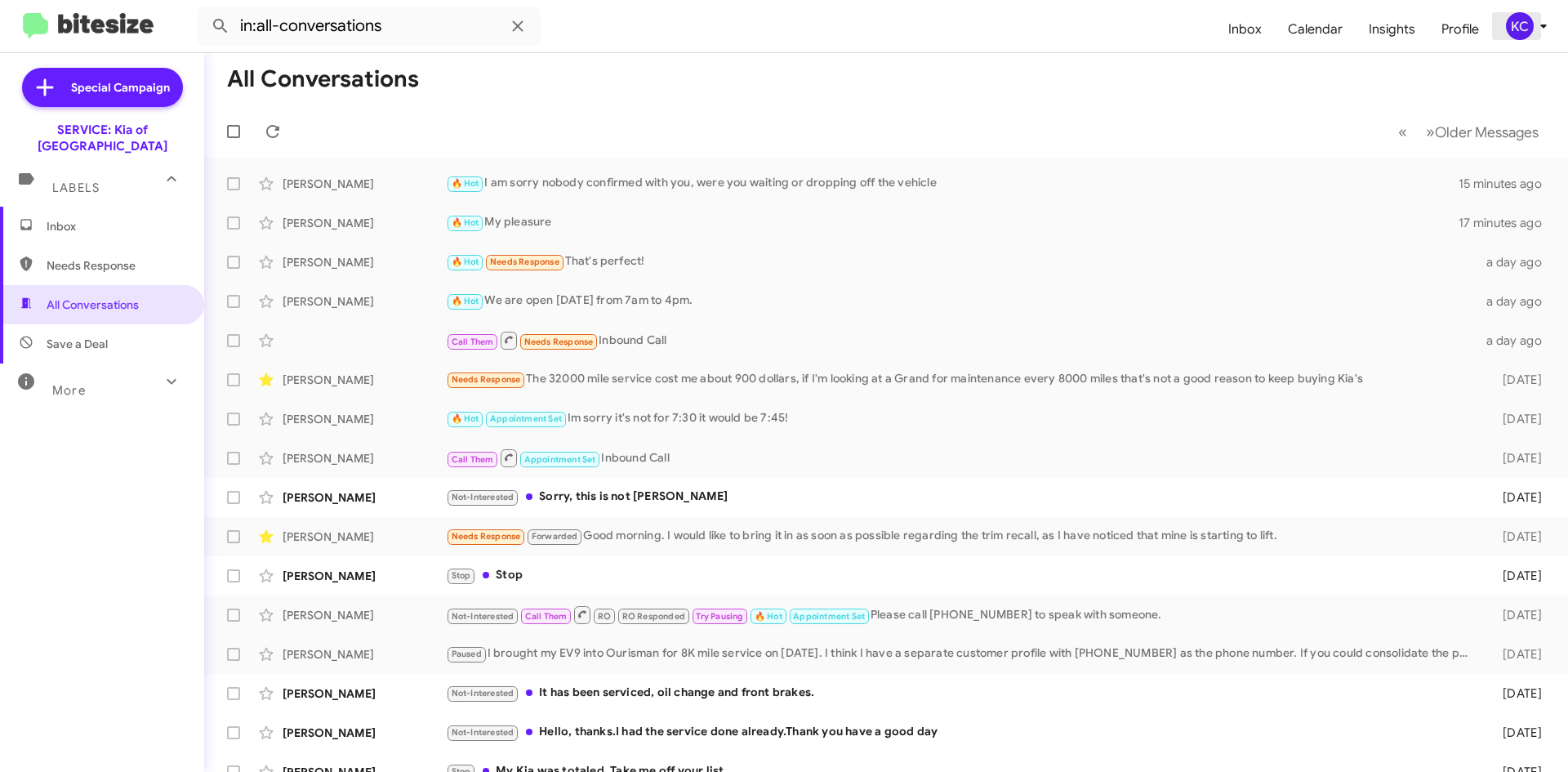
click at [1524, 34] on div "KC" at bounding box center [1519, 26] width 28 height 28
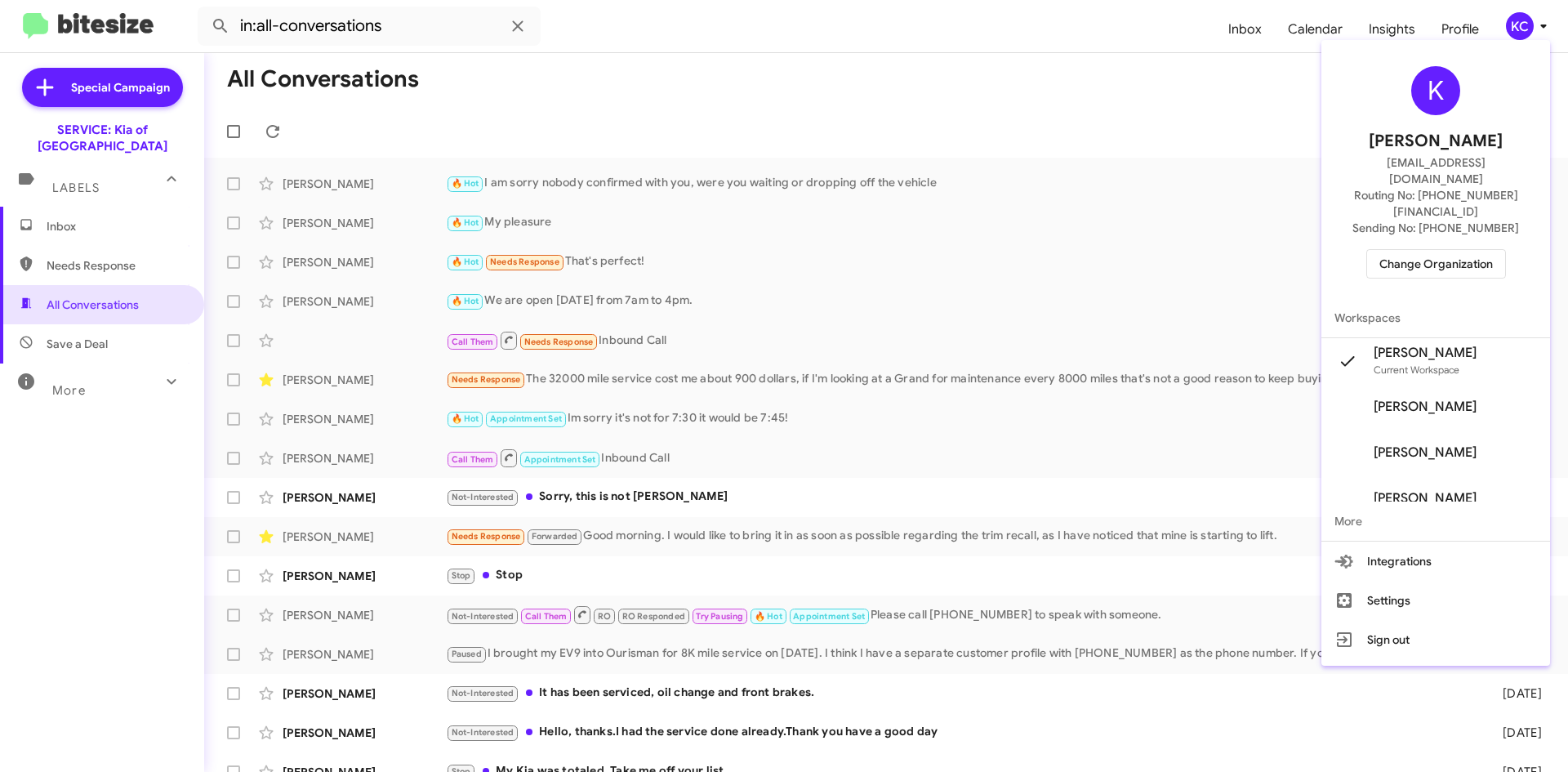
click at [1461, 250] on span "Change Organization" at bounding box center [1436, 263] width 113 height 28
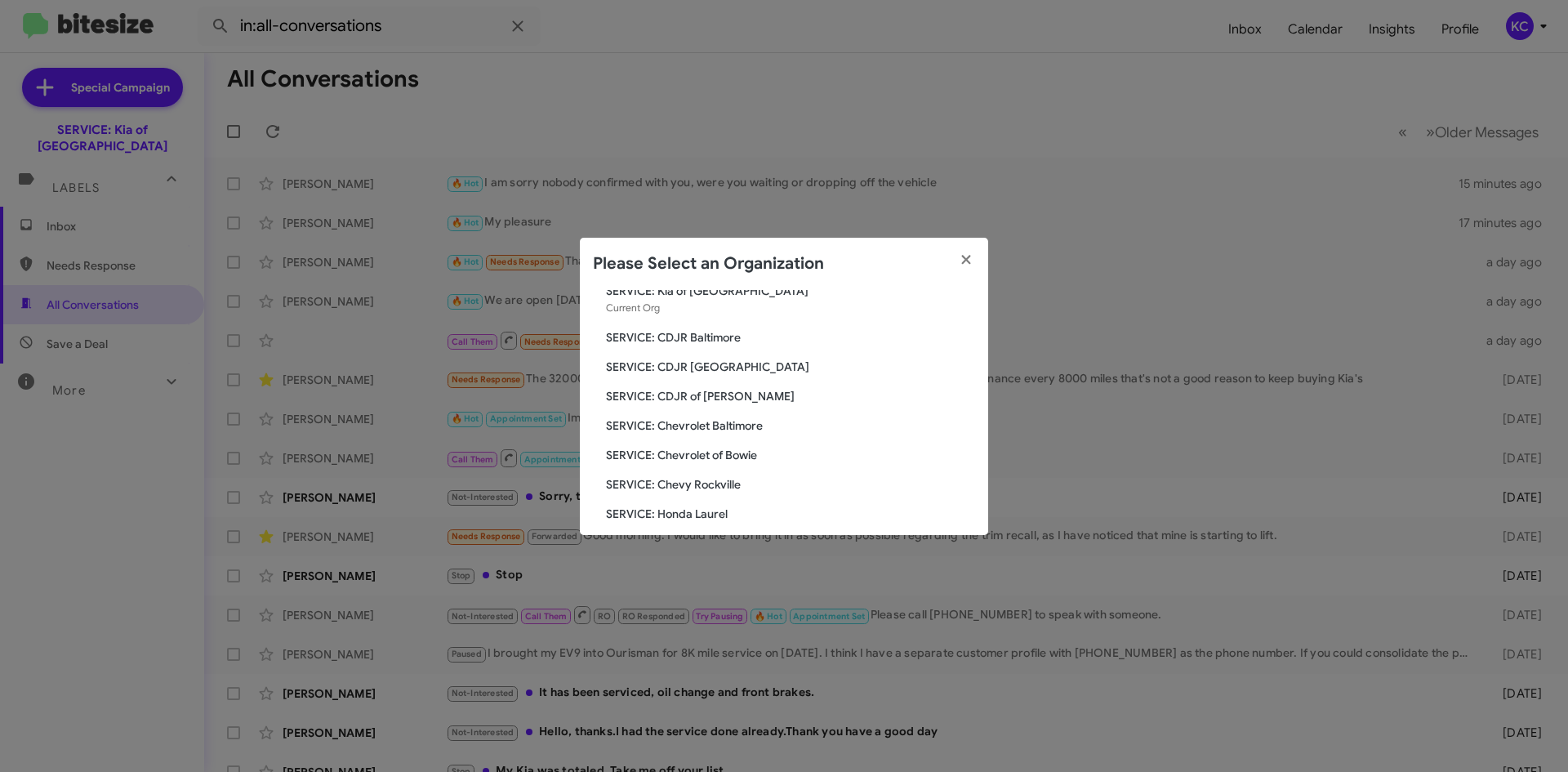
scroll to position [82, 0]
click at [710, 513] on span "SERVICE: Hyundai of Bowie" at bounding box center [790, 515] width 369 height 16
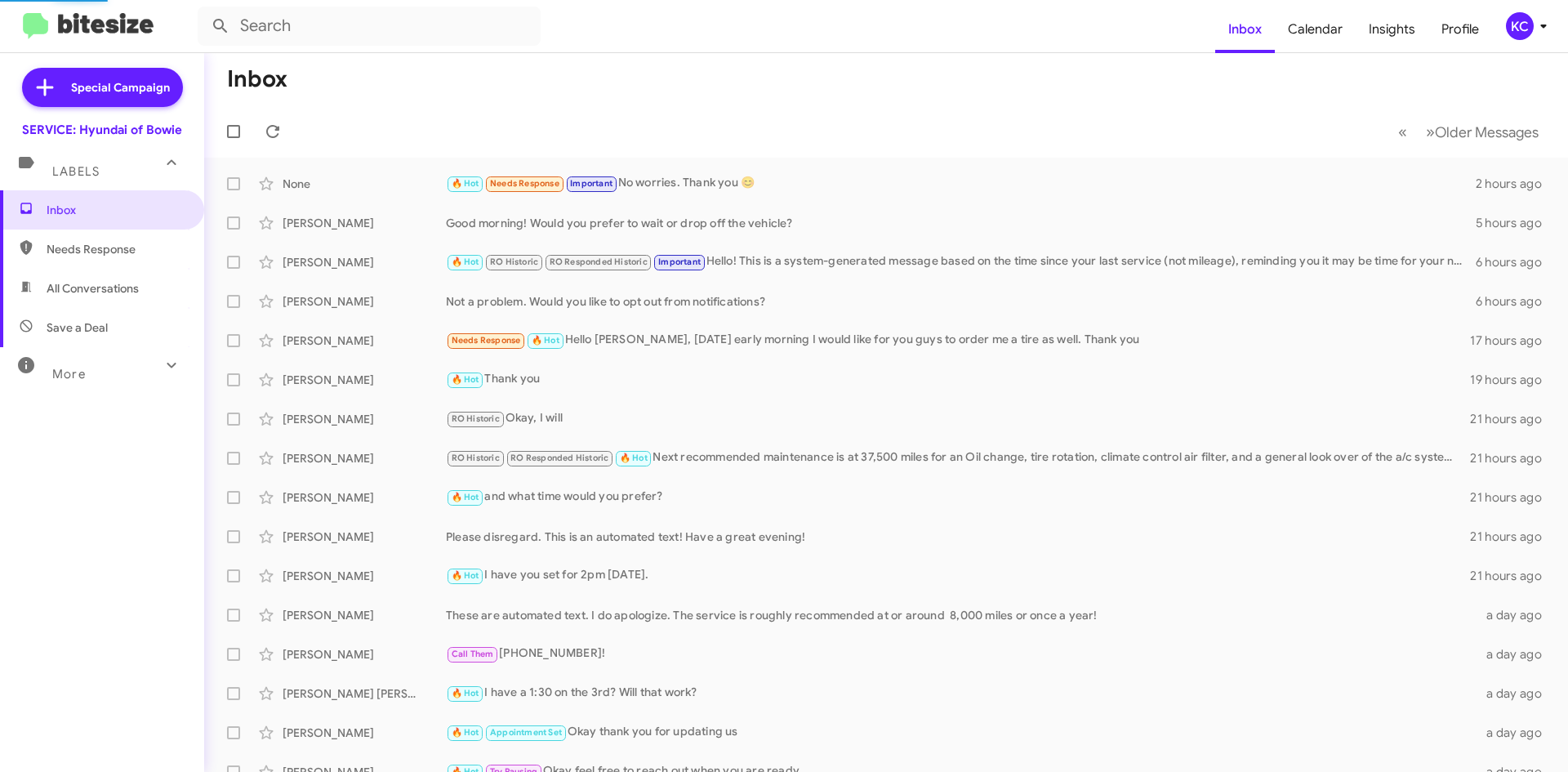
click at [102, 293] on span "All Conversations" at bounding box center [93, 288] width 92 height 16
type input "in:all-conversations"
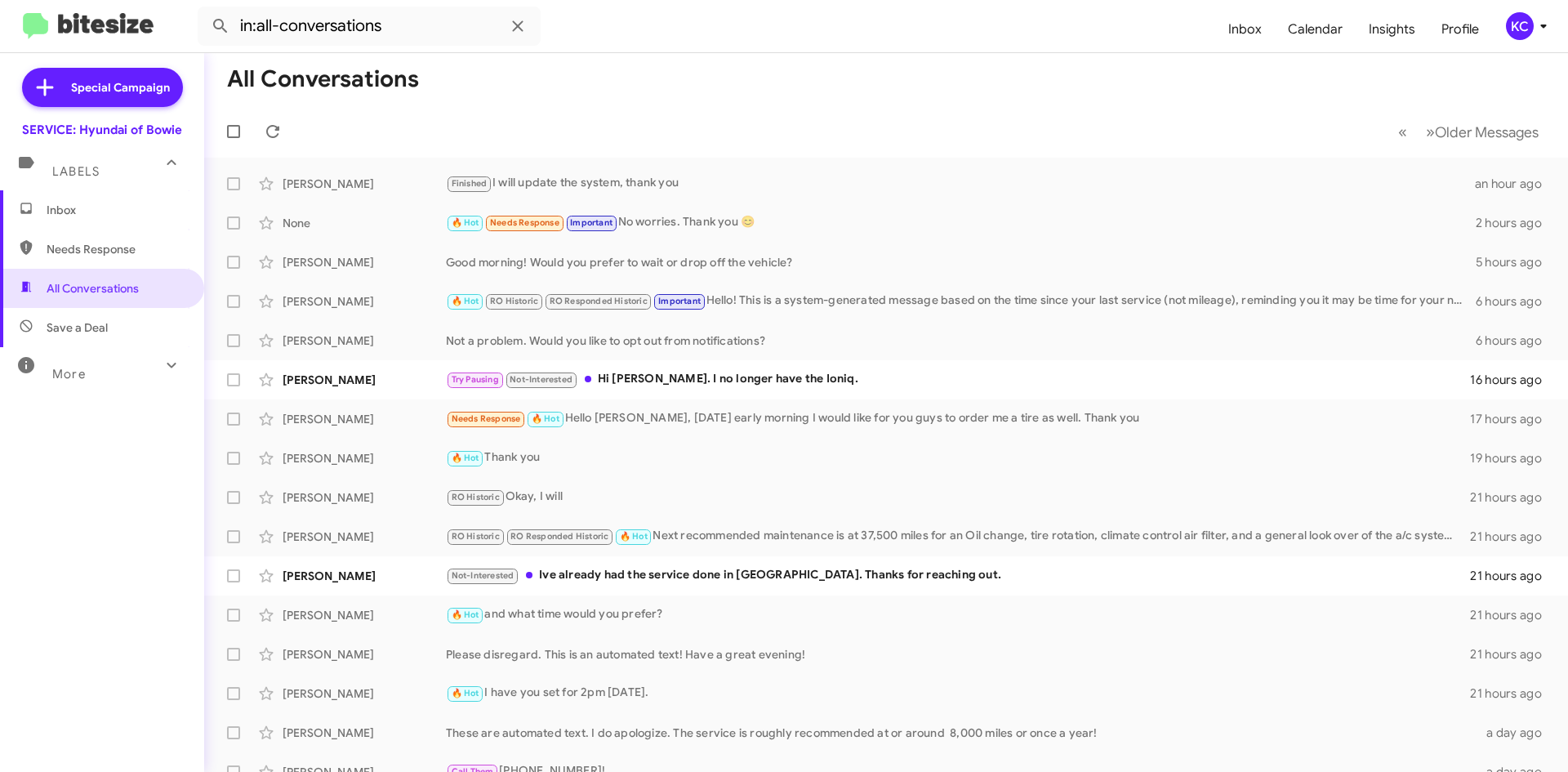
click at [1533, 28] on icon at bounding box center [1543, 26] width 19 height 19
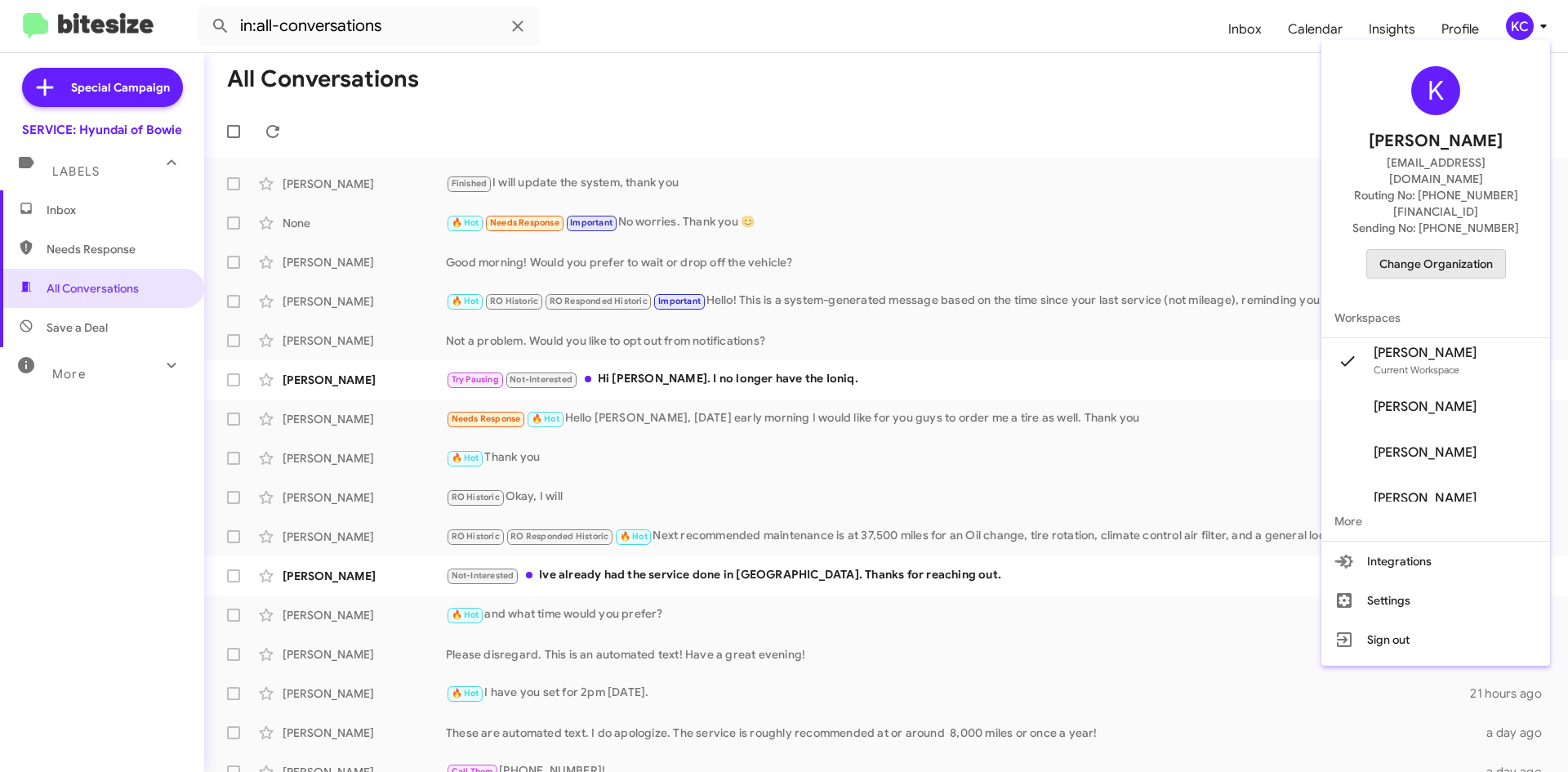
click at [1463, 250] on span "Change Organization" at bounding box center [1436, 263] width 113 height 28
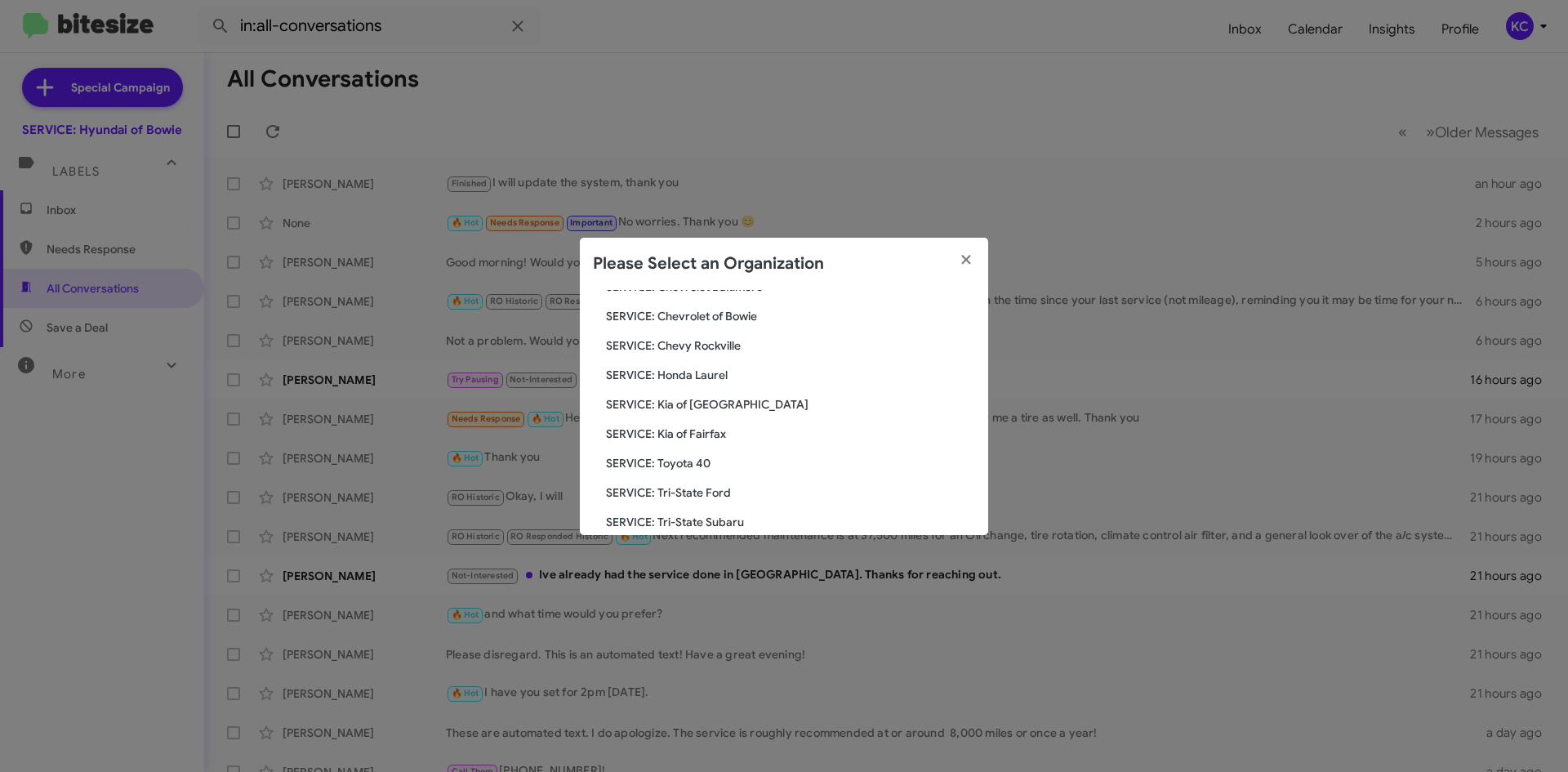
scroll to position [163, 0]
click at [725, 380] on span "SERVICE: Chevy Rockville" at bounding box center [790, 374] width 369 height 16
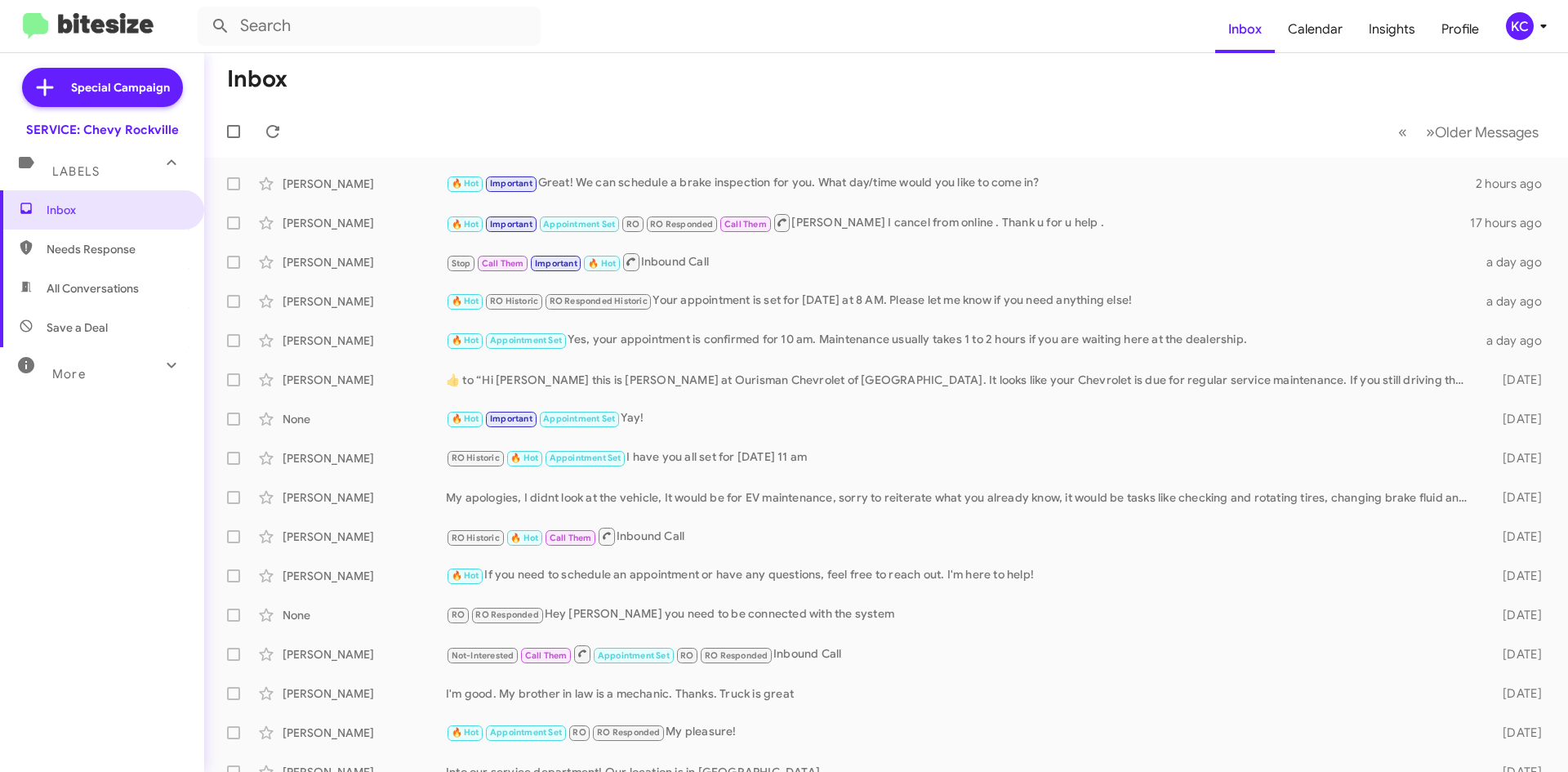
click at [101, 299] on span "All Conversations" at bounding box center [102, 288] width 204 height 39
type input "in:all-conversations"
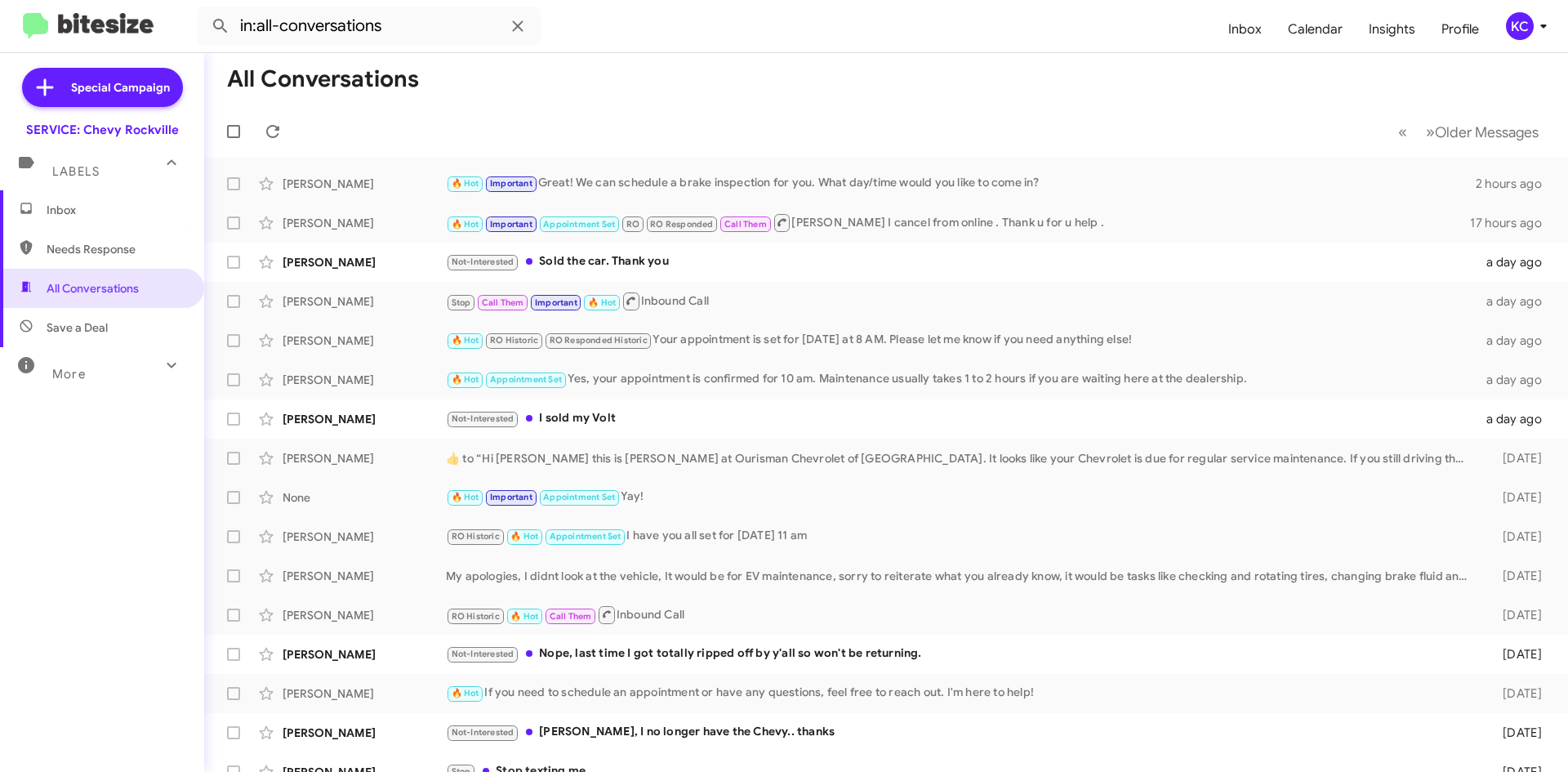
click at [107, 207] on span "Inbox" at bounding box center [116, 209] width 139 height 16
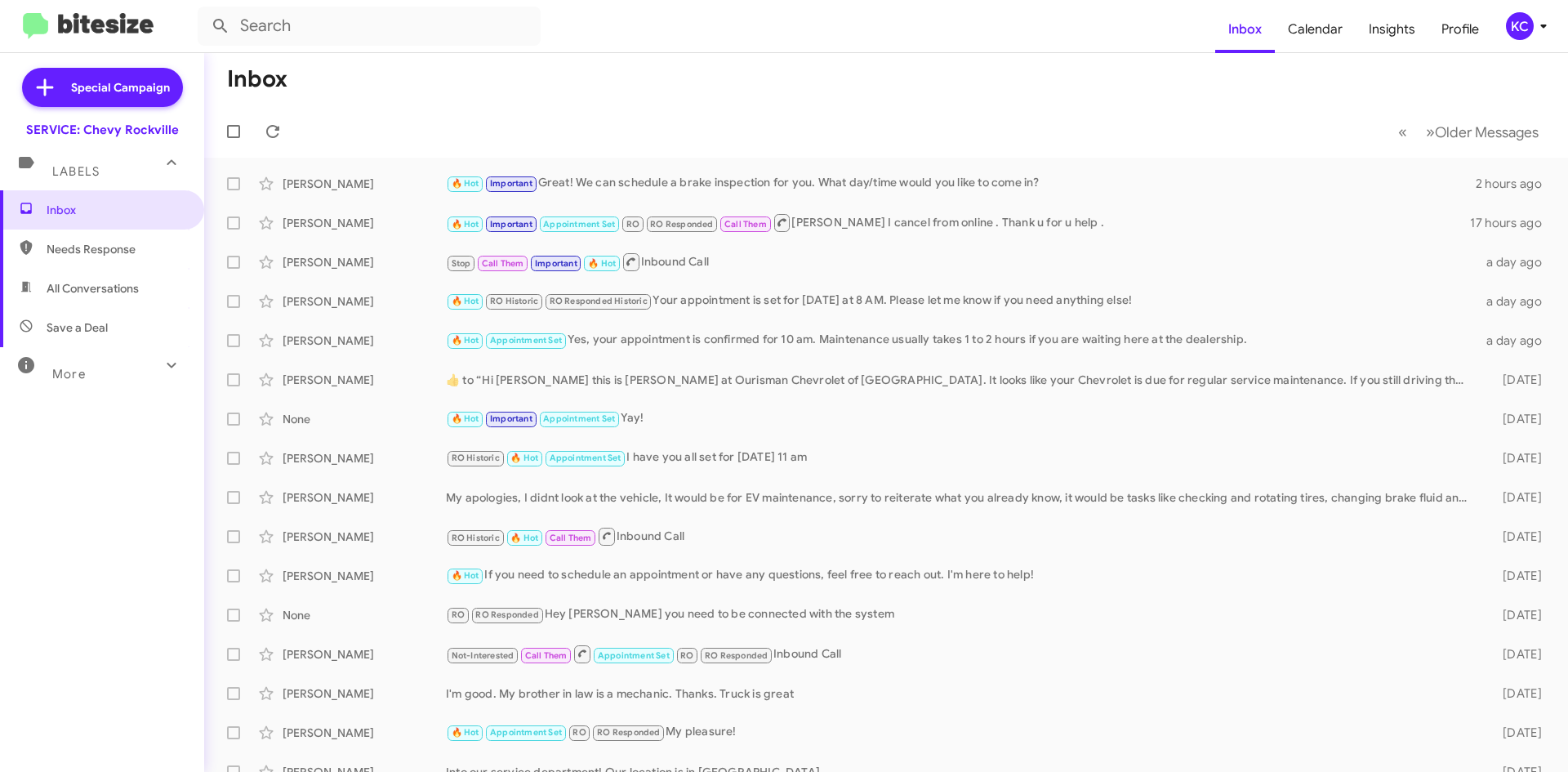
click at [1528, 7] on mat-toolbar "Inbox Calendar Insights Profile KC" at bounding box center [784, 26] width 1568 height 52
click at [1521, 14] on div "KC" at bounding box center [1519, 26] width 28 height 28
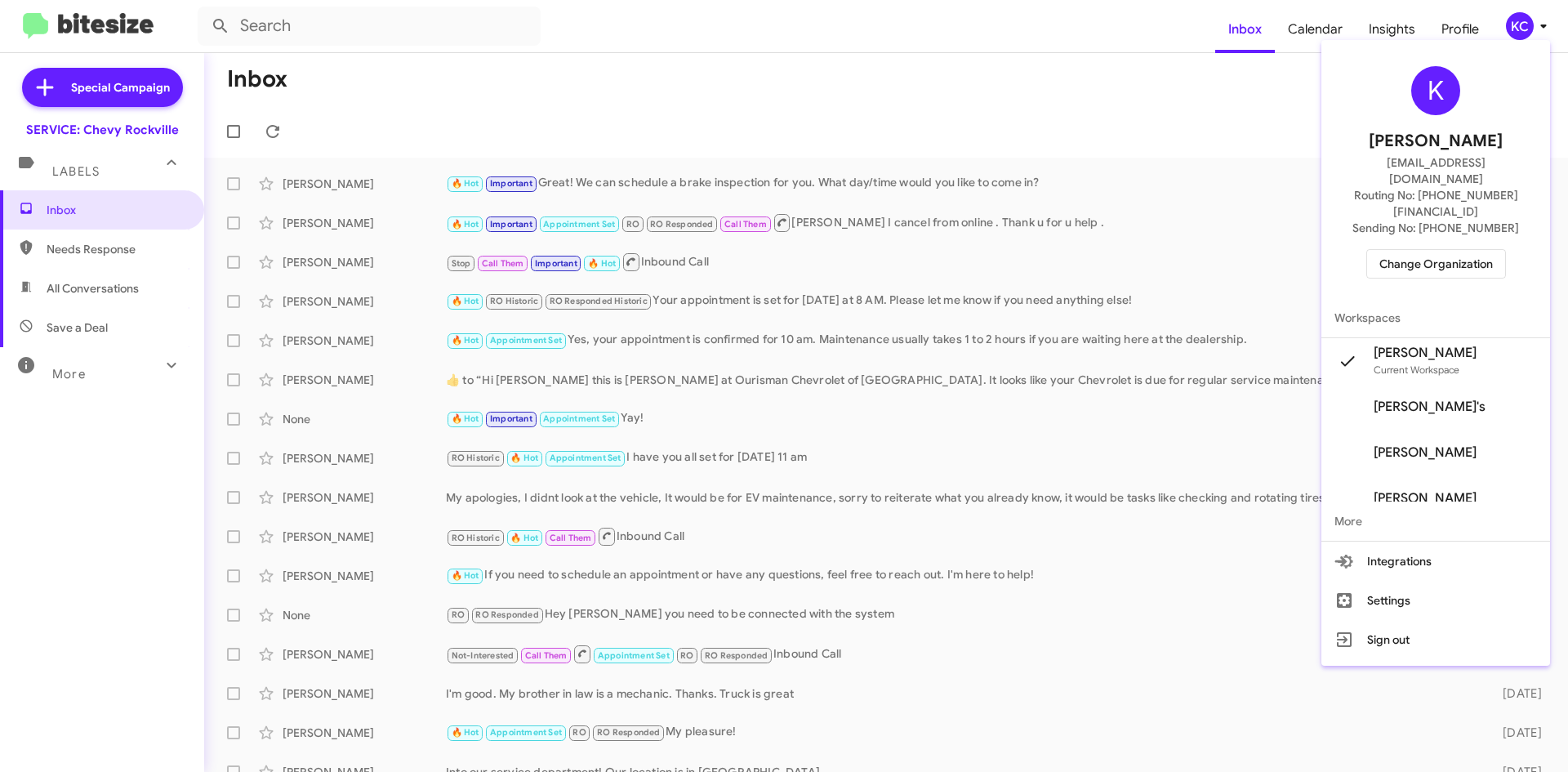
click at [1488, 250] on span "Change Organization" at bounding box center [1436, 263] width 113 height 28
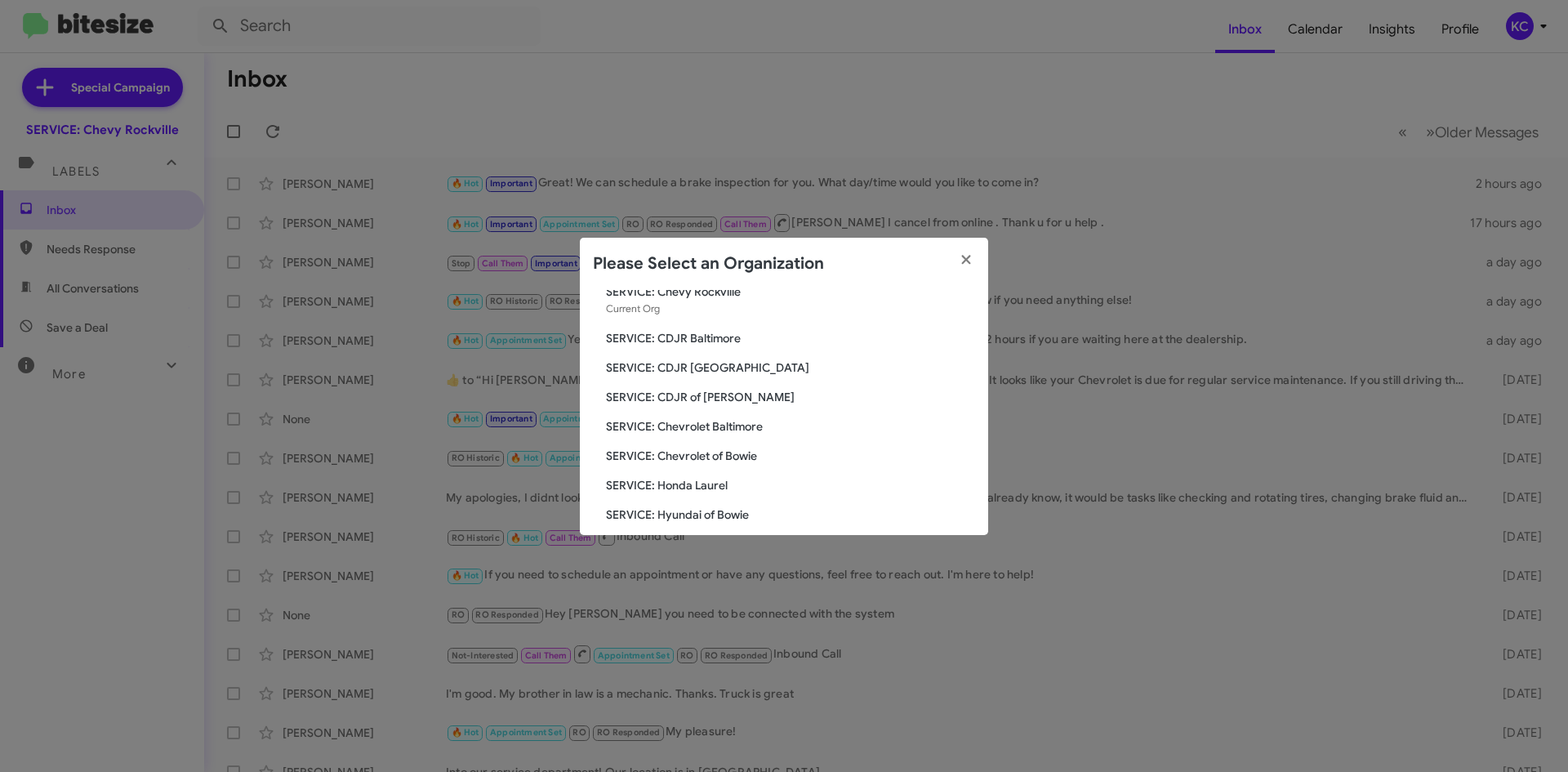
scroll to position [82, 0]
click at [732, 426] on span "SERVICE: Chevrolet of Bowie" at bounding box center [790, 426] width 369 height 16
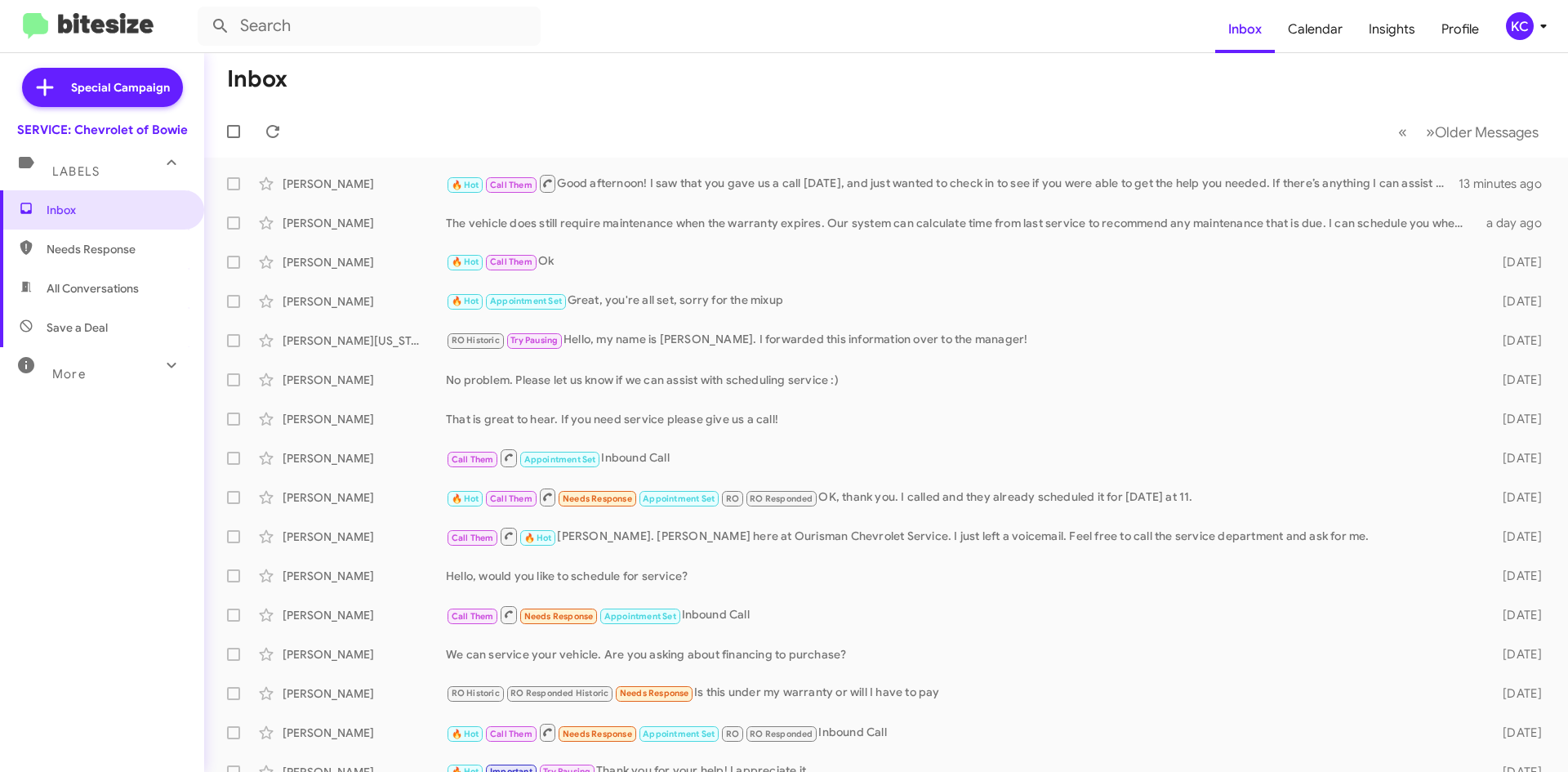
click at [112, 280] on span "All Conversations" at bounding box center [93, 288] width 92 height 16
type input "in:all-conversations"
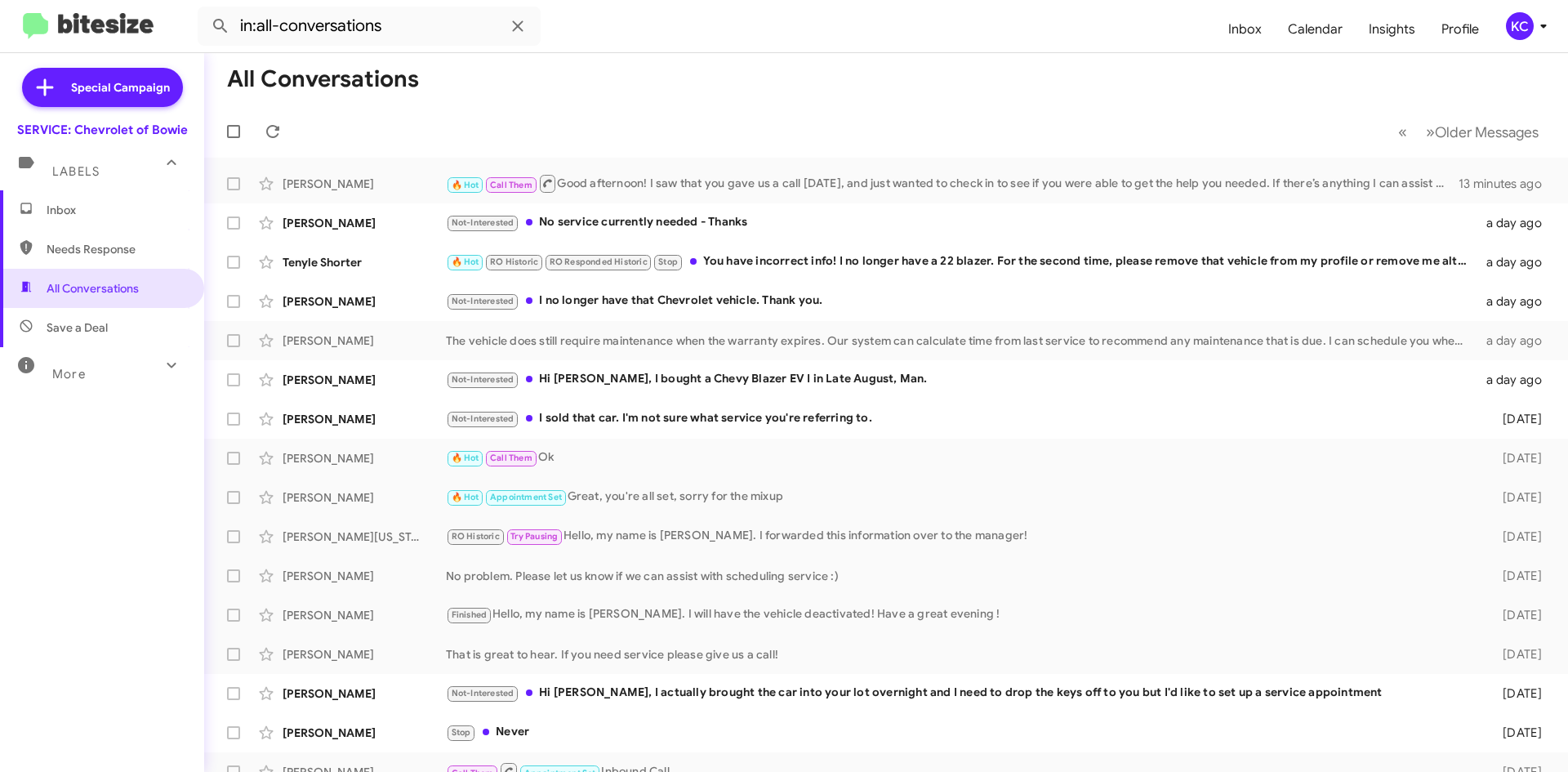
click at [1527, 30] on div "KC" at bounding box center [1519, 26] width 28 height 28
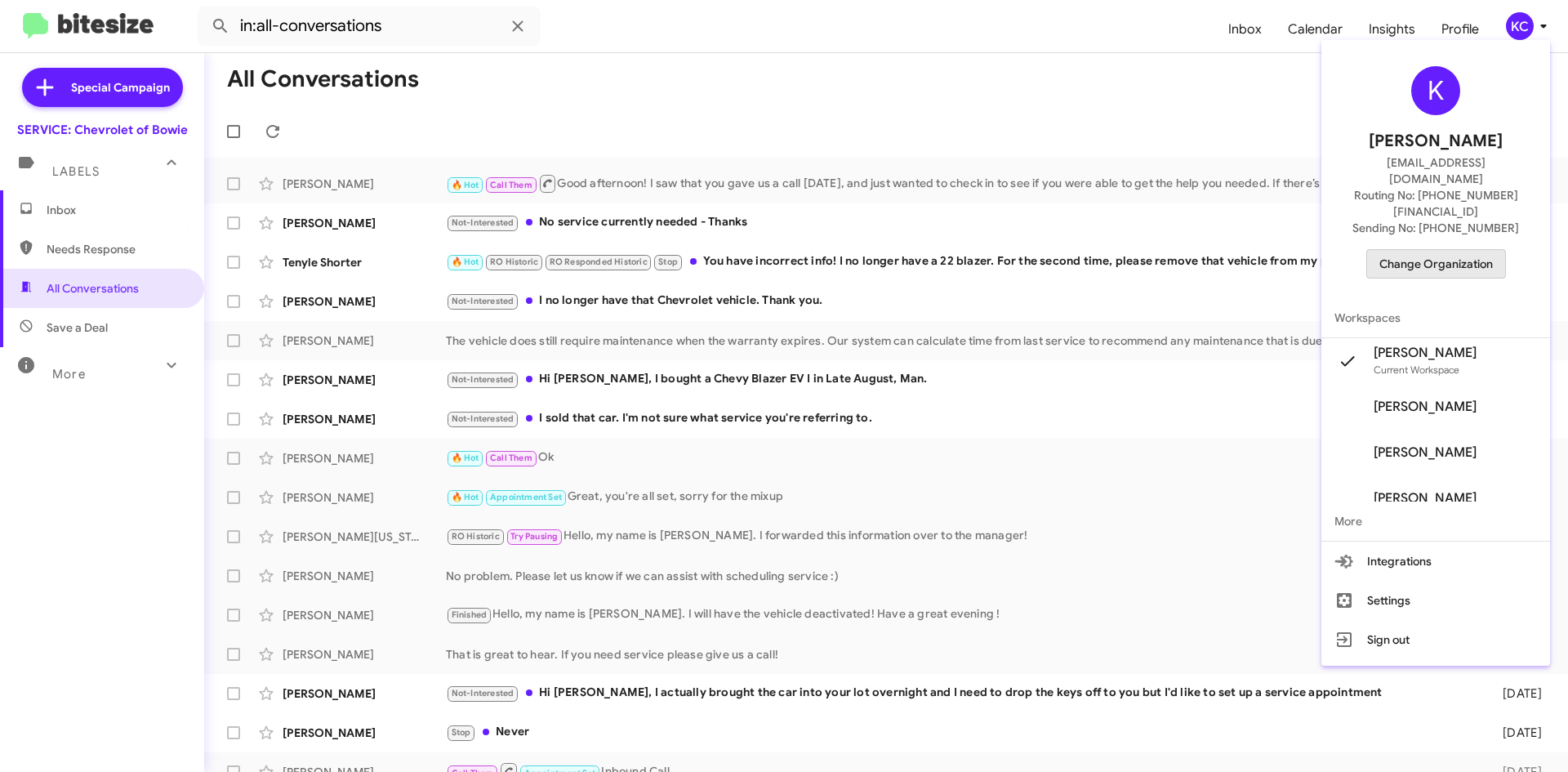
click at [1455, 250] on span "Change Organization" at bounding box center [1436, 263] width 113 height 28
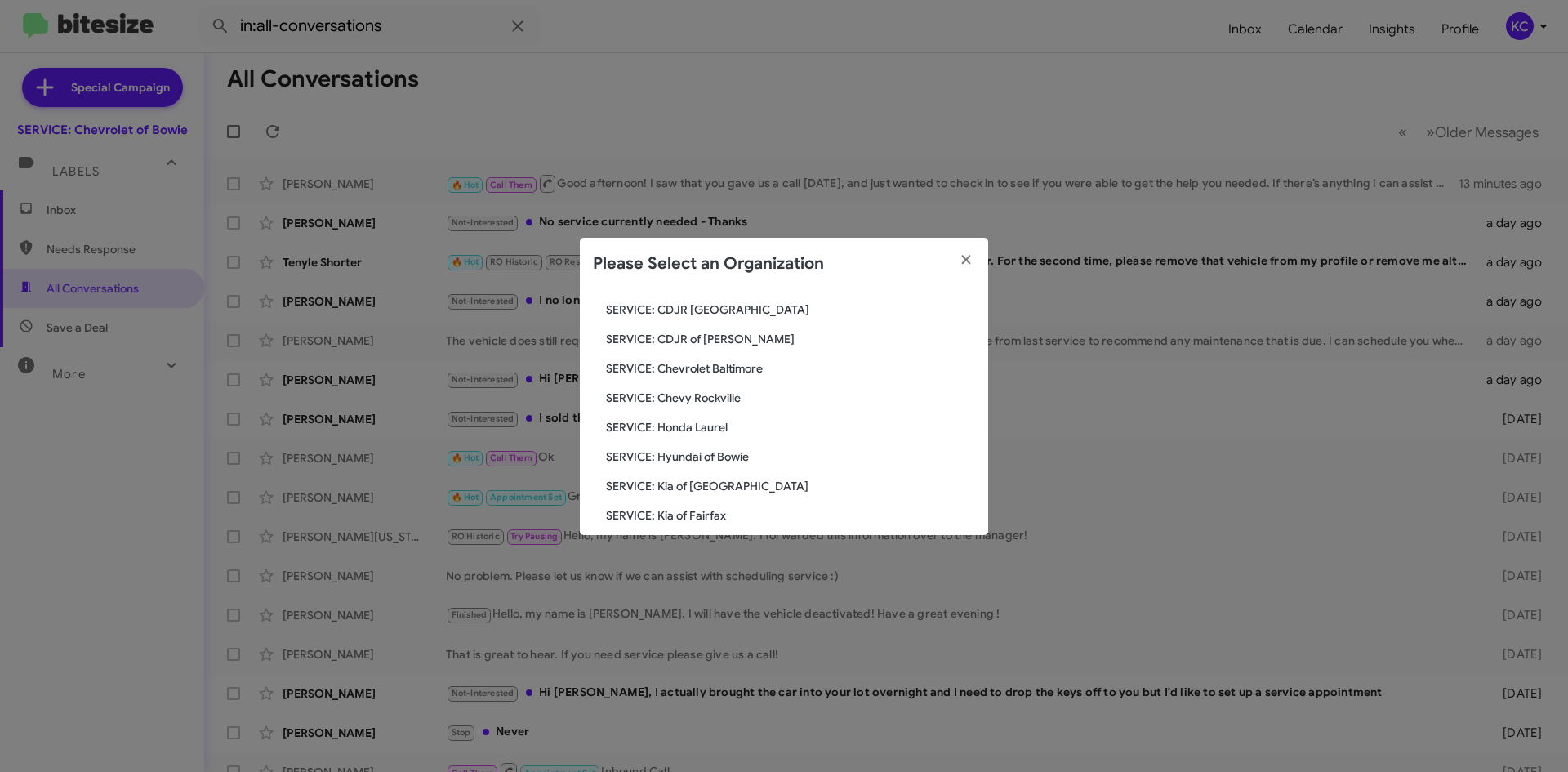
scroll to position [82, 0]
click at [734, 394] on span "SERVICE: Chevrolet Baltimore" at bounding box center [790, 397] width 369 height 16
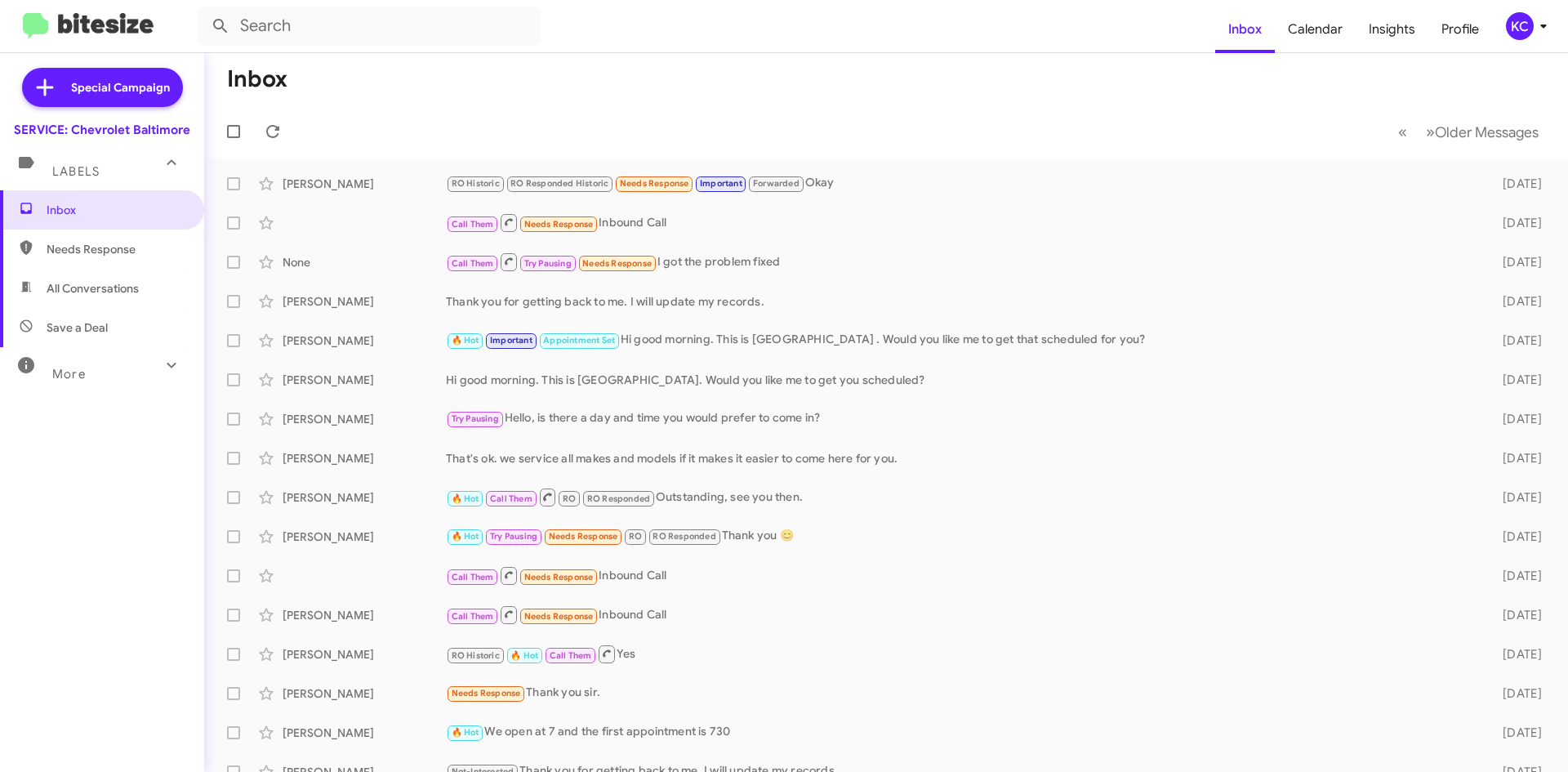
click at [99, 282] on span "All Conversations" at bounding box center [93, 288] width 92 height 16
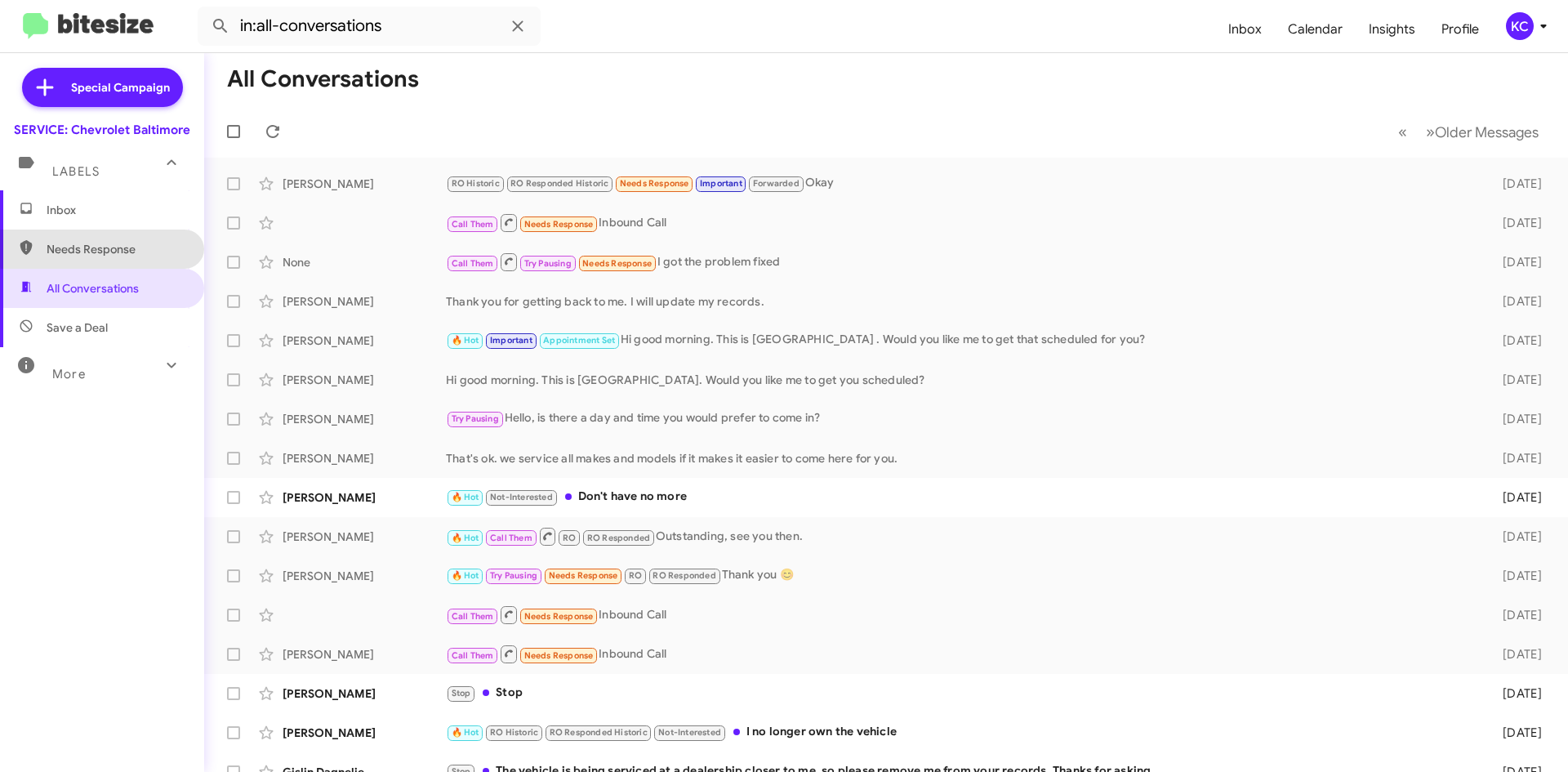
click at [109, 240] on span "Needs Response" at bounding box center [102, 249] width 204 height 39
type input "in:needs-response"
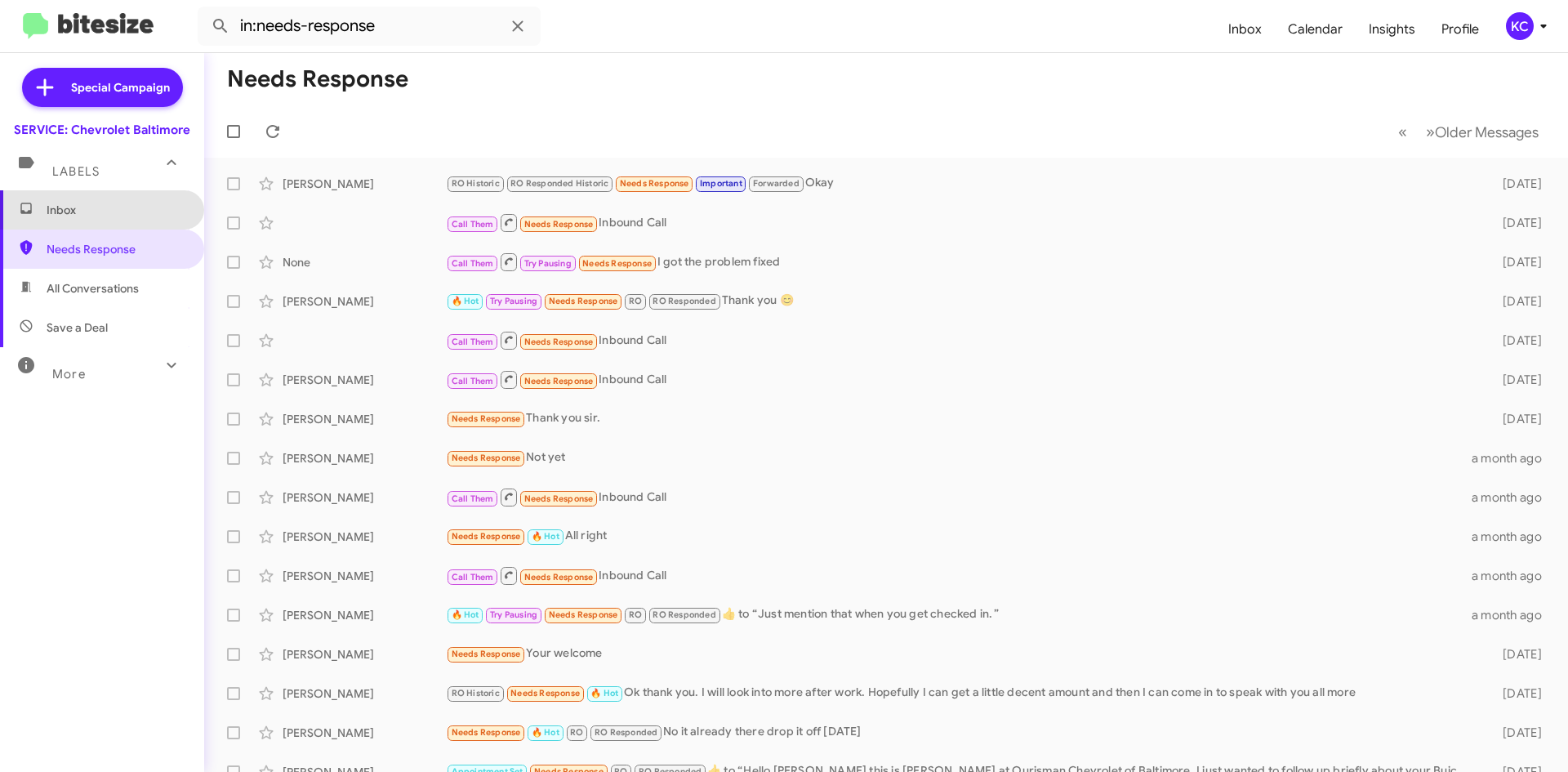
click at [109, 220] on span "Inbox" at bounding box center [102, 209] width 204 height 39
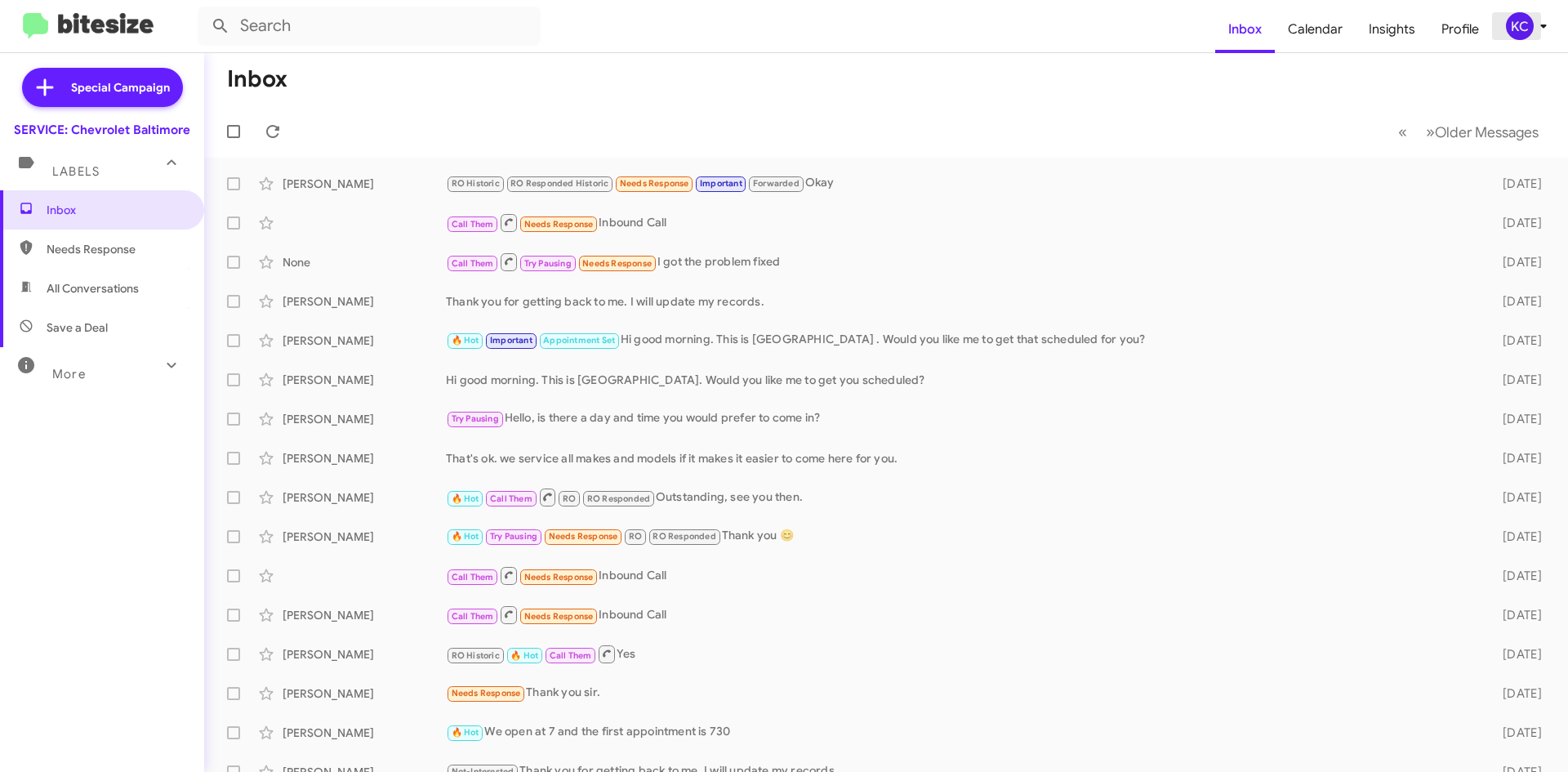
click at [1515, 30] on div "KC" at bounding box center [1519, 26] width 28 height 28
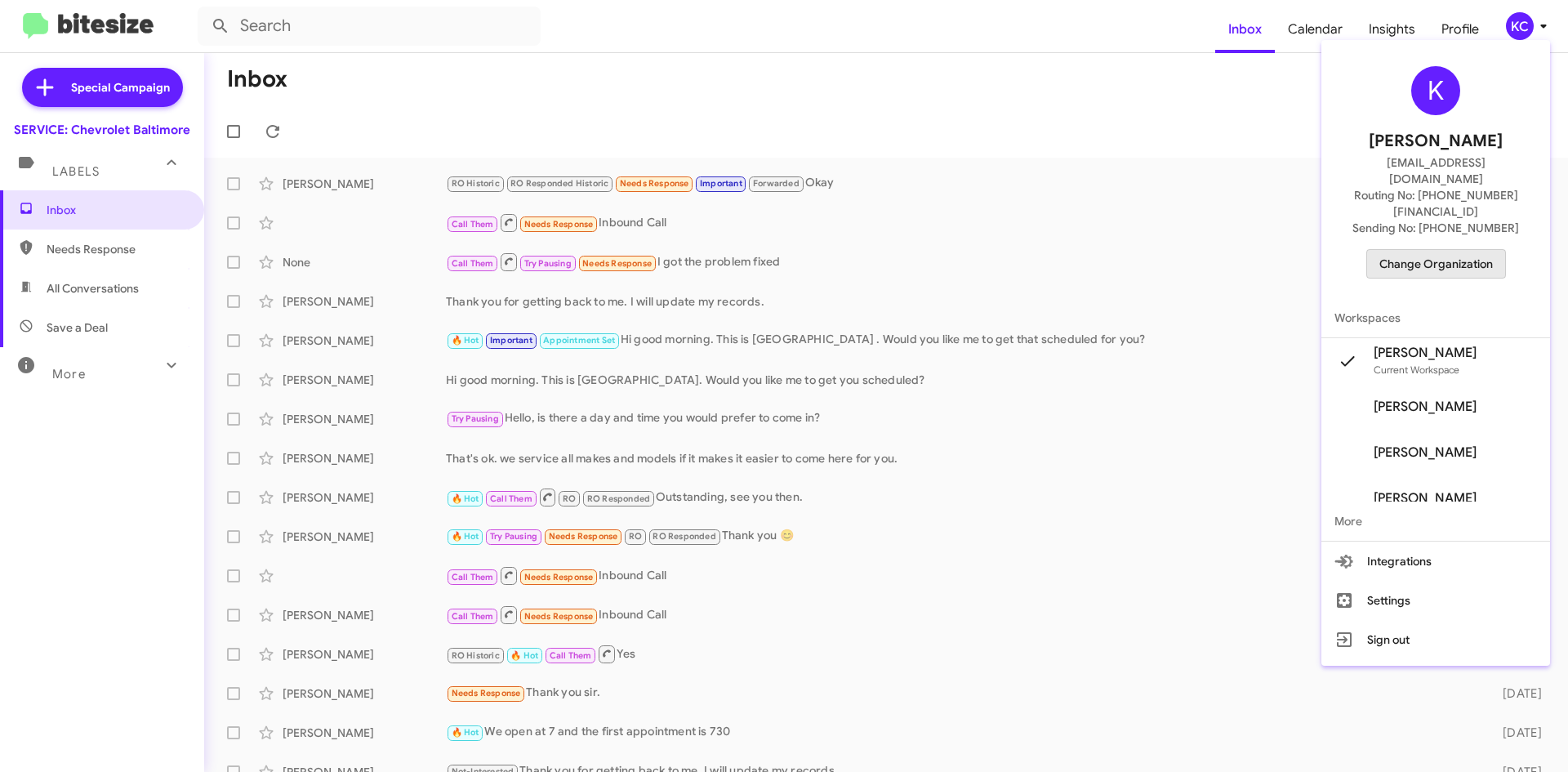
click at [1474, 250] on span "Change Organization" at bounding box center [1436, 263] width 113 height 28
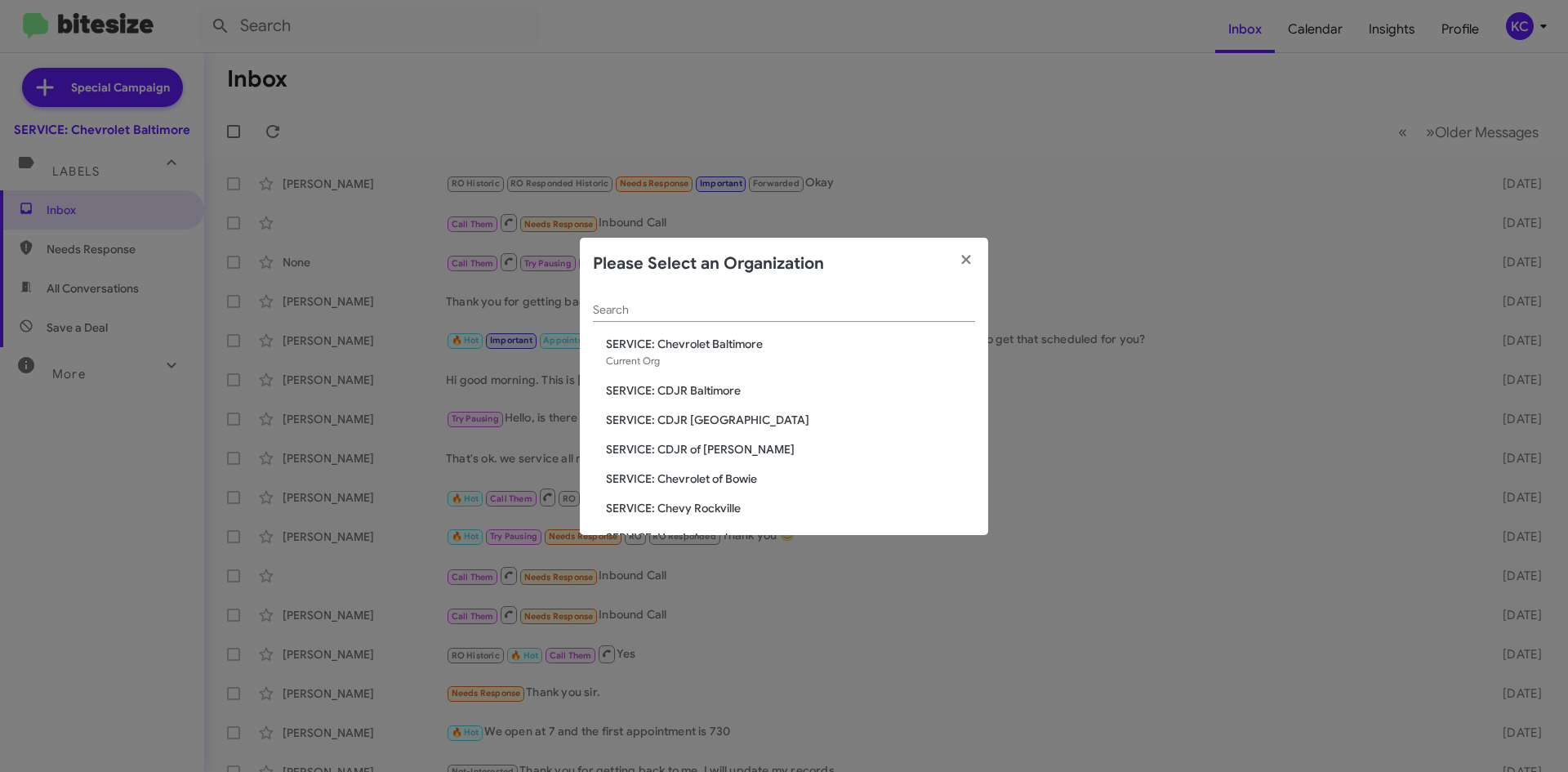
click at [716, 454] on span "SERVICE: CDJR of [PERSON_NAME]" at bounding box center [790, 449] width 369 height 16
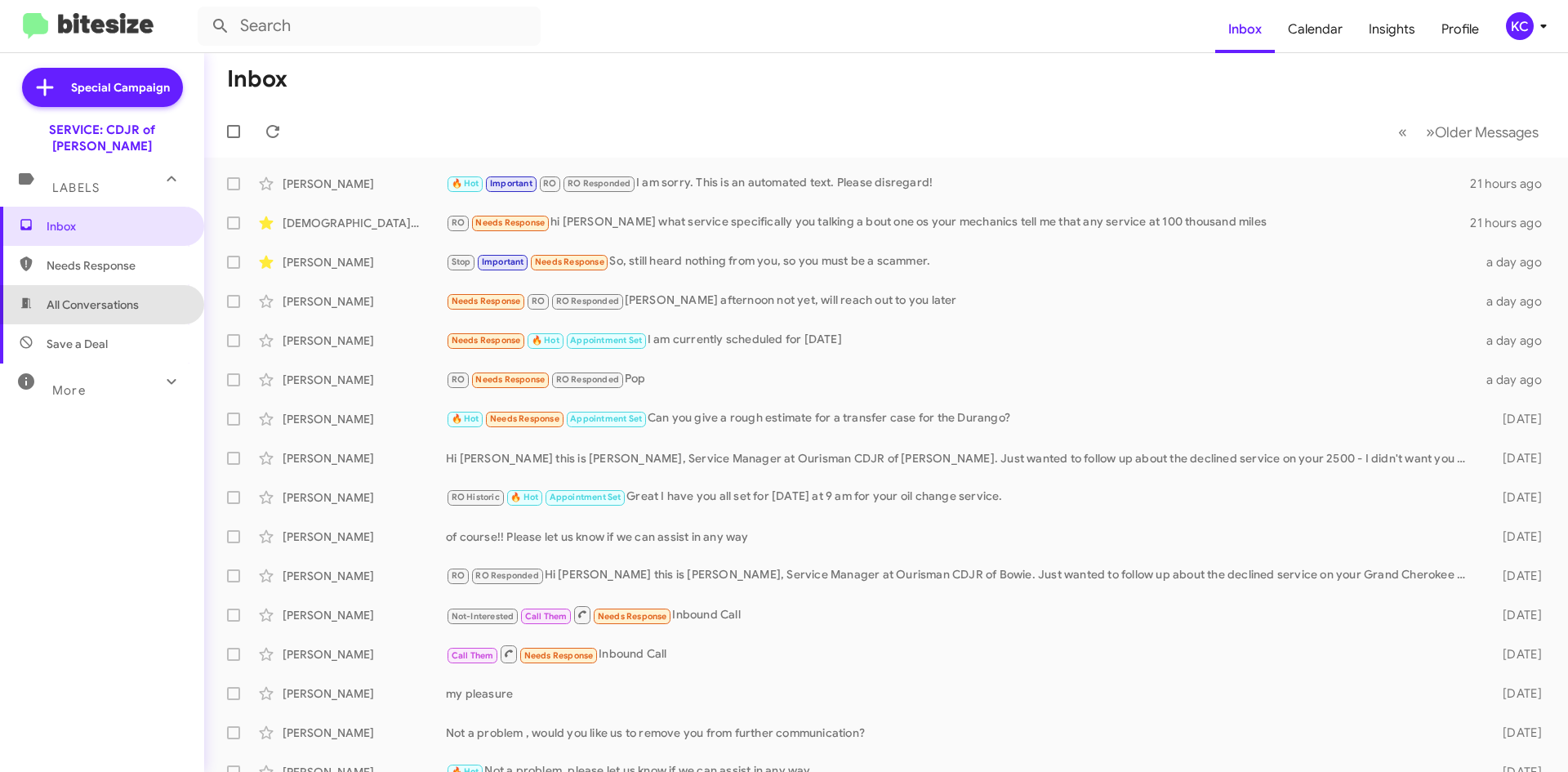
click at [124, 285] on span "All Conversations" at bounding box center [102, 304] width 204 height 39
type input "in:all-conversations"
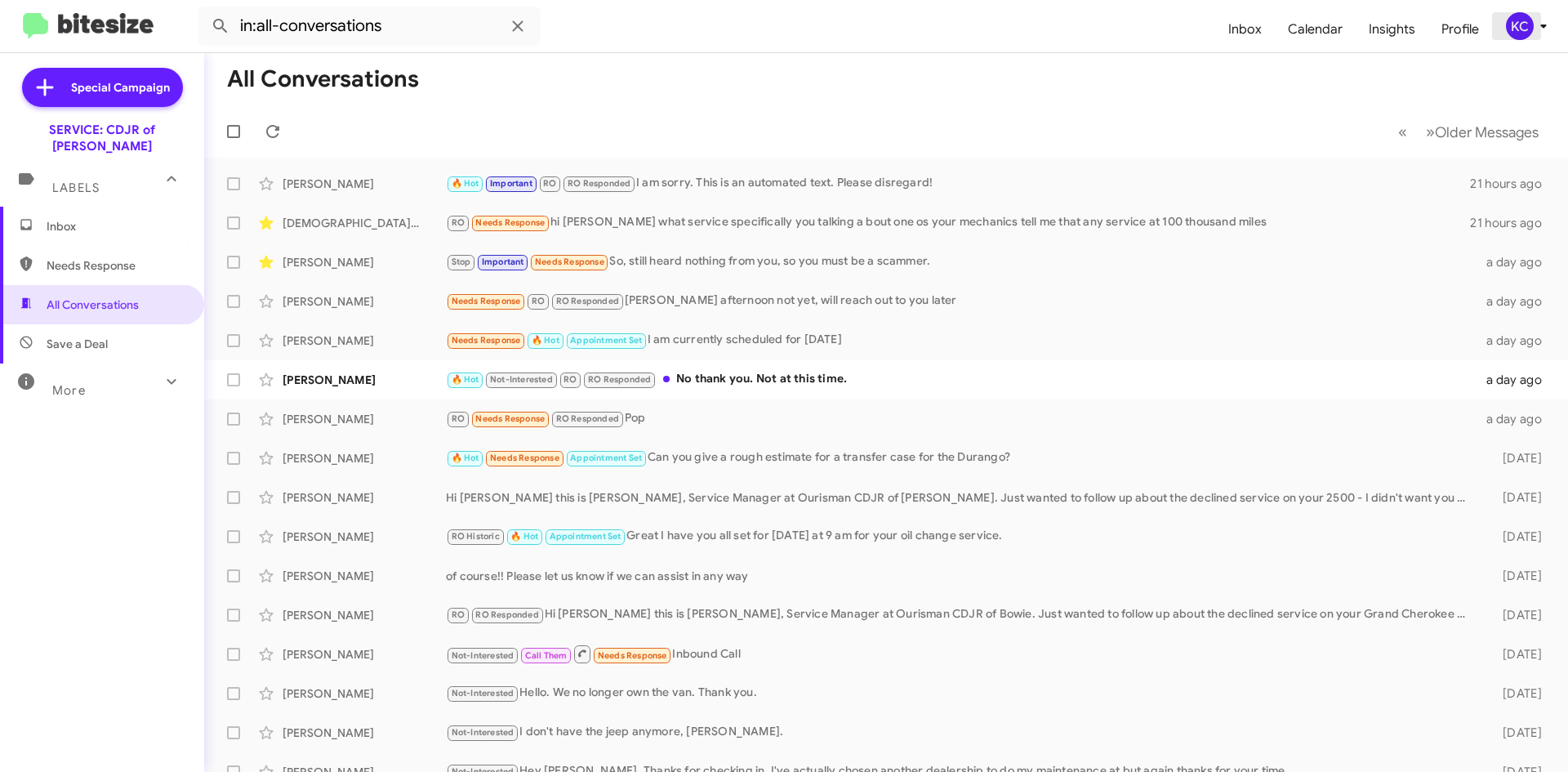
click at [1518, 25] on div "KC" at bounding box center [1519, 26] width 28 height 28
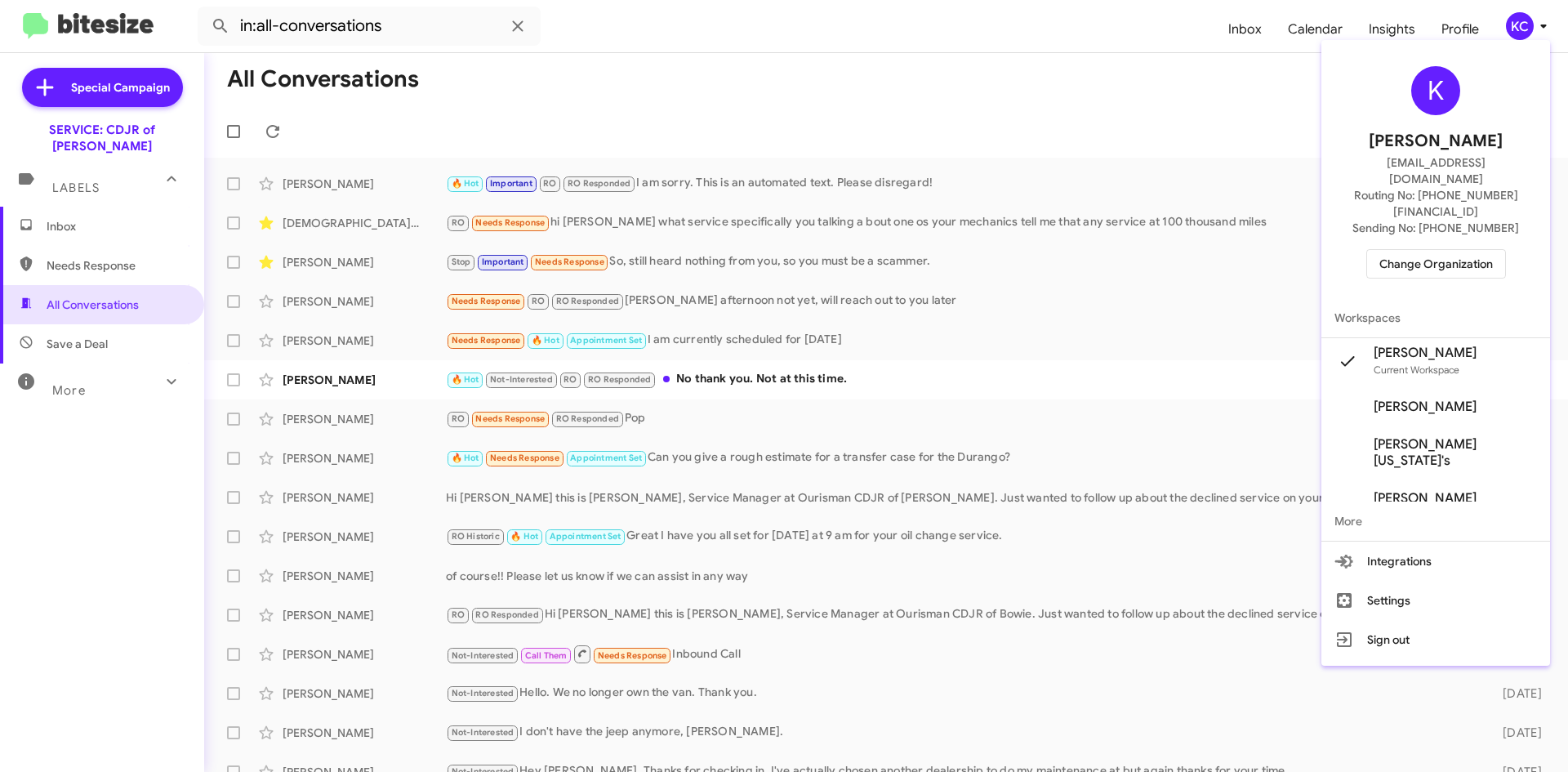
click at [1446, 250] on span "Change Organization" at bounding box center [1436, 263] width 113 height 28
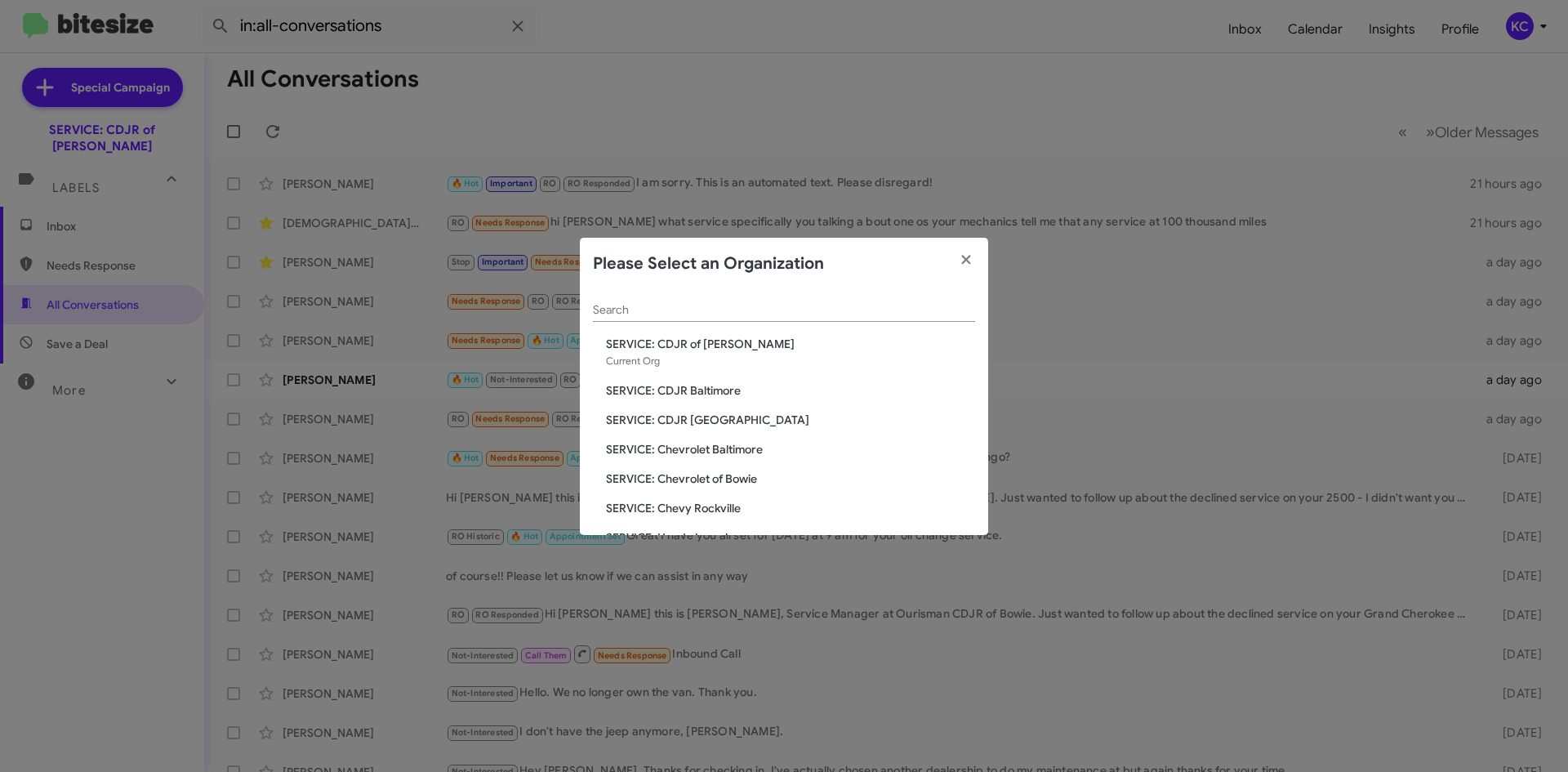
click at [679, 424] on span "SERVICE: CDJR [GEOGRAPHIC_DATA]" at bounding box center [790, 420] width 369 height 16
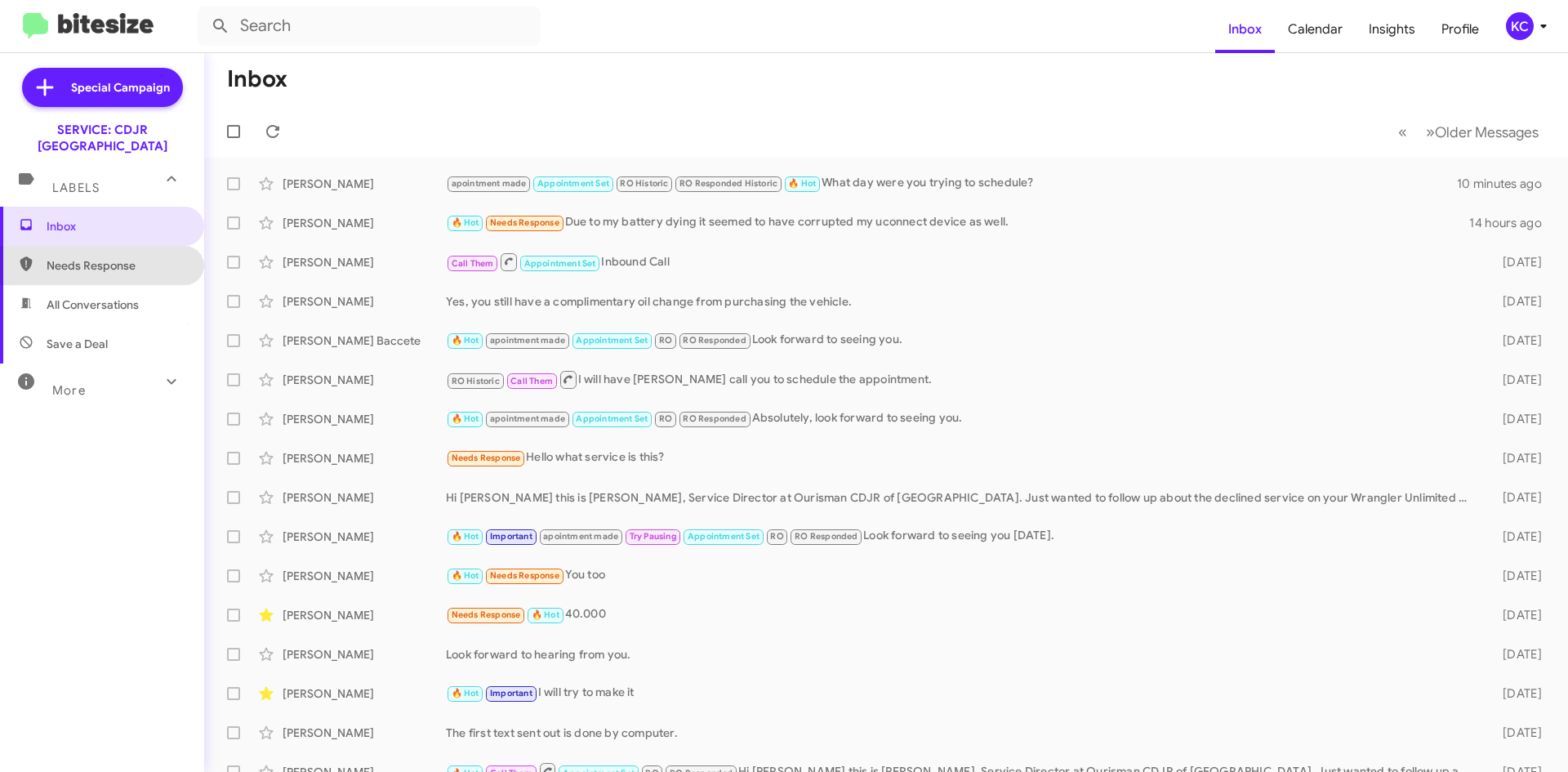
click at [112, 261] on span "Needs Response" at bounding box center [102, 265] width 204 height 39
type input "in:needs-response"
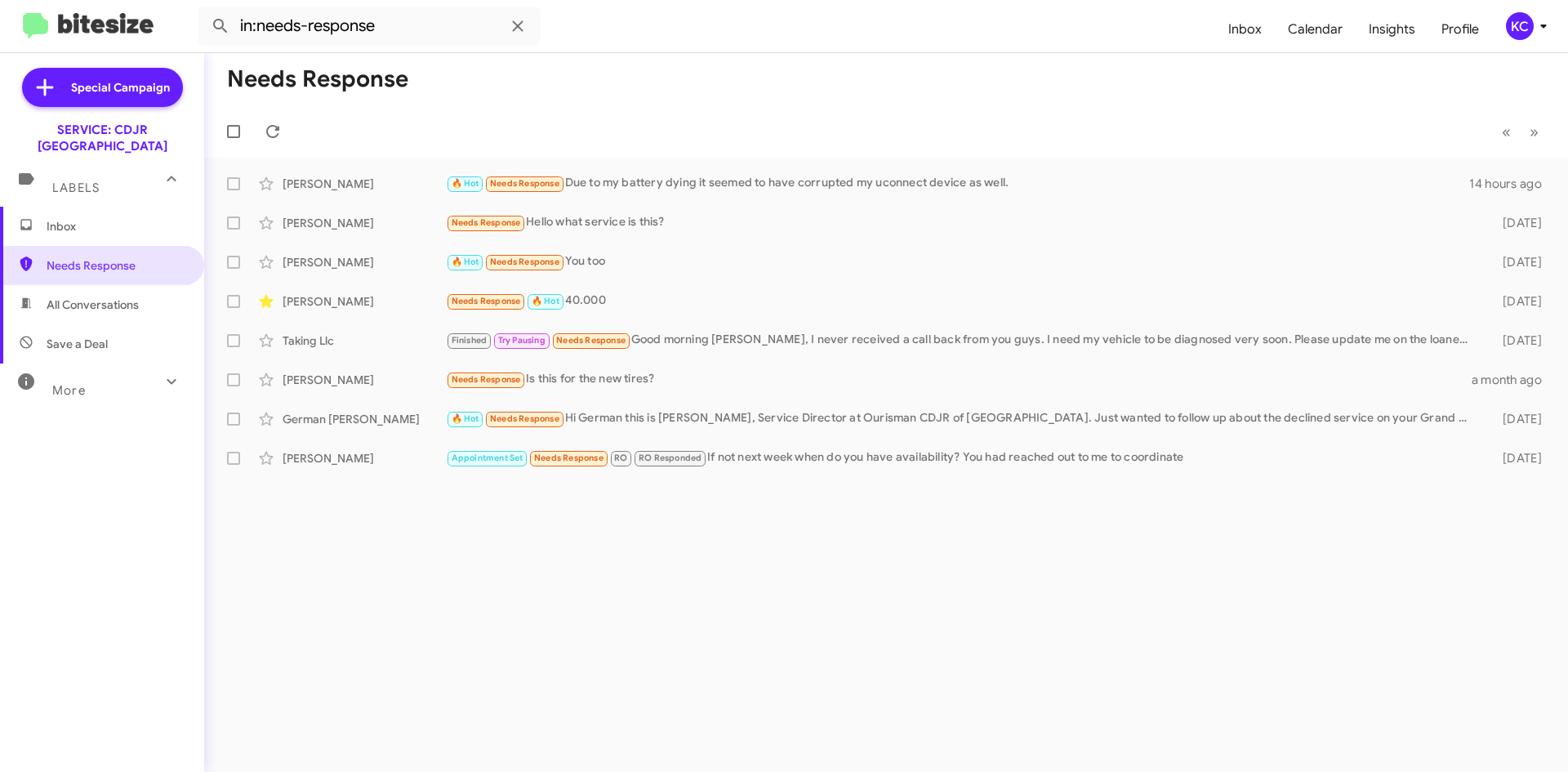
click at [1521, 19] on div "KC" at bounding box center [1519, 26] width 28 height 28
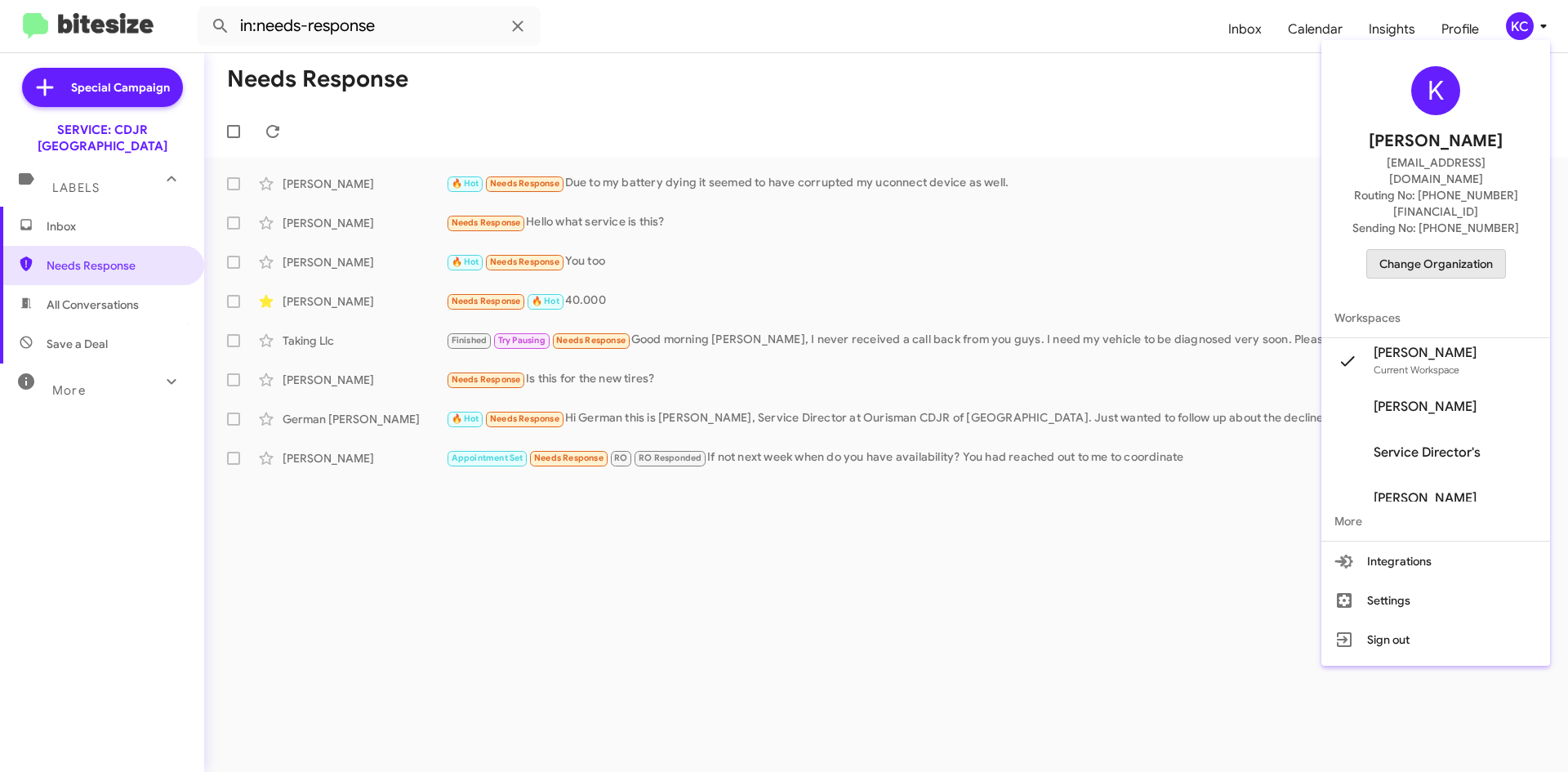
click at [1456, 250] on span "Change Organization" at bounding box center [1436, 263] width 113 height 28
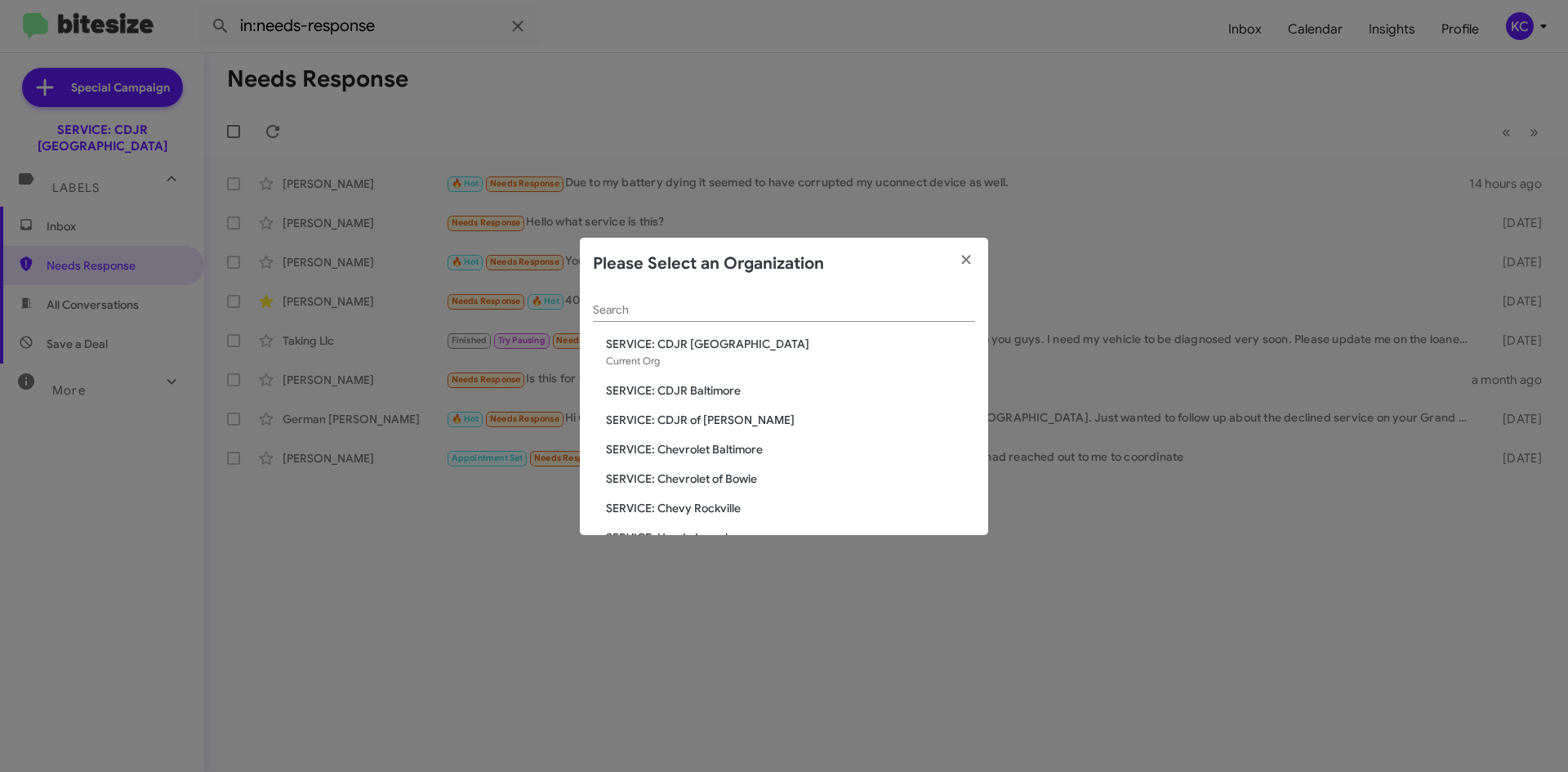
click at [714, 389] on span "SERVICE: CDJR Baltimore" at bounding box center [790, 390] width 369 height 16
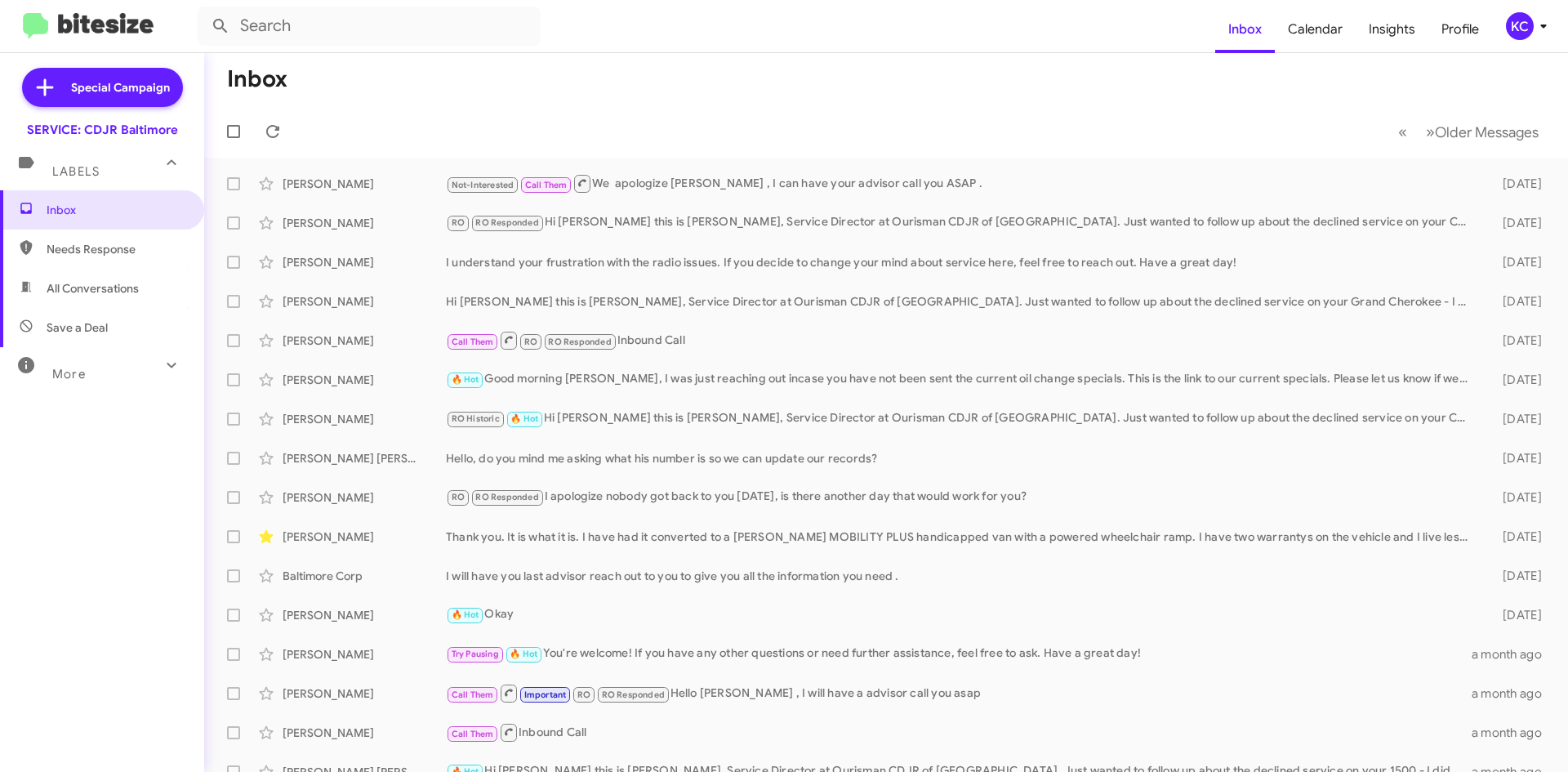
click at [131, 241] on span "Needs Response" at bounding box center [116, 249] width 139 height 16
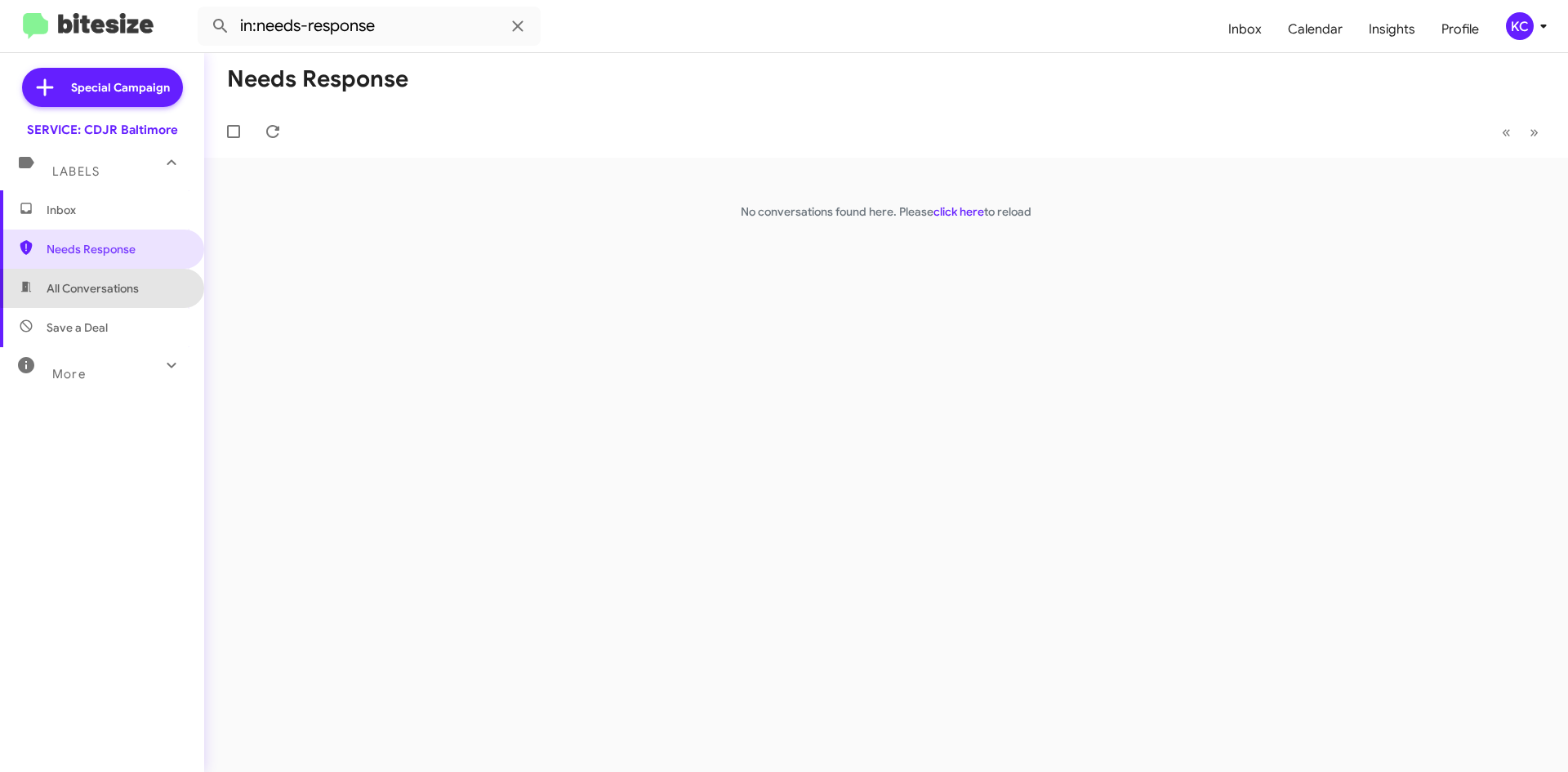
click at [129, 286] on span "All Conversations" at bounding box center [93, 288] width 92 height 16
type input "in:all-conversations"
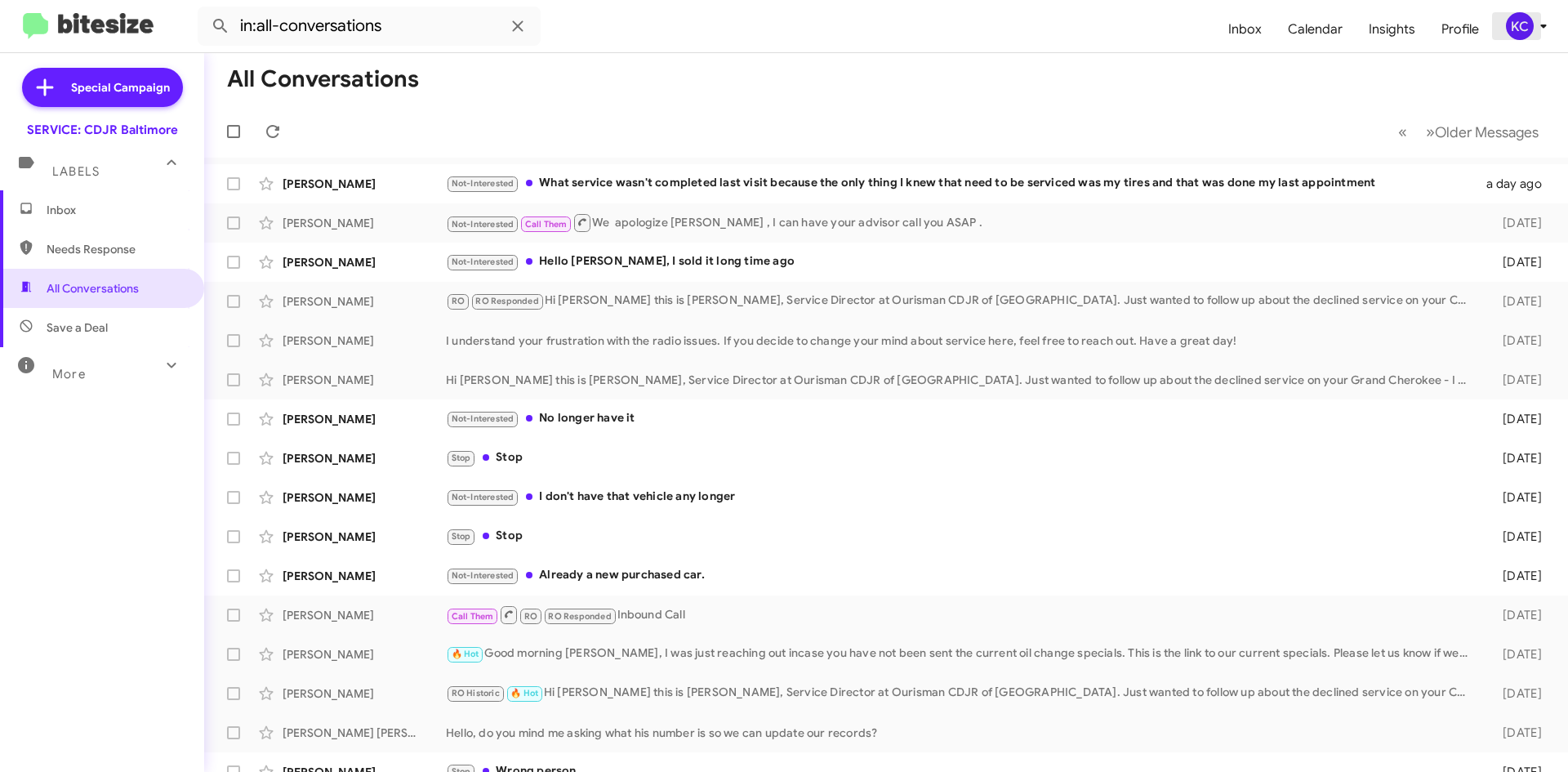
click at [1525, 32] on div "KC" at bounding box center [1519, 26] width 28 height 28
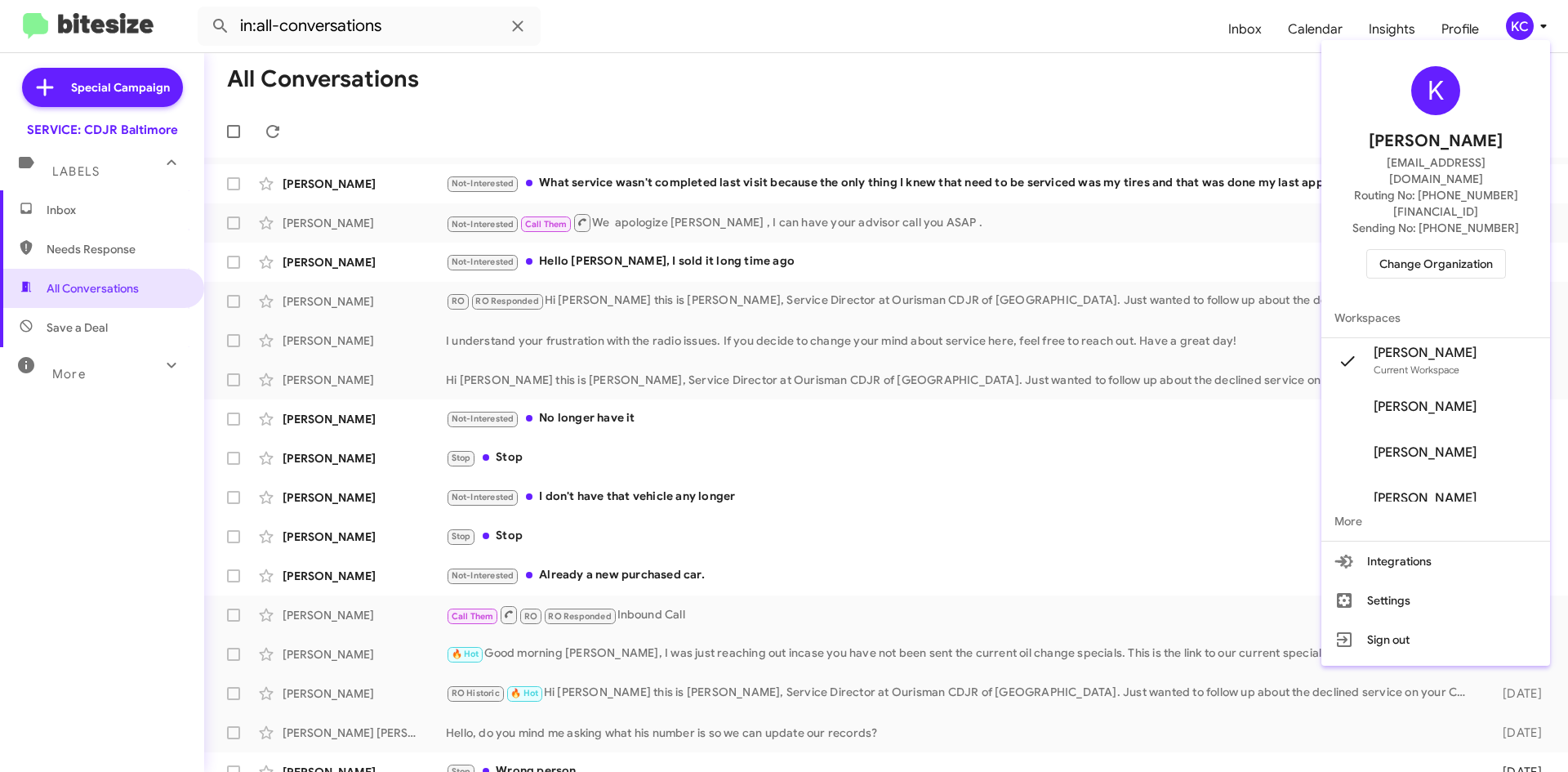
click at [1462, 250] on span "Change Organization" at bounding box center [1436, 263] width 113 height 28
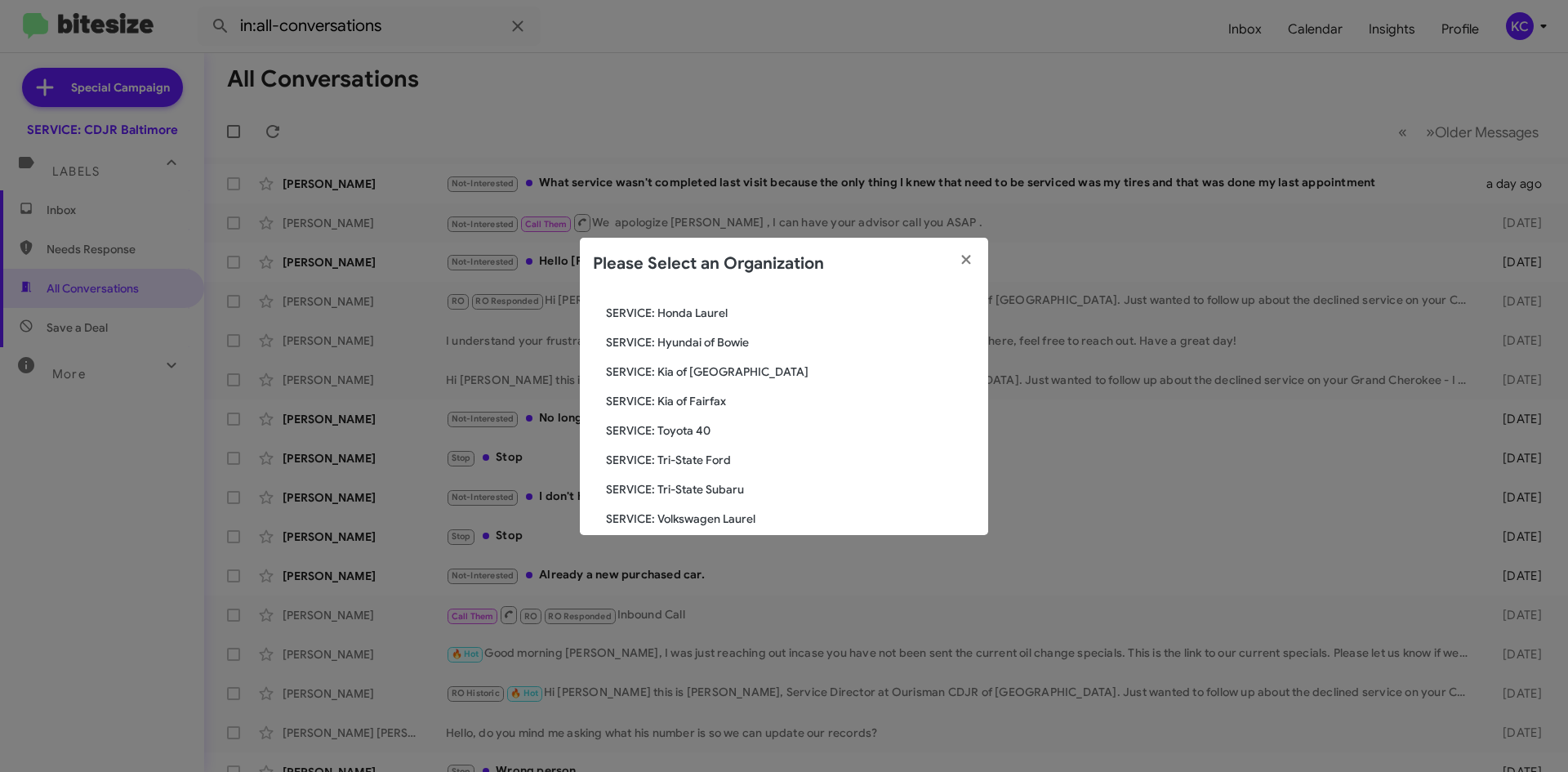
scroll to position [272, 0]
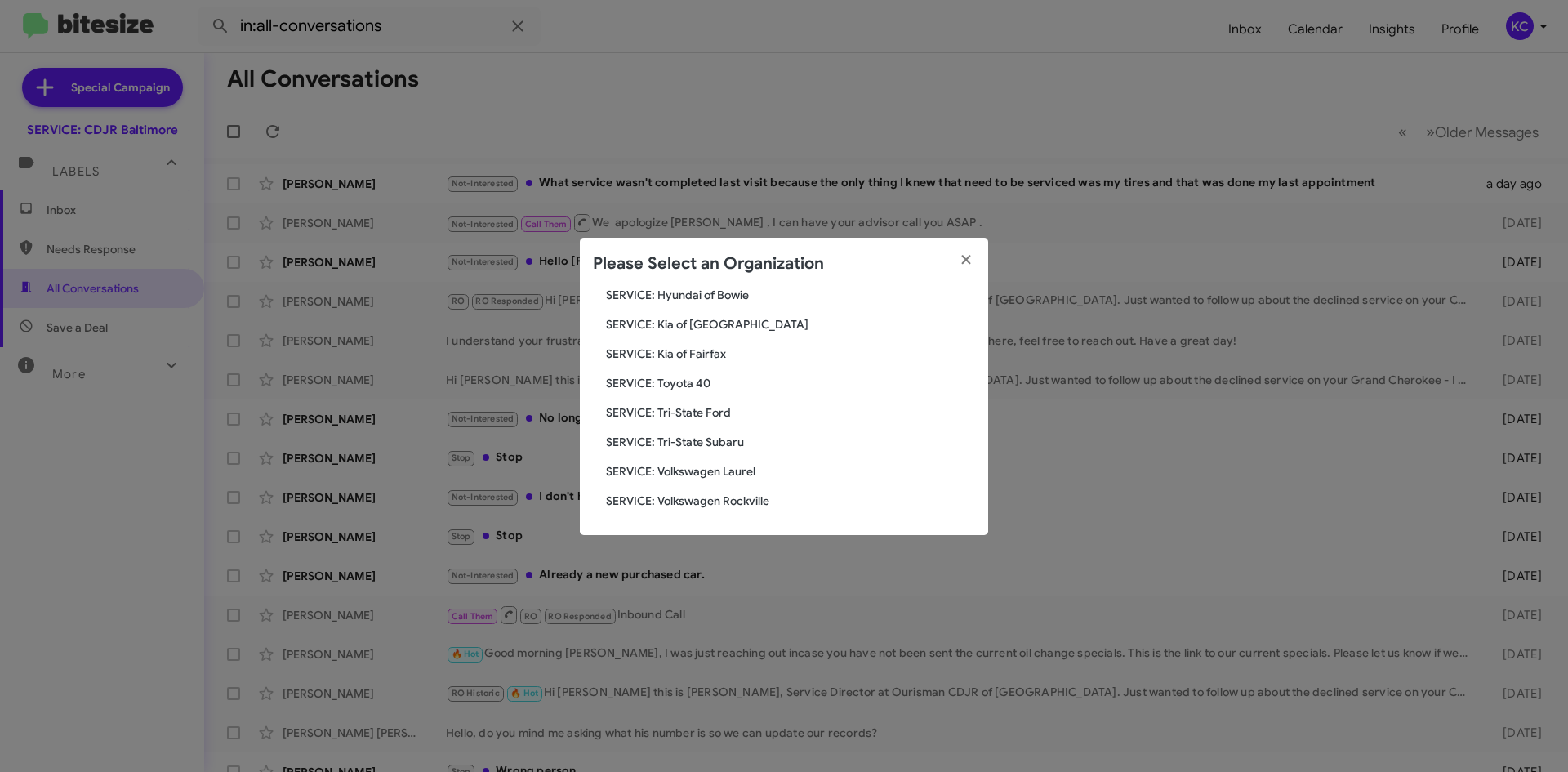
click at [725, 486] on div "Search SERVICE: CDJR Baltimore Current Org SERVICE: CDJR [GEOGRAPHIC_DATA] SERV…" at bounding box center [784, 412] width 409 height 245
click at [726, 513] on div "Search SERVICE: CDJR Baltimore Current Org SERVICE: CDJR Clarksville SERVICE: C…" at bounding box center [784, 412] width 409 height 245
click at [732, 500] on span "SERVICE: Volkswagen Rockville" at bounding box center [790, 500] width 369 height 16
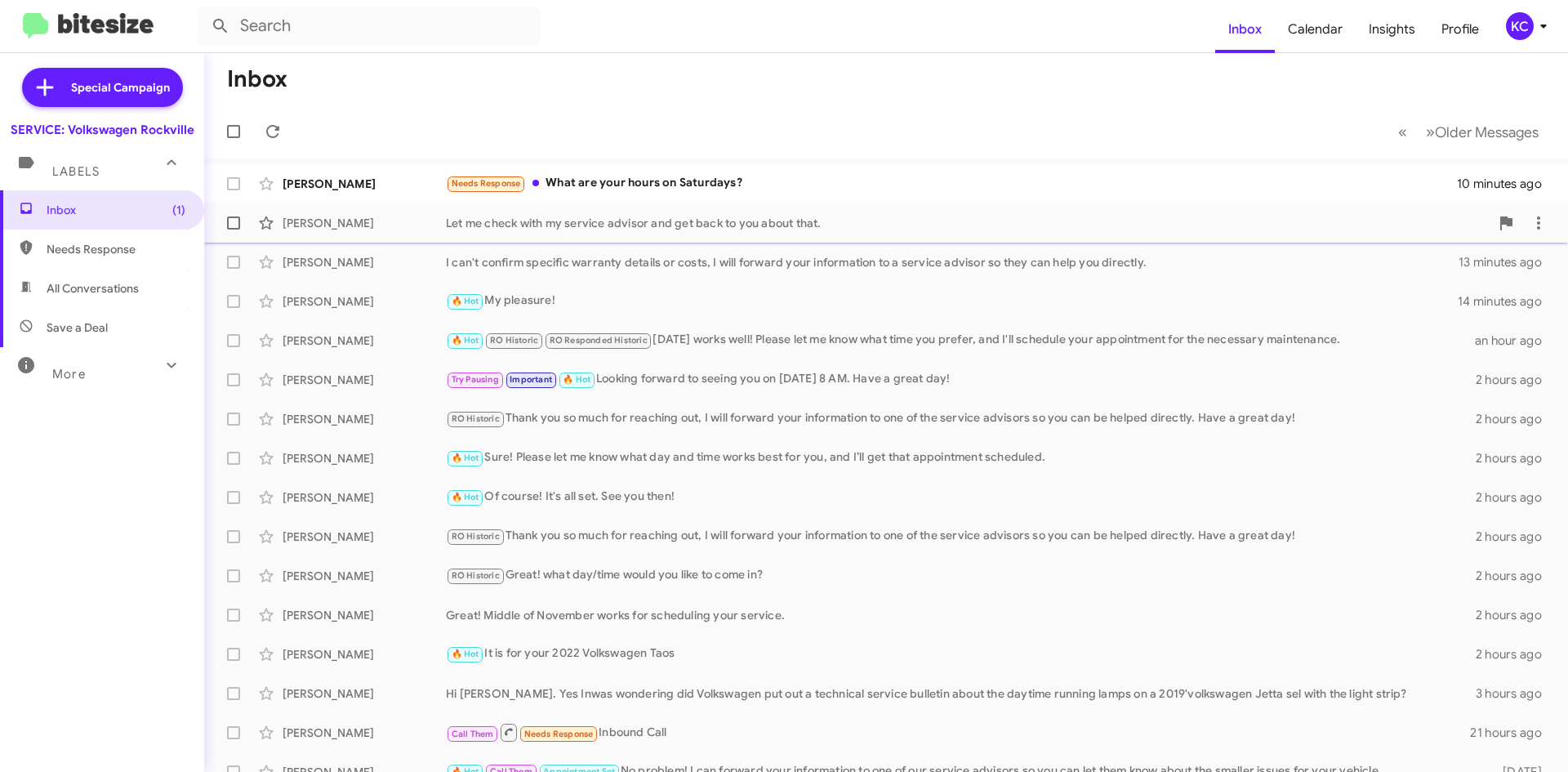
click at [729, 217] on div "Let me check with my service advisor and get back to you about that." at bounding box center [968, 223] width 1044 height 16
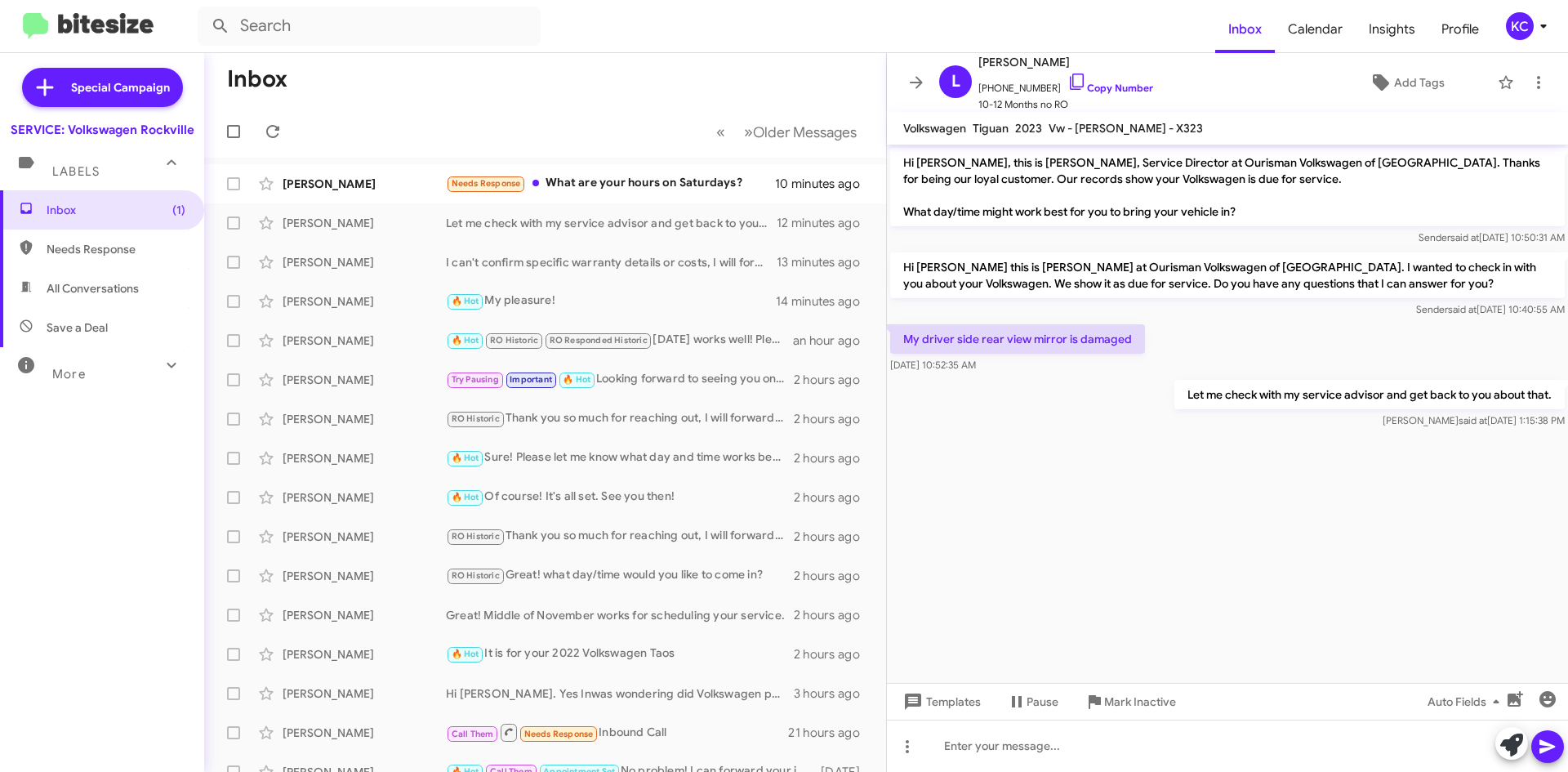
click at [145, 272] on span "All Conversations" at bounding box center [102, 288] width 204 height 39
type input "in:all-conversations"
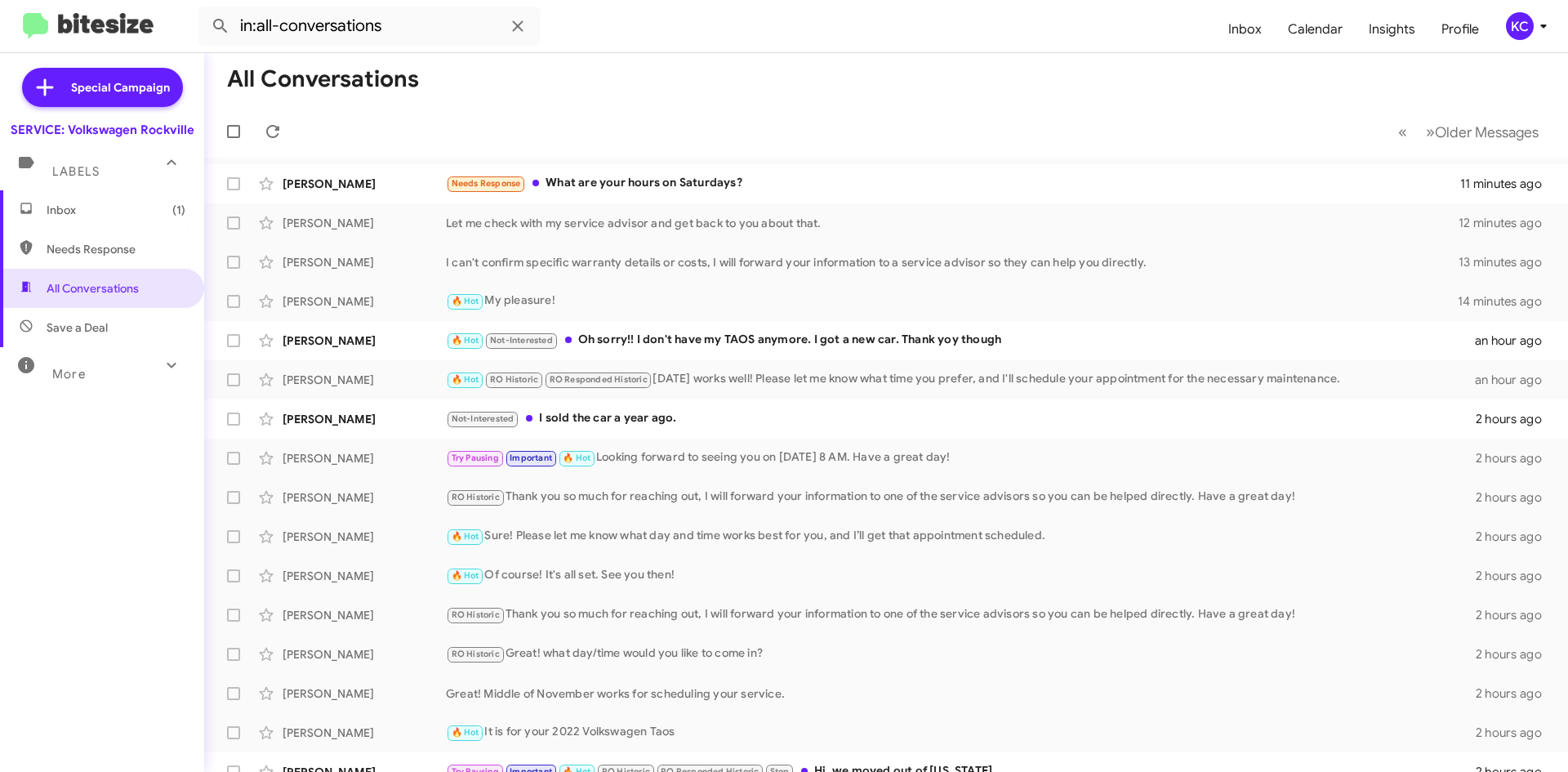
click at [1510, 29] on div "KC" at bounding box center [1519, 26] width 28 height 28
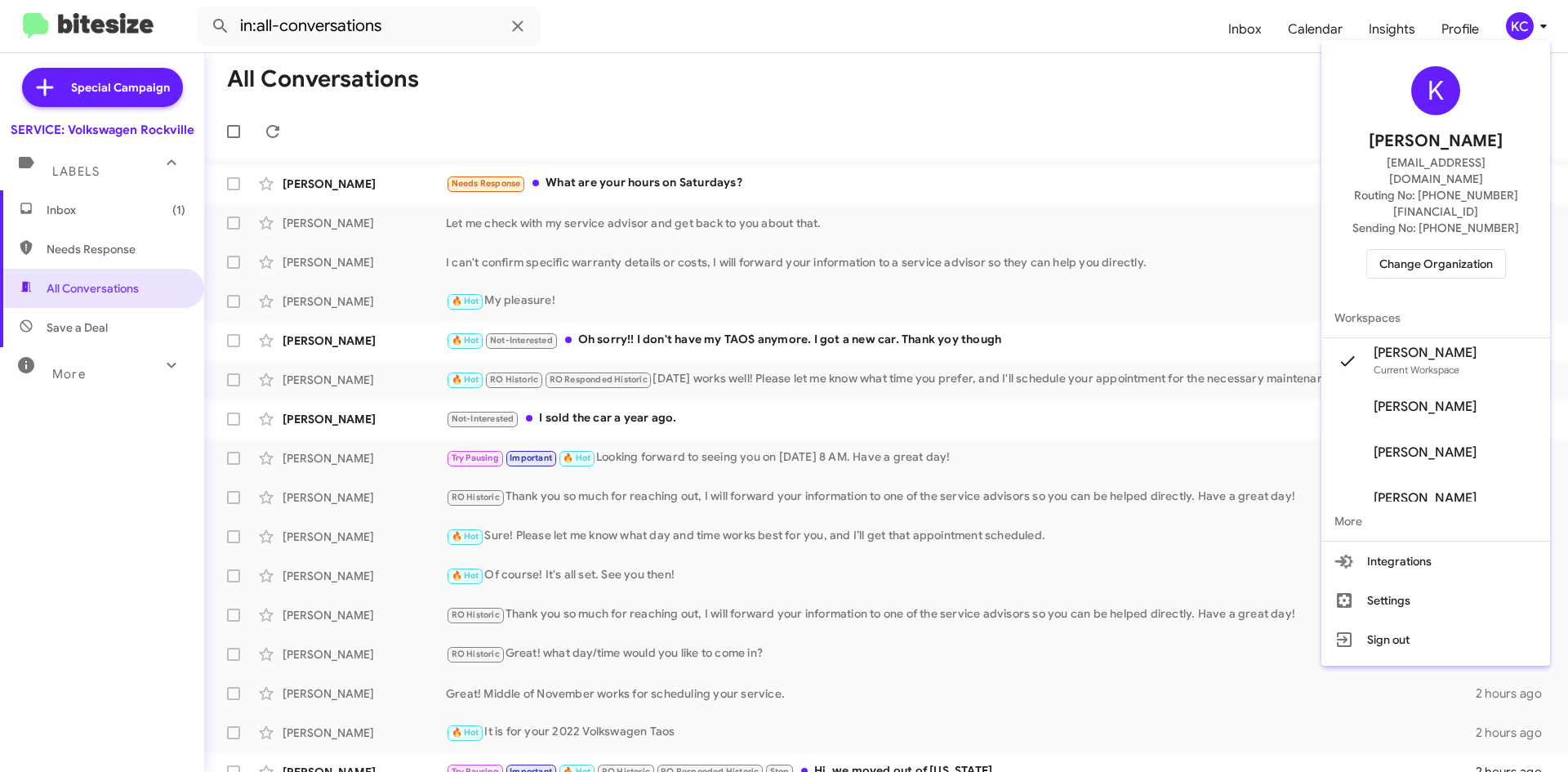
click at [1421, 250] on span "Change Organization" at bounding box center [1436, 263] width 113 height 28
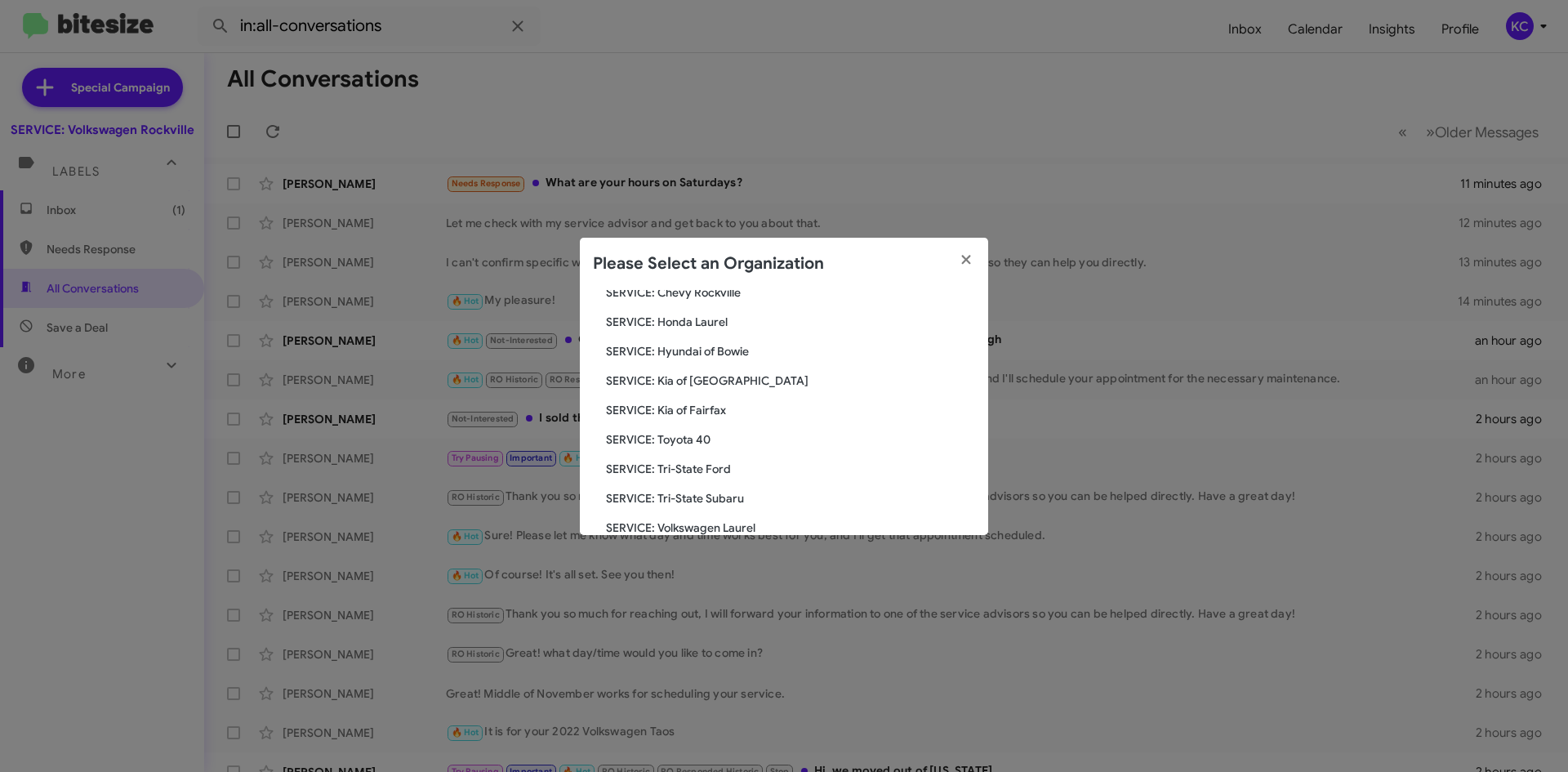
scroll to position [272, 0]
click at [719, 471] on span "SERVICE: Tri-State Subaru" at bounding box center [790, 471] width 369 height 16
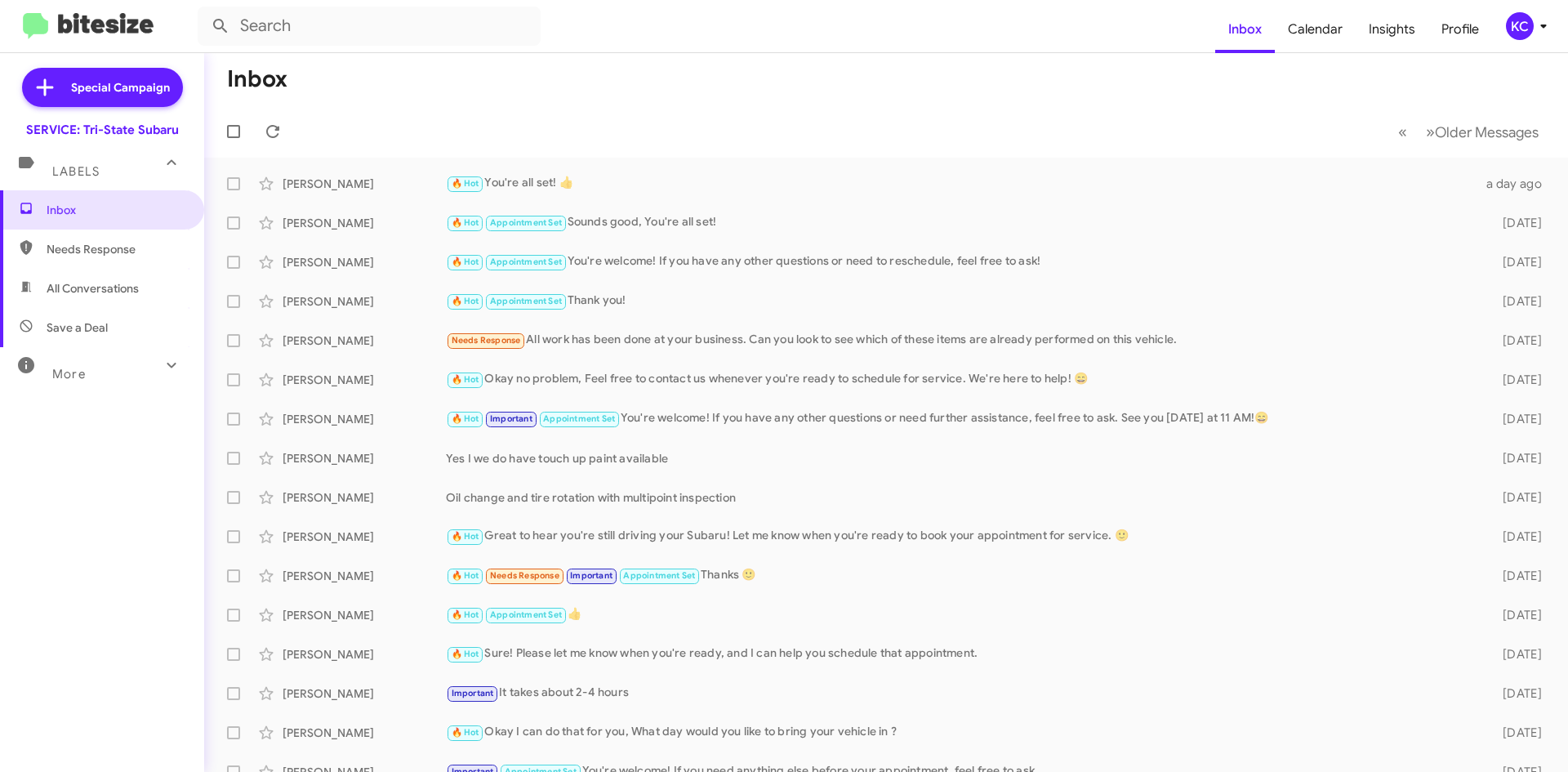
click at [89, 277] on span "All Conversations" at bounding box center [102, 288] width 204 height 39
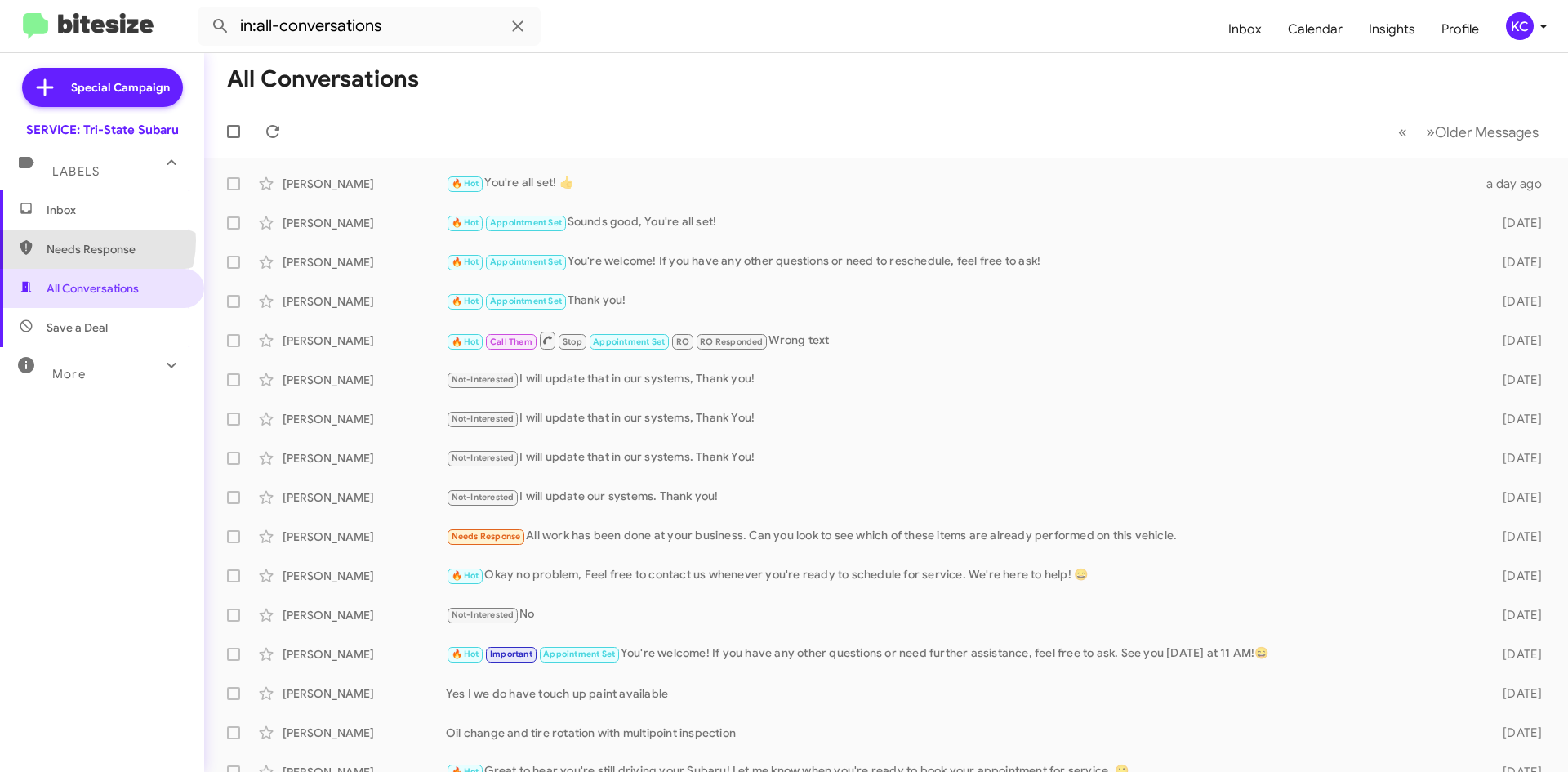
click at [85, 240] on span "Needs Response" at bounding box center [102, 249] width 204 height 39
type input "in:needs-response"
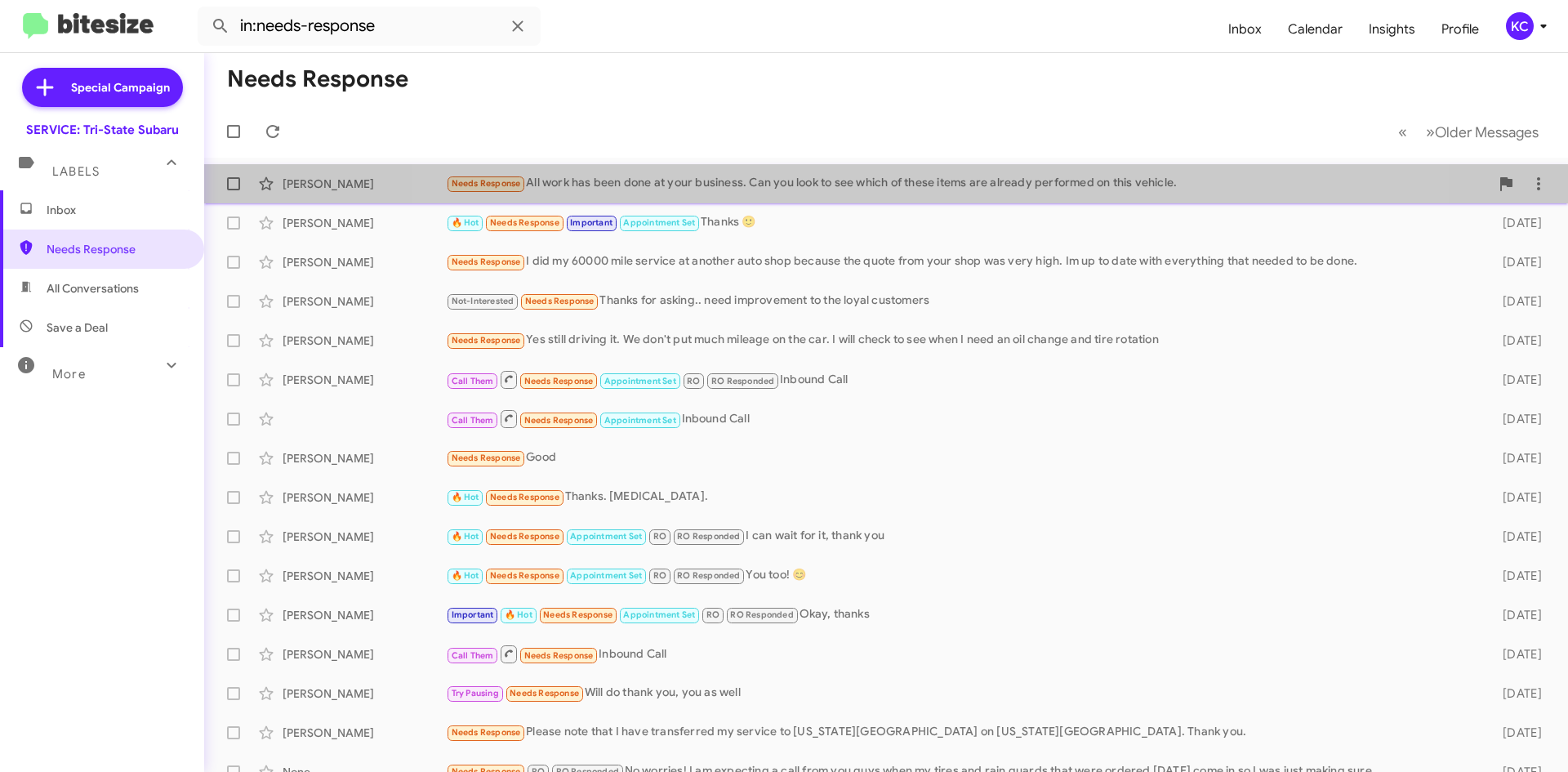
click at [923, 179] on div "Needs Response All work has been done at your business. Can you look to see whi…" at bounding box center [968, 183] width 1044 height 19
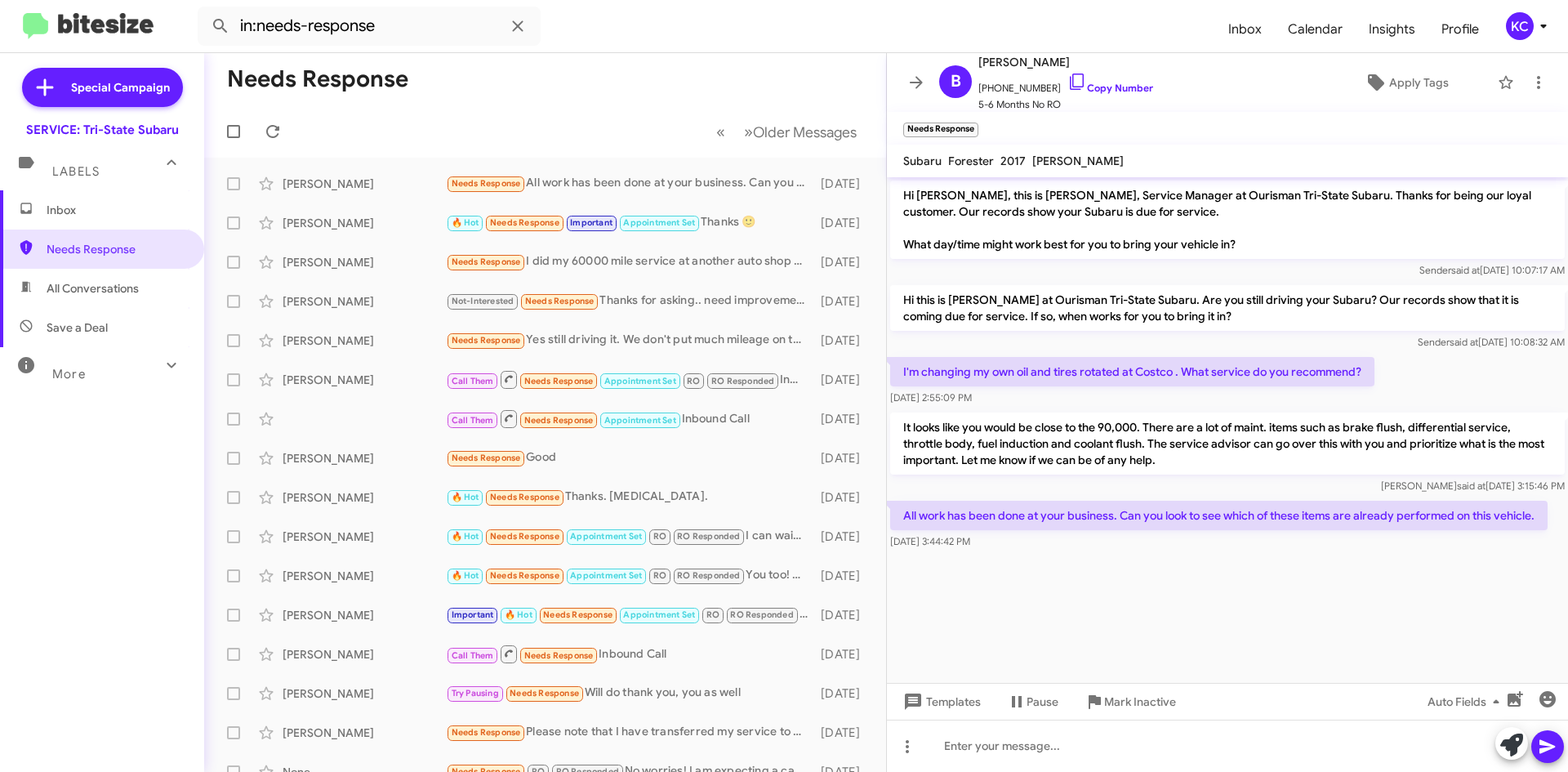
click at [1523, 27] on div "KC" at bounding box center [1519, 26] width 28 height 28
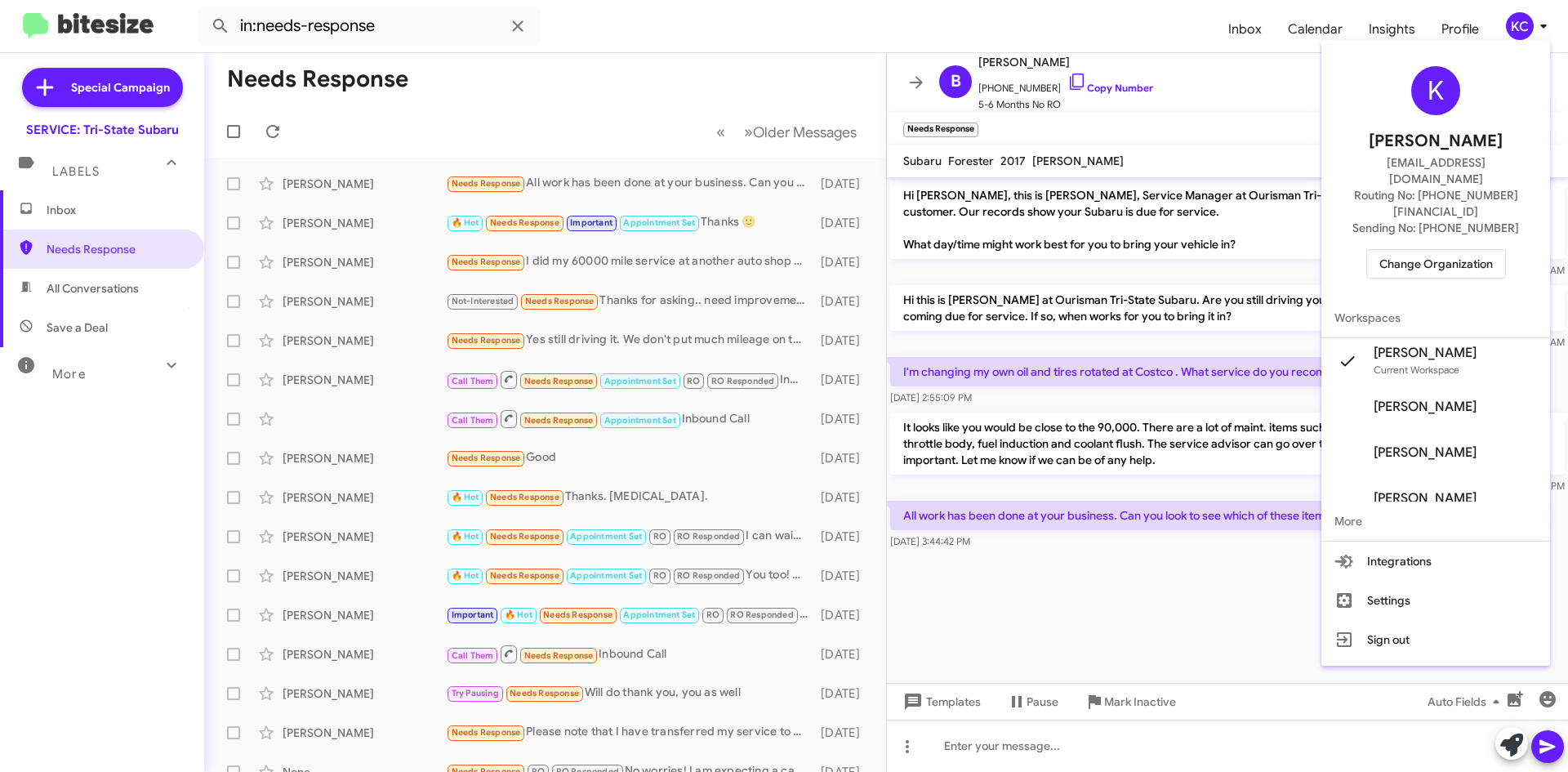
click at [1452, 250] on span "Change Organization" at bounding box center [1436, 263] width 113 height 28
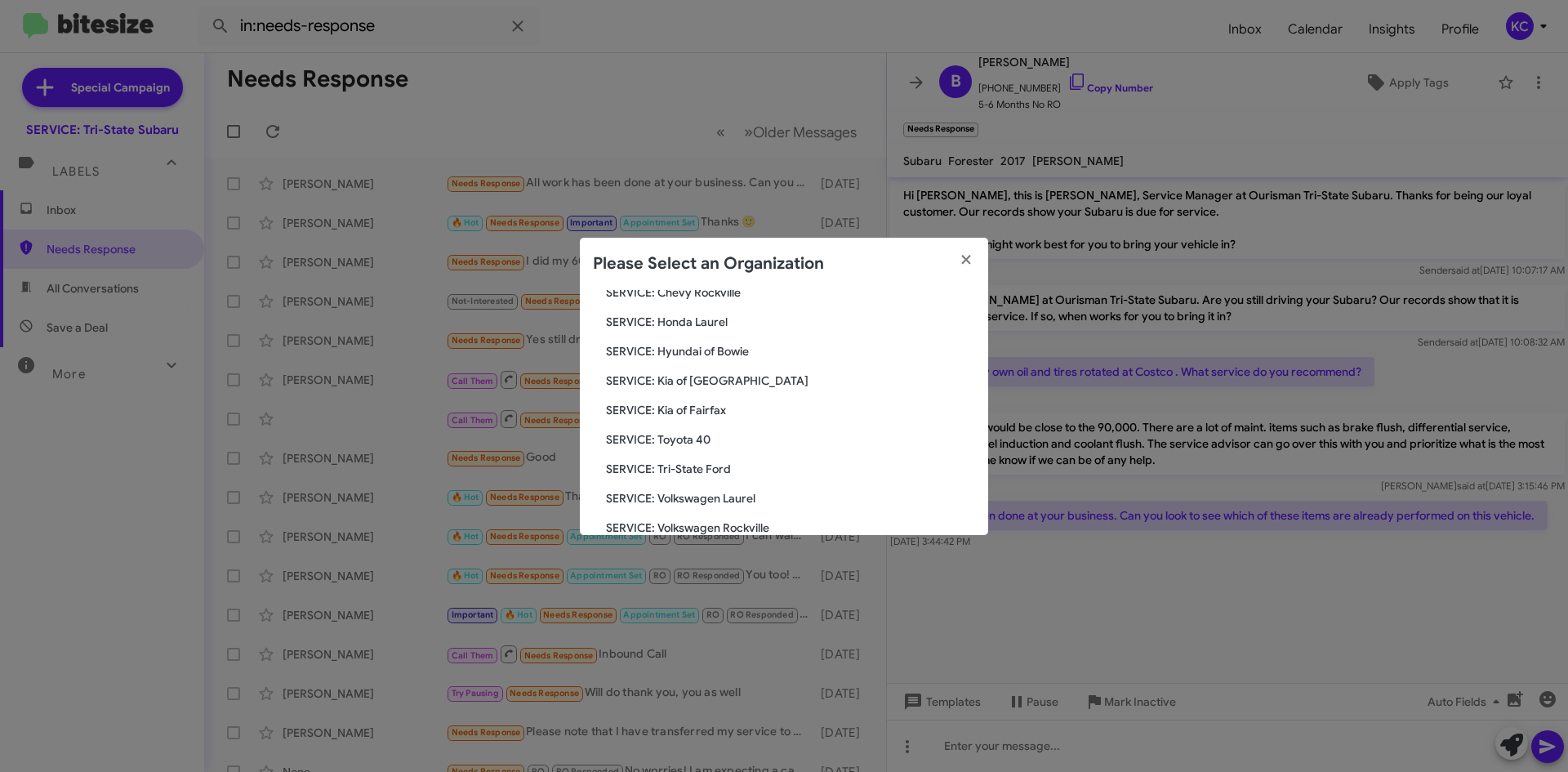
scroll to position [272, 0]
click at [700, 439] on span "SERVICE: Tri-State Ford" at bounding box center [790, 442] width 369 height 16
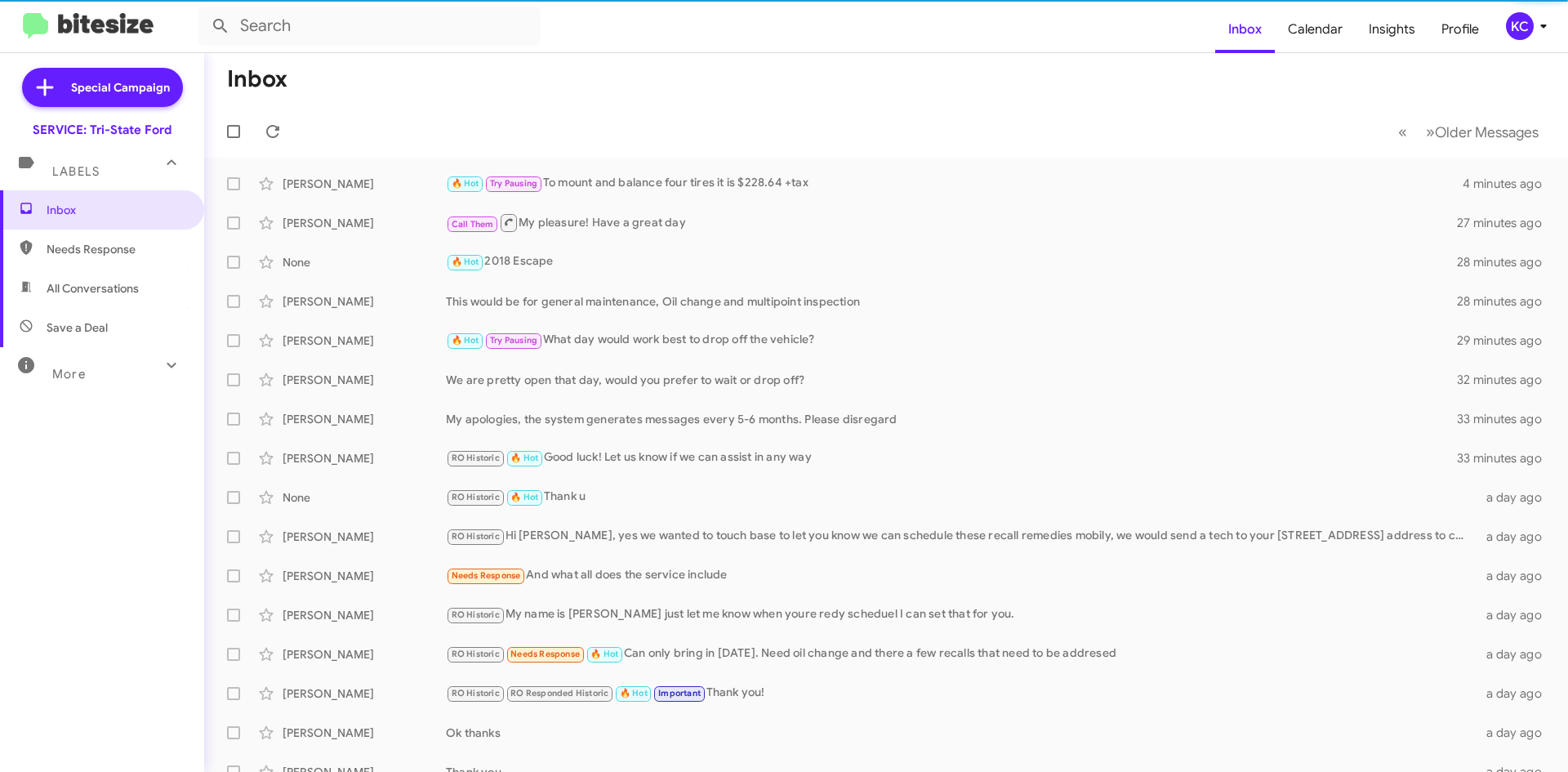
click at [106, 253] on span "Needs Response" at bounding box center [116, 249] width 139 height 16
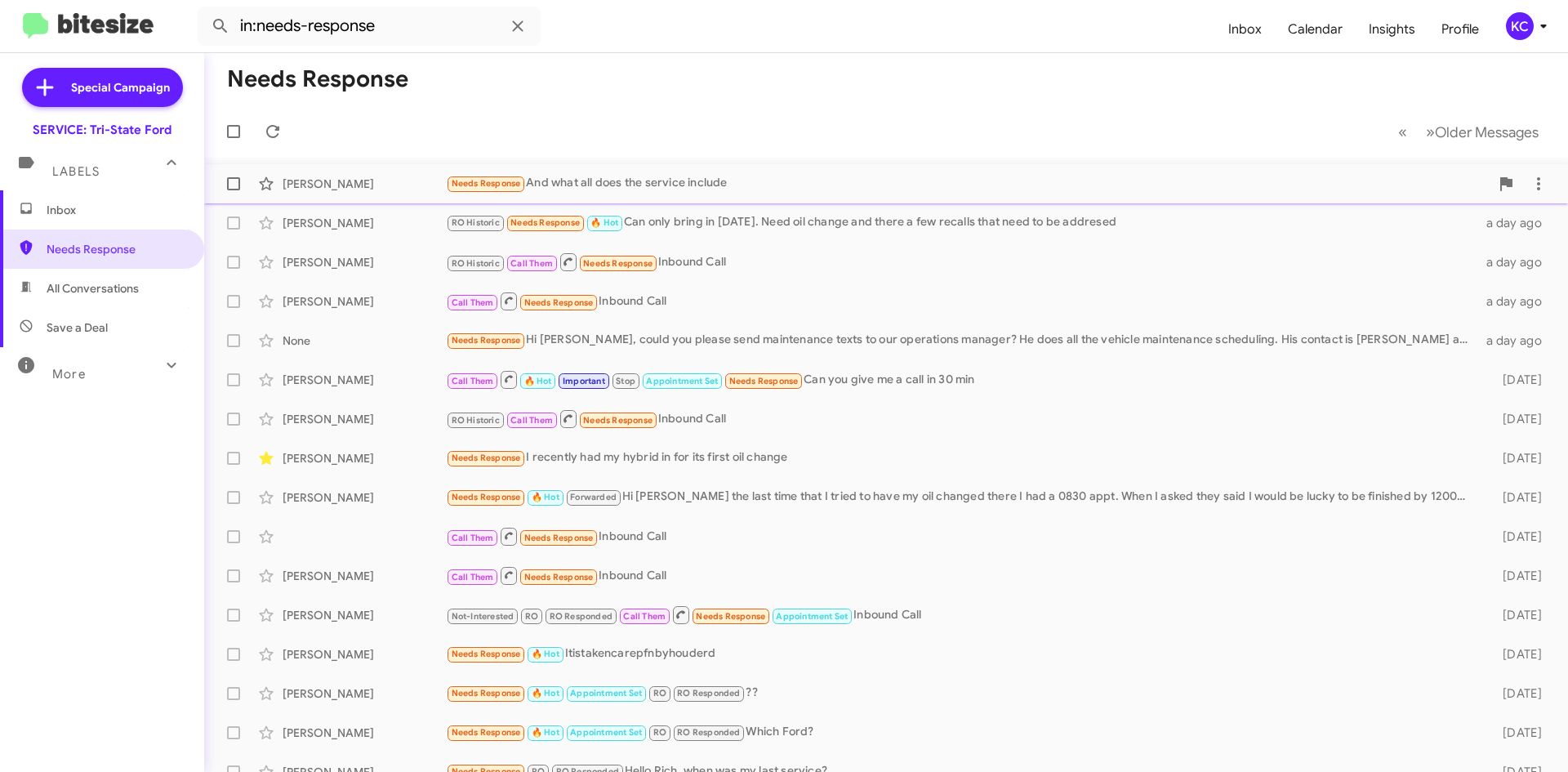
click at [567, 176] on div "Needs Response And what all does the service include" at bounding box center [968, 183] width 1044 height 19
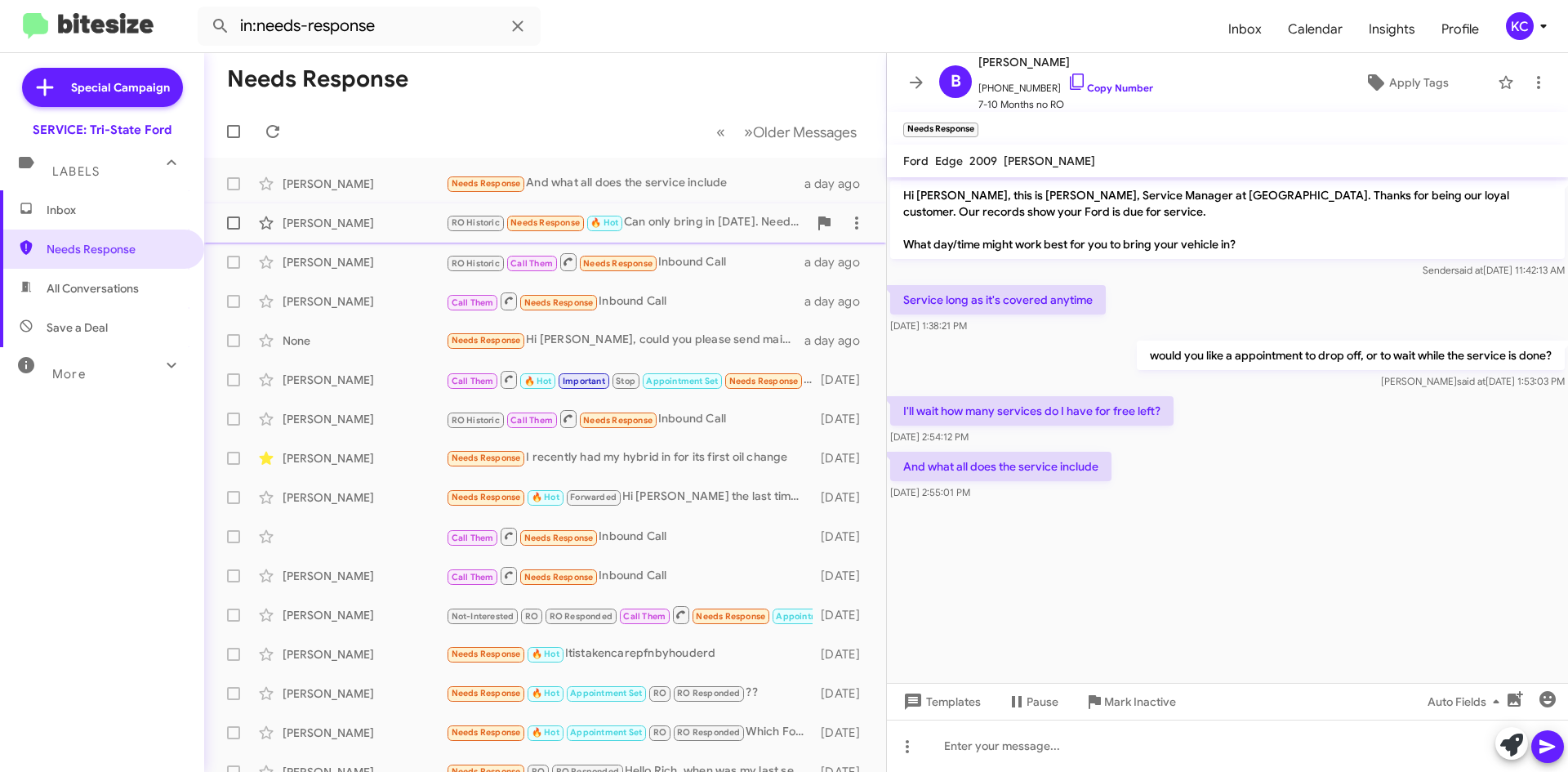
click at [333, 221] on div "[PERSON_NAME]" at bounding box center [364, 223] width 163 height 16
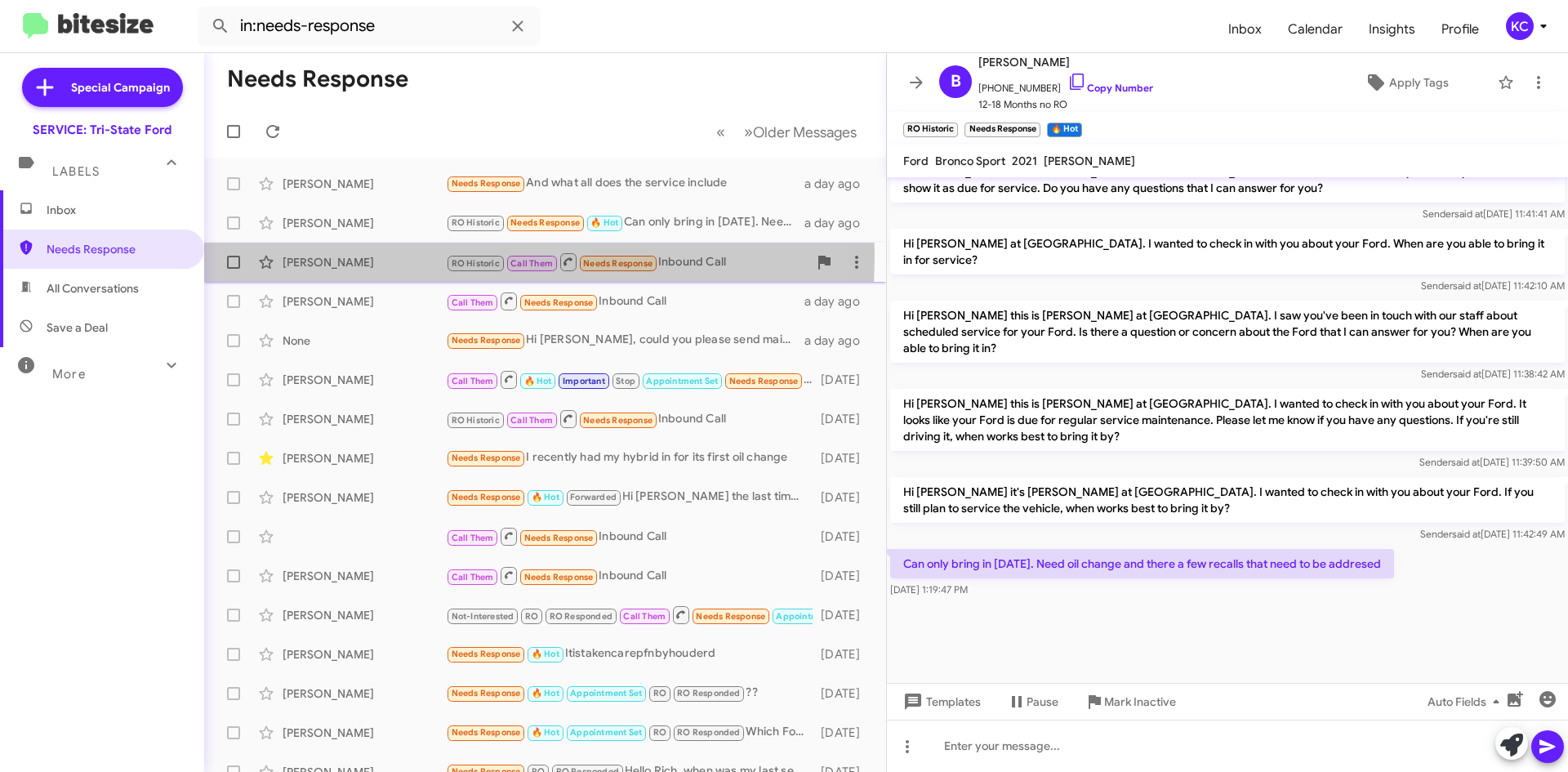
click at [343, 255] on div "Kirk Bailey" at bounding box center [364, 262] width 163 height 16
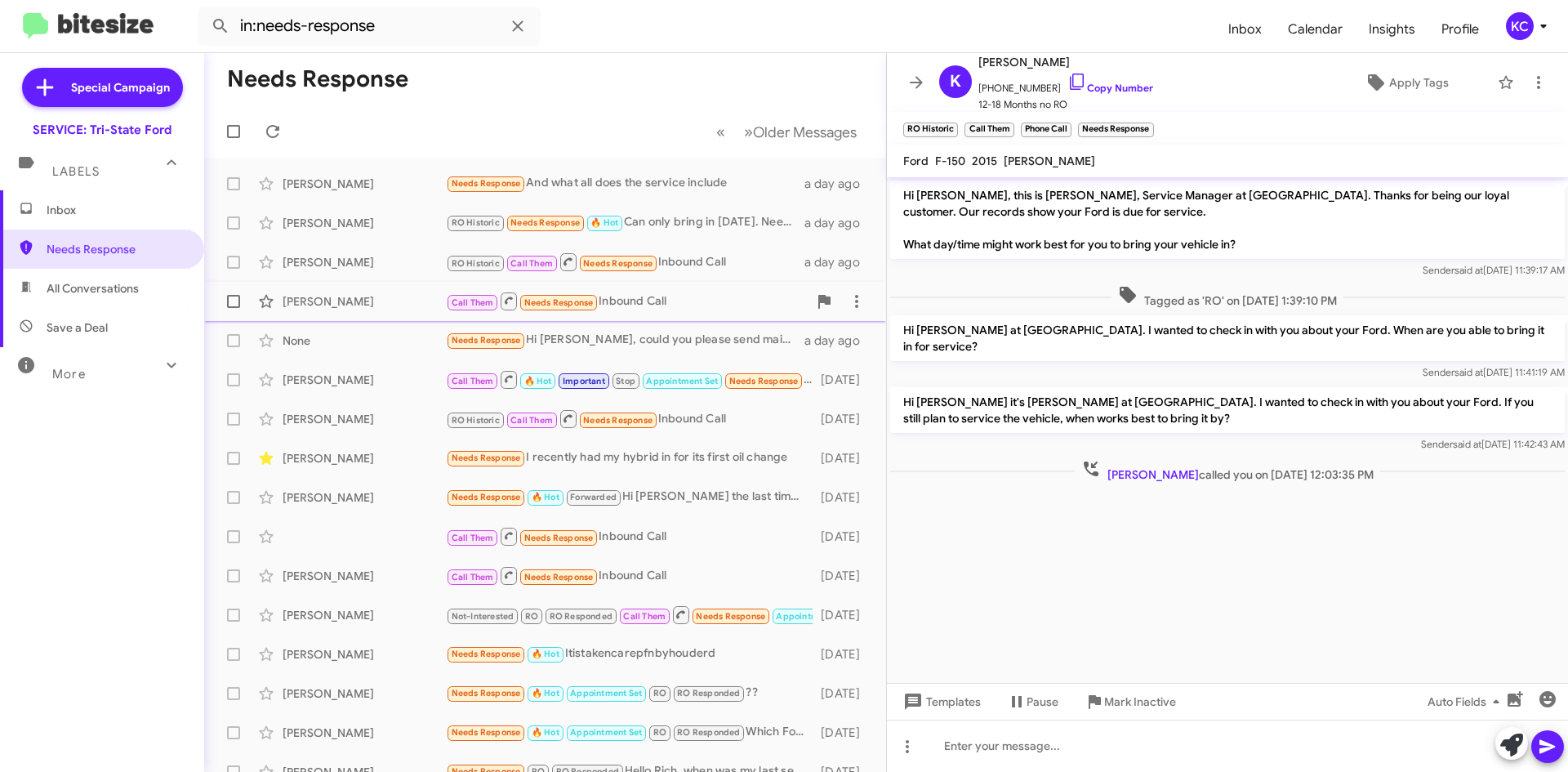
click at [340, 288] on div "Ronald Reichl Call Them Needs Response Inbound Call a day ago" at bounding box center [544, 302] width 655 height 33
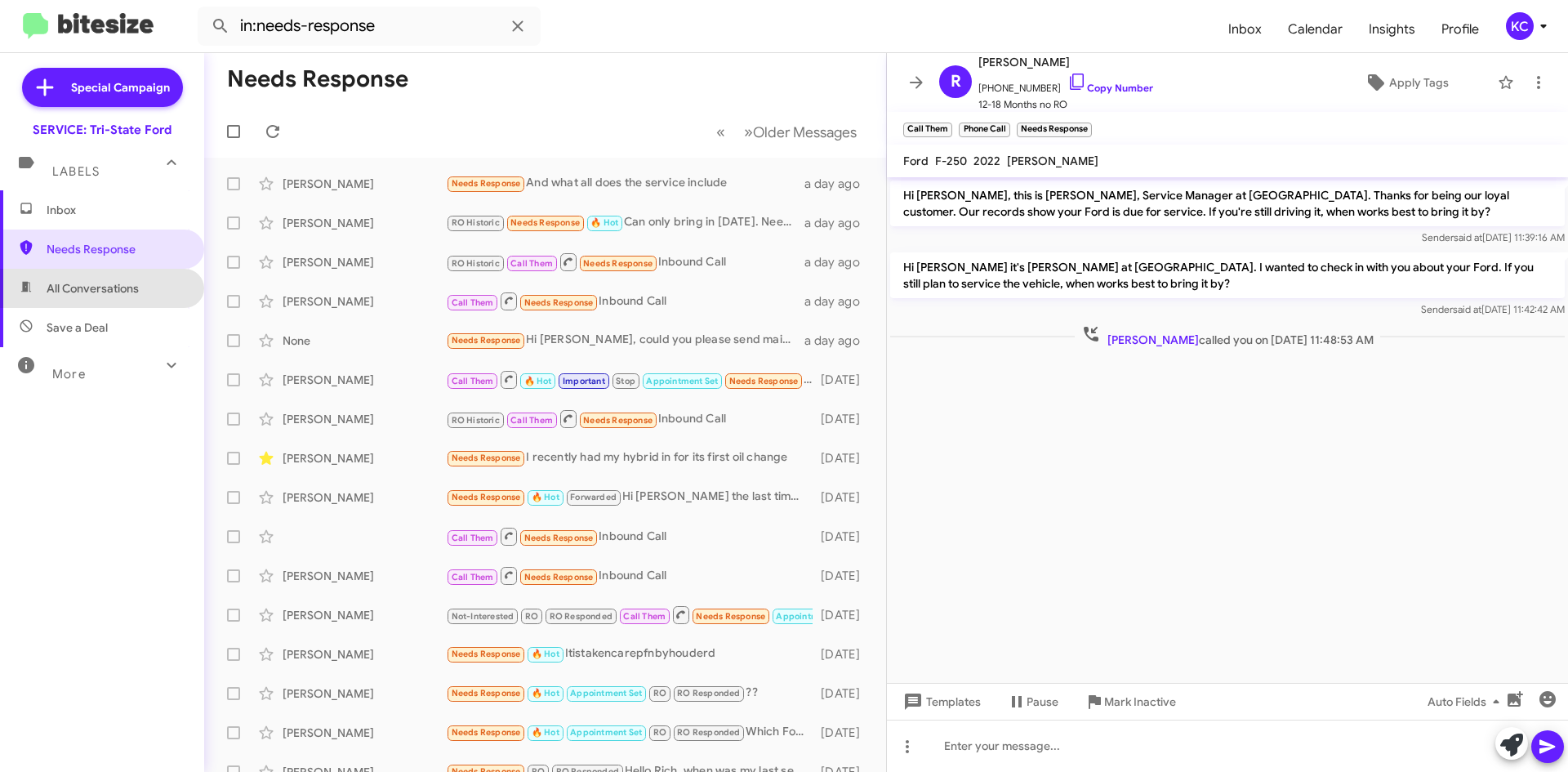
click at [132, 273] on span "All Conversations" at bounding box center [102, 288] width 204 height 39
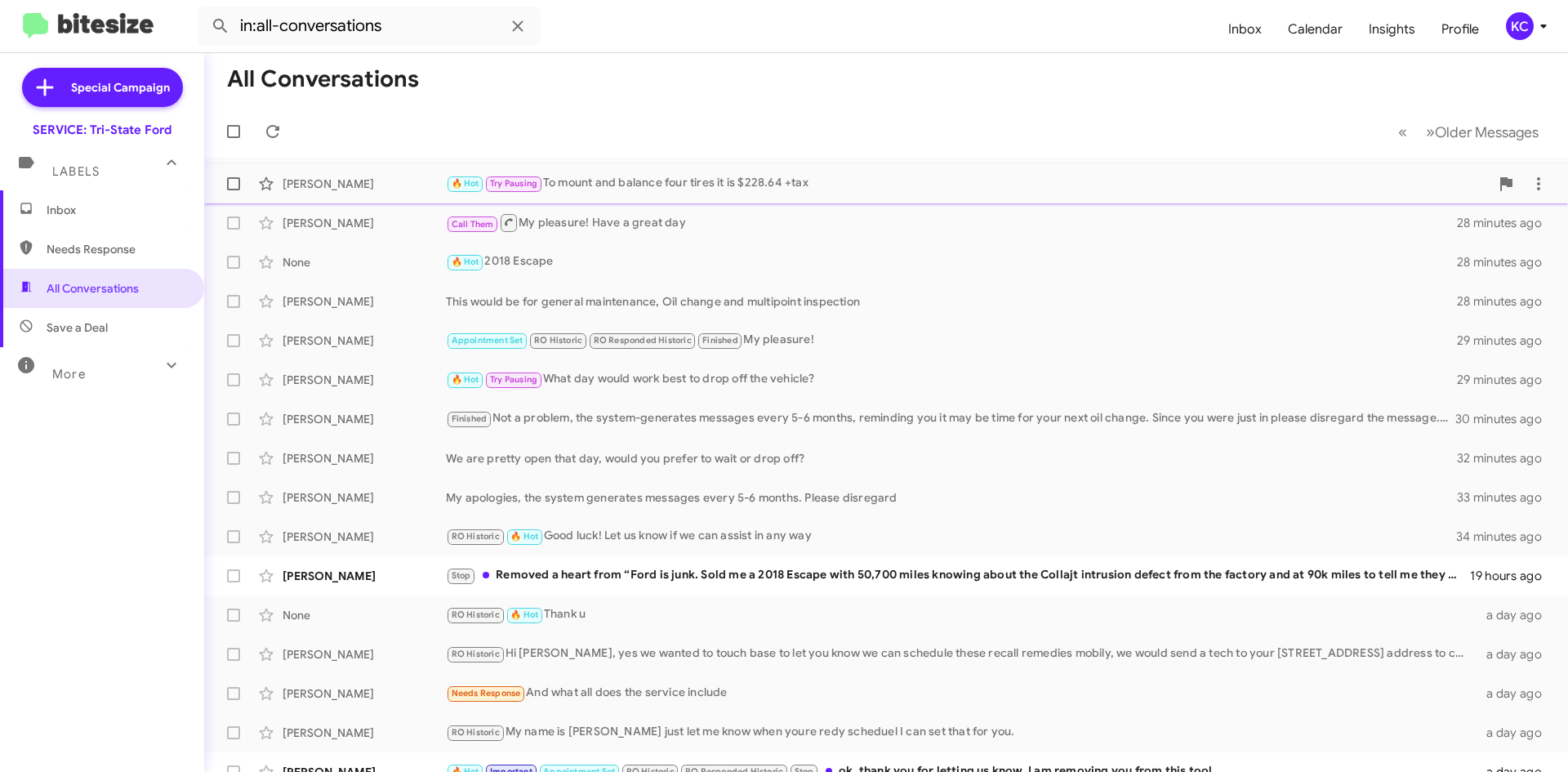
click at [307, 182] on div "[PERSON_NAME]" at bounding box center [364, 183] width 163 height 16
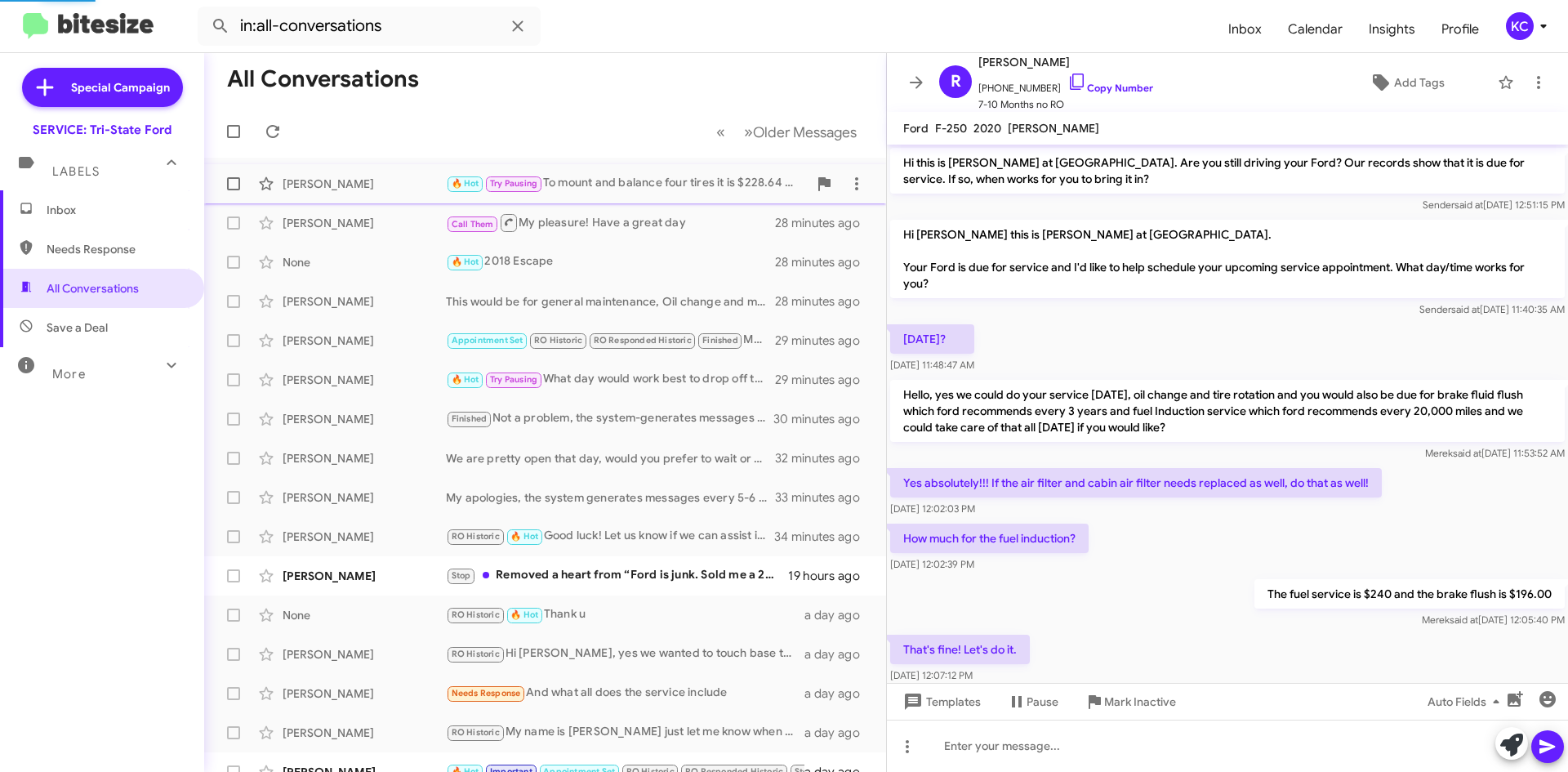
scroll to position [818, 0]
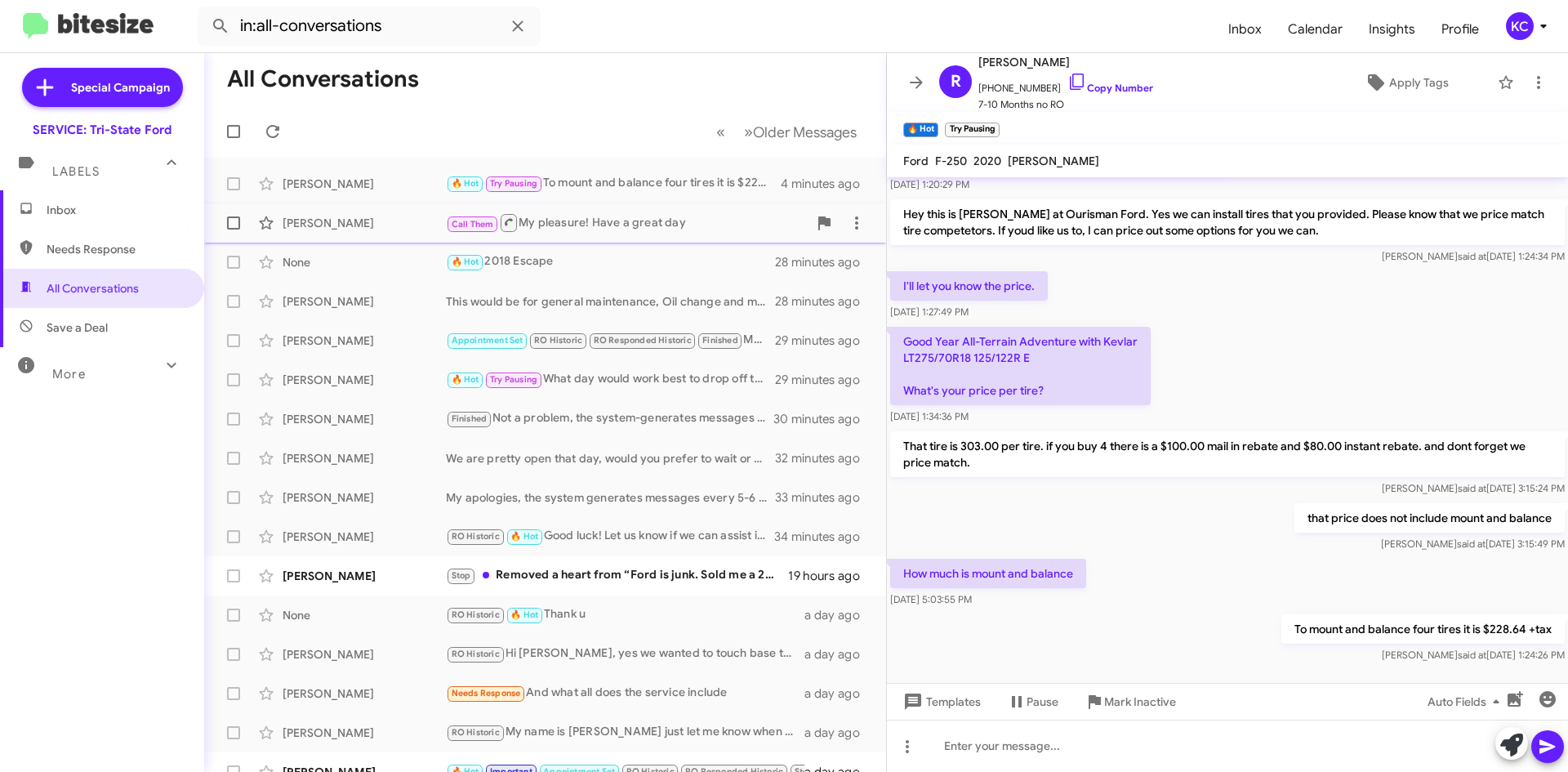
click at [316, 219] on div "[PERSON_NAME]" at bounding box center [364, 223] width 163 height 16
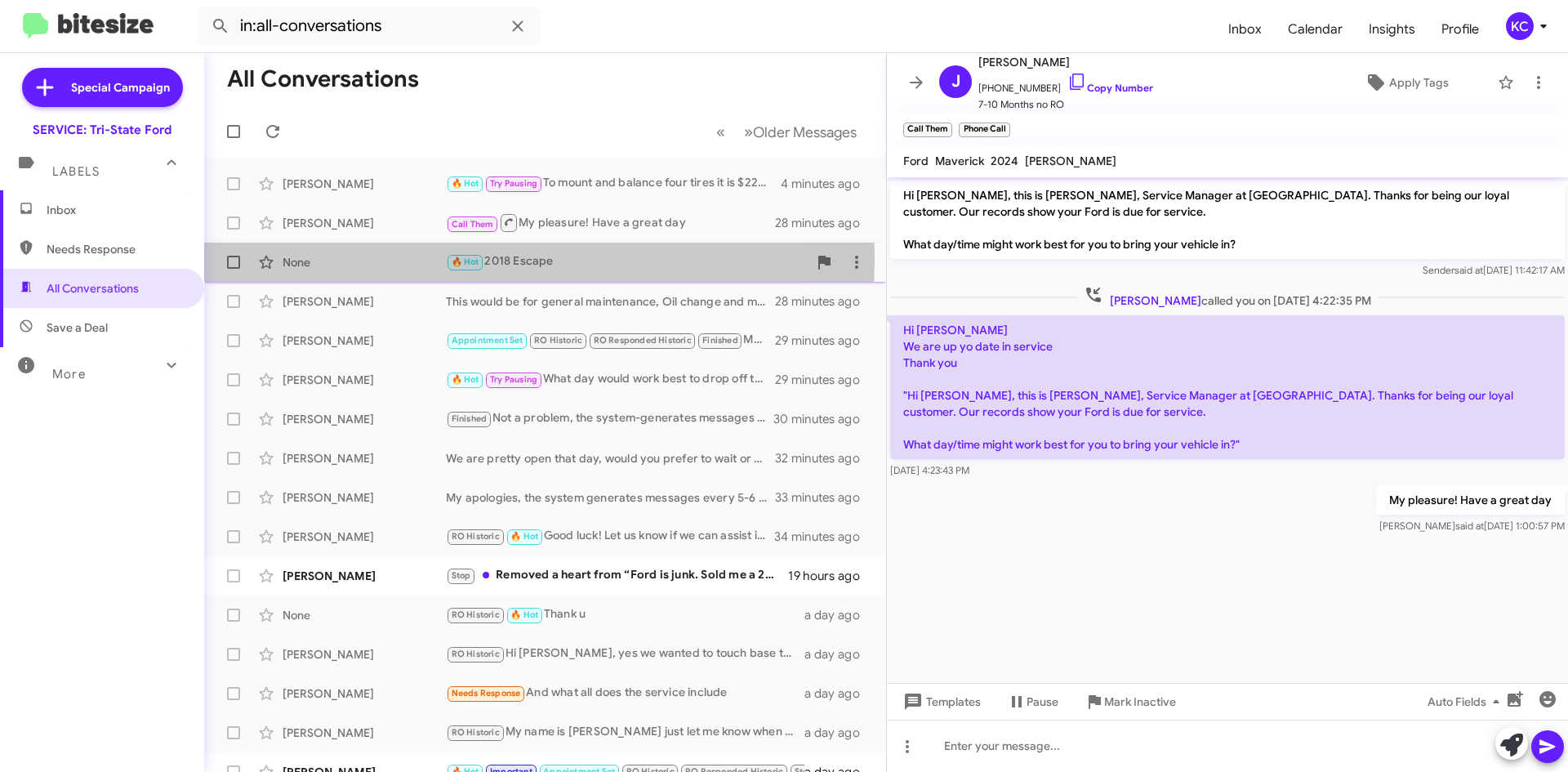
click at [321, 256] on div "None" at bounding box center [364, 262] width 163 height 16
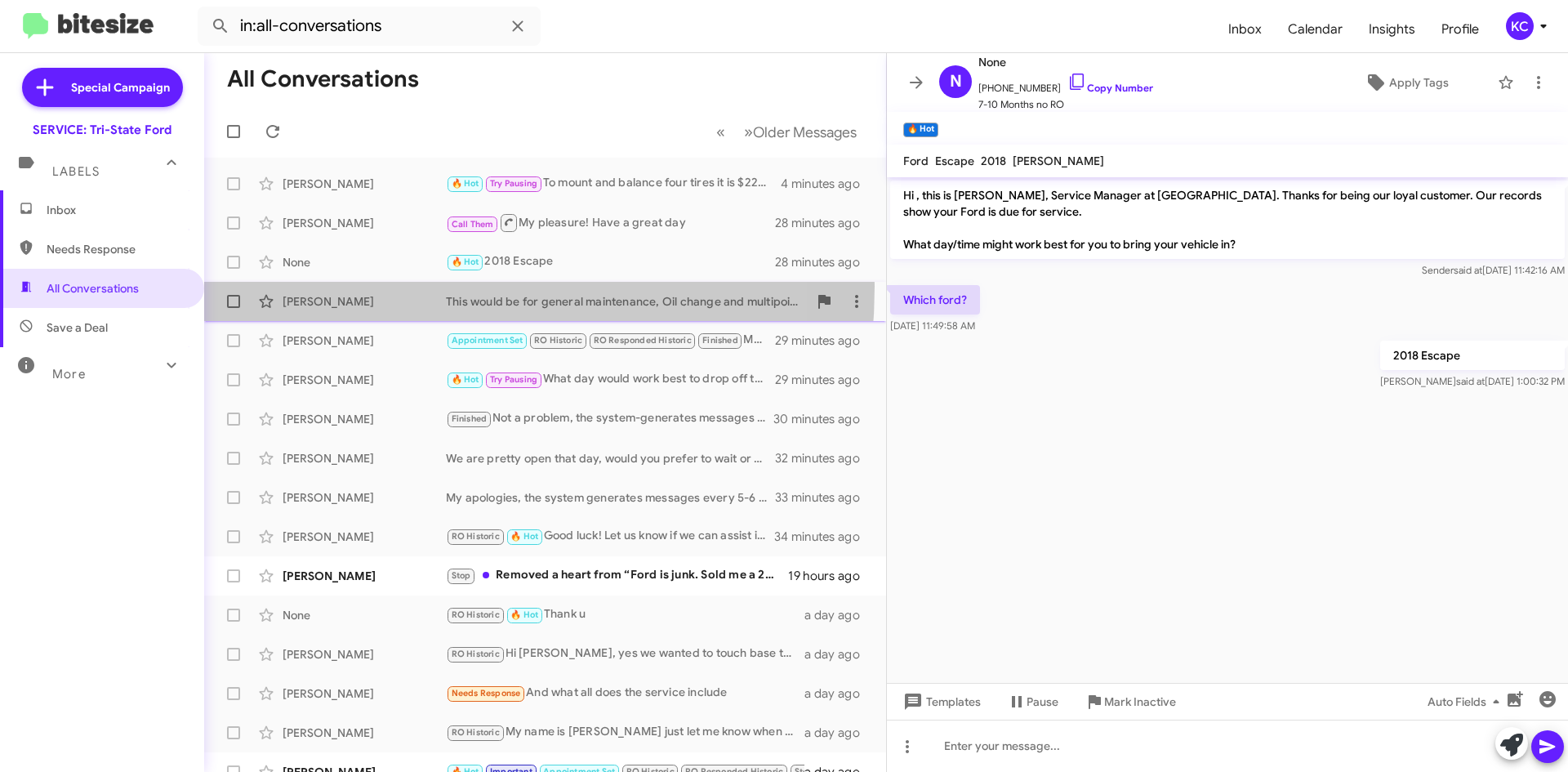
click at [321, 286] on div "Frederick Beyer This would be for general maintenance, Oil change and multipoin…" at bounding box center [544, 302] width 655 height 33
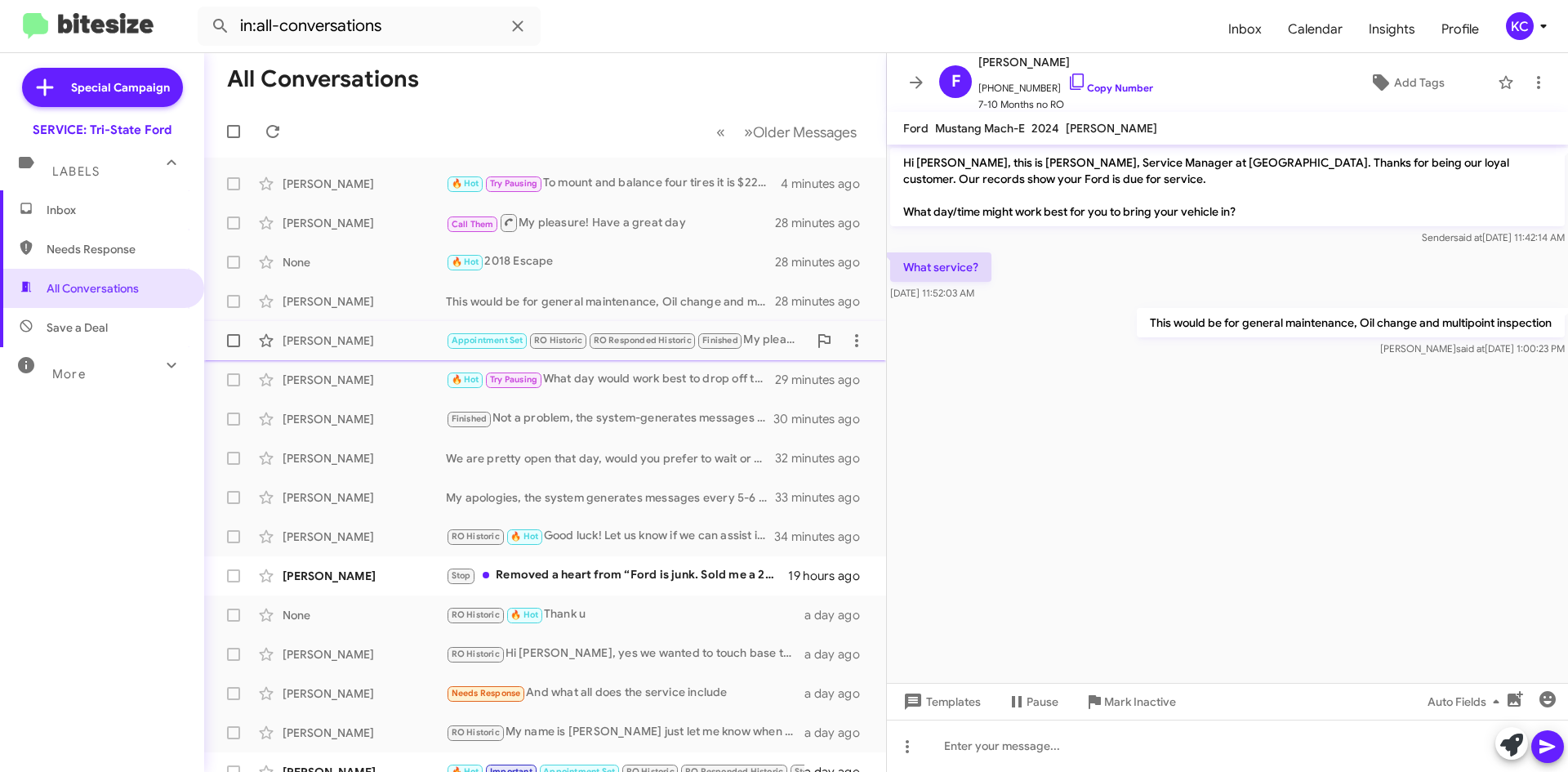
click at [315, 333] on div "Laurel Wirtz" at bounding box center [364, 340] width 163 height 16
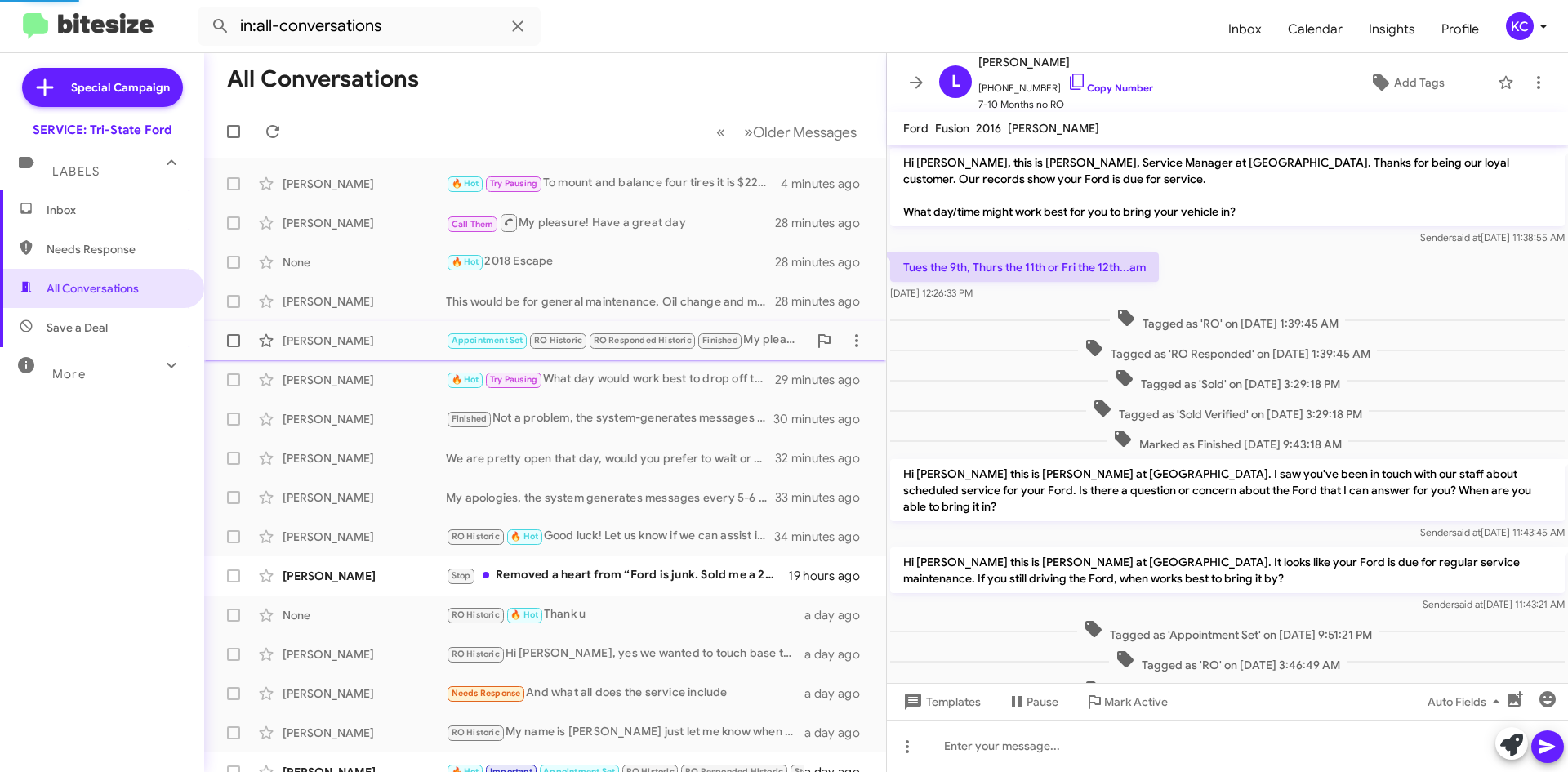
scroll to position [286, 0]
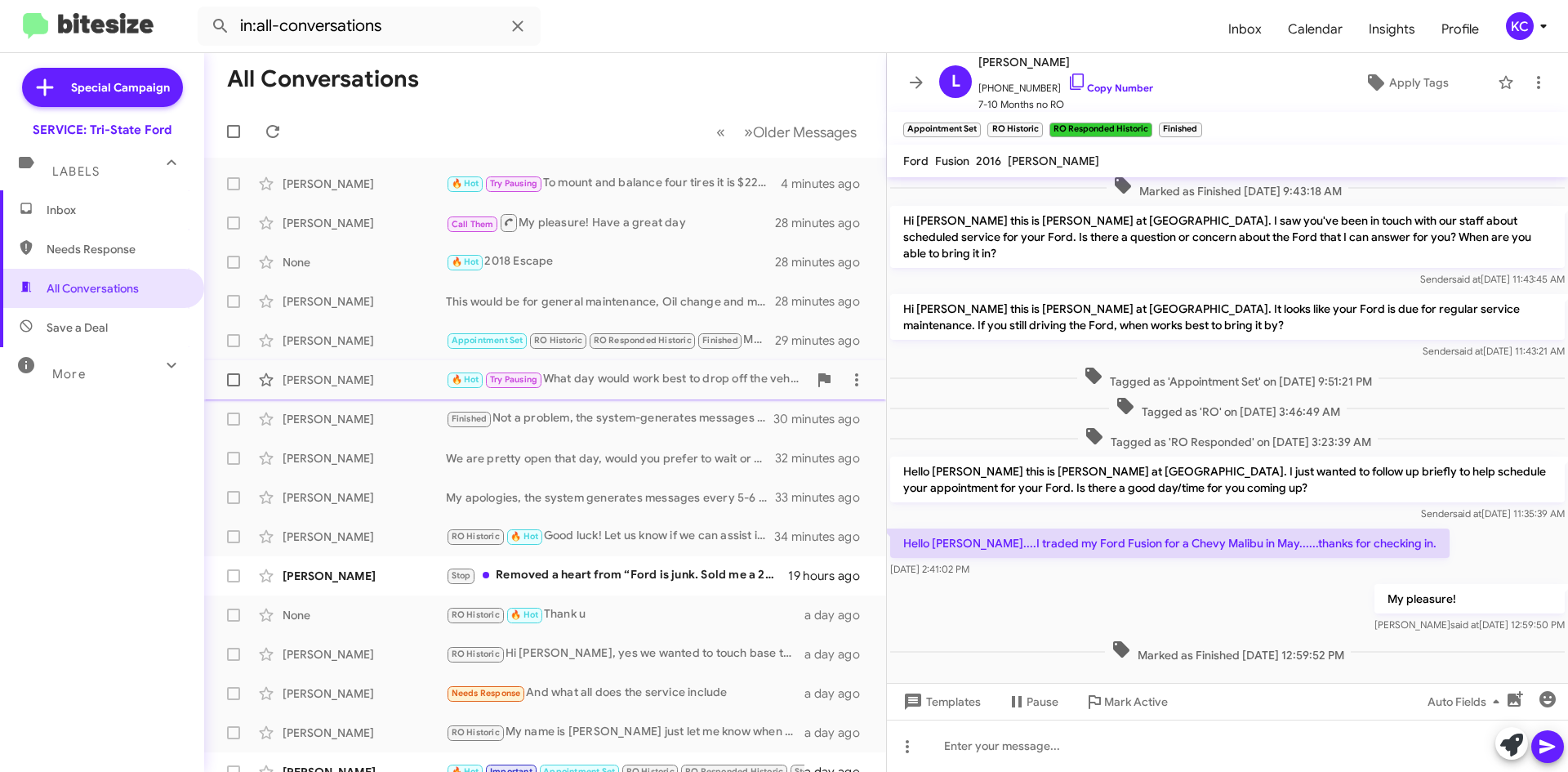
click at [316, 386] on div "[PERSON_NAME]" at bounding box center [364, 379] width 163 height 16
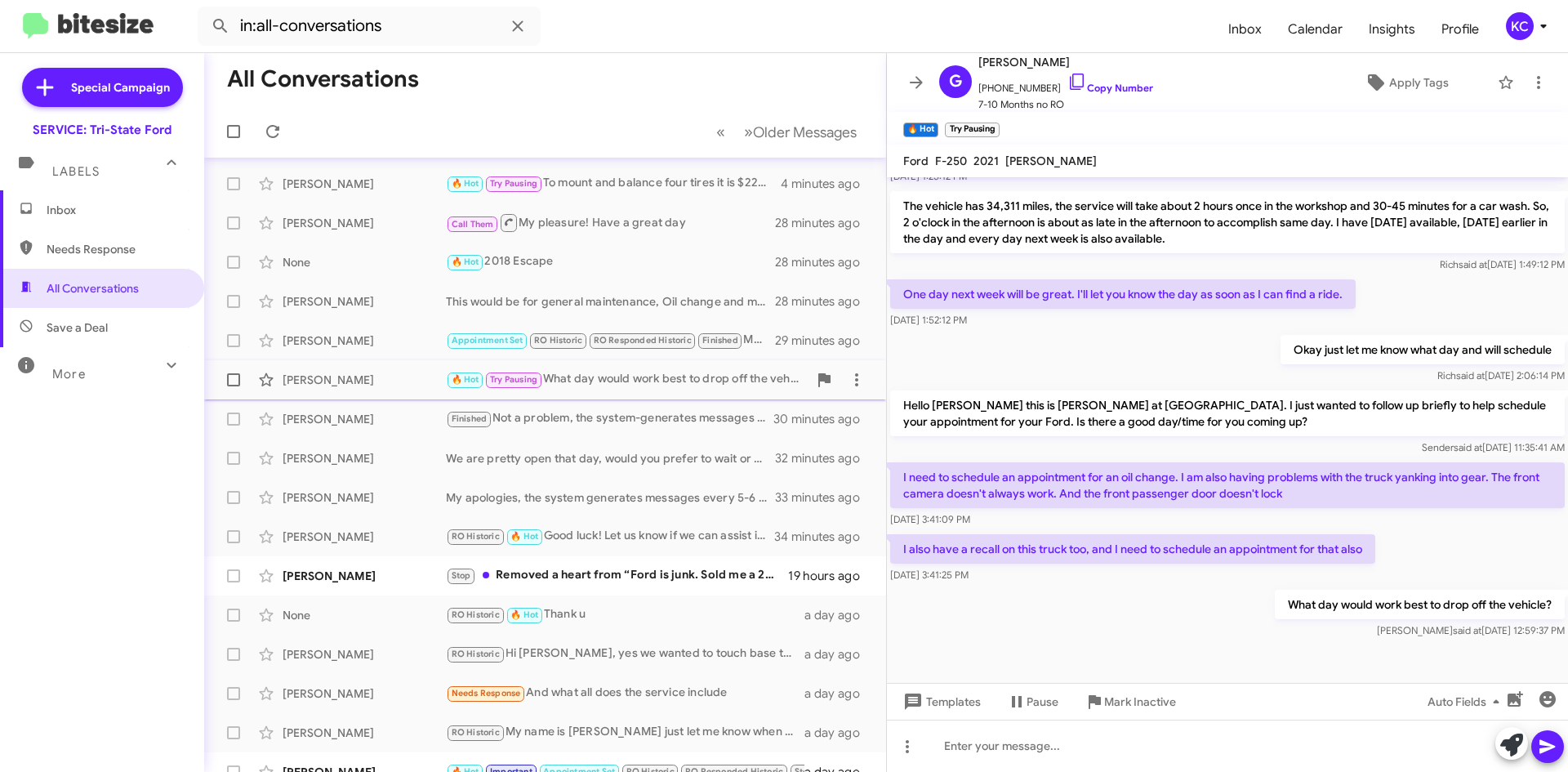
scroll to position [82, 0]
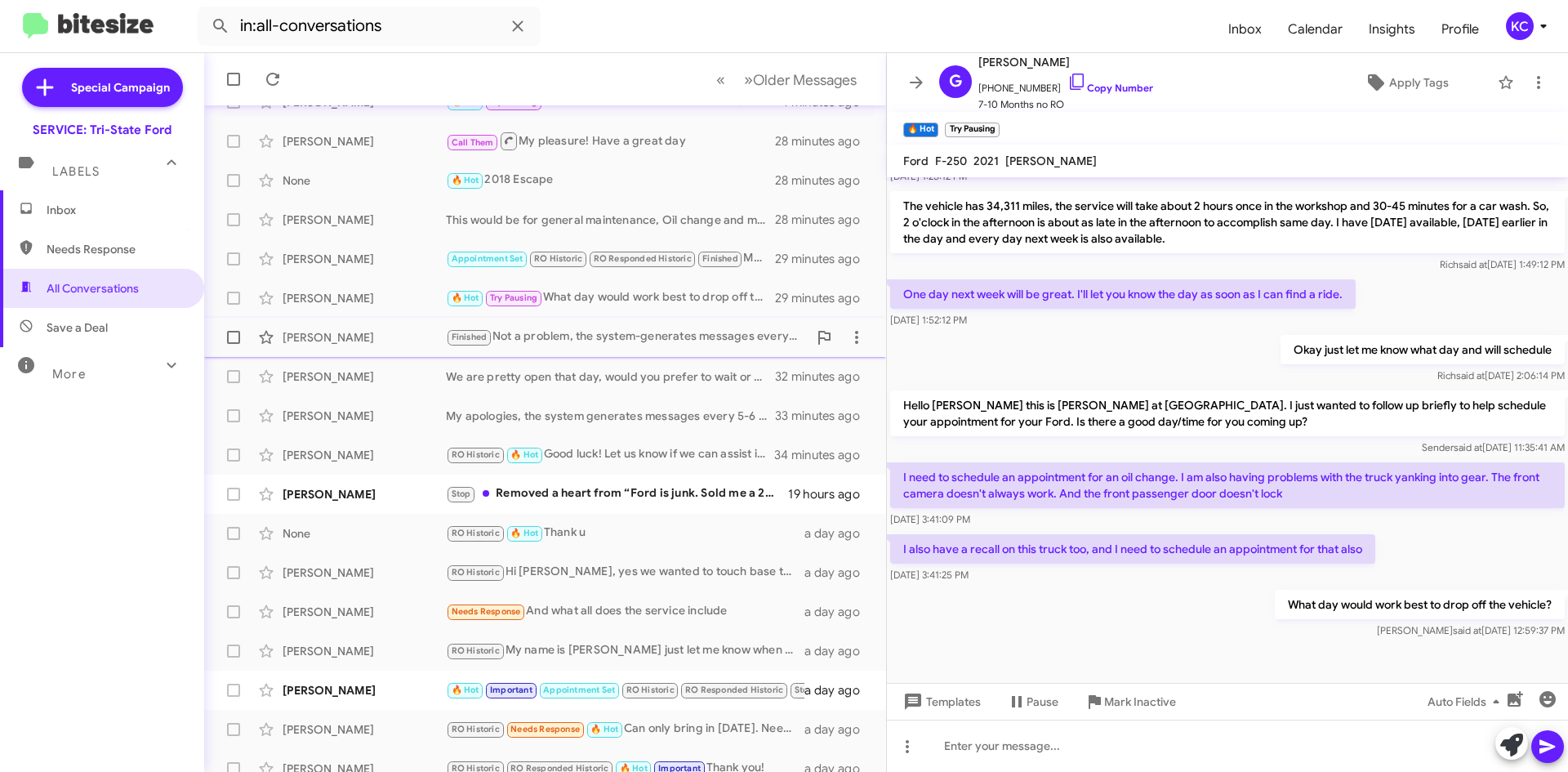
click at [313, 341] on div "Stephen Bossong" at bounding box center [364, 337] width 163 height 16
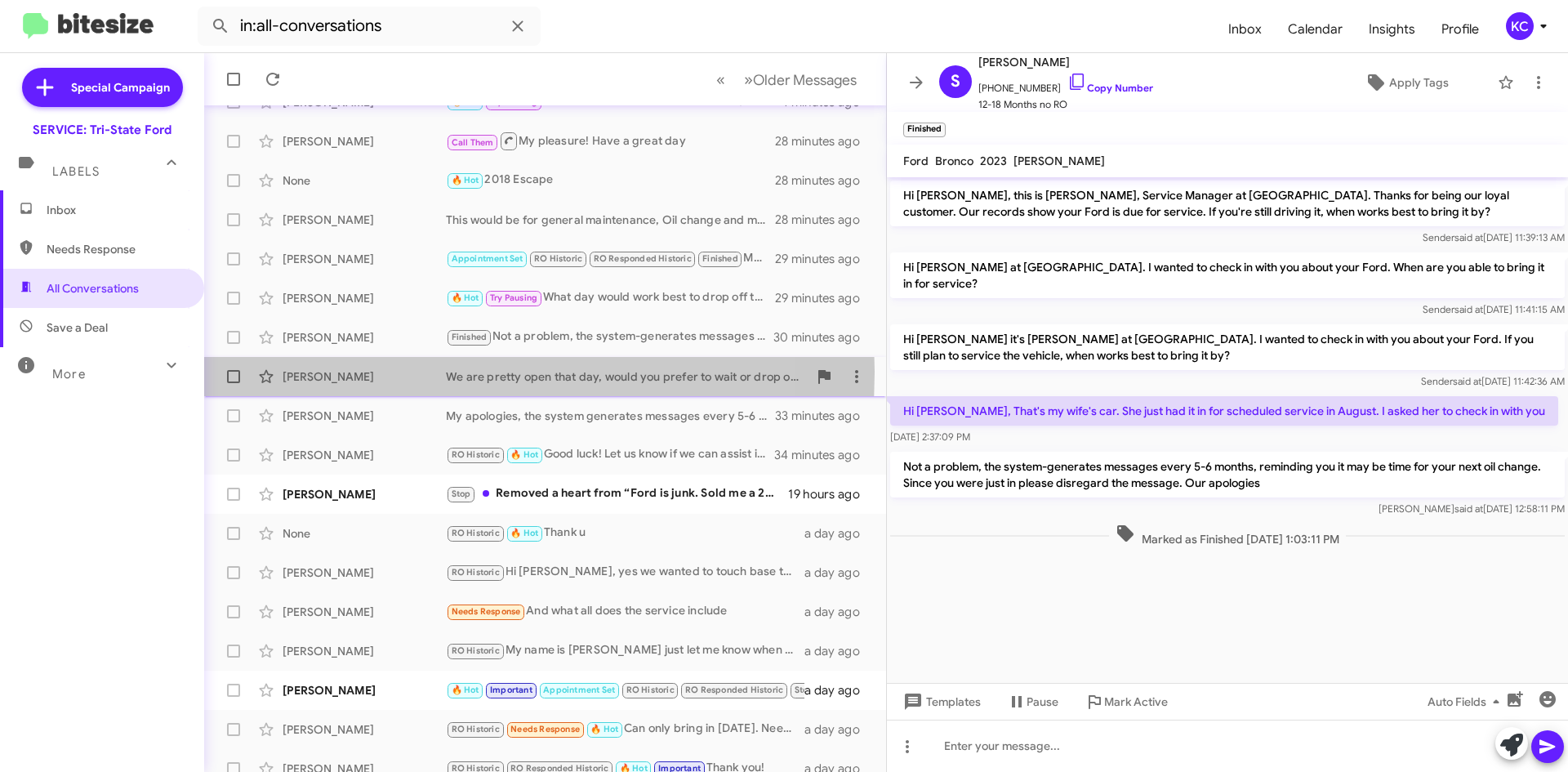
click at [317, 373] on div "[PERSON_NAME]" at bounding box center [364, 376] width 163 height 16
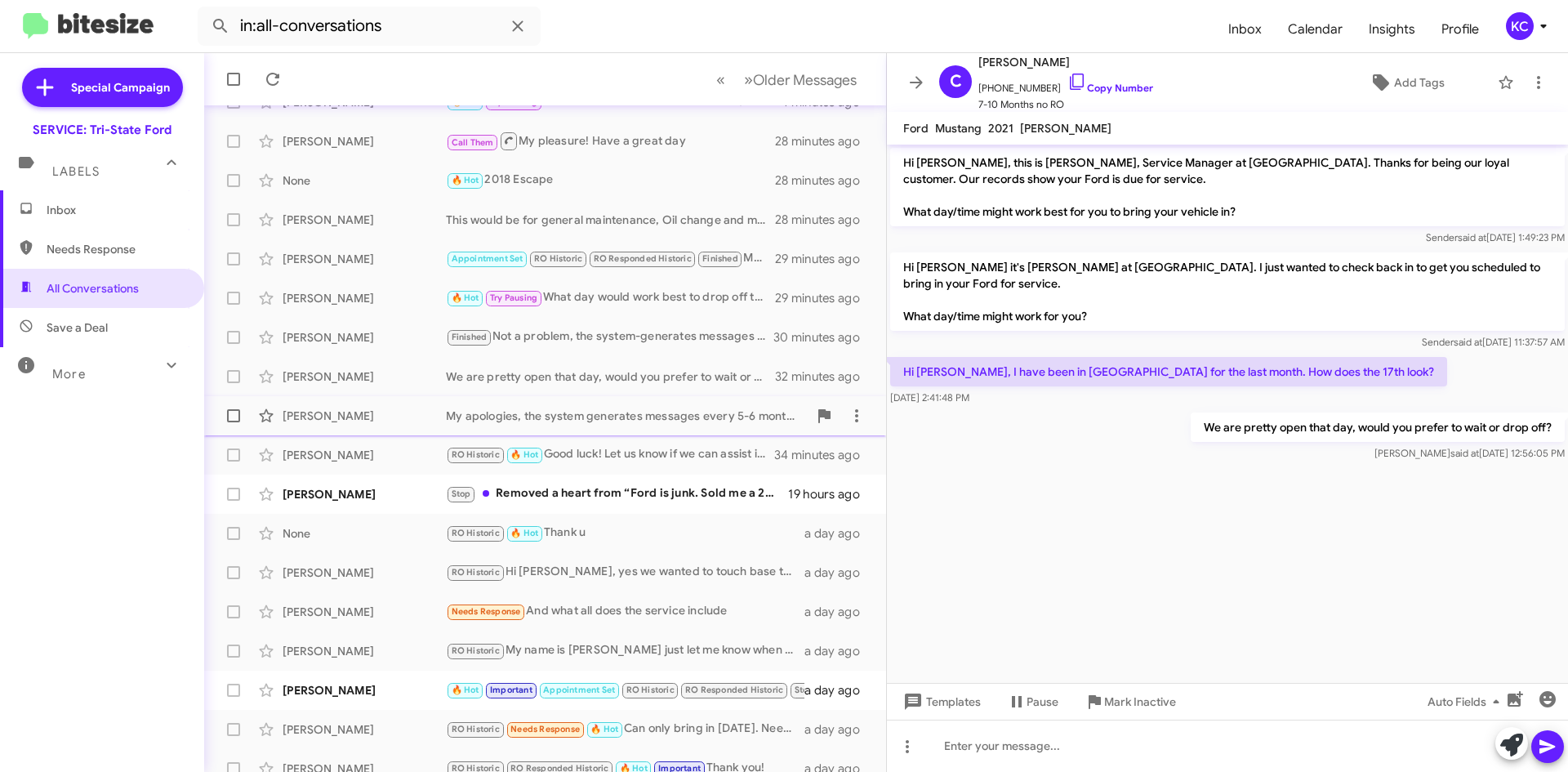
click at [319, 398] on span "Catherine Rankin My apologies, the system generates messages every 5-6 months. …" at bounding box center [545, 416] width 682 height 39
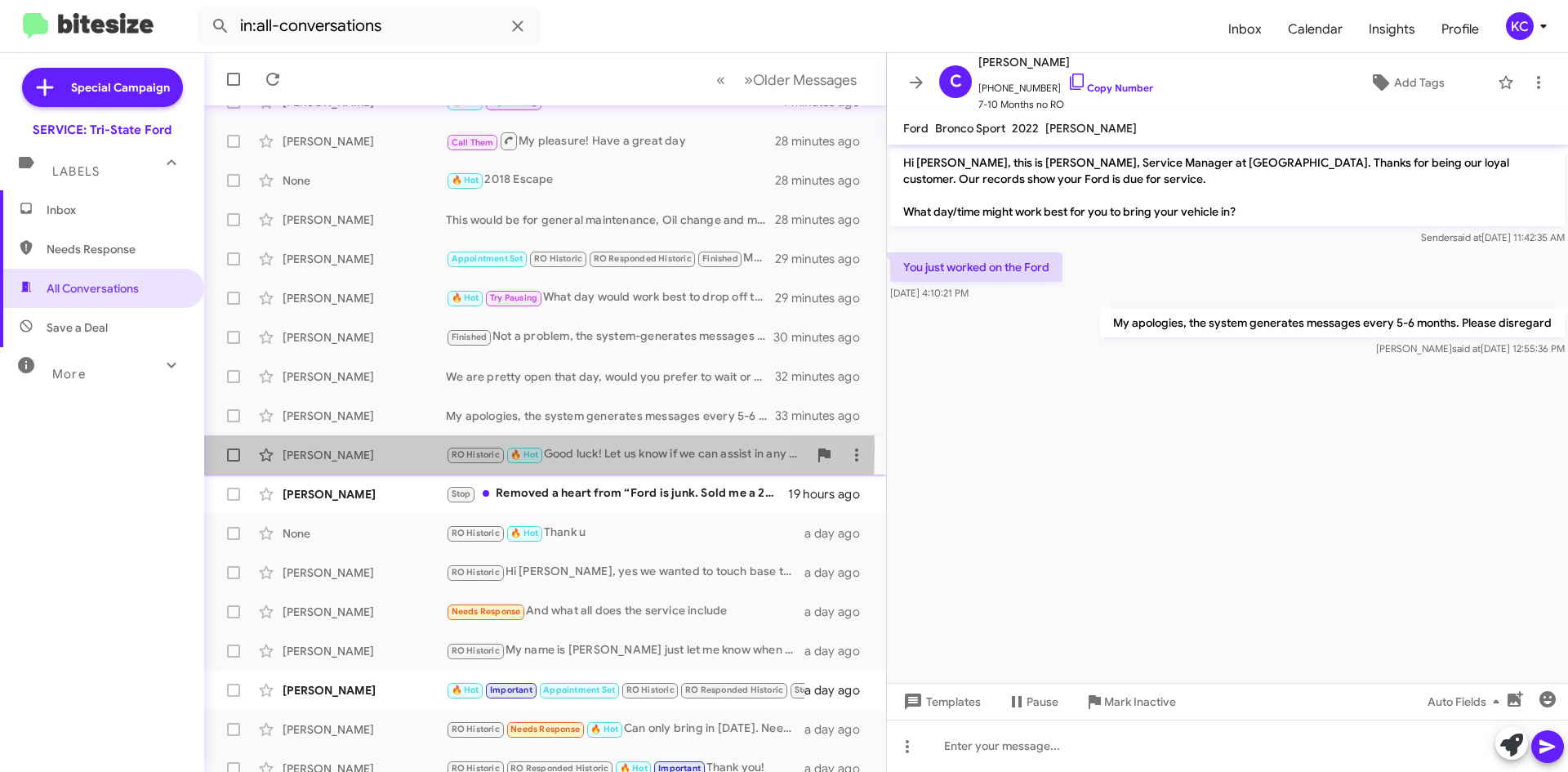
click at [316, 447] on div "[PERSON_NAME]" at bounding box center [364, 455] width 163 height 16
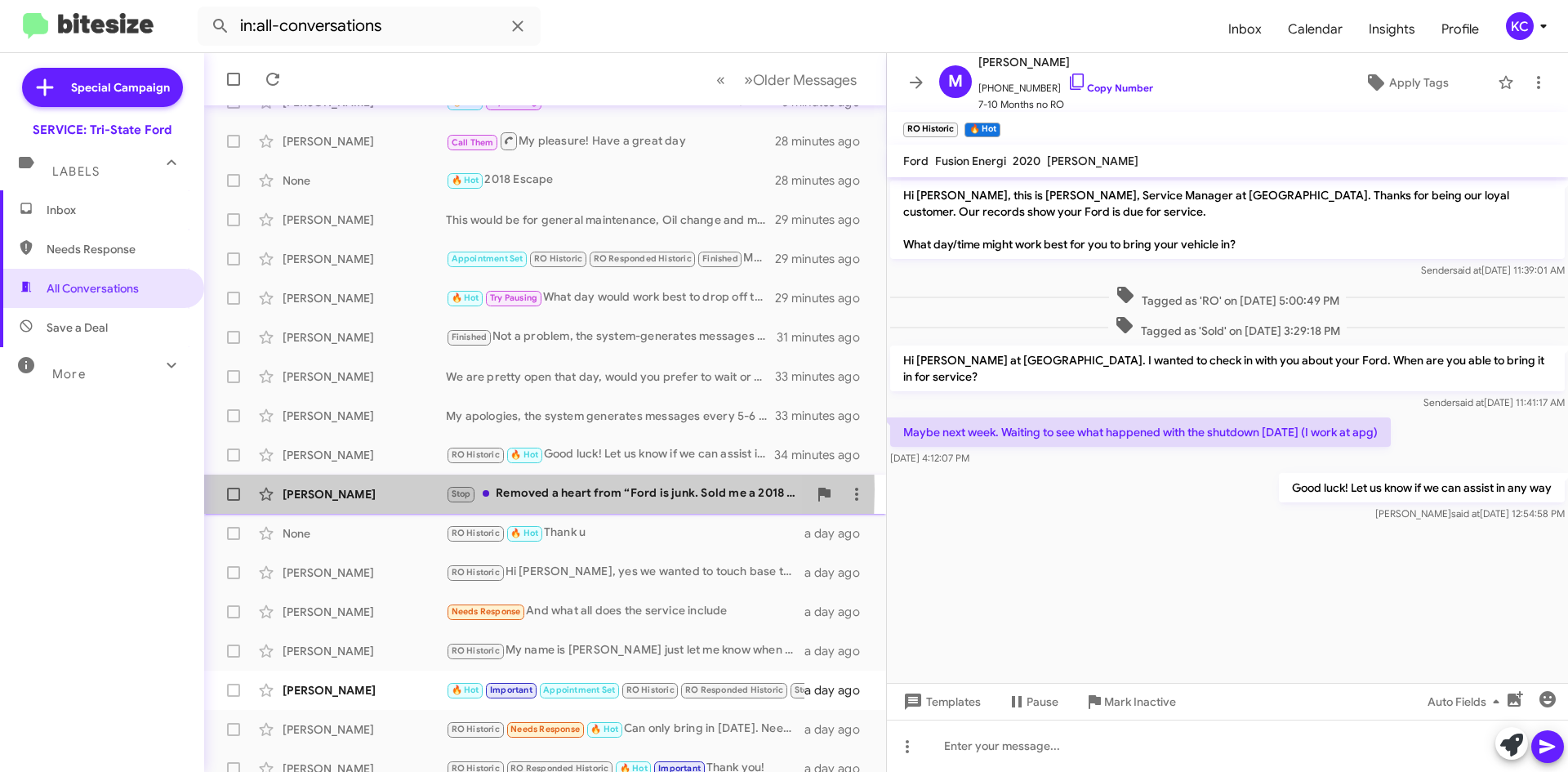
click at [320, 490] on div "Cody Titter" at bounding box center [364, 494] width 163 height 16
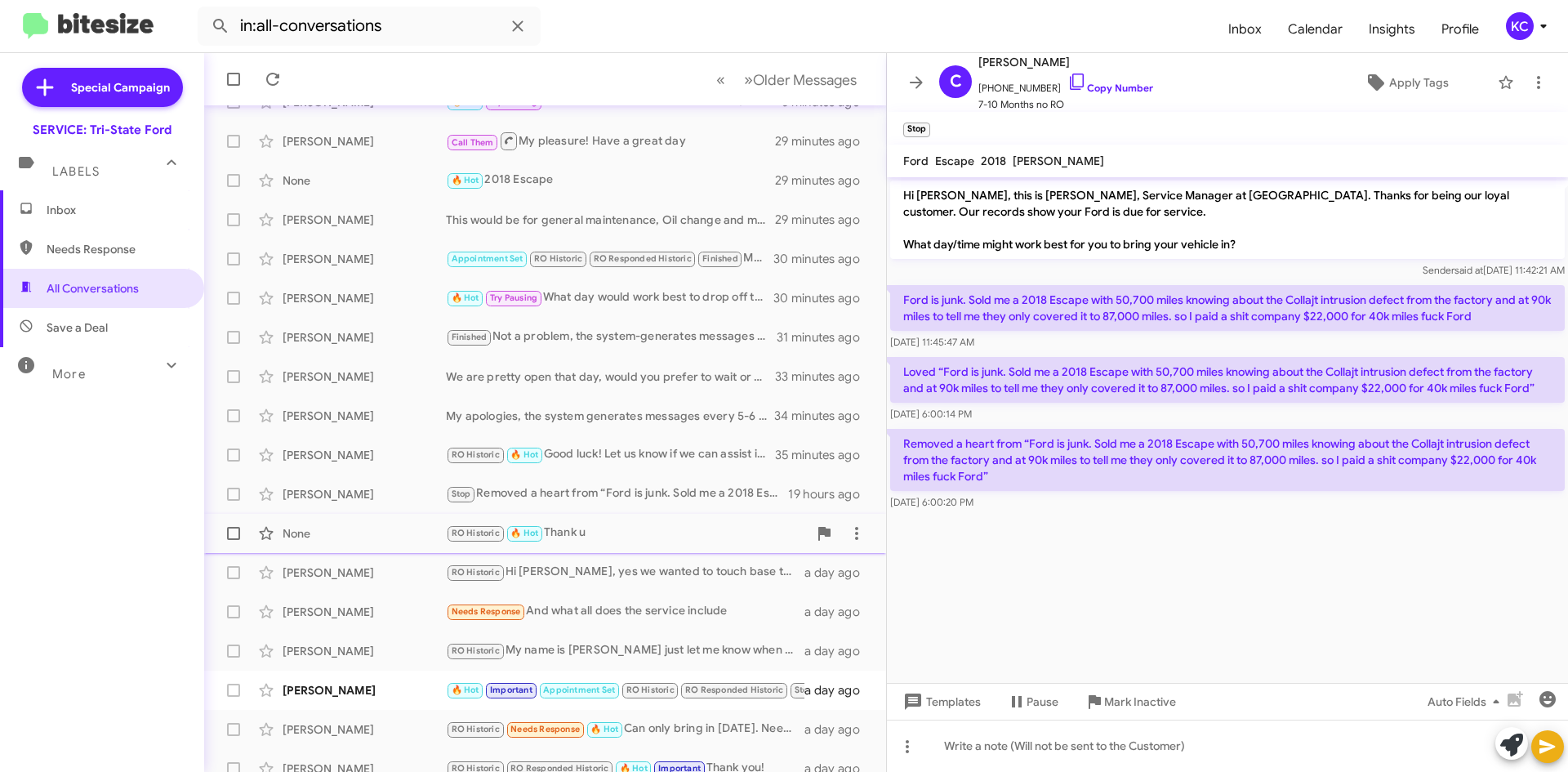
click at [301, 525] on div "None" at bounding box center [364, 533] width 163 height 16
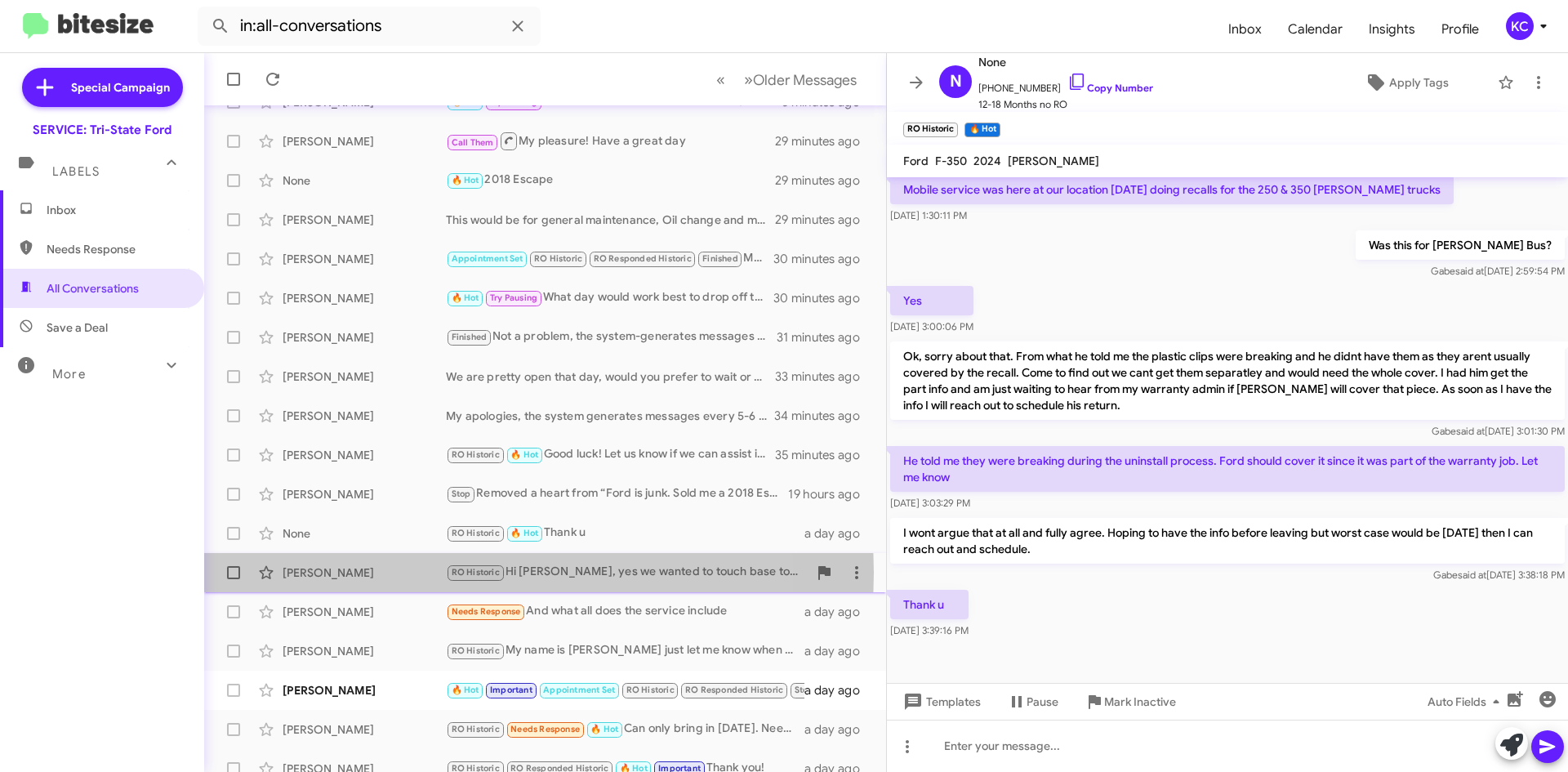
click at [315, 573] on div "[PERSON_NAME]" at bounding box center [364, 572] width 163 height 16
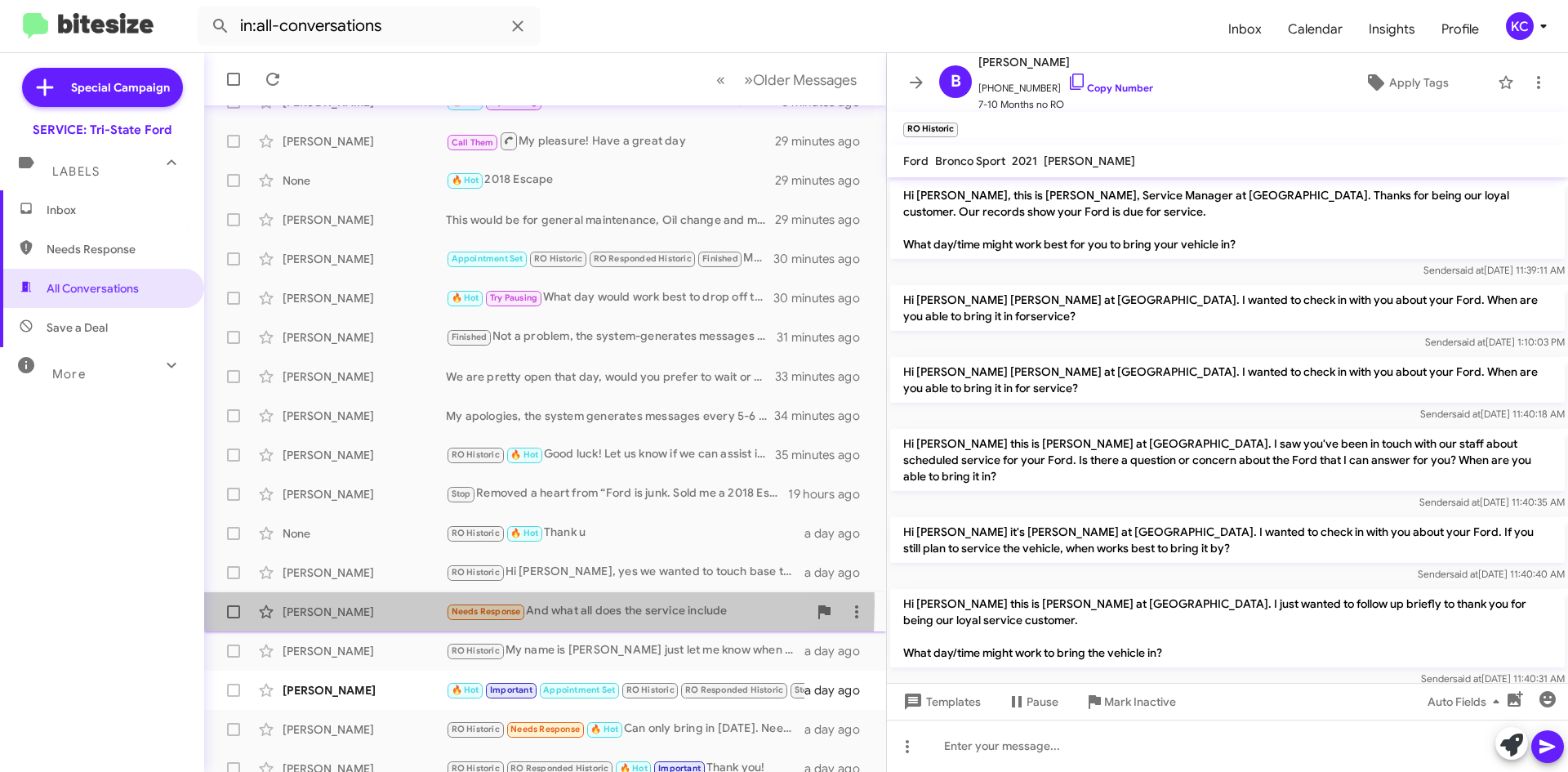
click at [322, 603] on div "Bobby Guinn Needs Response And what all does the service include a day ago" at bounding box center [544, 612] width 655 height 33
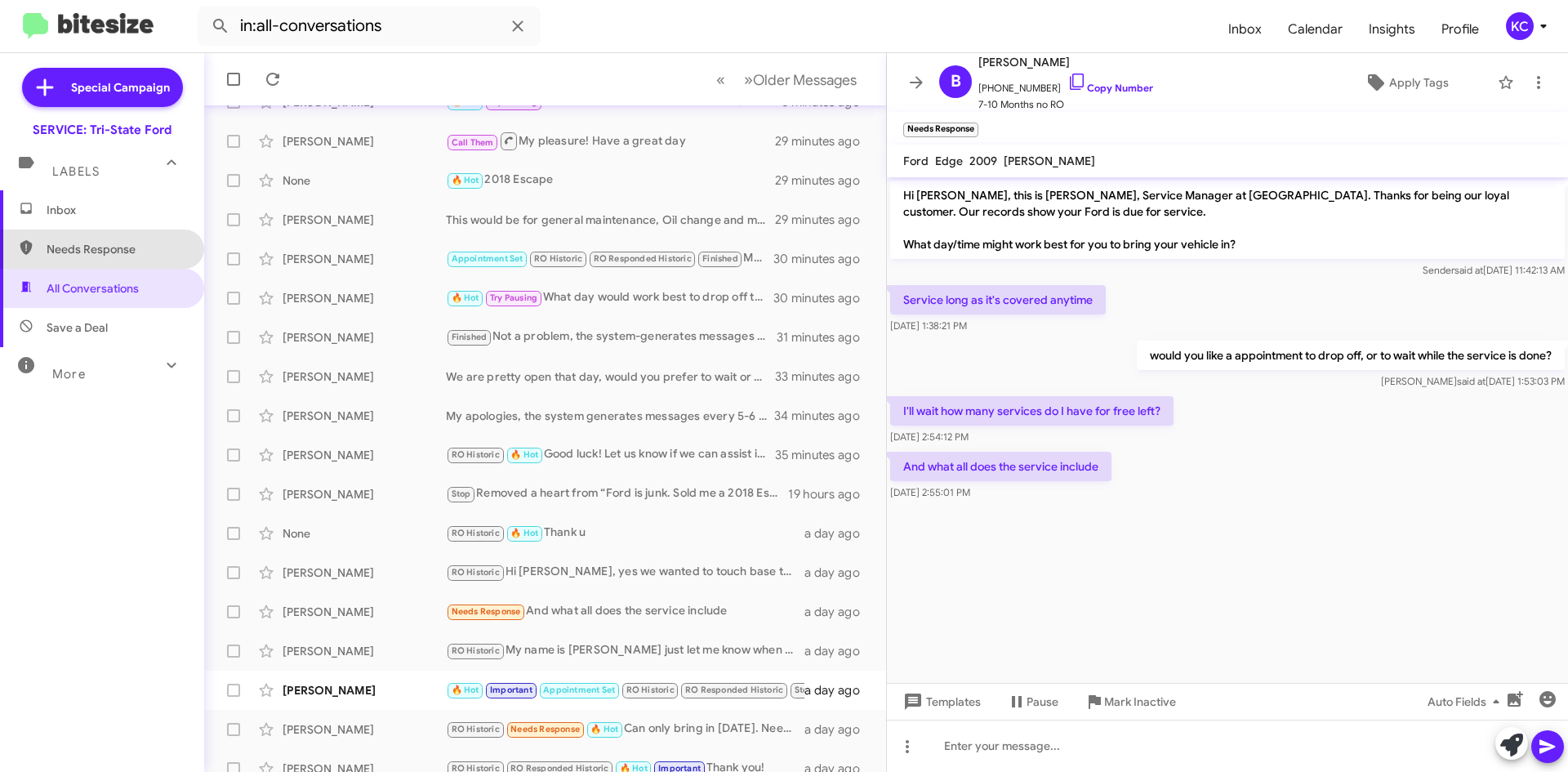
click at [130, 240] on span "Needs Response" at bounding box center [102, 249] width 204 height 39
type input "in:needs-response"
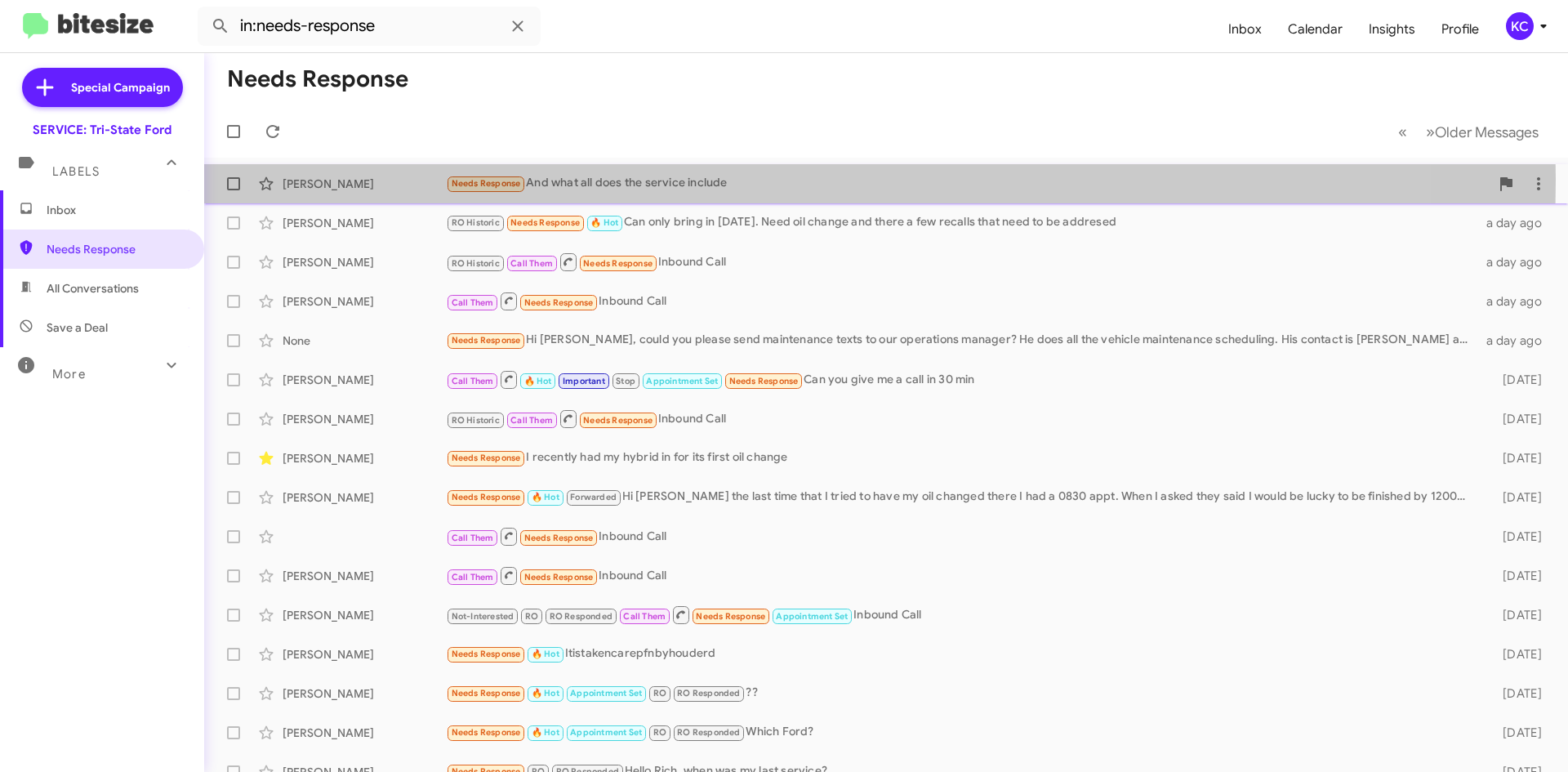
click at [663, 180] on div "Needs Response And what all does the service include" at bounding box center [968, 183] width 1044 height 19
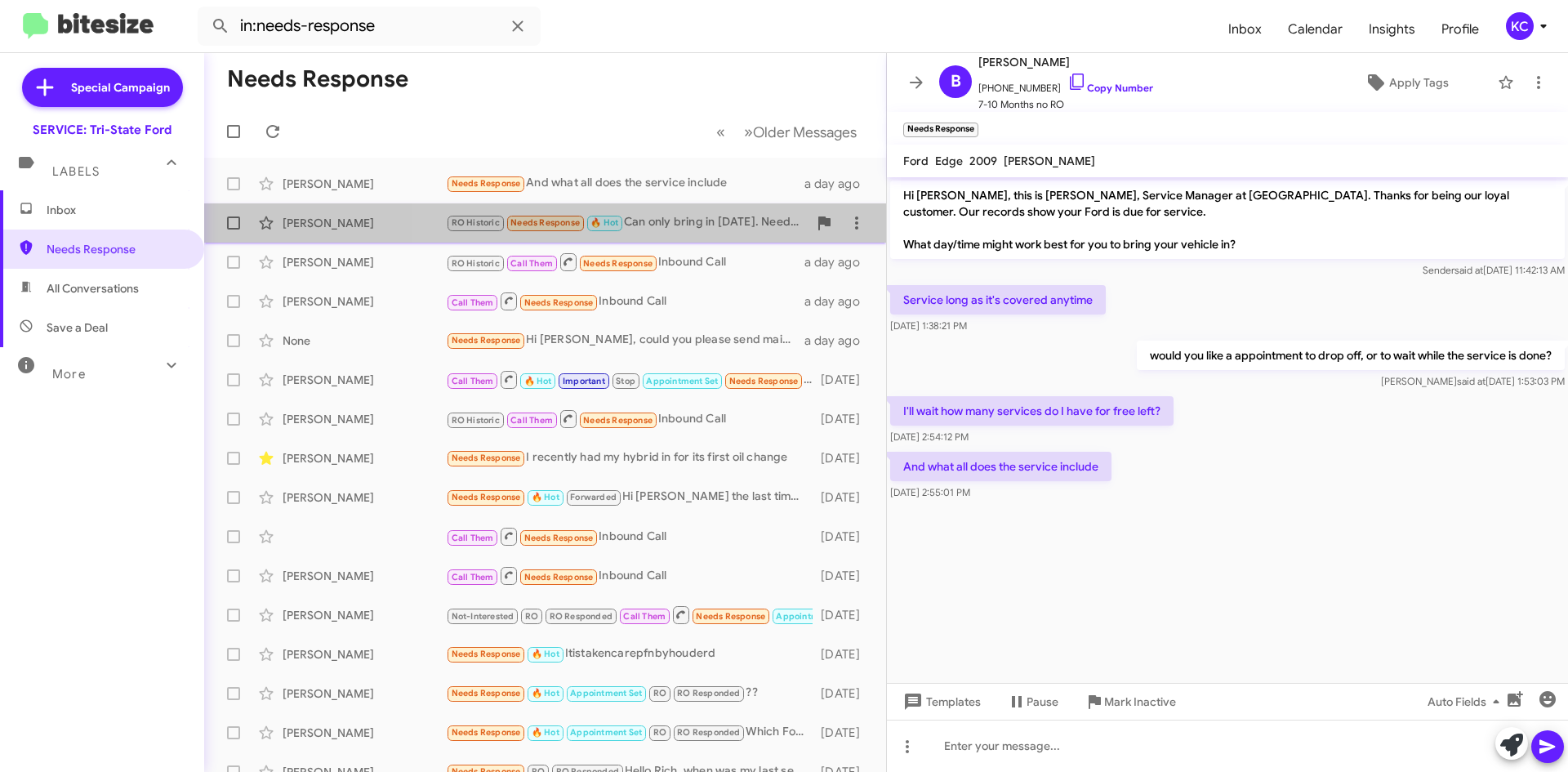
click at [687, 215] on div "RO Historic Needs Response 🔥 Hot Can only bring in on Wednesday. Need oil chang…" at bounding box center [627, 223] width 362 height 19
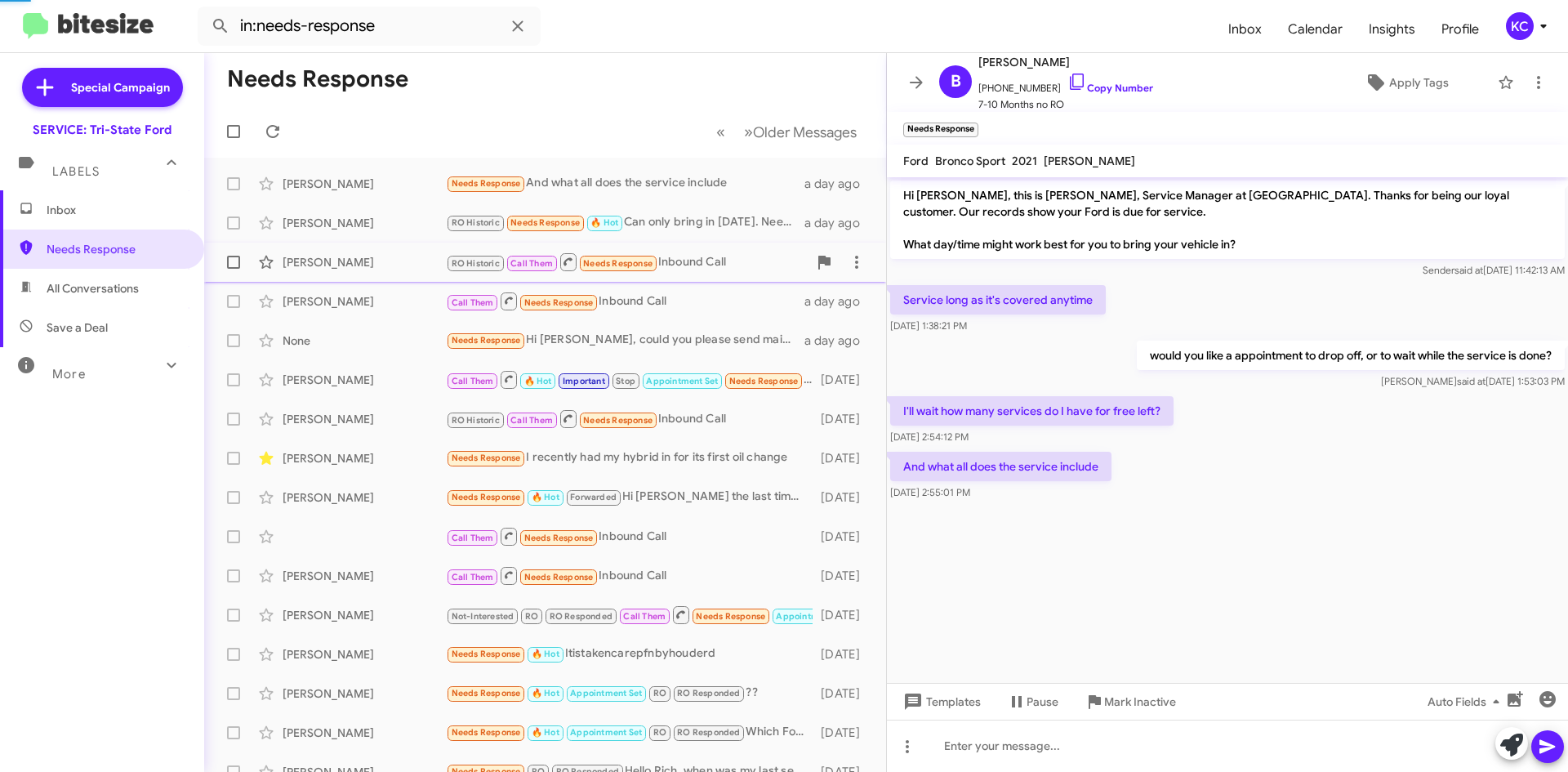
scroll to position [1193, 0]
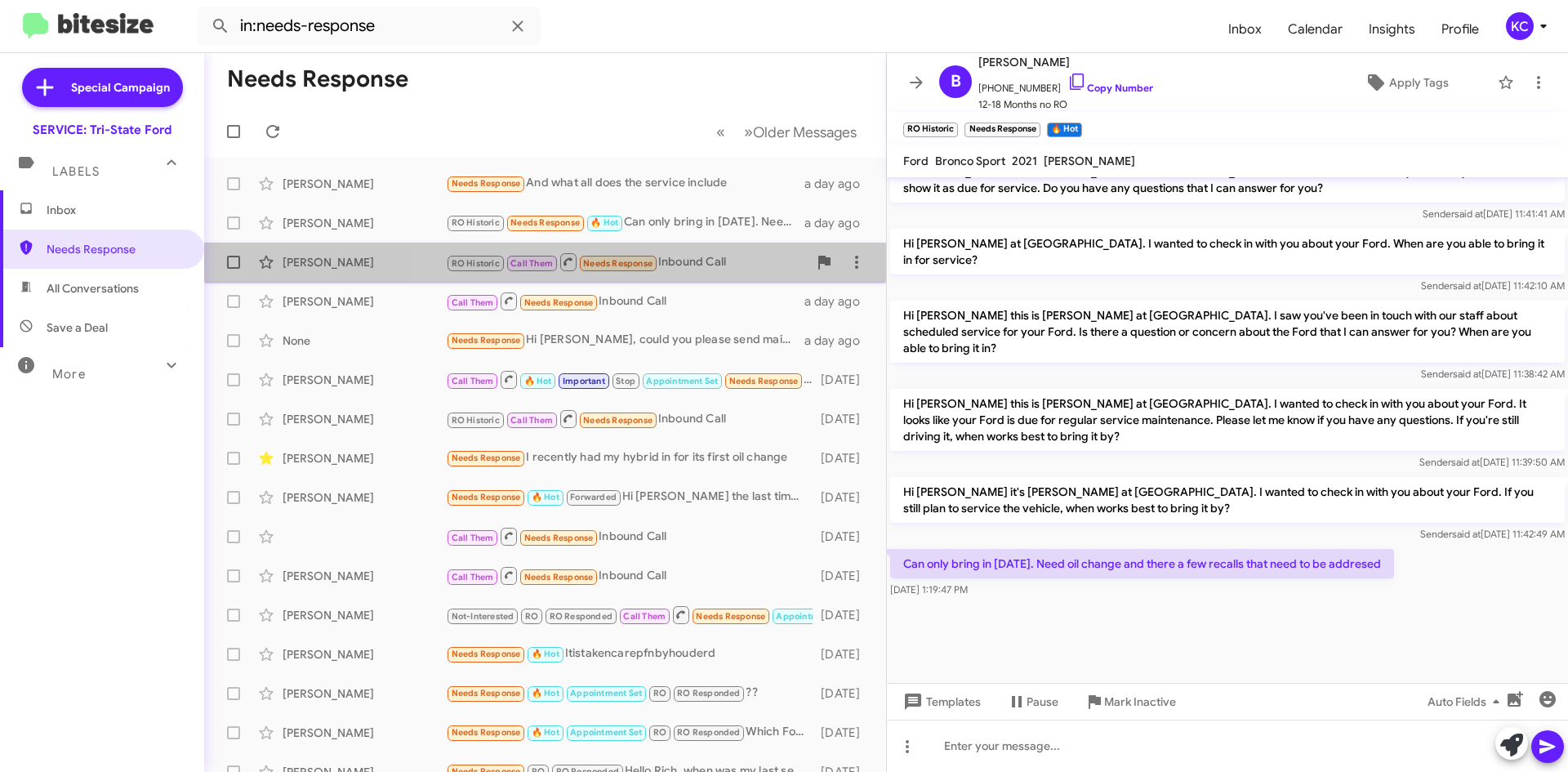
click at [691, 260] on div "RO Historic Call Them Needs Response Inbound Call" at bounding box center [627, 261] width 362 height 20
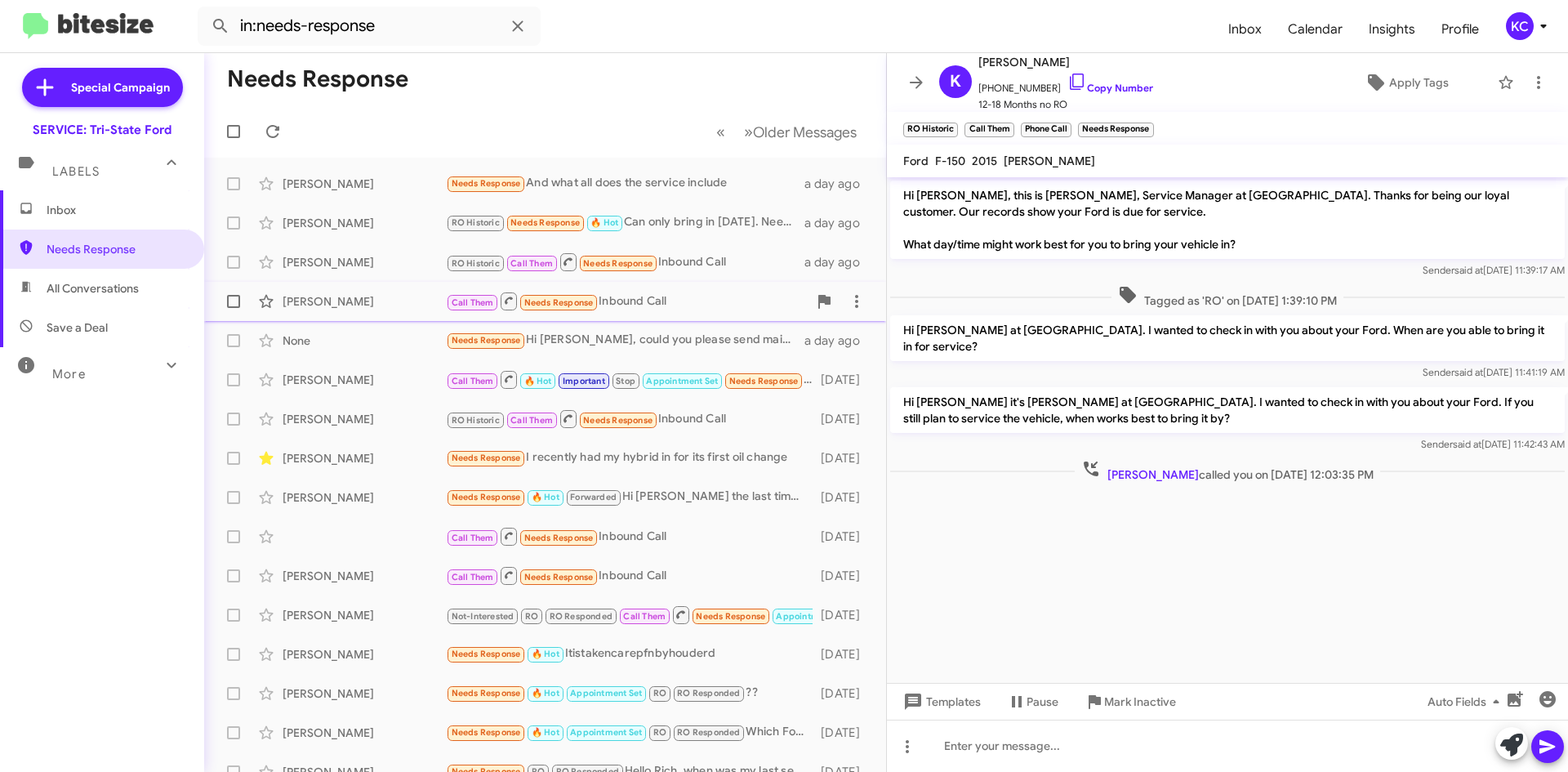
click at [697, 285] on div "Ronald Reichl Call Them Needs Response Inbound Call a day ago" at bounding box center [544, 302] width 655 height 33
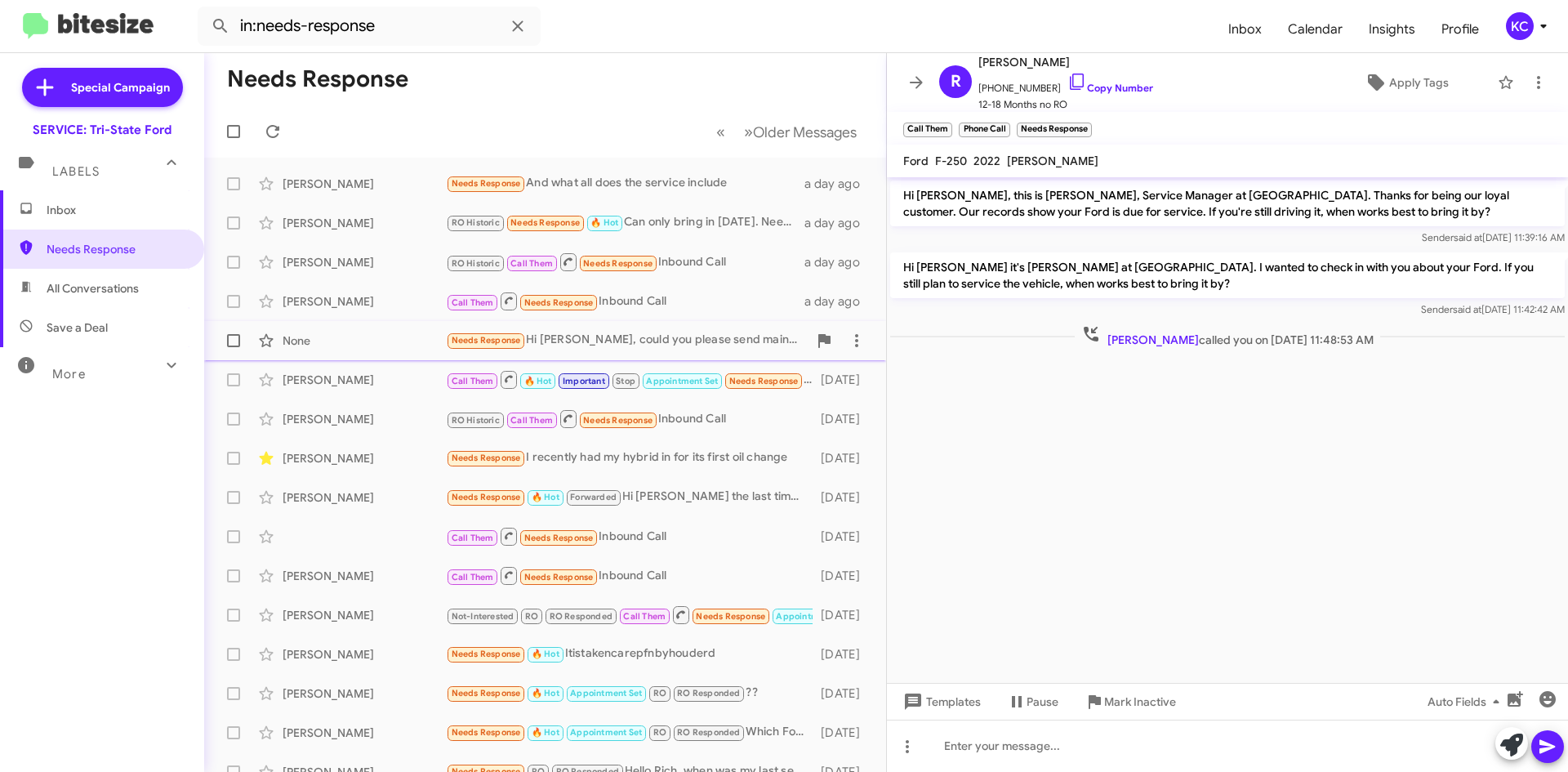
click at [698, 322] on span "None Needs Response Hi Dave, could you please send maintenance texts to our ope…" at bounding box center [545, 340] width 682 height 39
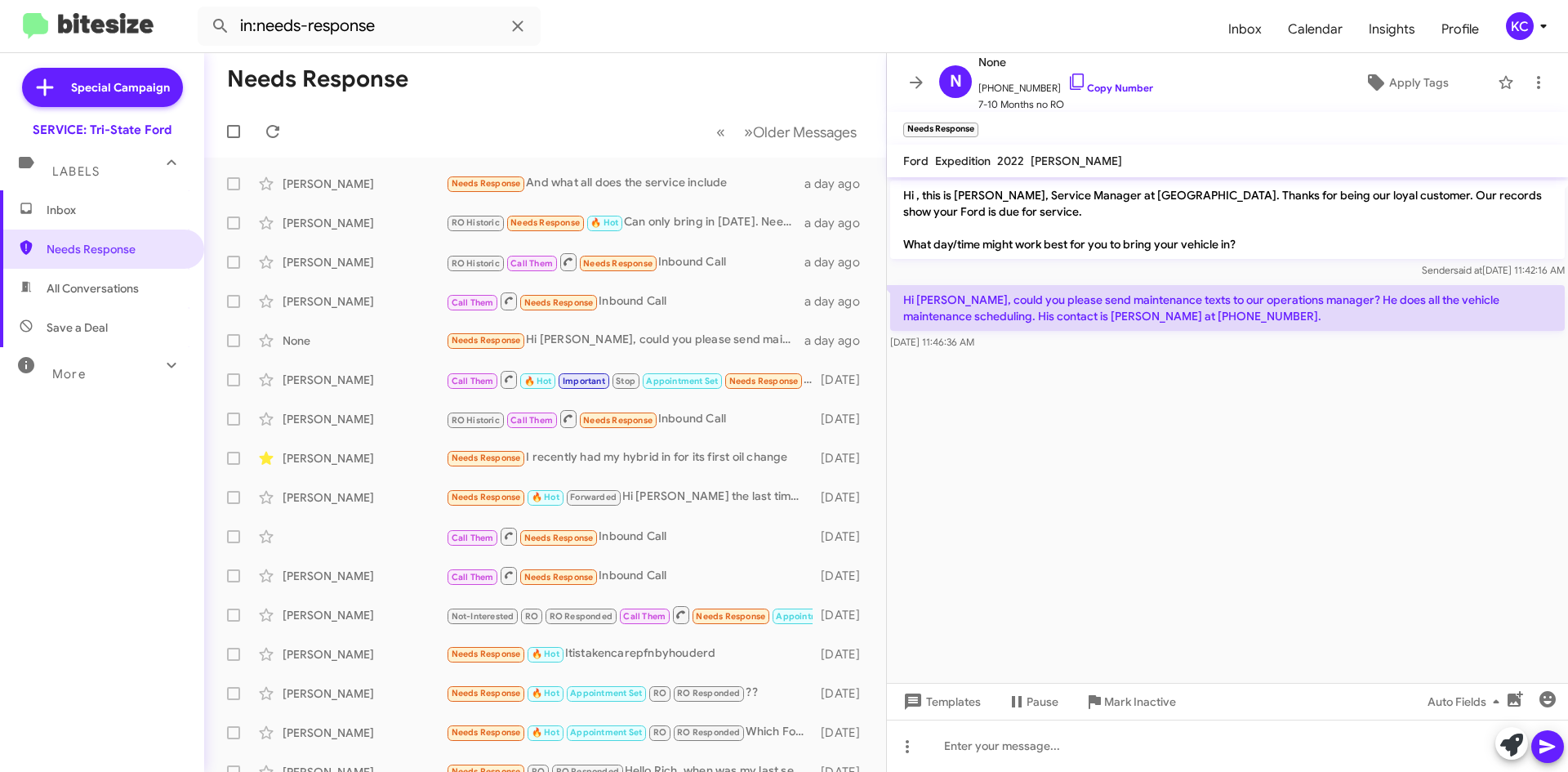
click at [1166, 321] on p "Hi [PERSON_NAME], could you please send maintenance texts to our operations man…" at bounding box center [1227, 308] width 675 height 46
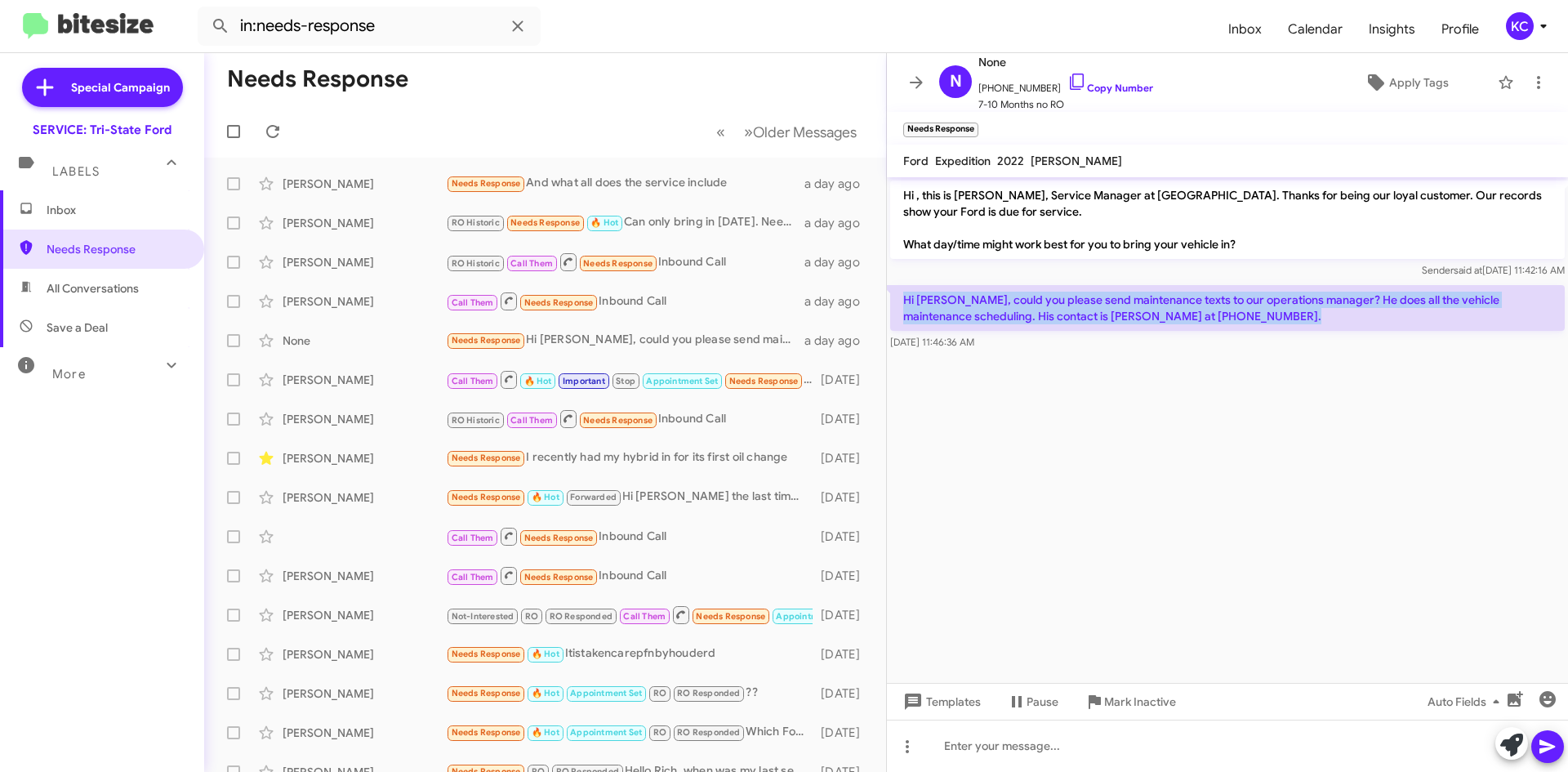
click at [1166, 321] on p "Hi [PERSON_NAME], could you please send maintenance texts to our operations man…" at bounding box center [1227, 308] width 675 height 46
click at [1067, 78] on icon at bounding box center [1077, 82] width 19 height 19
copy p "Hi [PERSON_NAME], could you please send maintenance texts to our operations man…"
click at [1529, 80] on icon at bounding box center [1538, 83] width 19 height 19
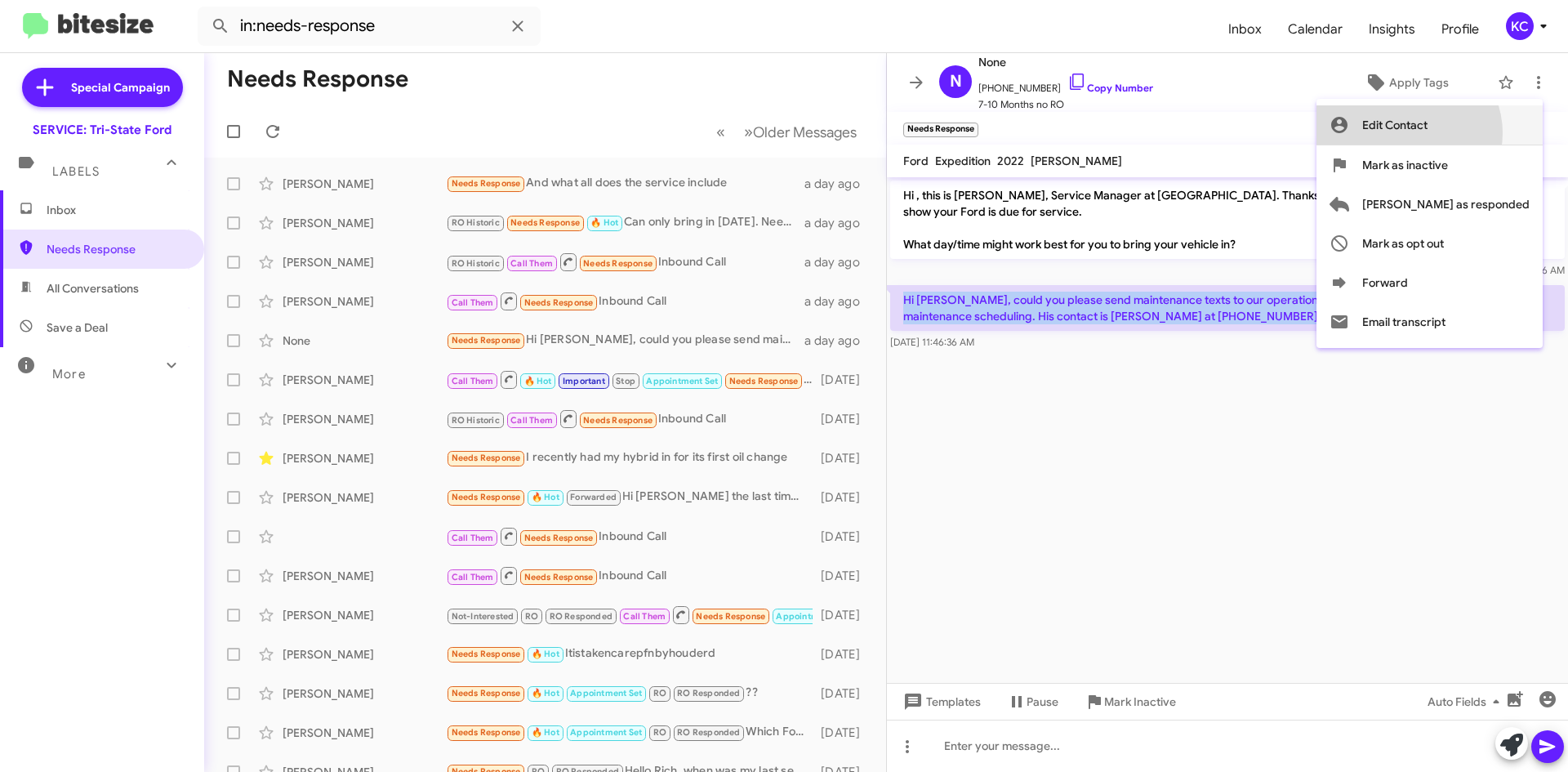
click at [1428, 133] on span "Edit Contact" at bounding box center [1395, 125] width 65 height 39
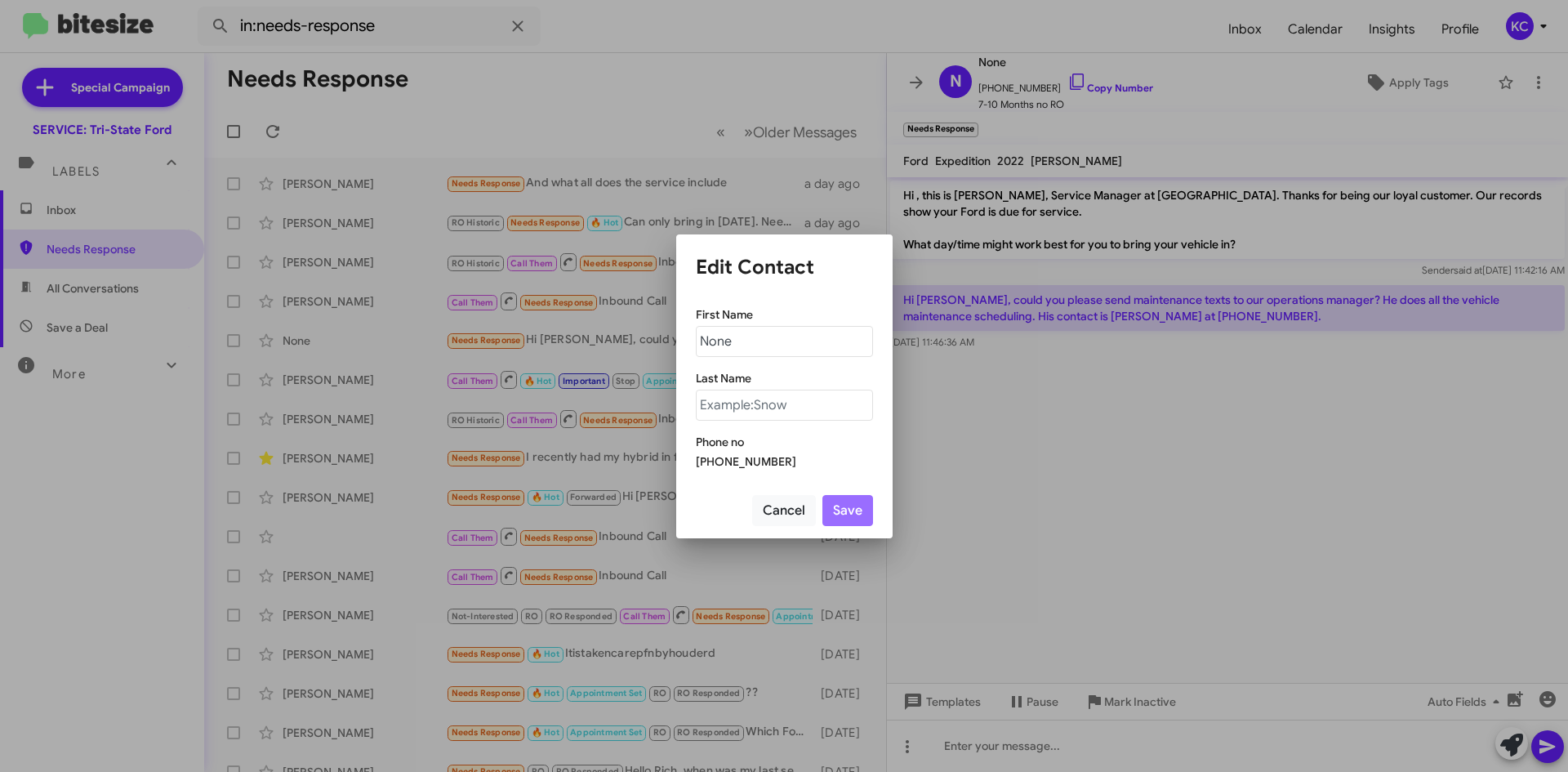
click at [749, 324] on div "First Name None" at bounding box center [784, 331] width 178 height 51
click at [756, 334] on input "None" at bounding box center [784, 342] width 178 height 31
click at [757, 341] on input "None" at bounding box center [784, 342] width 178 height 31
drag, startPoint x: 757, startPoint y: 341, endPoint x: 718, endPoint y: 348, distance: 39.6
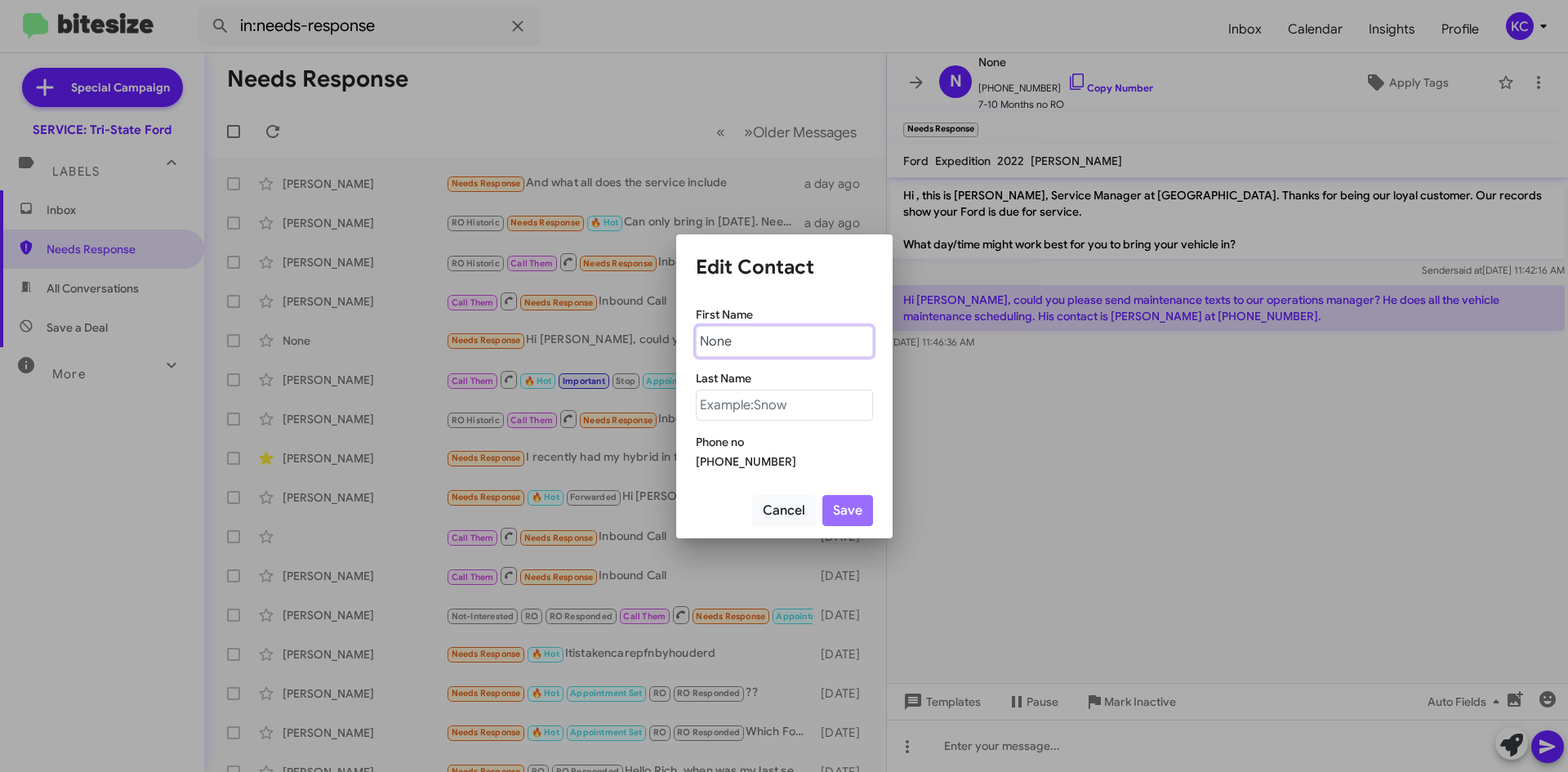
click at [718, 348] on input "None" at bounding box center [784, 342] width 178 height 31
click at [771, 328] on input "None" at bounding box center [784, 342] width 178 height 31
click at [765, 334] on input "None" at bounding box center [784, 342] width 178 height 31
type input "d"
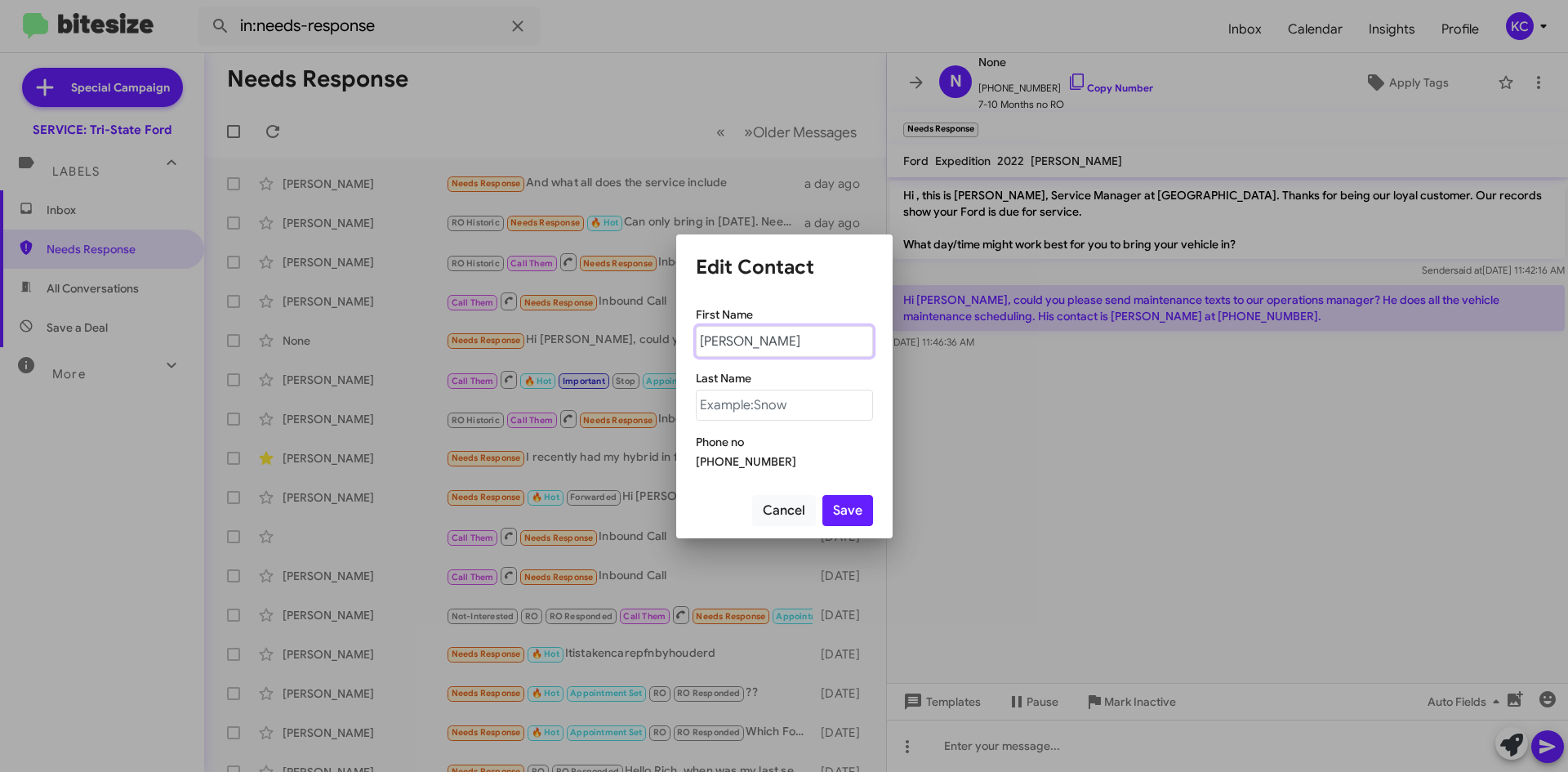
type input "Derek"
click at [775, 401] on input "text" at bounding box center [784, 405] width 178 height 31
type input "Reever"
click at [850, 518] on button "Save" at bounding box center [847, 511] width 51 height 31
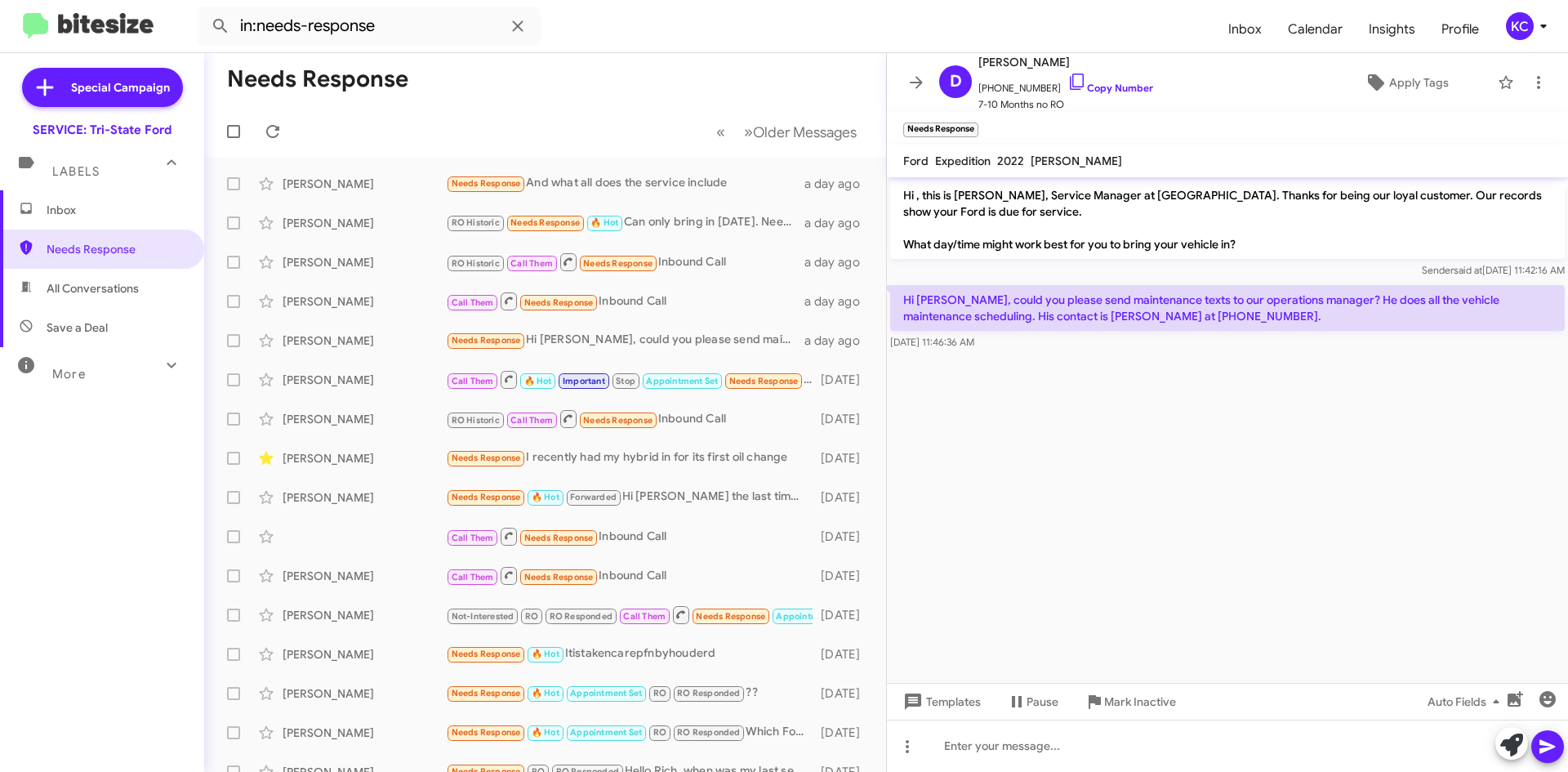
click at [1205, 494] on cdk-virtual-scroll-viewport "Hi , this is Dave McFadden, Service Manager at Tri-State Ford. Thanks for being…" at bounding box center [1227, 430] width 681 height 506
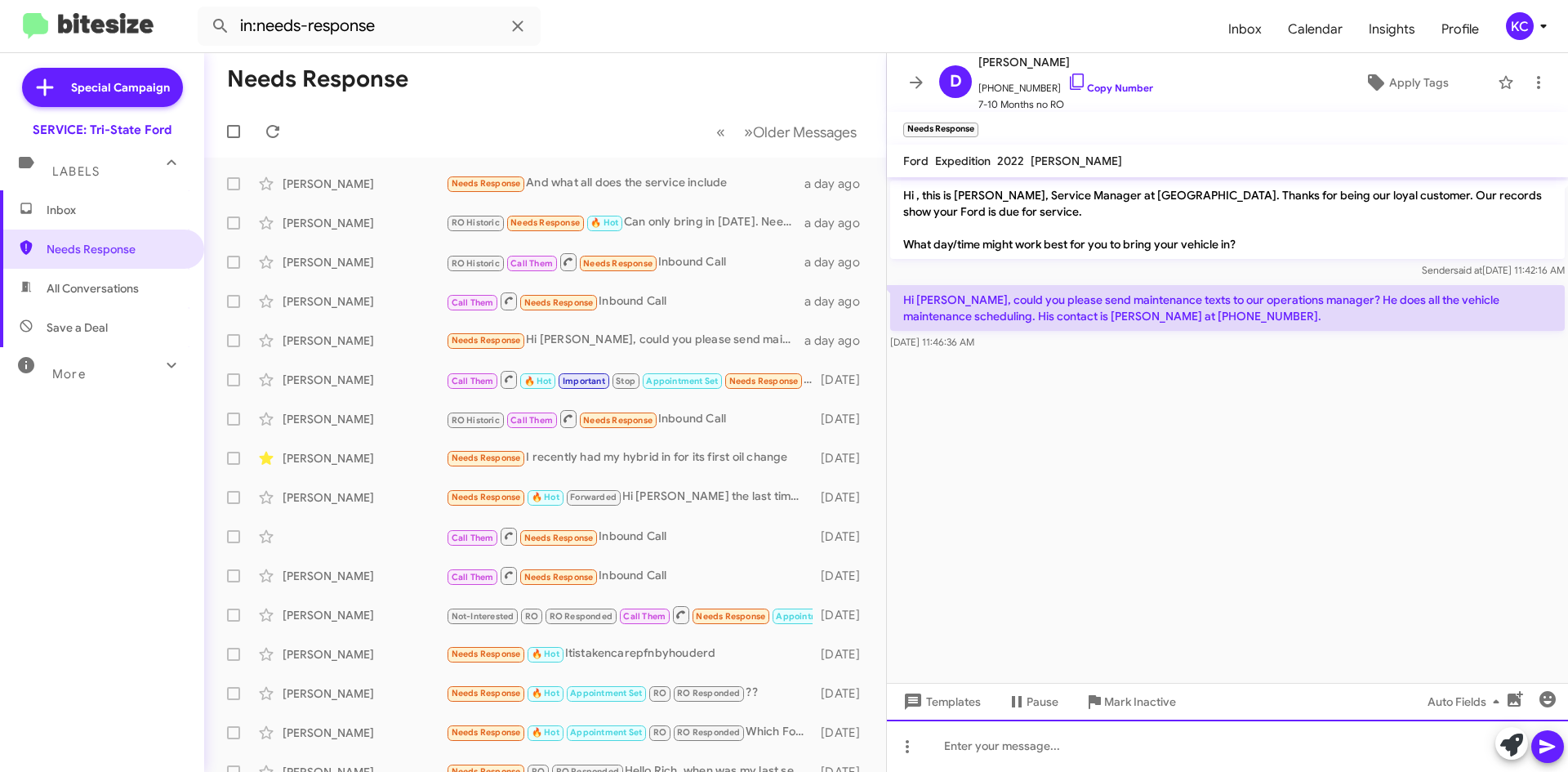
click at [1153, 762] on div at bounding box center [1227, 746] width 681 height 52
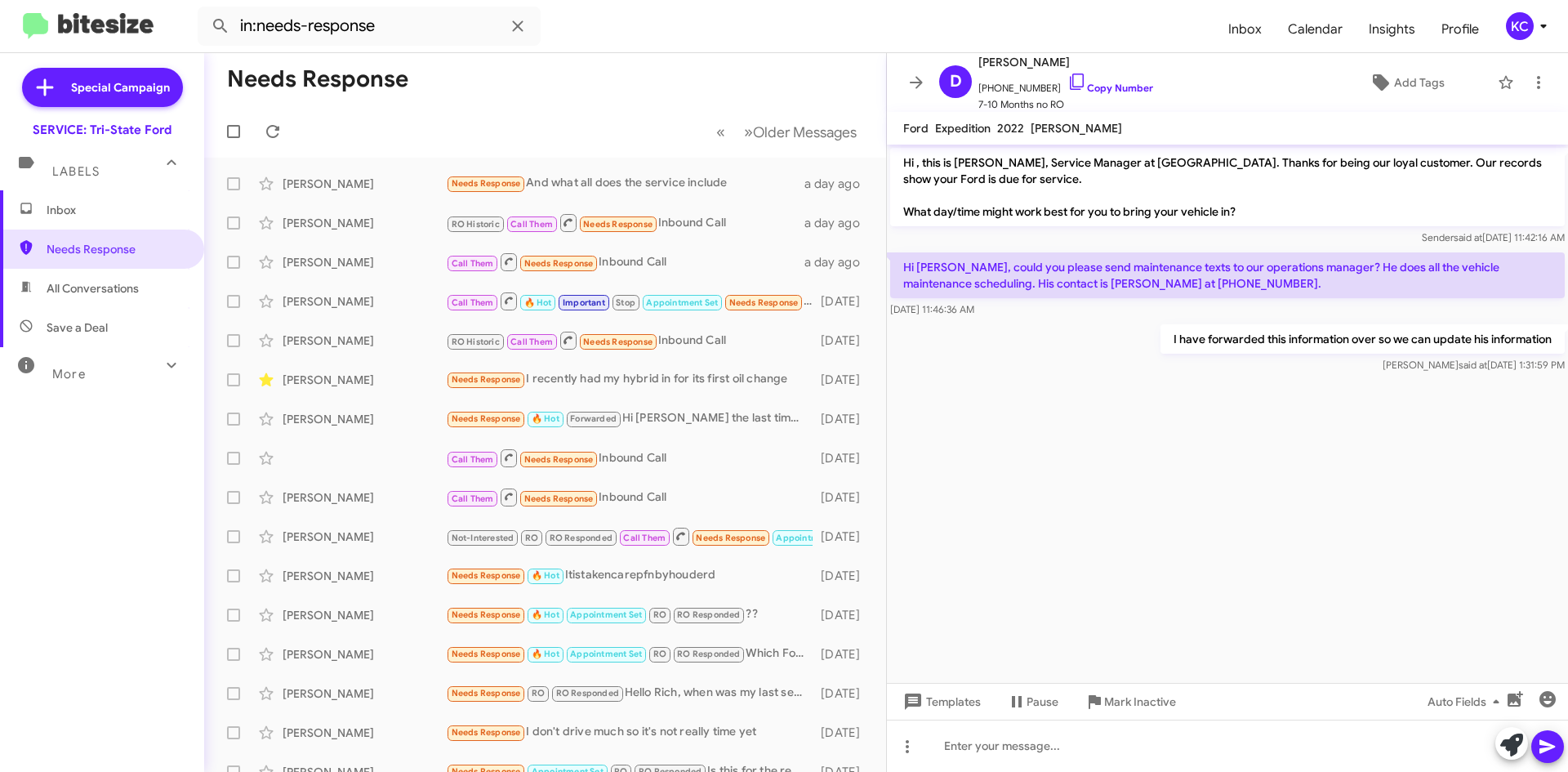
click at [550, 103] on mat-toolbar-row "Needs Response" at bounding box center [545, 79] width 682 height 52
click at [205, 107] on mat-toolbar-row "« Previous » Next Older Messages" at bounding box center [545, 132] width 682 height 52
click at [436, 71] on mat-toolbar-row "Needs Response" at bounding box center [545, 79] width 682 height 52
click at [106, 251] on span "Needs Response" at bounding box center [116, 249] width 139 height 16
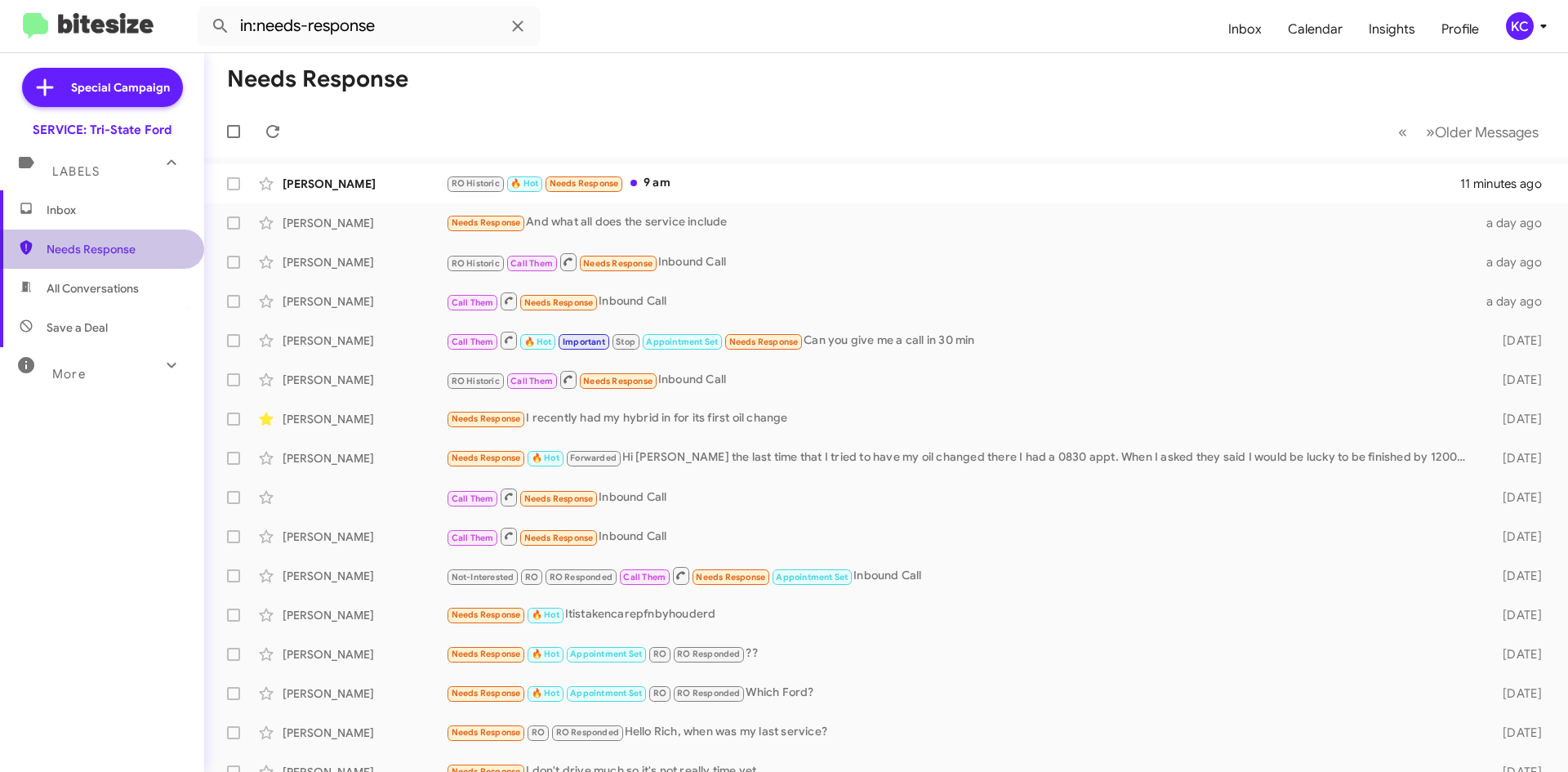
click at [106, 251] on span "Needs Response" at bounding box center [116, 249] width 139 height 16
click at [85, 208] on span "Inbox" at bounding box center [116, 209] width 139 height 16
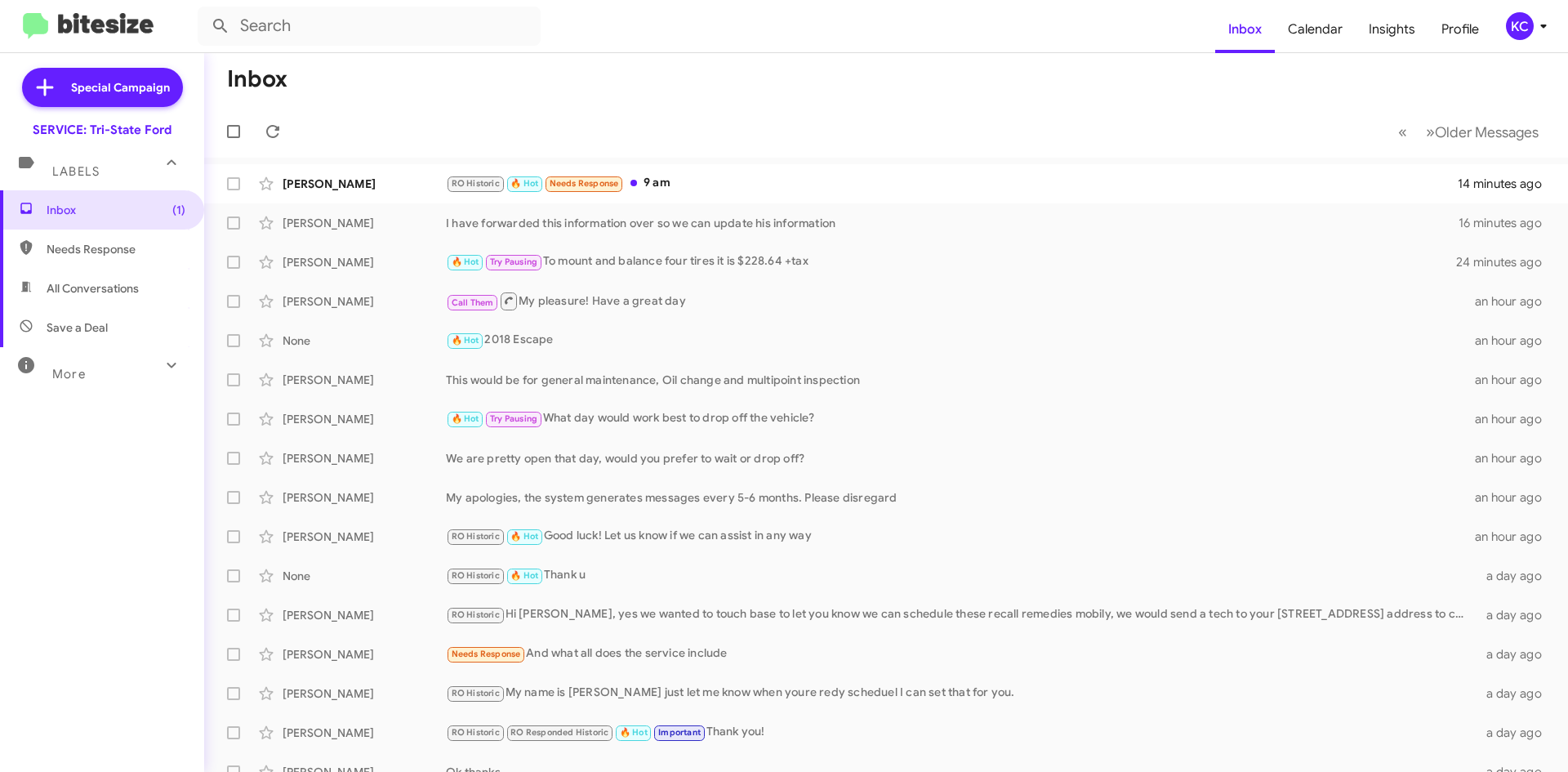
click at [705, 59] on mat-toolbar-row "Inbox" at bounding box center [886, 79] width 1364 height 52
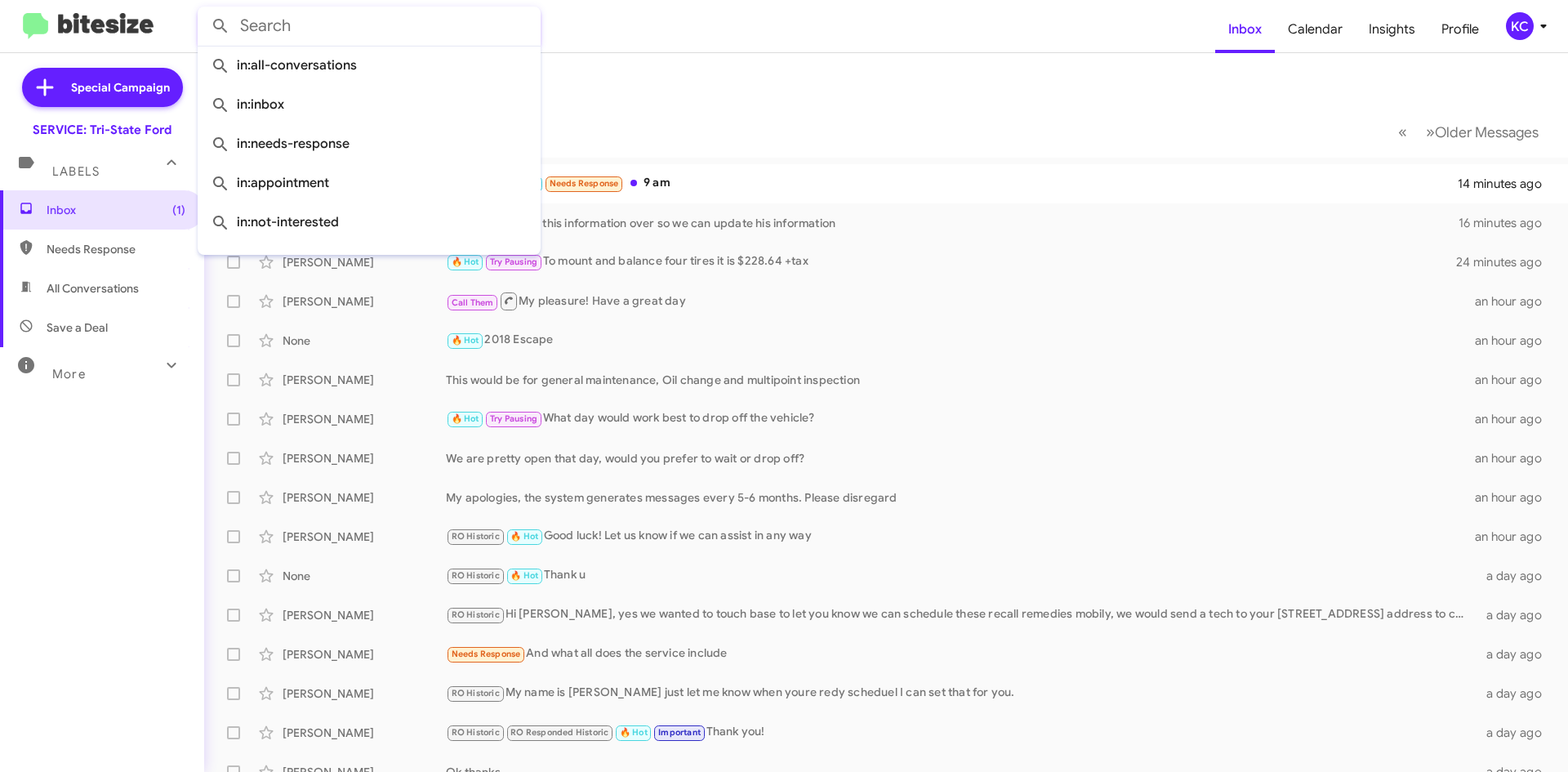
click at [403, 33] on input "text" at bounding box center [368, 26] width 343 height 39
paste input "(7174754920)"
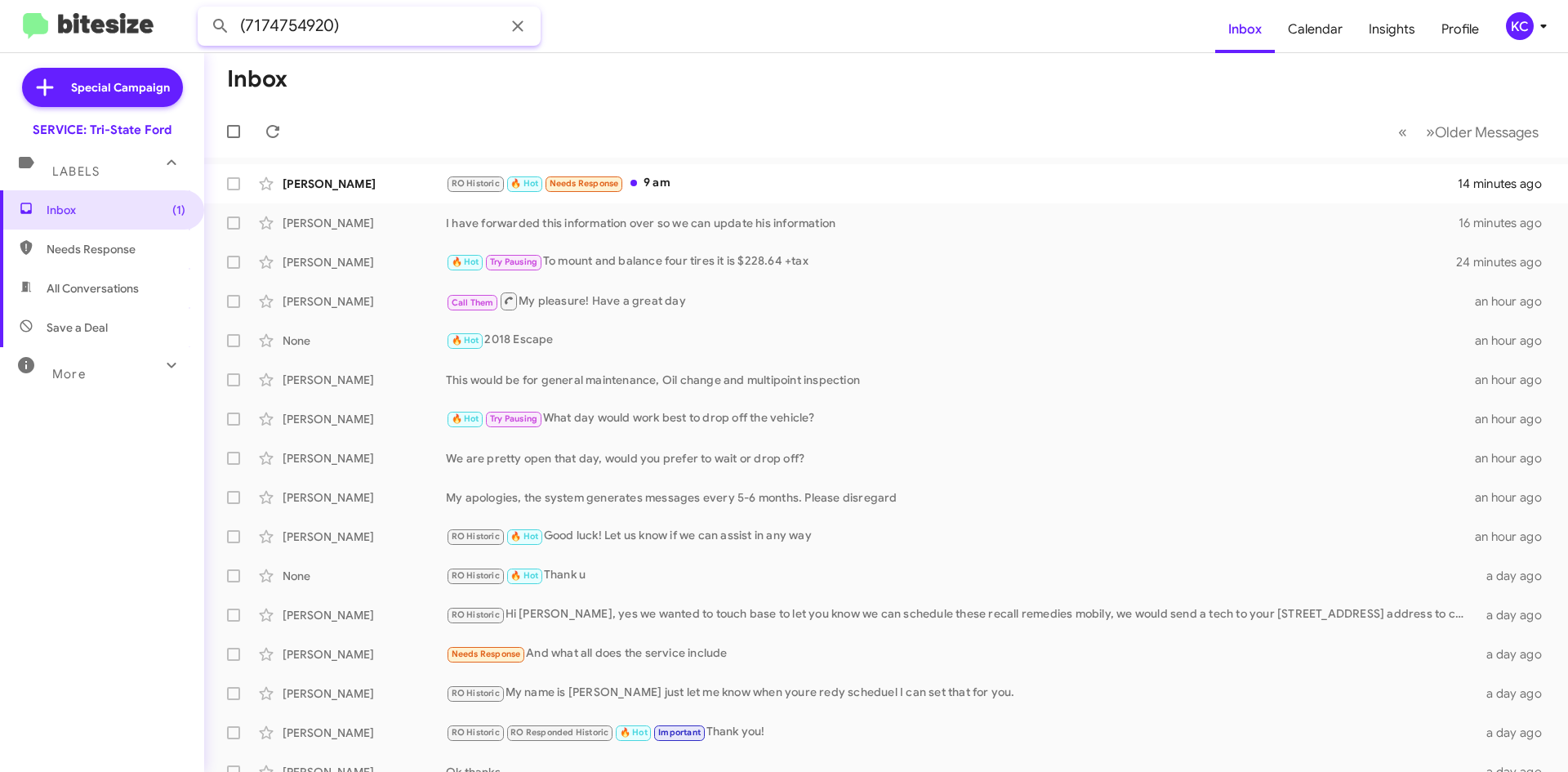
click at [466, 19] on input "(7174754920)" at bounding box center [368, 26] width 343 height 39
click at [204, 10] on button at bounding box center [221, 26] width 33 height 33
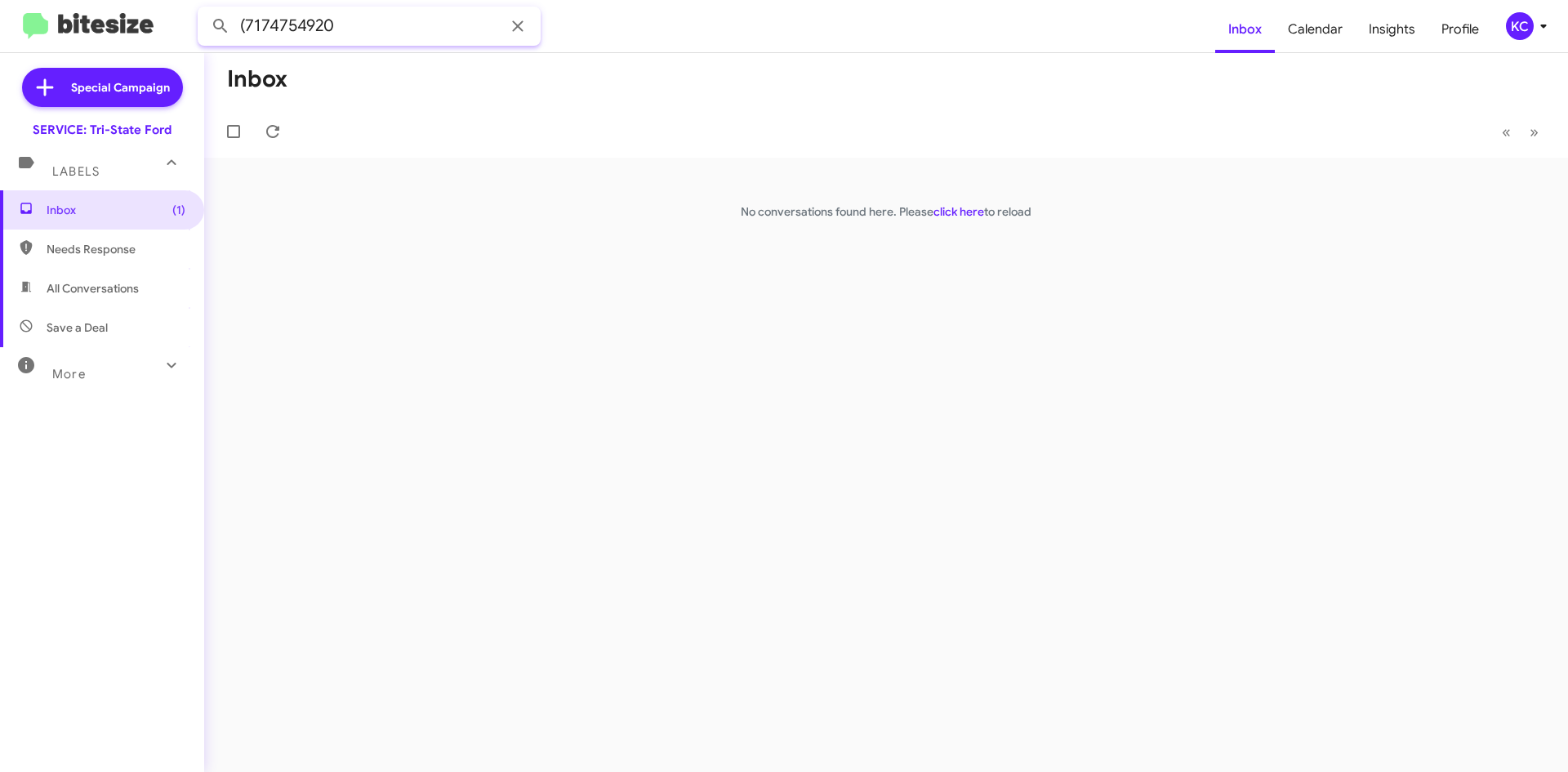
click at [249, 25] on input "(7174754920" at bounding box center [368, 26] width 343 height 39
type input "7174754920"
click at [204, 10] on button at bounding box center [221, 26] width 33 height 33
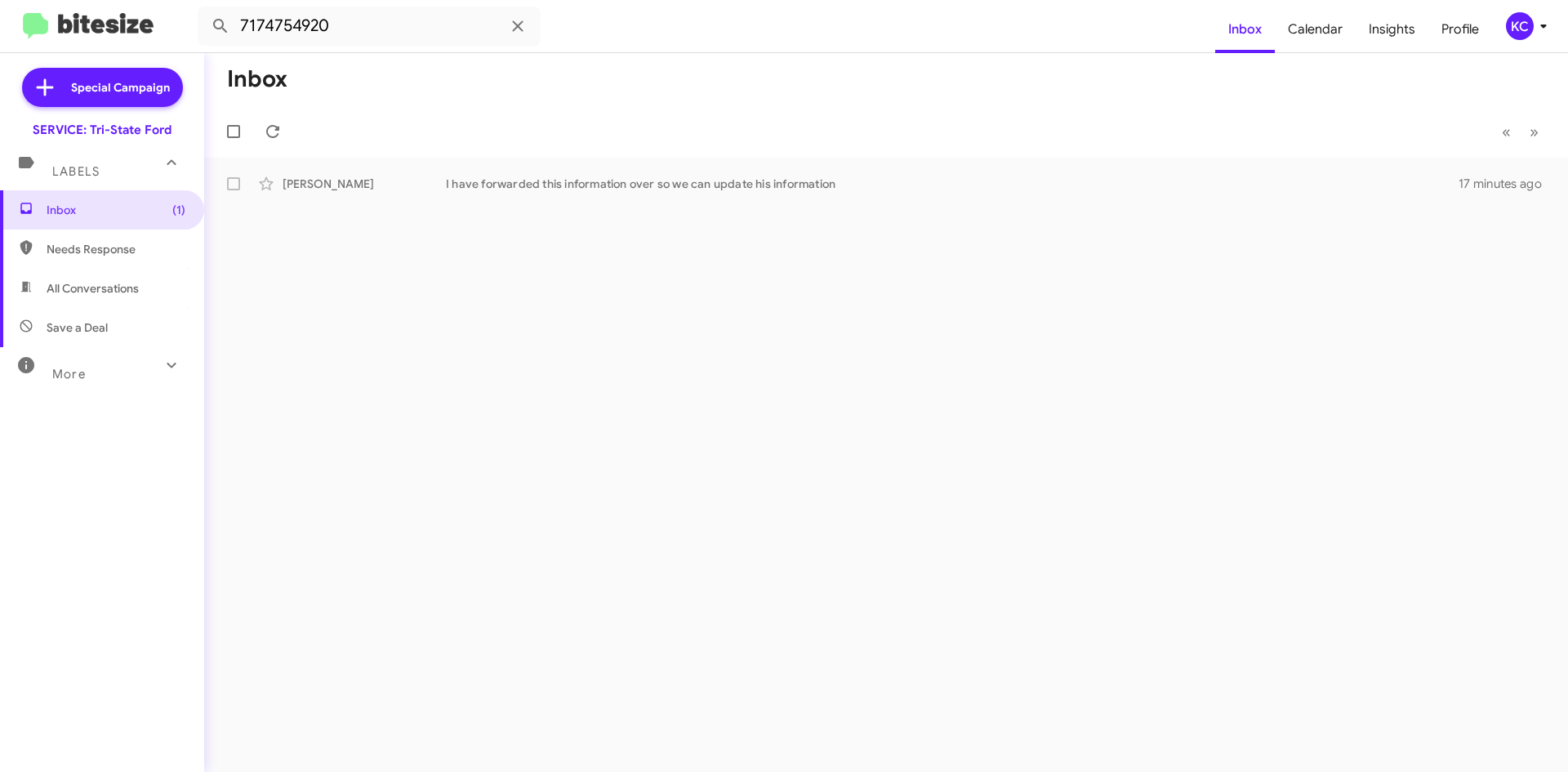
click at [416, 137] on mat-toolbar-row "« Previous » Next" at bounding box center [886, 132] width 1364 height 52
click at [426, 346] on div "Inbox « Previous » Next [PERSON_NAME] I have forwarded this information over so…" at bounding box center [886, 412] width 1364 height 719
click at [514, 25] on icon at bounding box center [517, 26] width 19 height 19
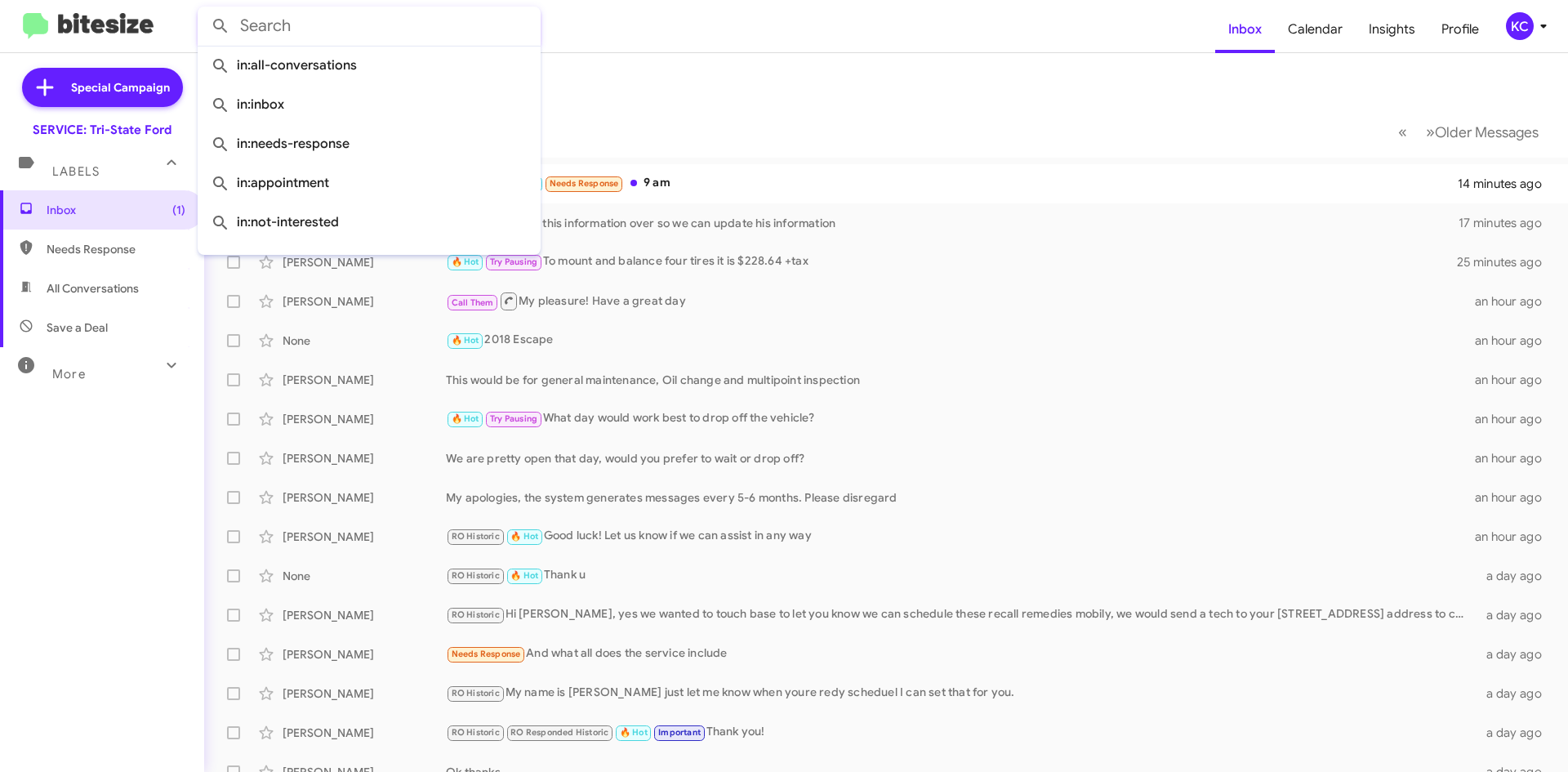
click at [719, 57] on mat-toolbar-row "Inbox" at bounding box center [886, 79] width 1364 height 52
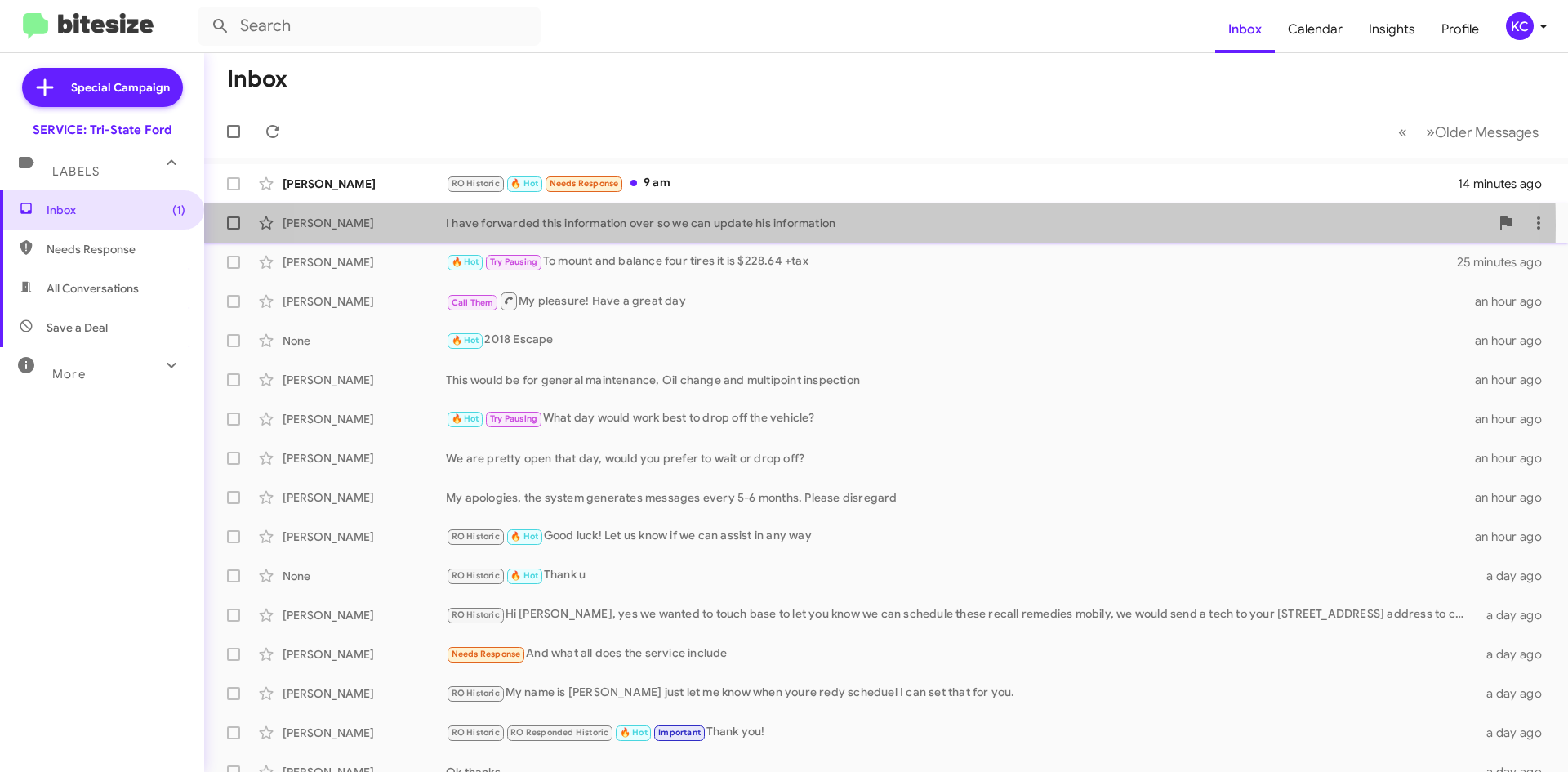
click at [820, 226] on div "I have forwarded this information over so we can update his information" at bounding box center [968, 223] width 1044 height 16
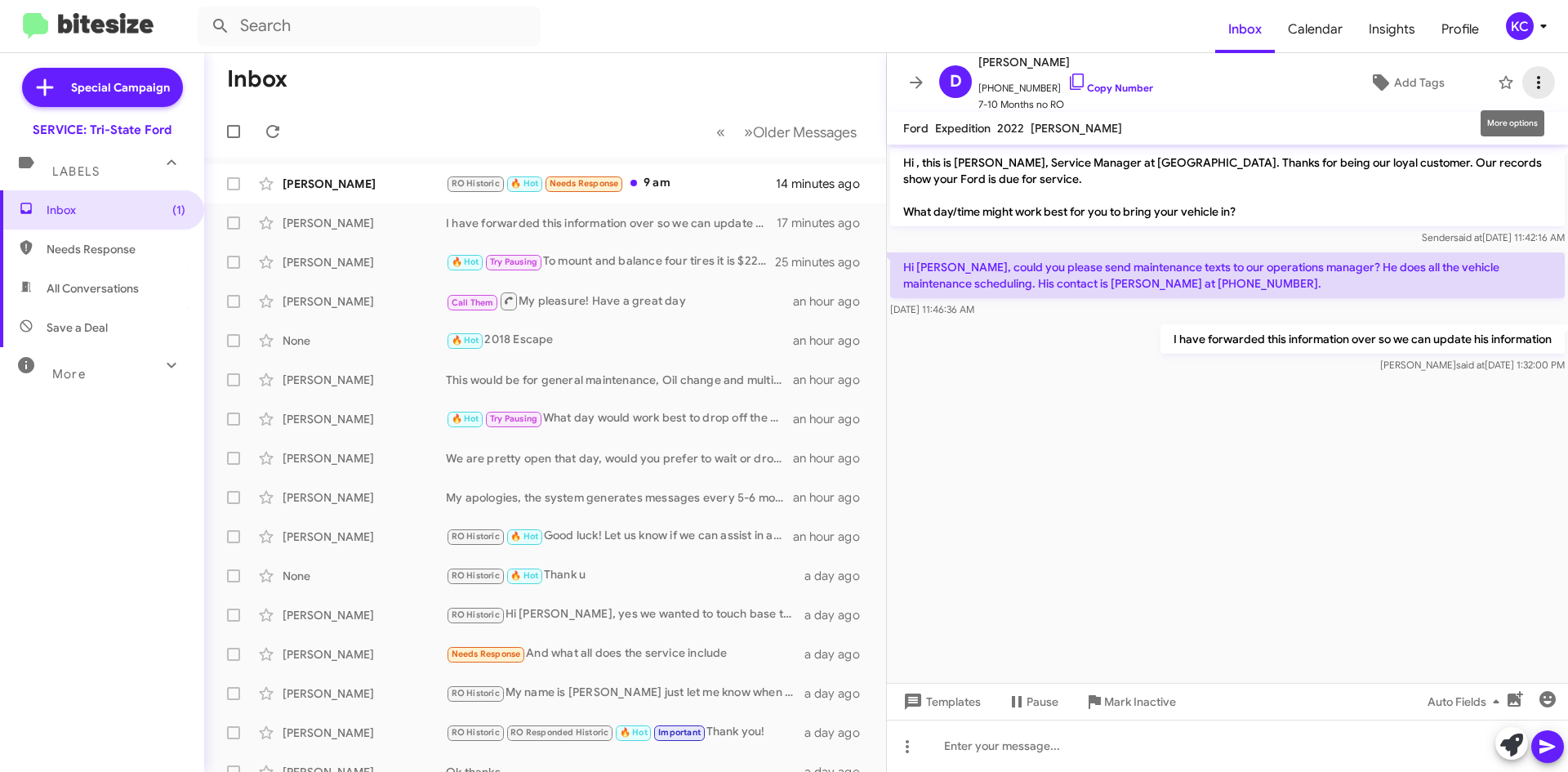
click at [1541, 78] on span at bounding box center [1538, 83] width 33 height 19
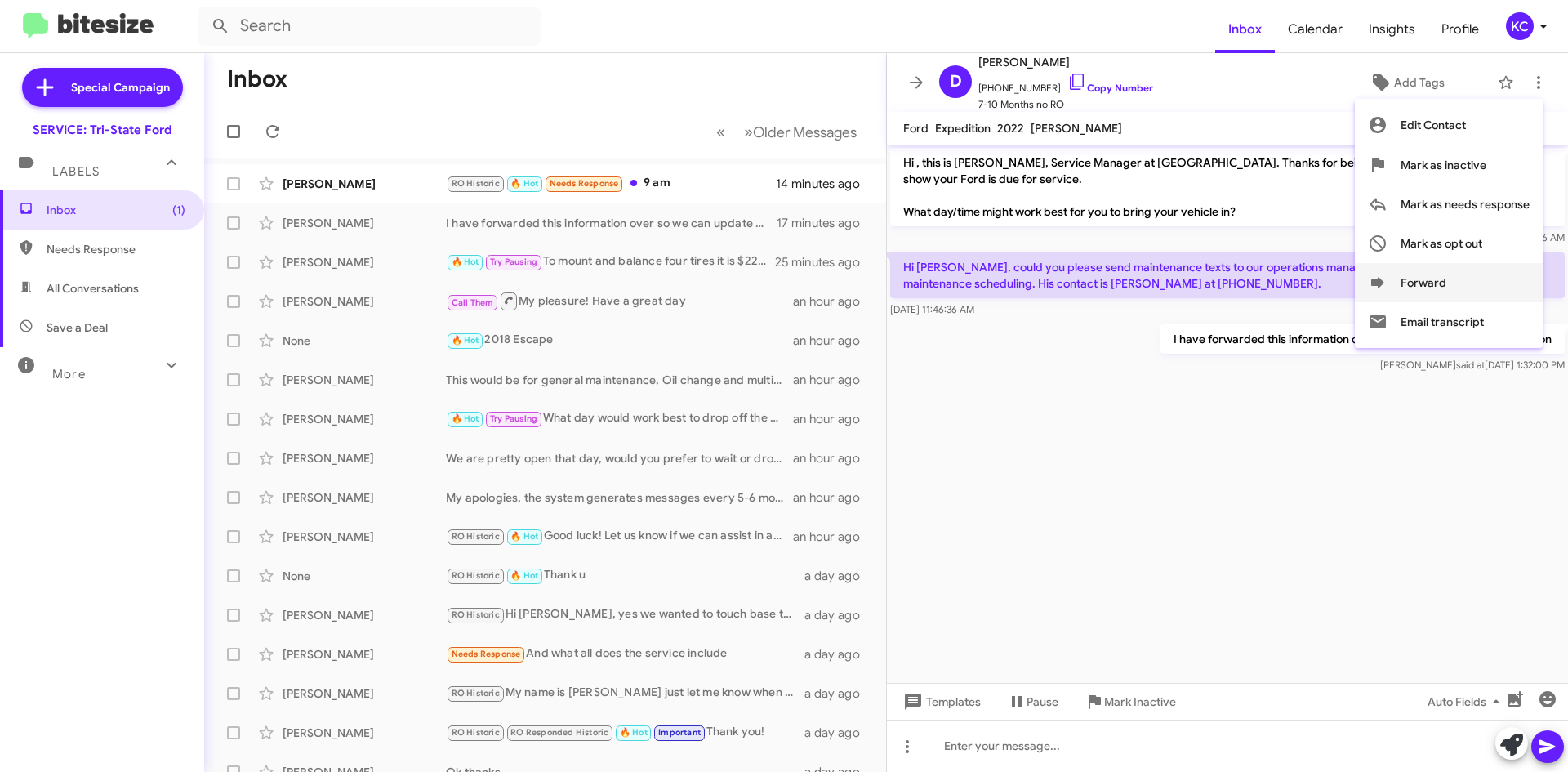
click at [1423, 279] on button "Forward" at bounding box center [1449, 282] width 188 height 39
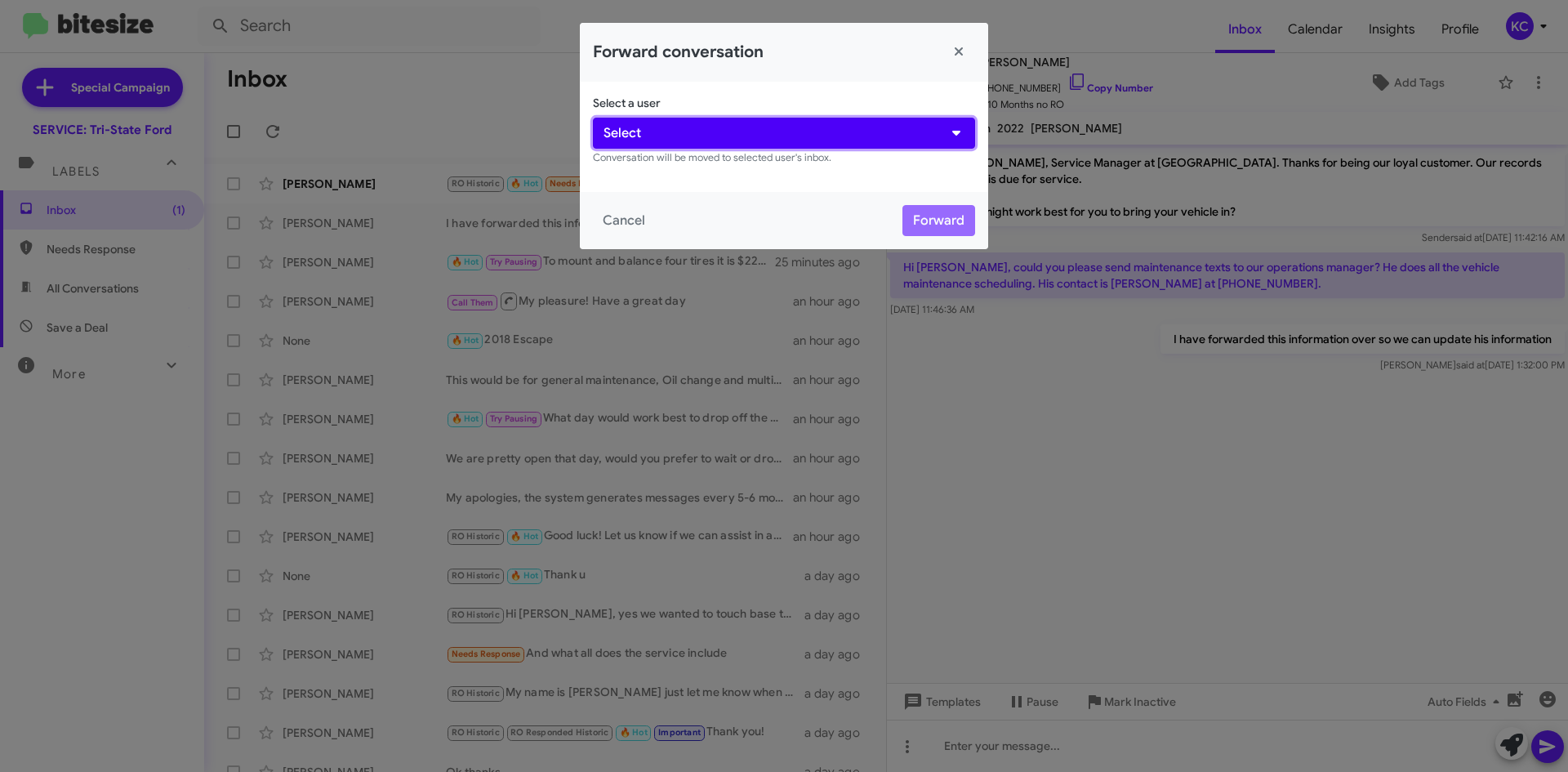
click at [959, 127] on icon "button" at bounding box center [956, 133] width 16 height 13
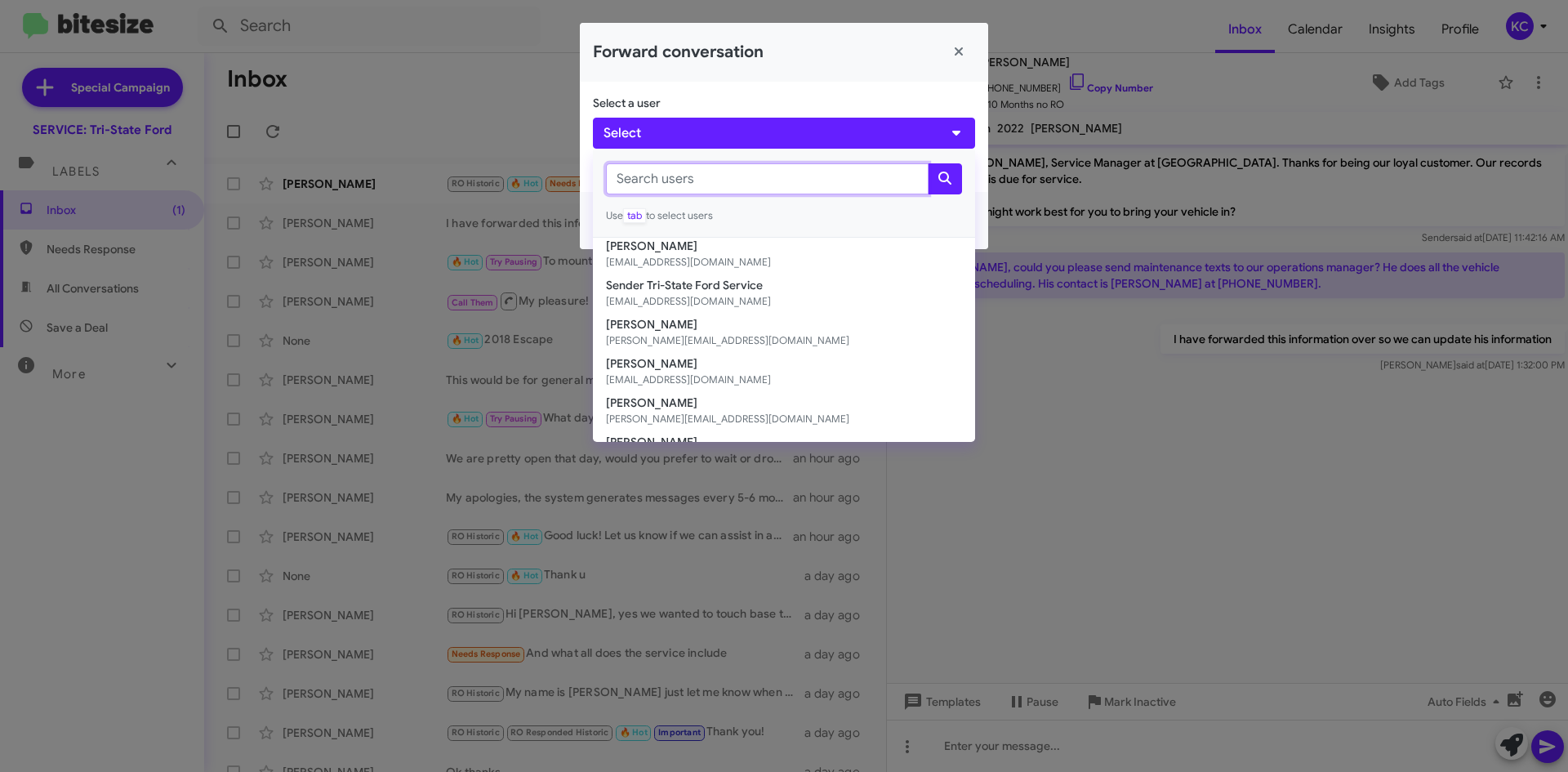
click at [725, 179] on input "text" at bounding box center [767, 179] width 322 height 31
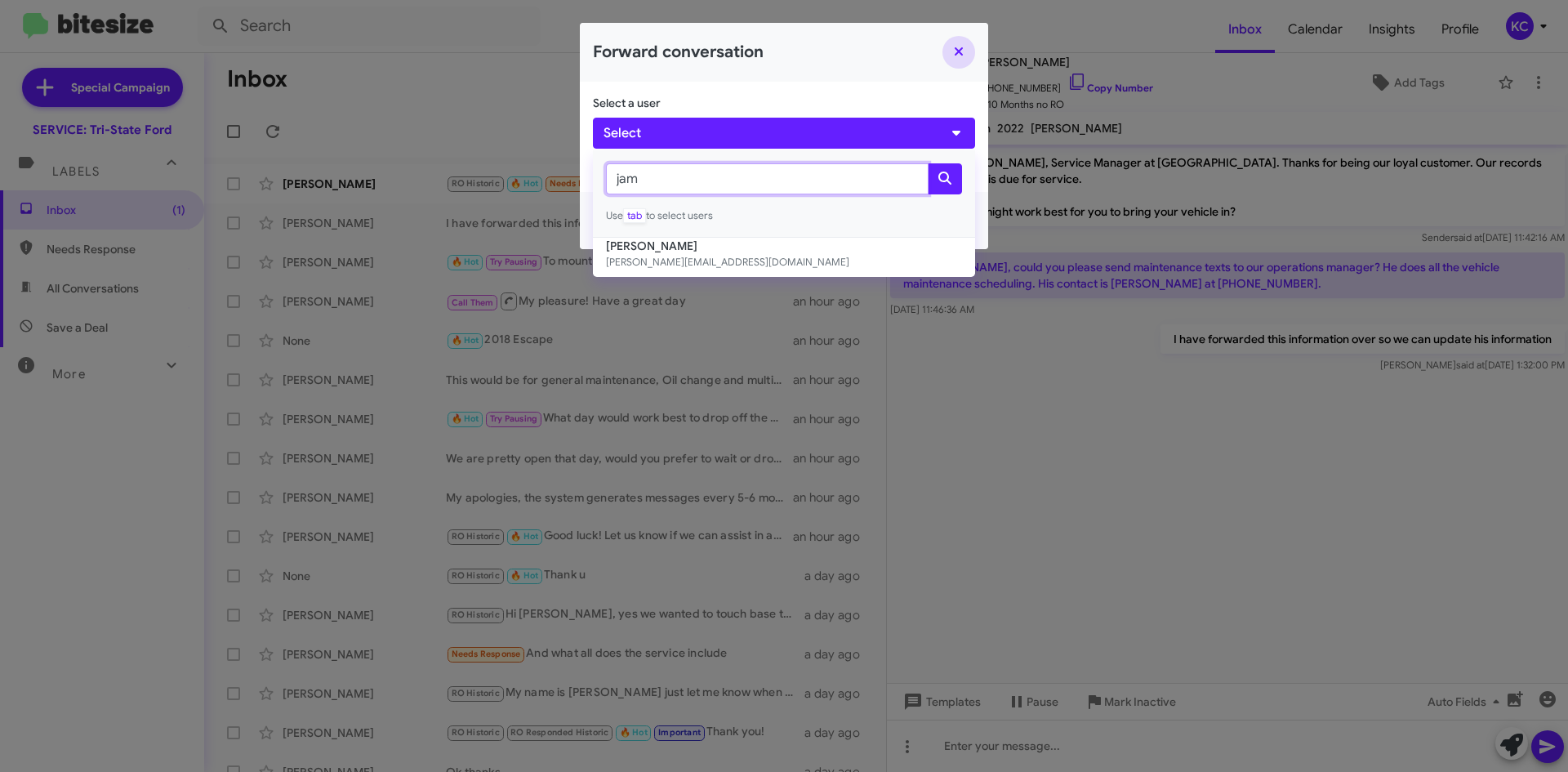
type input "jam"
click at [964, 46] on button "Close" at bounding box center [959, 52] width 33 height 33
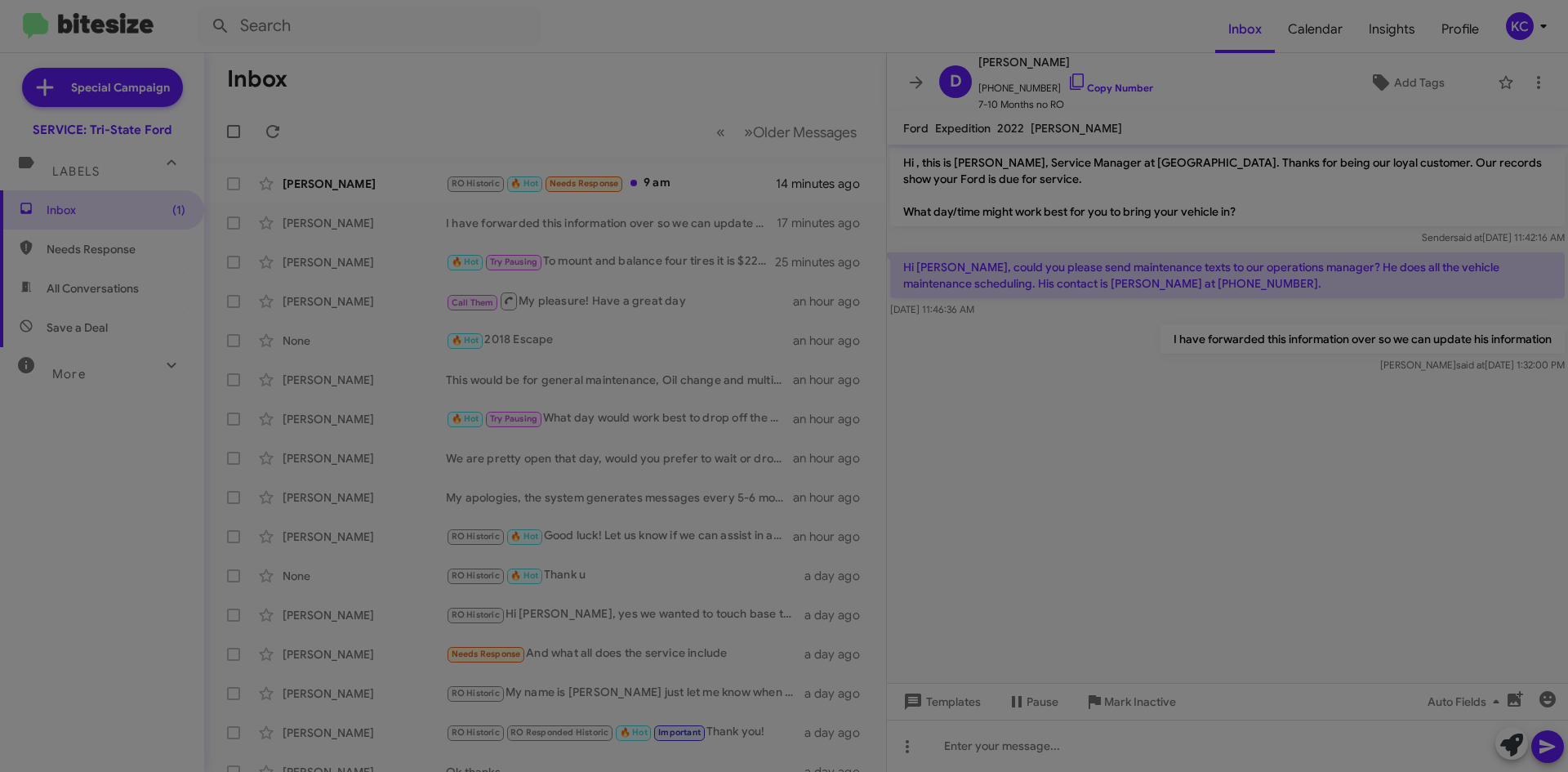
click at [945, 49] on div "Select a user Select jam Use tab to select users [PERSON_NAME] [PERSON_NAME][EM…" at bounding box center [784, 96] width 409 height 110
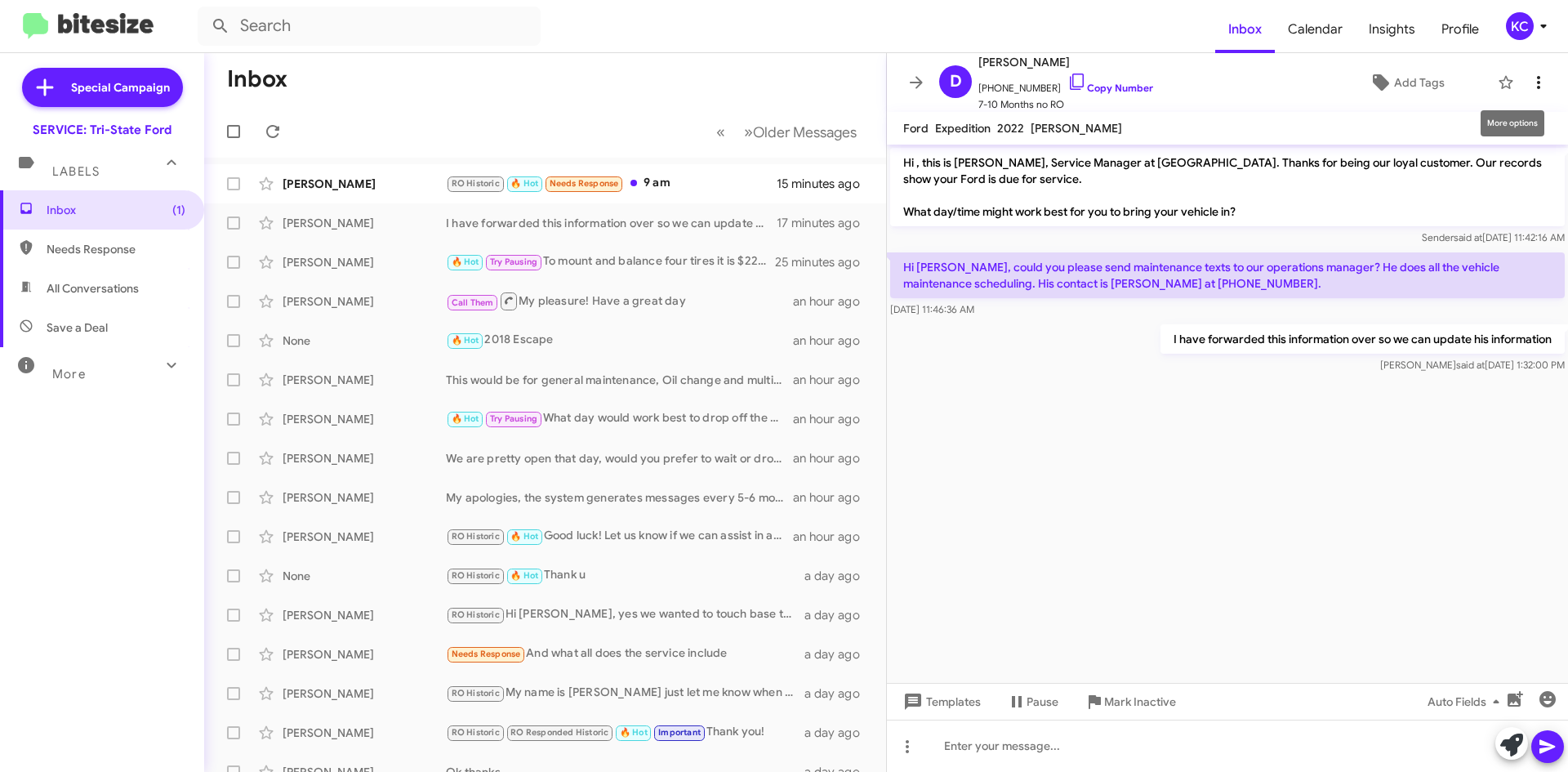
click at [1532, 78] on icon at bounding box center [1538, 83] width 19 height 19
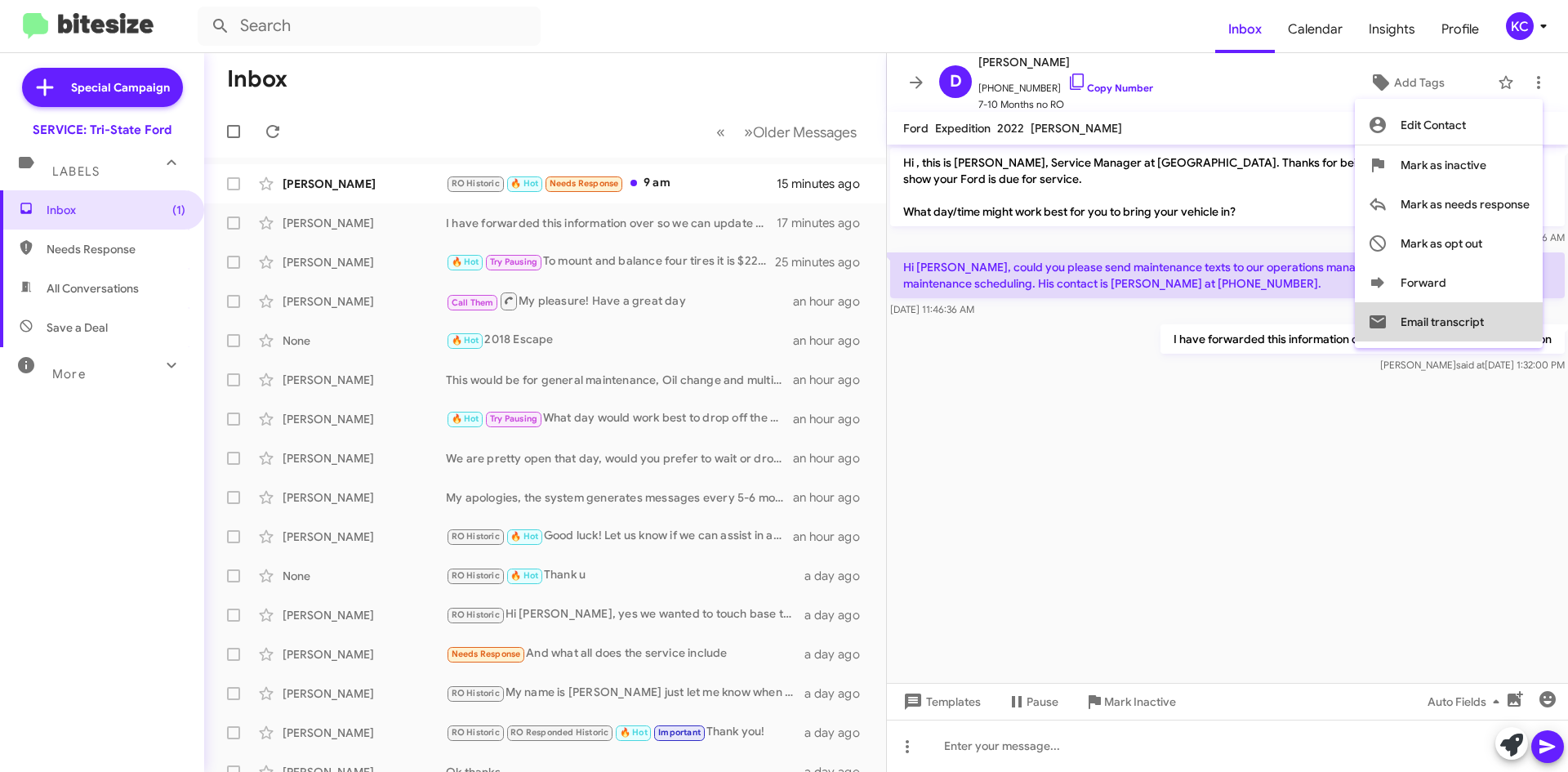
click at [1441, 315] on button "Email transcript" at bounding box center [1449, 322] width 188 height 39
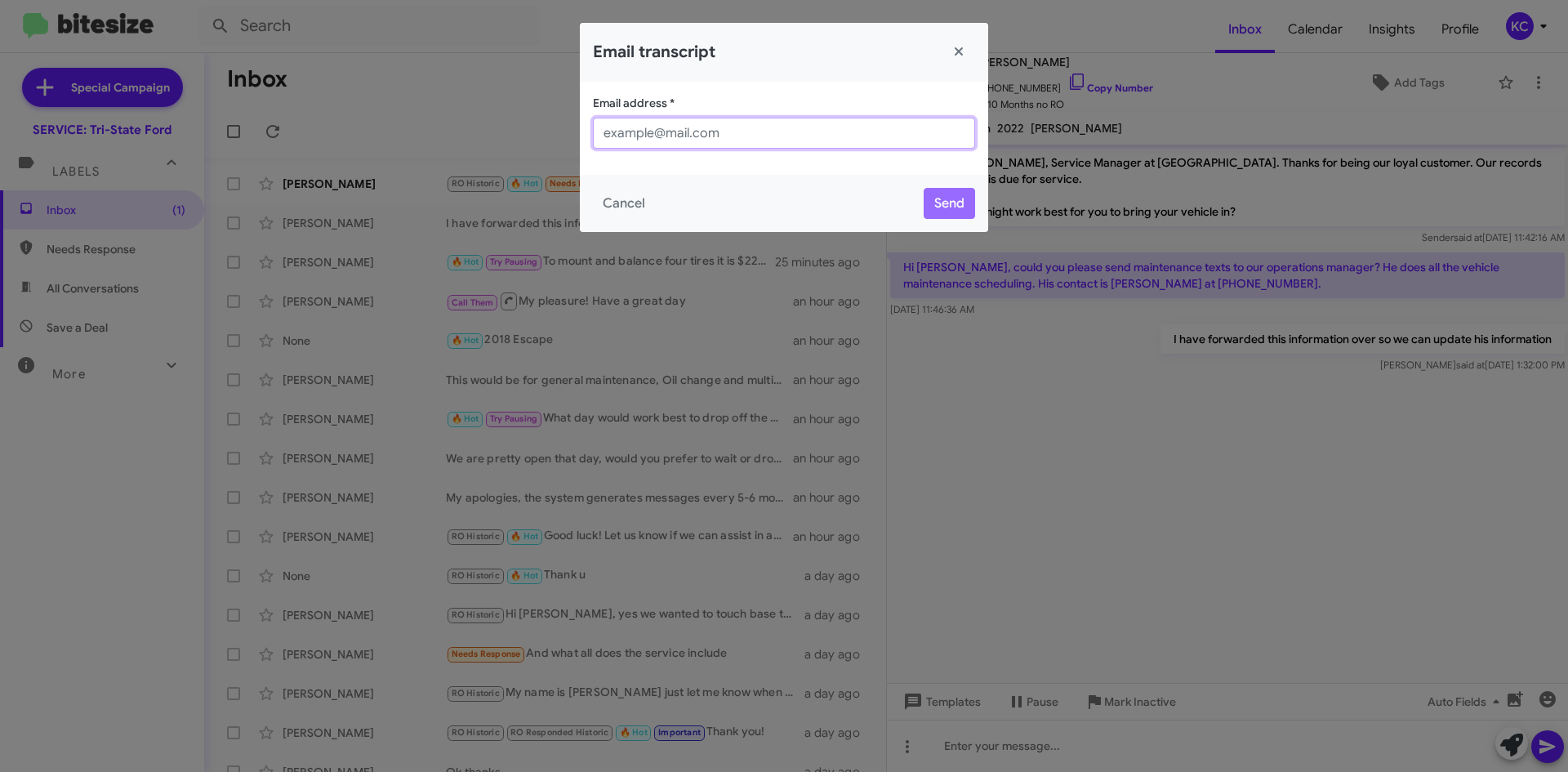
click at [710, 136] on input "Email address *" at bounding box center [784, 133] width 382 height 31
click at [666, 127] on input "[PERSON_NAME]" at bounding box center [784, 133] width 382 height 31
click at [755, 131] on input "[PERSON_NAME][EMAIL_ADDRESS][DOMAIN_NAME]" at bounding box center [784, 133] width 382 height 31
type input "[PERSON_NAME][EMAIL_ADDRESS][DOMAIN_NAME]"
click at [958, 205] on button "Send" at bounding box center [950, 204] width 52 height 31
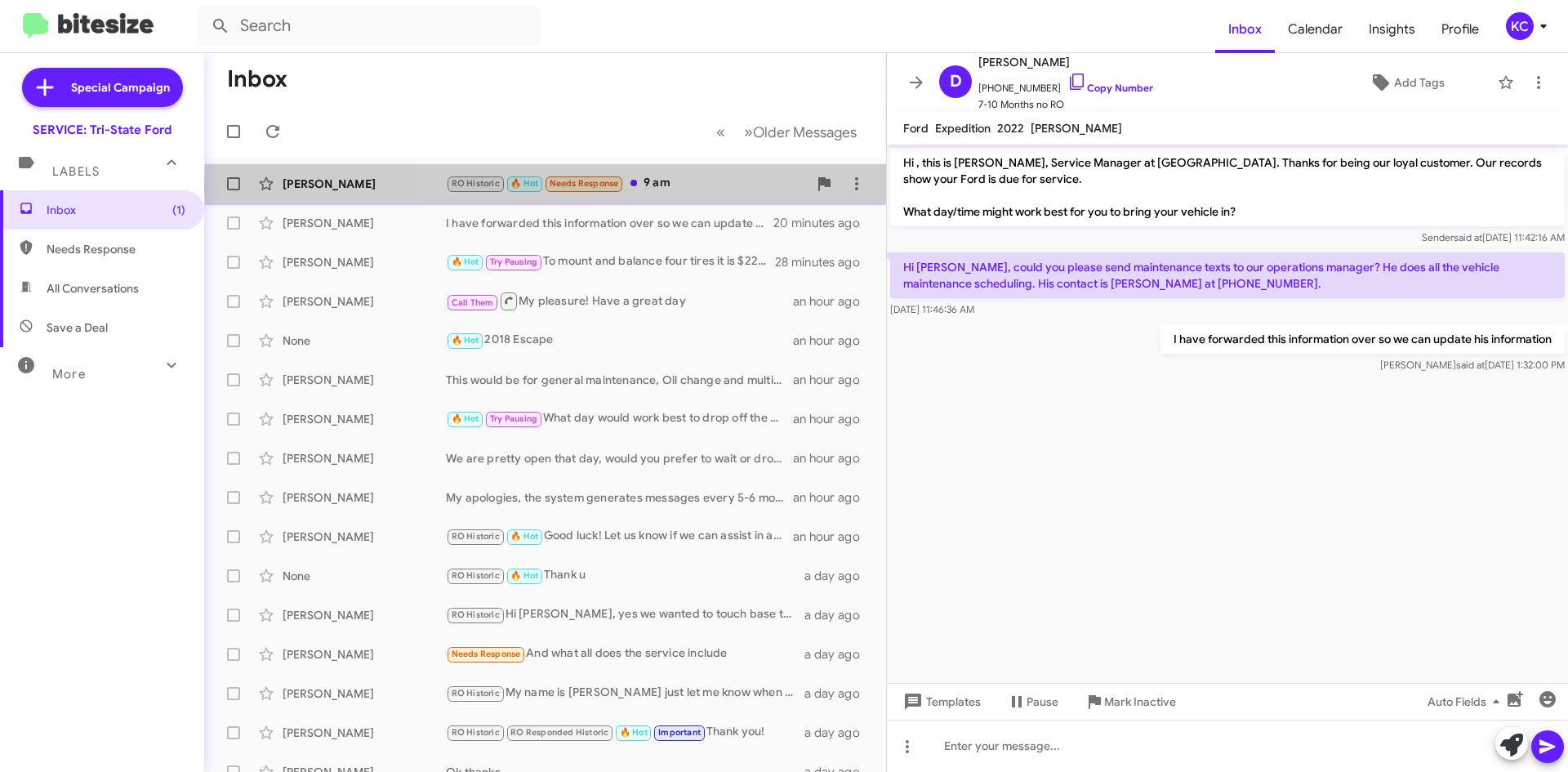
click at [666, 183] on div "RO Historic 🔥 Hot Needs Response 9 am" at bounding box center [627, 183] width 362 height 19
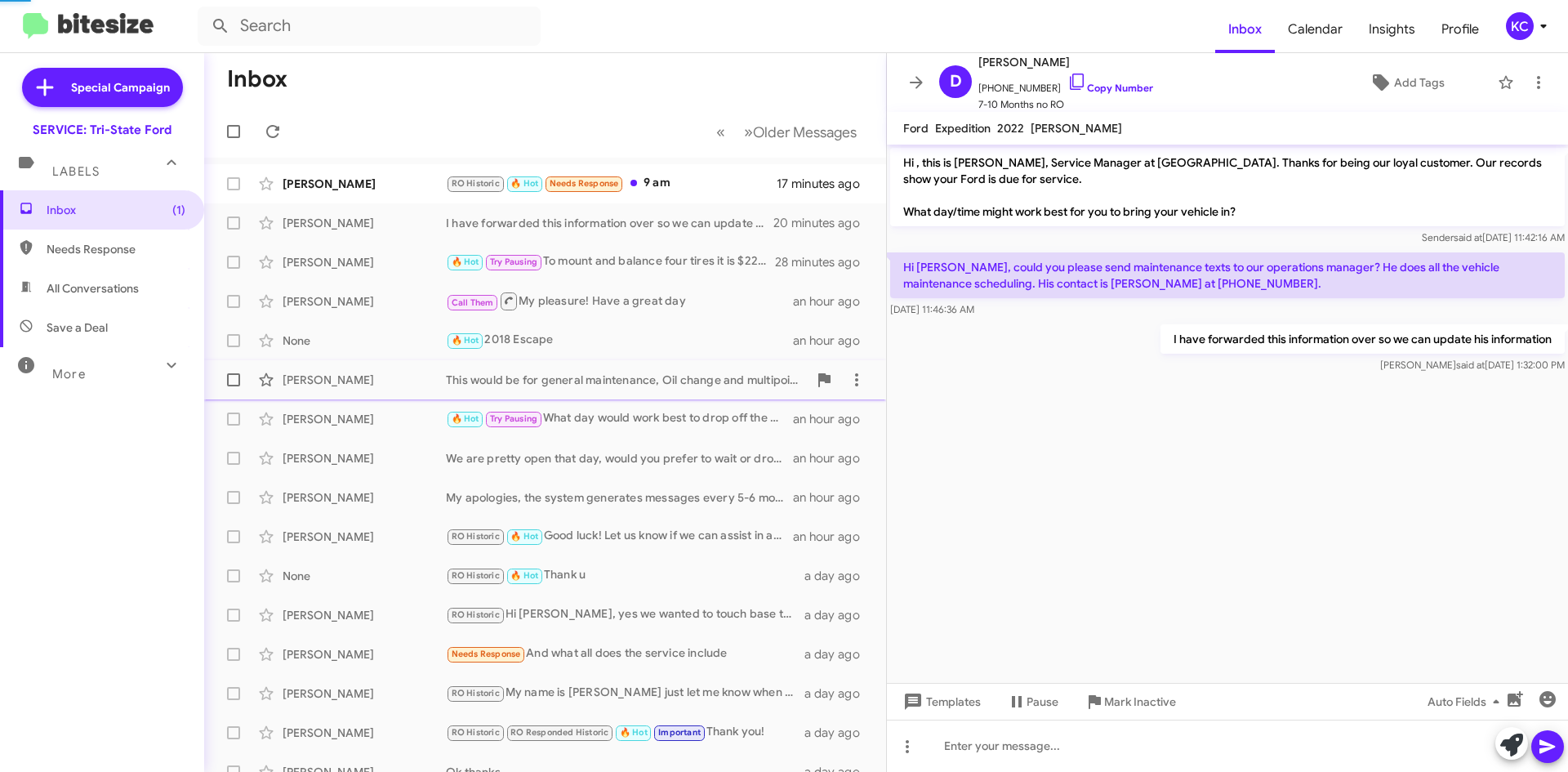
scroll to position [963, 0]
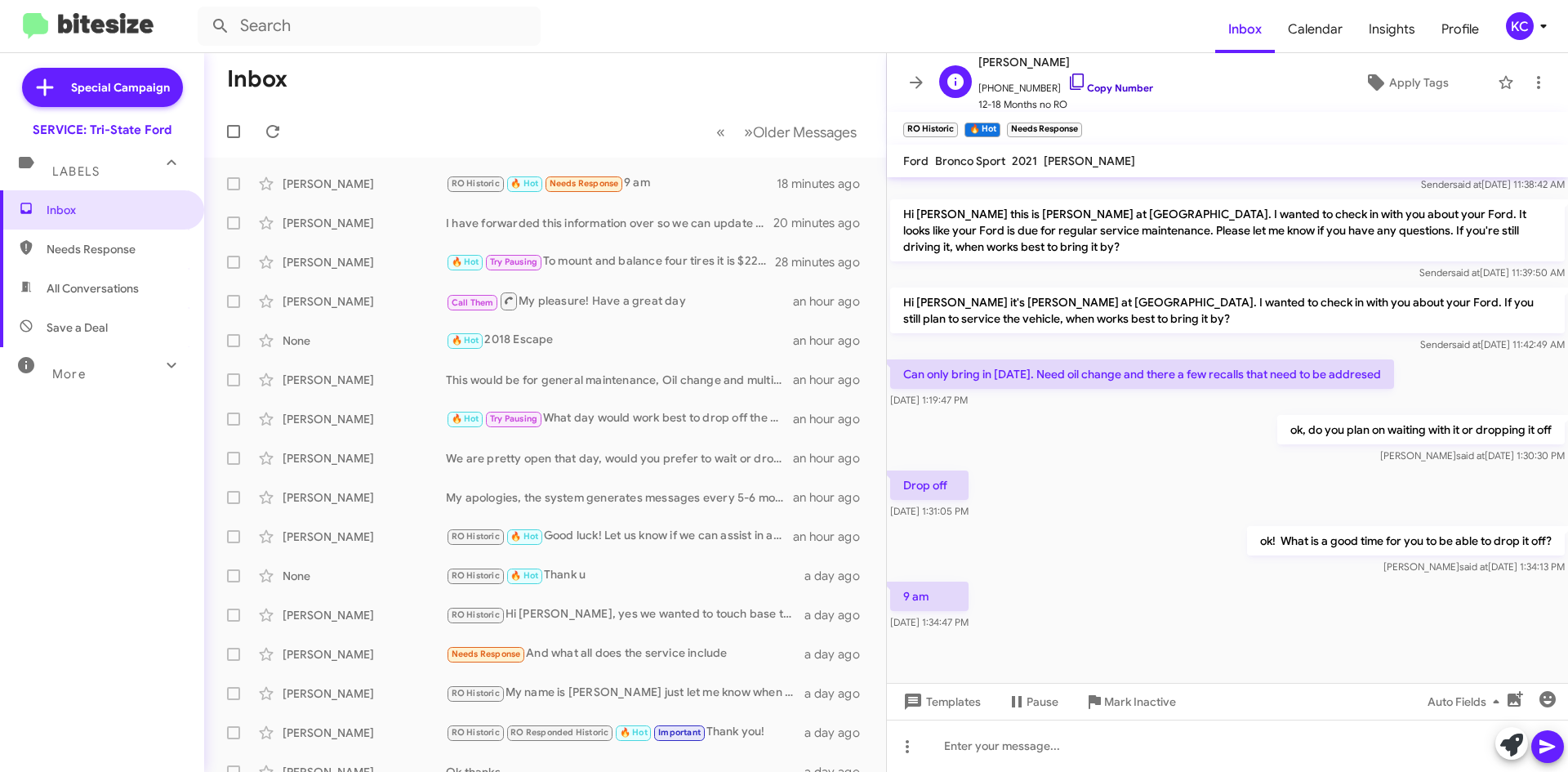
click at [1067, 82] on icon at bounding box center [1077, 82] width 19 height 19
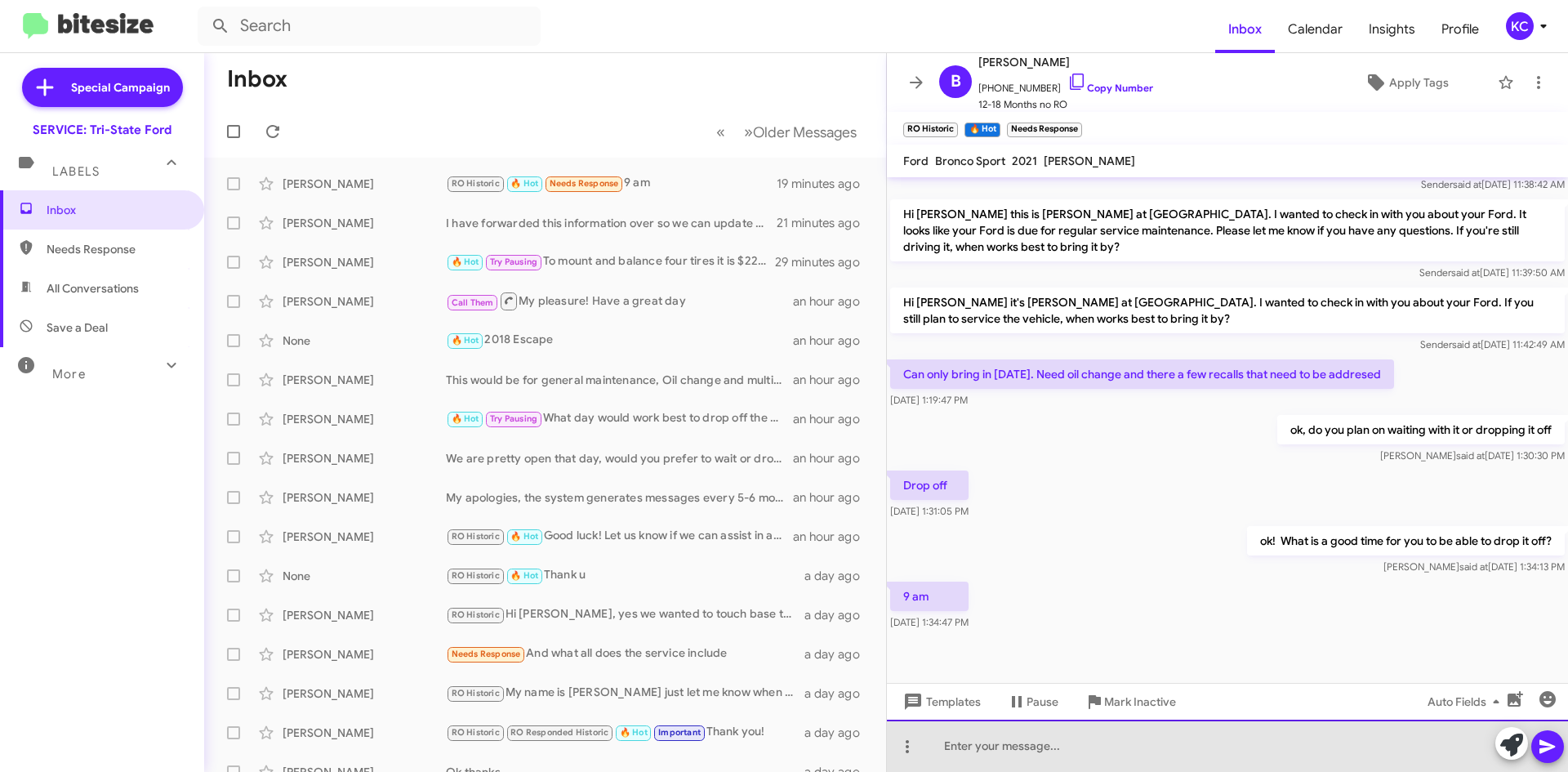
click at [1040, 733] on div at bounding box center [1227, 746] width 681 height 52
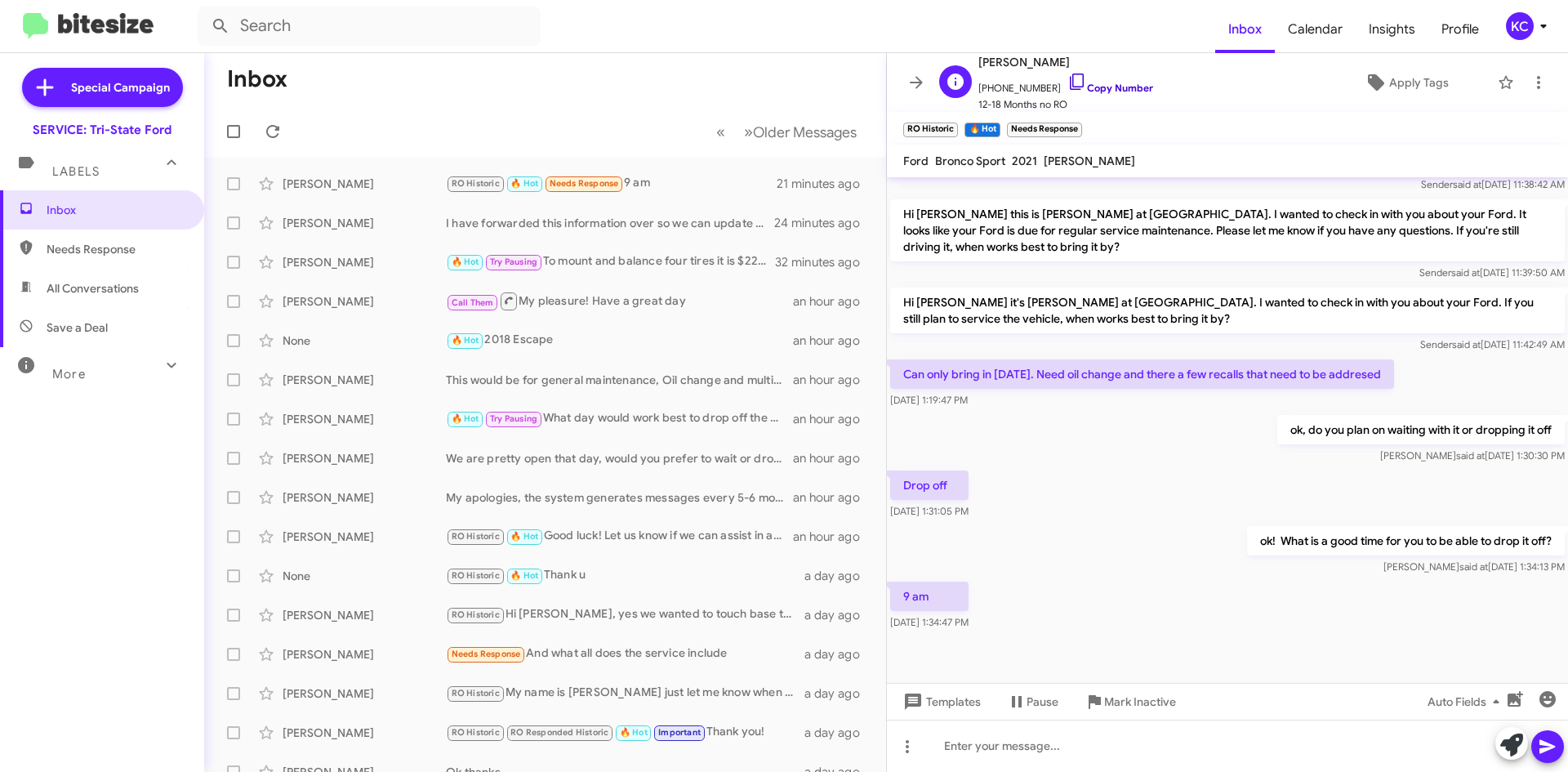
click at [1070, 85] on icon at bounding box center [1077, 82] width 13 height 16
